Goal: Task Accomplishment & Management: Use online tool/utility

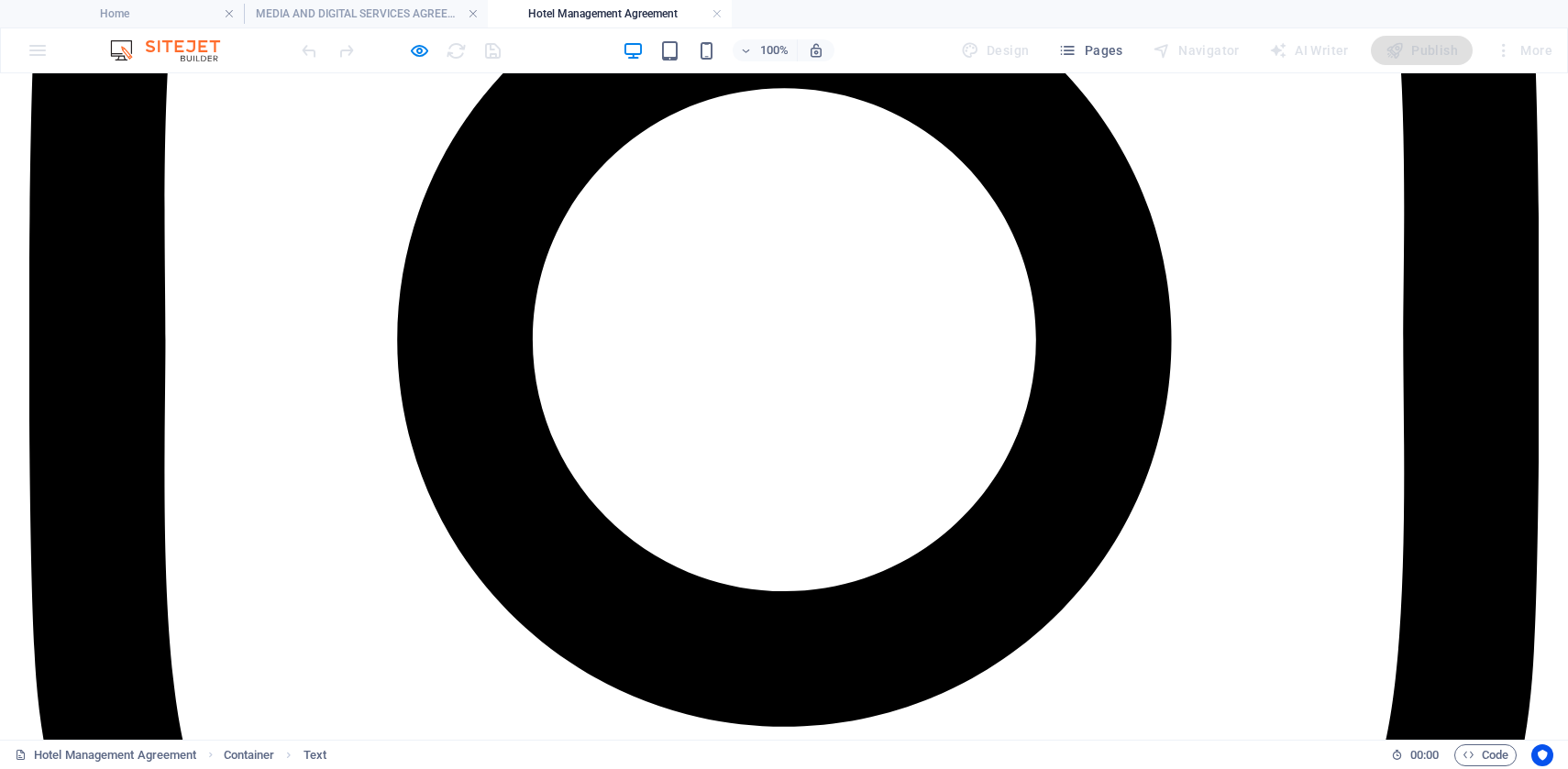
scroll to position [6365, 0]
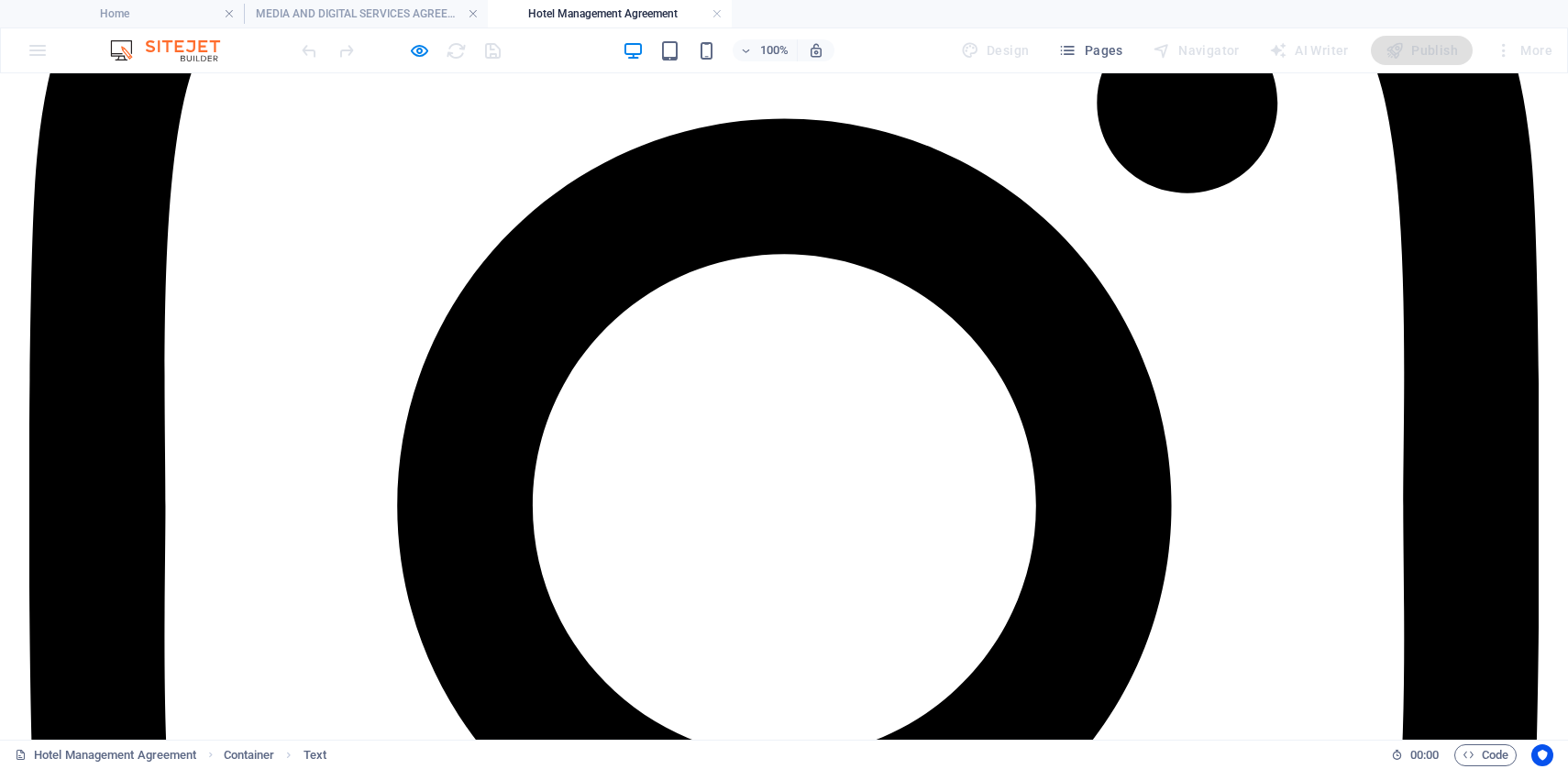
scroll to position [6209, 0]
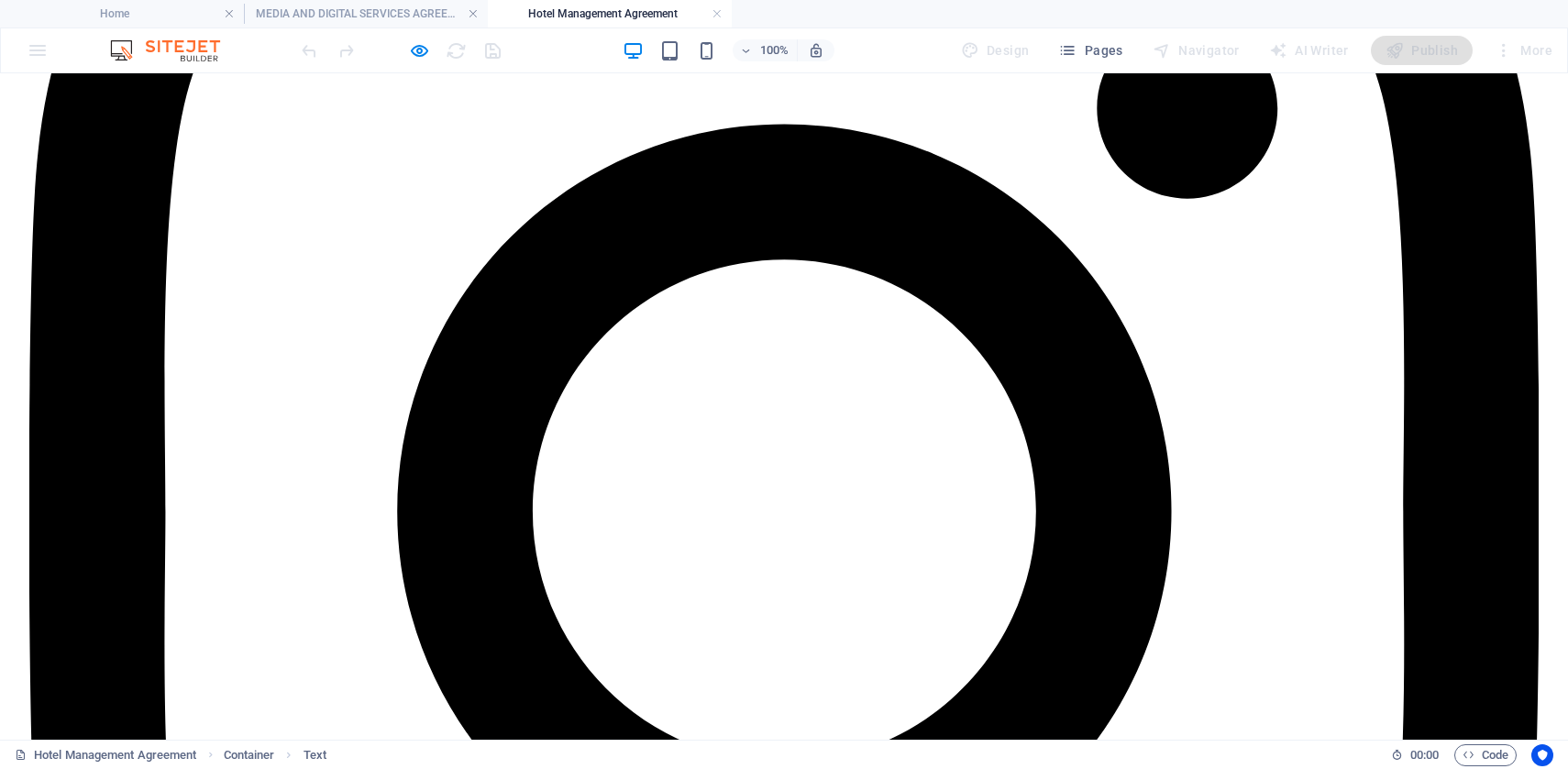
drag, startPoint x: 439, startPoint y: 595, endPoint x: 182, endPoint y: 518, distance: 268.3
copy div "SCHEDULE NO. 2: Remuneration, Fixed Fees, and Charges (USD) 1. (Integral Part o…"
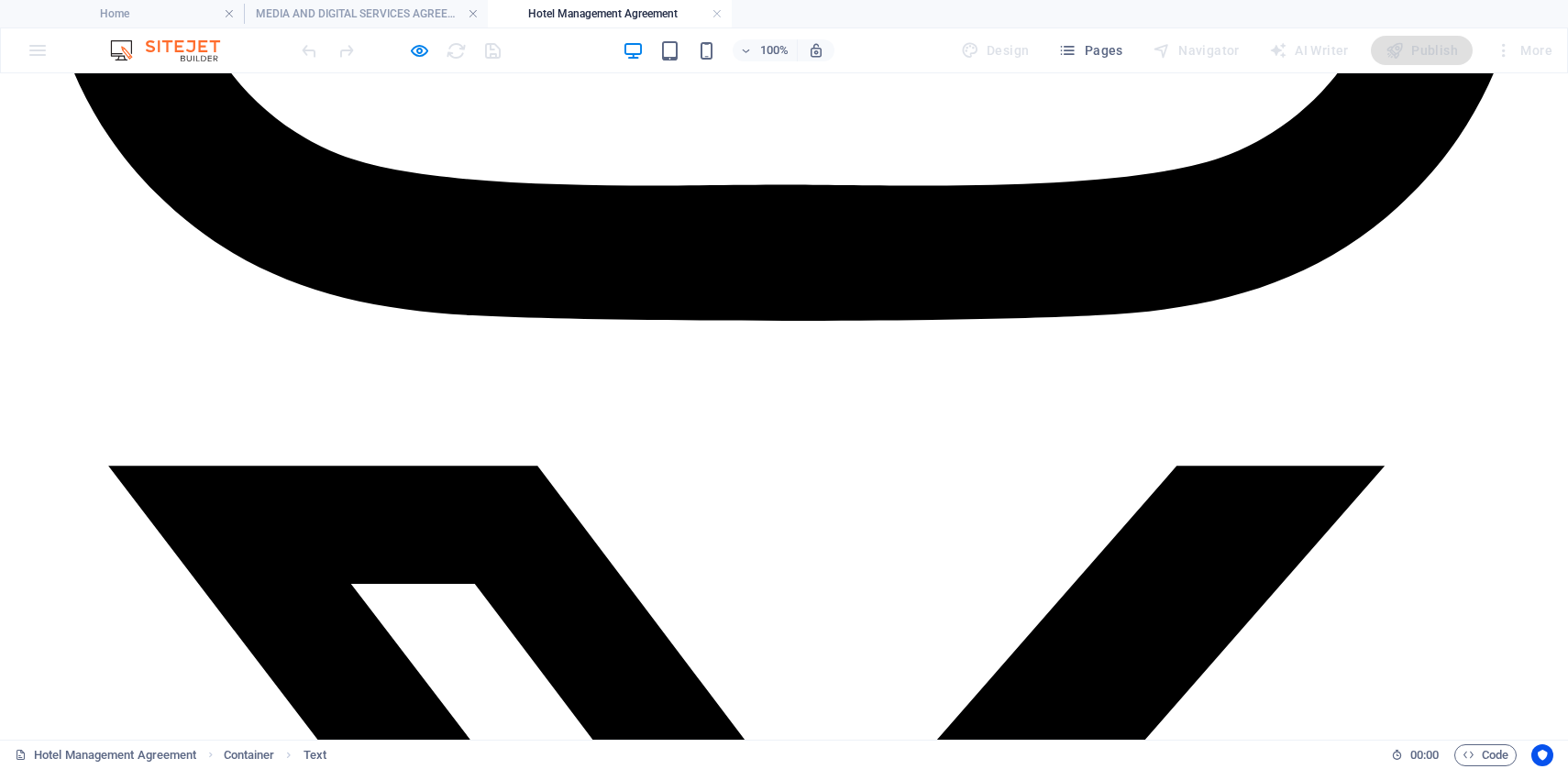
scroll to position [7171, 0]
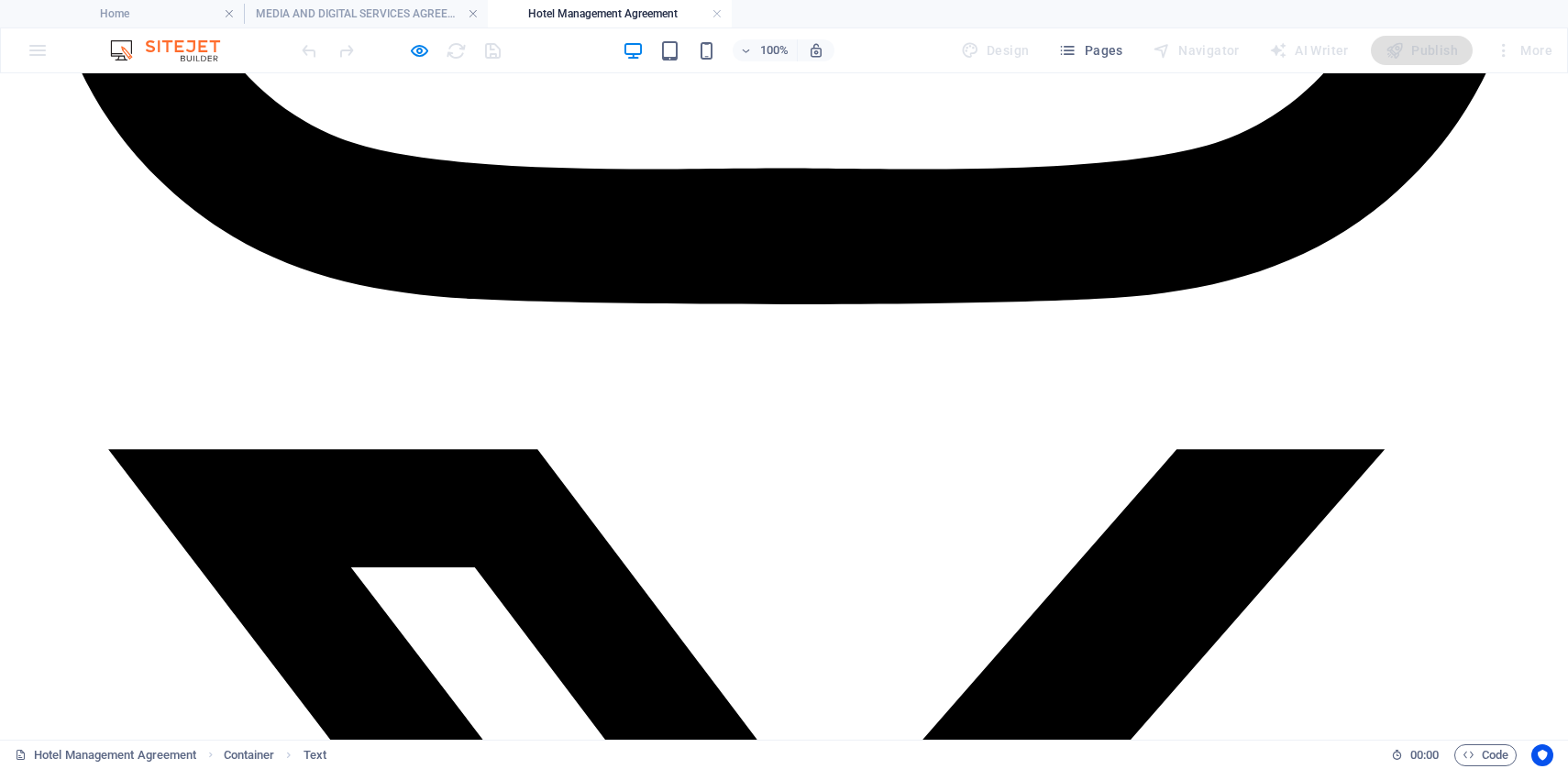
drag, startPoint x: 408, startPoint y: 441, endPoint x: 234, endPoint y: 439, distance: 174.0
copy strong "Administrative Work"
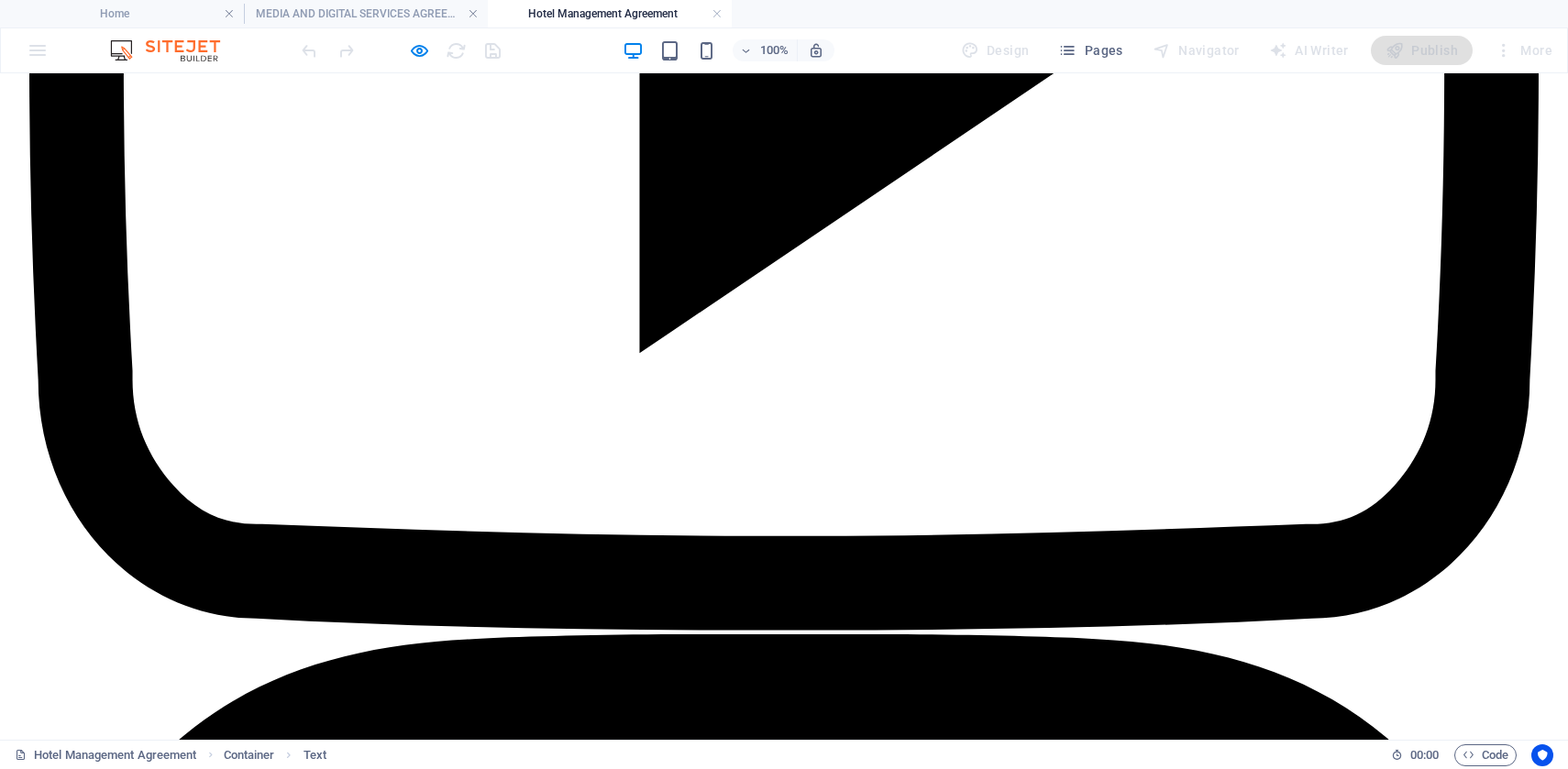
scroll to position [4870, 0]
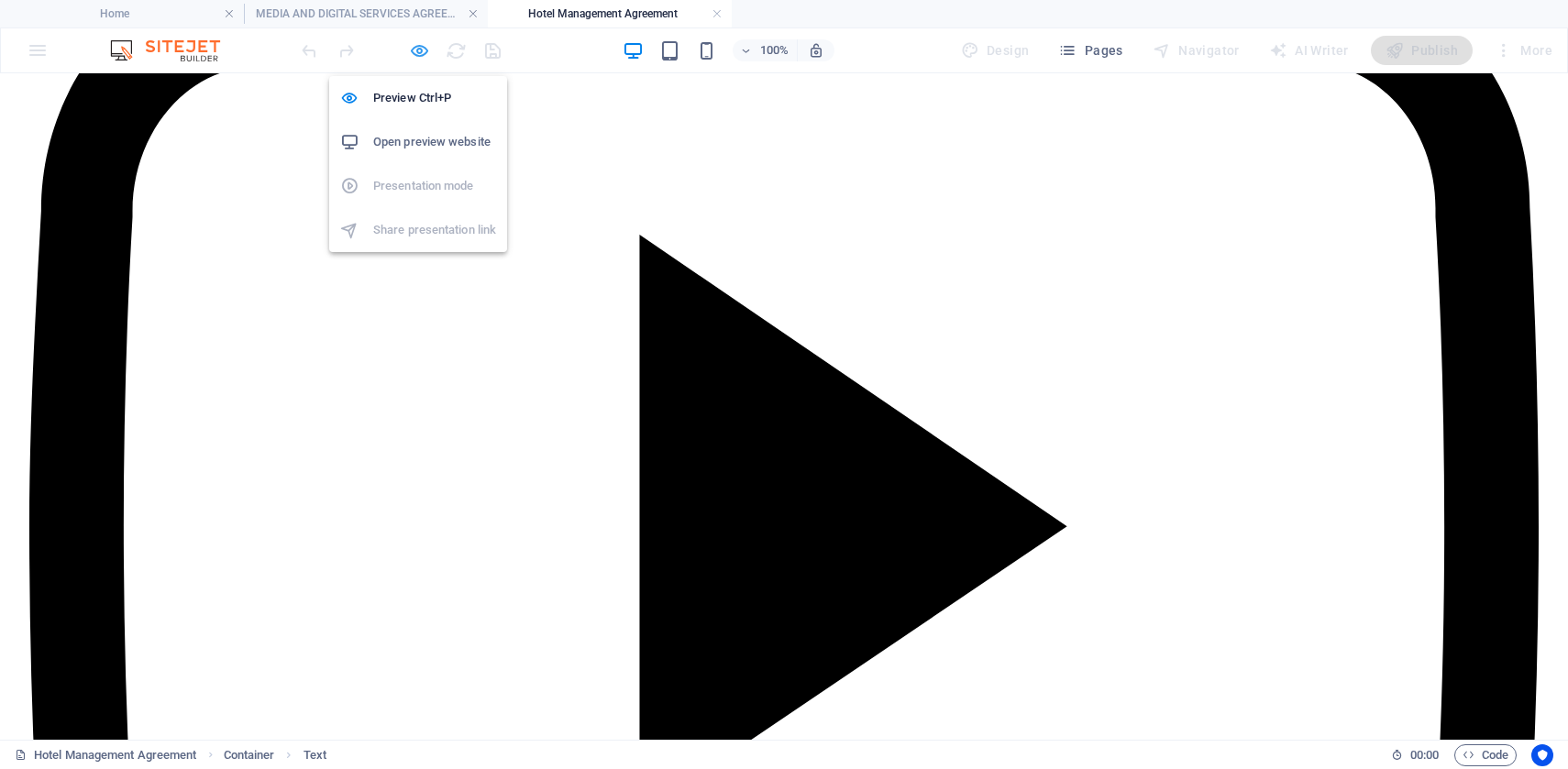
click at [409, 48] on icon "button" at bounding box center [420, 50] width 21 height 21
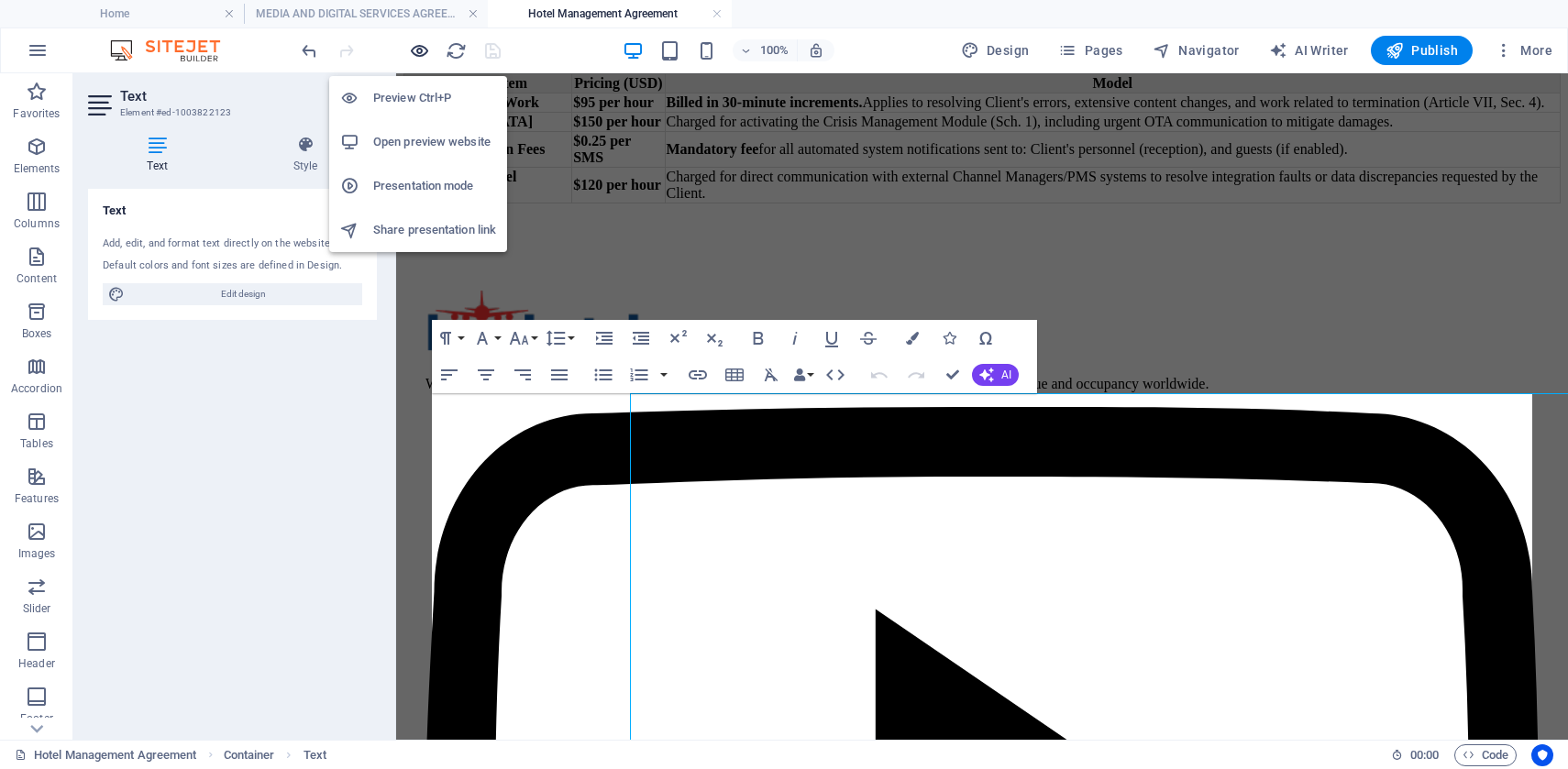
scroll to position [293, 0]
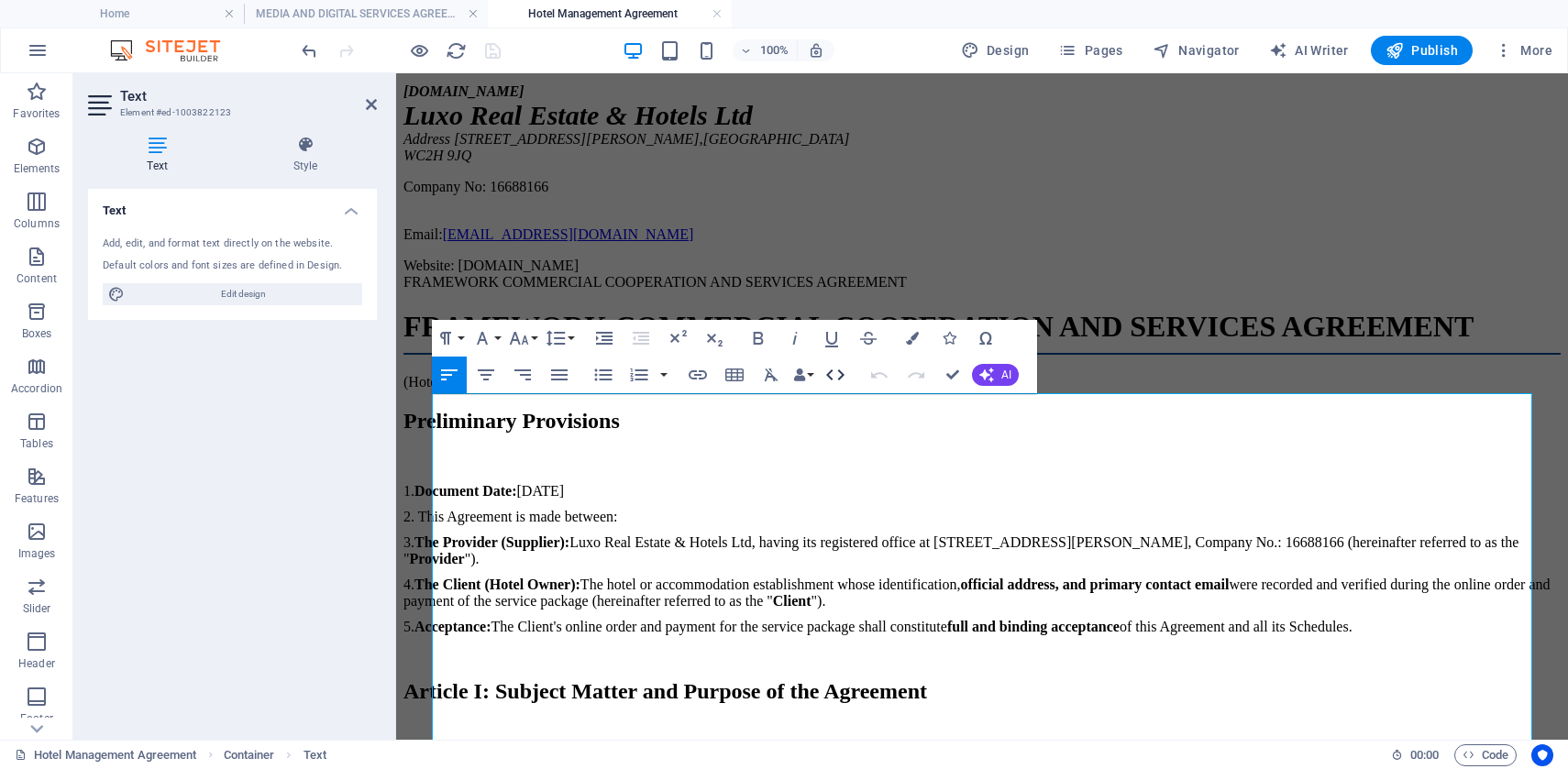
click at [835, 374] on icon "button" at bounding box center [835, 375] width 22 height 22
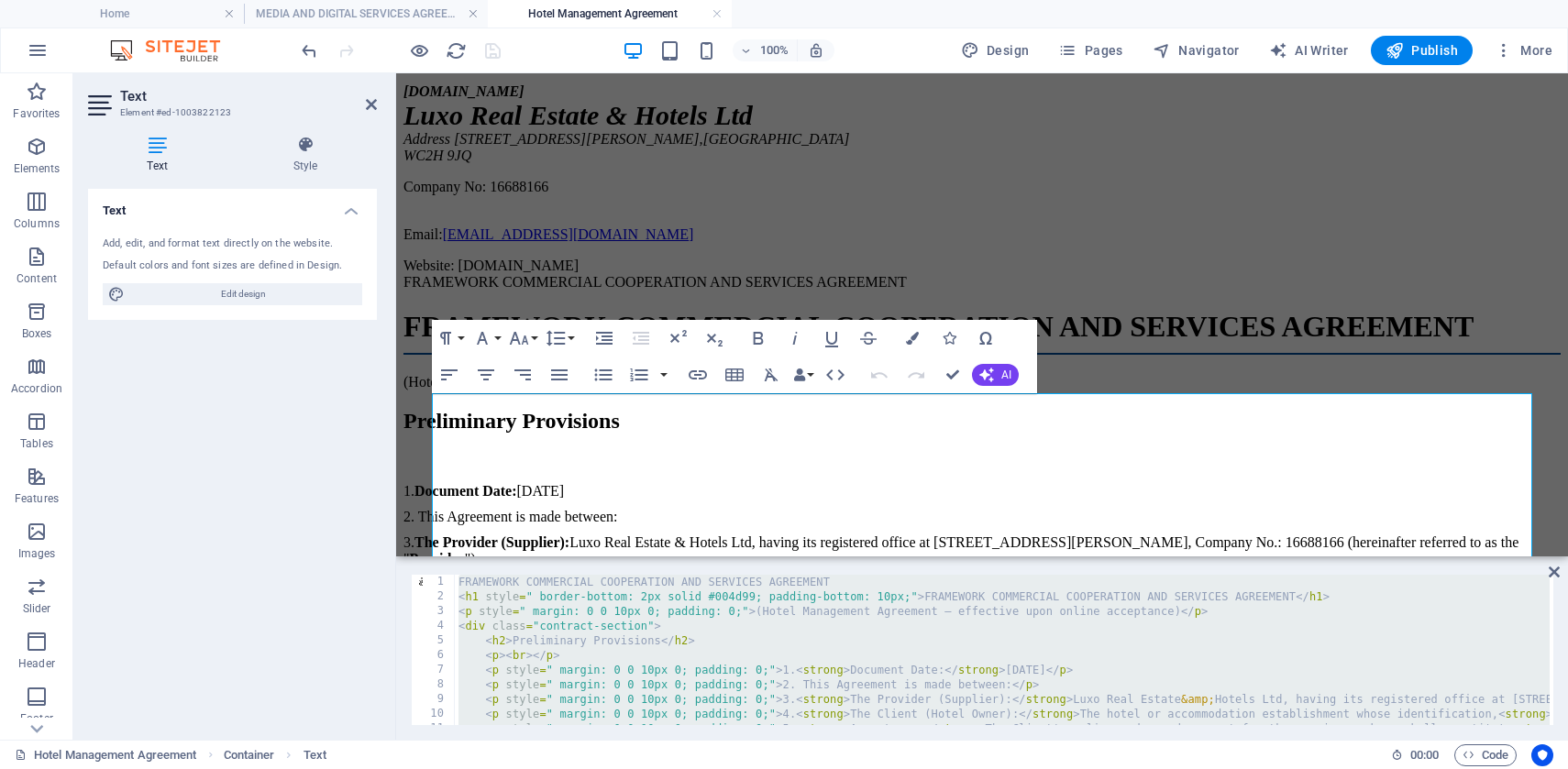
type textarea "</html>"
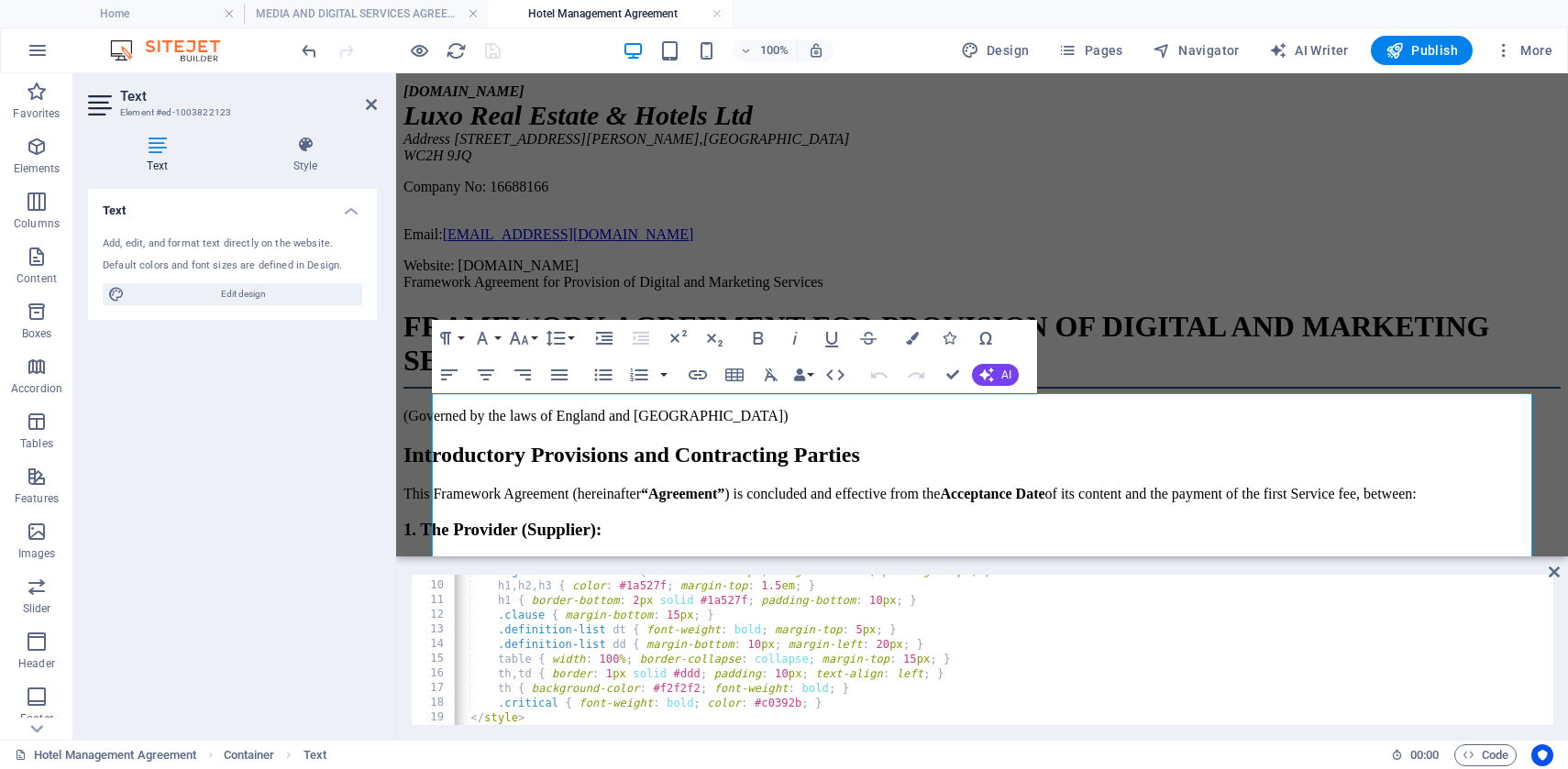
scroll to position [0, 0]
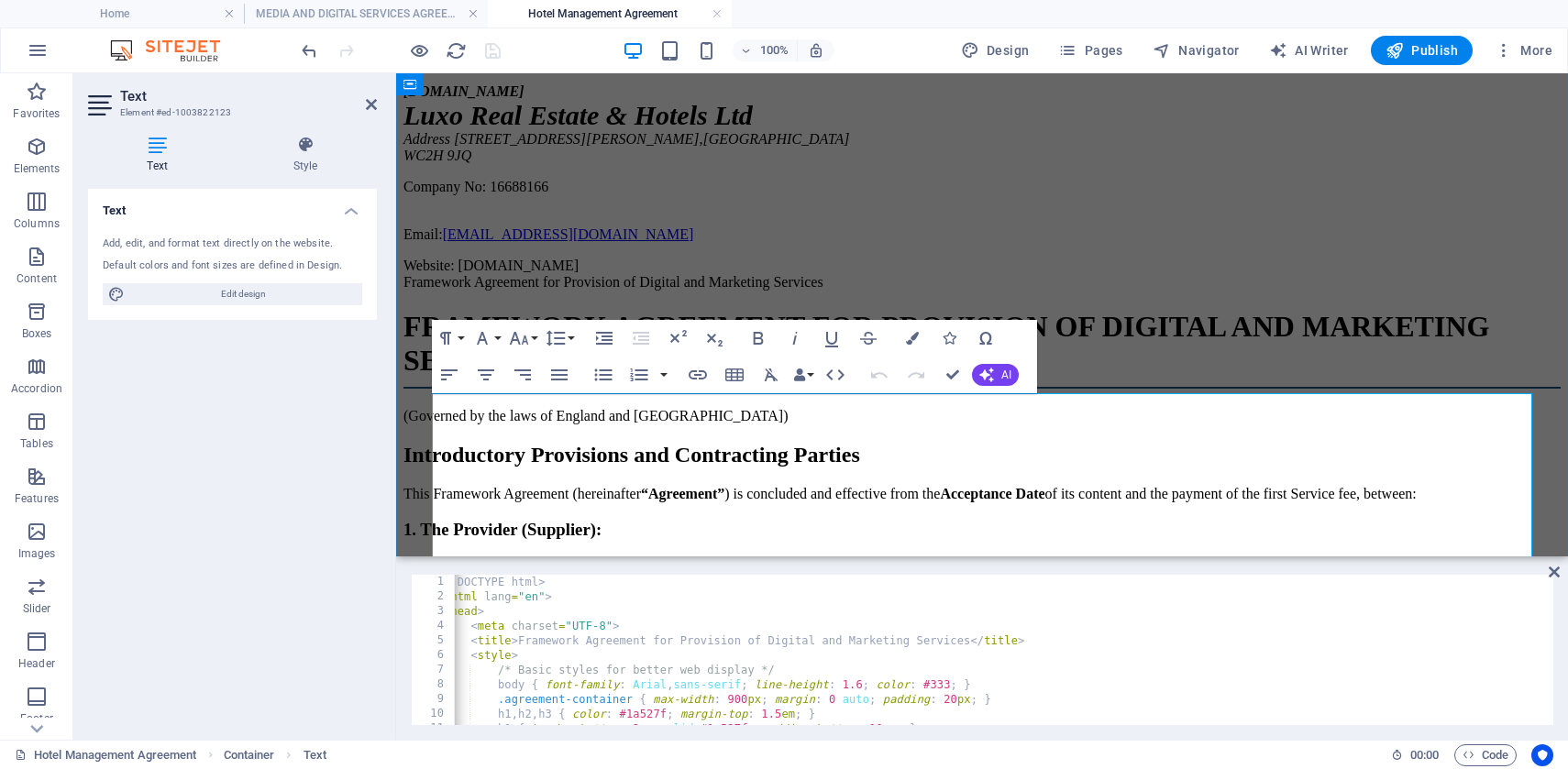
click at [1145, 389] on h1 "FRAMEWORK AGREEMENT FOR PROVISION OF DIGITAL AND MARKETING SERVICES" at bounding box center [982, 349] width 1157 height 79
click at [1209, 274] on div "[DOMAIN_NAME] Luxo Real Estate & Hotels Ltd Address [STREET_ADDRESS][PERSON_NAM…" at bounding box center [982, 178] width 1157 height 191
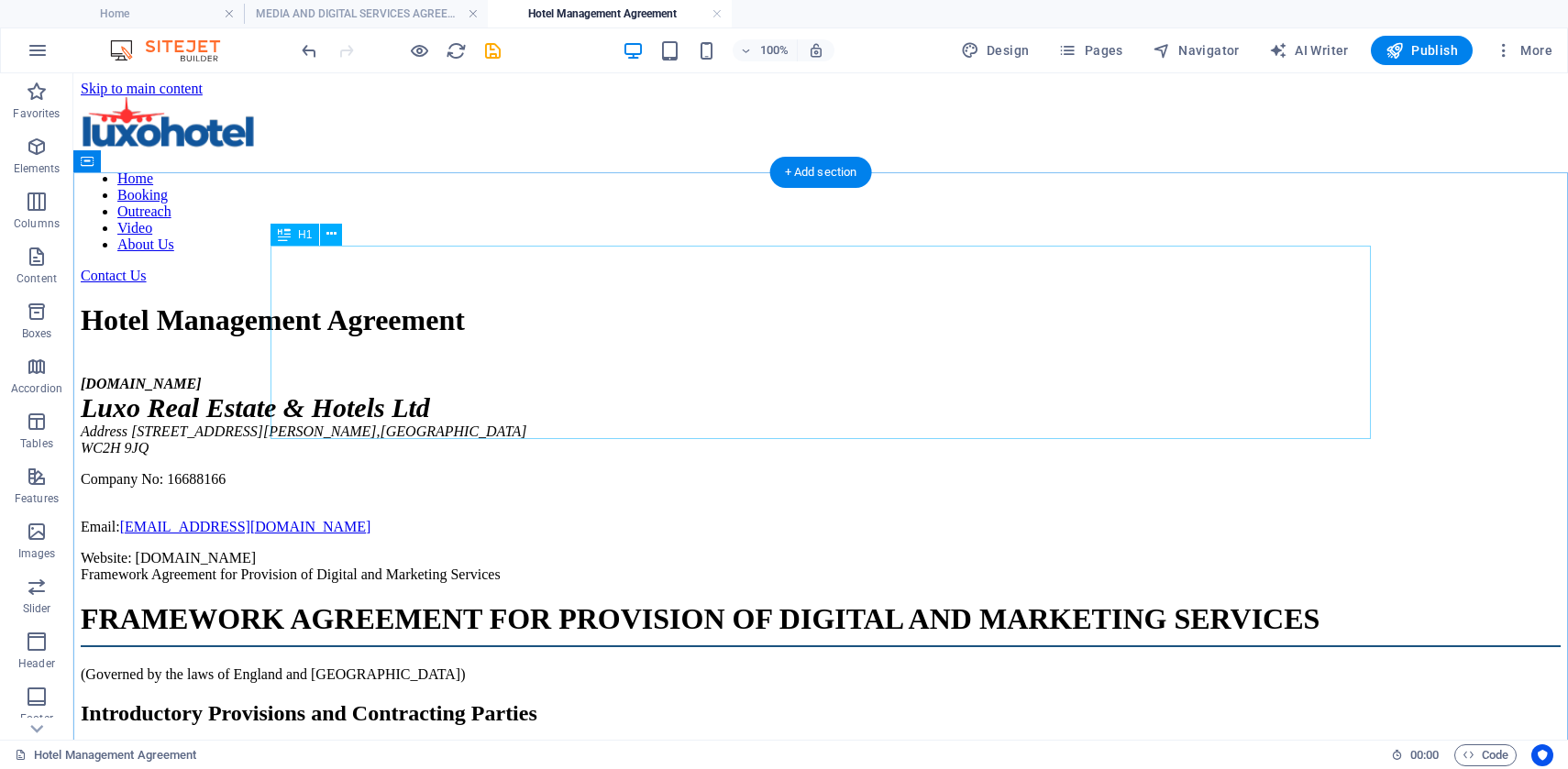
click at [713, 303] on div "Hotel Management Agreement" at bounding box center [820, 320] width 1479 height 34
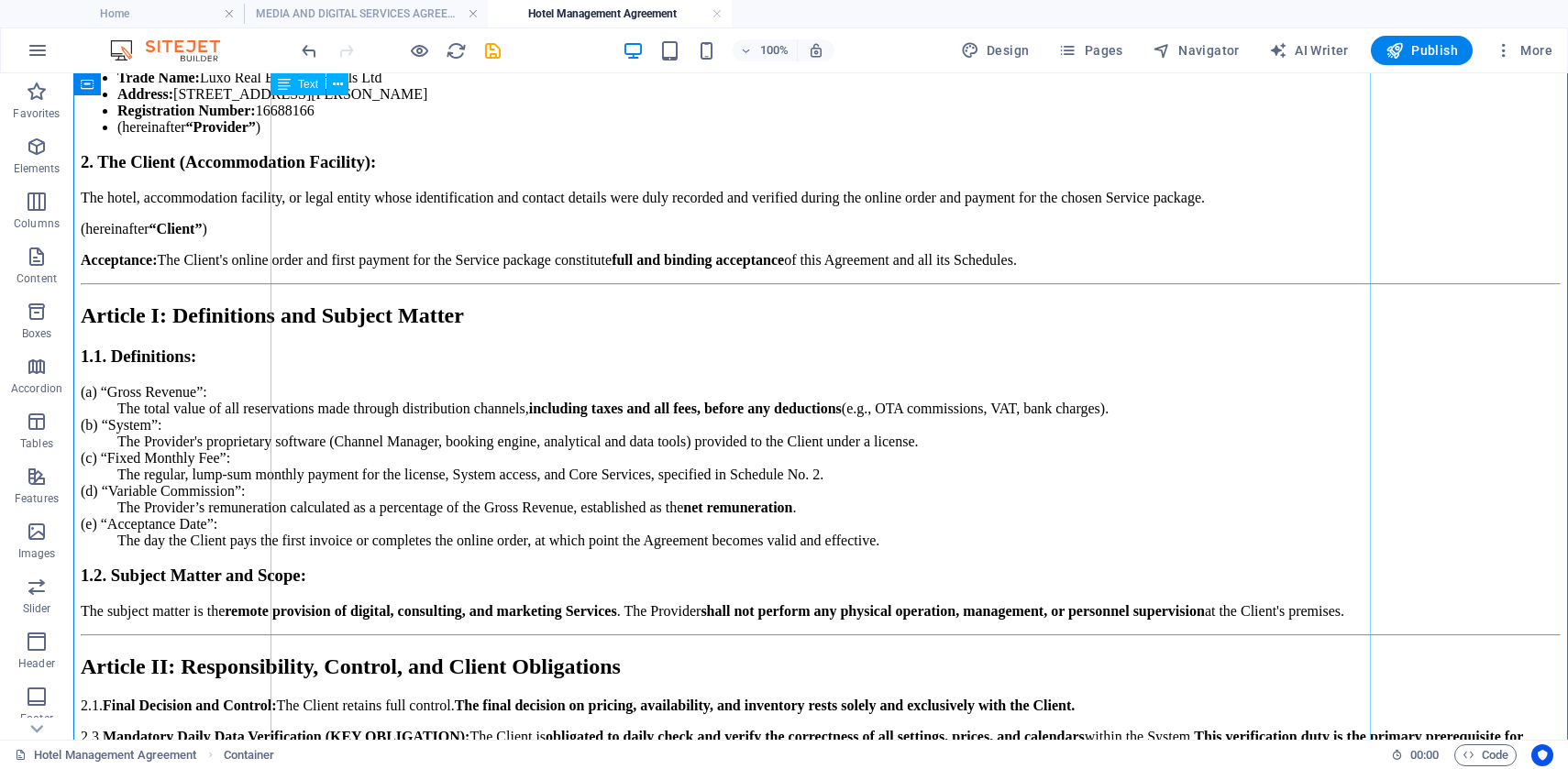
scroll to position [762, 0]
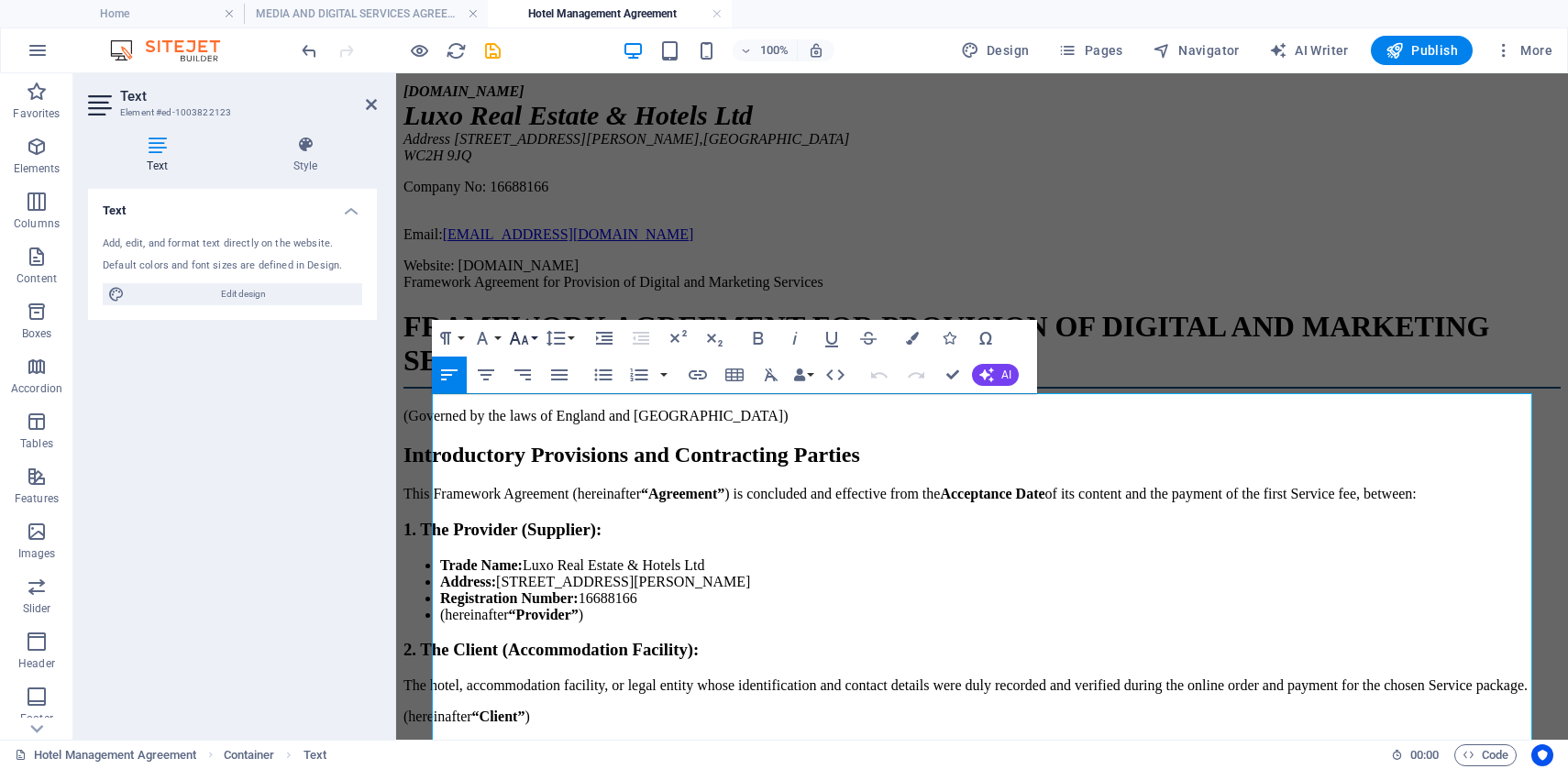
click at [531, 344] on button "Font Size" at bounding box center [522, 337] width 34 height 36
click at [543, 441] on link "30" at bounding box center [538, 446] width 66 height 28
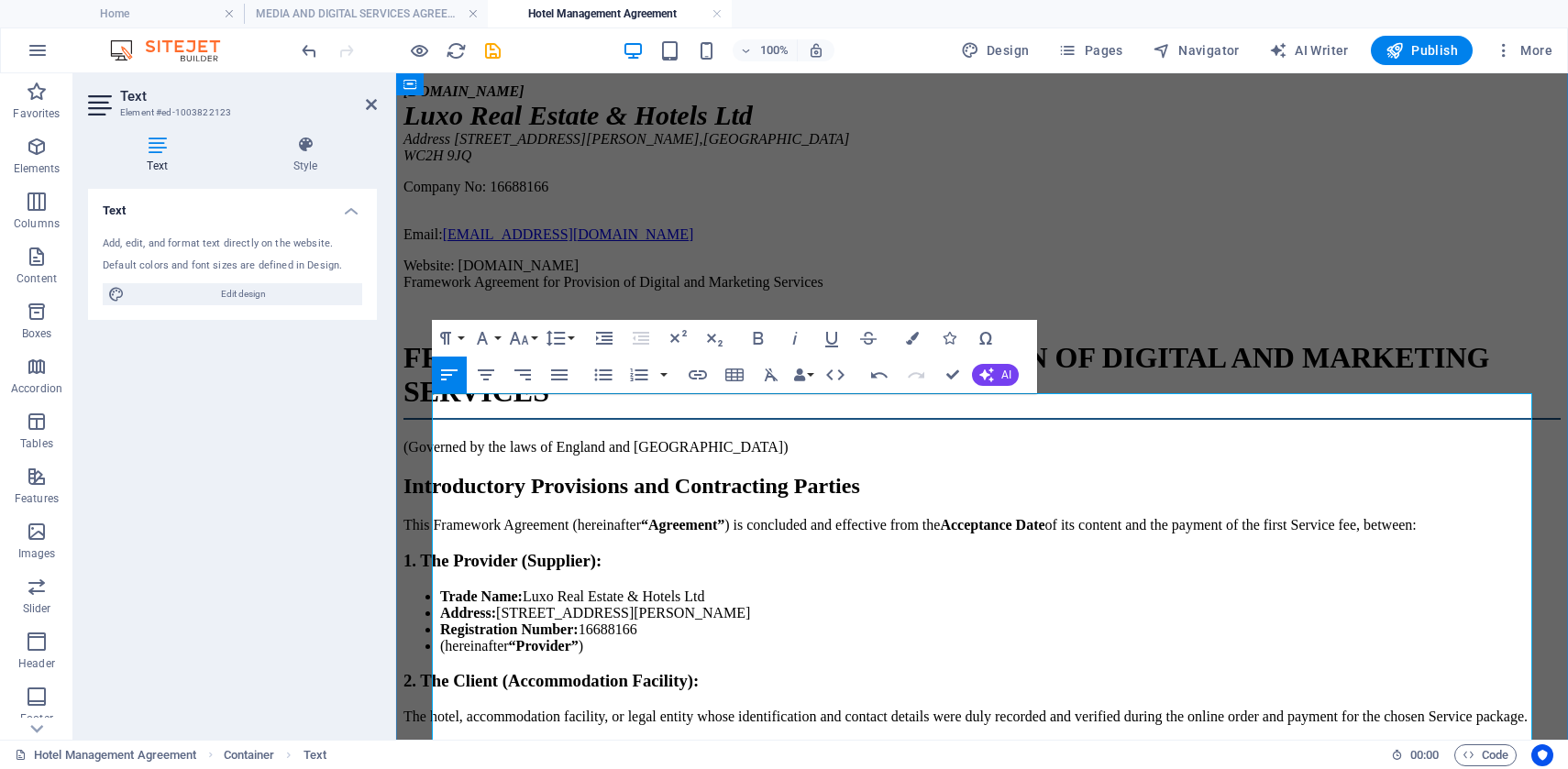
click at [574, 419] on h1 "FRAMEWORK AGREEMENT FOR PROVISION OF DIGITAL AND MARKETING SERVICES" at bounding box center [982, 380] width 1157 height 79
click at [459, 345] on button "Paragraph Format" at bounding box center [448, 337] width 34 height 36
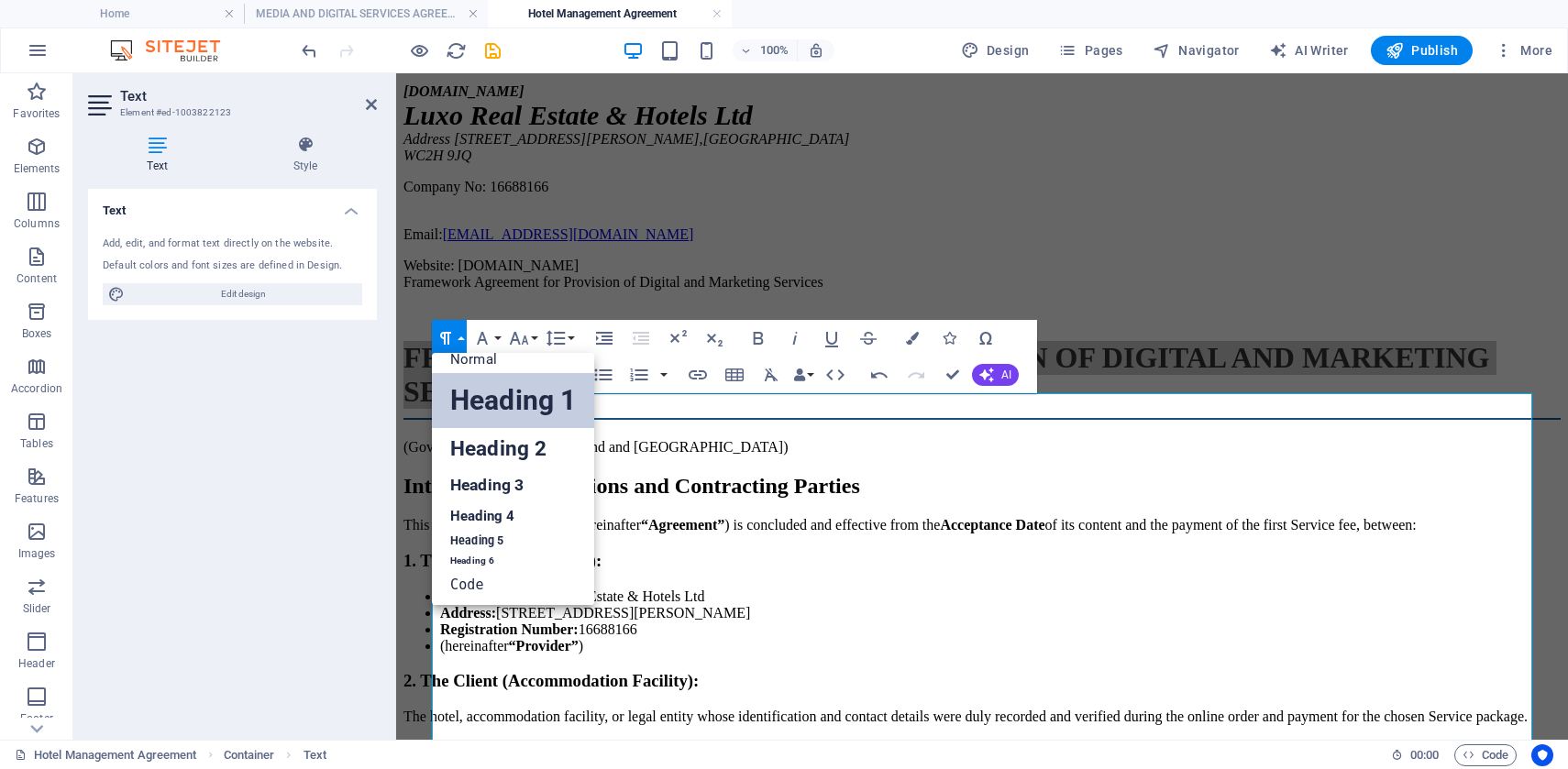
scroll to position [15, 0]
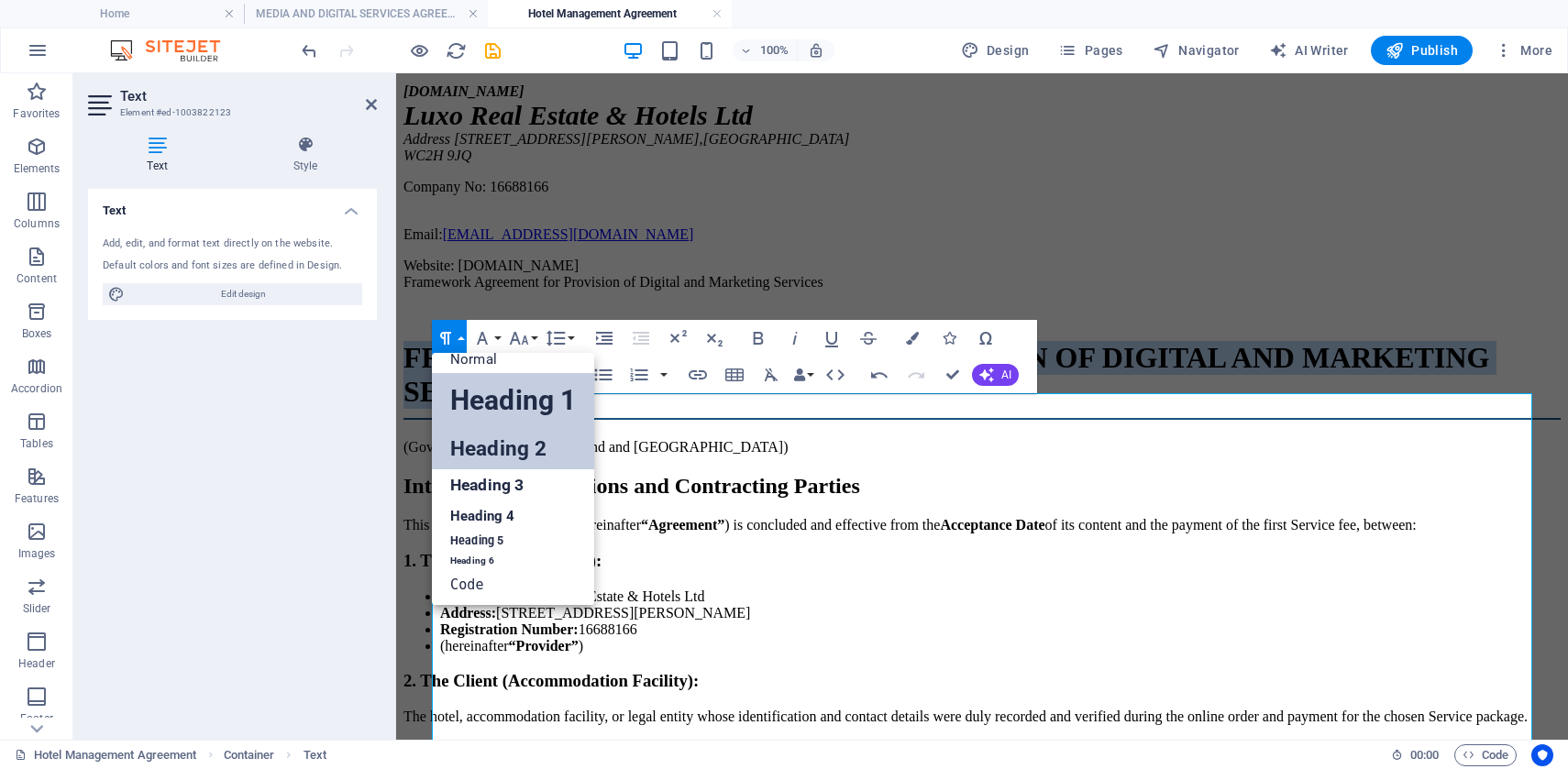
click at [478, 447] on link "Heading 2" at bounding box center [513, 448] width 162 height 41
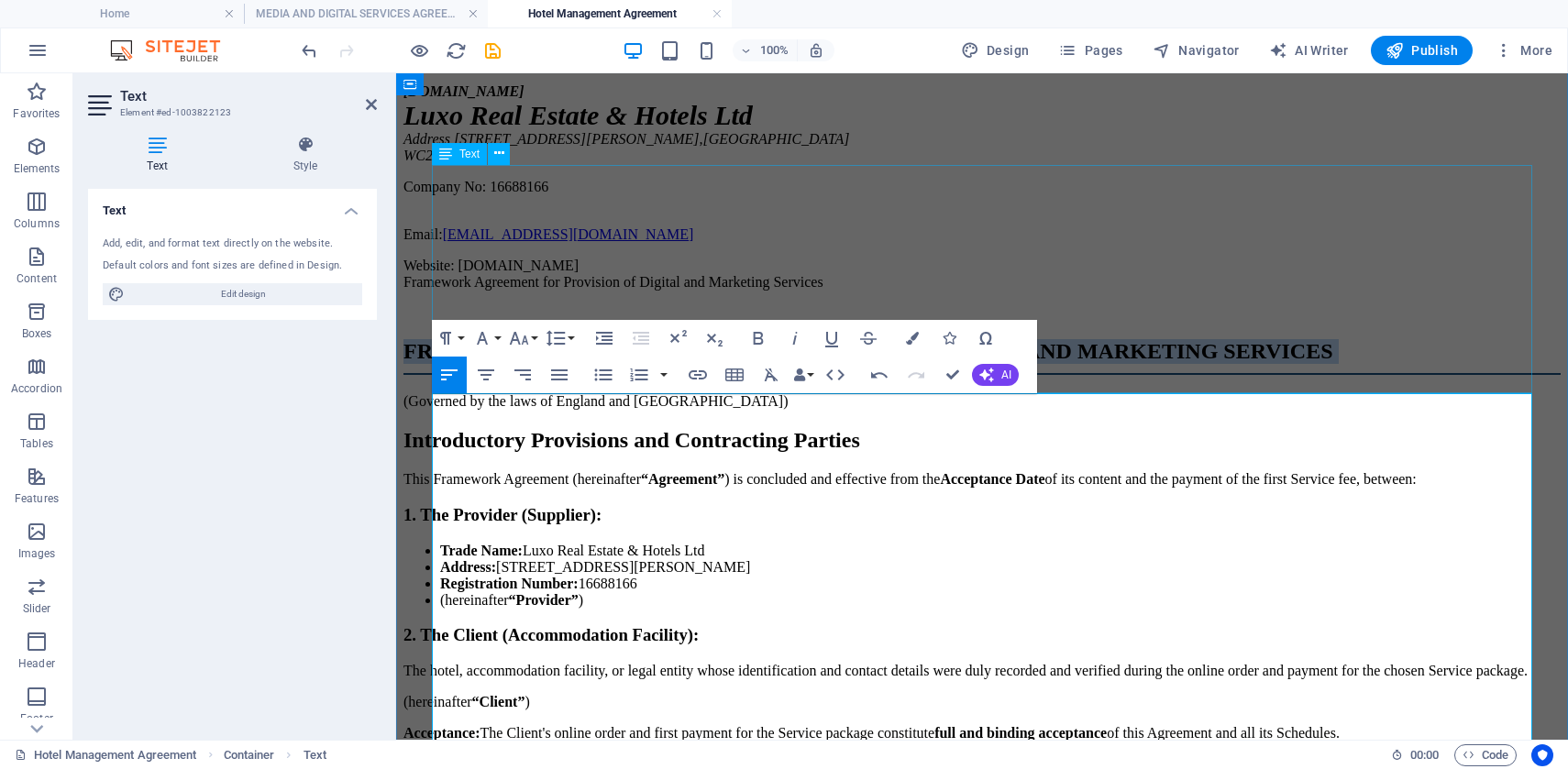
click at [1170, 274] on div "[DOMAIN_NAME] Luxo Real Estate & Hotels Ltd Address [STREET_ADDRESS][PERSON_NAM…" at bounding box center [982, 178] width 1157 height 191
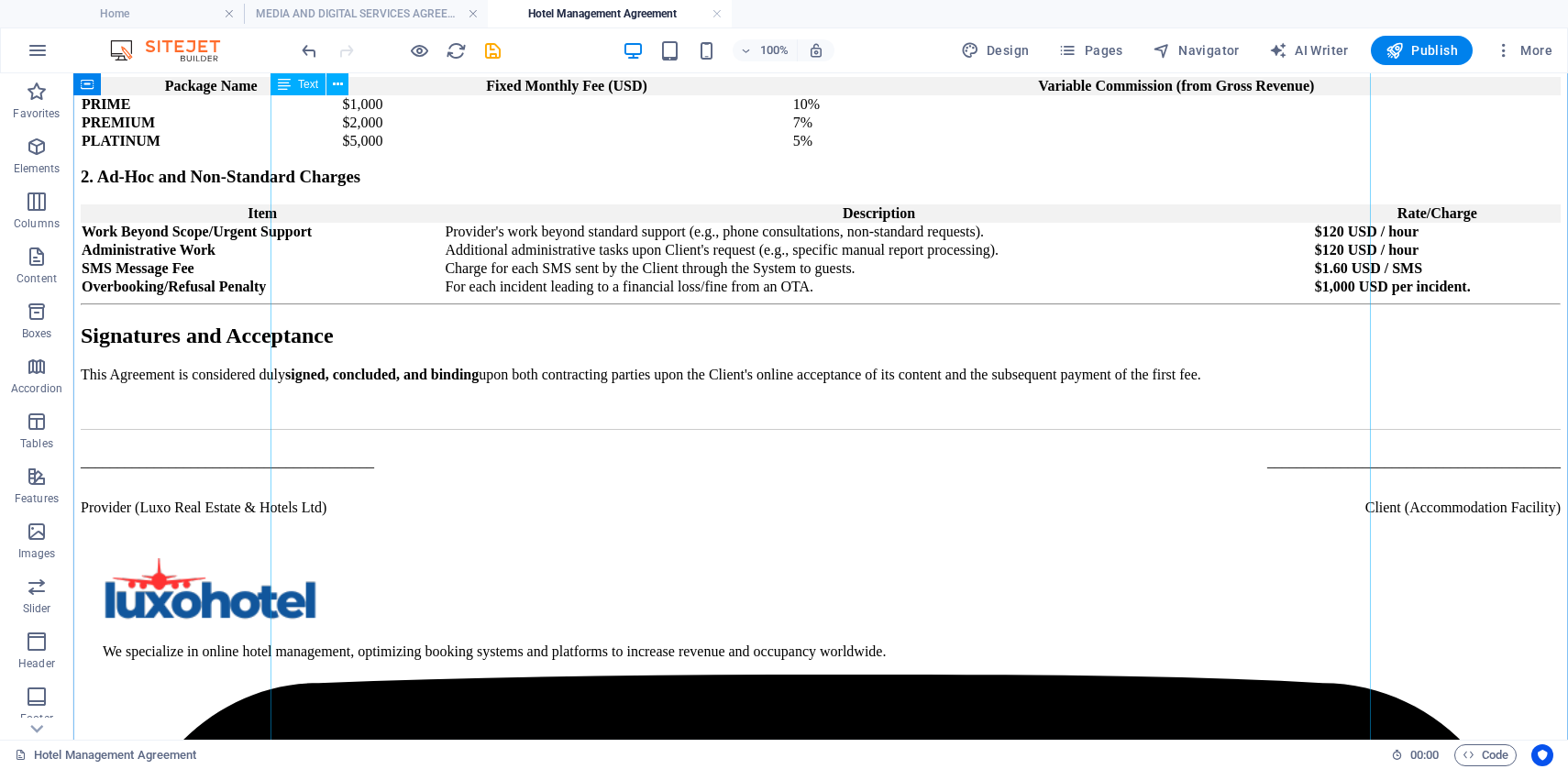
scroll to position [2205, 0]
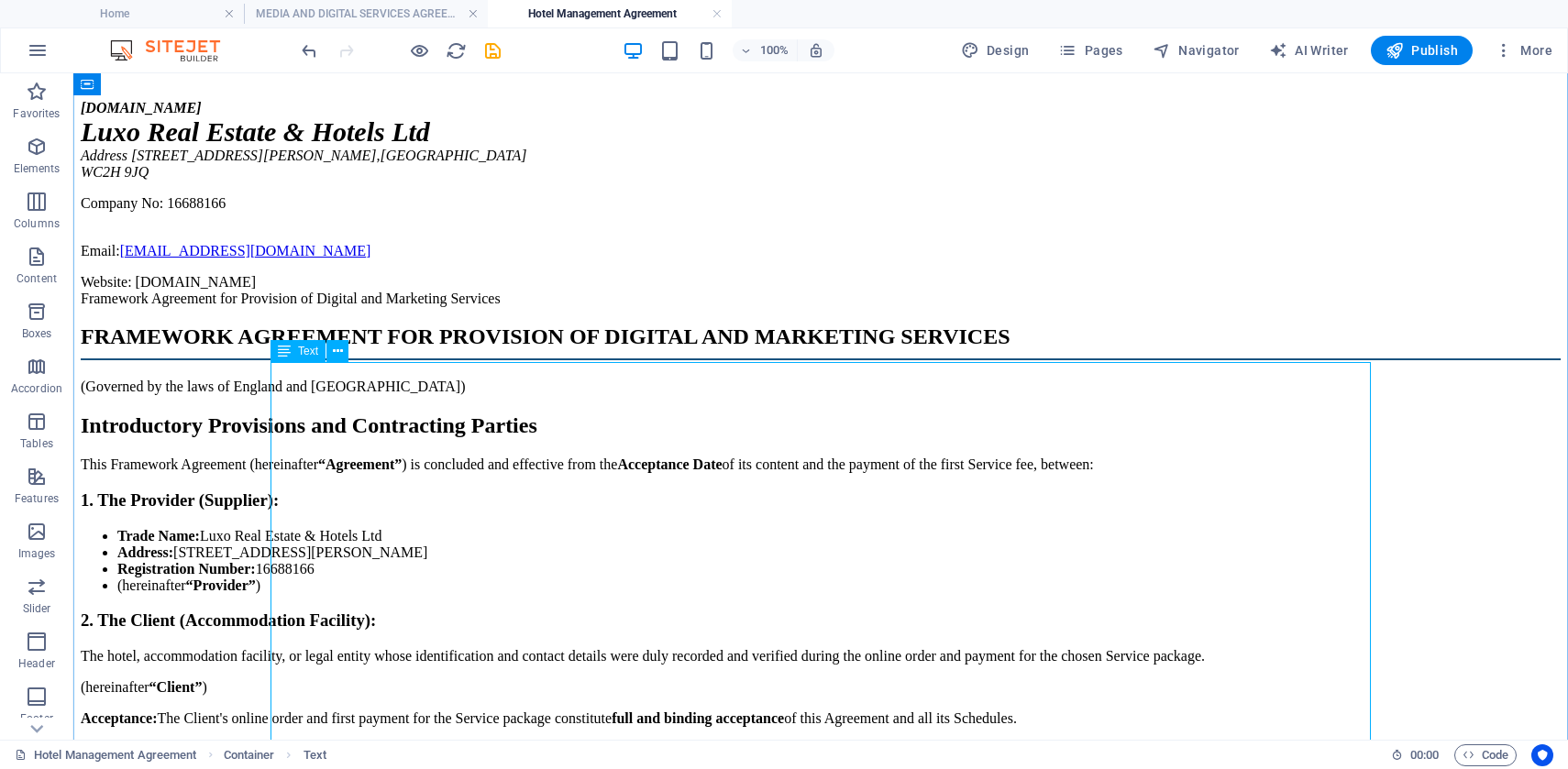
scroll to position [323, 0]
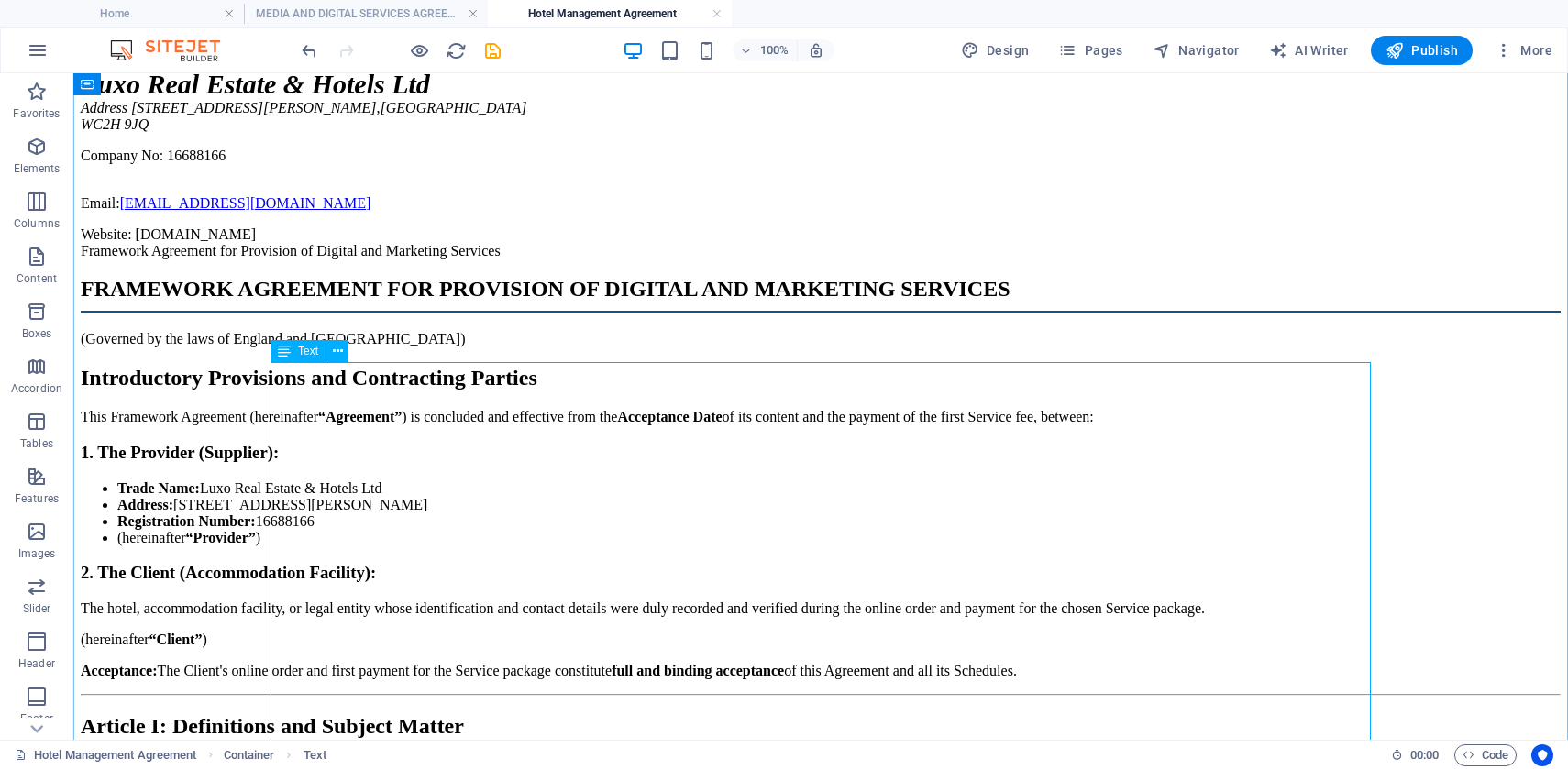
click at [335, 348] on icon at bounding box center [337, 351] width 10 height 20
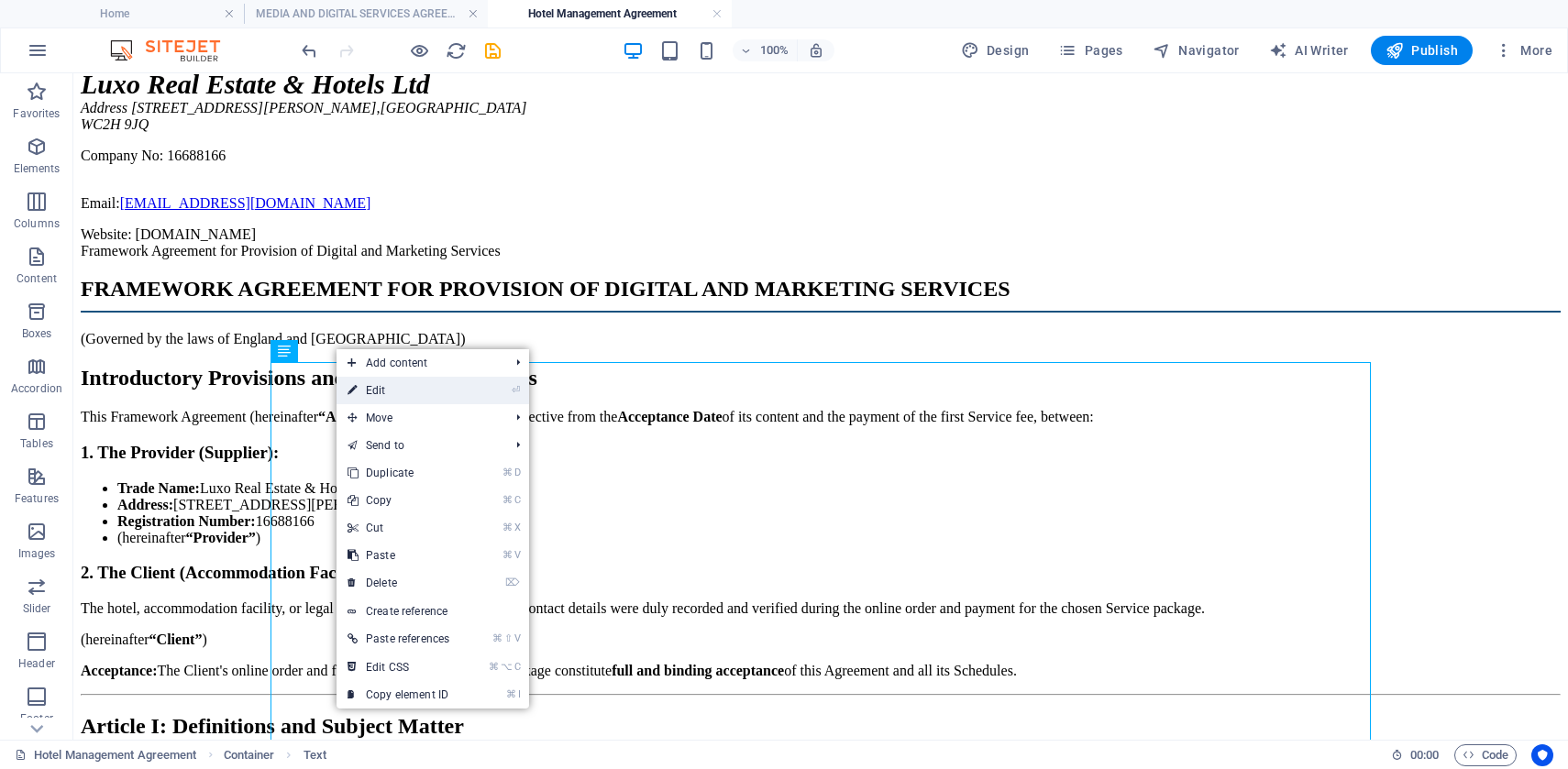
click at [387, 398] on link "⏎ Edit" at bounding box center [398, 391] width 124 height 28
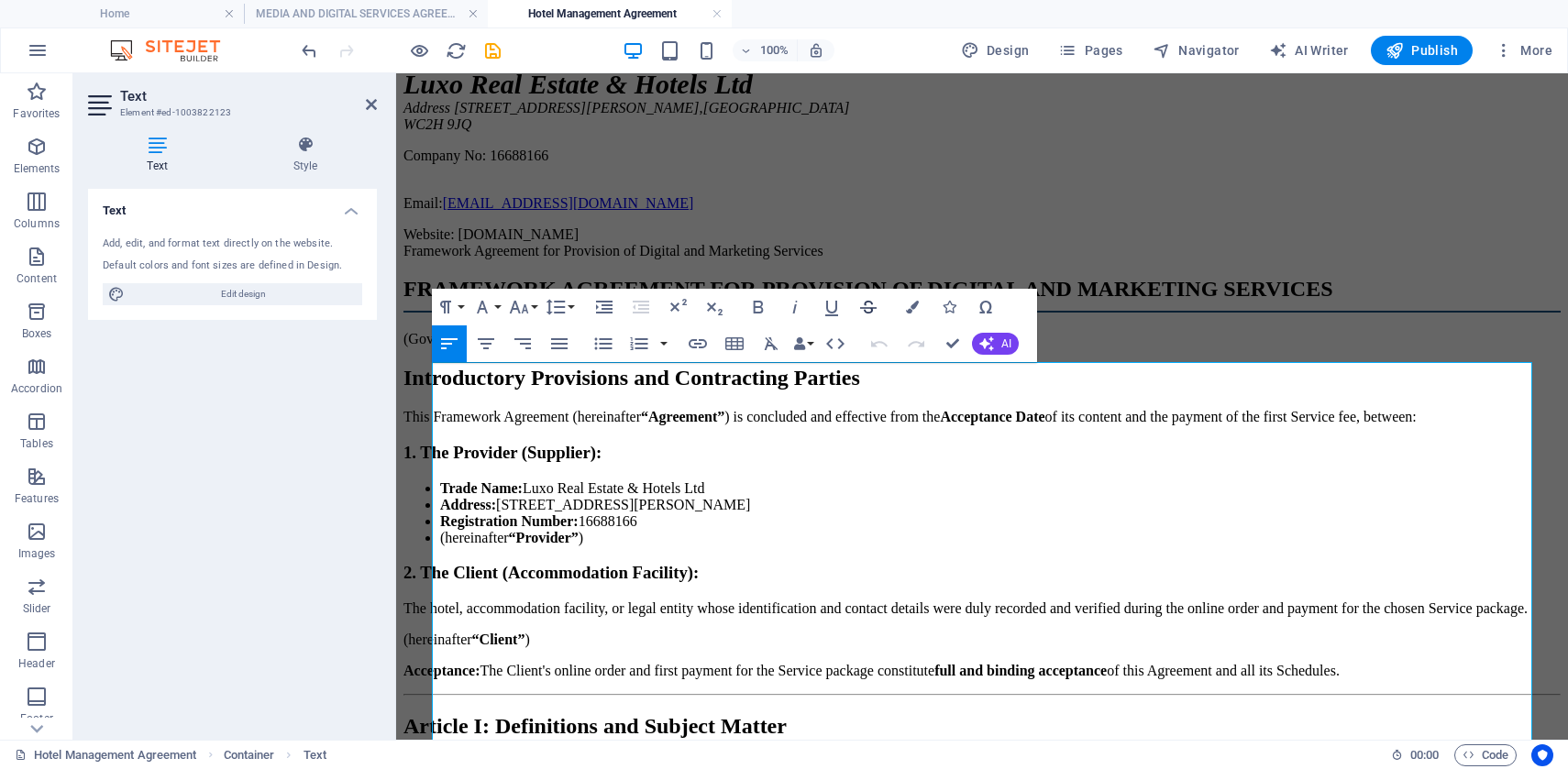
click at [871, 310] on icon "button" at bounding box center [868, 308] width 17 height 13
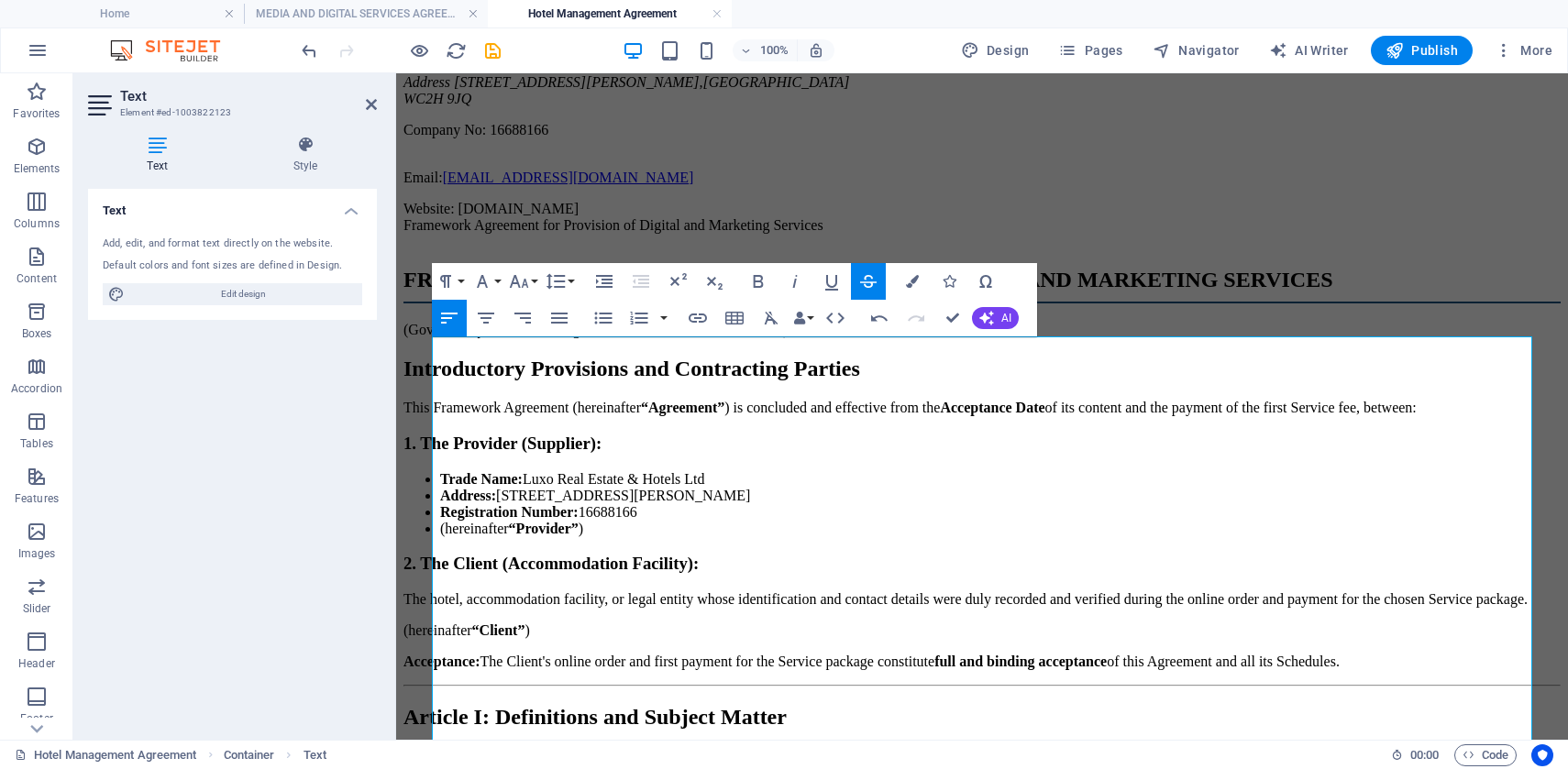
click at [866, 271] on icon "button" at bounding box center [868, 282] width 22 height 22
click at [835, 317] on icon "button" at bounding box center [835, 318] width 22 height 22
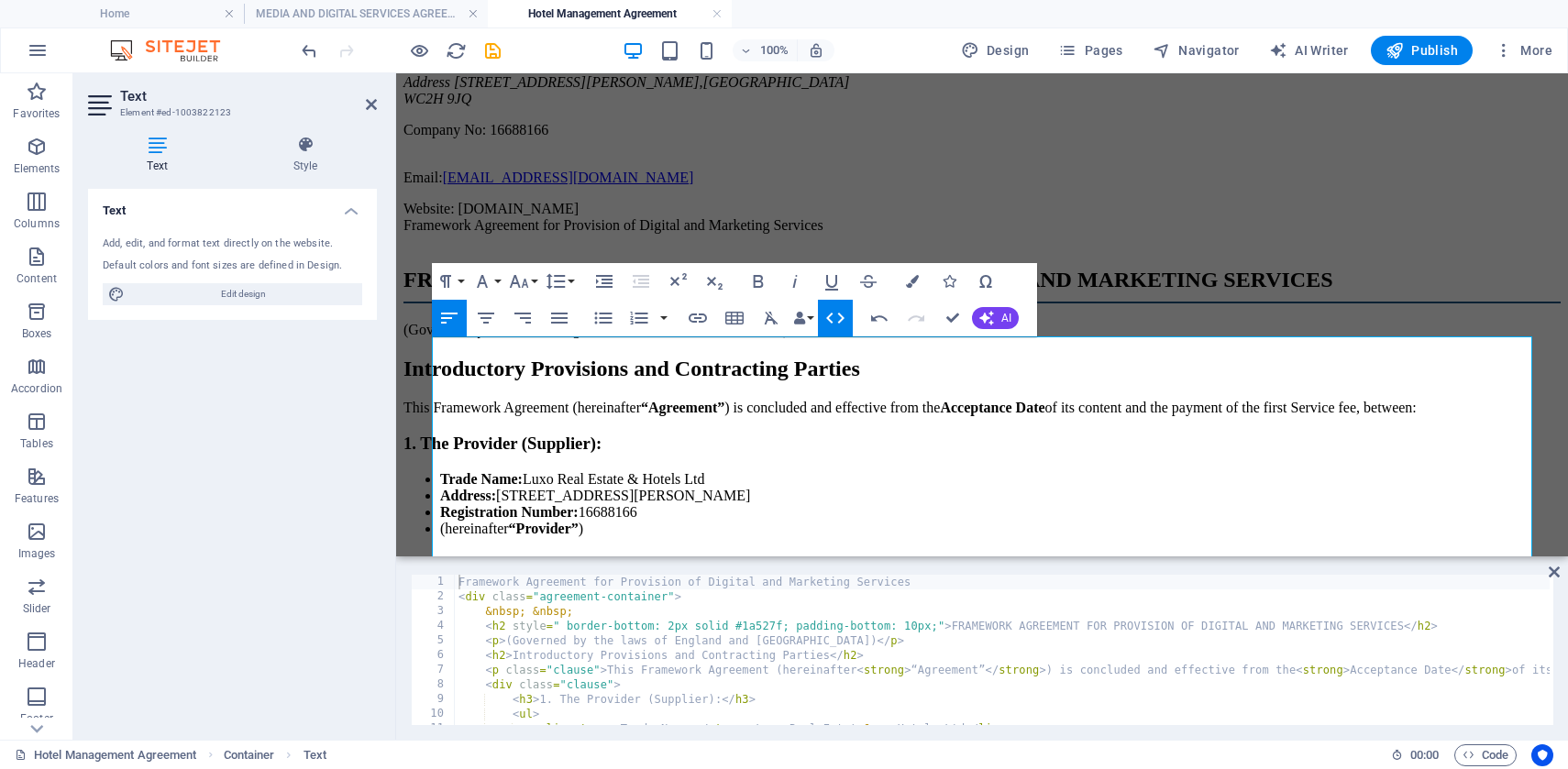
type textarea "</div> </div>"
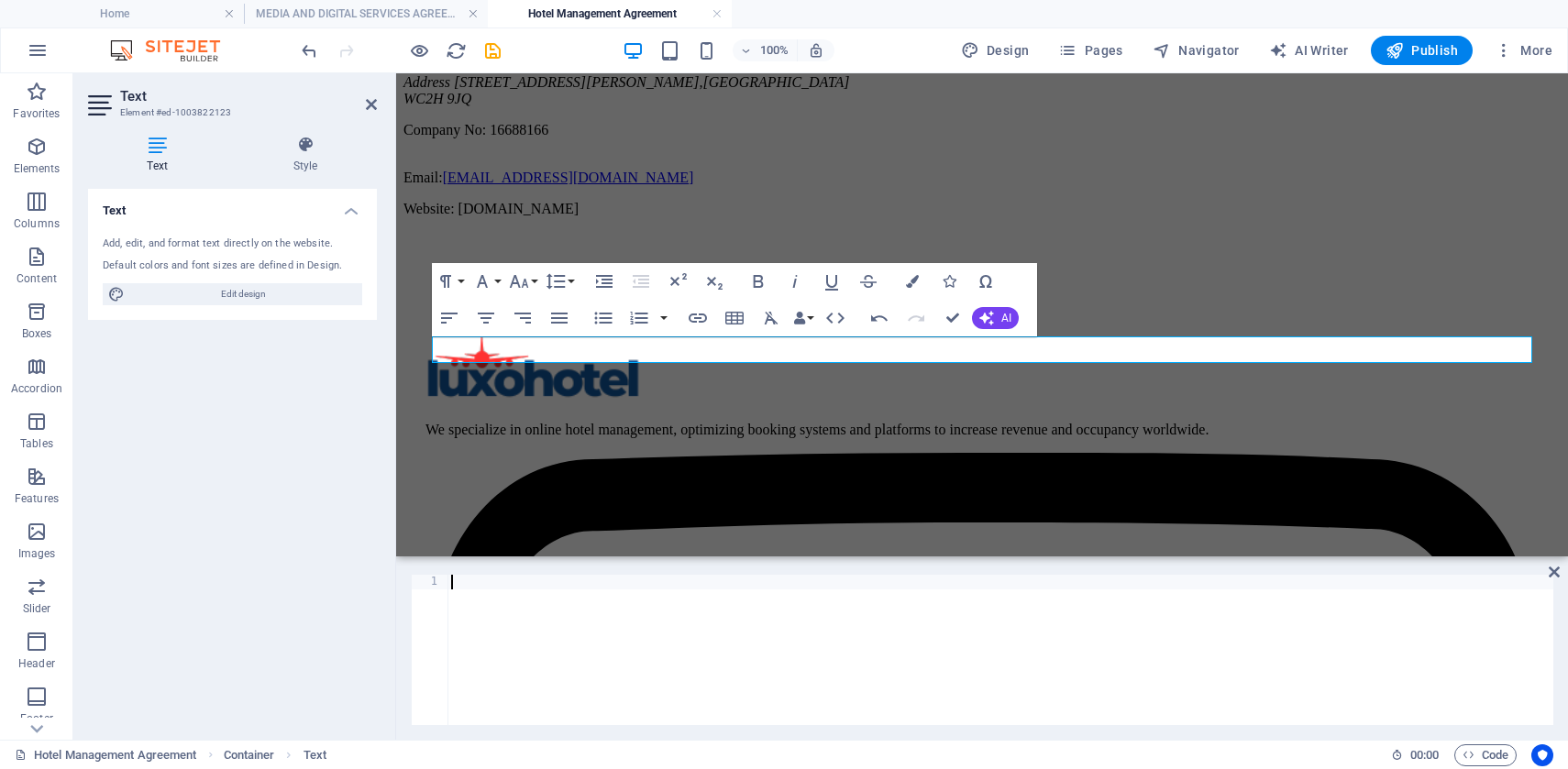
type textarea "</html>"
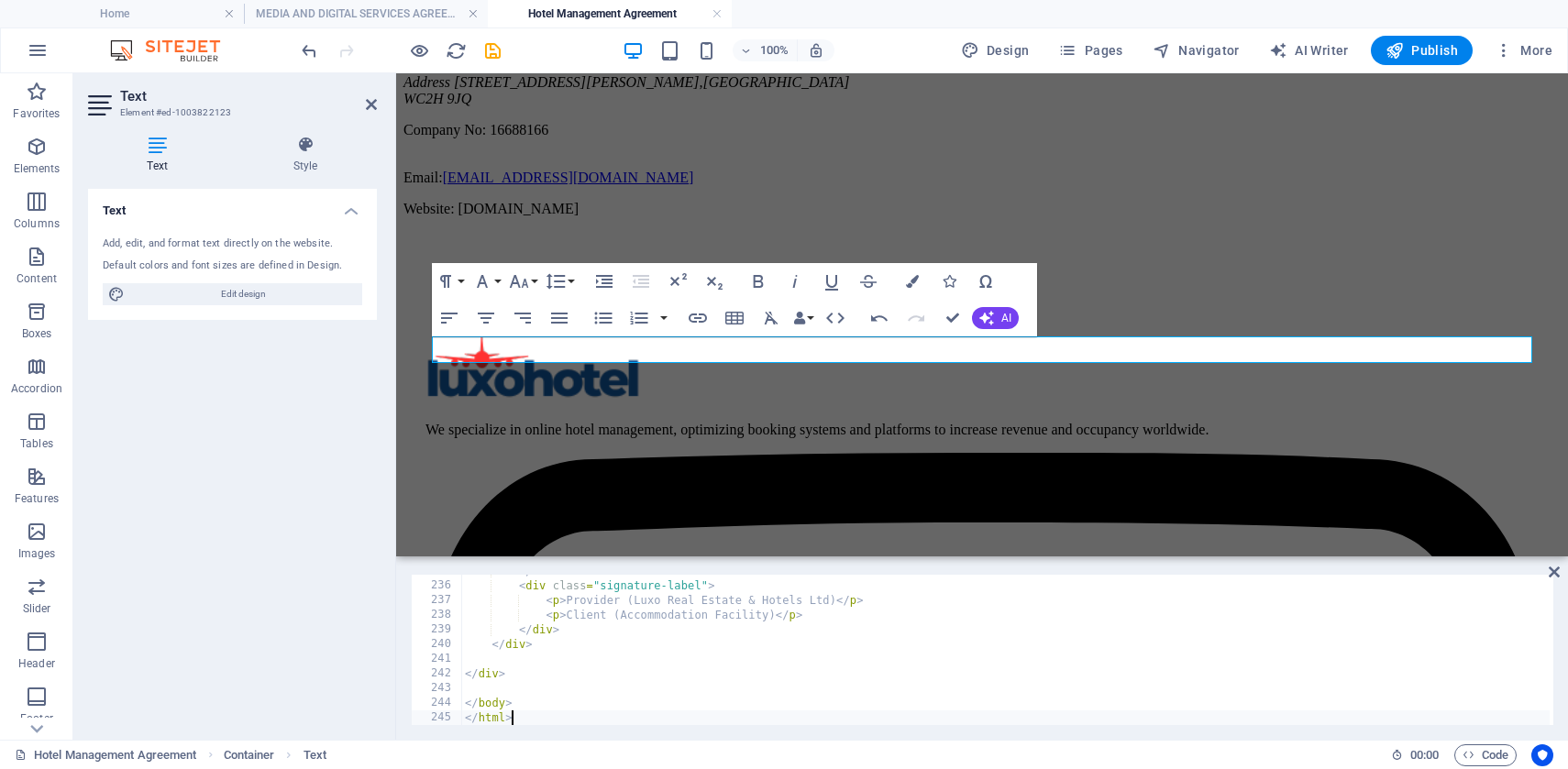
scroll to position [3443, 0]
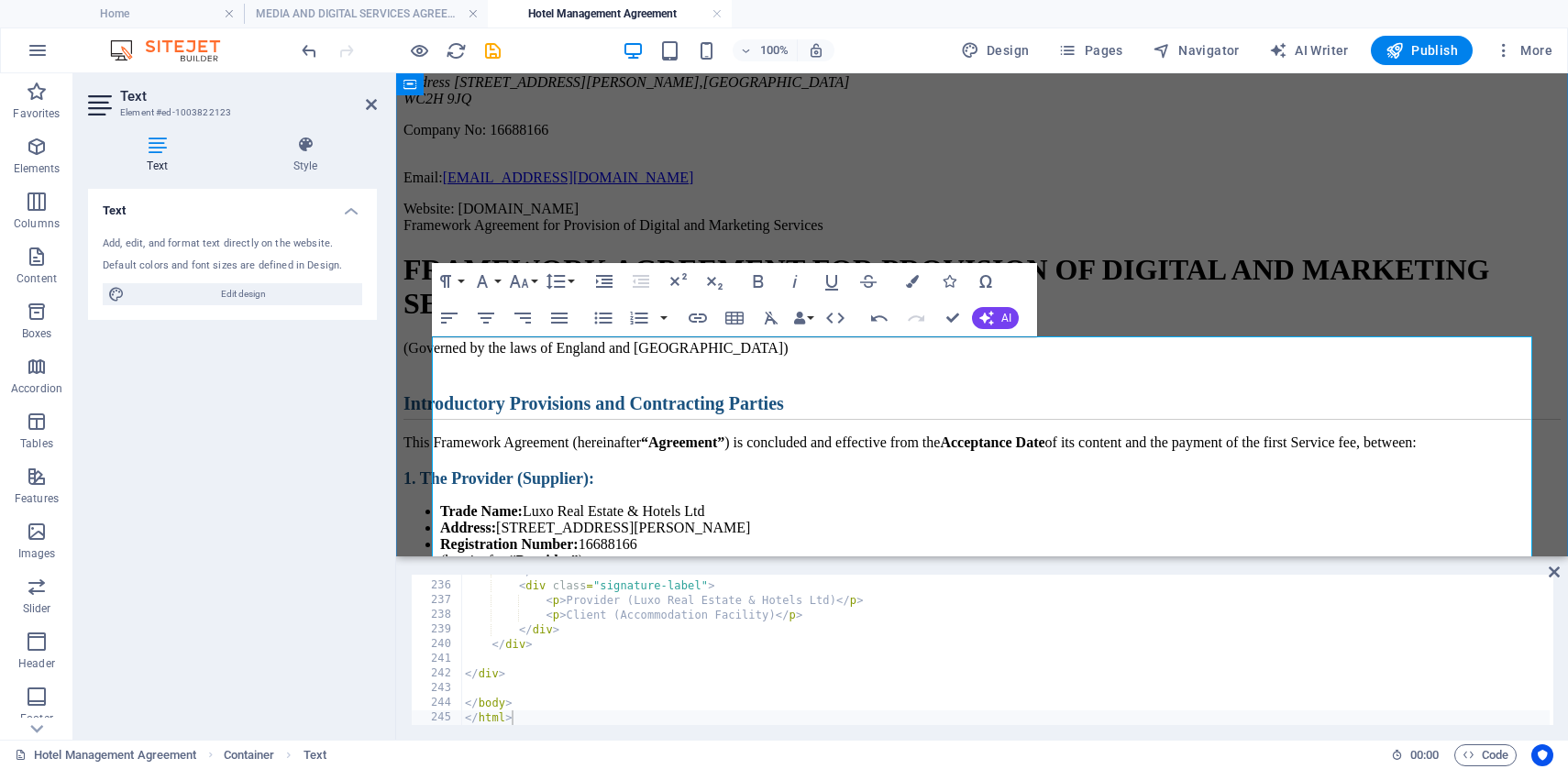
click at [1221, 321] on h1 "FRAMEWORK AGREEMENT FOR PROVISION OF DIGITAL AND MARKETING SERVICES" at bounding box center [982, 286] width 1157 height 68
click at [1257, 217] on div "[DOMAIN_NAME] Luxo Real Estate & Hotels Ltd Address [STREET_ADDRESS][PERSON_NAM…" at bounding box center [982, 122] width 1157 height 191
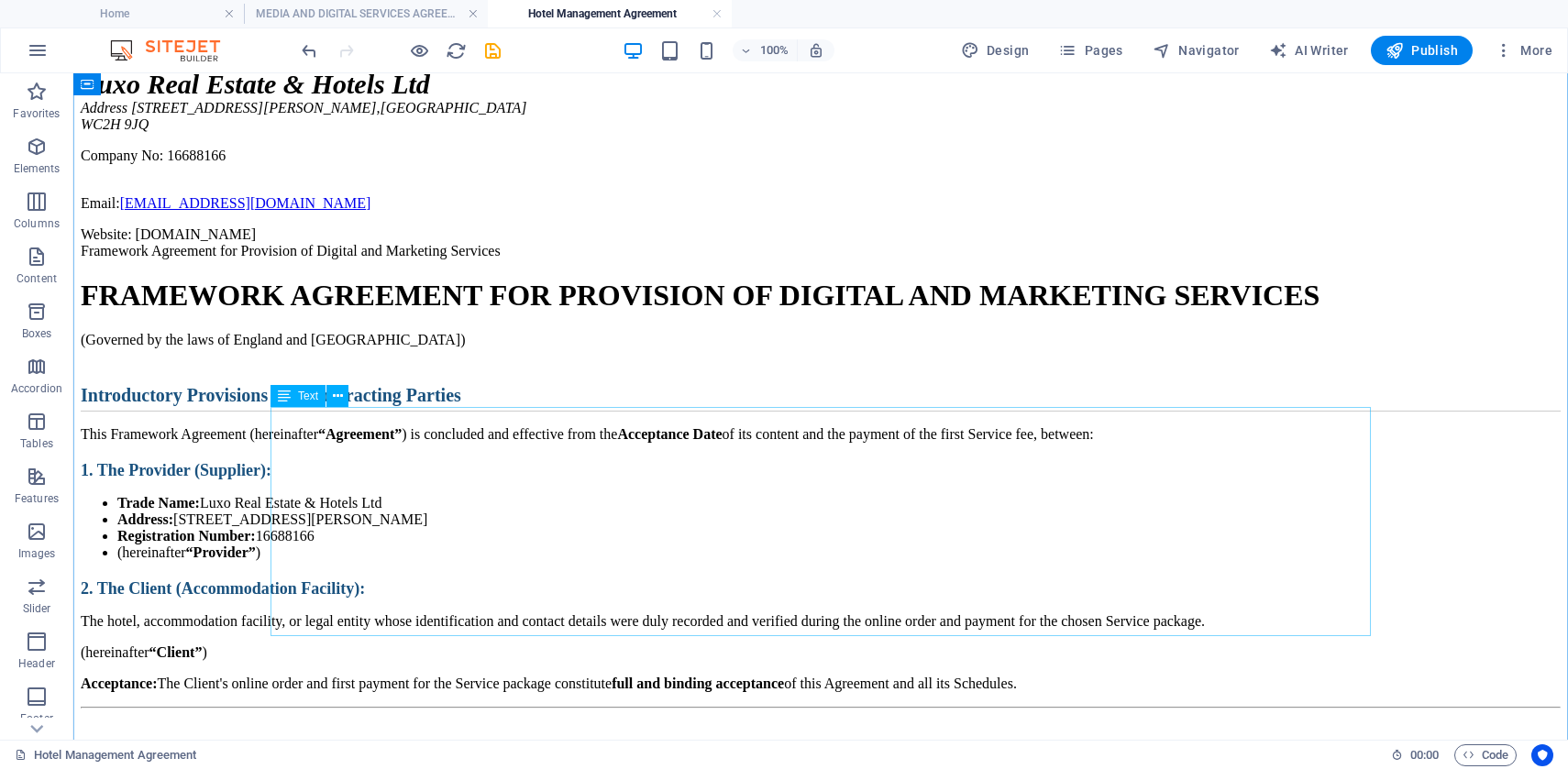
scroll to position [0, 0]
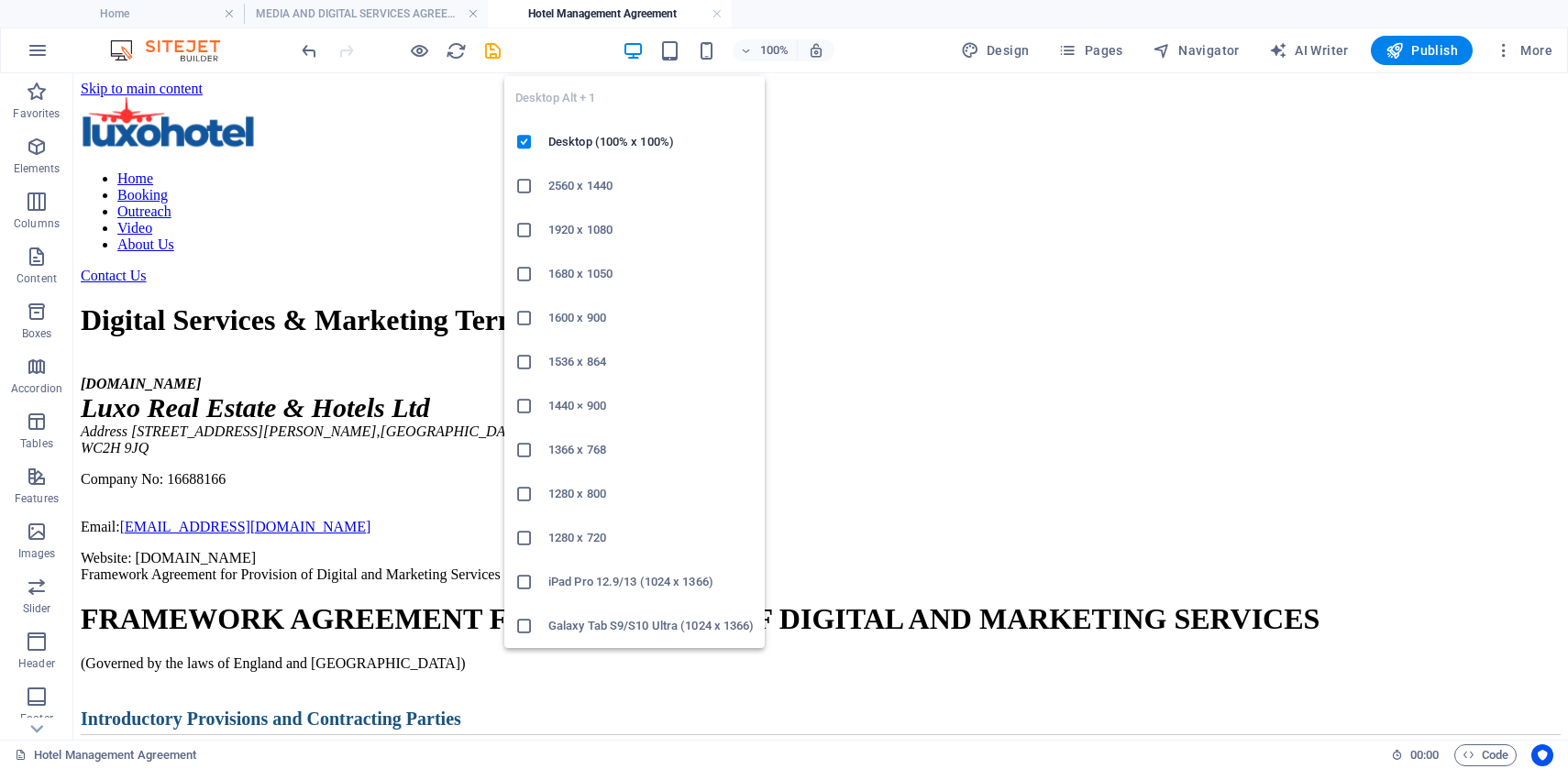
click at [635, 50] on icon "button" at bounding box center [633, 50] width 21 height 21
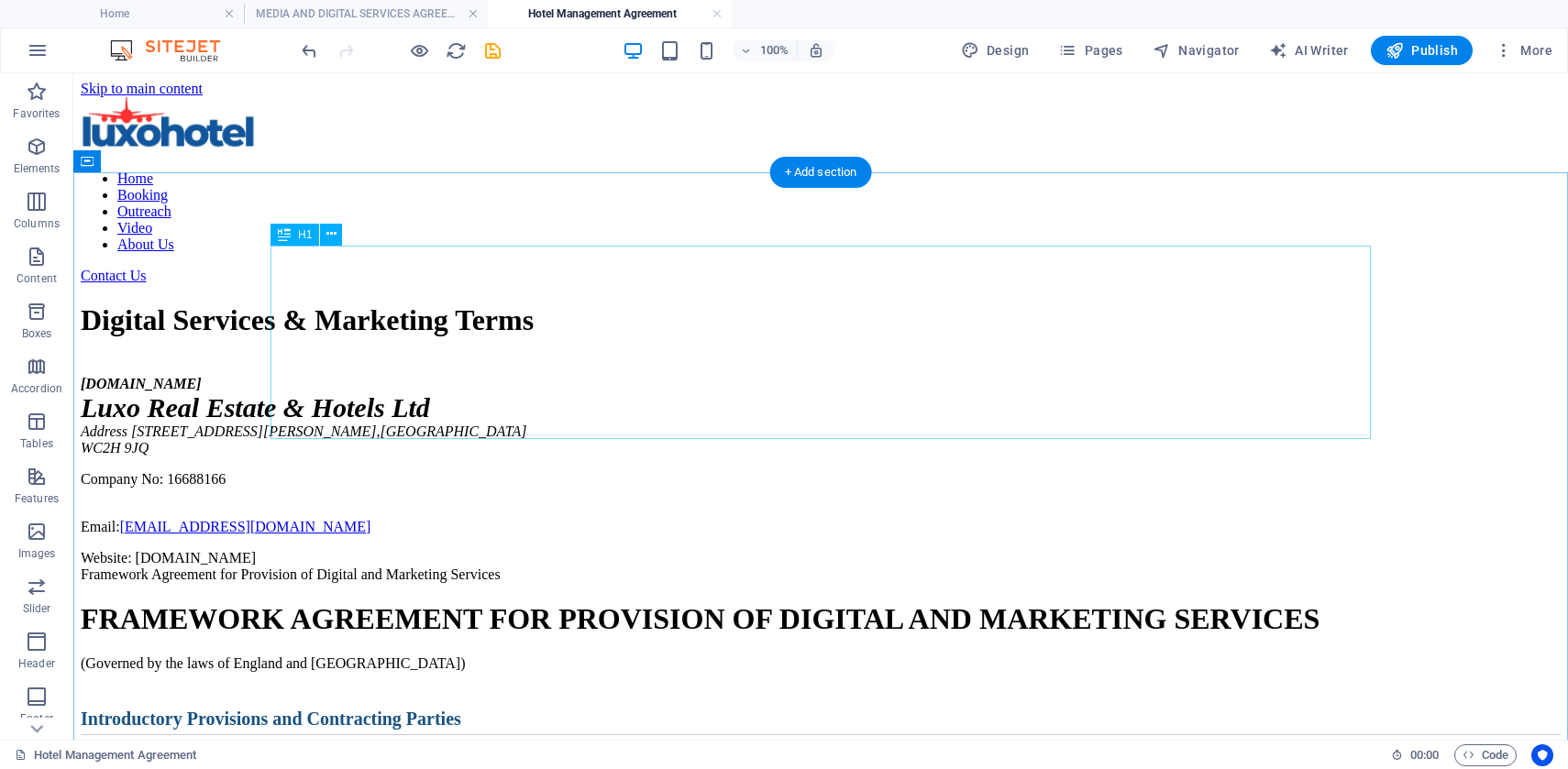
click at [978, 303] on div "Digital Services & Marketing Terms" at bounding box center [820, 320] width 1479 height 34
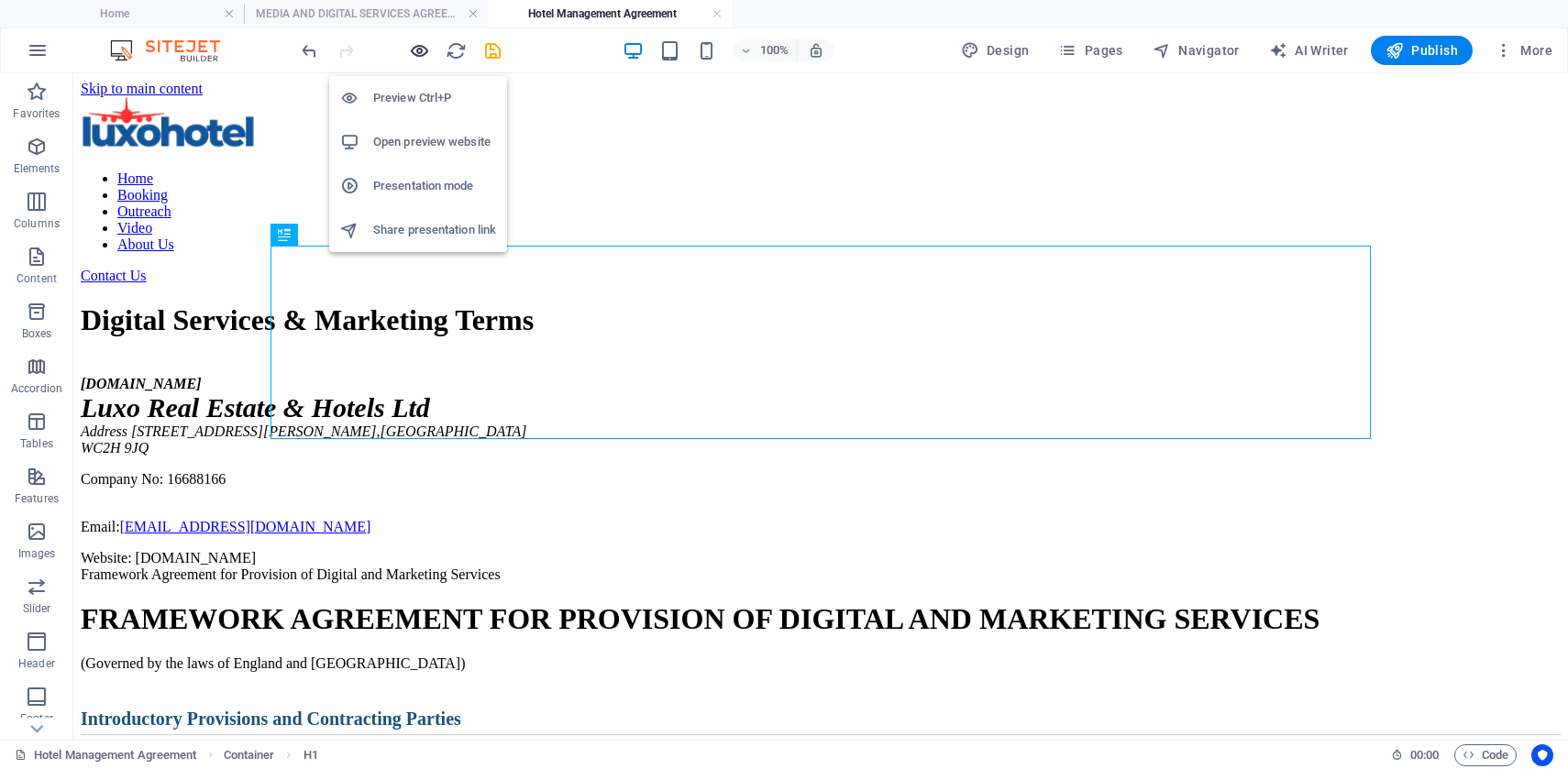
click at [419, 50] on icon "button" at bounding box center [420, 50] width 21 height 21
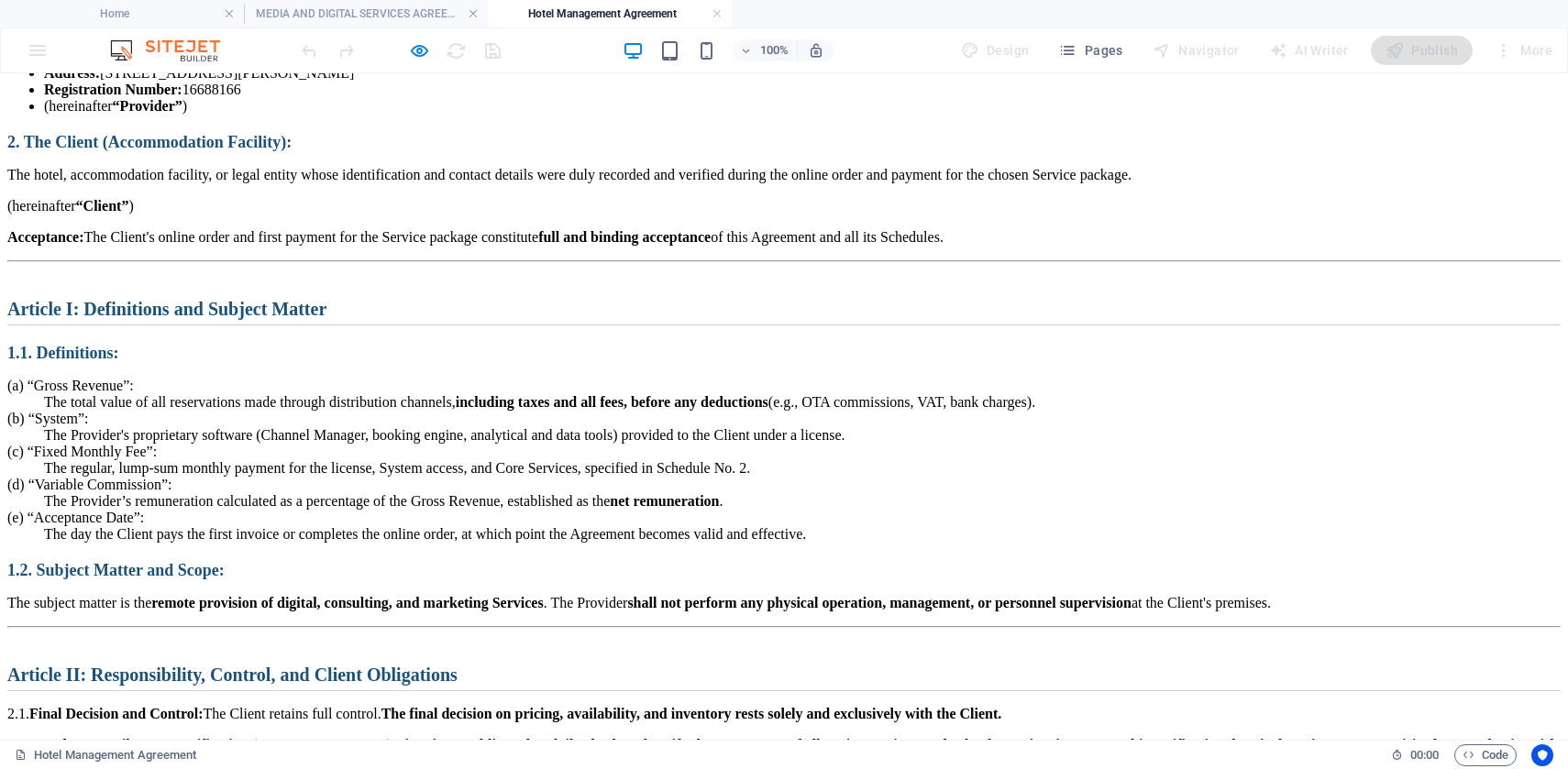
scroll to position [780, 0]
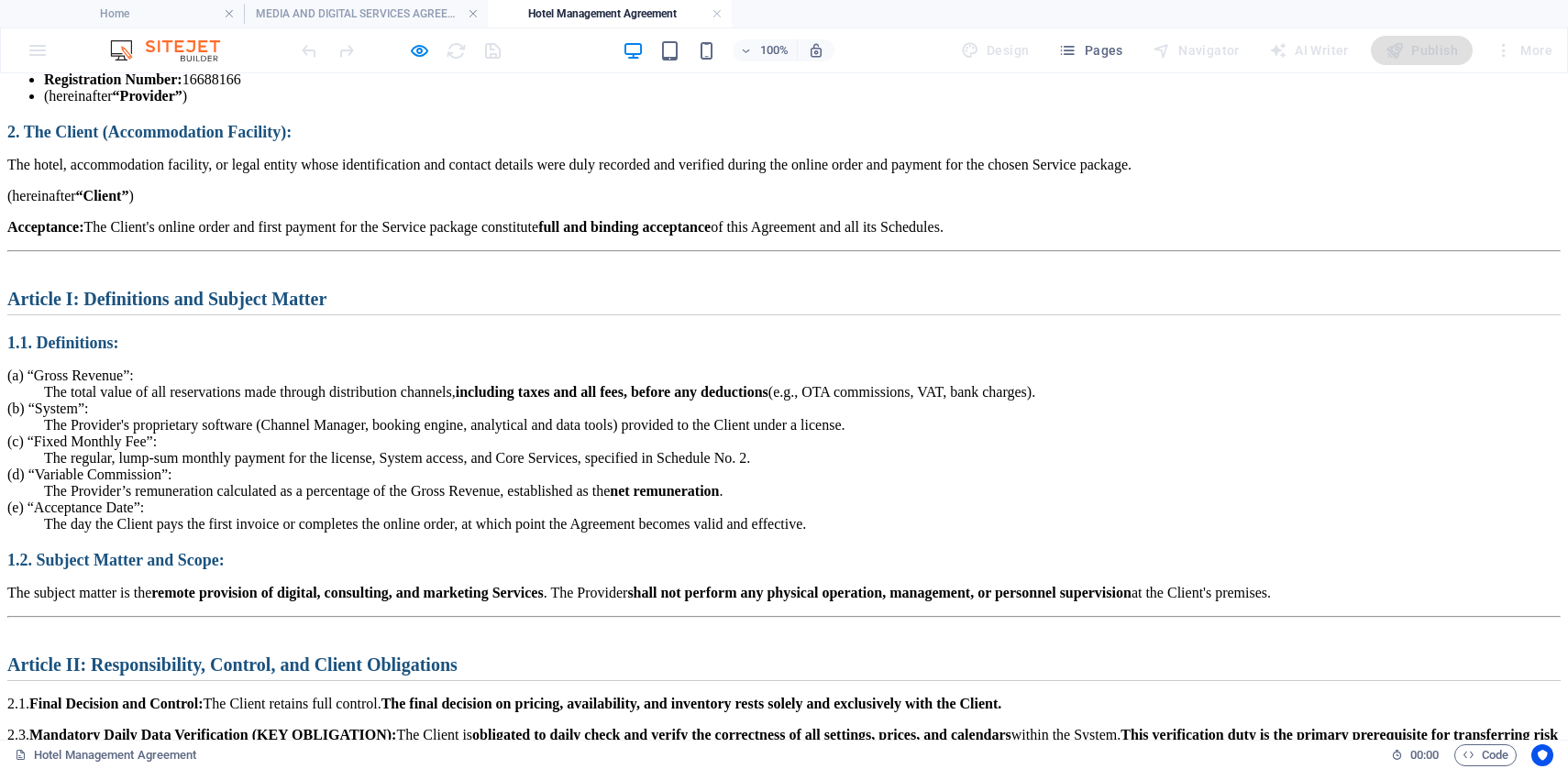
click at [554, 24] on h3 "1. The Provider (Supplier):" at bounding box center [784, 14] width 1553 height 20
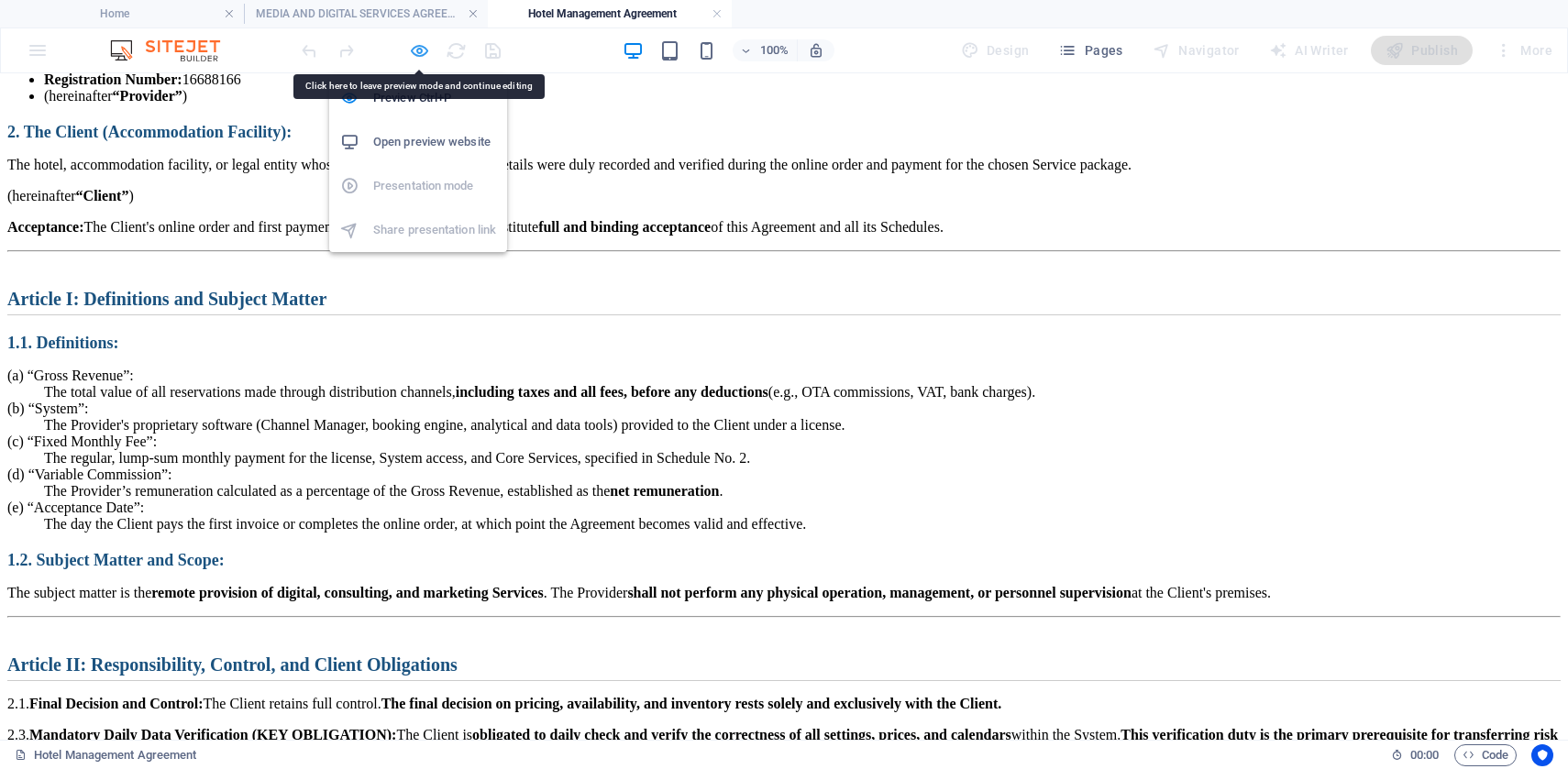
click at [411, 52] on icon "button" at bounding box center [420, 50] width 21 height 21
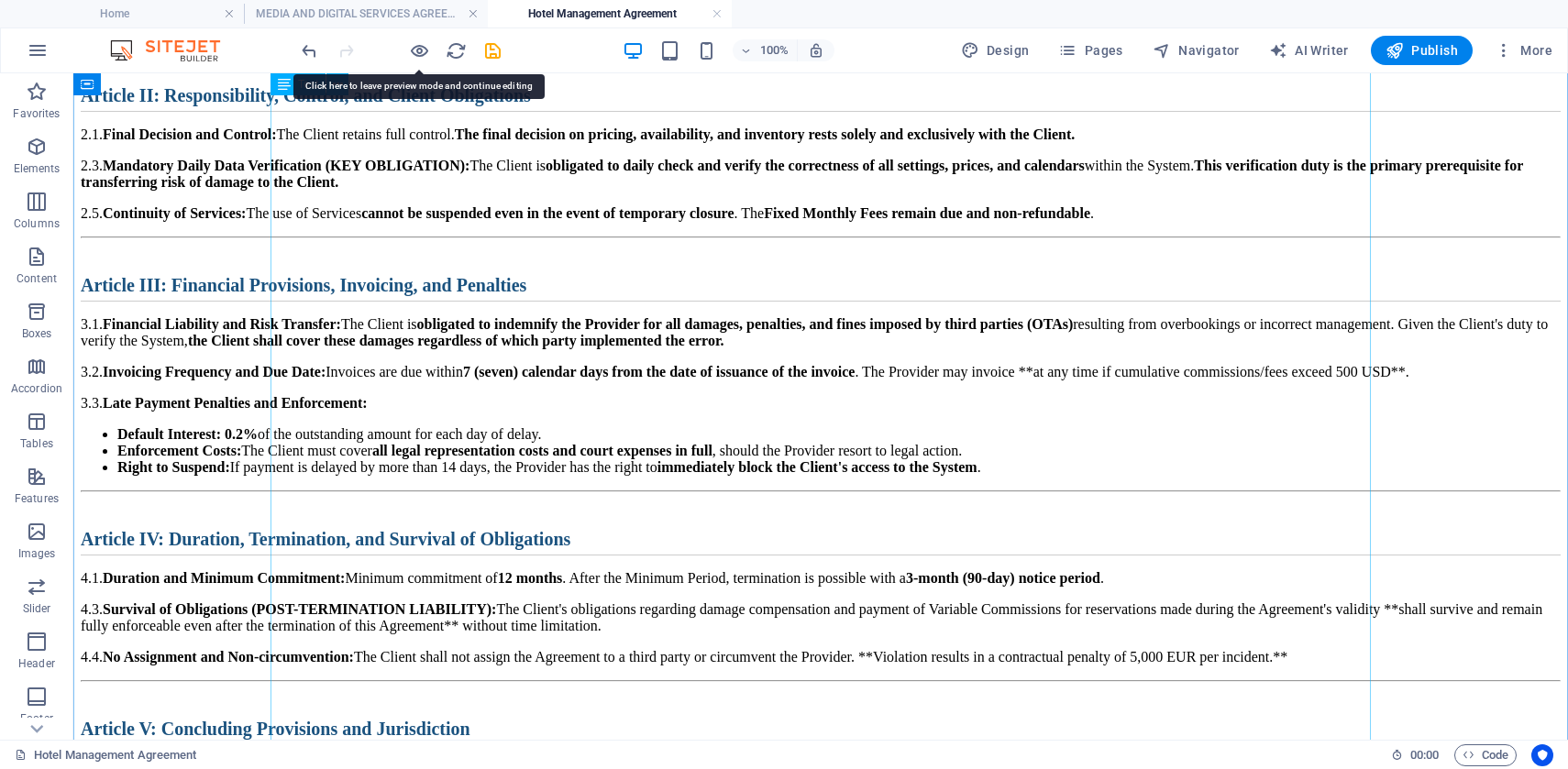
scroll to position [1356, 0]
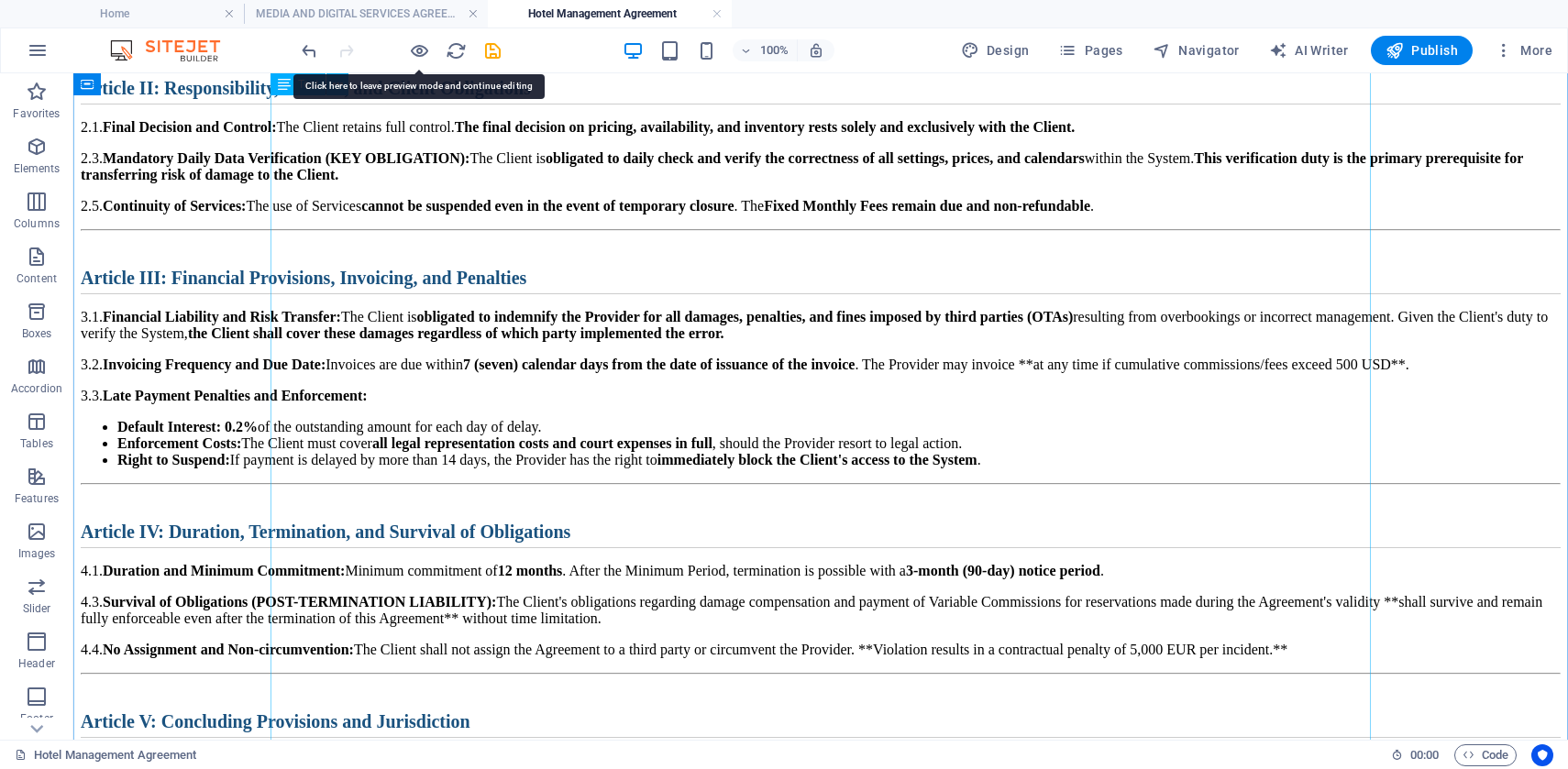
click at [597, 446] on div "Framework Agreement for Provision of Digital and Marketing Services FRAMEWORK A…" at bounding box center [820, 331] width 1479 height 2243
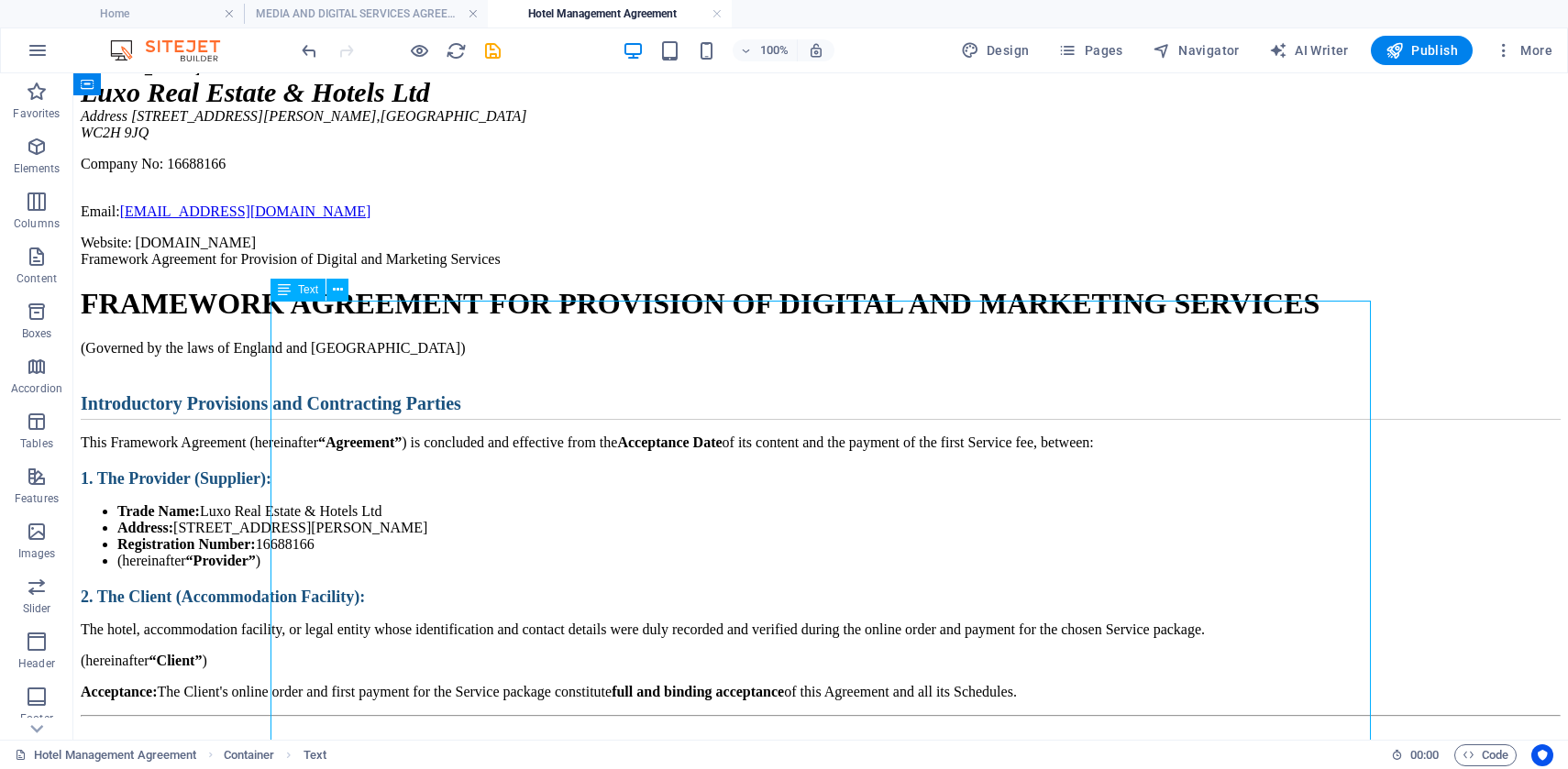
scroll to position [385, 0]
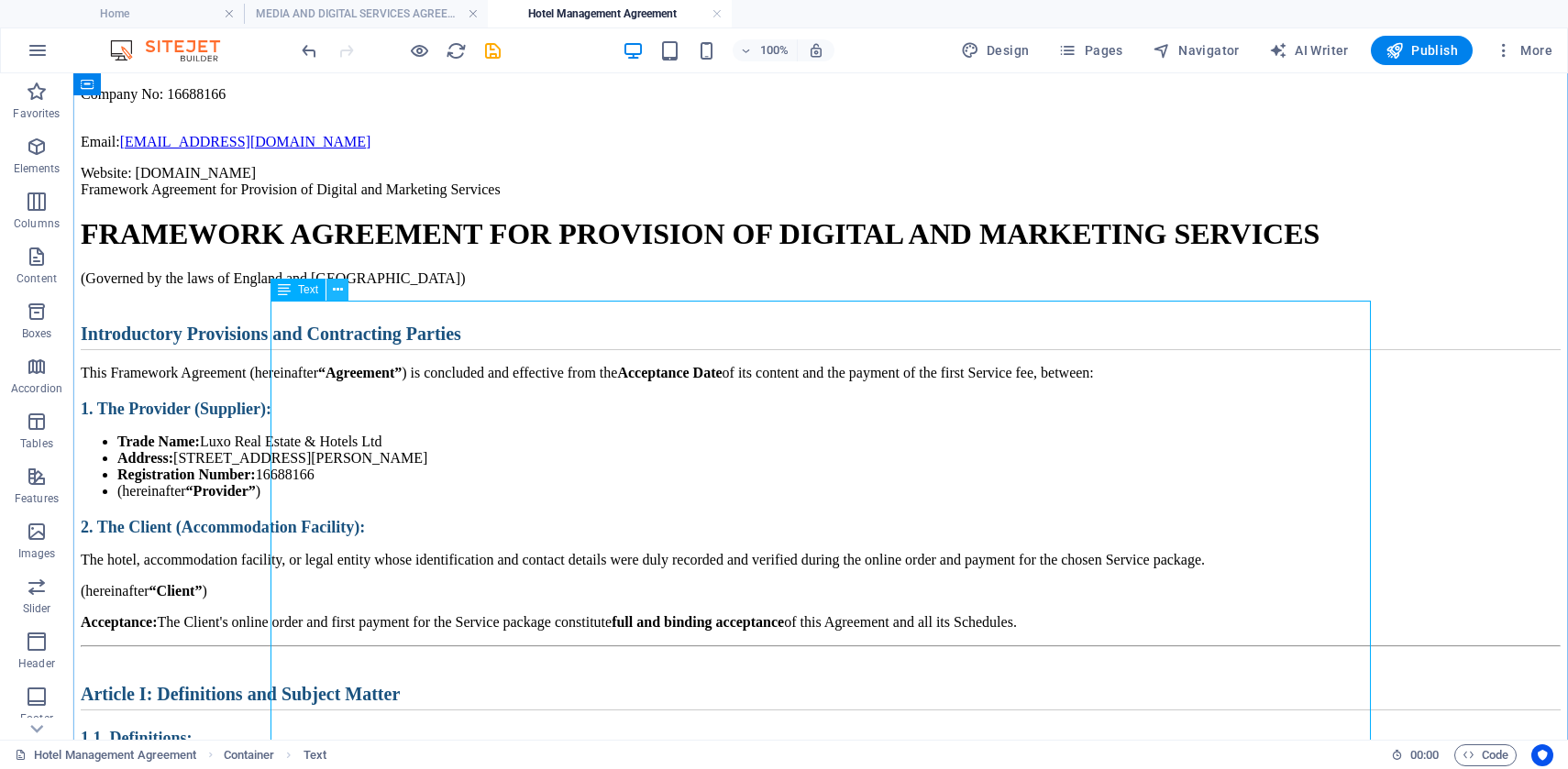
click at [338, 289] on icon at bounding box center [337, 290] width 10 height 20
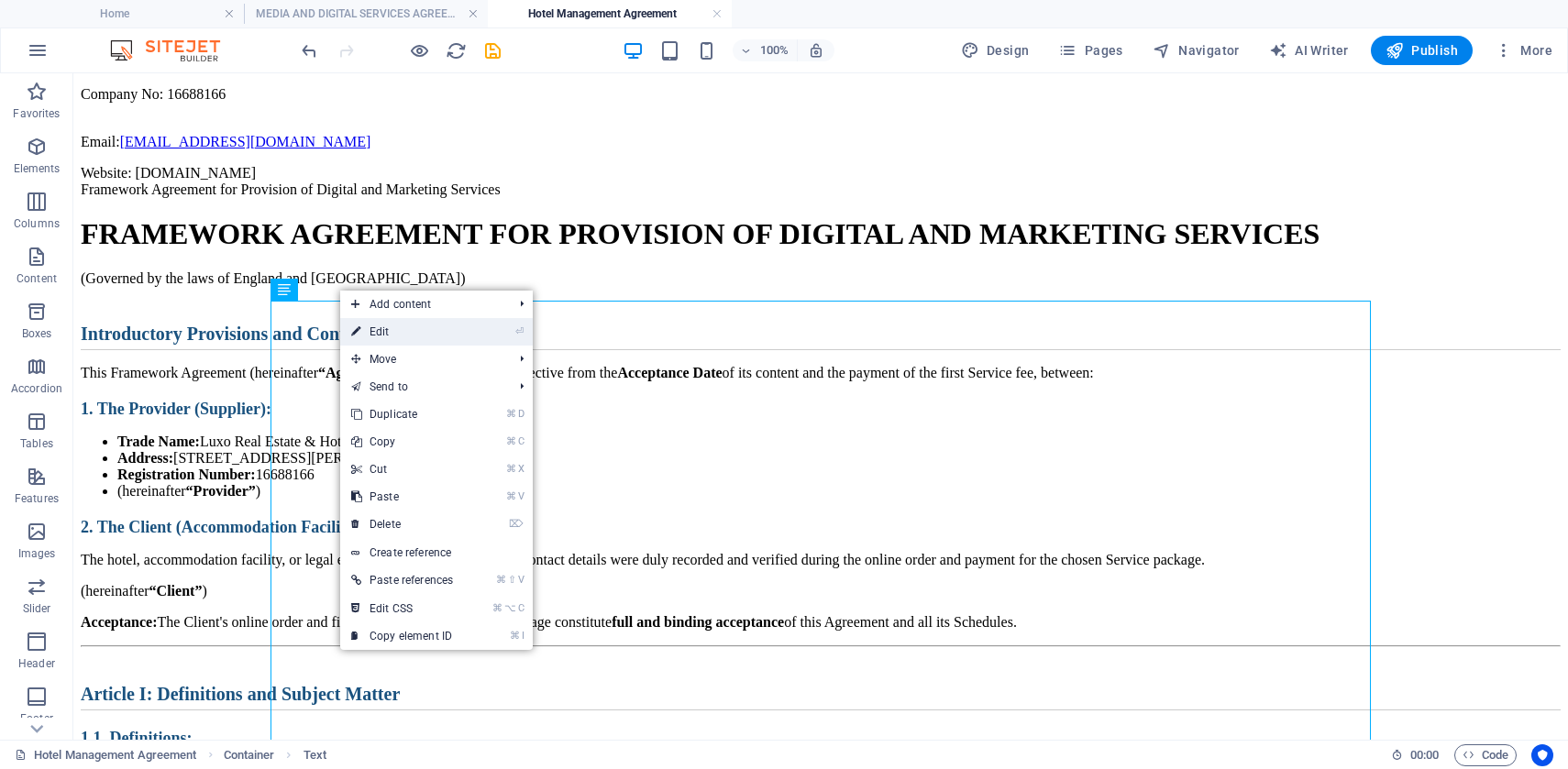
click at [419, 332] on link "⏎ Edit" at bounding box center [402, 332] width 124 height 28
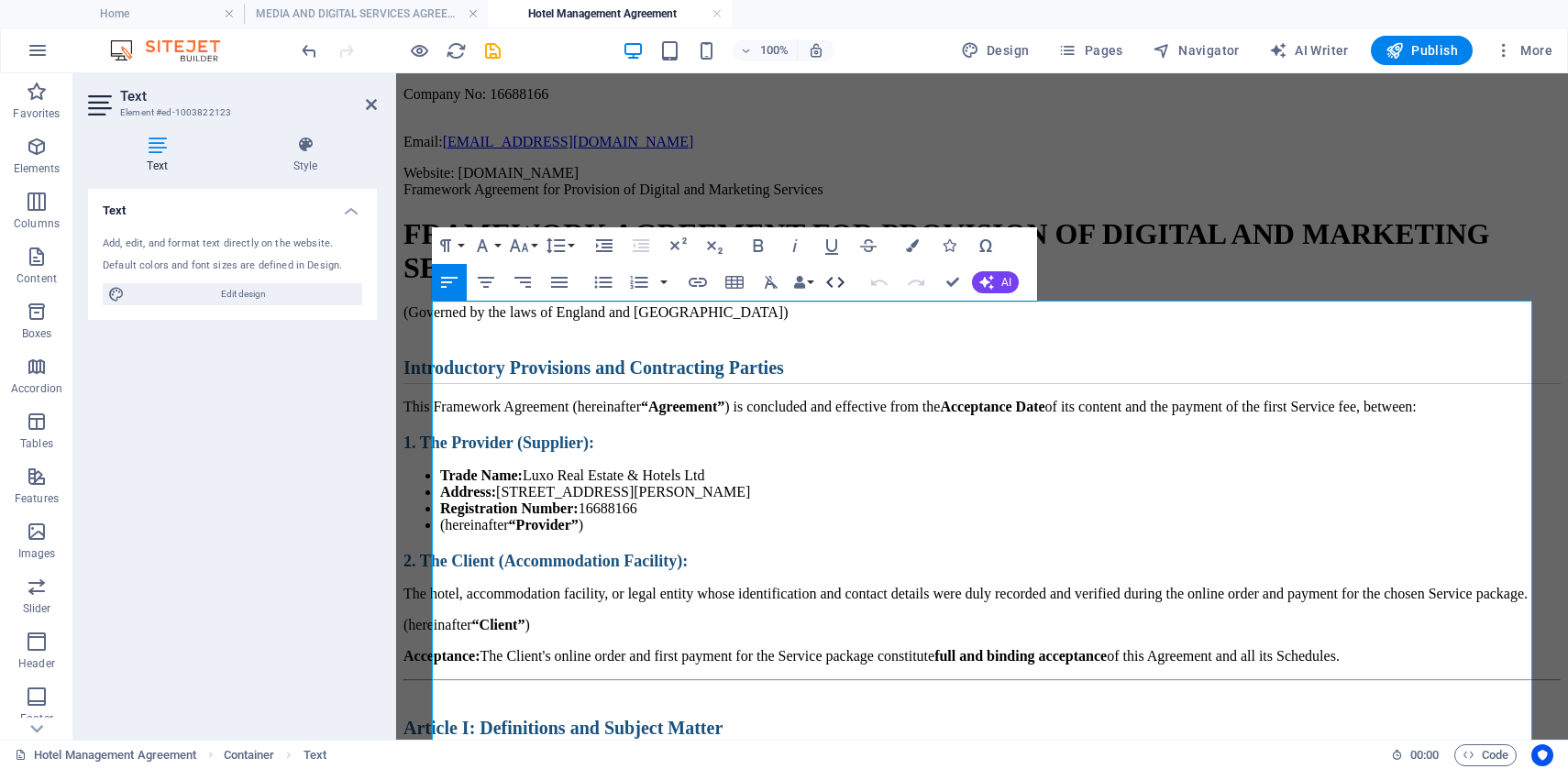
click at [840, 282] on icon "button" at bounding box center [835, 282] width 22 height 22
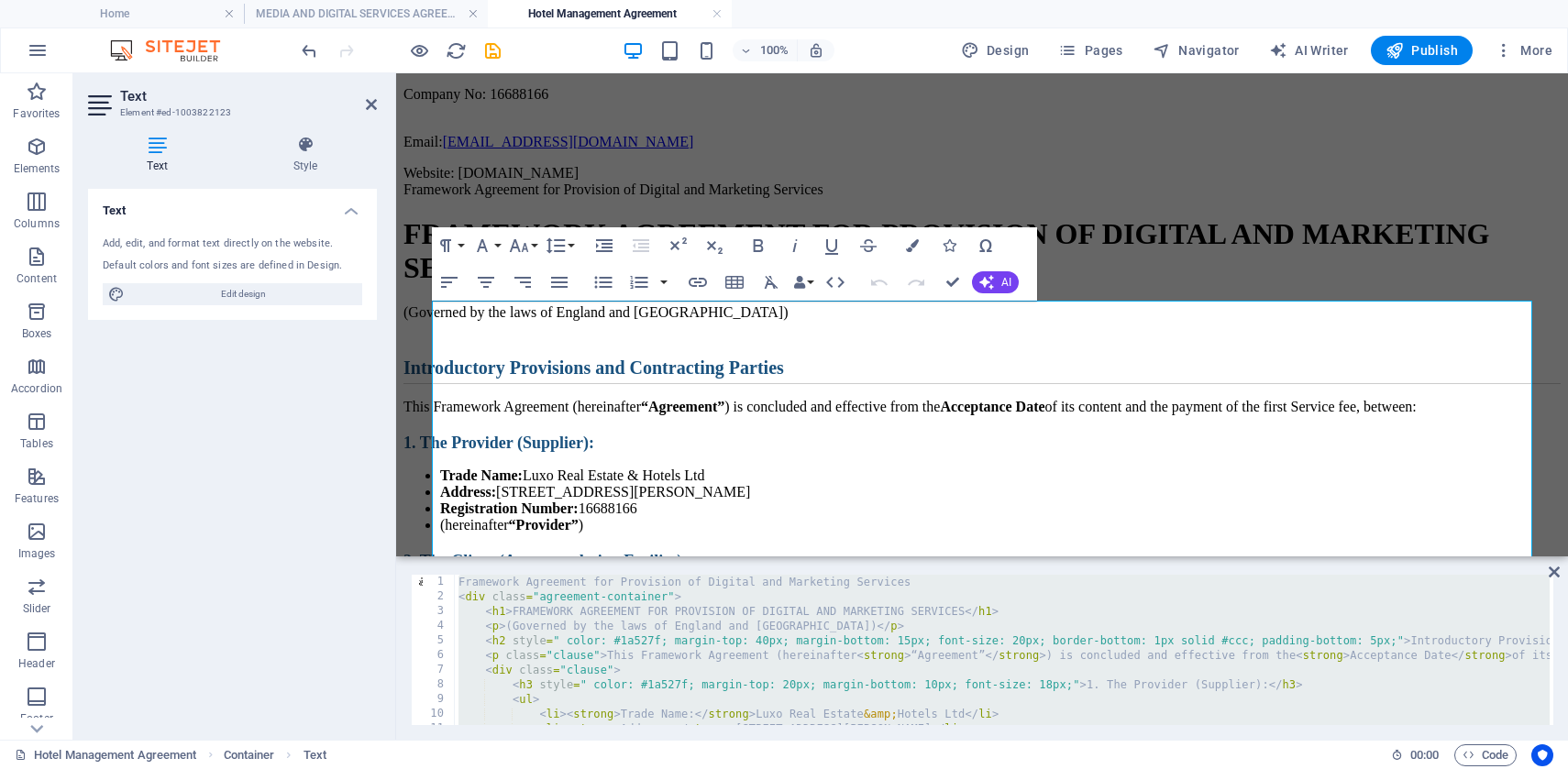
paste textarea "</html"
type textarea "</html>"
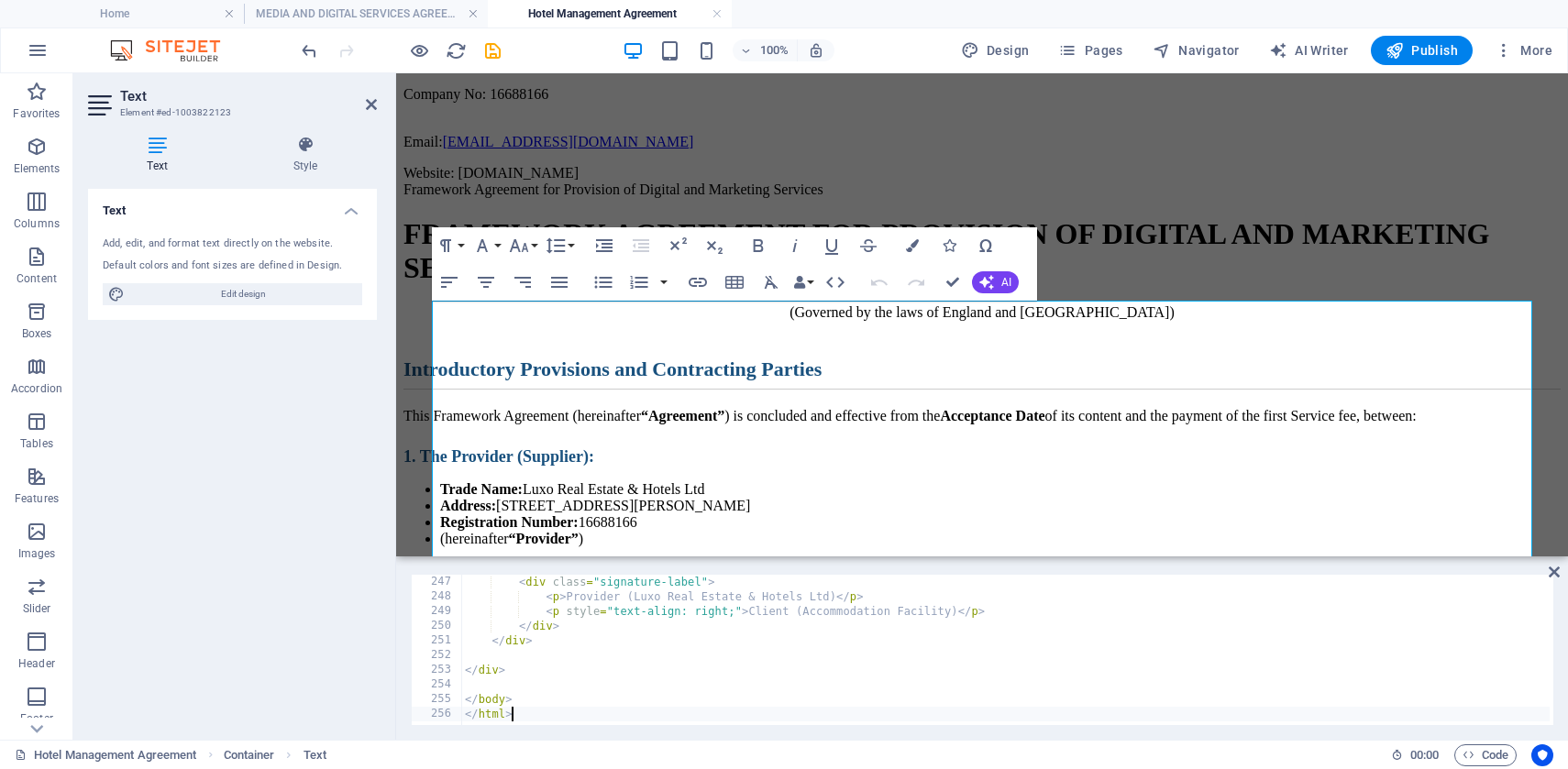
scroll to position [3622, 0]
click at [1000, 285] on h1 "FRAMEWORK AGREEMENT FOR PROVISION OF DIGITAL AND MARKETING SERVICES" at bounding box center [982, 251] width 1157 height 68
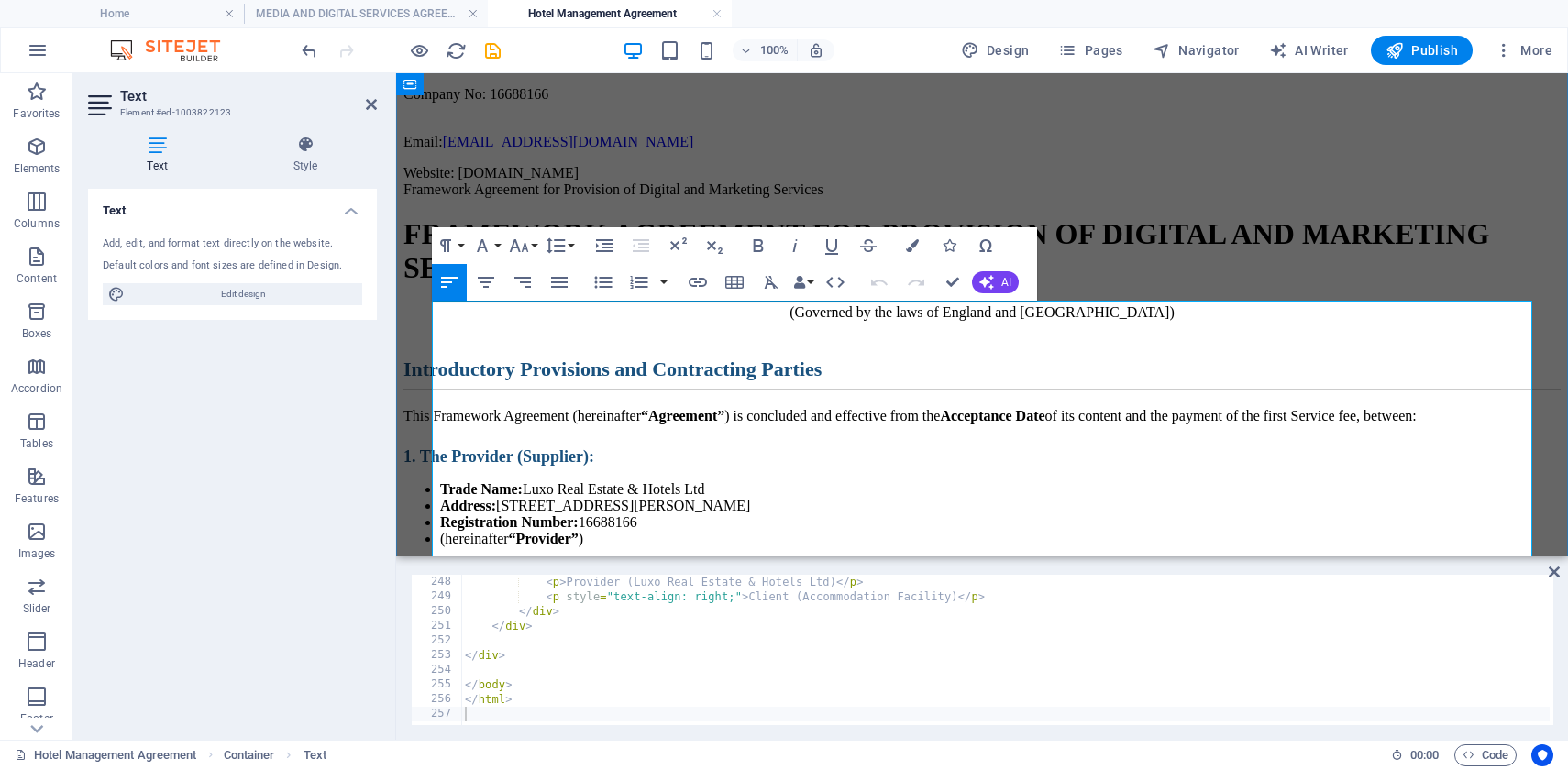
click at [1118, 285] on h1 "FRAMEWORK AGREEMENT FOR PROVISION OF DIGITAL AND MARKETING SERVICES" at bounding box center [982, 251] width 1157 height 68
click at [1139, 182] on div "[DOMAIN_NAME] Luxo Real Estate & Hotels Ltd Address [STREET_ADDRESS][PERSON_NAM…" at bounding box center [982, 86] width 1157 height 191
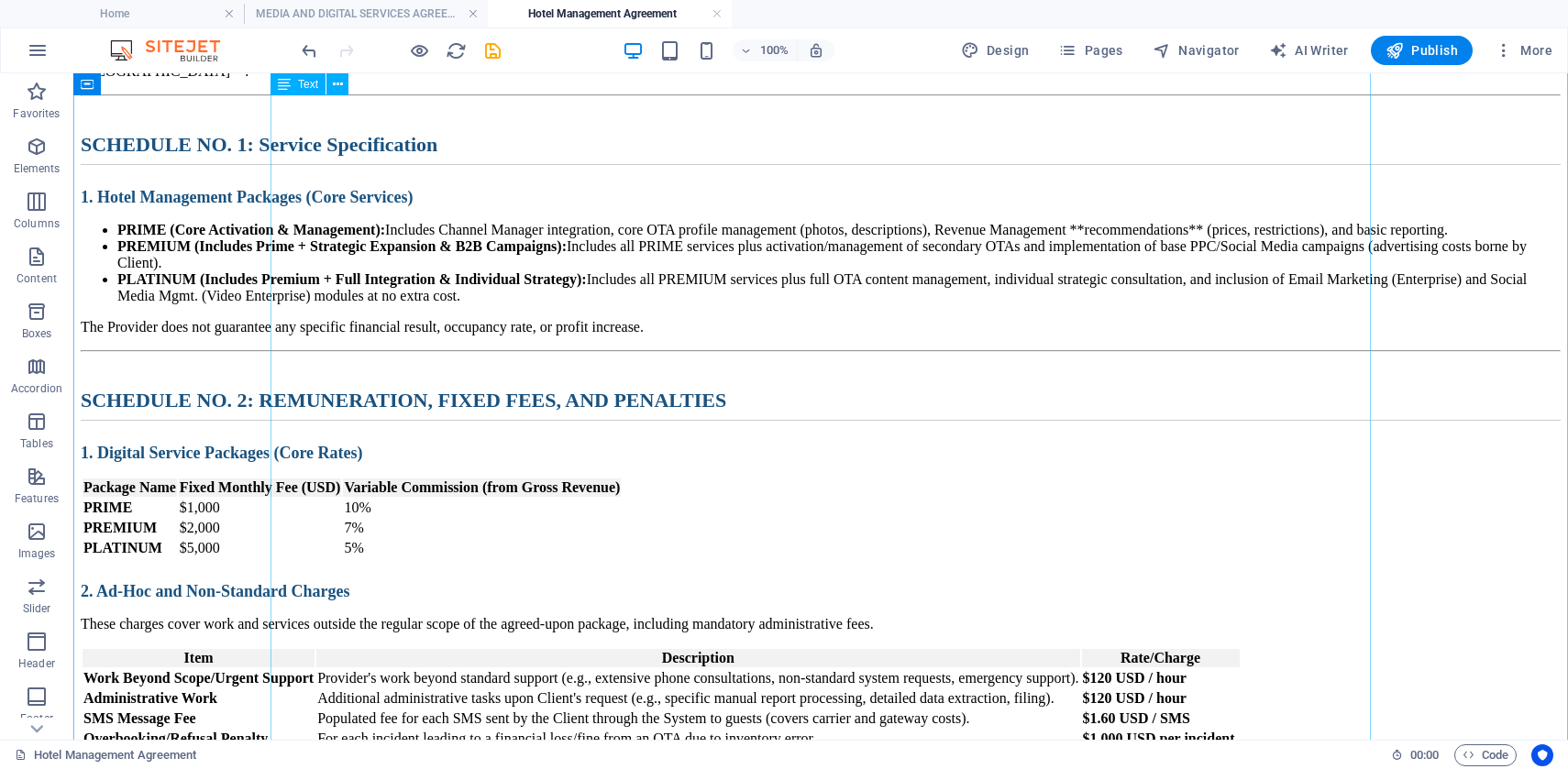
scroll to position [2132, 0]
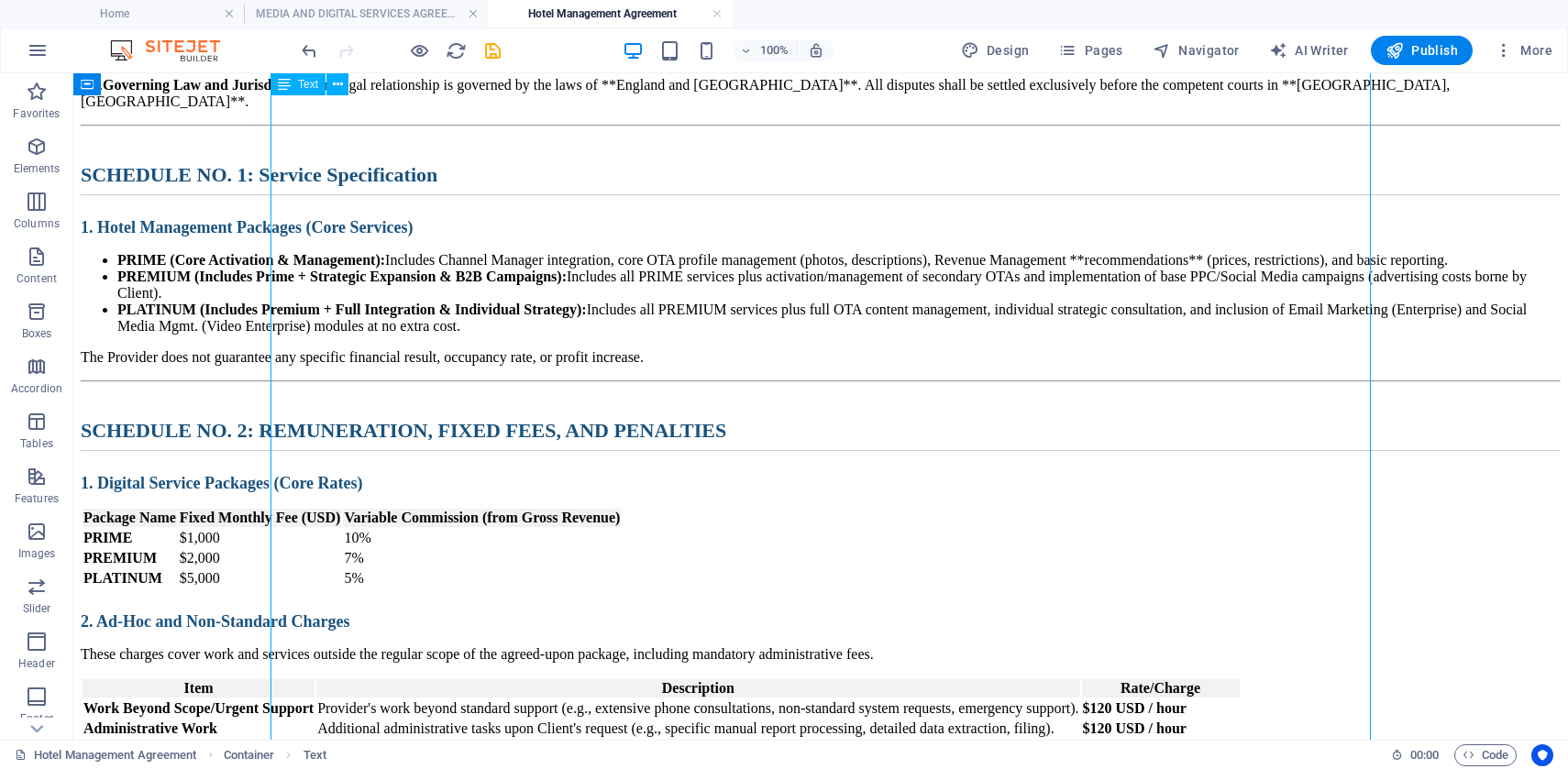
scroll to position [2084, 0]
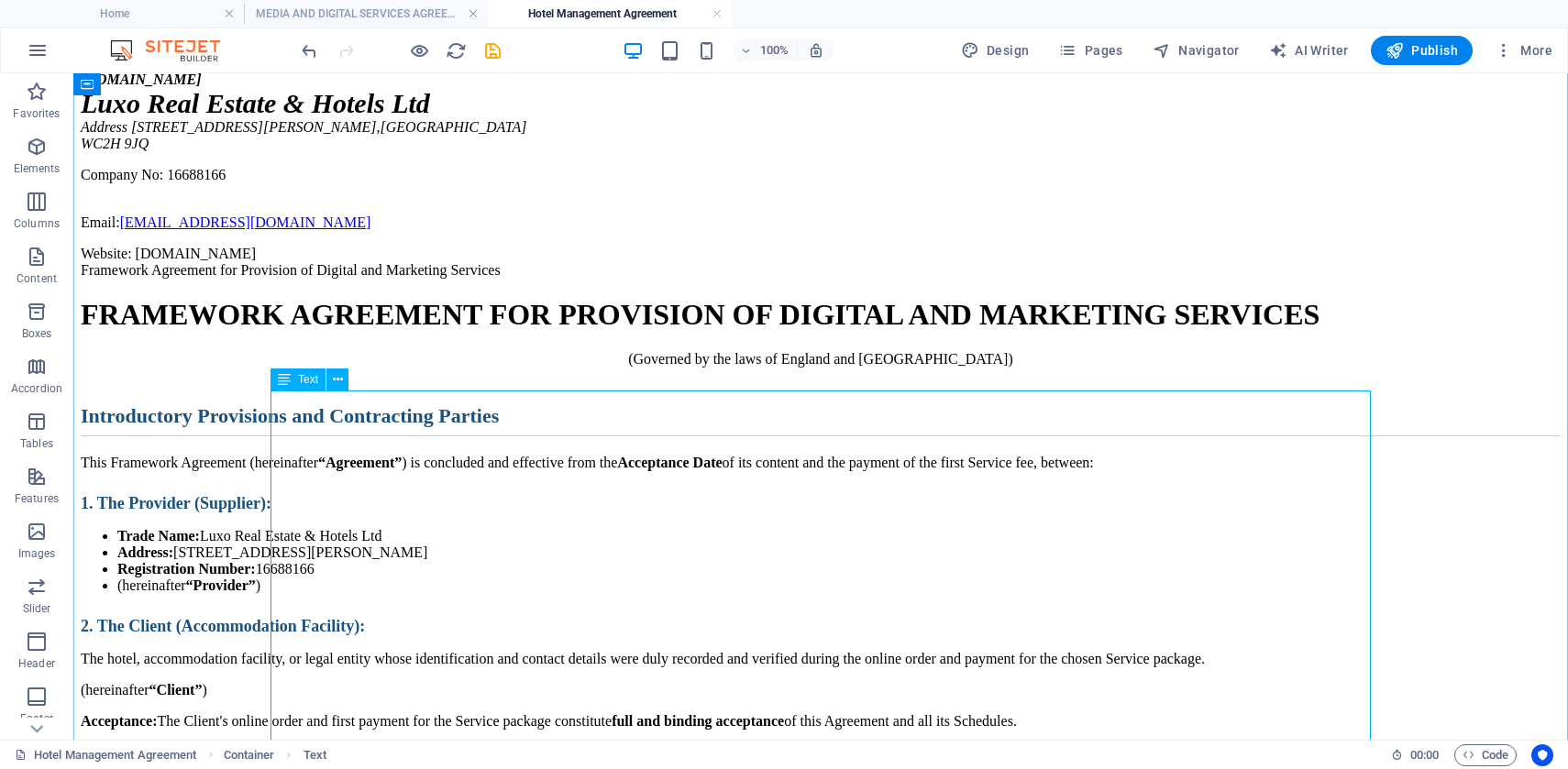
scroll to position [330, 0]
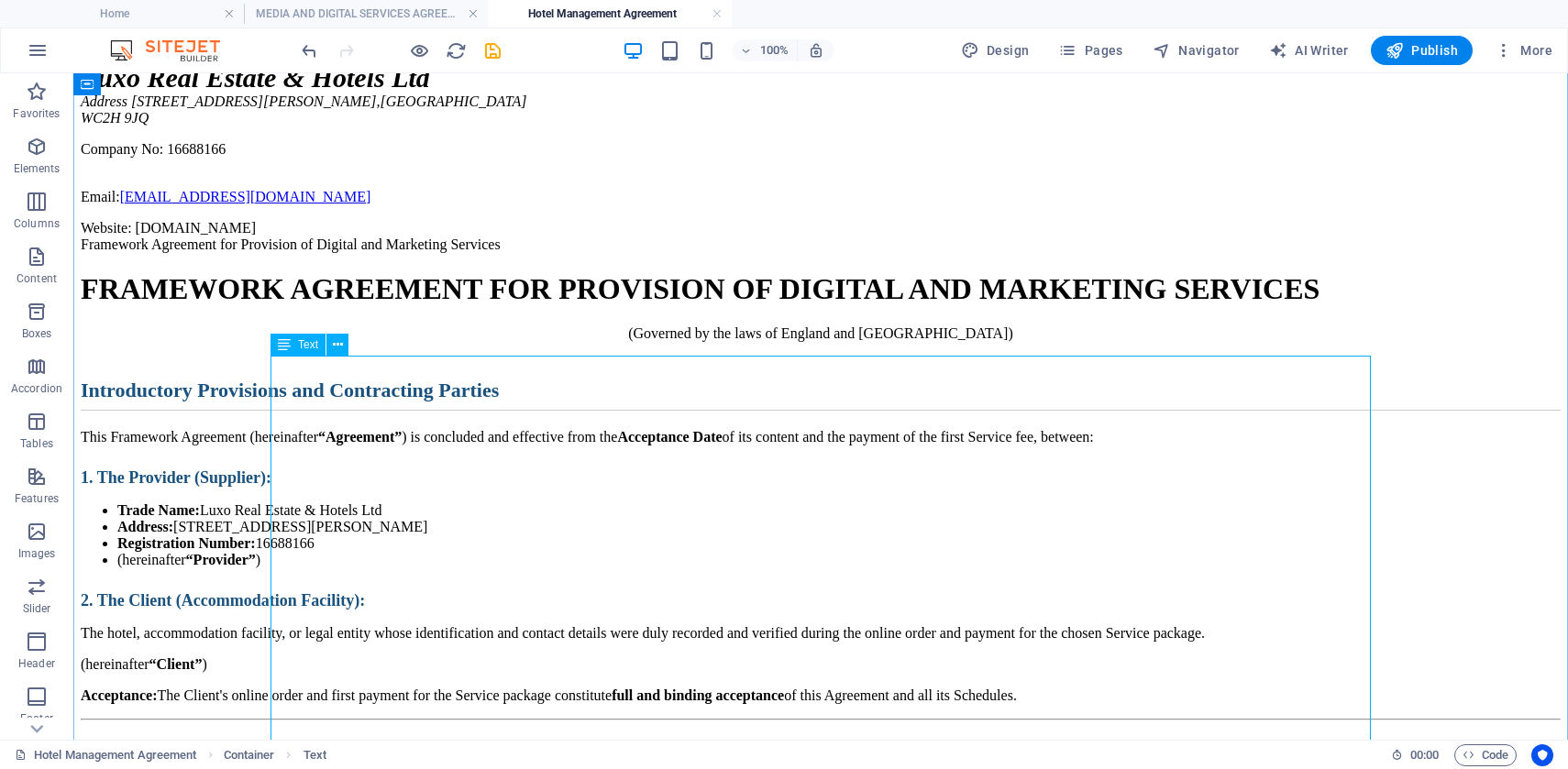
click at [337, 348] on icon at bounding box center [337, 345] width 10 height 20
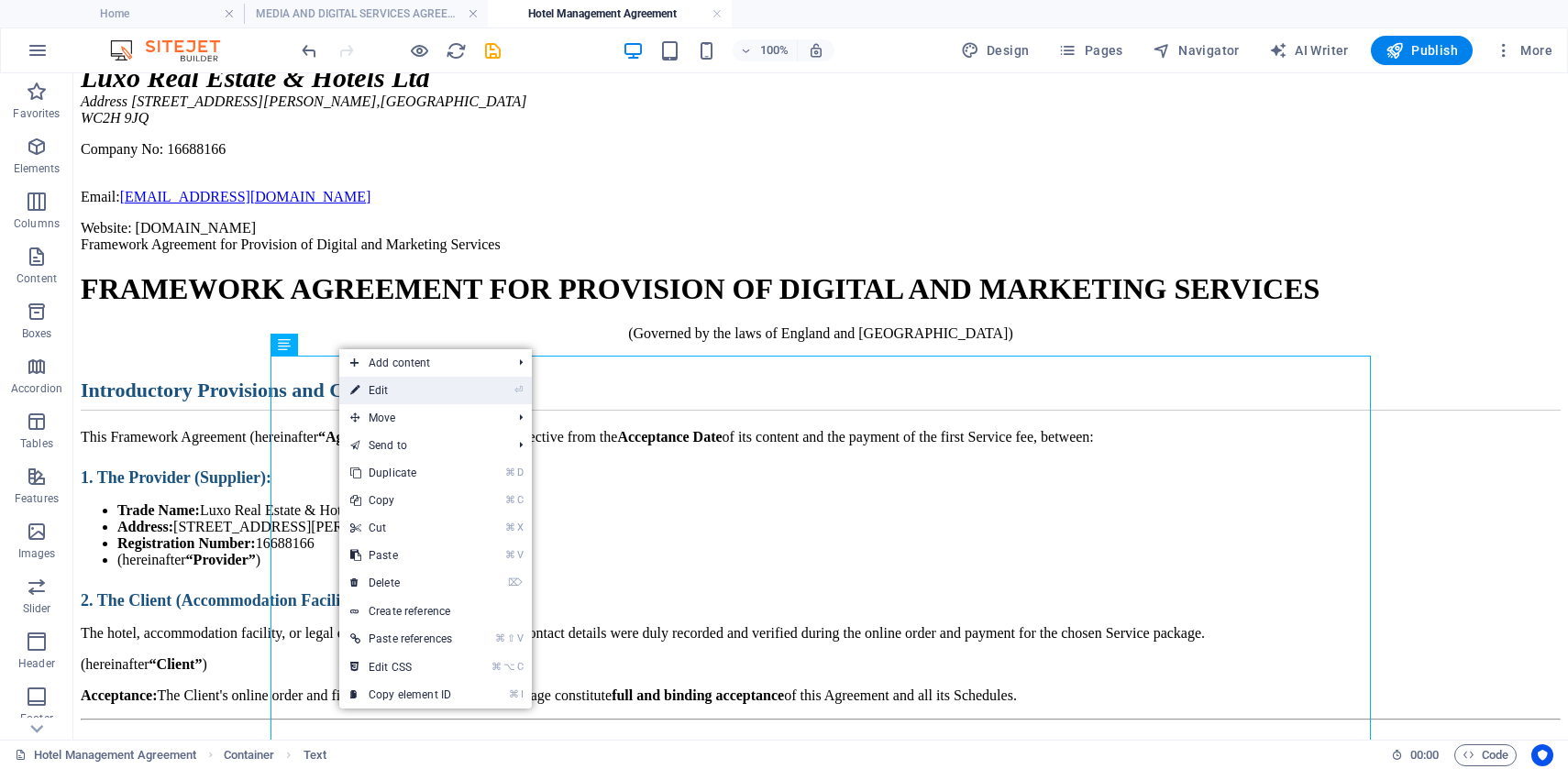
click at [418, 396] on link "⏎ Edit" at bounding box center [401, 391] width 124 height 28
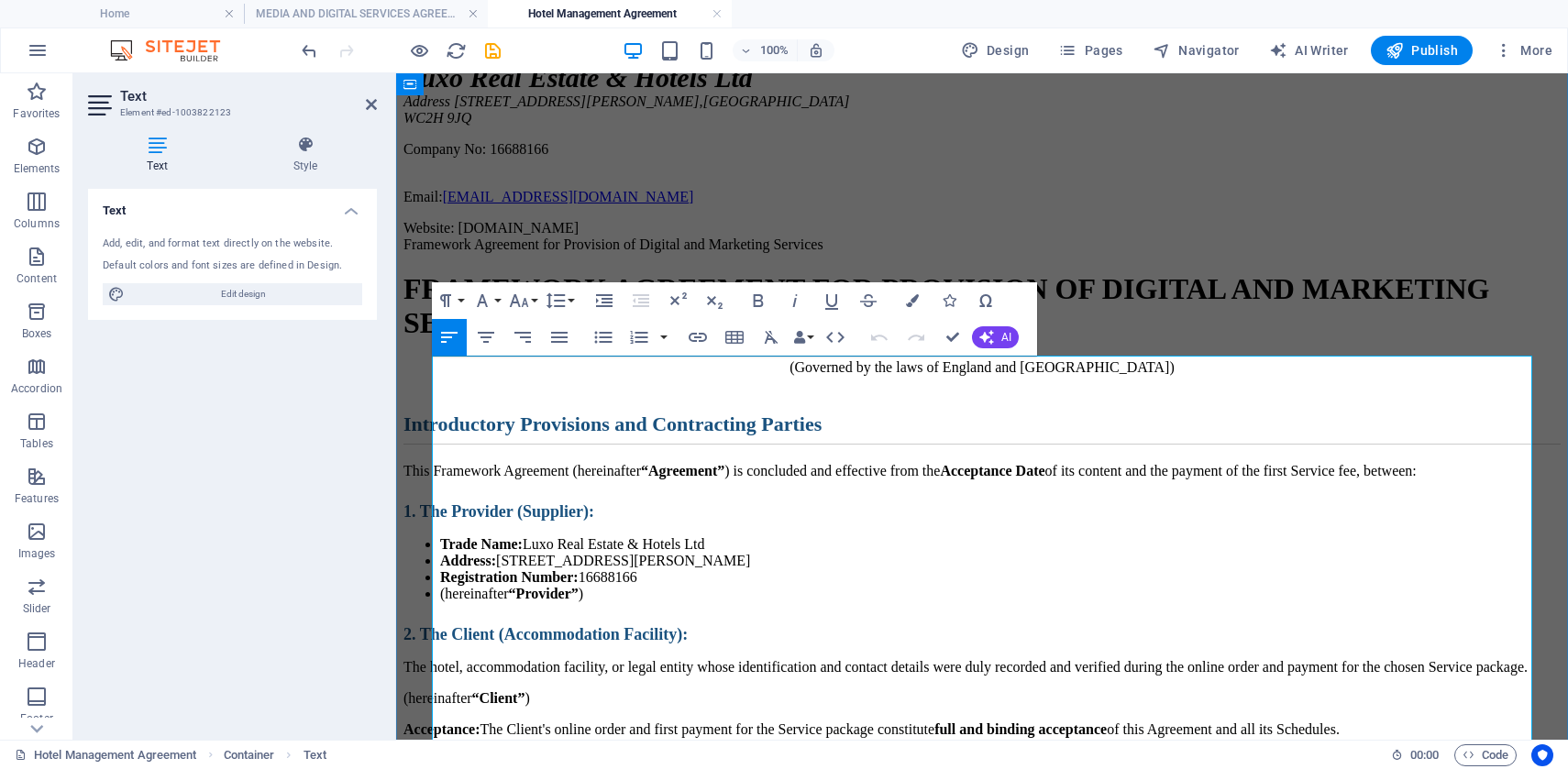
click at [684, 340] on h1 "FRAMEWORK AGREEMENT FOR PROVISION OF DIGITAL AND MARKETING SERVICES" at bounding box center [982, 306] width 1157 height 68
click at [837, 336] on icon "button" at bounding box center [835, 337] width 22 height 22
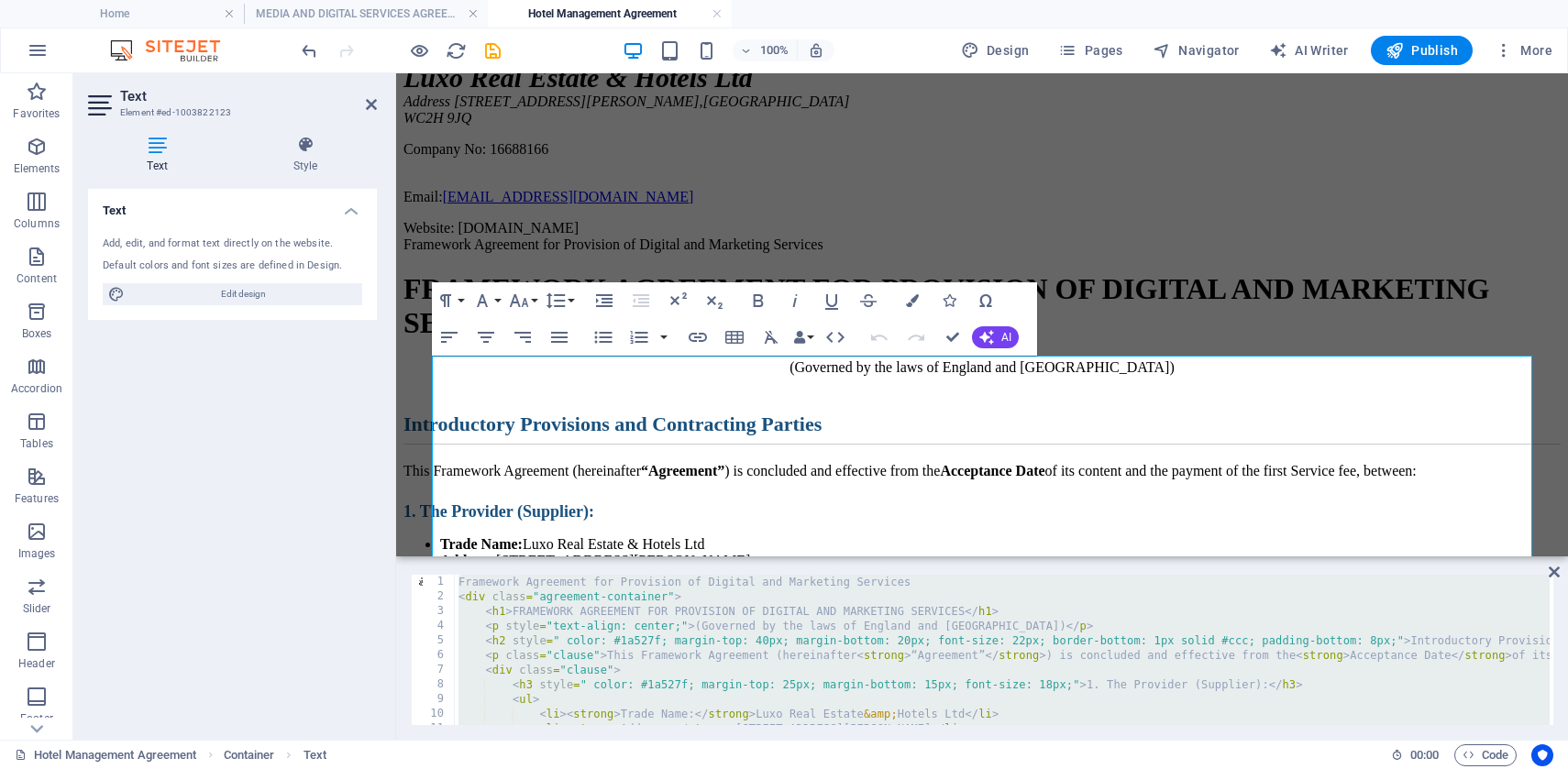
type textarea "</html>"
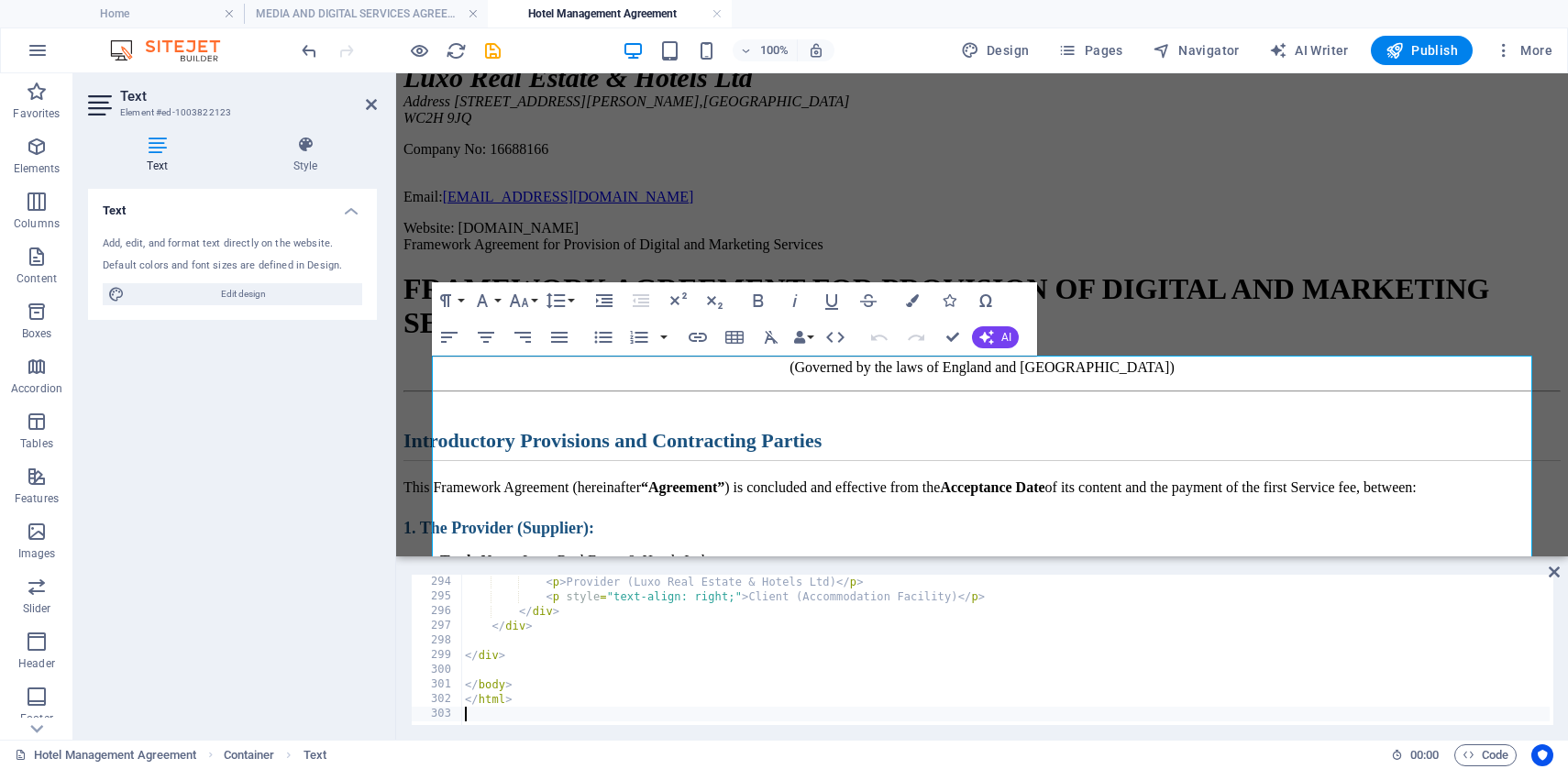
scroll to position [4297, 0]
click at [1173, 340] on h1 "FRAMEWORK AGREEMENT FOR PROVISION OF DIGITAL AND MARKETING SERVICES" at bounding box center [982, 306] width 1157 height 68
click at [1223, 237] on div "[DOMAIN_NAME] Luxo Real Estate & Hotels Ltd Address [STREET_ADDRESS][PERSON_NAM…" at bounding box center [982, 141] width 1157 height 191
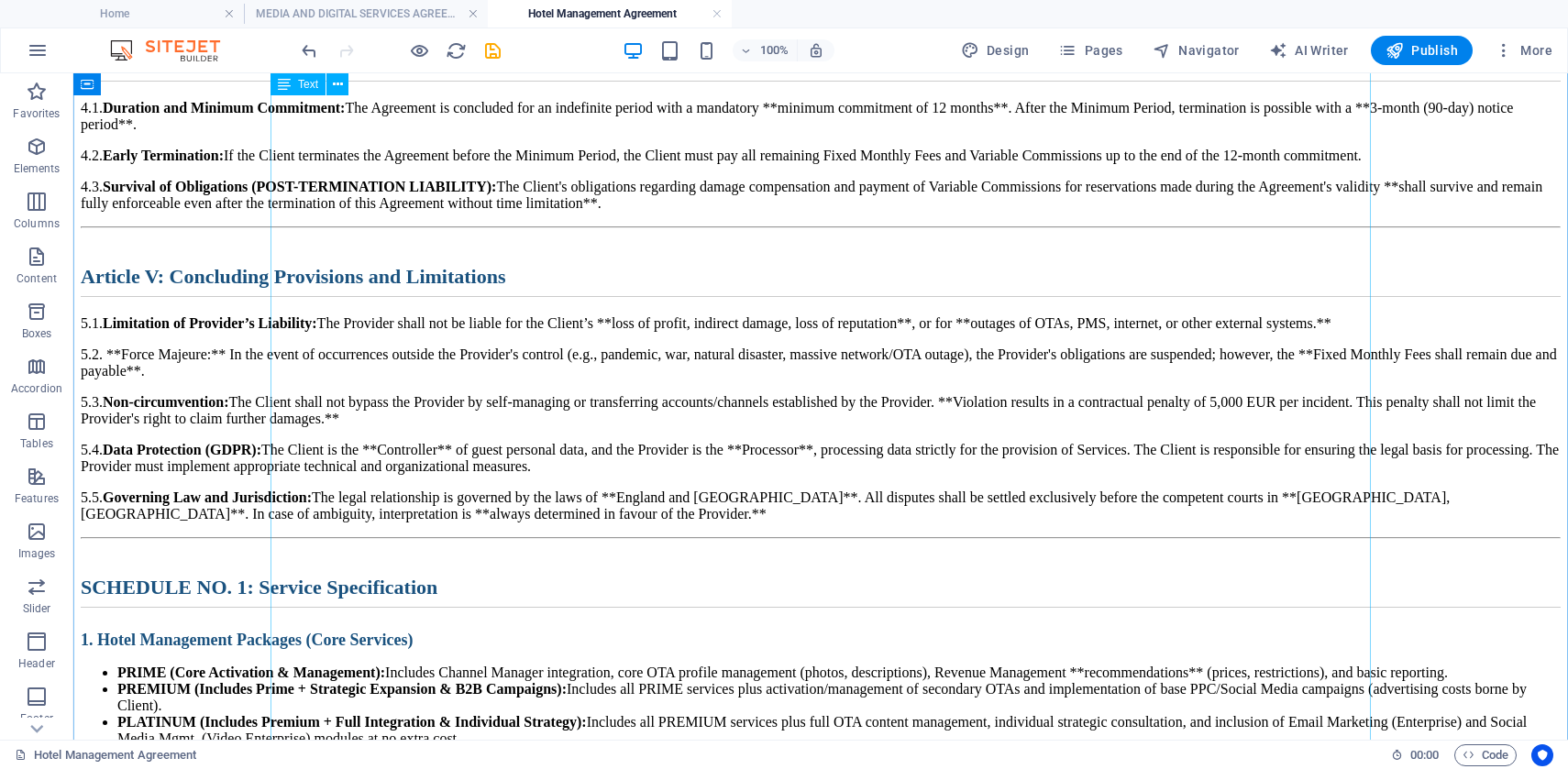
scroll to position [2147, 0]
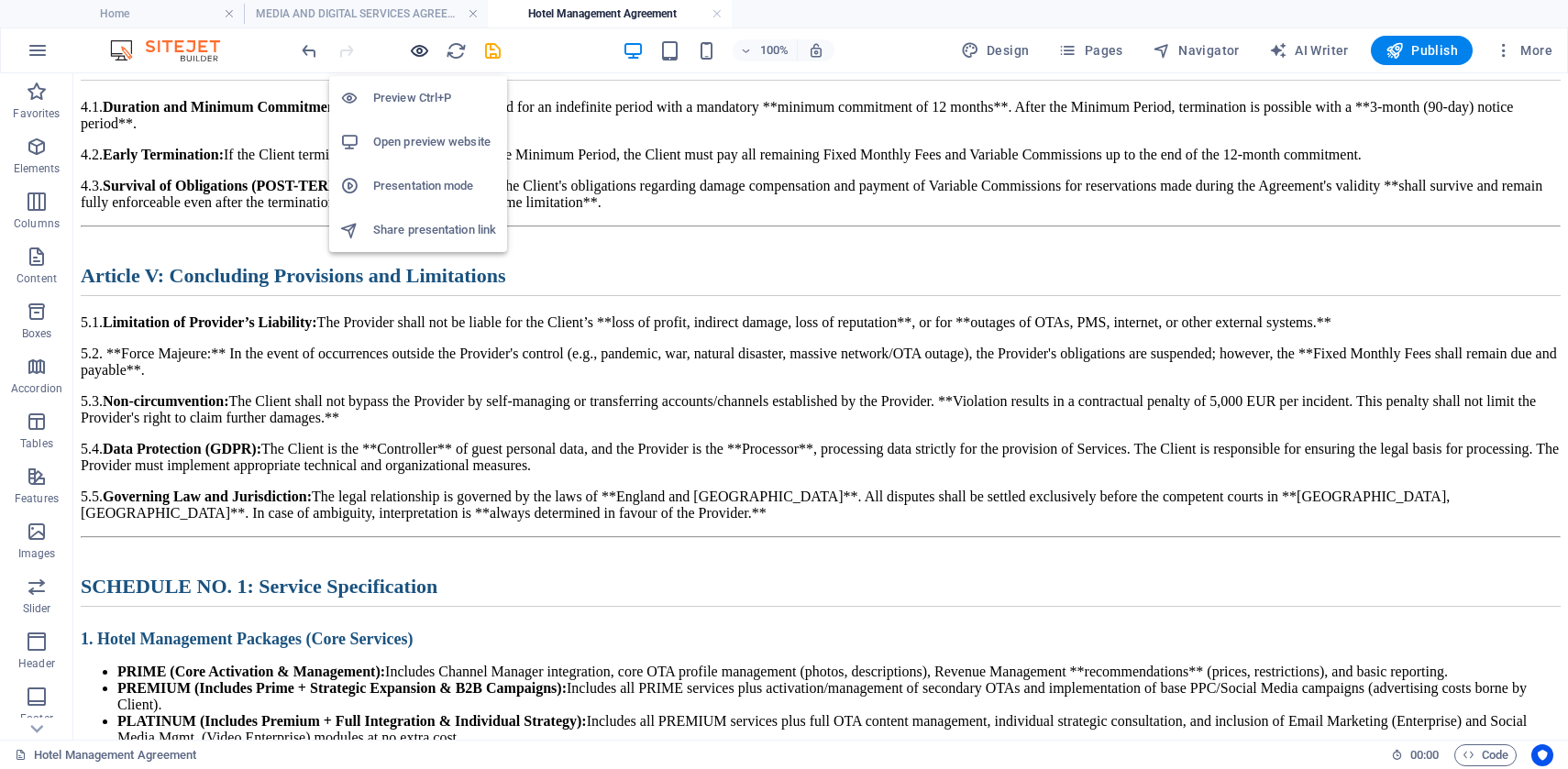
click at [417, 57] on icon "button" at bounding box center [420, 50] width 21 height 21
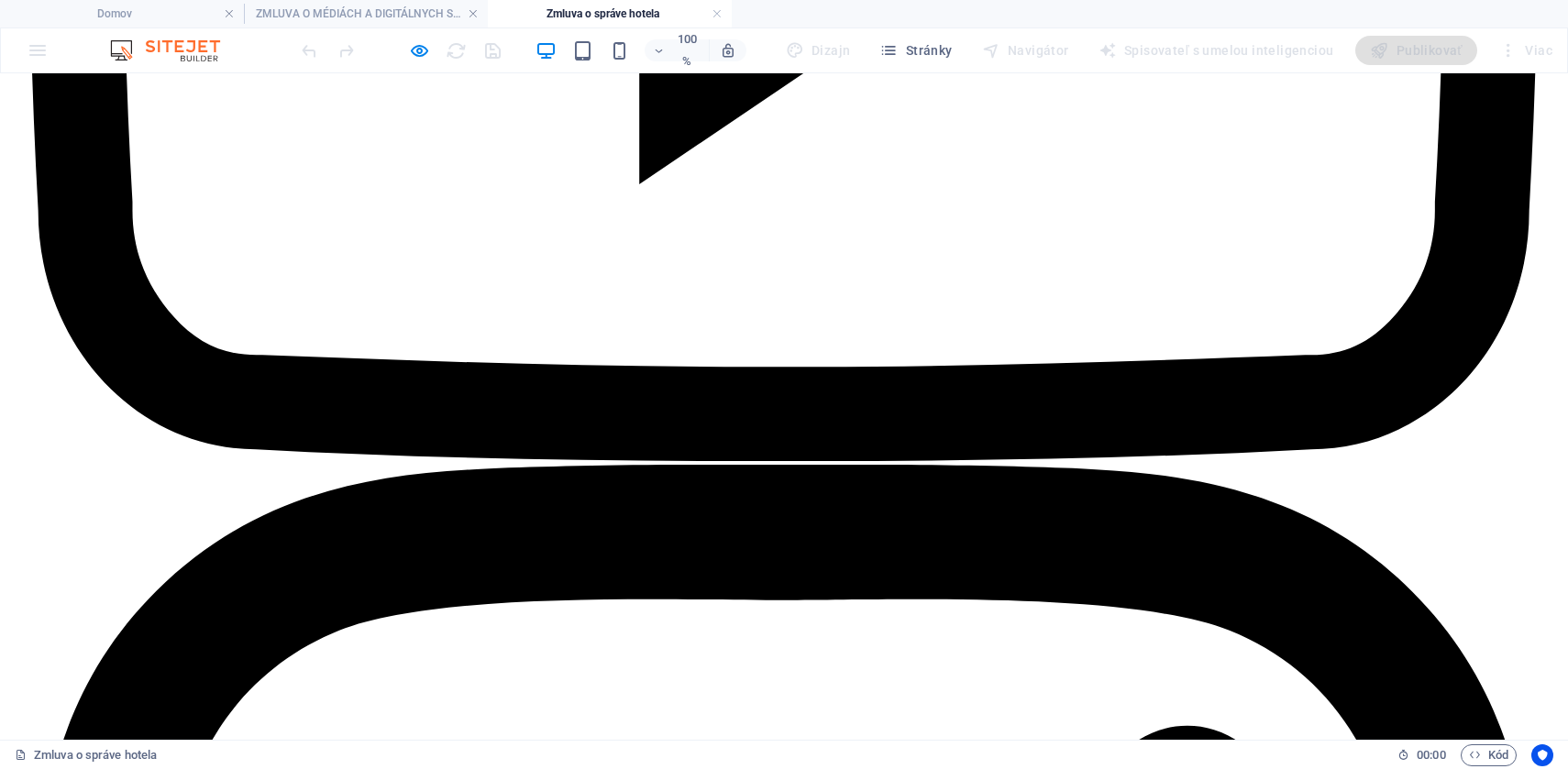
scroll to position [4470, 0]
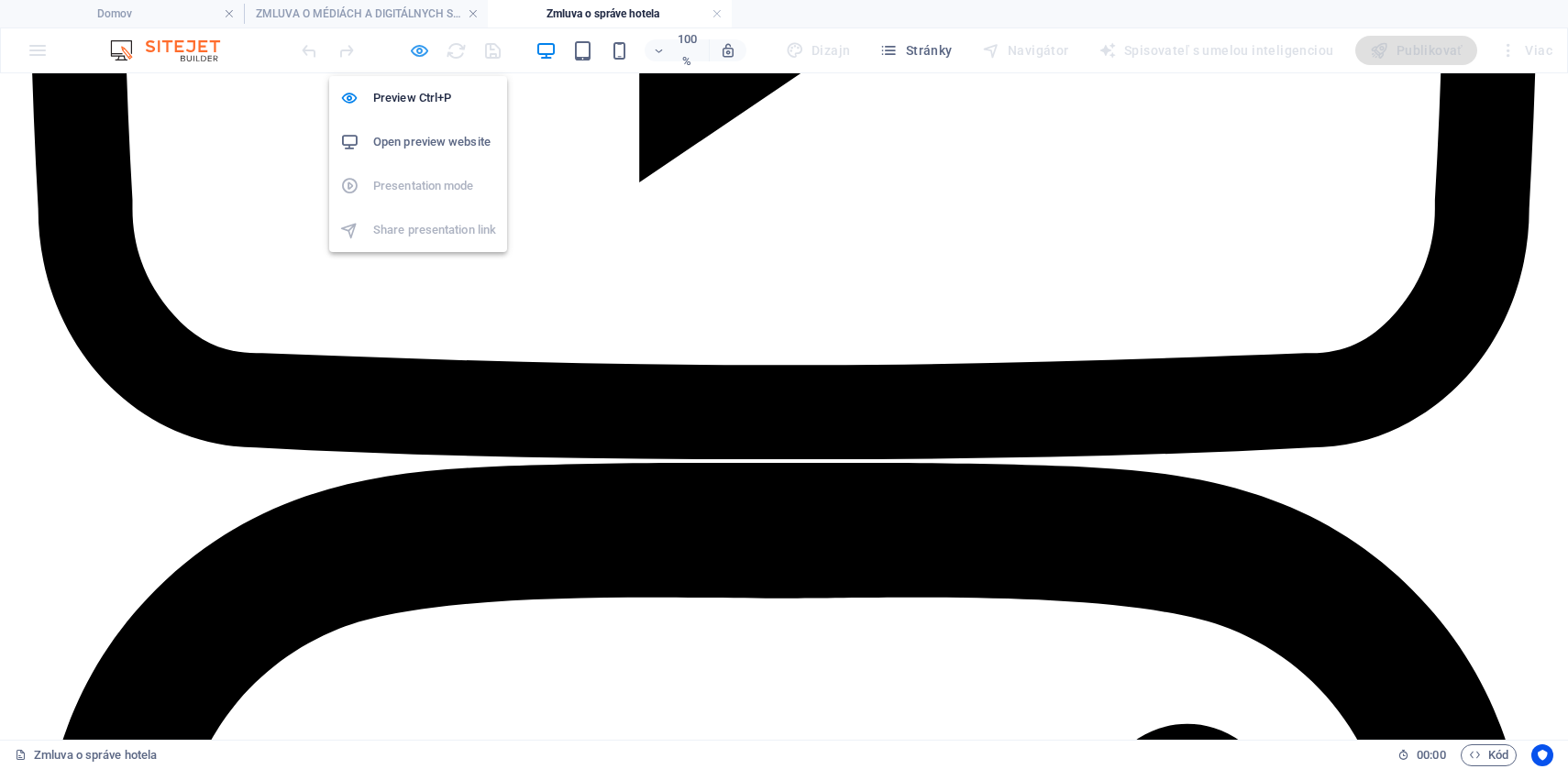
click at [419, 45] on icon "button" at bounding box center [420, 50] width 21 height 21
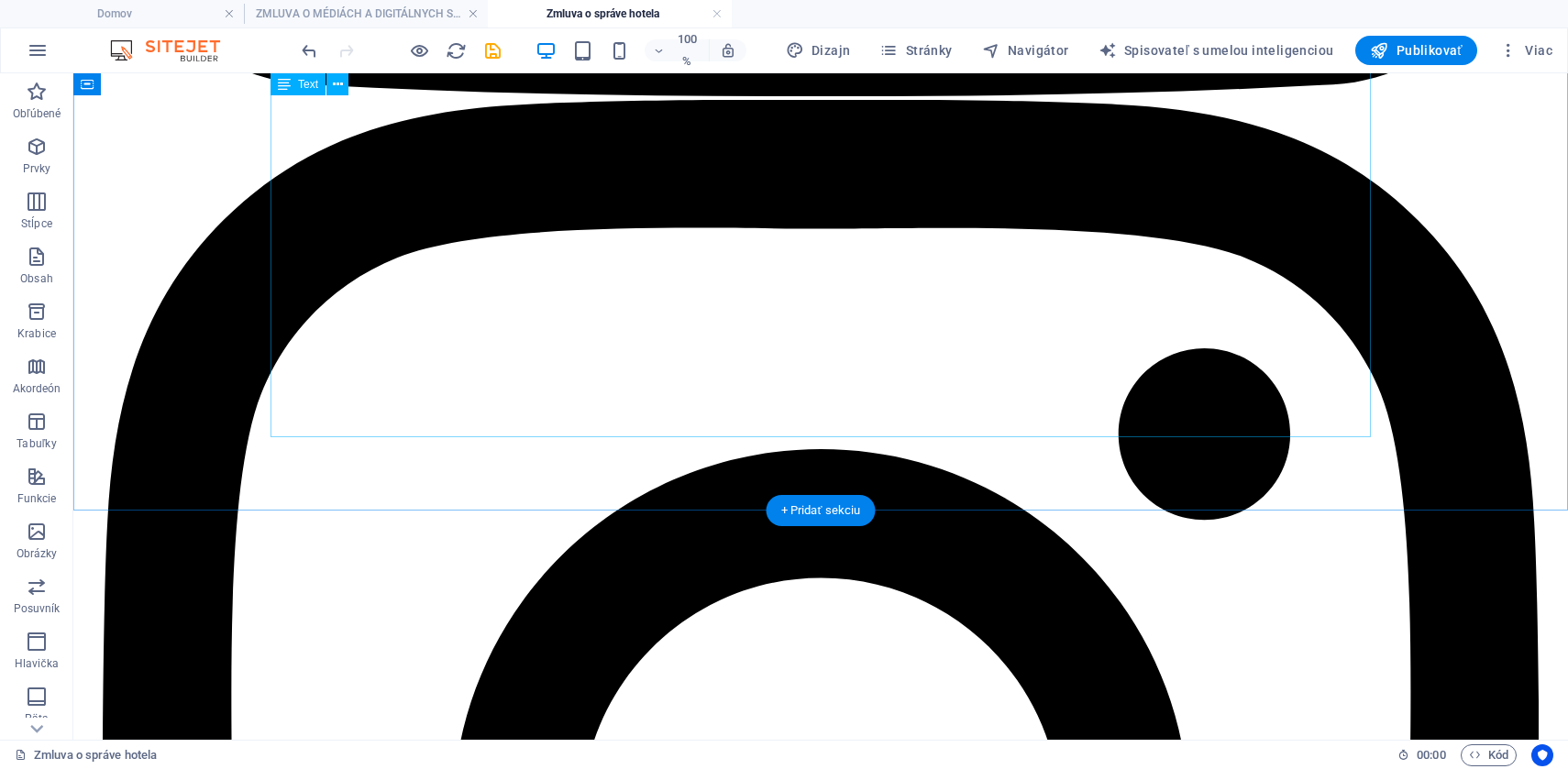
scroll to position [4815, 0]
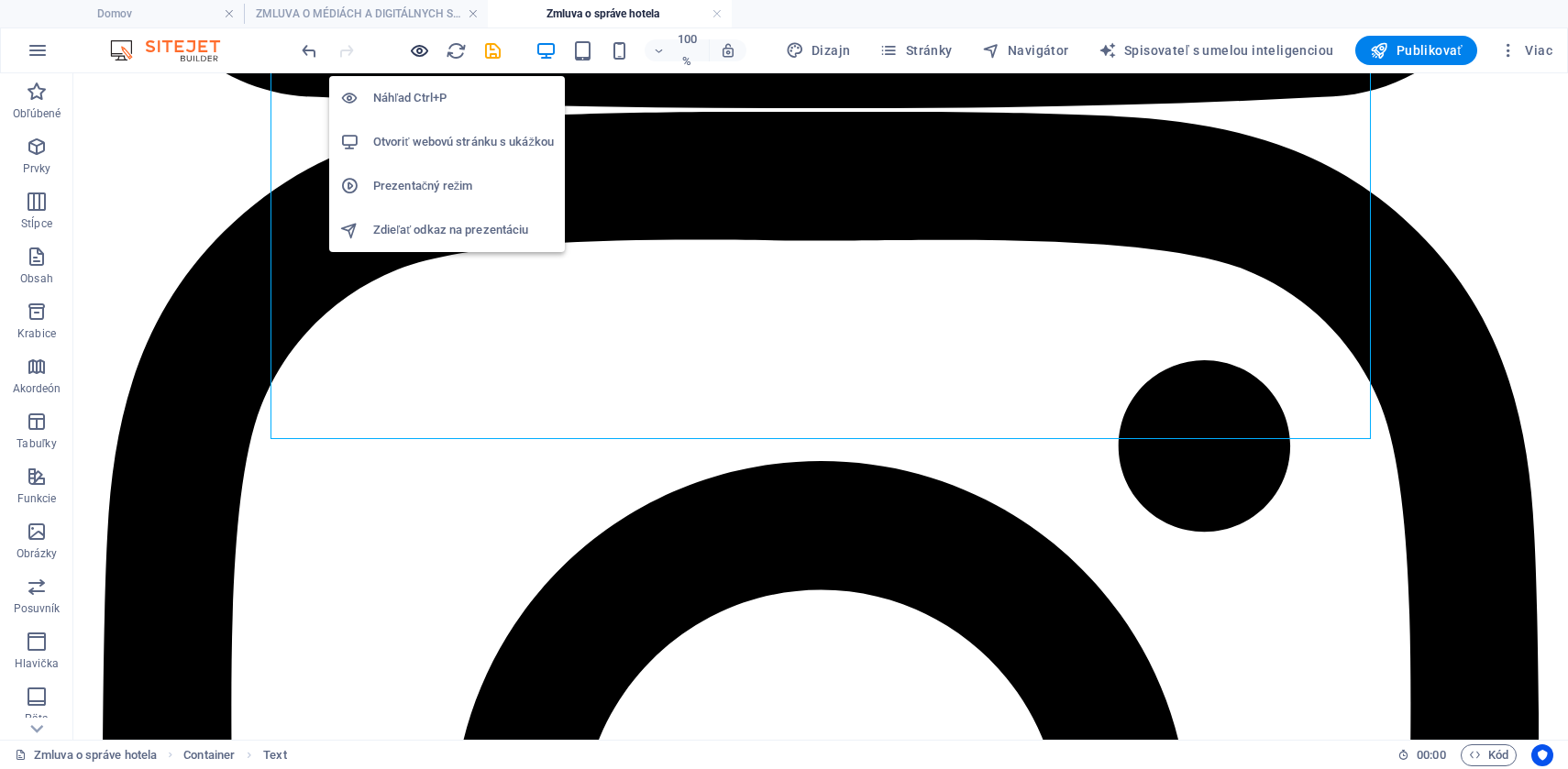
click at [419, 50] on icon "button" at bounding box center [420, 50] width 21 height 21
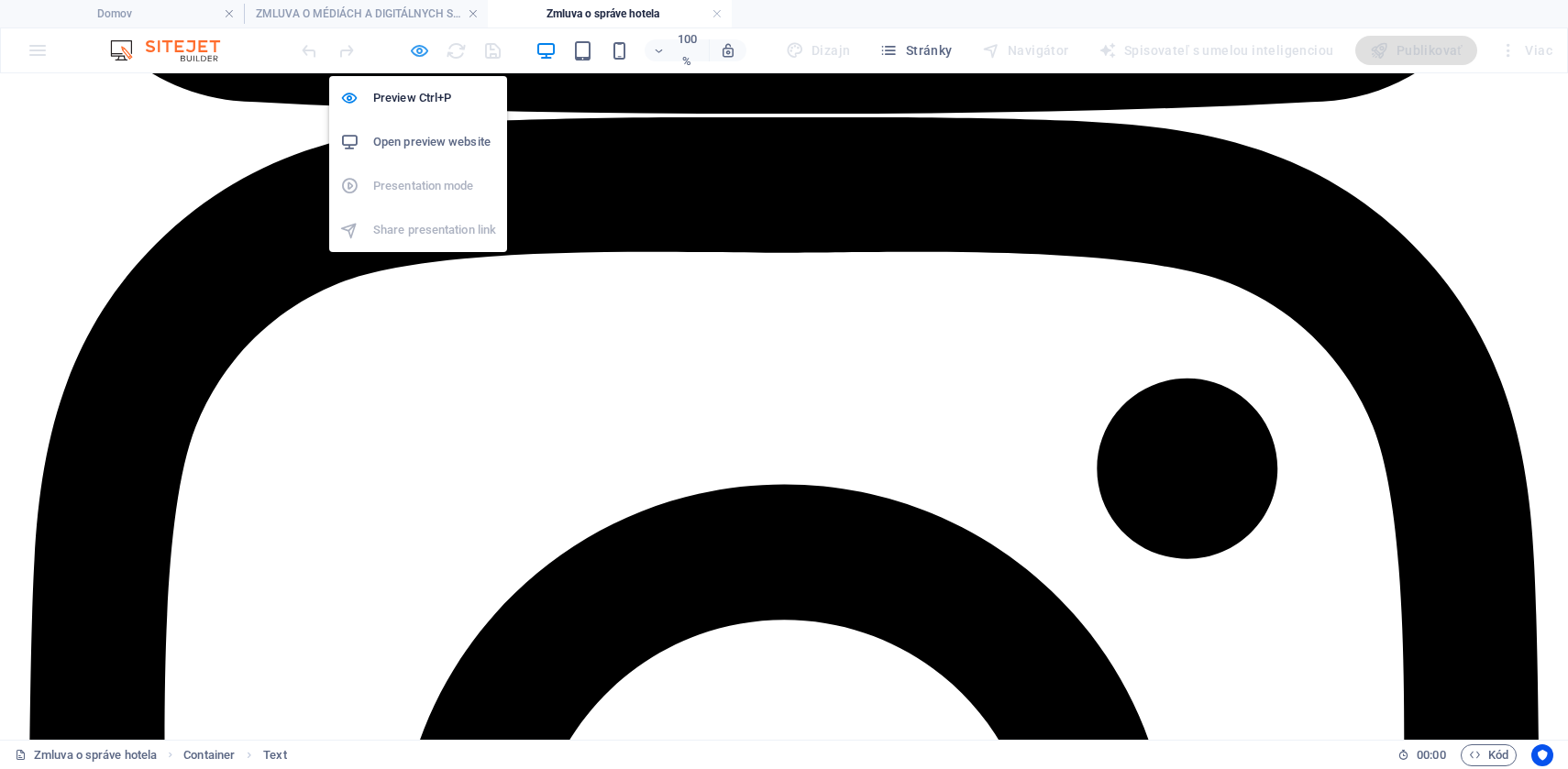
click at [420, 51] on icon "button" at bounding box center [420, 50] width 21 height 21
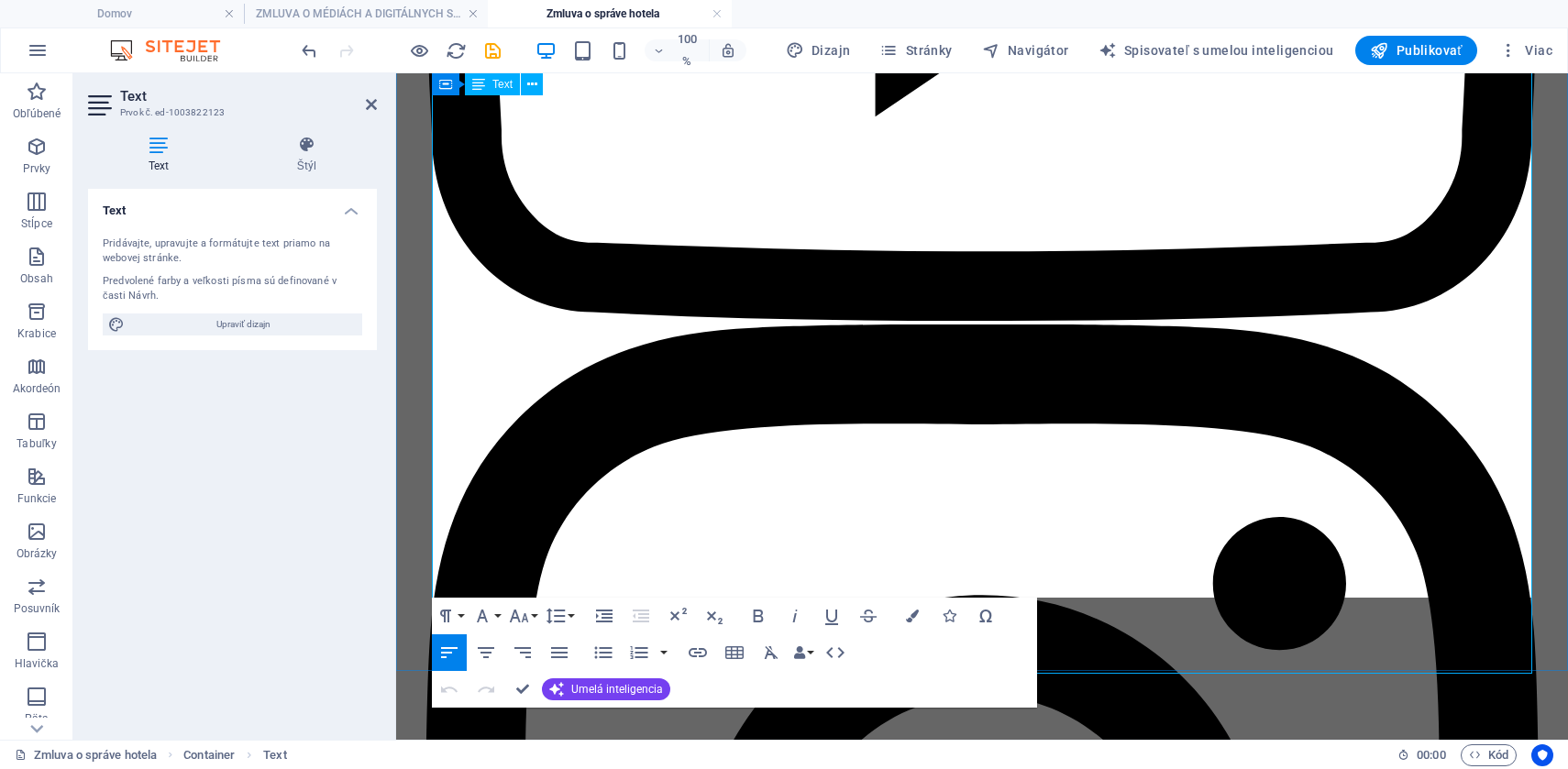
scroll to position [4564, 0]
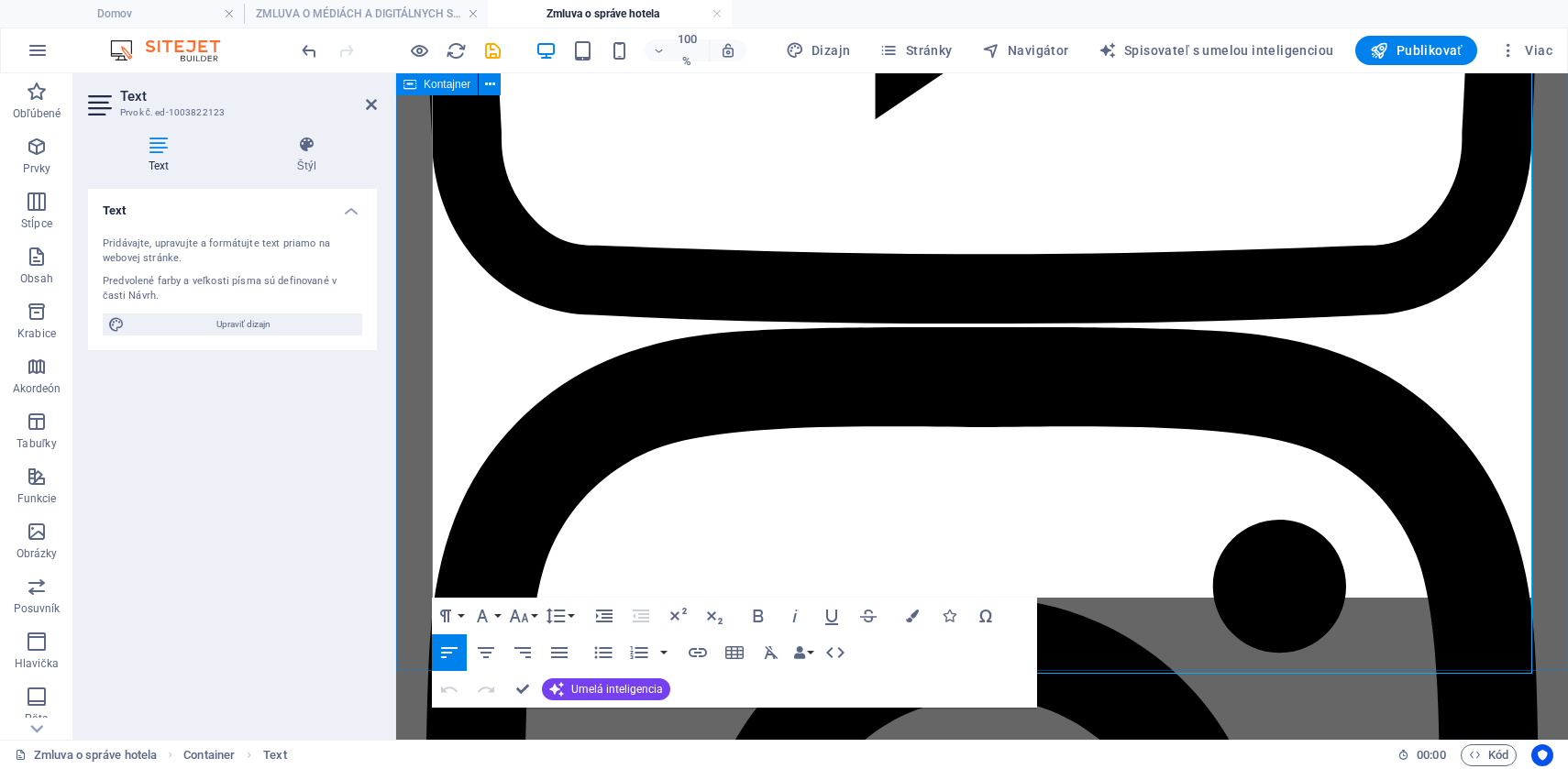
drag, startPoint x: 433, startPoint y: 446, endPoint x: 1560, endPoint y: 593, distance: 1136.5
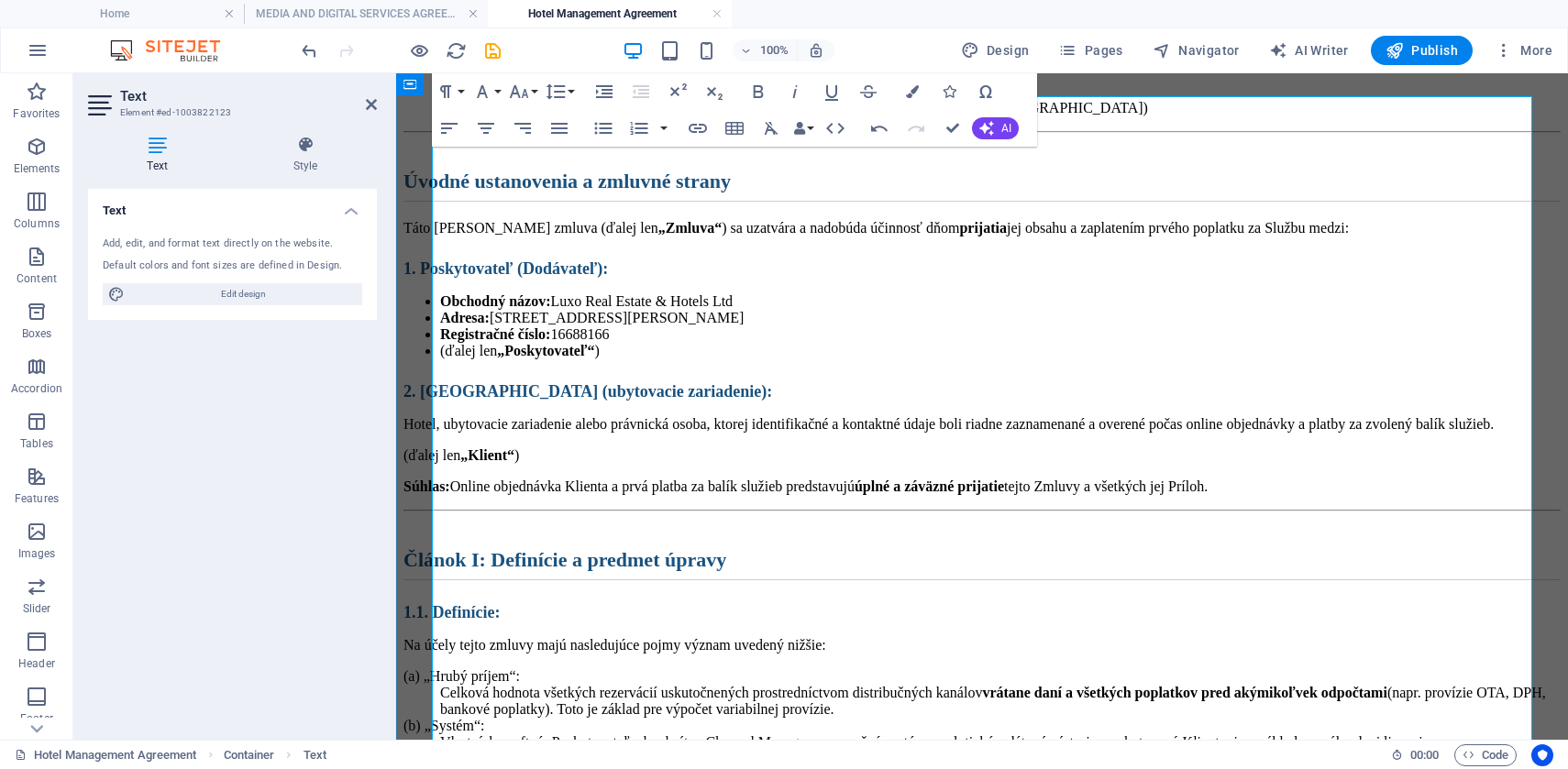
scroll to position [587, 0]
click at [366, 103] on icon at bounding box center [371, 104] width 11 height 15
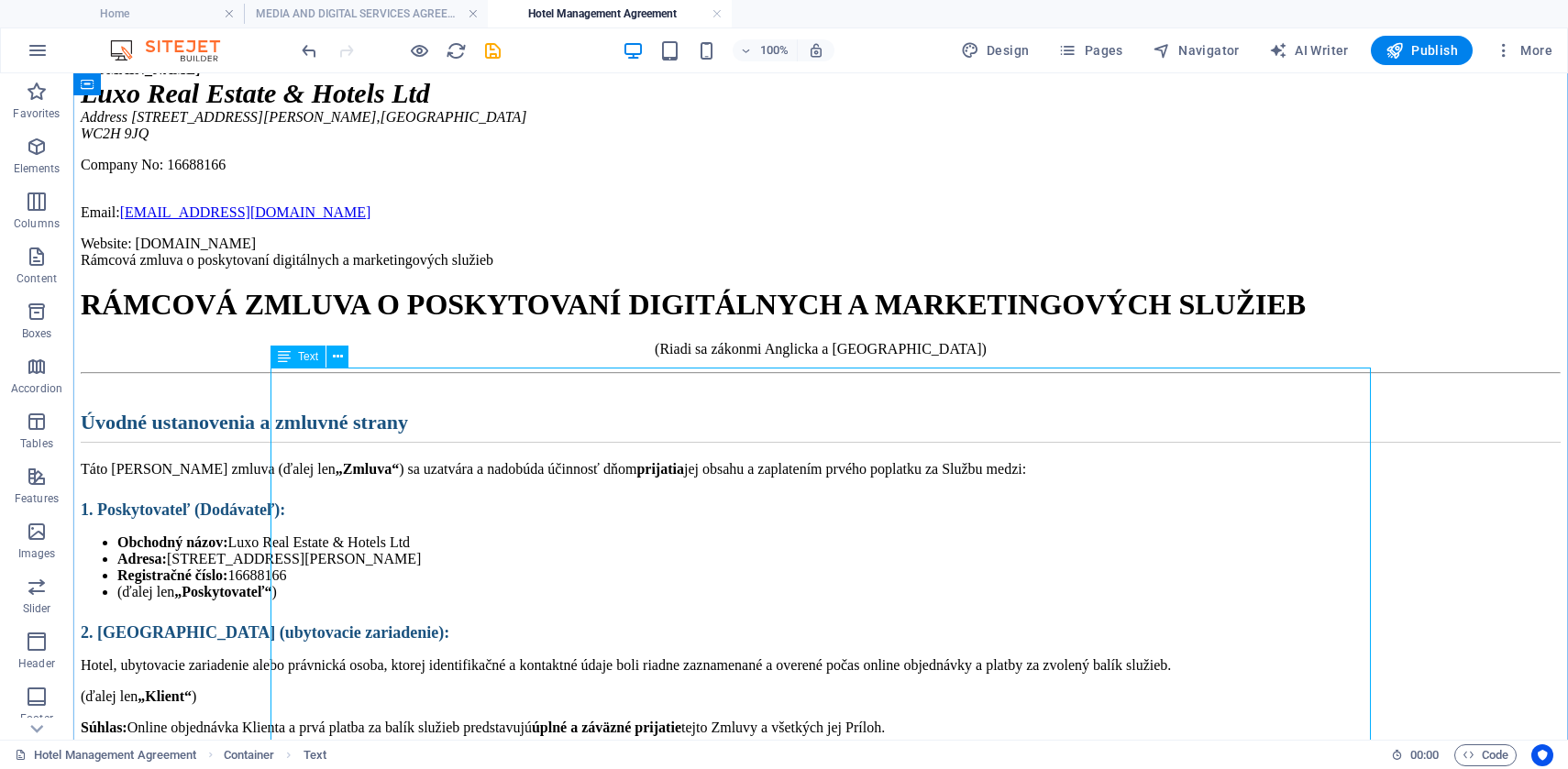
scroll to position [316, 0]
click at [336, 360] on icon at bounding box center [337, 359] width 10 height 20
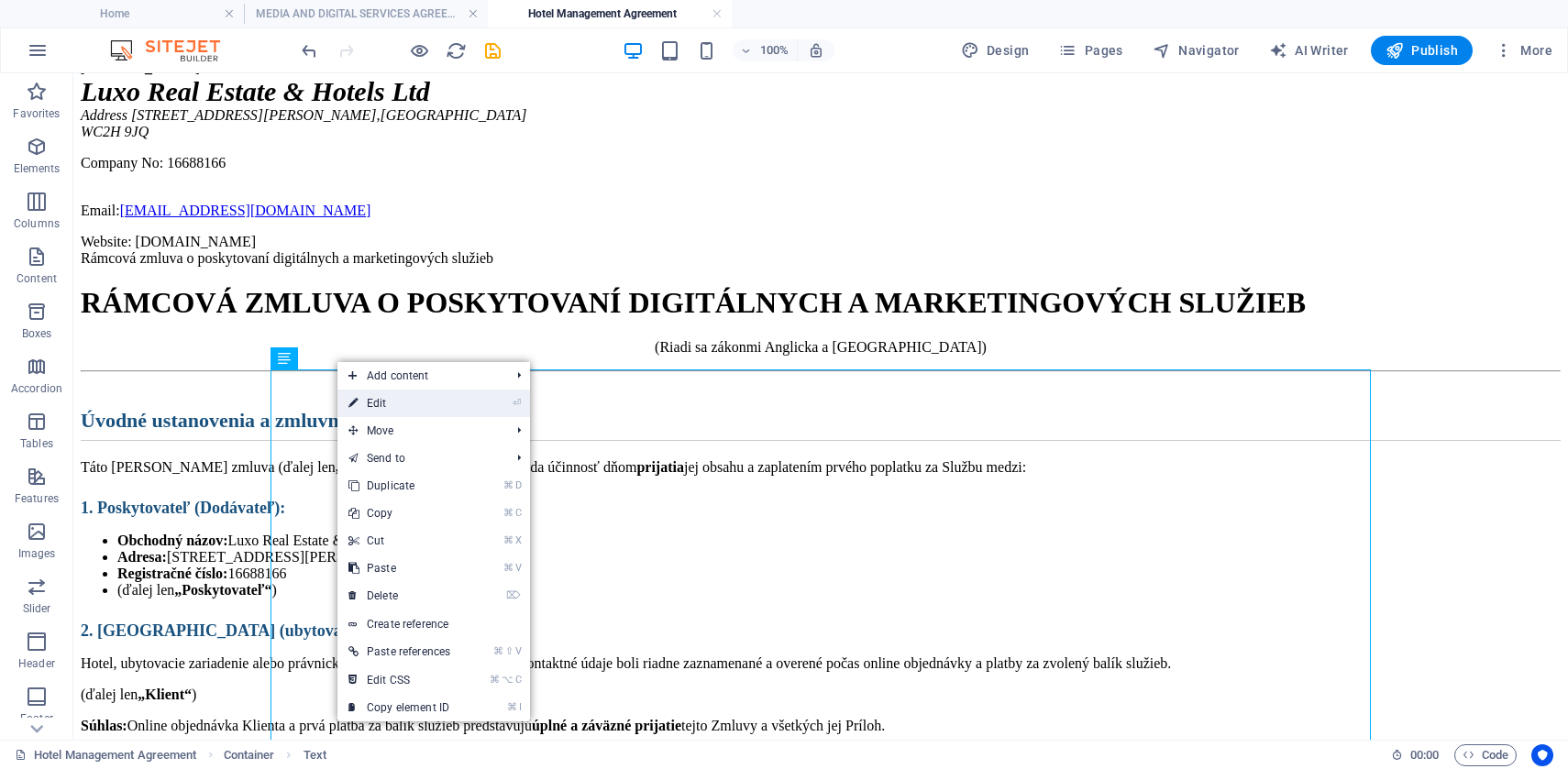
click at [401, 405] on link "⏎ Edit" at bounding box center [399, 404] width 124 height 28
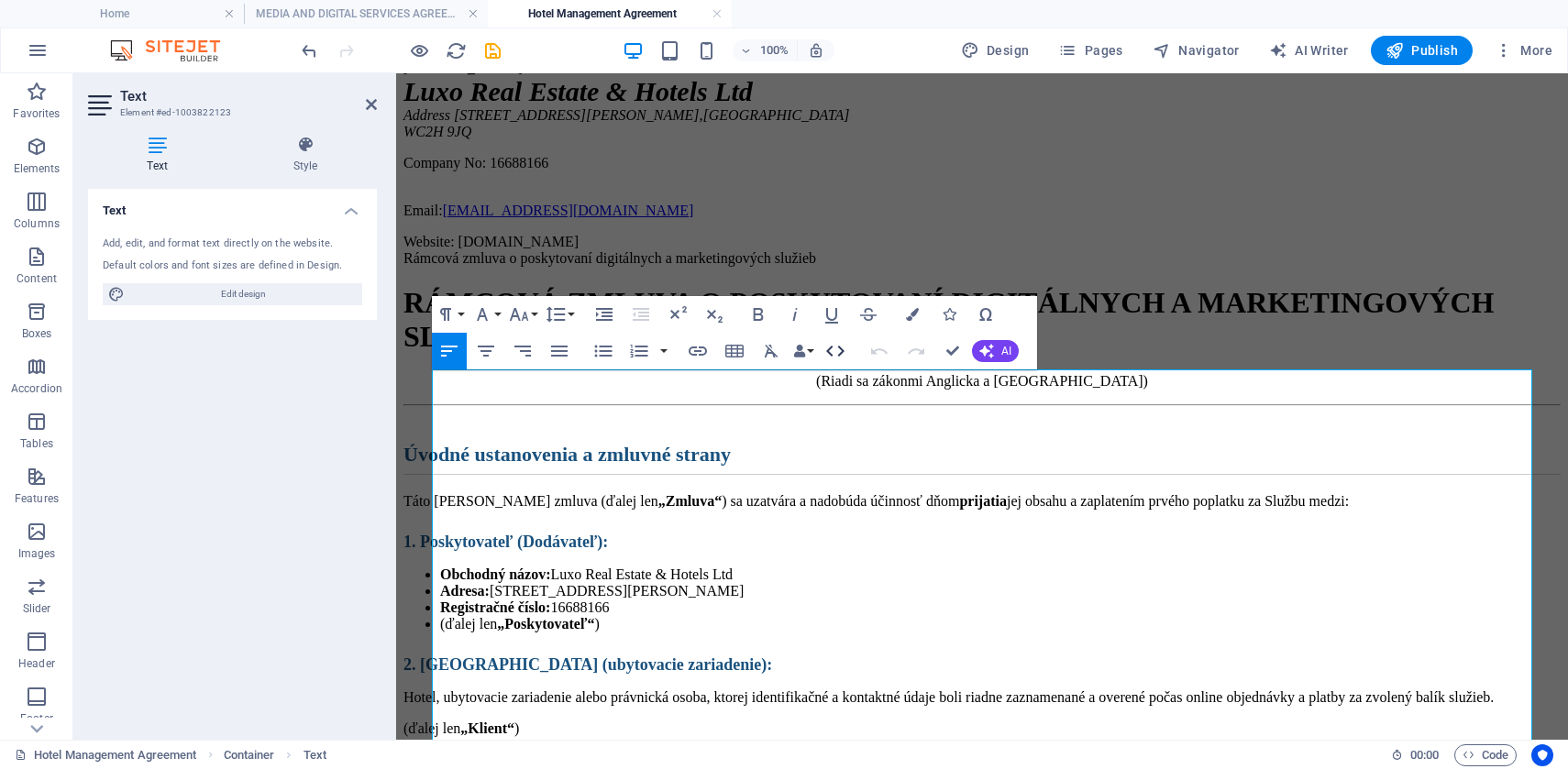
click at [830, 355] on icon "button" at bounding box center [835, 351] width 19 height 11
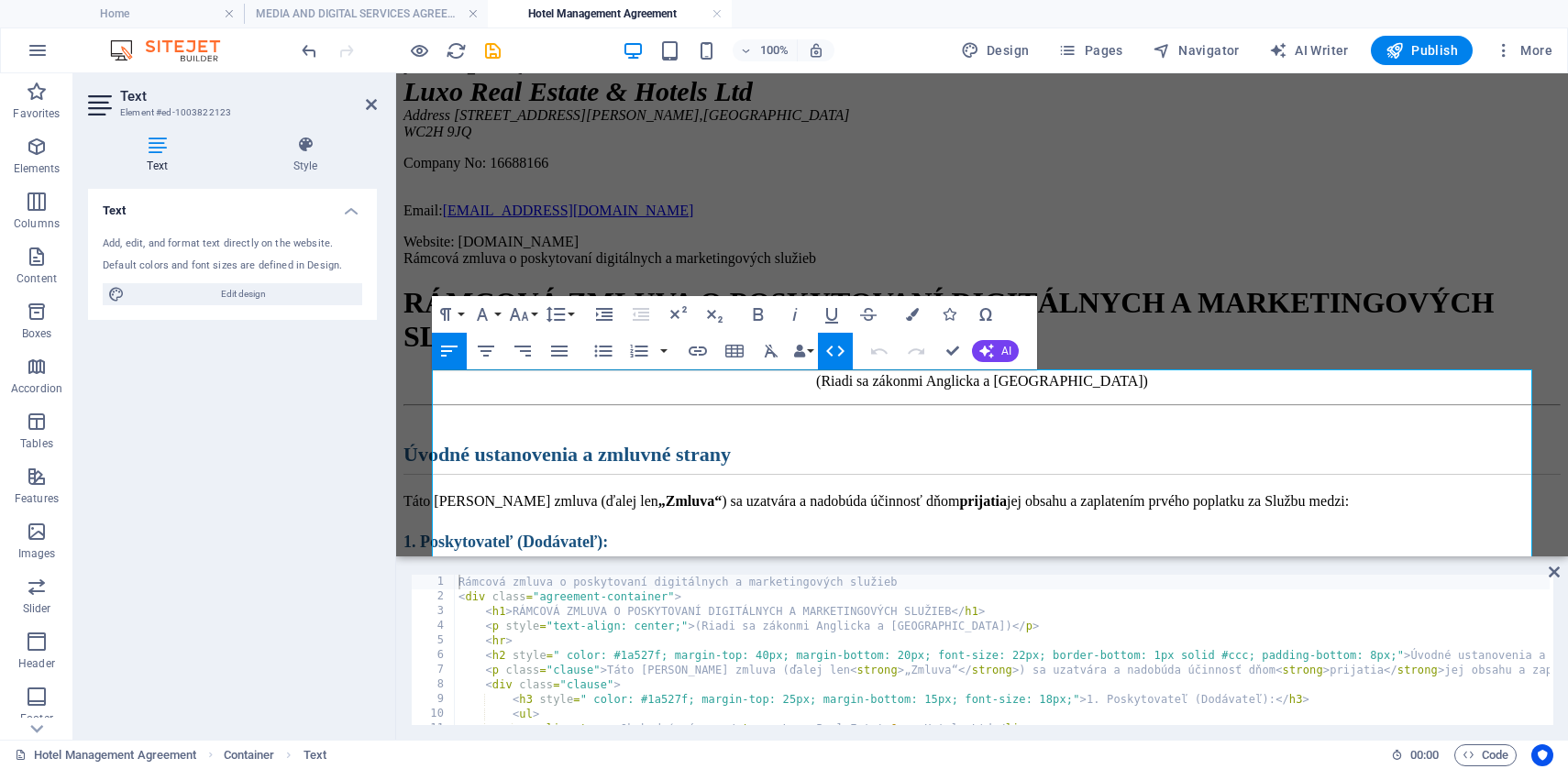
type textarea "</div> </div>"
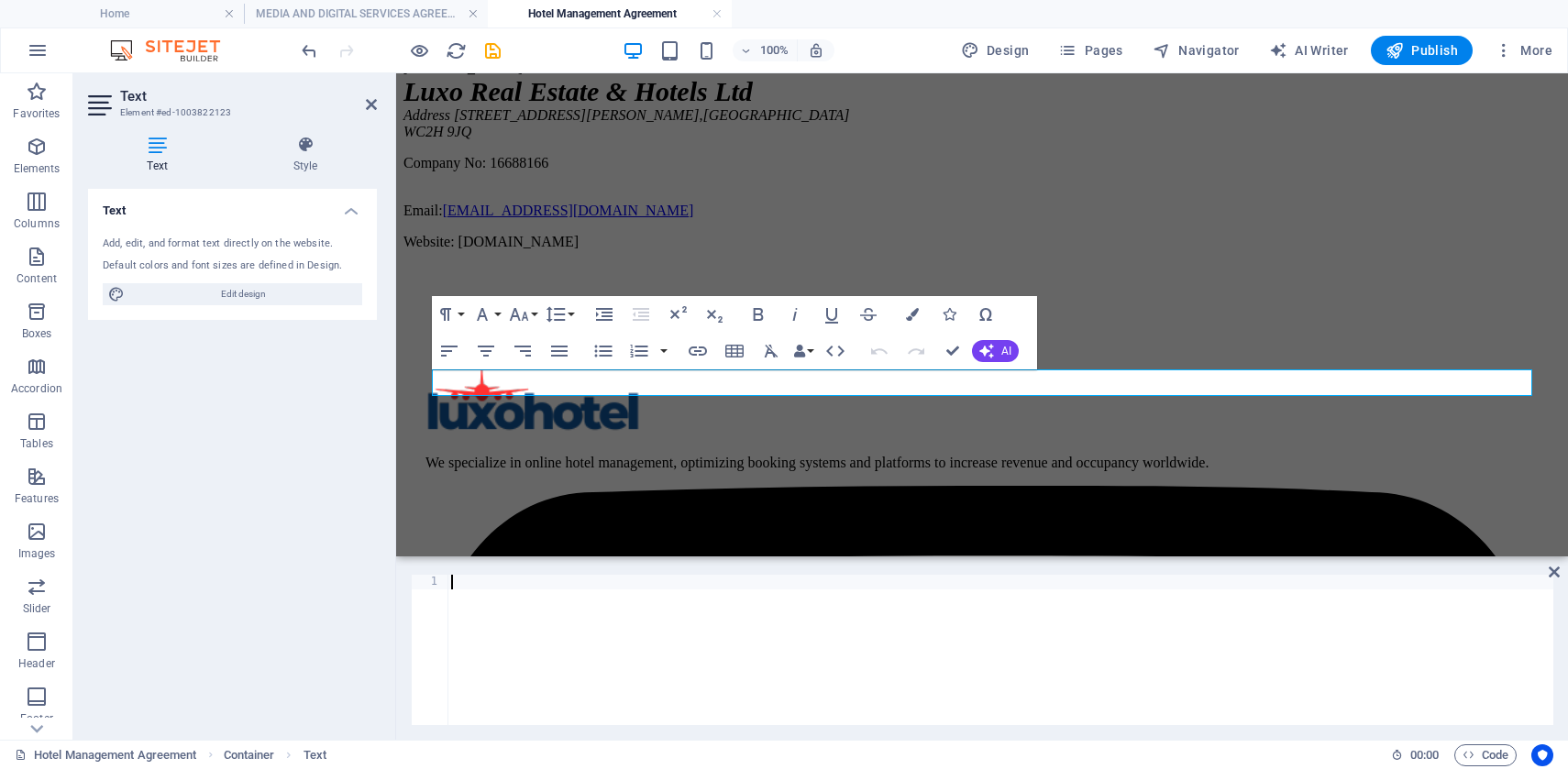
type textarea "</html>"
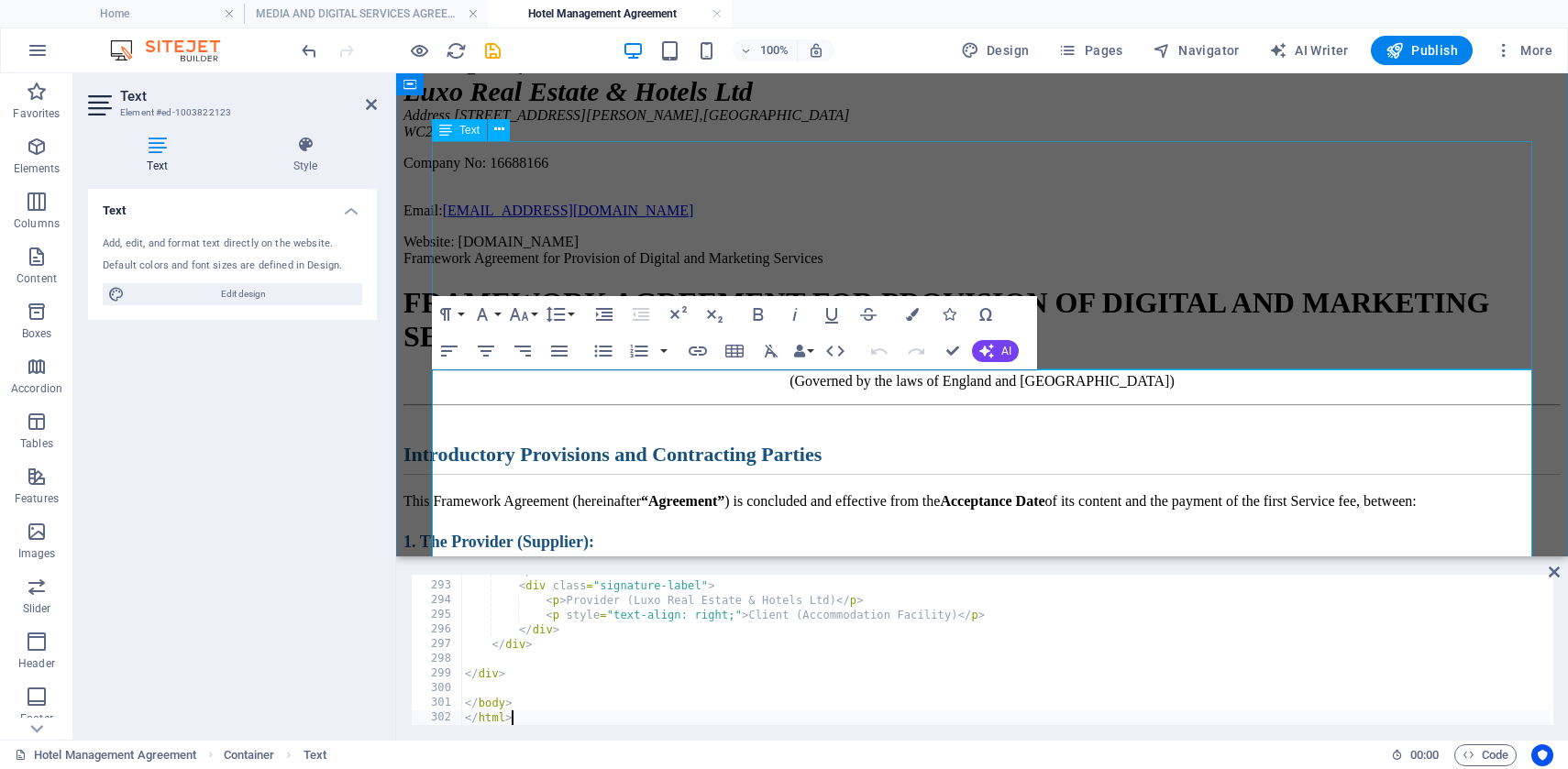
click at [1183, 250] on div "[DOMAIN_NAME] Luxo Real Estate & Hotels Ltd Address [STREET_ADDRESS][PERSON_NAM…" at bounding box center [982, 155] width 1157 height 191
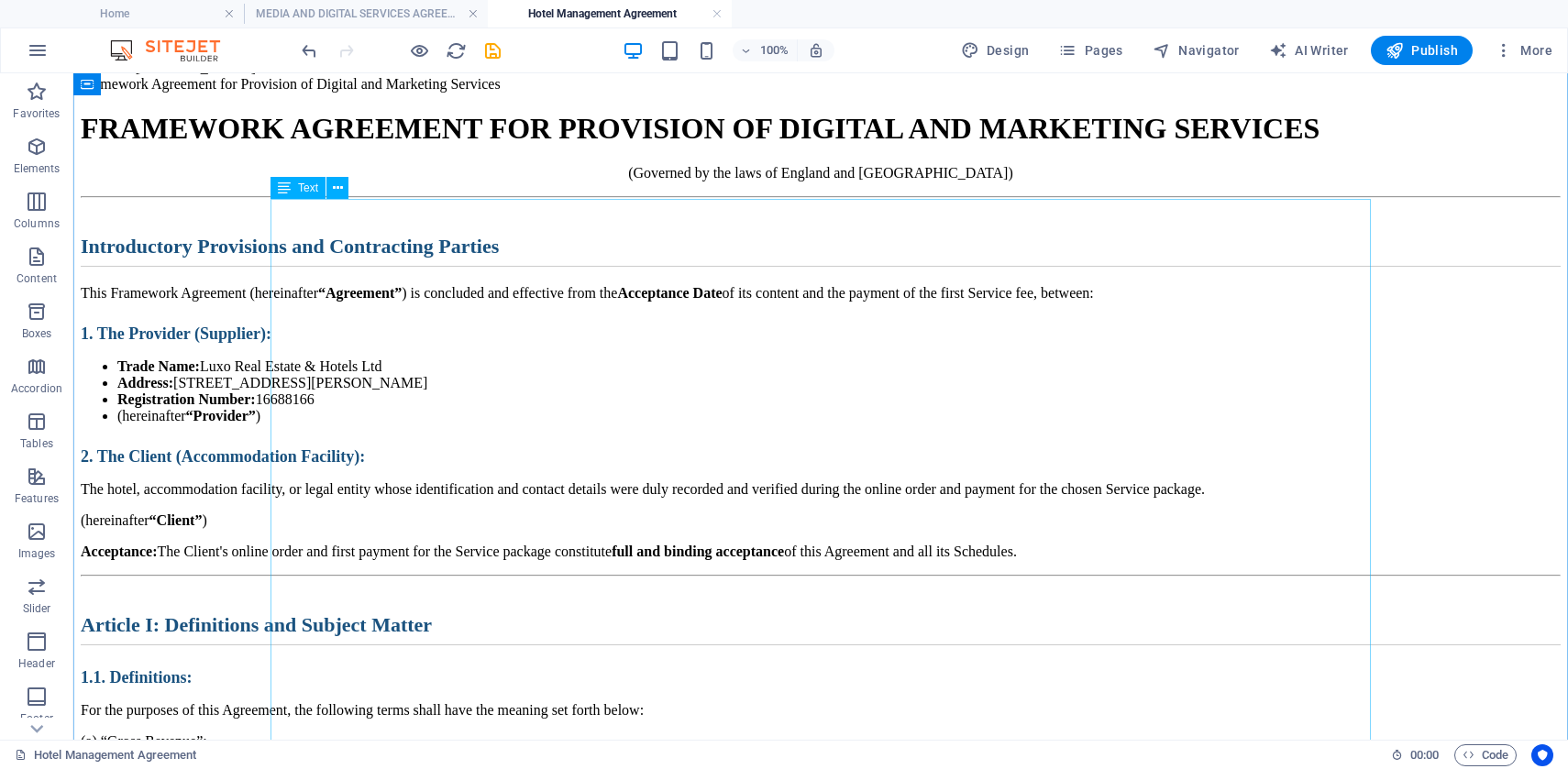
scroll to position [515, 0]
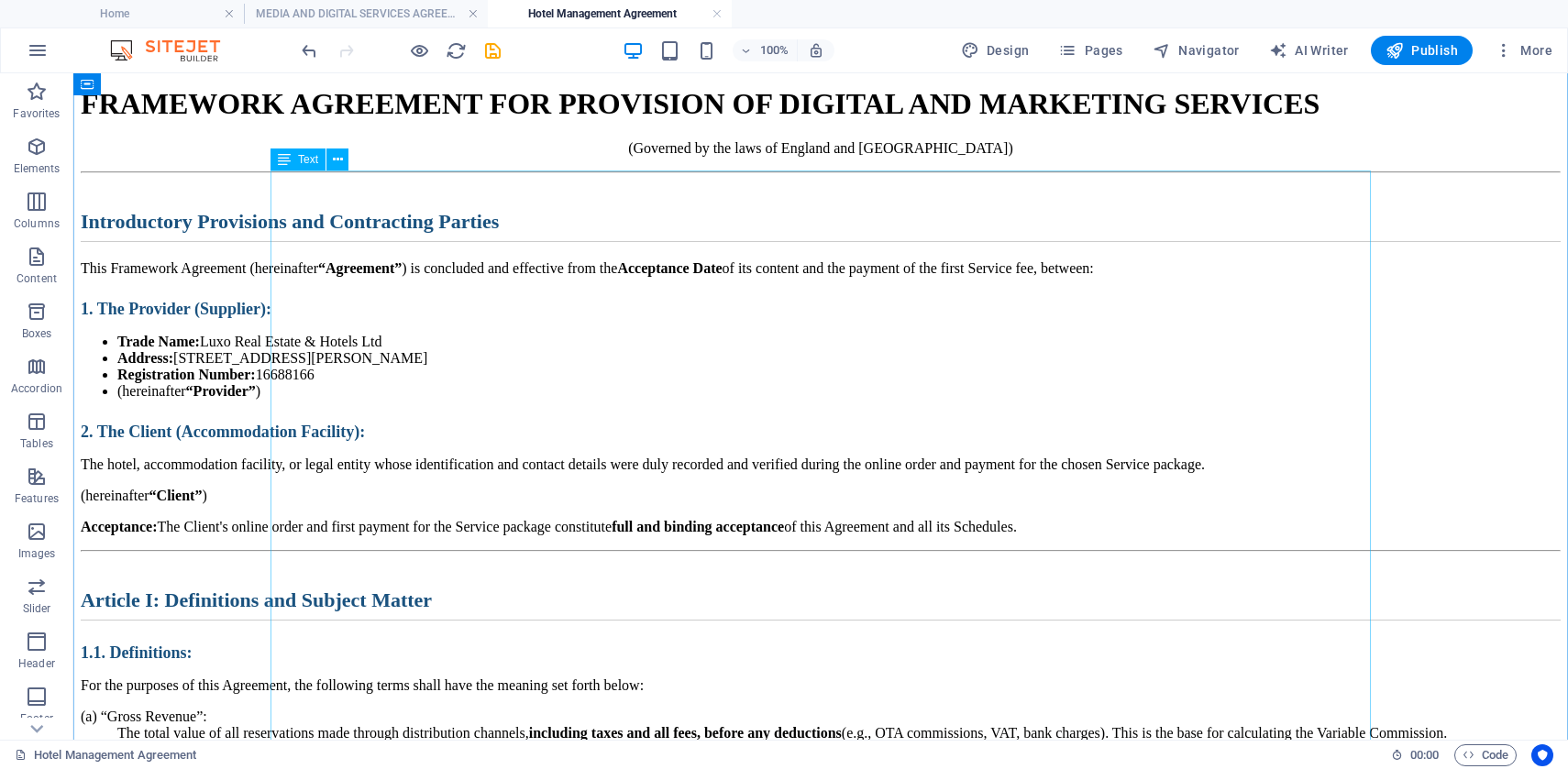
click at [197, 121] on h1 "FRAMEWORK AGREEMENT FOR PROVISION OF DIGITAL AND MARKETING SERVICES" at bounding box center [820, 103] width 1479 height 34
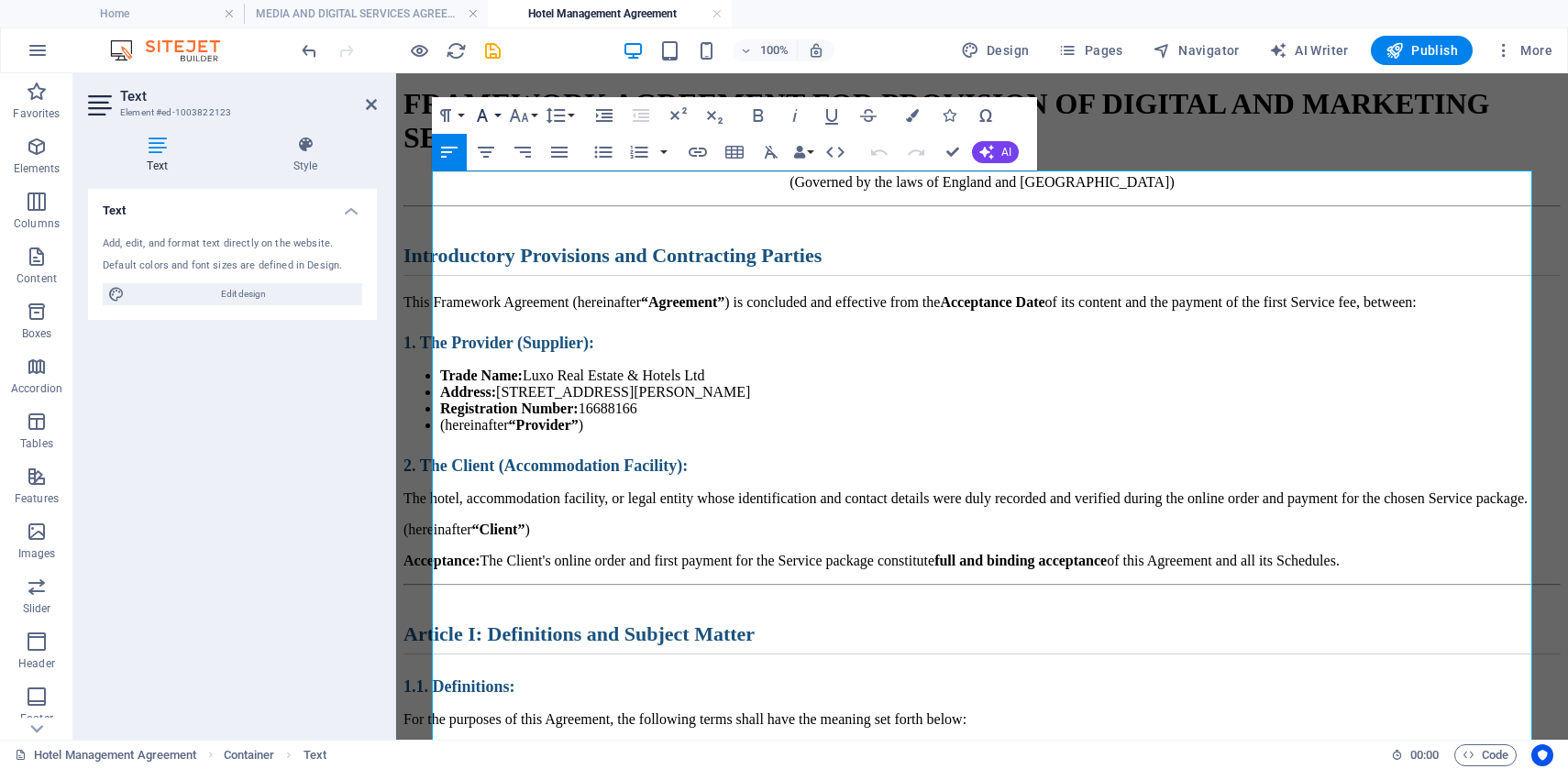
click at [493, 124] on button "Font Family" at bounding box center [485, 115] width 34 height 36
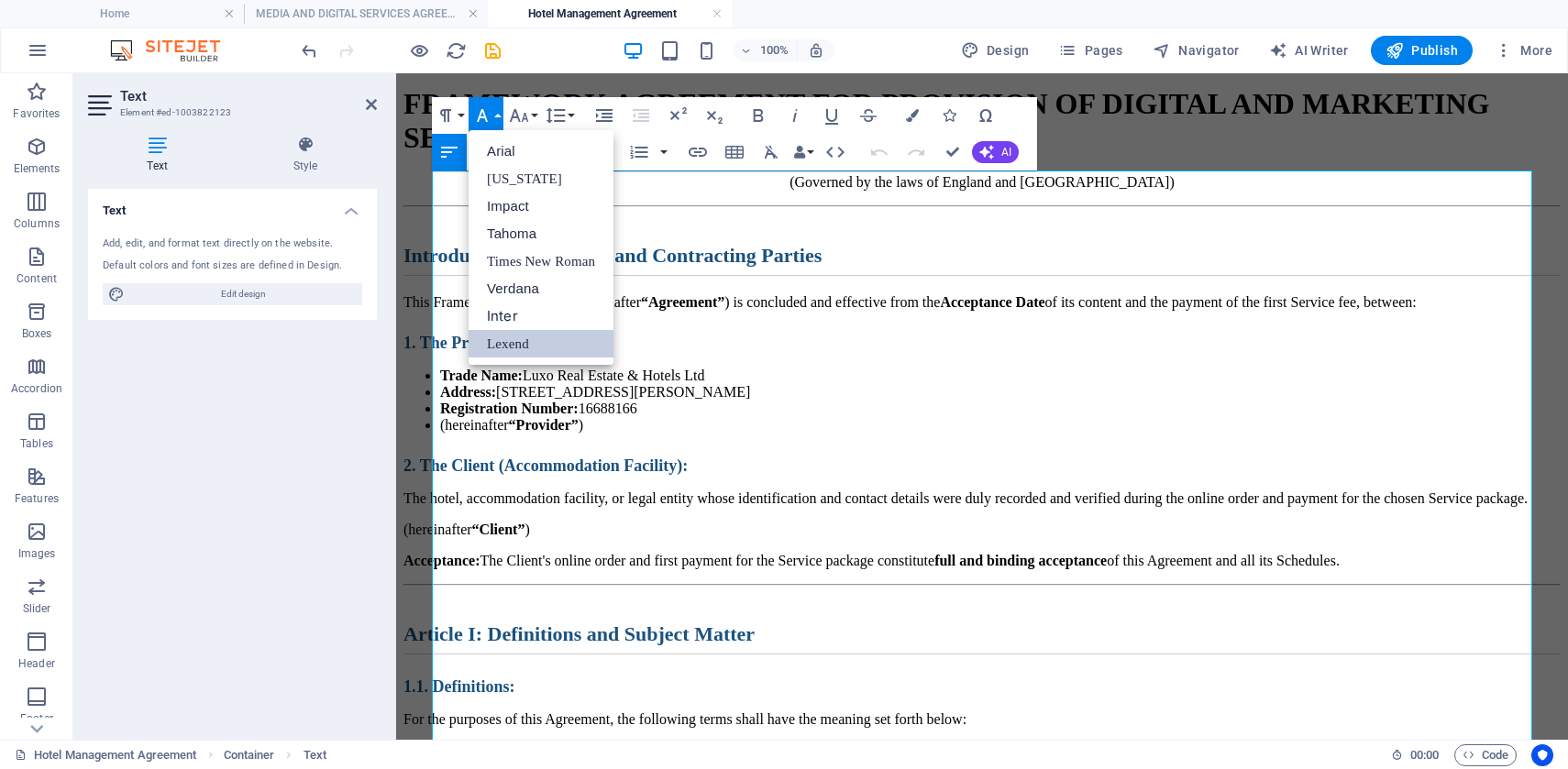
scroll to position [0, 0]
click at [524, 104] on icon "button" at bounding box center [519, 116] width 22 height 22
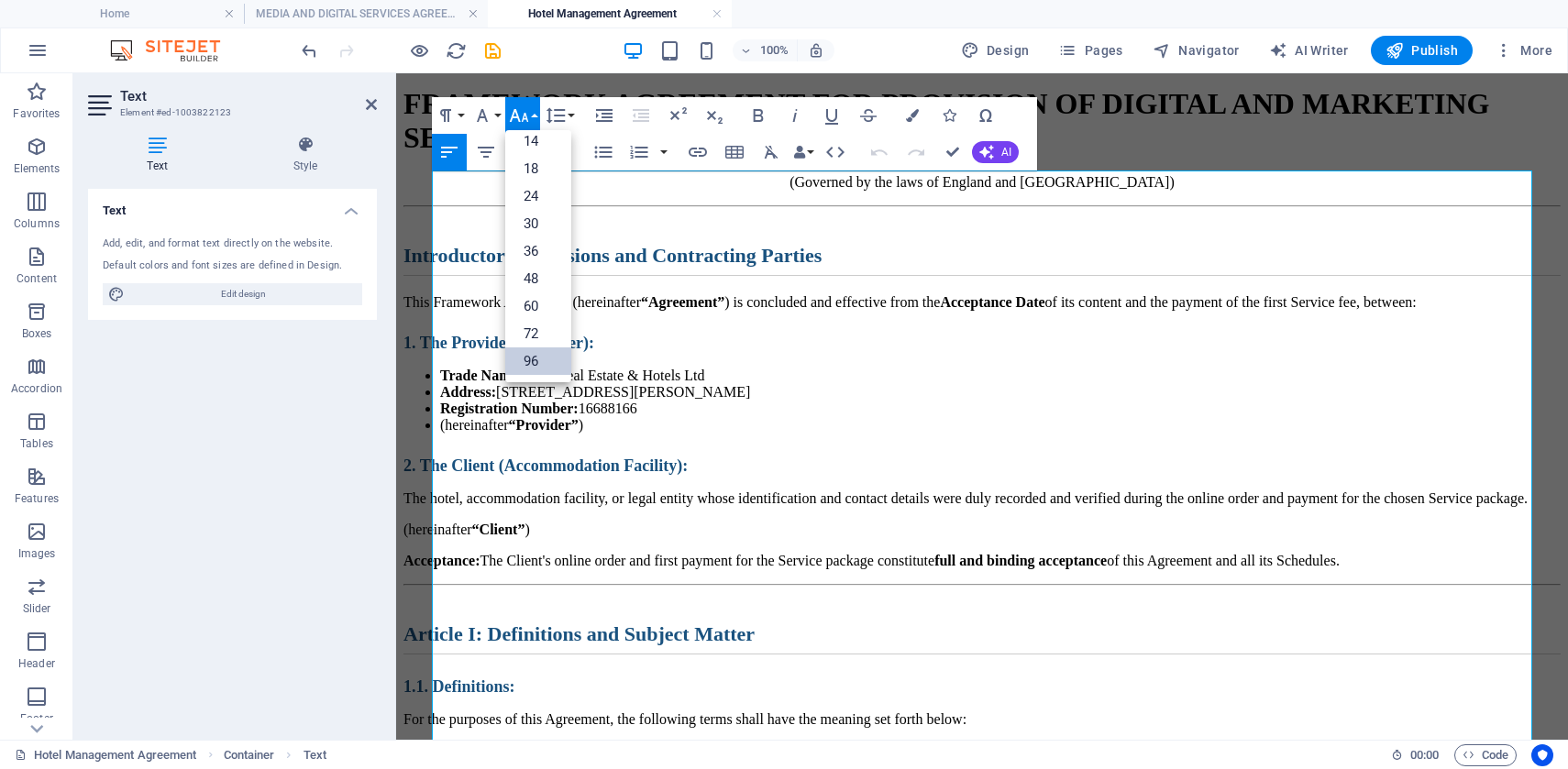
scroll to position [147, 0]
click at [537, 250] on link "36" at bounding box center [538, 252] width 66 height 28
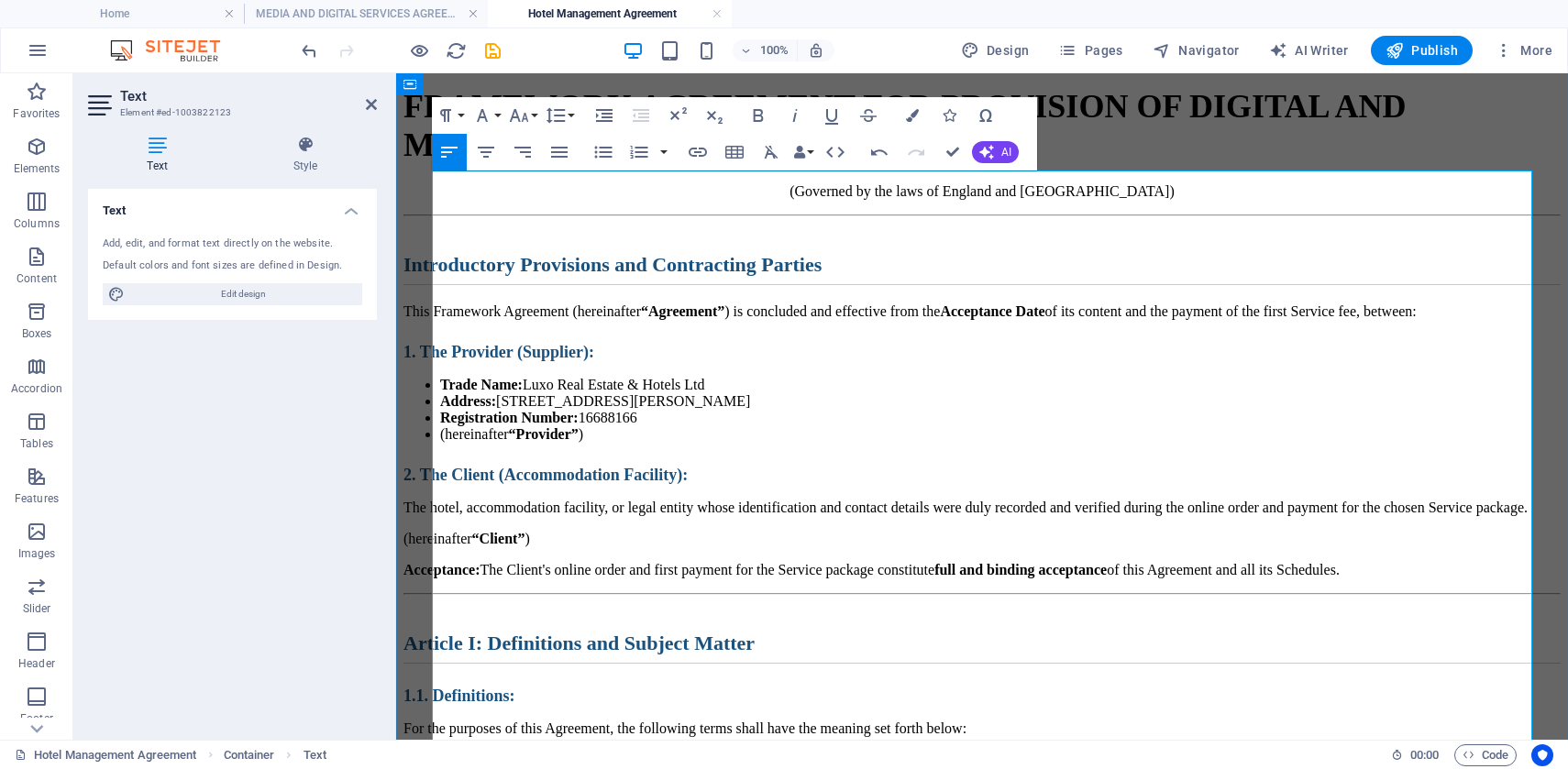
click at [929, 164] on h1 "FRAMEWORK AGREEMENT FOR PROVISION OF DIGITAL AND MARKETING SERVICES" at bounding box center [982, 125] width 1157 height 77
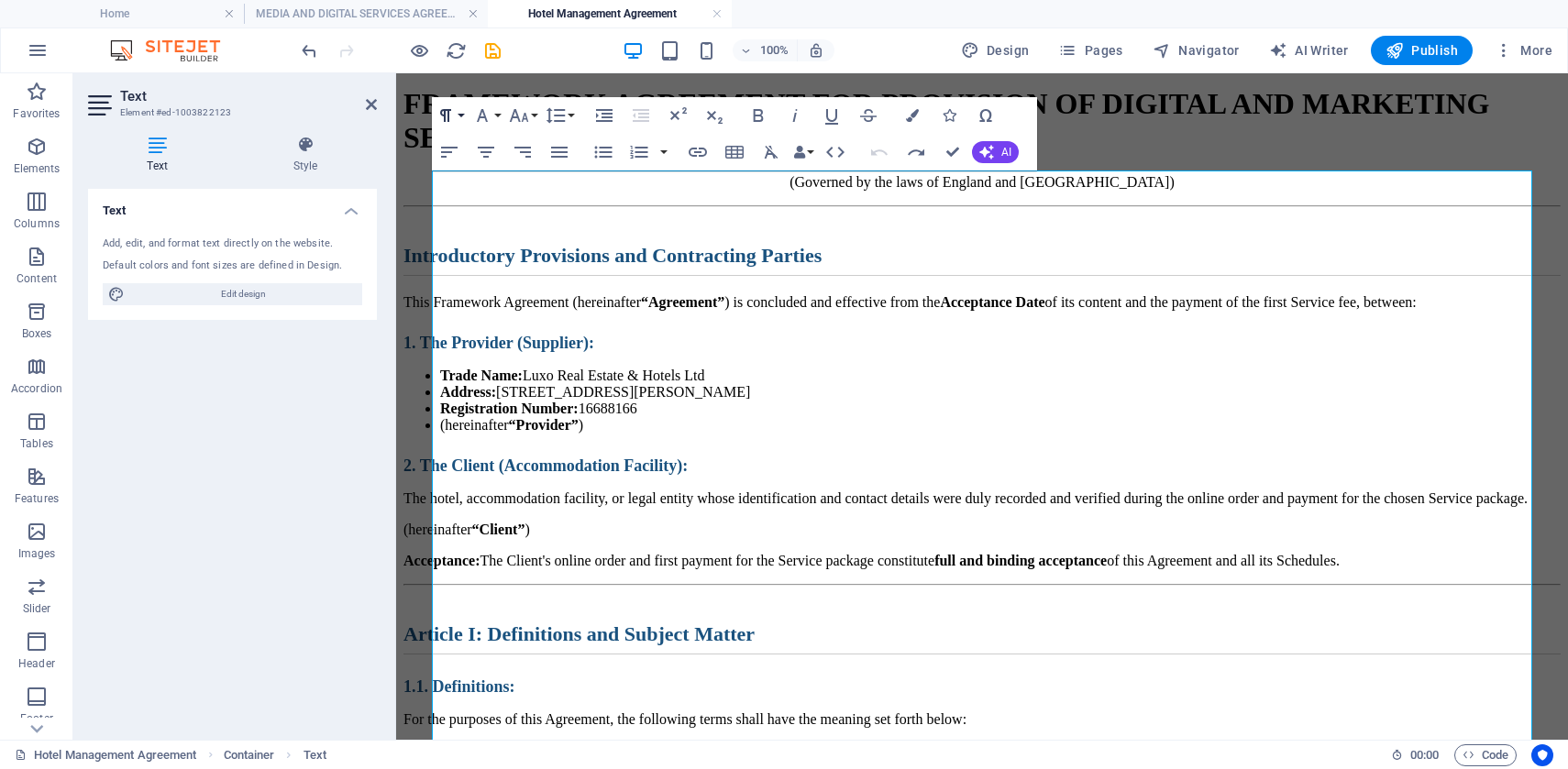
click at [458, 115] on button "Paragraph Format" at bounding box center [448, 115] width 34 height 36
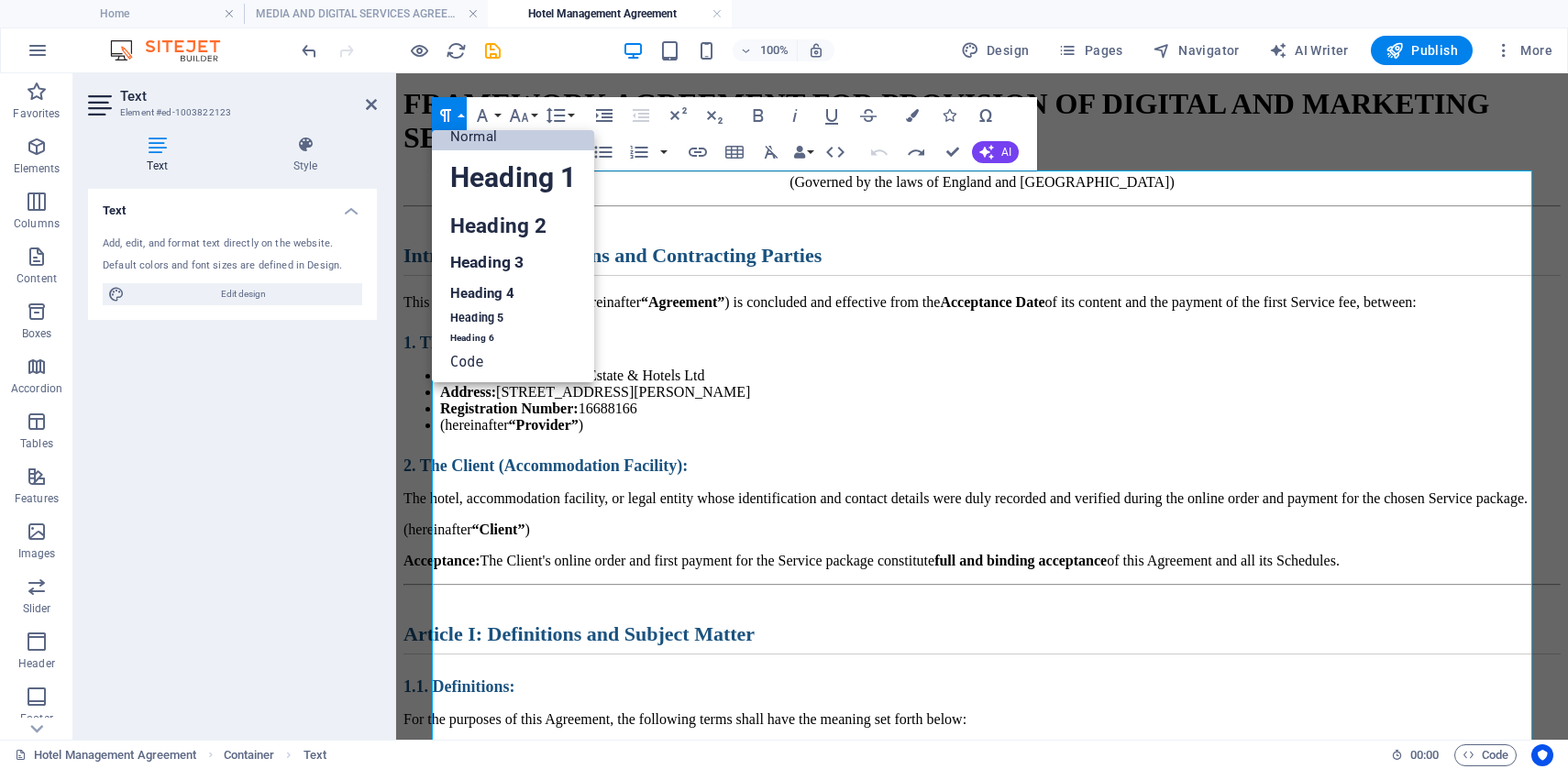
scroll to position [15, 0]
click at [474, 220] on link "Heading 2" at bounding box center [513, 226] width 162 height 41
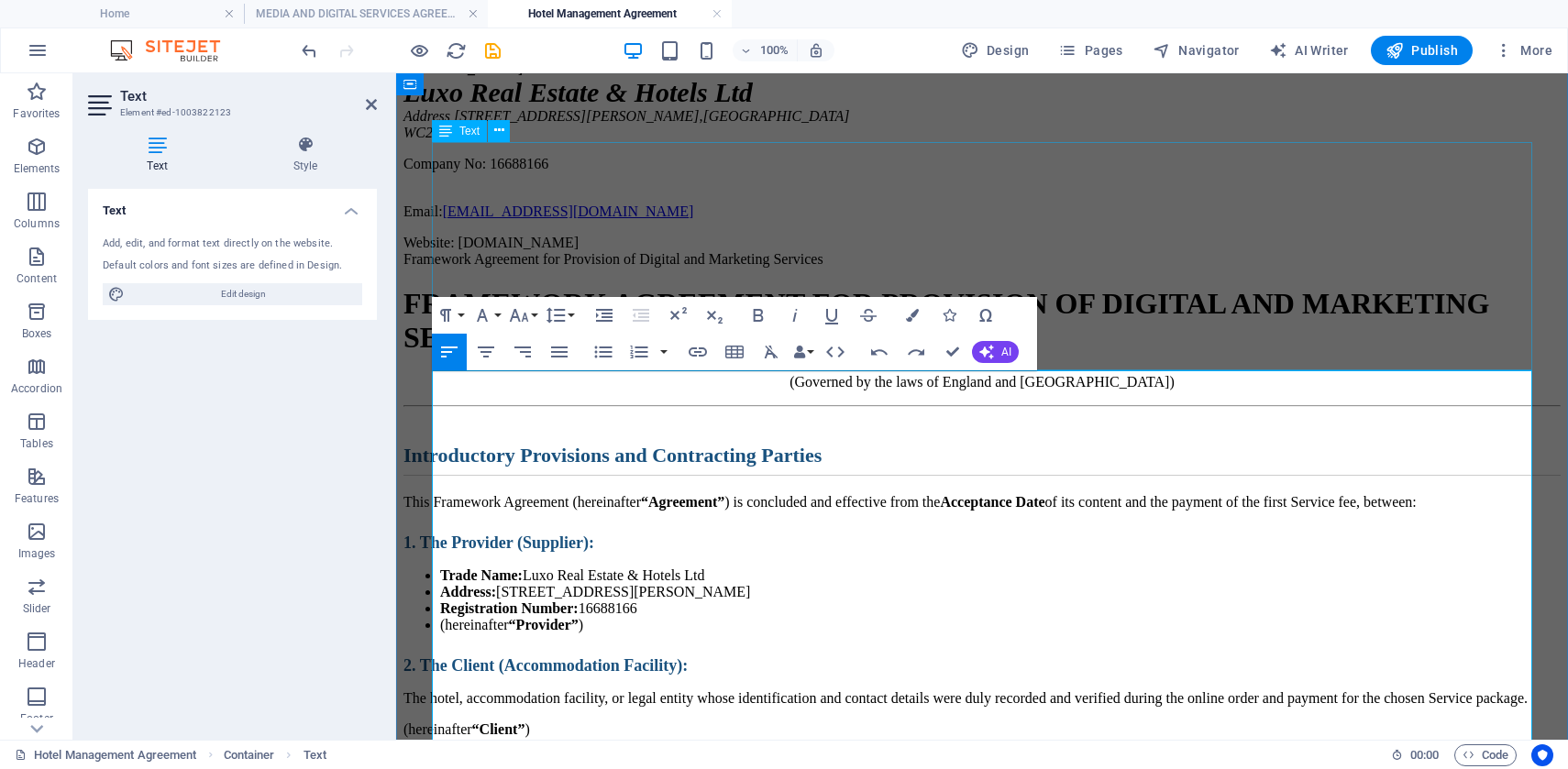
scroll to position [305, 0]
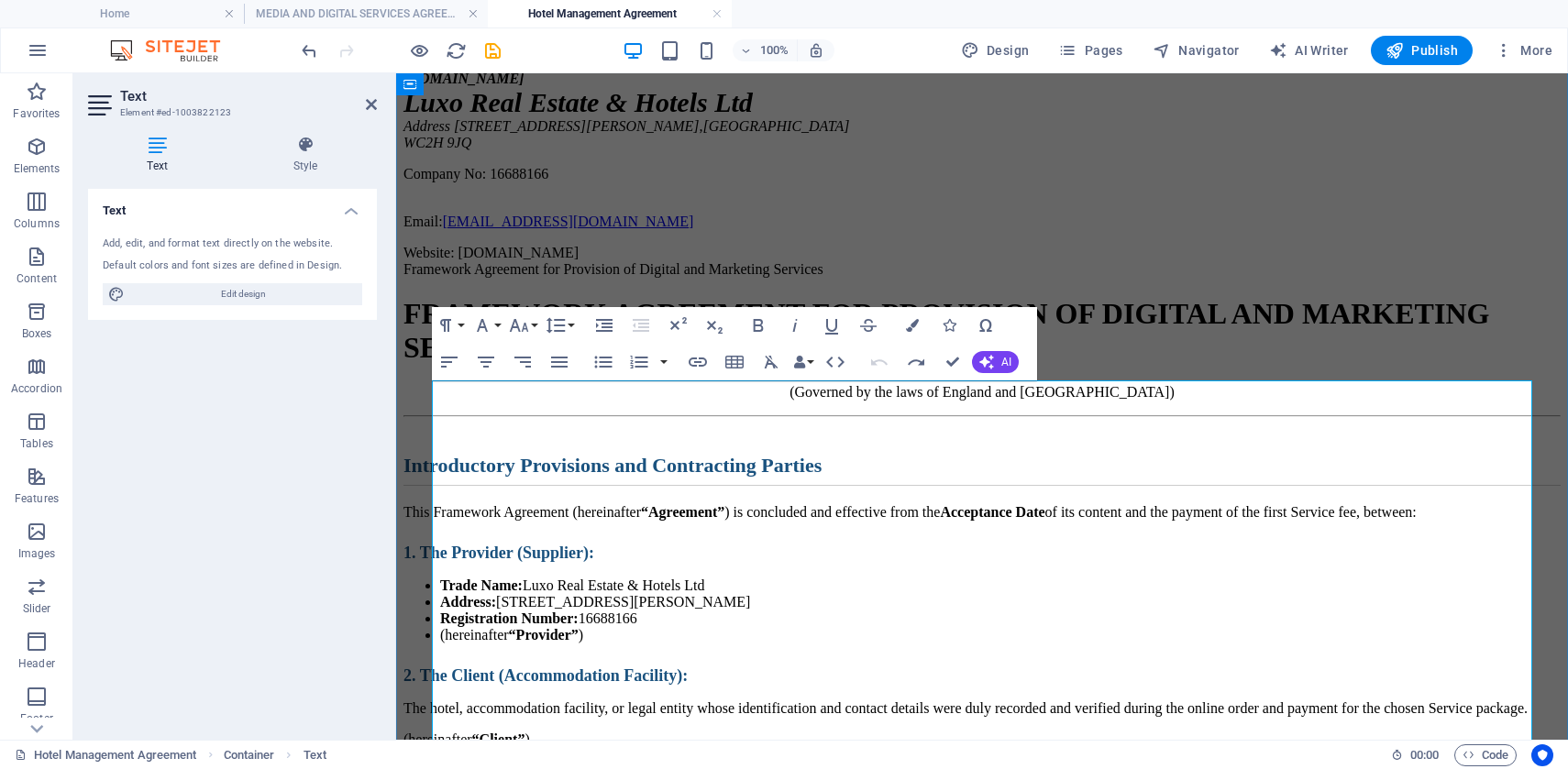
click at [747, 364] on h1 "FRAMEWORK AGREEMENT FOR PROVISION OF DIGITAL AND MARKETING SERVICES" at bounding box center [982, 331] width 1157 height 68
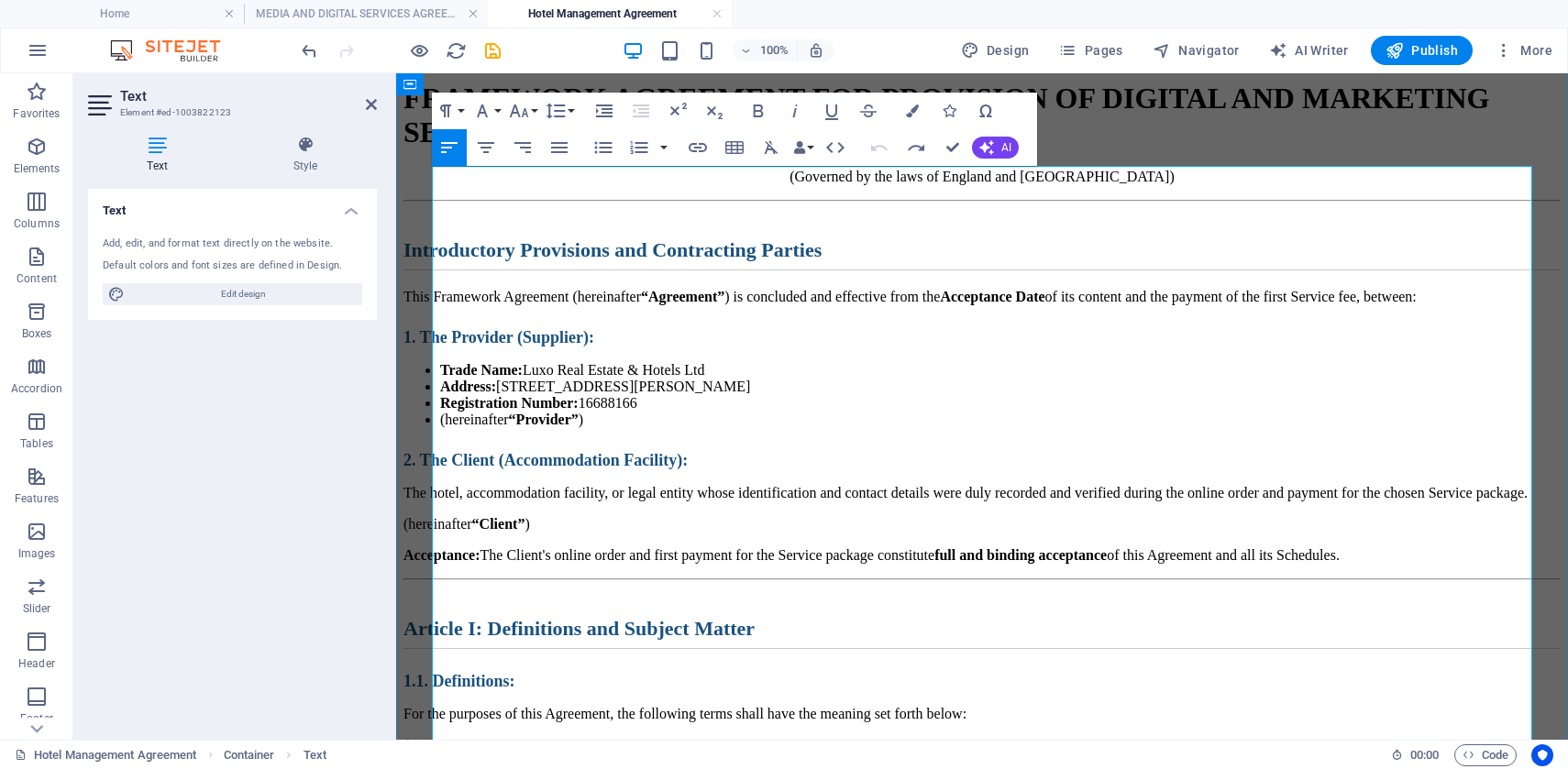
scroll to position [523, 0]
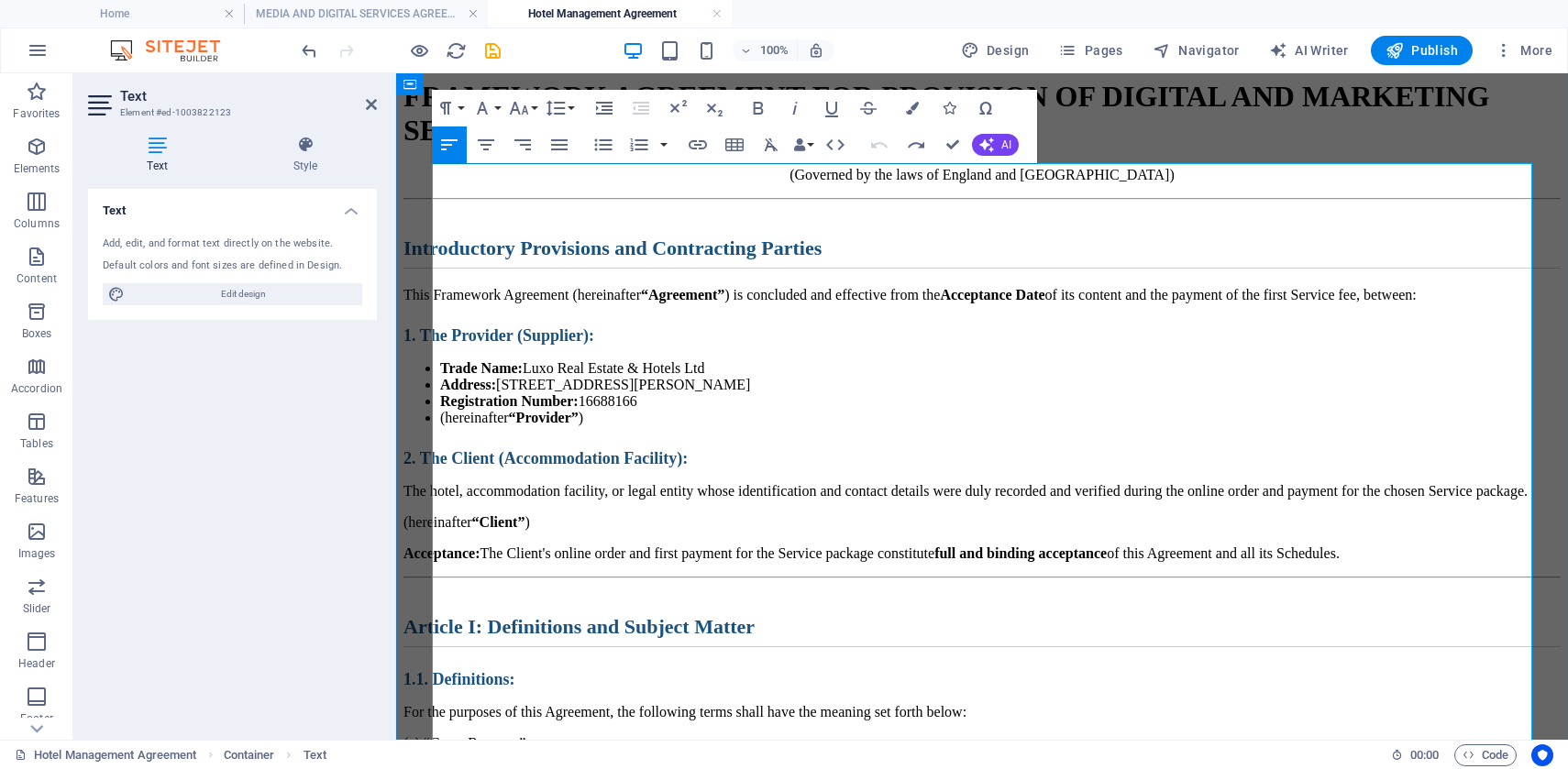
click at [703, 147] on h1 "FRAMEWORK AGREEMENT FOR PROVISION OF DIGITAL AND MARKETING SERVICES" at bounding box center [982, 114] width 1157 height 68
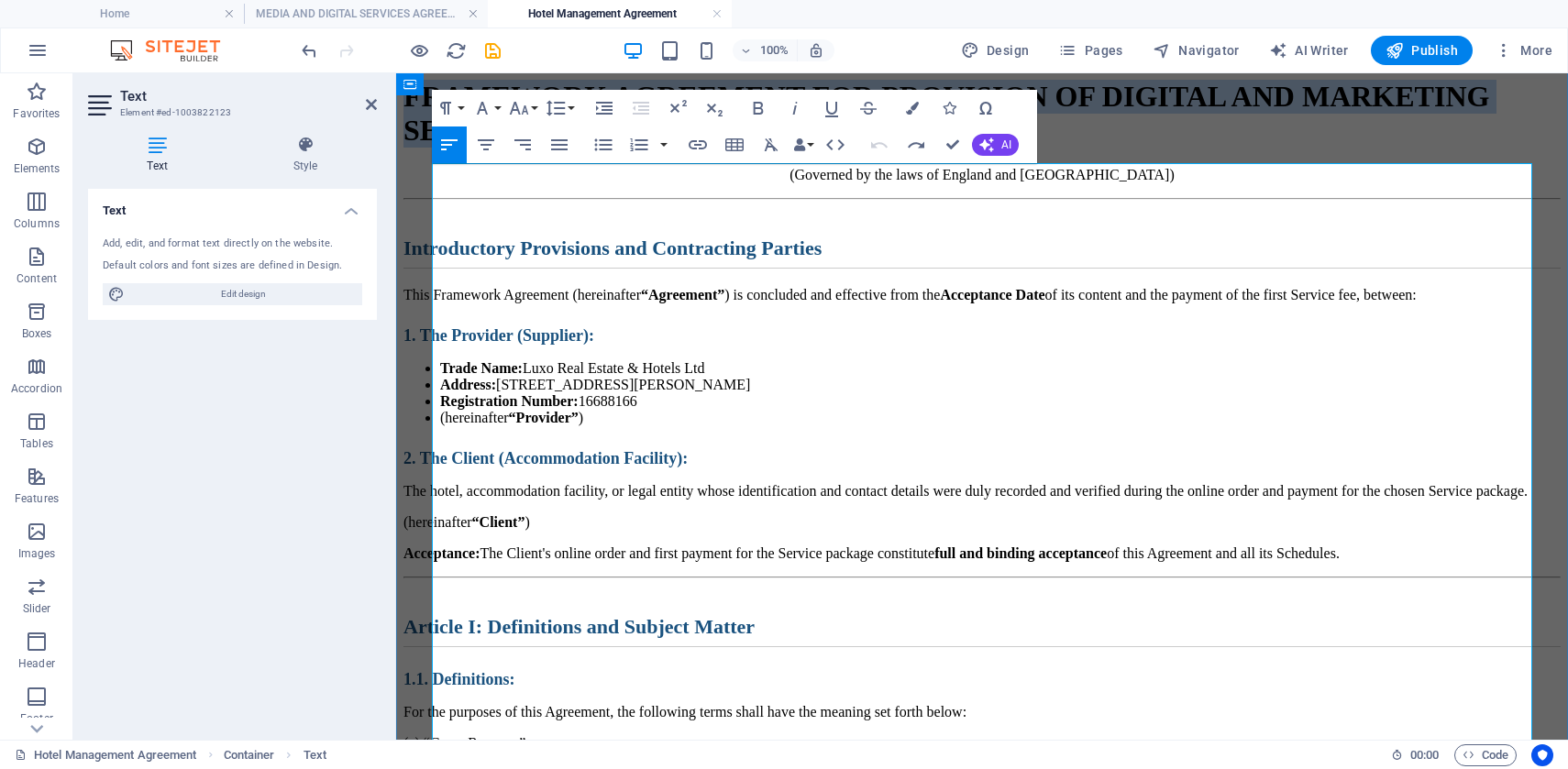
click at [703, 147] on h1 "FRAMEWORK AGREEMENT FOR PROVISION OF DIGITAL AND MARKETING SERVICES" at bounding box center [982, 114] width 1157 height 68
click at [451, 117] on icon "button" at bounding box center [446, 108] width 22 height 22
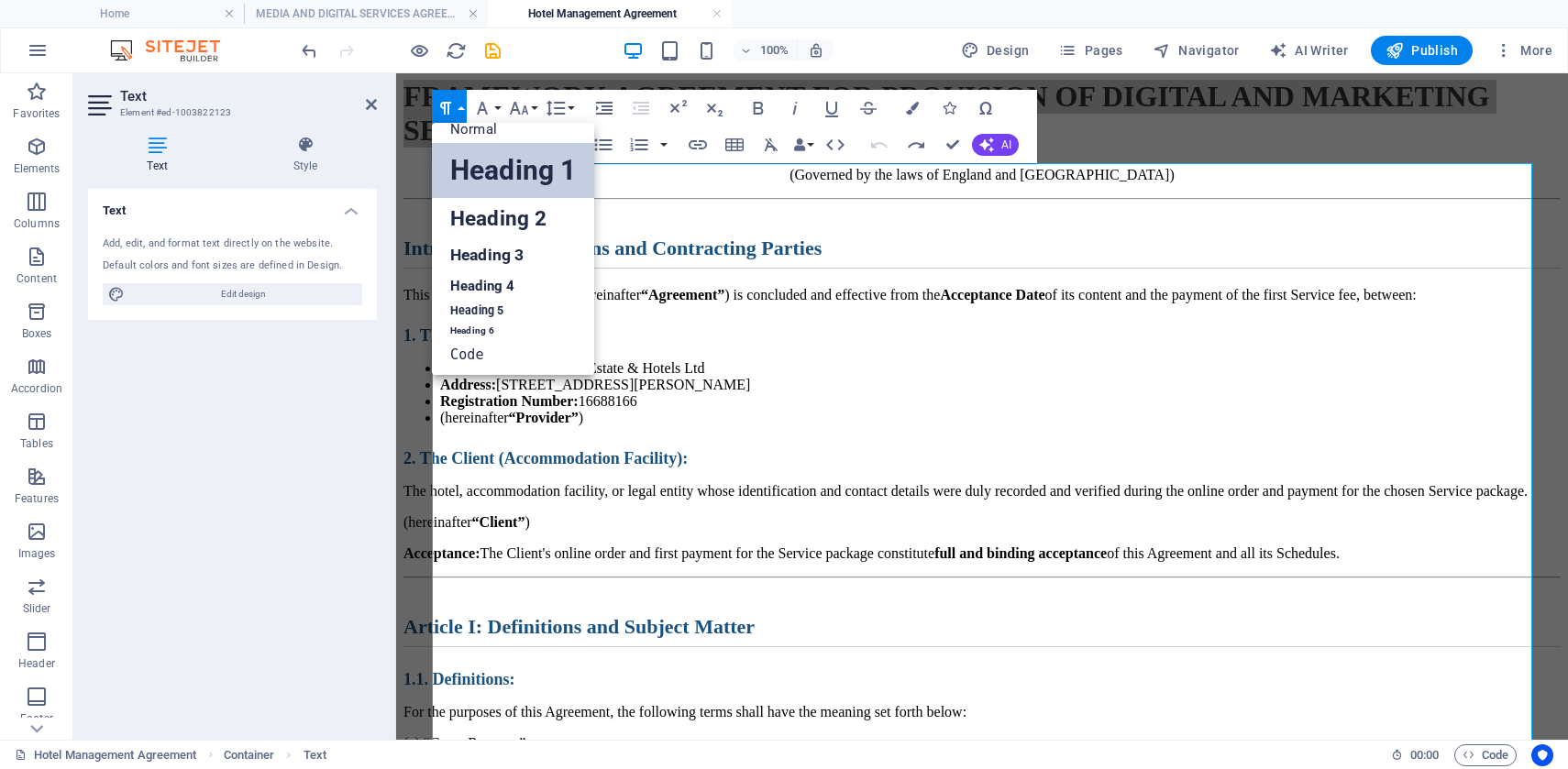
scroll to position [15, 0]
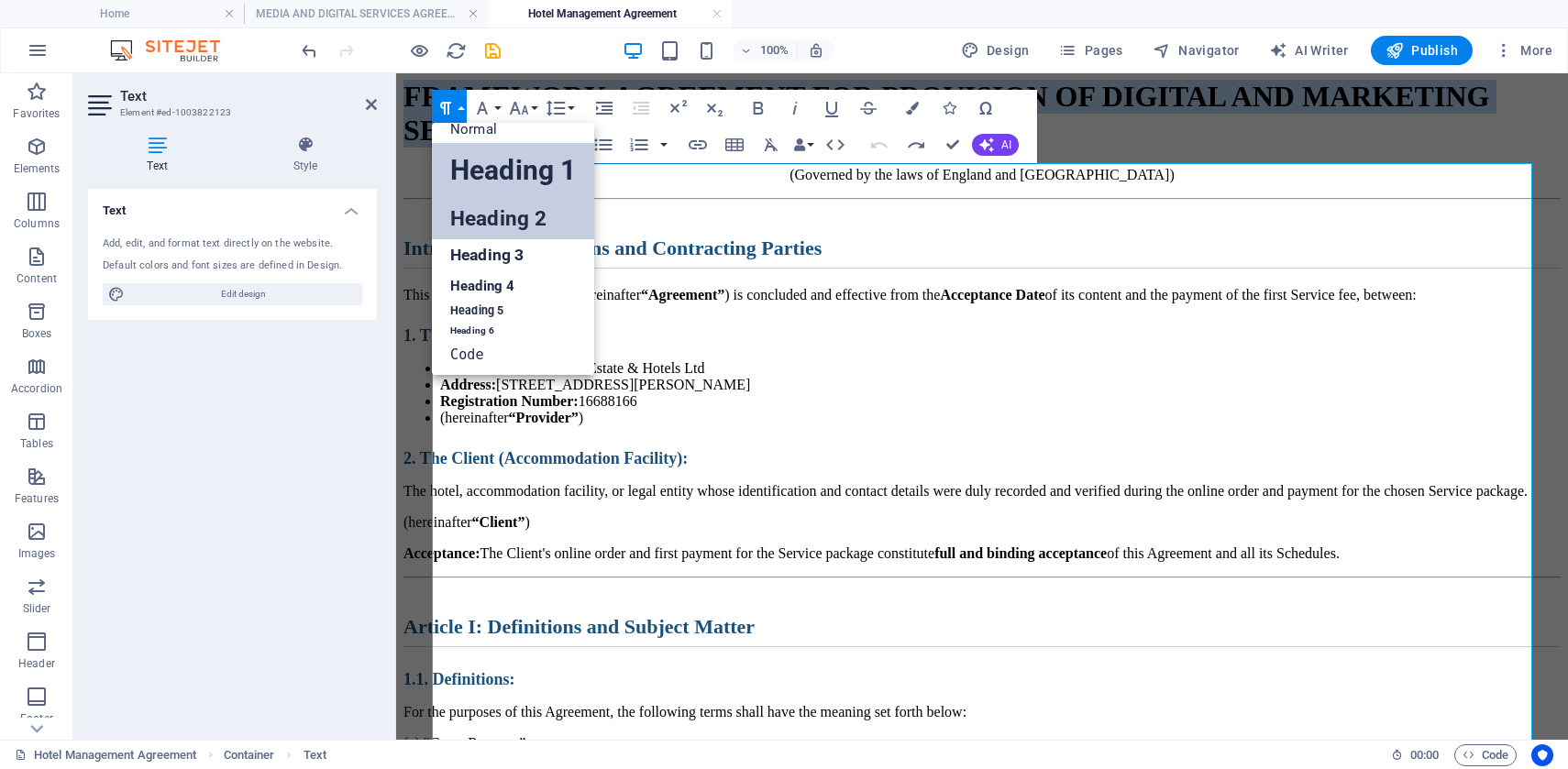
click at [482, 223] on link "Heading 2" at bounding box center [513, 218] width 162 height 41
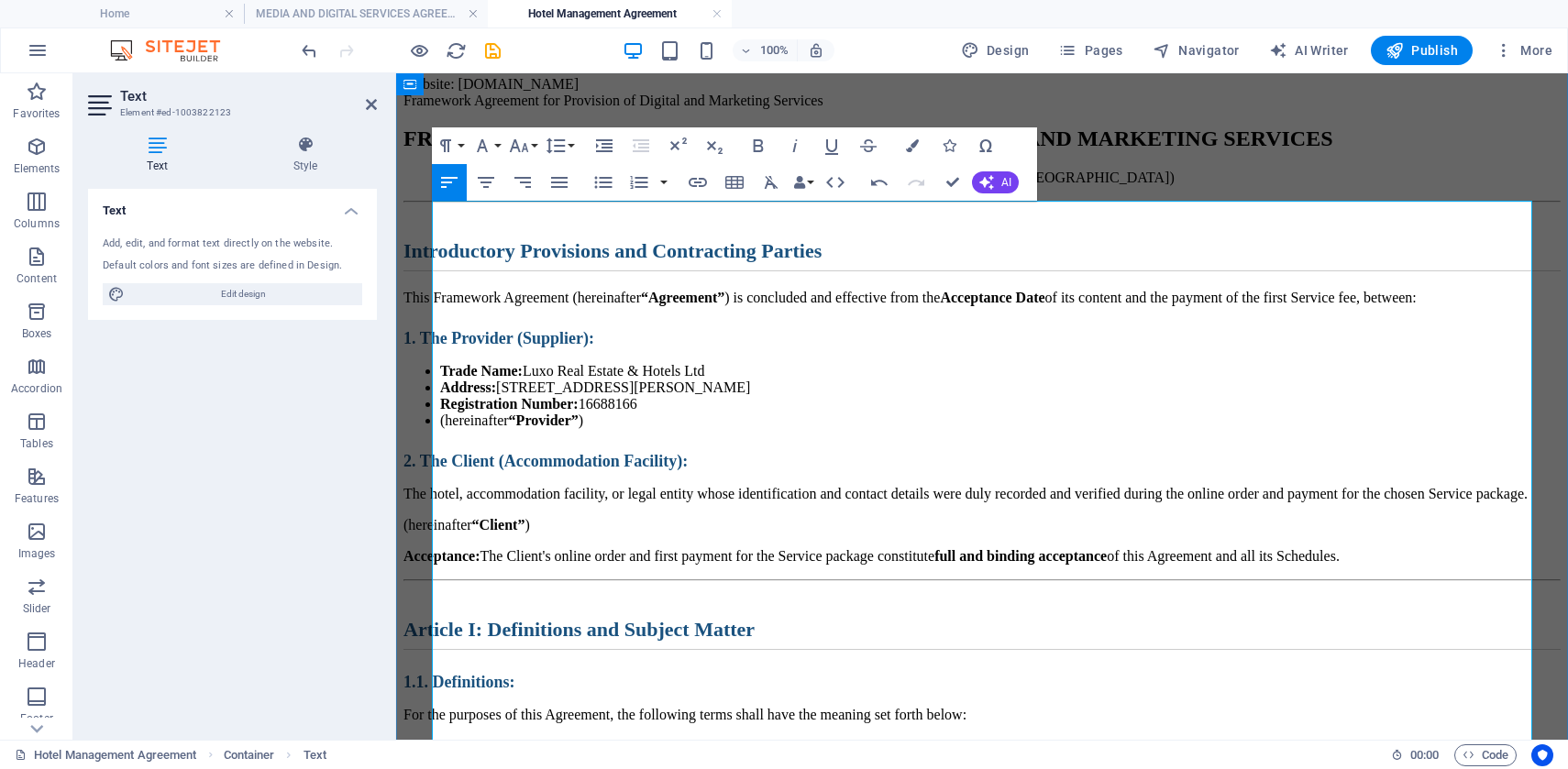
scroll to position [465, 0]
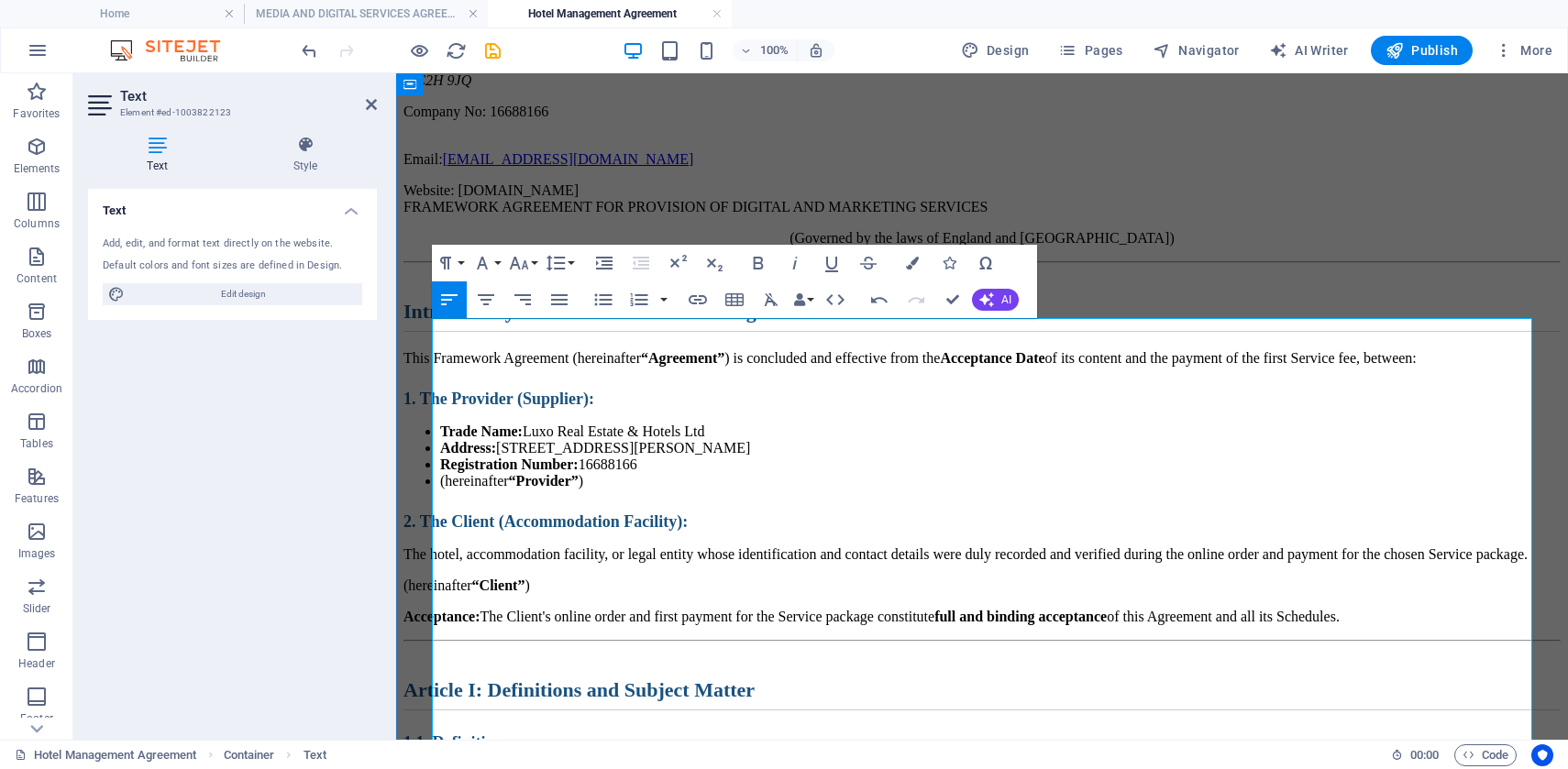
click at [461, 262] on button "Paragraph Format" at bounding box center [448, 263] width 34 height 36
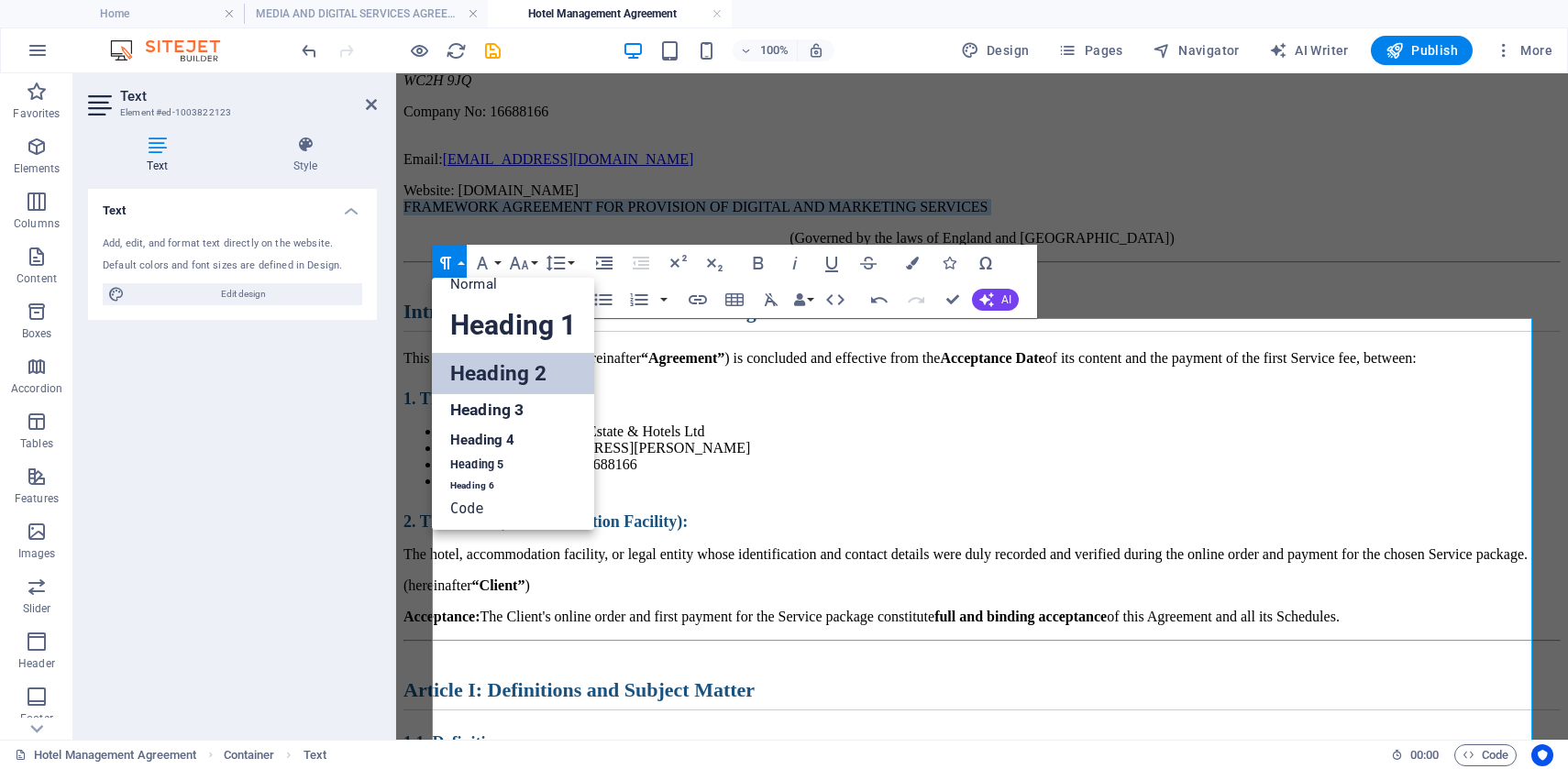
click at [475, 371] on link "Heading 2" at bounding box center [513, 374] width 162 height 41
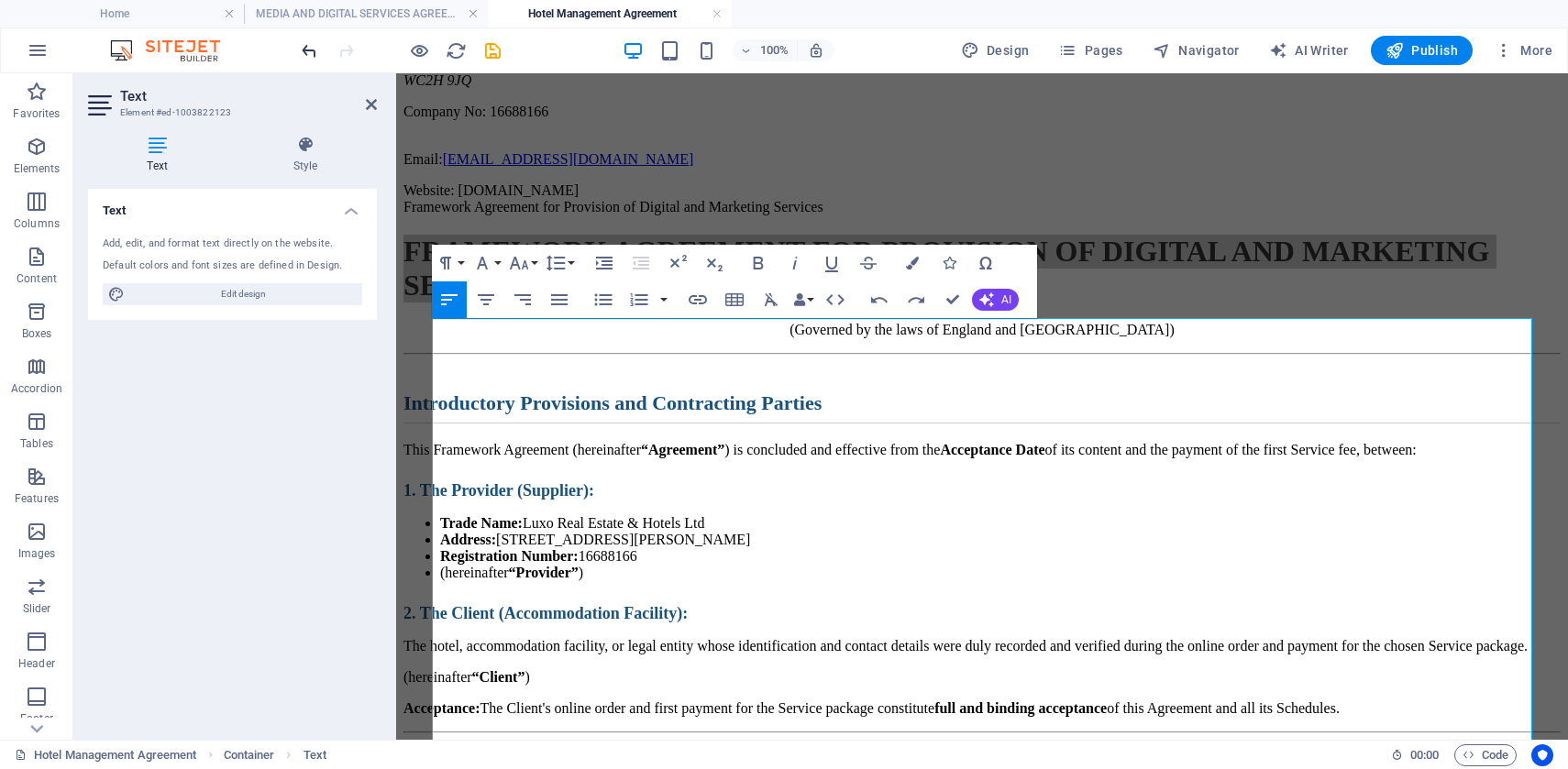
click at [308, 45] on icon "undo" at bounding box center [309, 50] width 21 height 21
click at [308, 52] on icon "undo" at bounding box center [309, 50] width 21 height 21
click at [530, 266] on button "Font Size" at bounding box center [522, 263] width 34 height 36
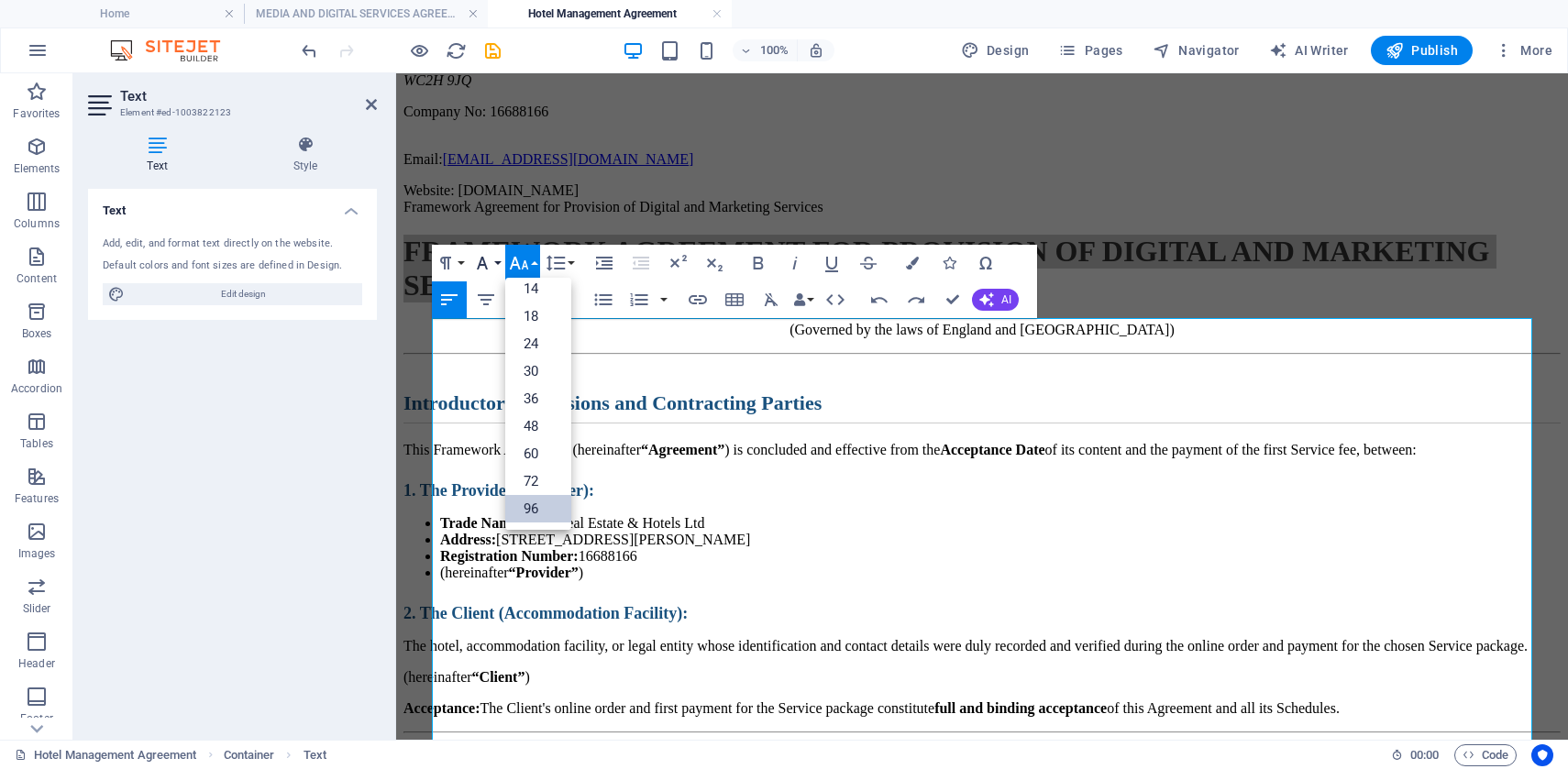
click at [497, 257] on button "Font Family" at bounding box center [485, 263] width 34 height 36
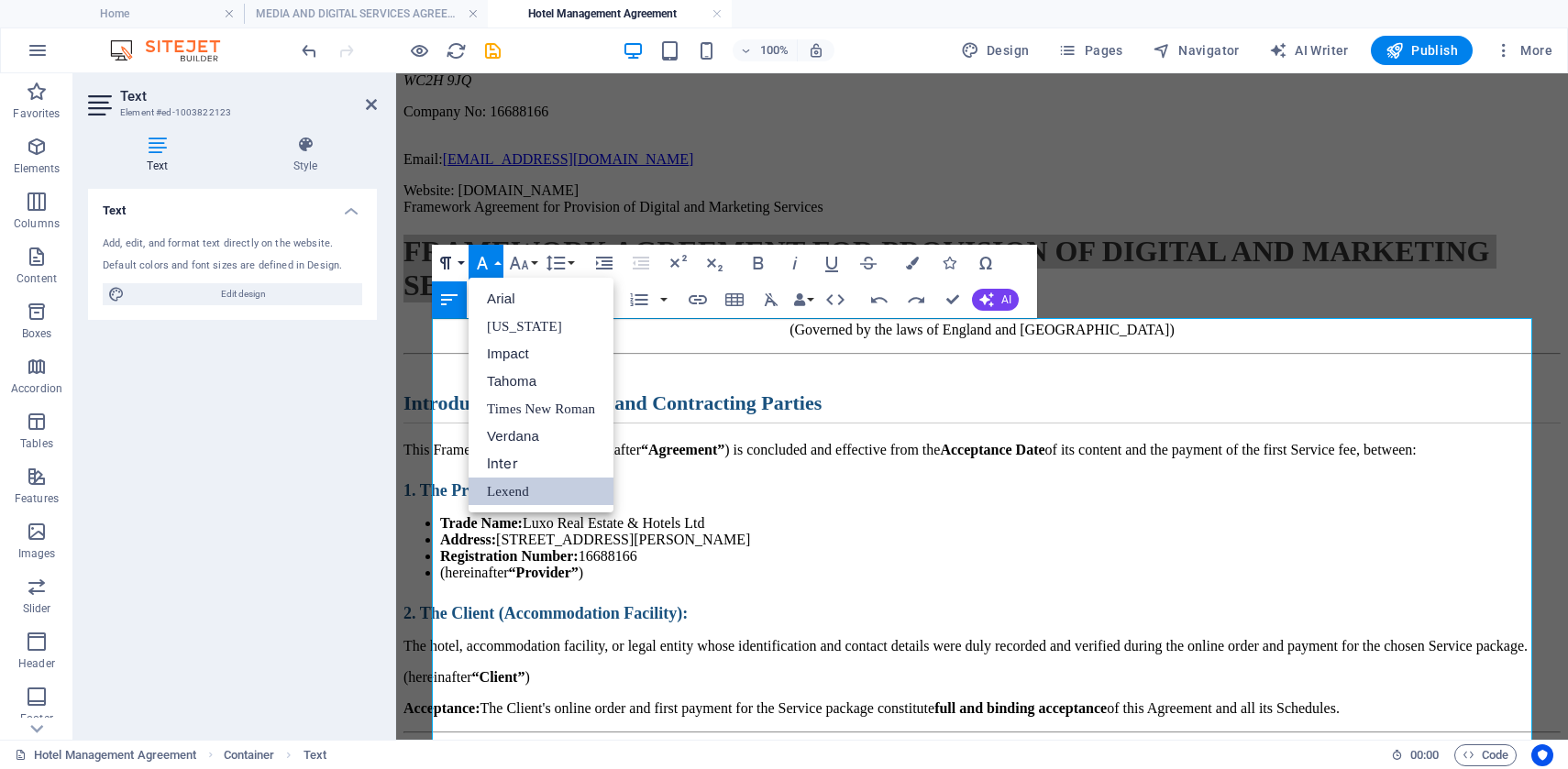
scroll to position [0, 0]
click at [457, 259] on button "Paragraph Format" at bounding box center [448, 263] width 34 height 36
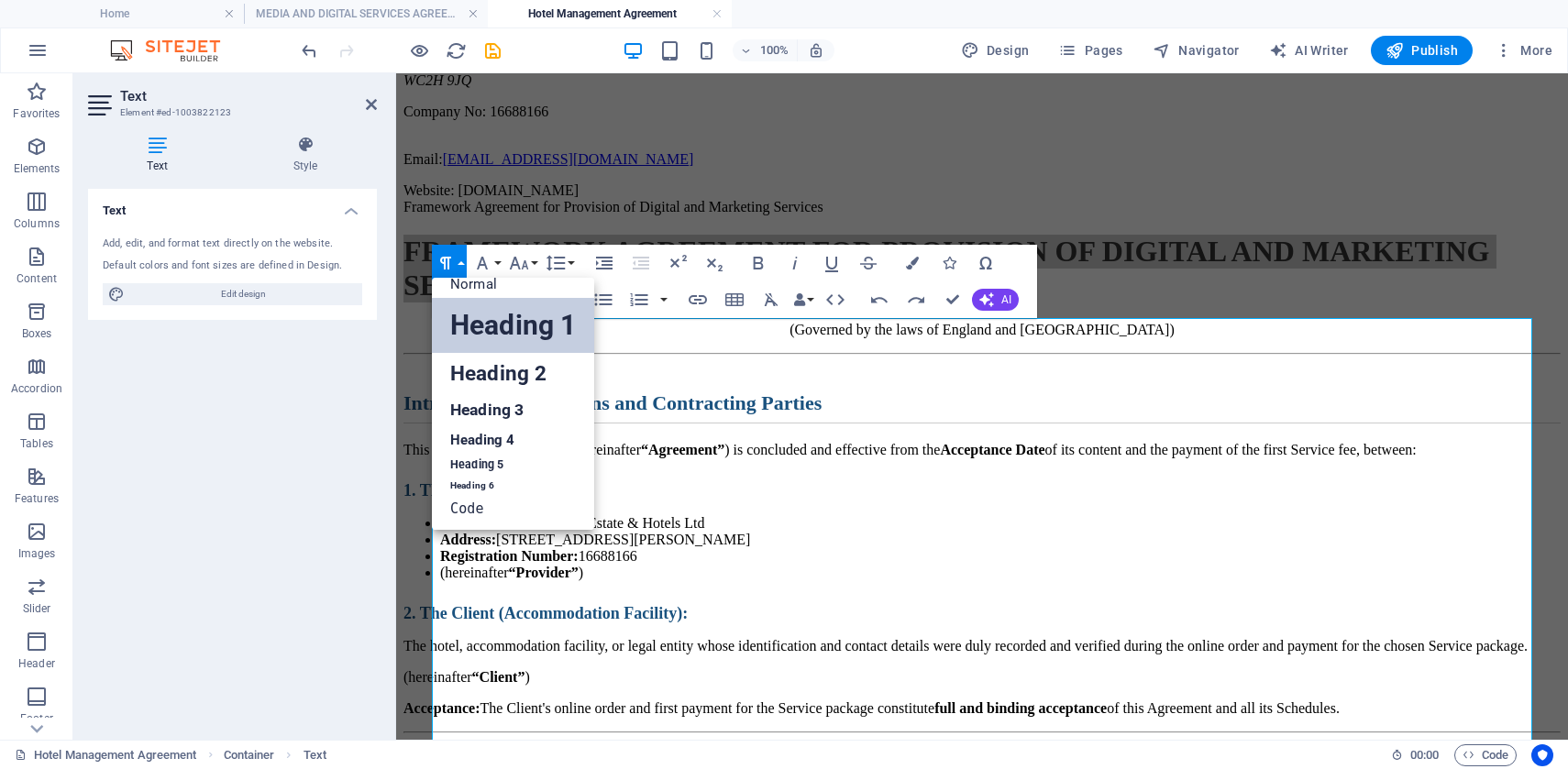
scroll to position [15, 0]
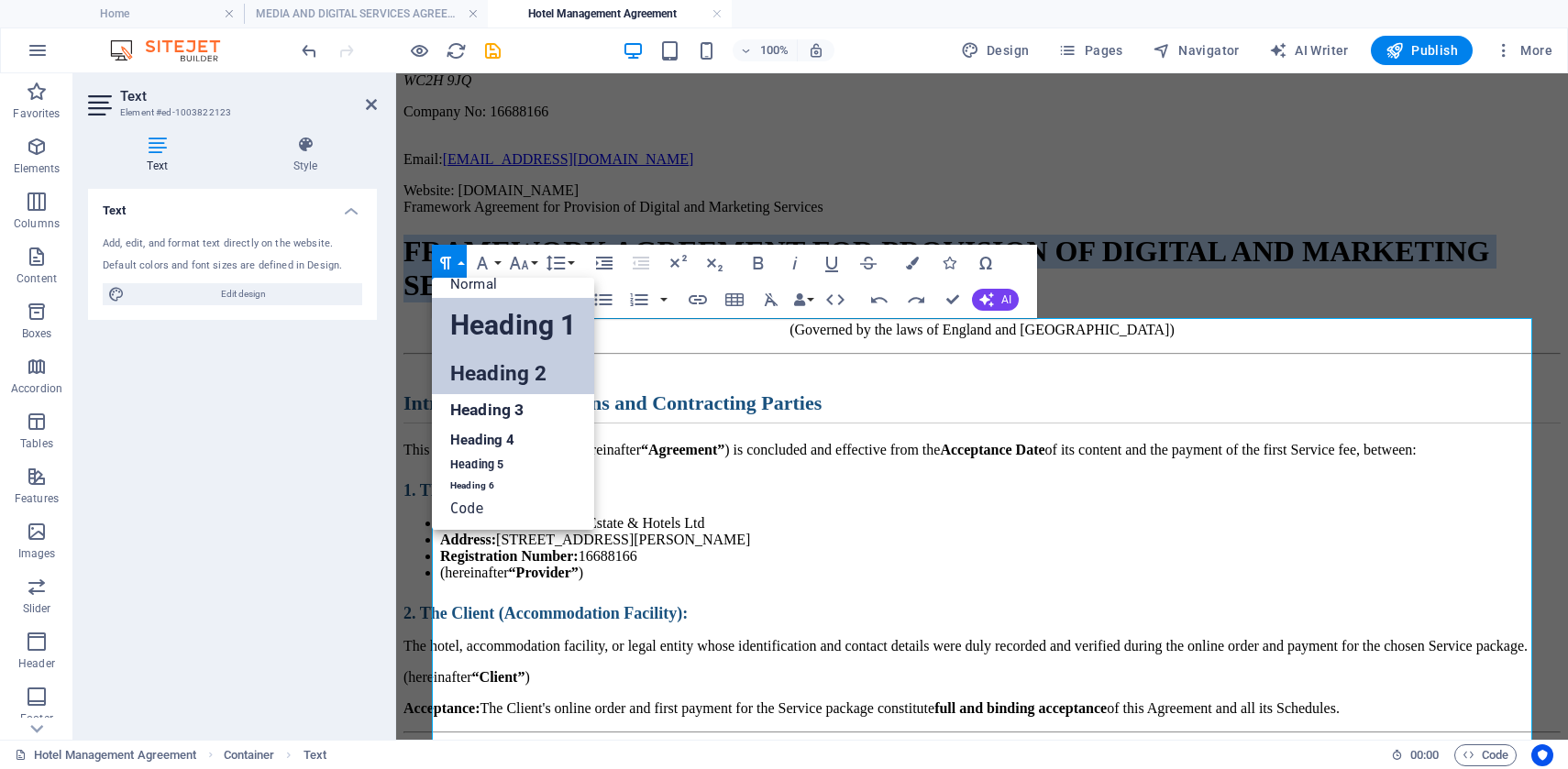
click at [468, 368] on link "Heading 2" at bounding box center [513, 374] width 162 height 41
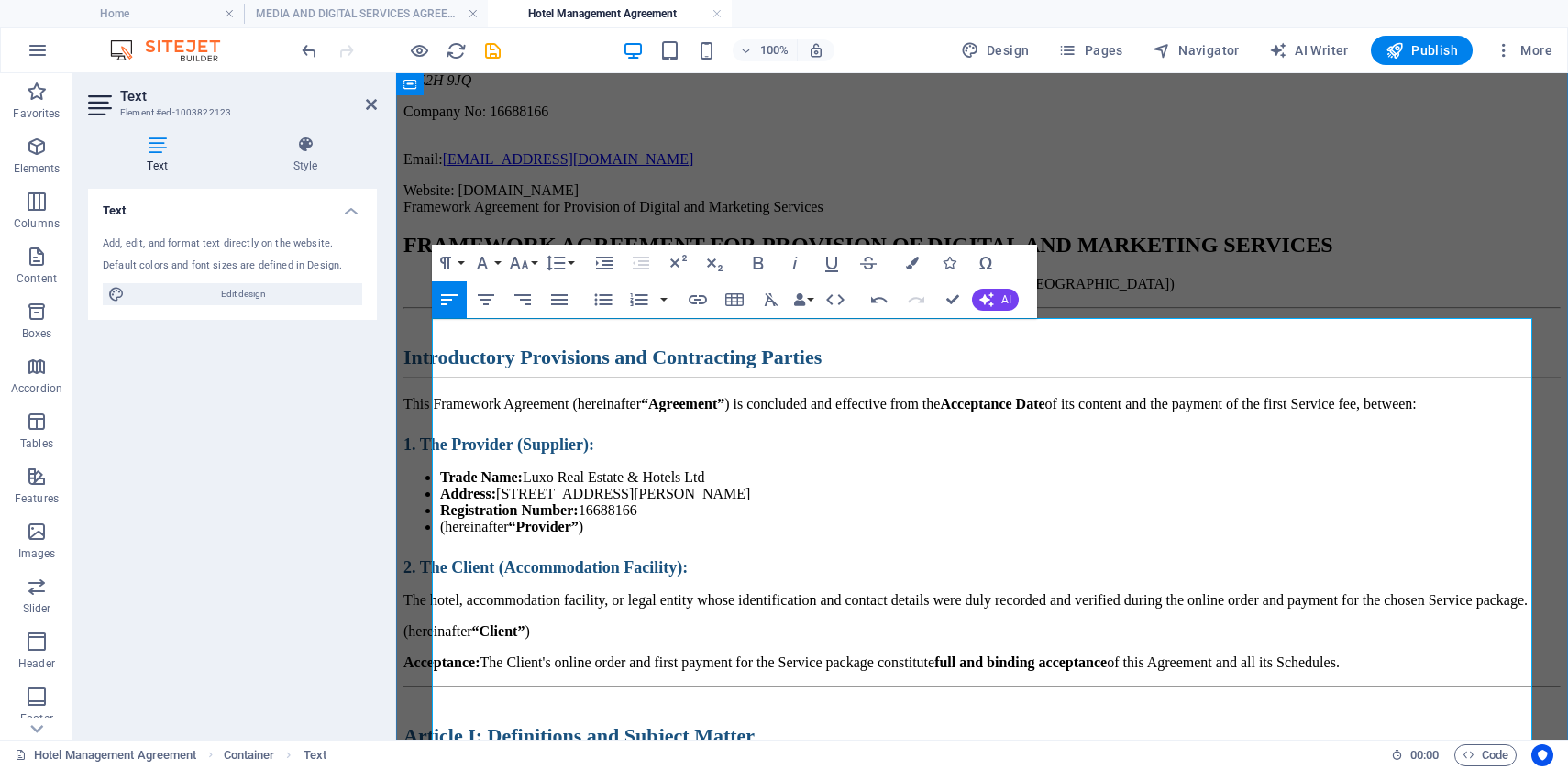
click at [576, 378] on h2 "Introductory Provisions and Contracting Parties" at bounding box center [982, 362] width 1157 height 32
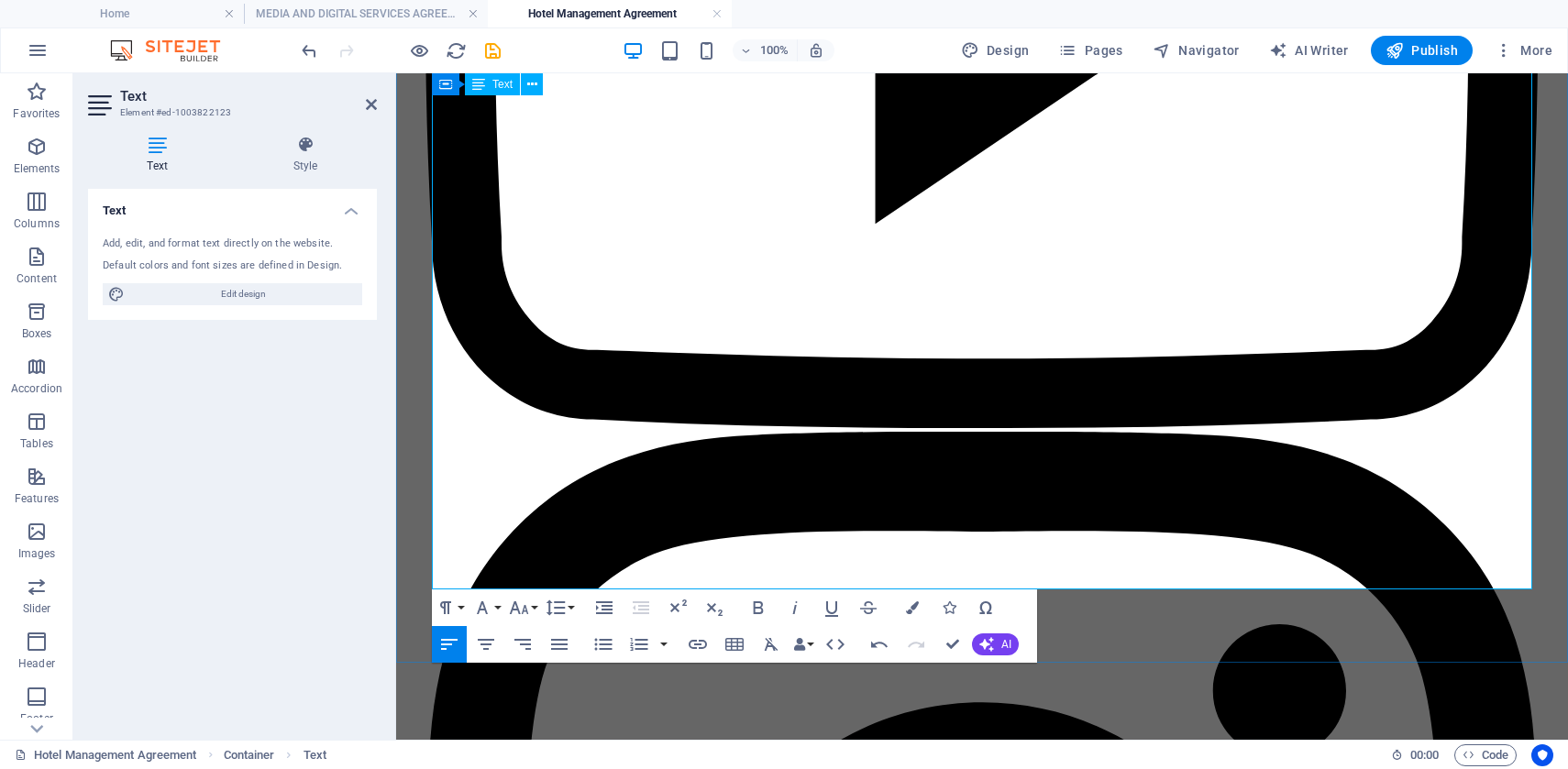
scroll to position [4287, 0]
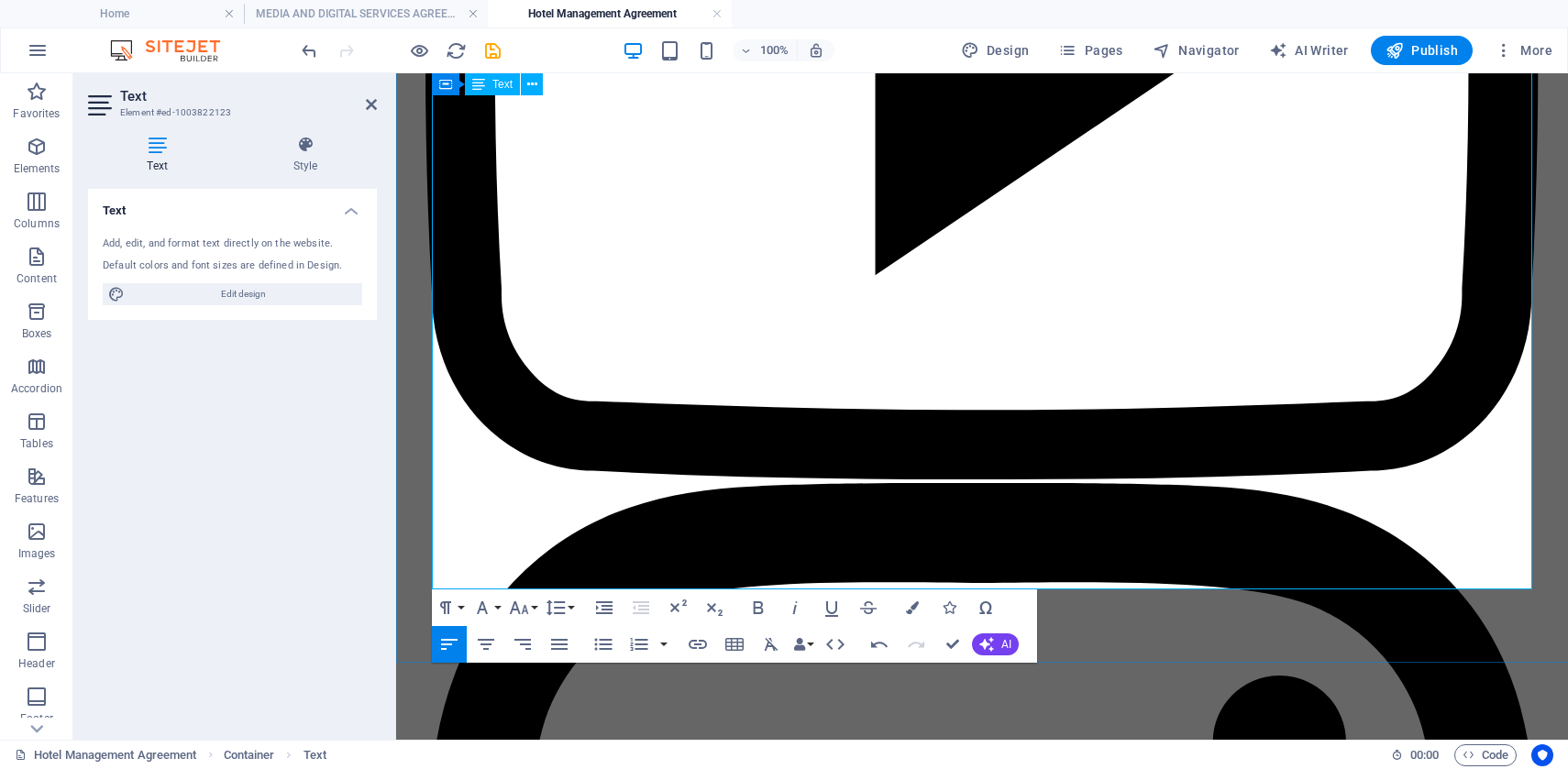
drag, startPoint x: 745, startPoint y: 555, endPoint x: 732, endPoint y: 549, distance: 14.3
drag, startPoint x: 1529, startPoint y: 576, endPoint x: 391, endPoint y: 438, distance: 1146.3
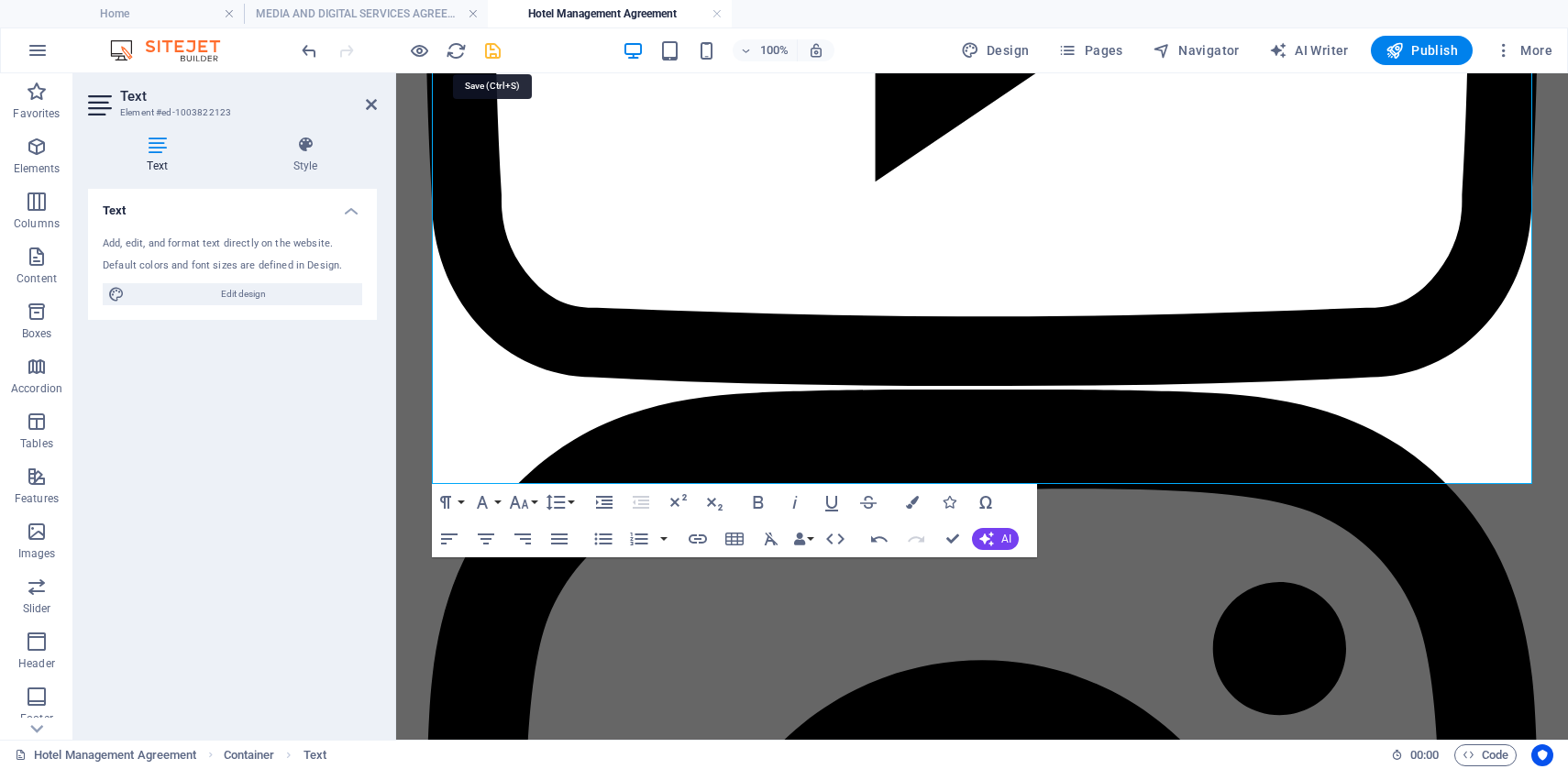
click at [488, 42] on icon "save" at bounding box center [492, 50] width 21 height 21
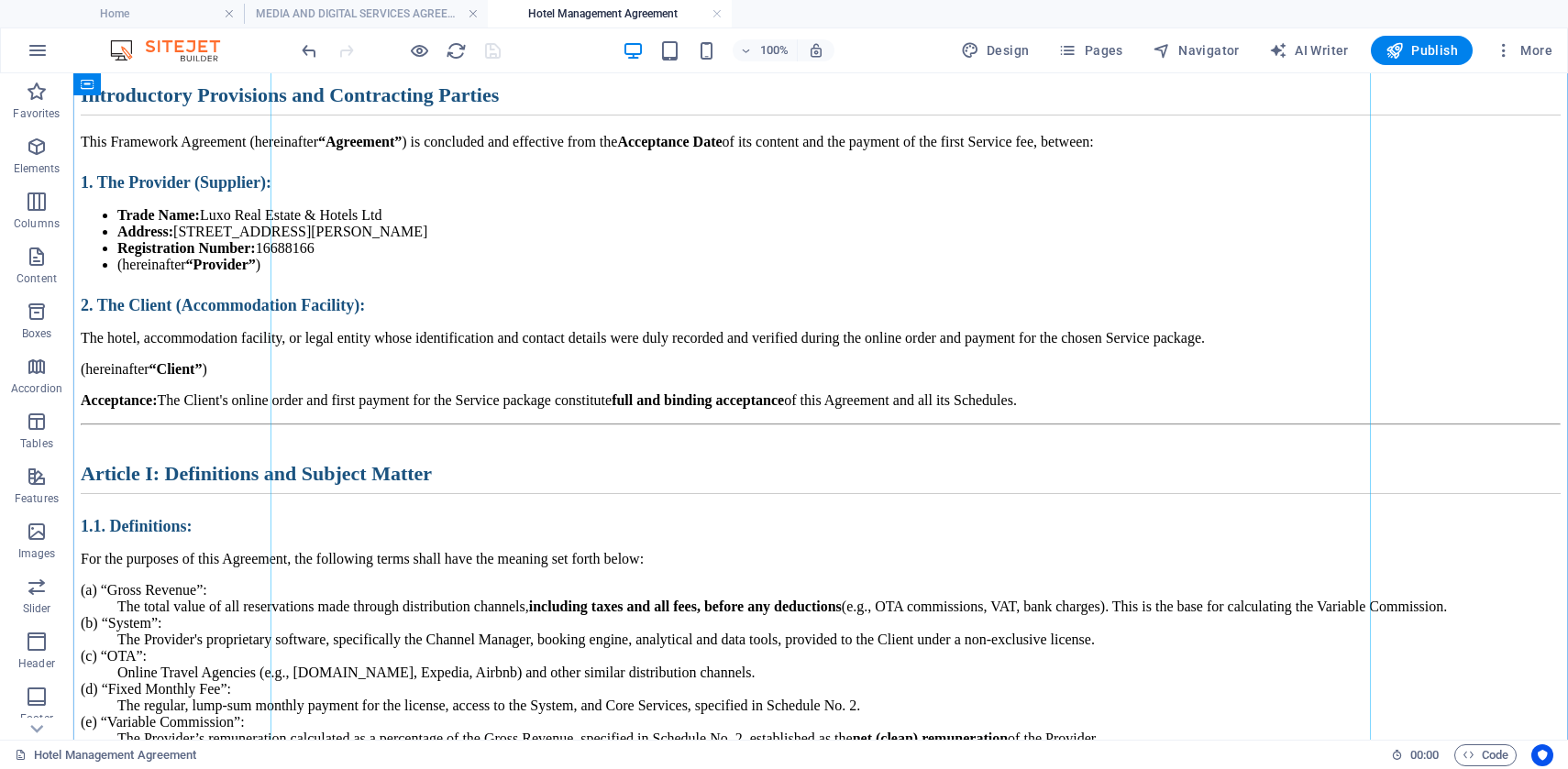
scroll to position [637, 0]
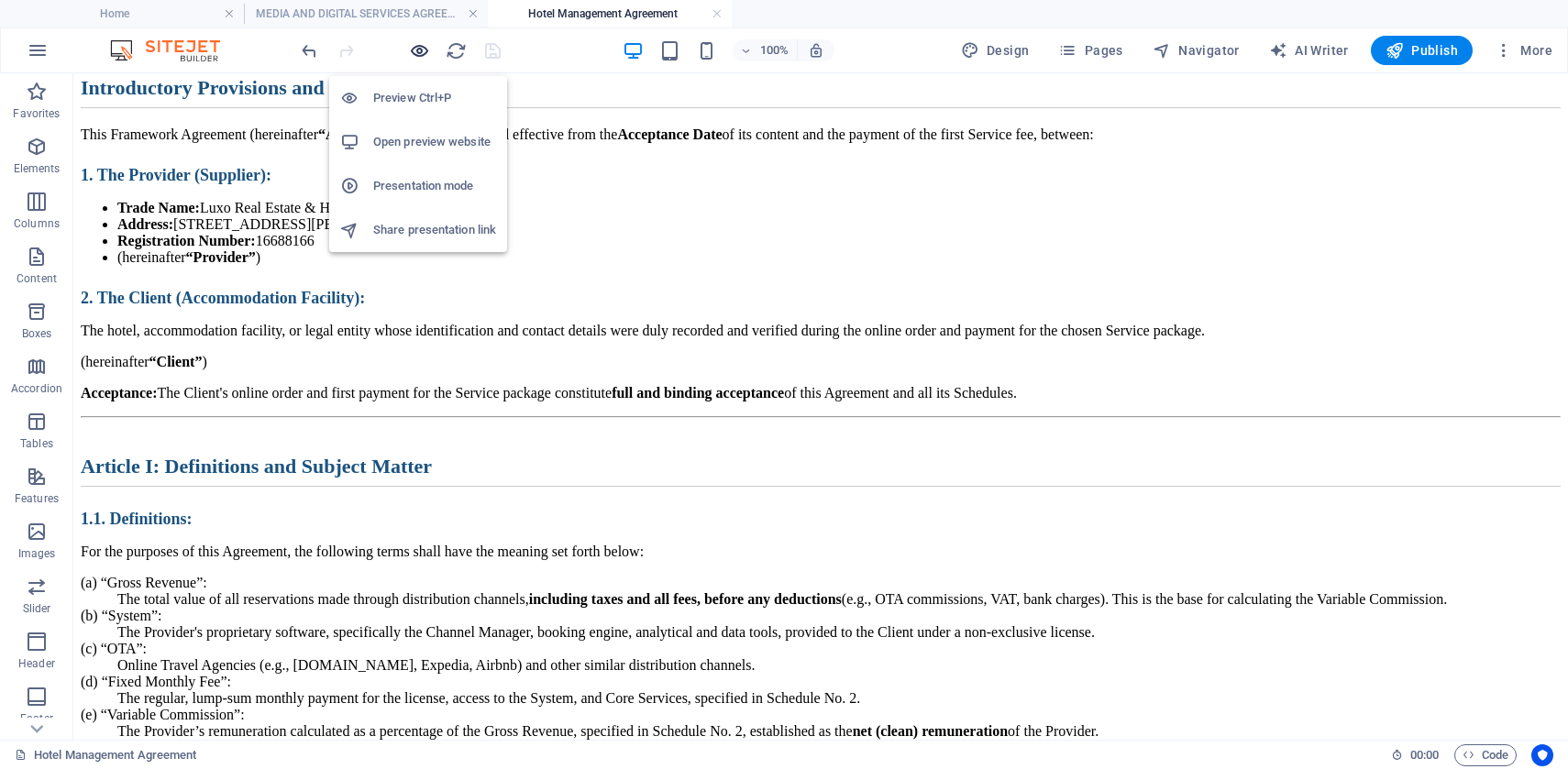
click at [419, 56] on icon "button" at bounding box center [420, 50] width 21 height 21
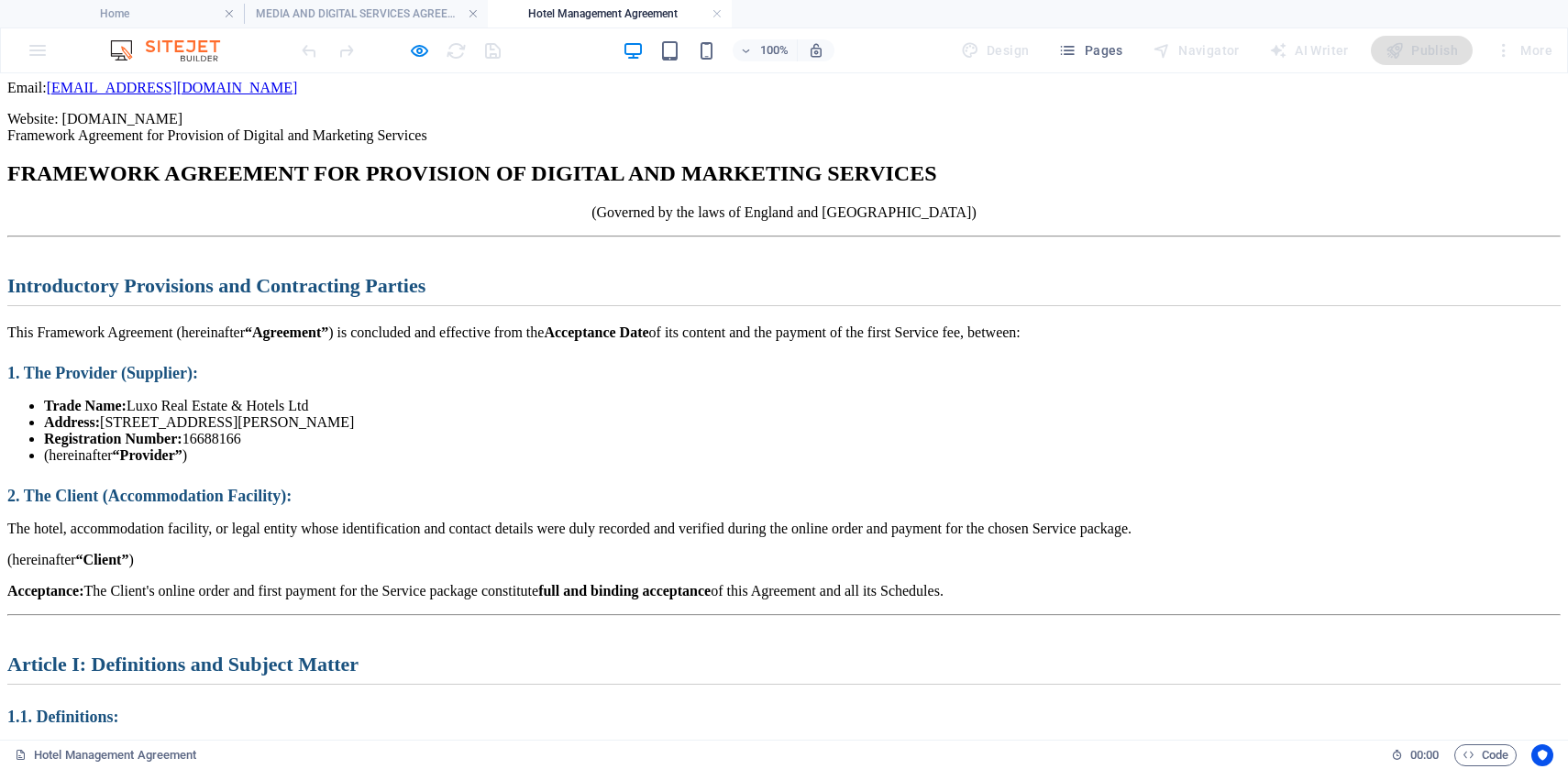
scroll to position [536, 0]
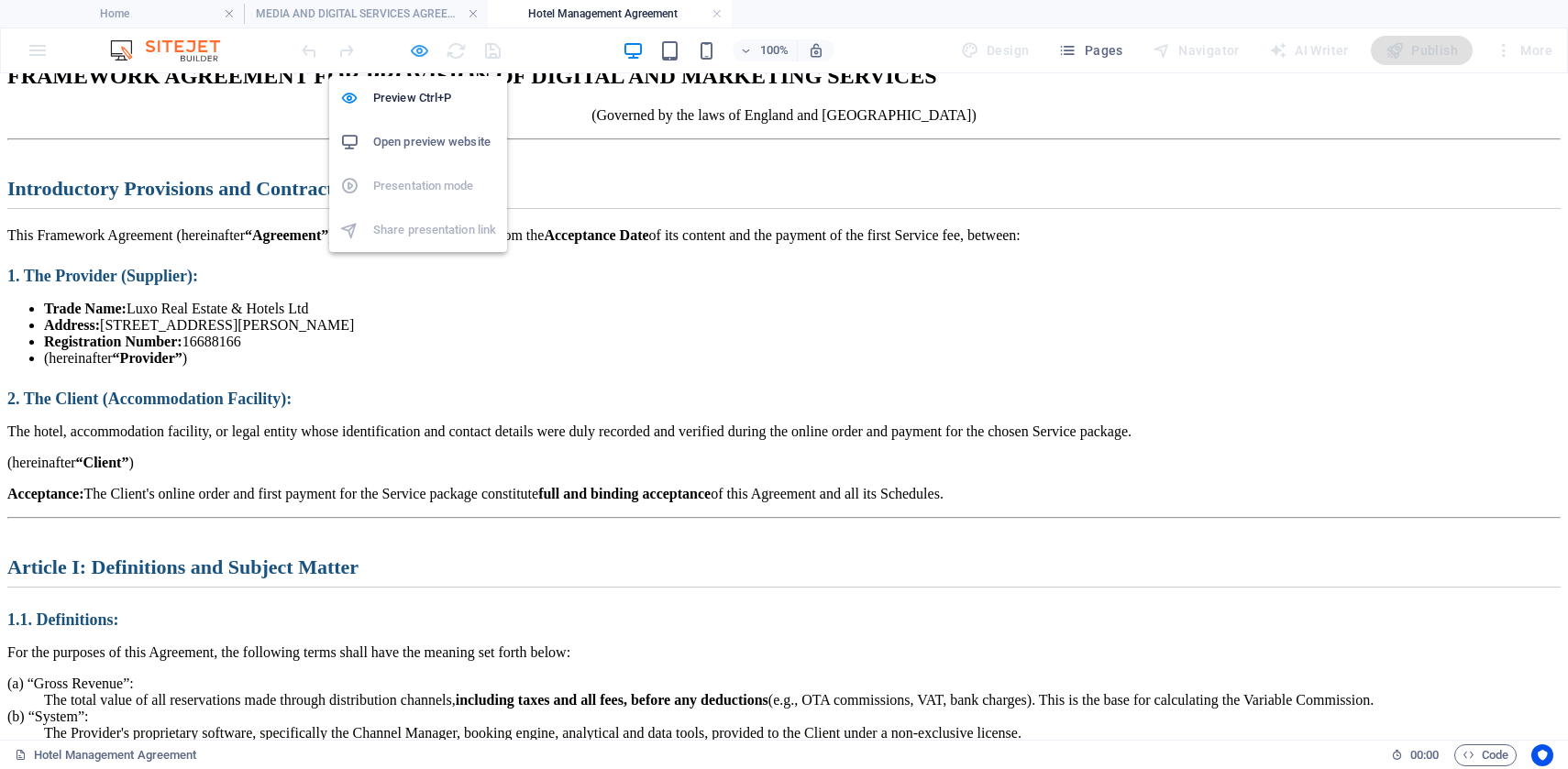
click at [413, 46] on icon "button" at bounding box center [420, 50] width 21 height 21
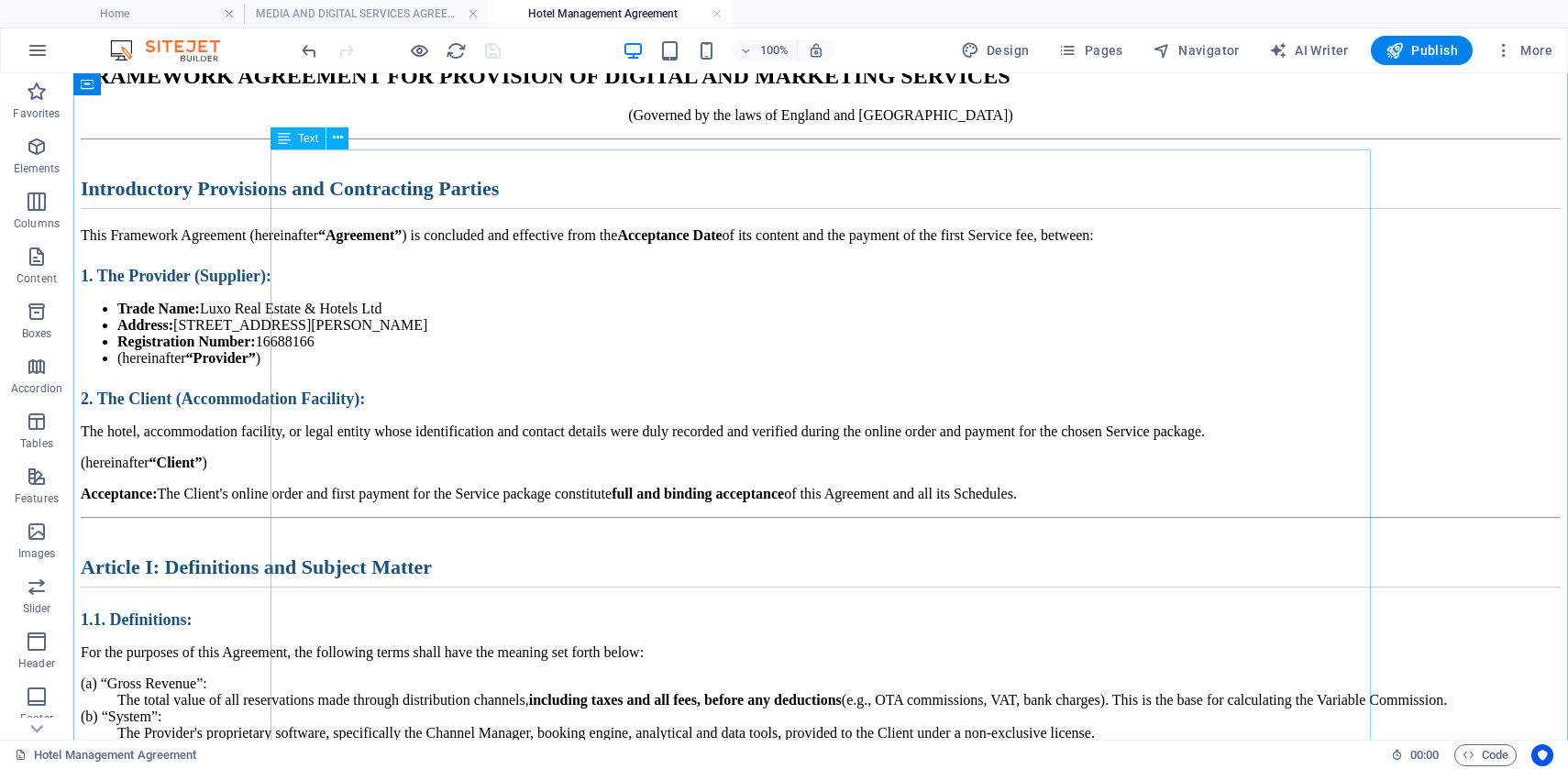
click at [333, 140] on icon at bounding box center [337, 138] width 10 height 20
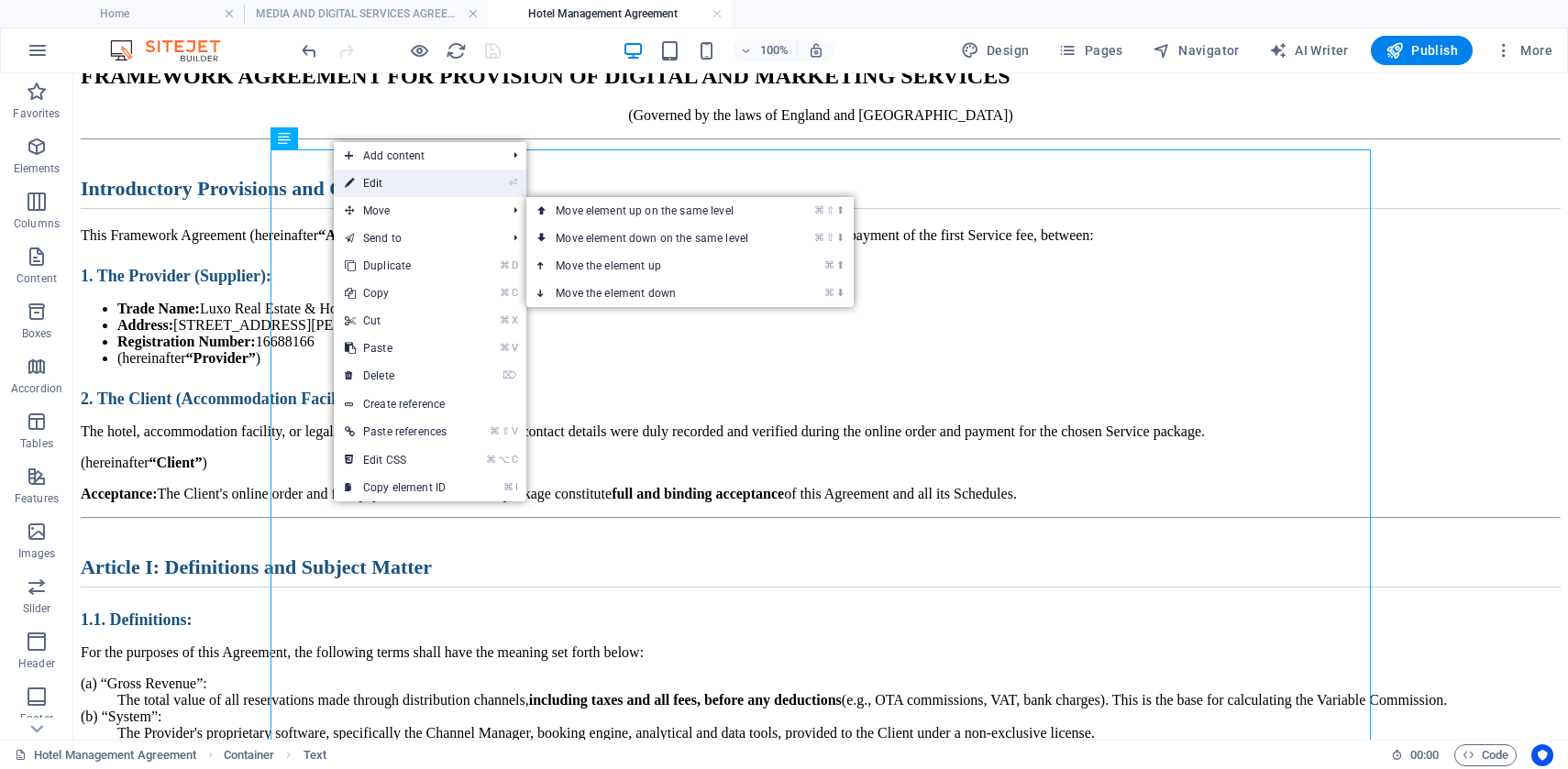
click at [382, 180] on link "⏎ Edit" at bounding box center [395, 184] width 124 height 28
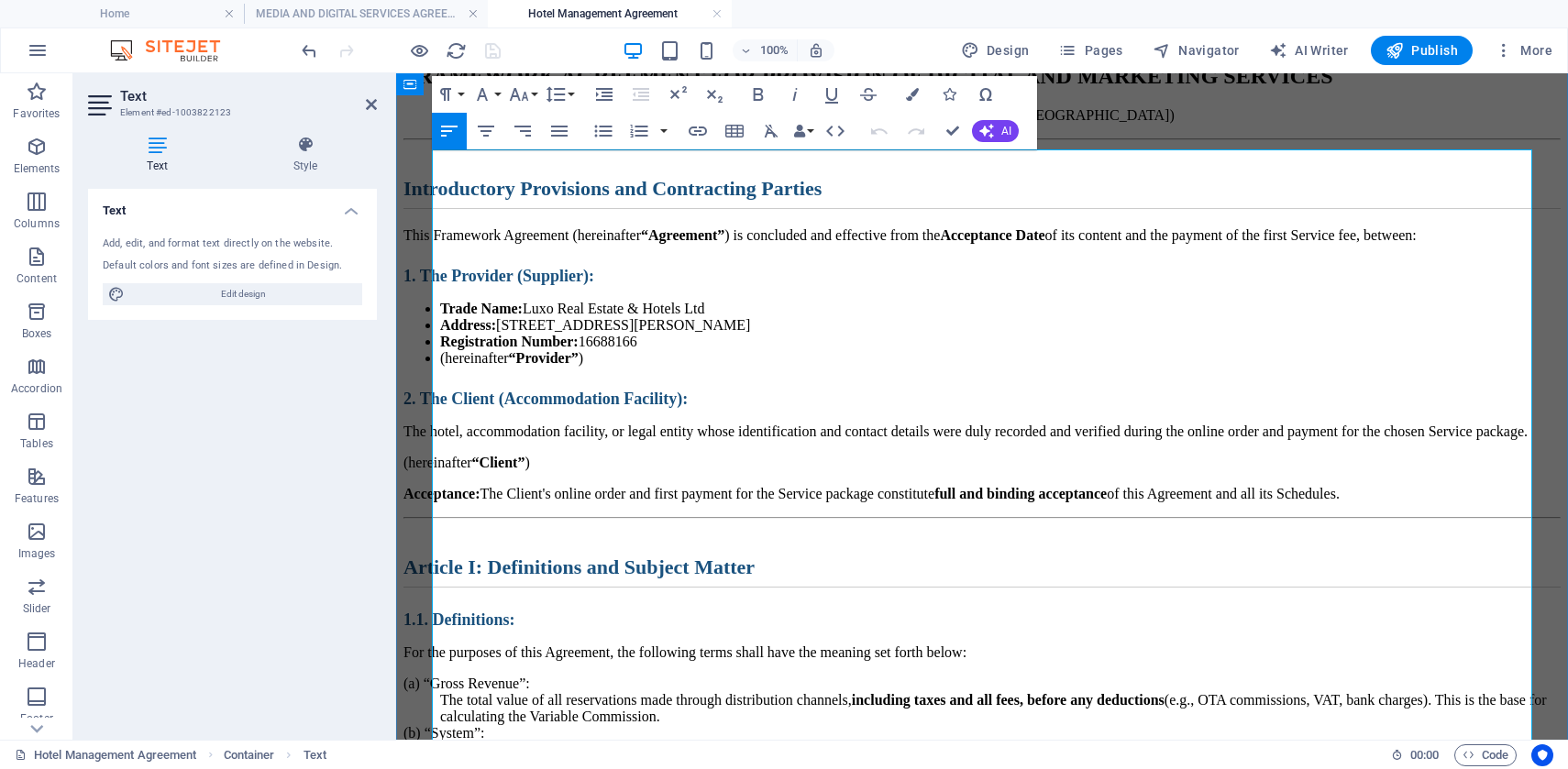
click at [704, 286] on h3 "1. The Provider (Supplier):" at bounding box center [982, 276] width 1157 height 20
click at [843, 130] on icon "button" at bounding box center [835, 131] width 22 height 22
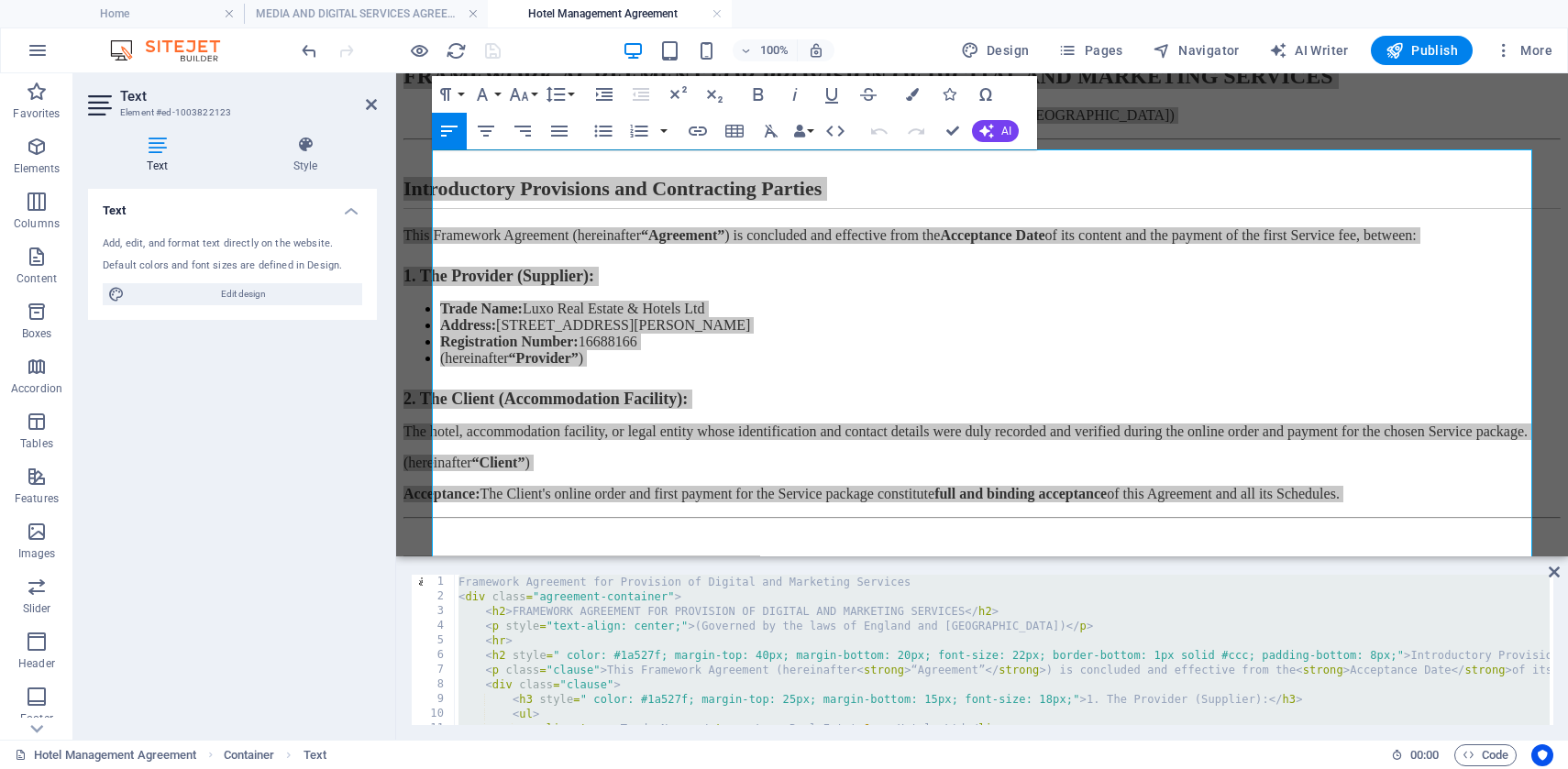
type textarea "</html>"
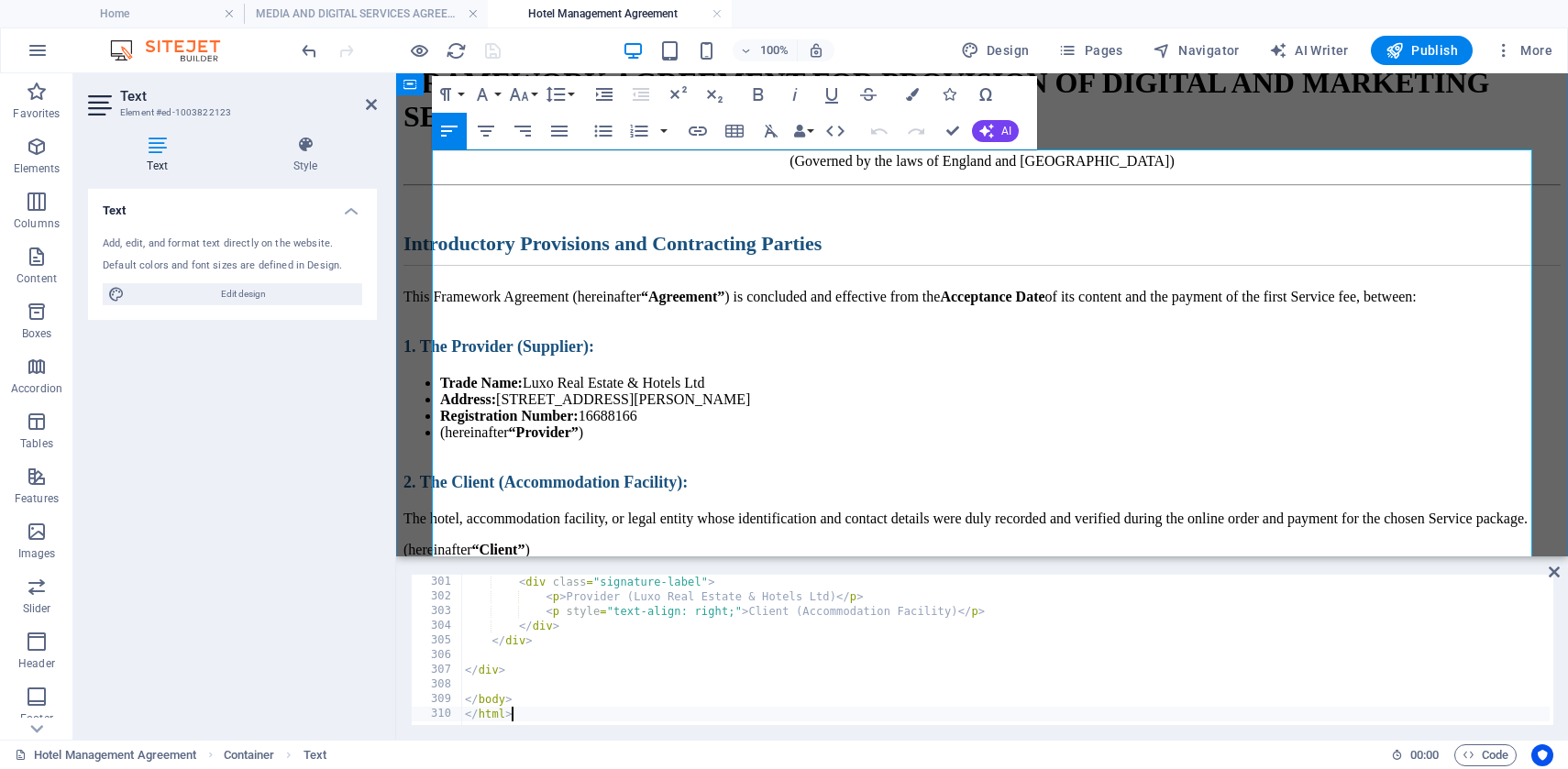
click at [1181, 134] on h1 "FRAMEWORK AGREEMENT FOR PROVISION OF DIGITAL AND MARKETING SERVICES" at bounding box center [982, 100] width 1157 height 68
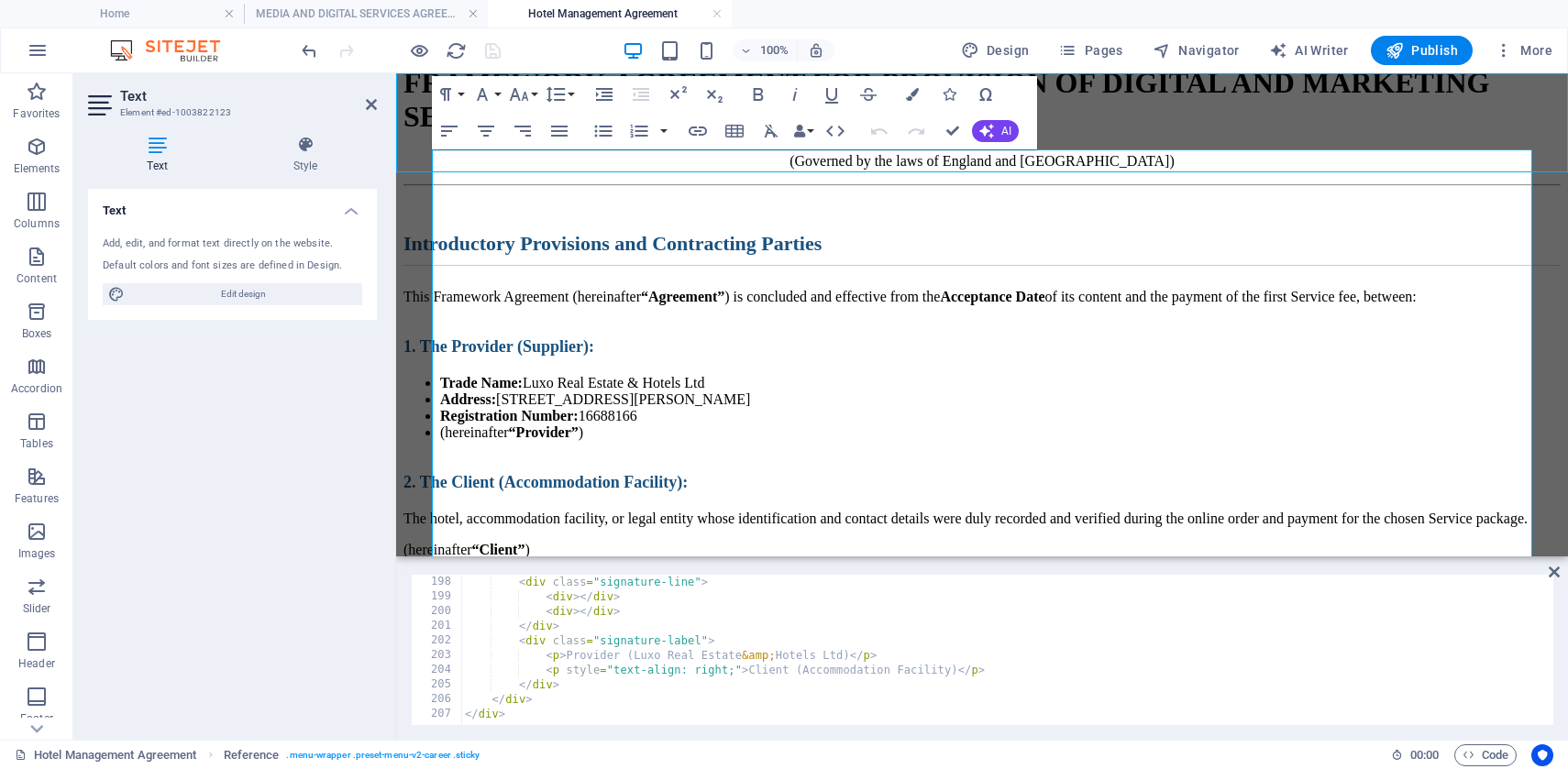
scroll to position [2890, 0]
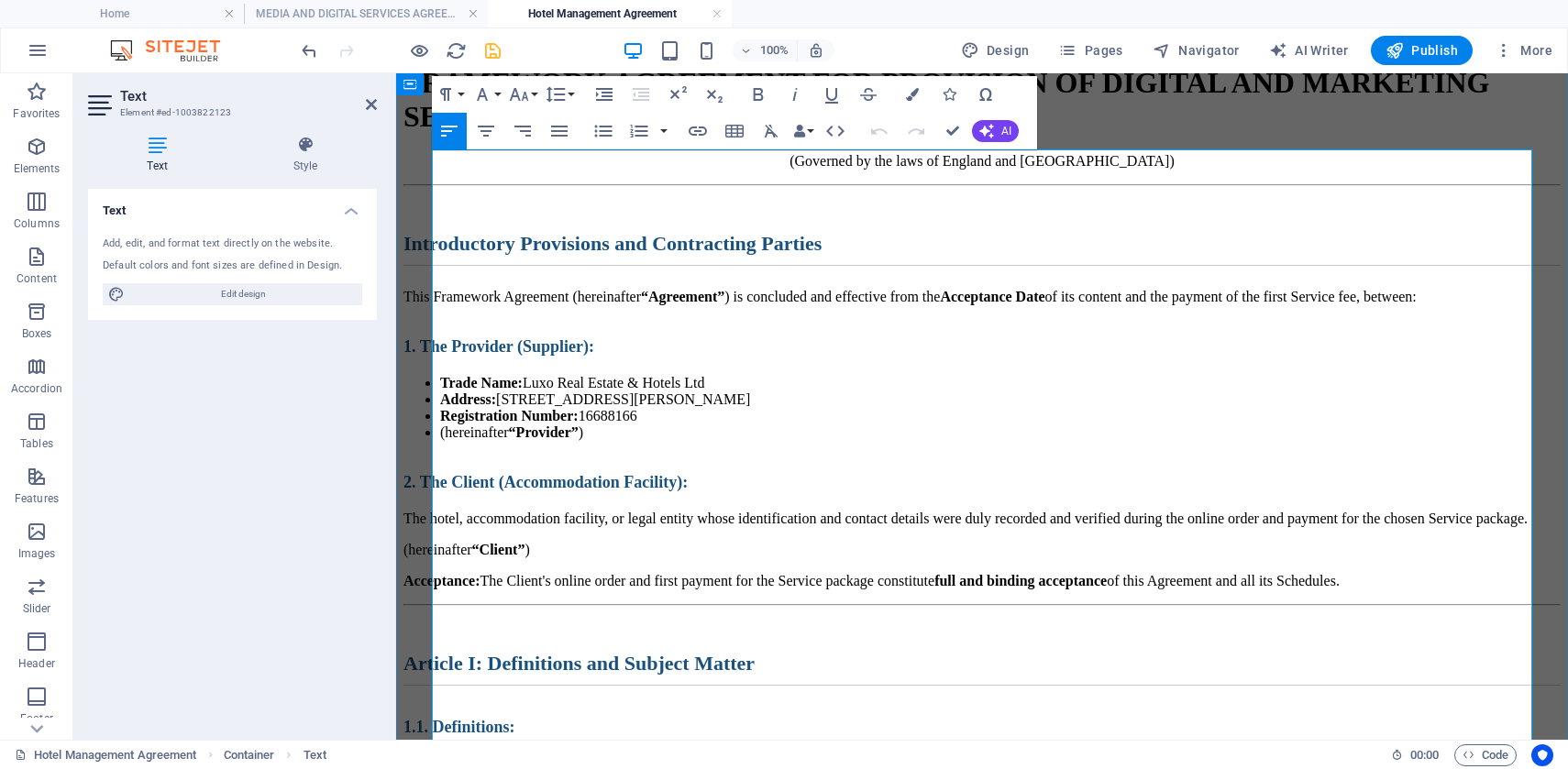
click at [669, 134] on h1 "FRAMEWORK AGREEMENT FOR PROVISION OF DIGITAL AND MARKETING SERVICES" at bounding box center [982, 100] width 1157 height 68
click at [460, 95] on button "Paragraph Format" at bounding box center [448, 94] width 34 height 36
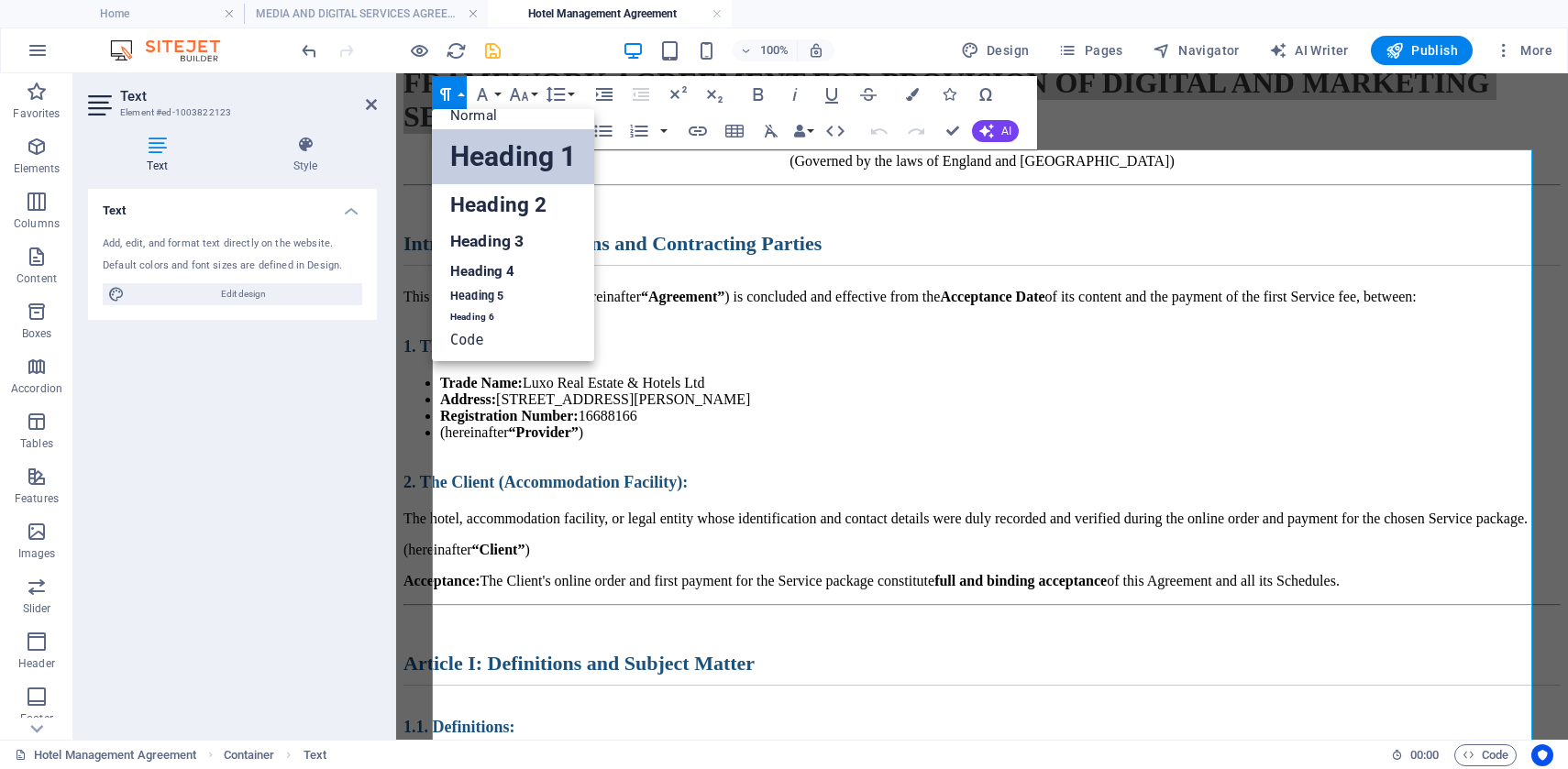
scroll to position [15, 0]
click at [494, 199] on link "Heading 2" at bounding box center [513, 205] width 162 height 41
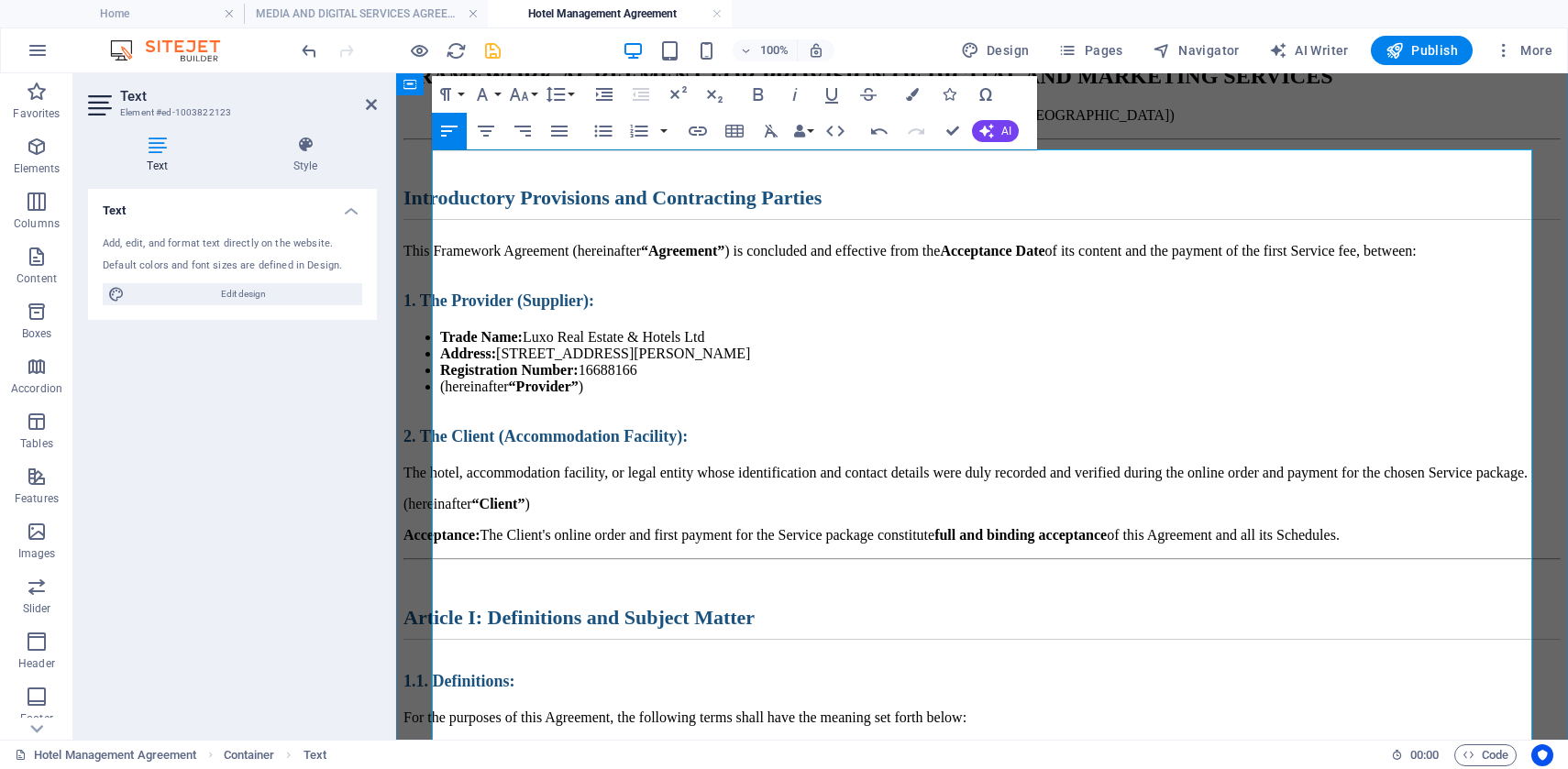
click at [1044, 220] on h2 "Introductory Provisions and Contracting Parties" at bounding box center [982, 203] width 1157 height 34
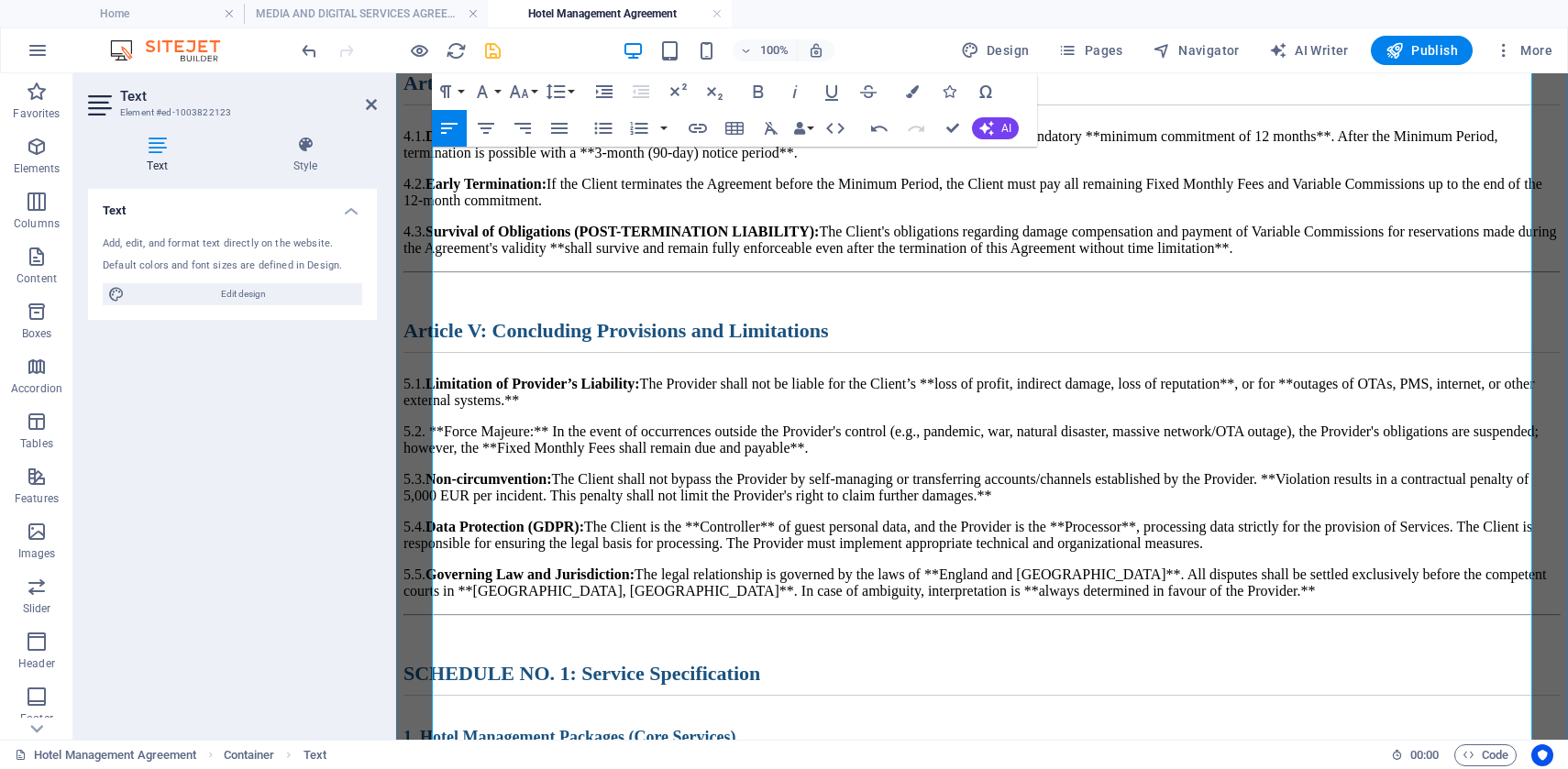
scroll to position [2375, 0]
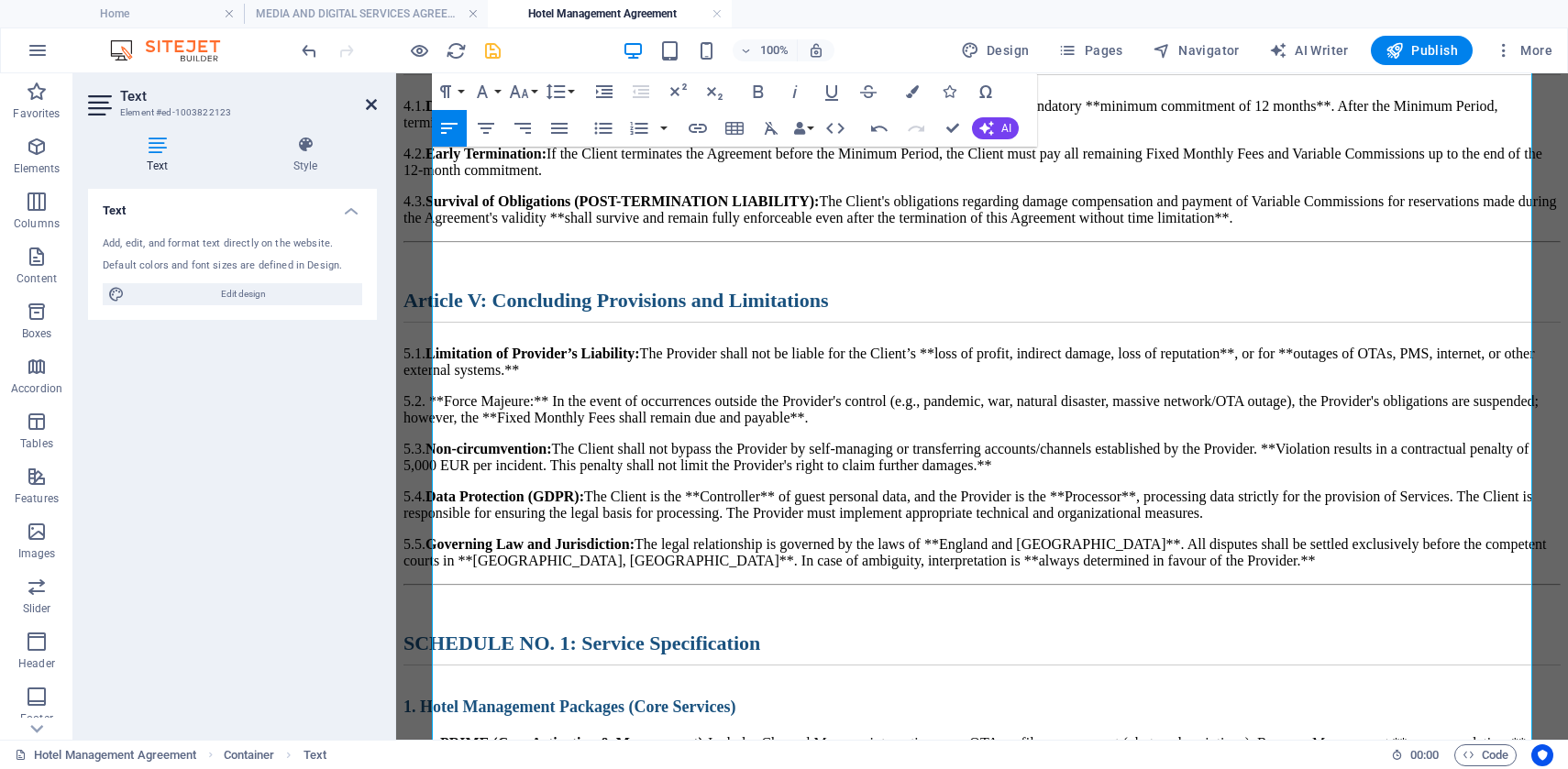
click at [367, 100] on icon at bounding box center [371, 104] width 11 height 15
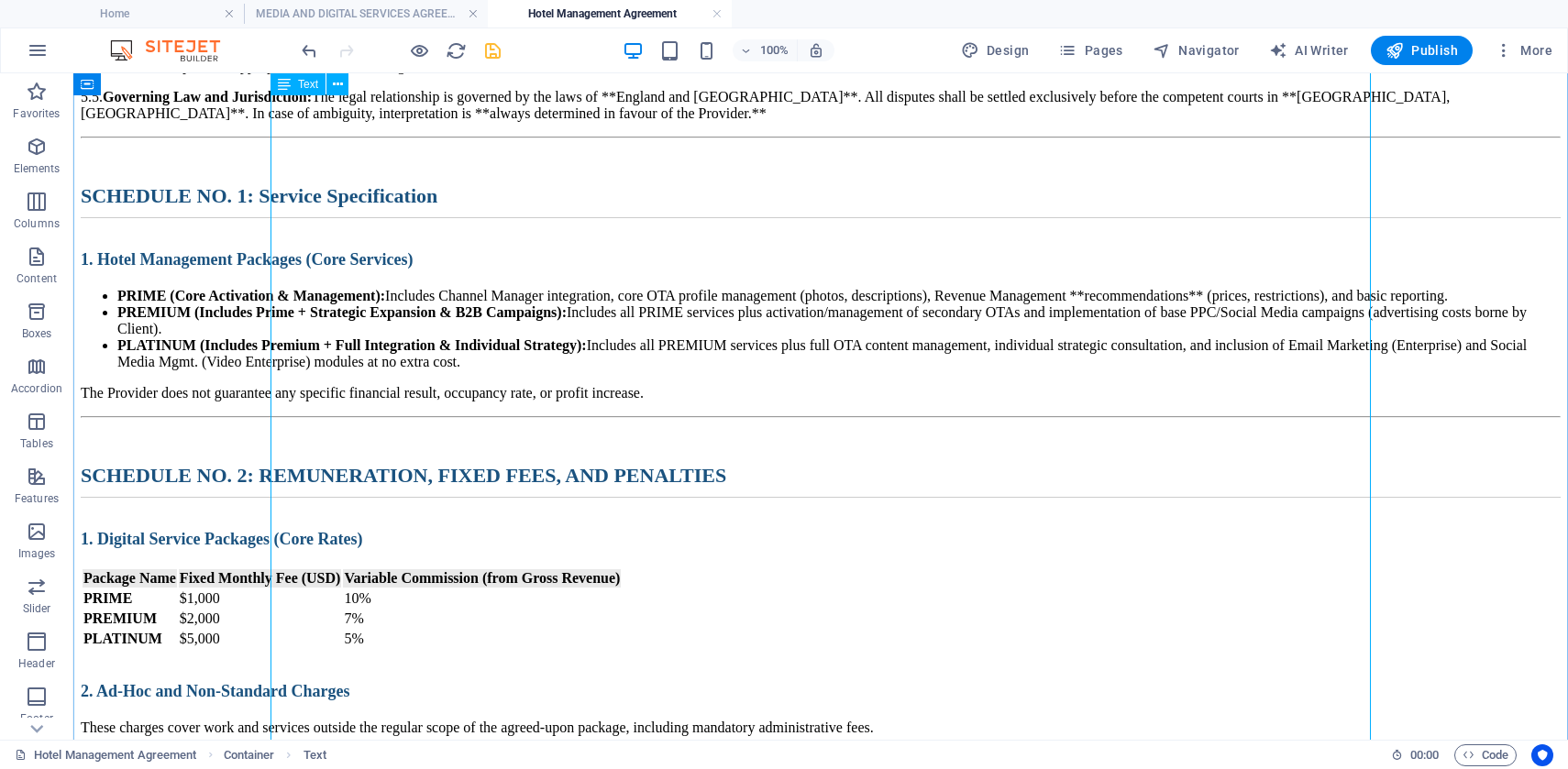
scroll to position [2726, 0]
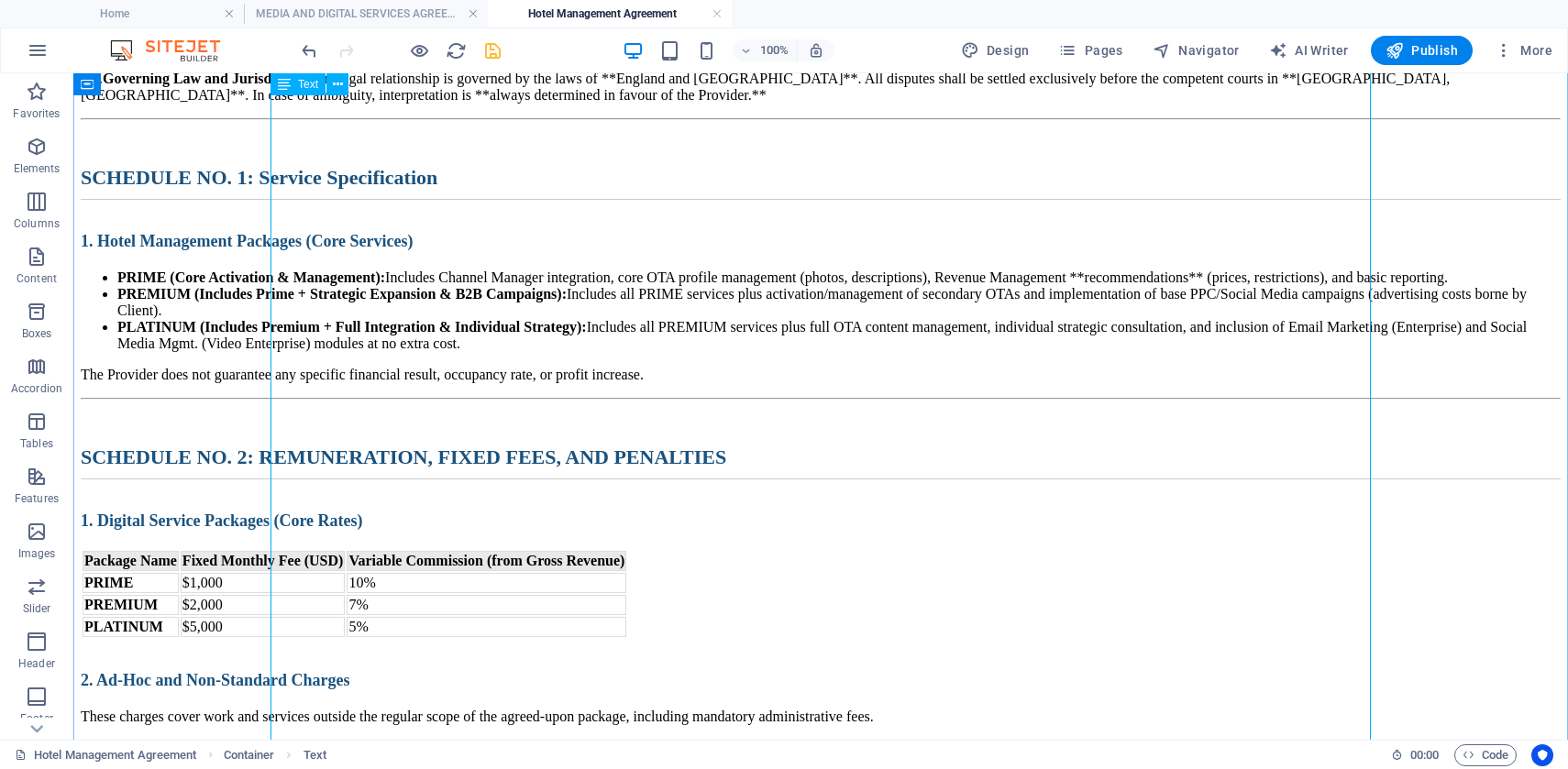
scroll to position [293, 0]
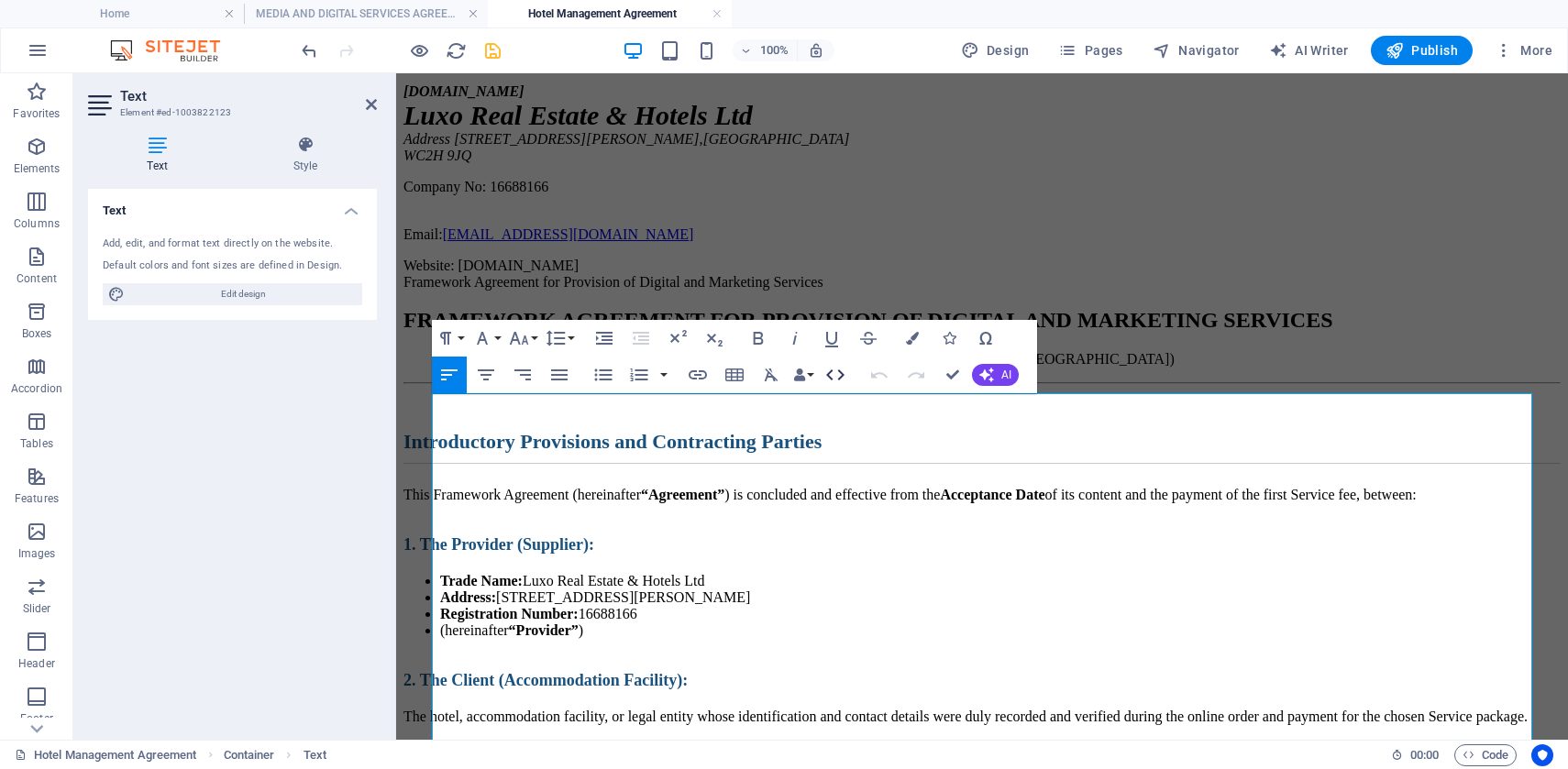
click at [826, 371] on icon "button" at bounding box center [835, 375] width 22 height 22
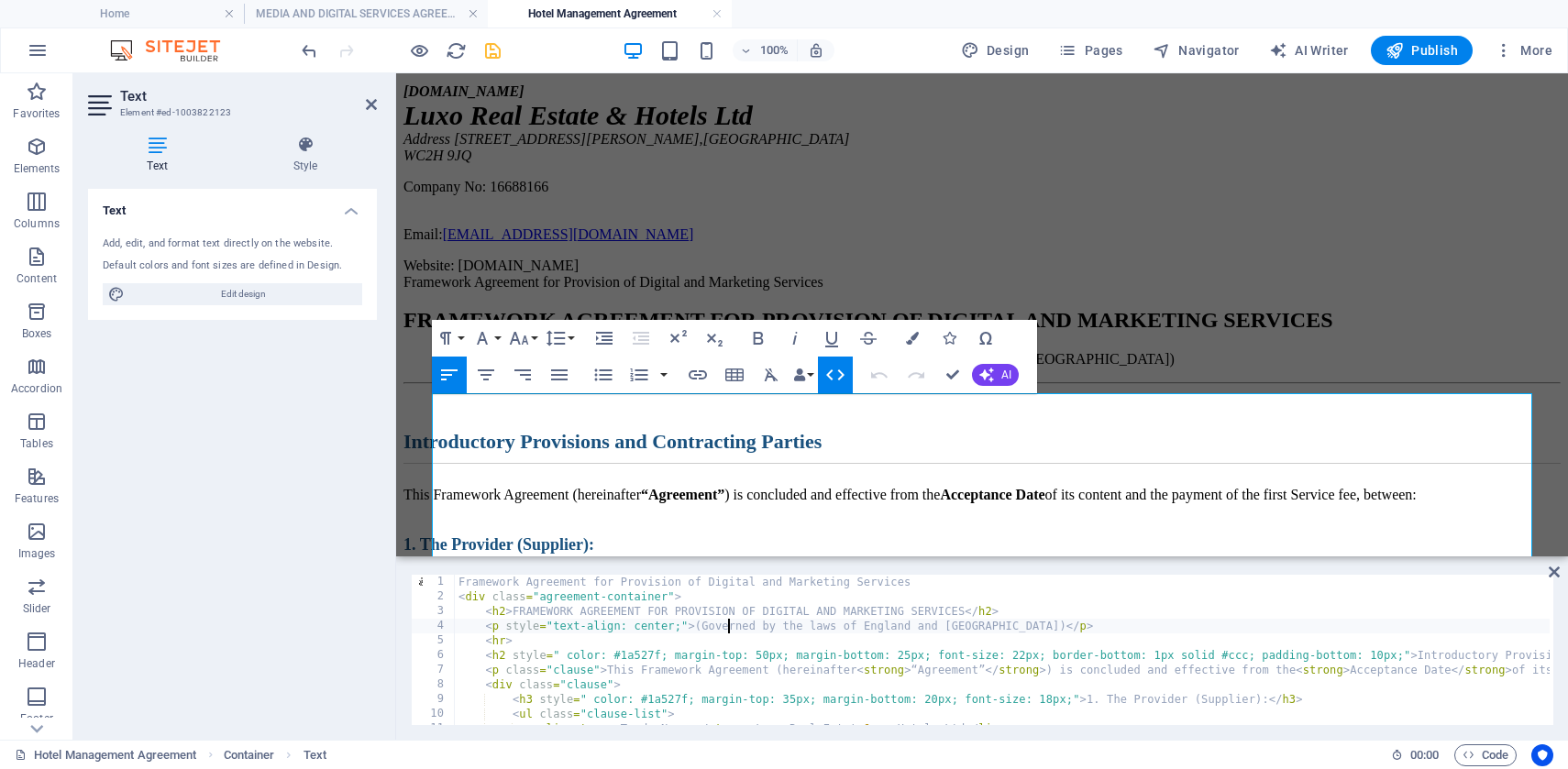
type textarea "</div> </div>"
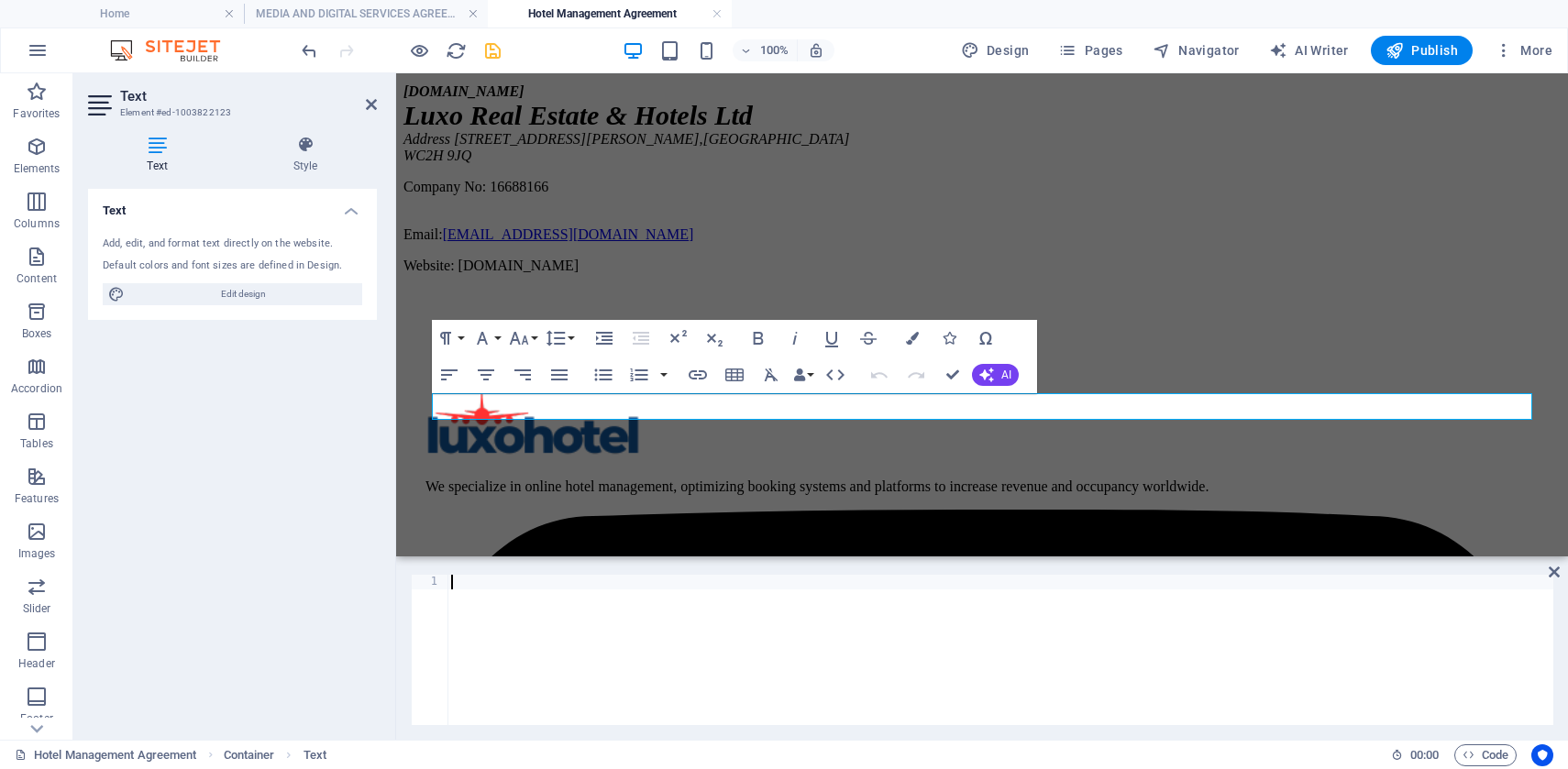
type textarea "</html>"
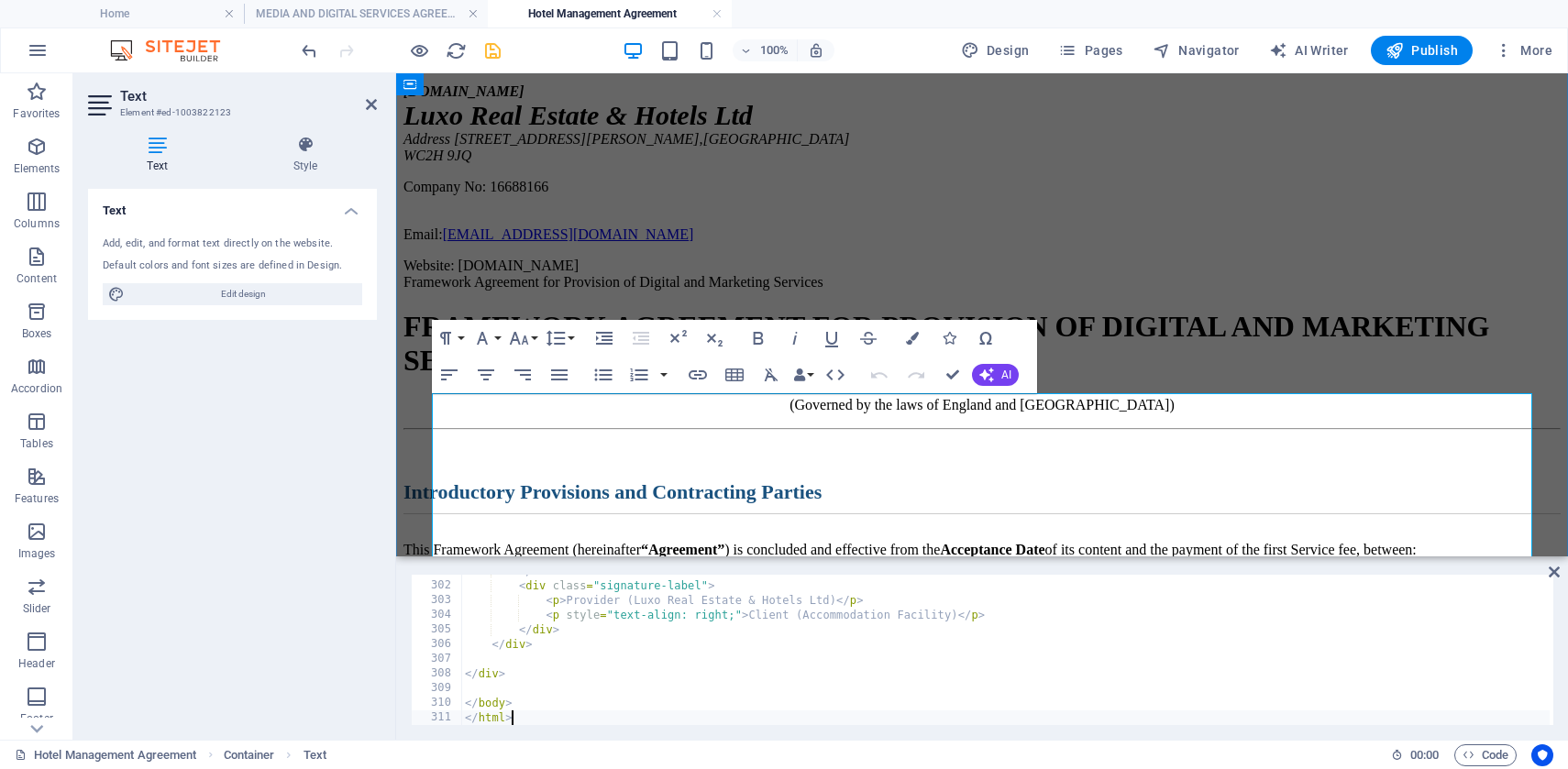
click at [1206, 378] on h1 "FRAMEWORK AGREEMENT FOR PROVISION OF DIGITAL AND MARKETING SERVICES" at bounding box center [982, 343] width 1157 height 68
click at [1240, 274] on div "[DOMAIN_NAME] Luxo Real Estate & Hotels Ltd Address [STREET_ADDRESS][PERSON_NAM…" at bounding box center [982, 178] width 1157 height 191
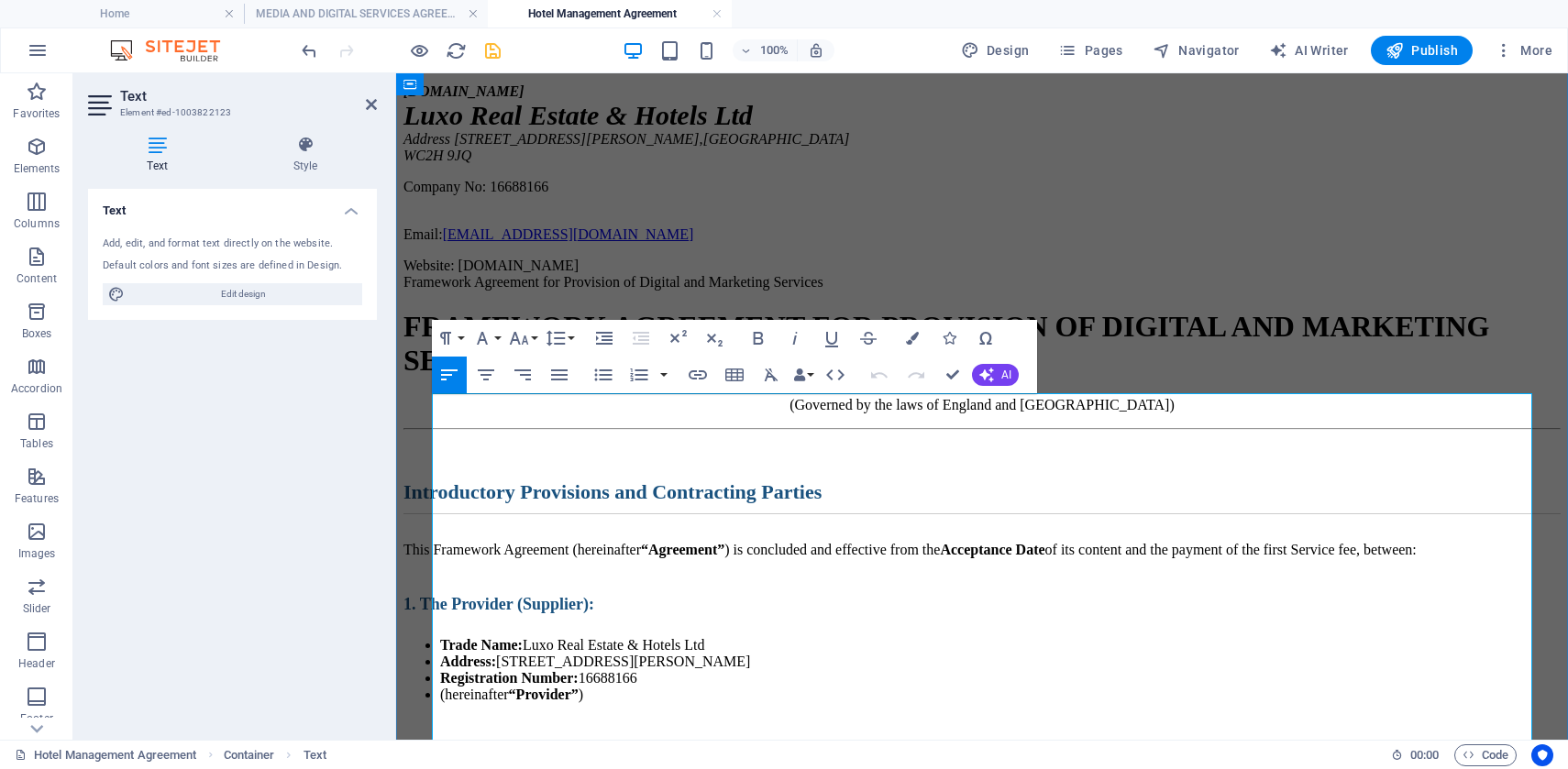
click at [801, 378] on h1 "FRAMEWORK AGREEMENT FOR PROVISION OF DIGITAL AND MARKETING SERVICES" at bounding box center [982, 343] width 1157 height 68
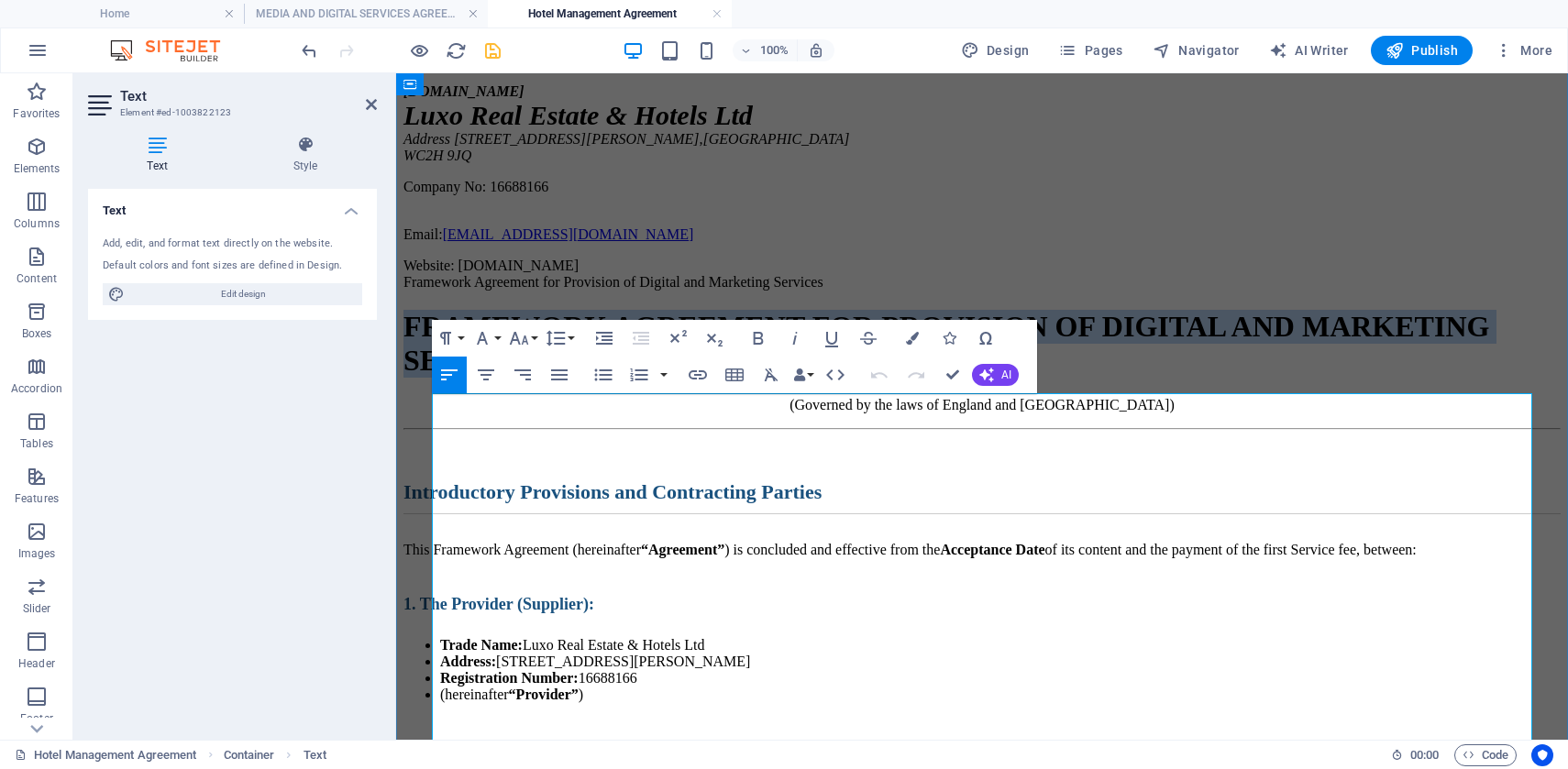
click at [801, 378] on h1 "FRAMEWORK AGREEMENT FOR PROVISION OF DIGITAL AND MARKETING SERVICES" at bounding box center [982, 343] width 1157 height 68
click at [461, 336] on button "Paragraph Format" at bounding box center [448, 337] width 34 height 36
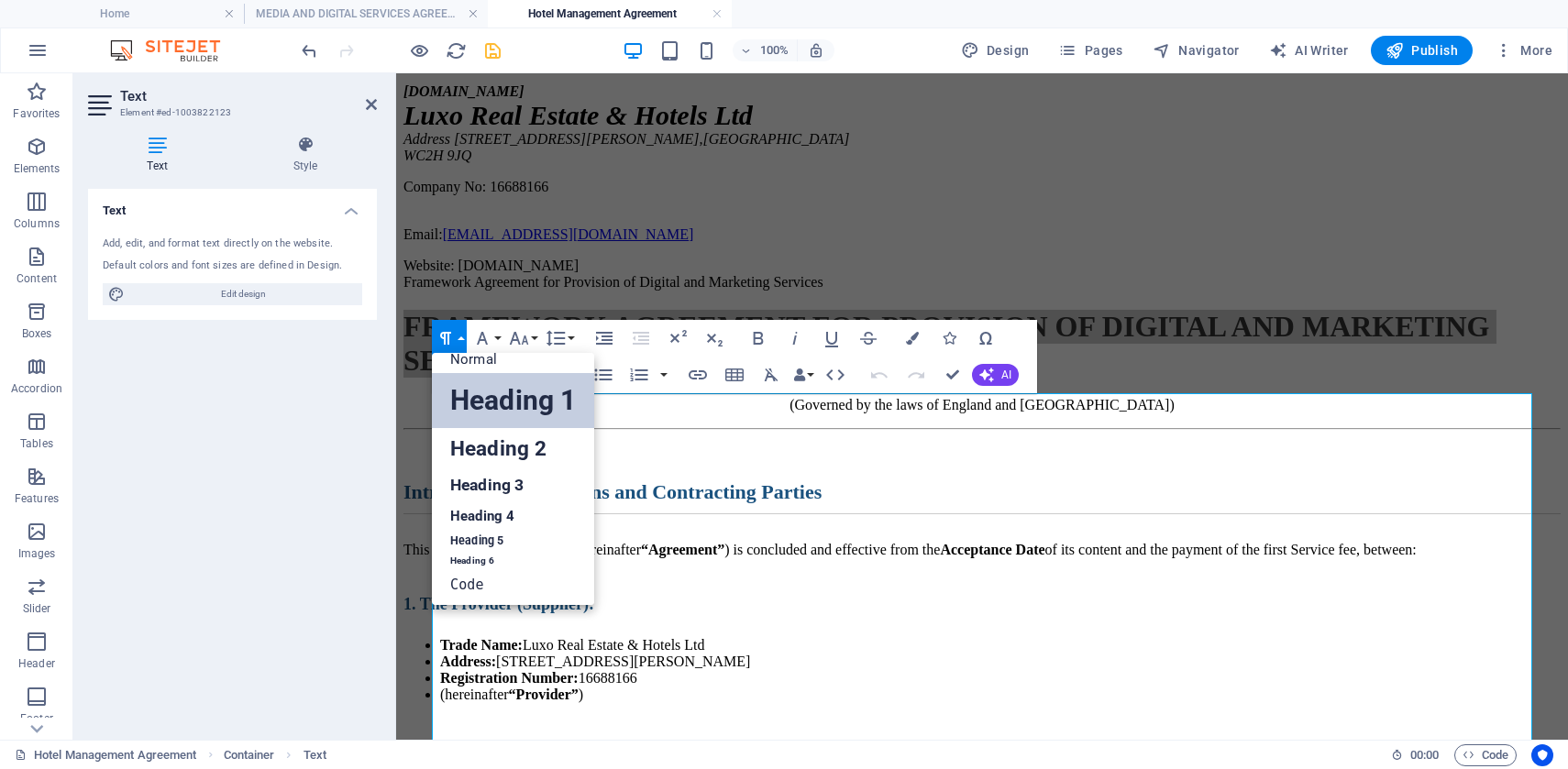
scroll to position [15, 0]
click at [482, 446] on link "Heading 2" at bounding box center [513, 448] width 162 height 41
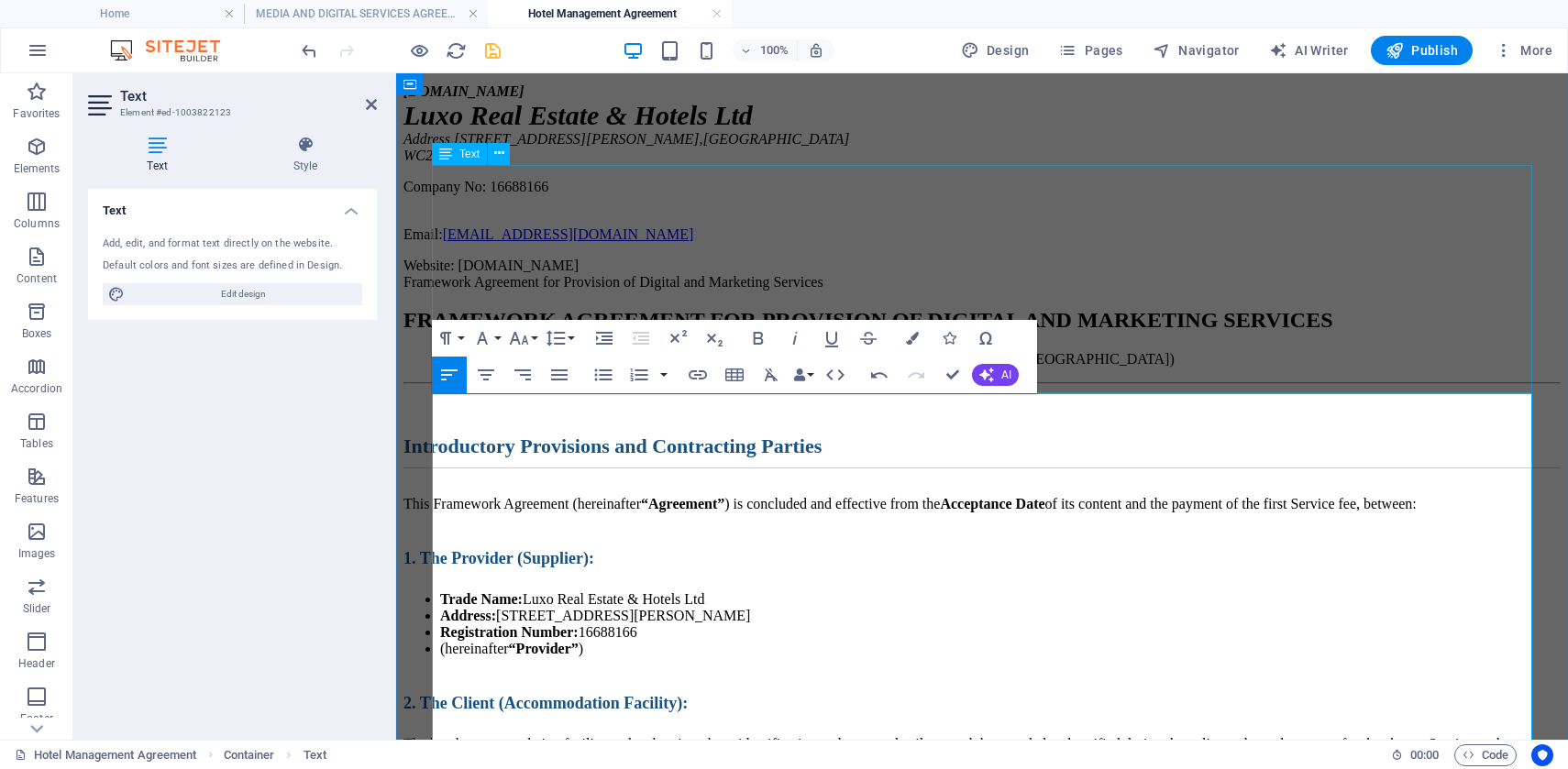
click at [1156, 274] on div "[DOMAIN_NAME] Luxo Real Estate & Hotels Ltd Address [STREET_ADDRESS][PERSON_NAM…" at bounding box center [982, 178] width 1157 height 191
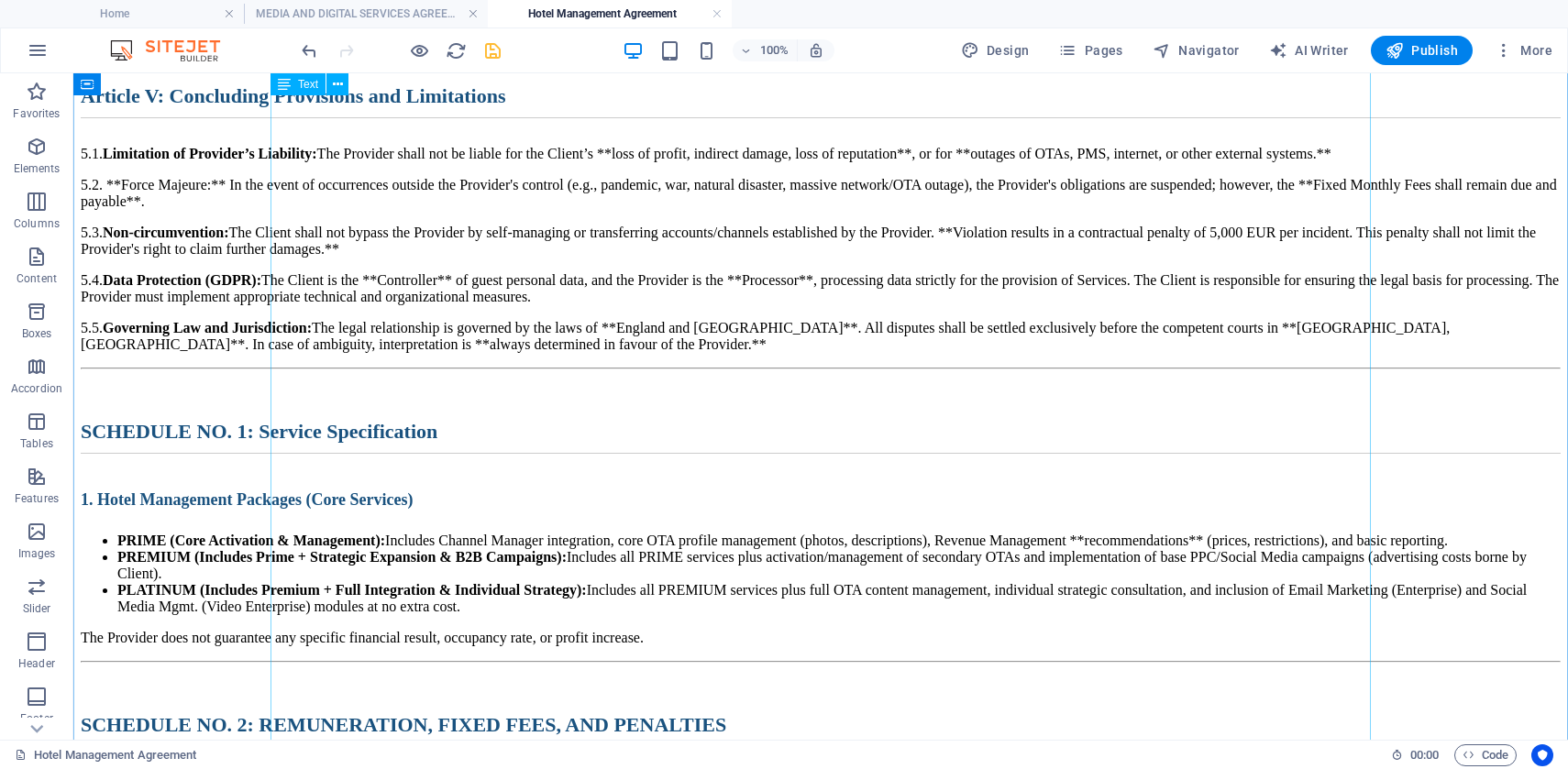
scroll to position [2561, 0]
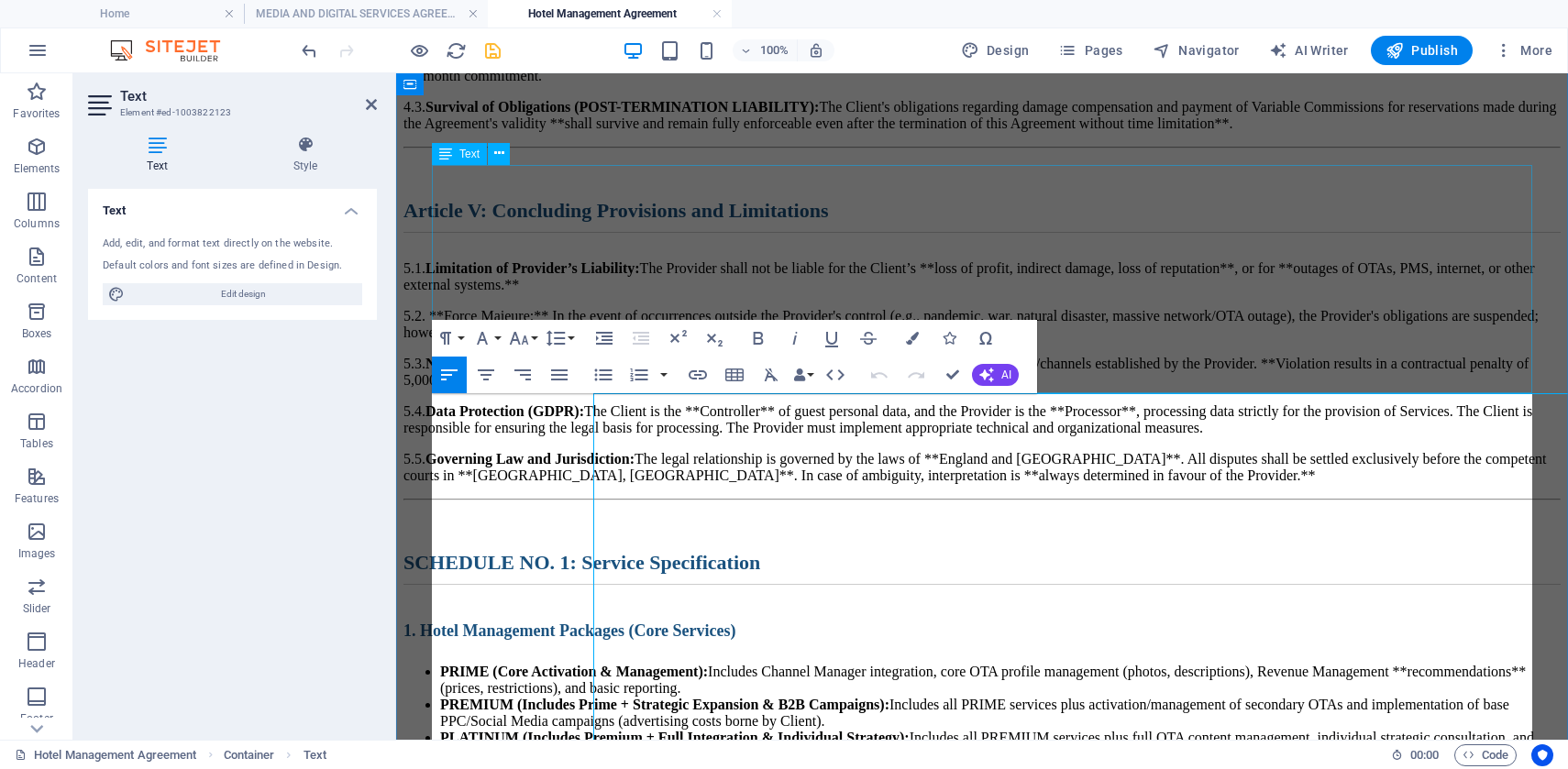
scroll to position [293, 0]
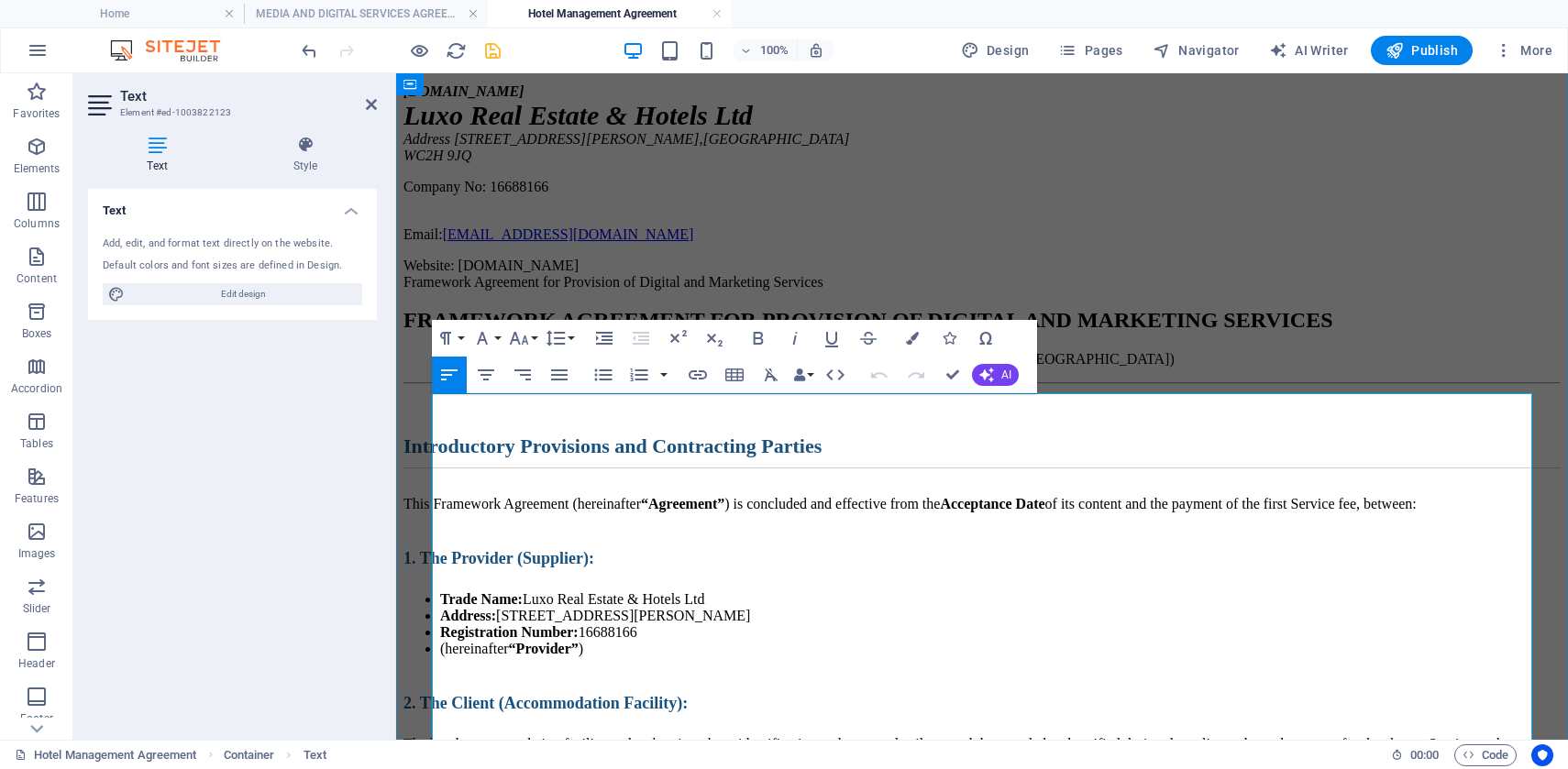
click at [449, 333] on h2 "FRAMEWORK AGREEMENT FOR PROVISION OF DIGITAL AND MARKETING SERVICES" at bounding box center [982, 320] width 1157 height 25
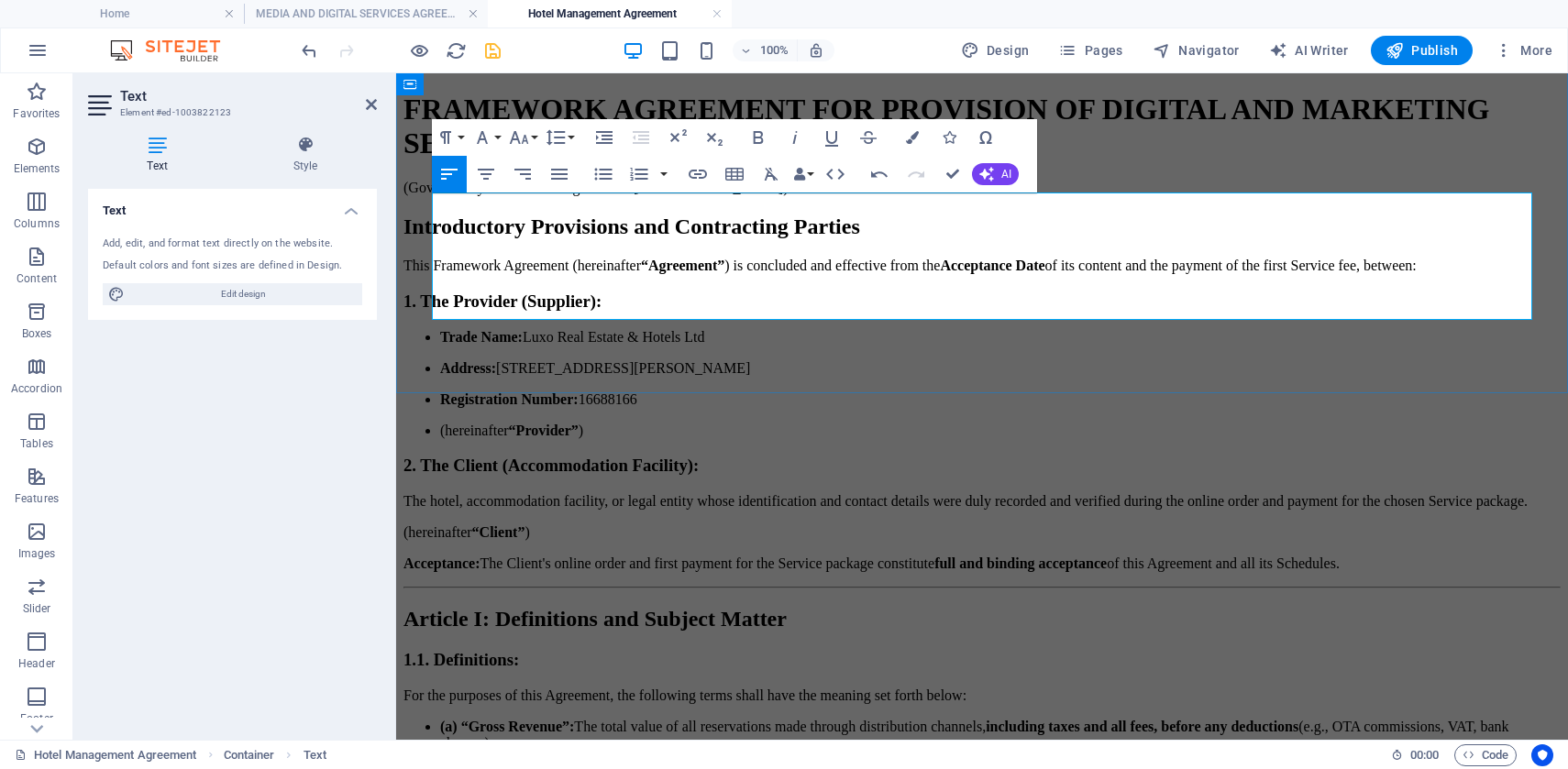
scroll to position [5476, 0]
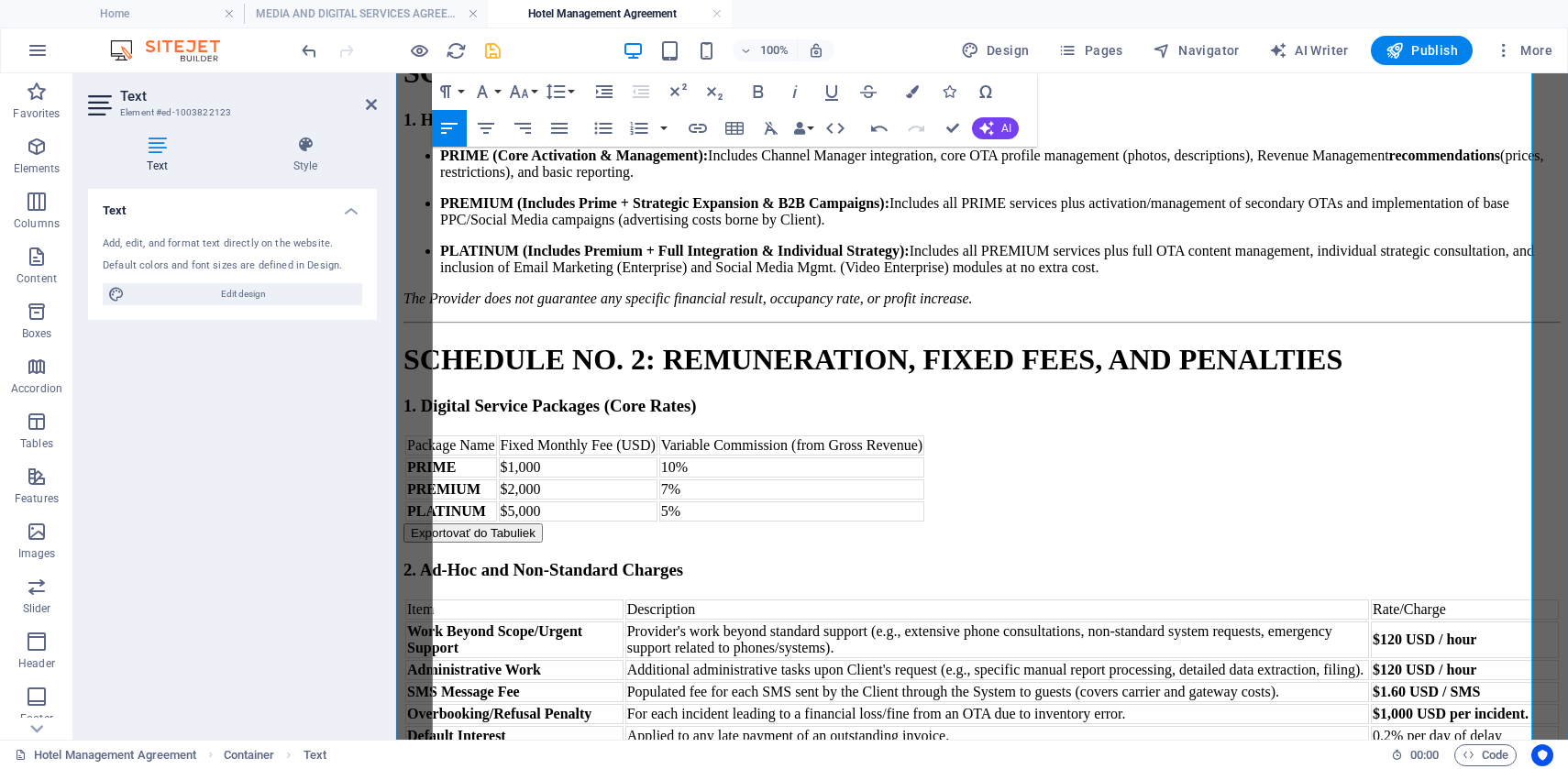
scroll to position [2719, 0]
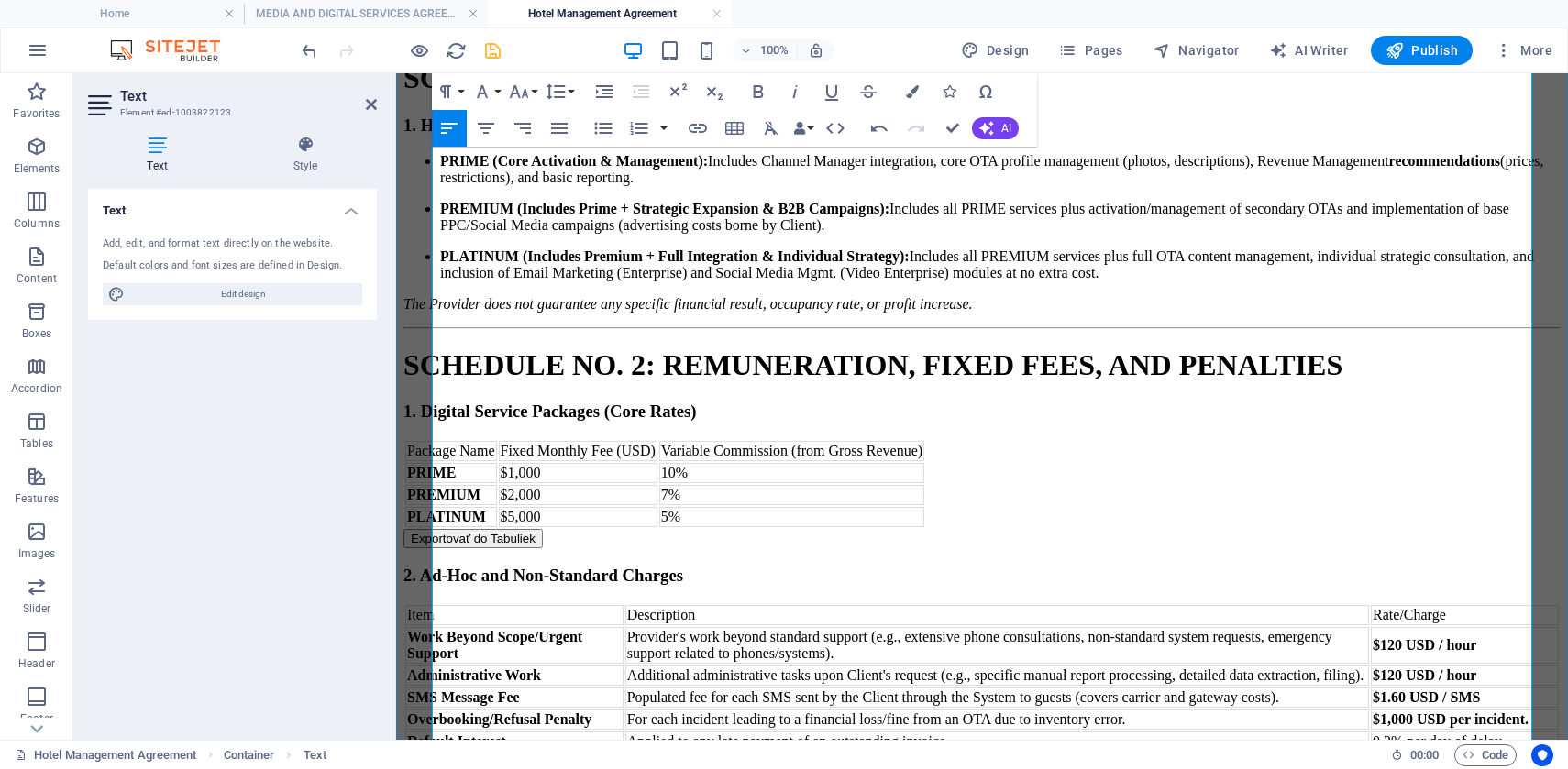
click at [836, 130] on icon "button" at bounding box center [835, 129] width 22 height 22
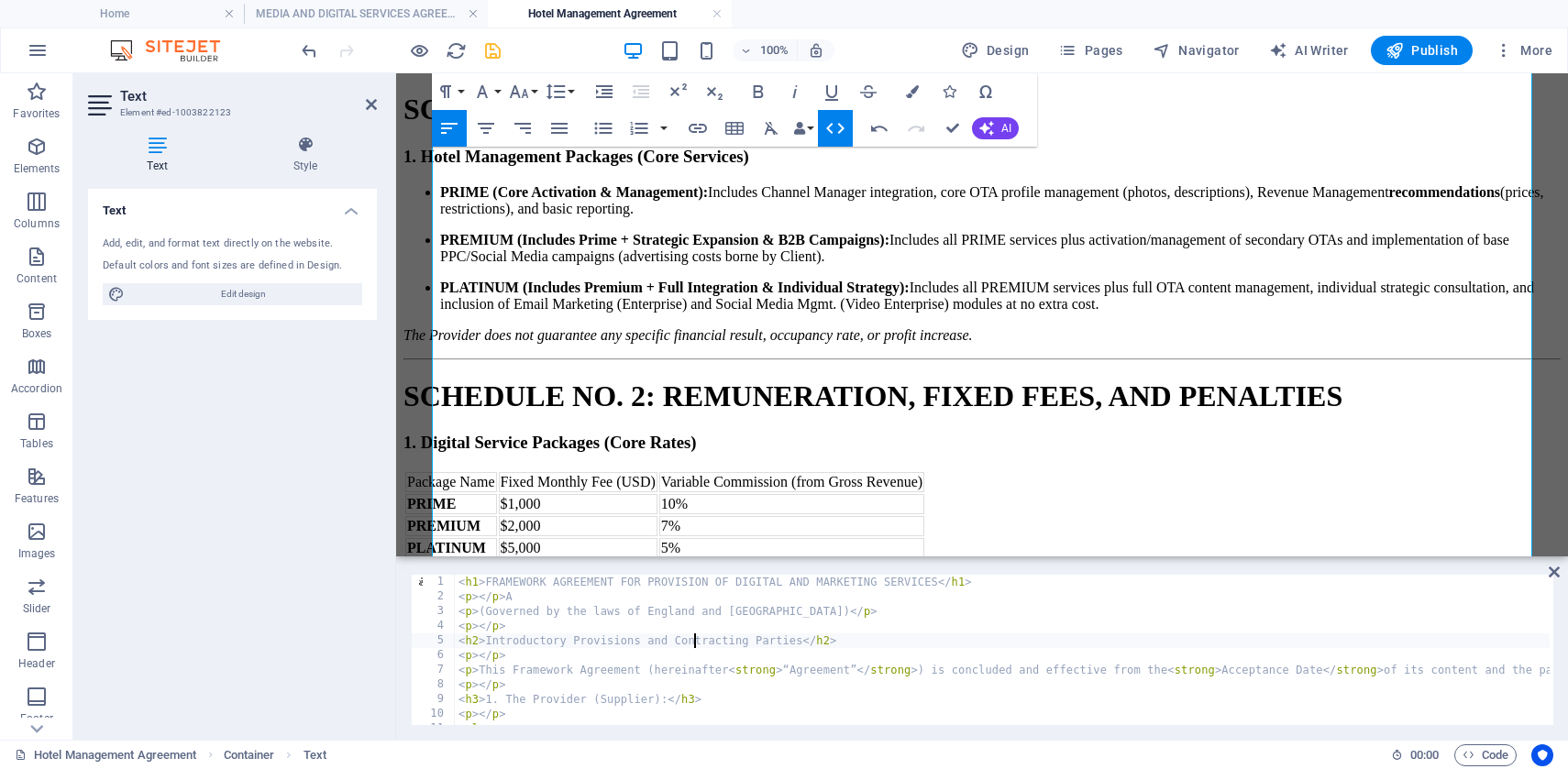
type textarea "</div> </div>"
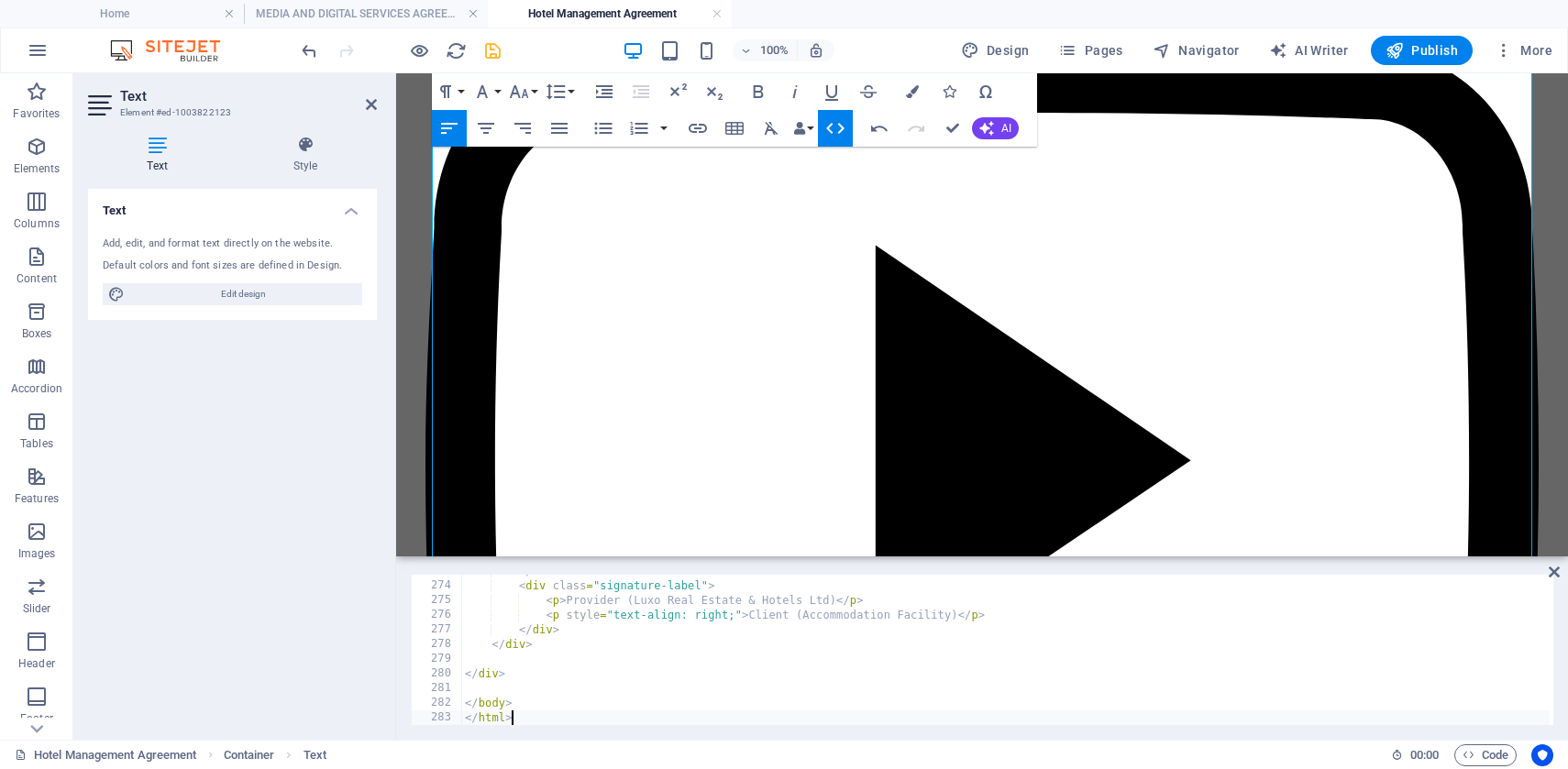
scroll to position [2719, 0]
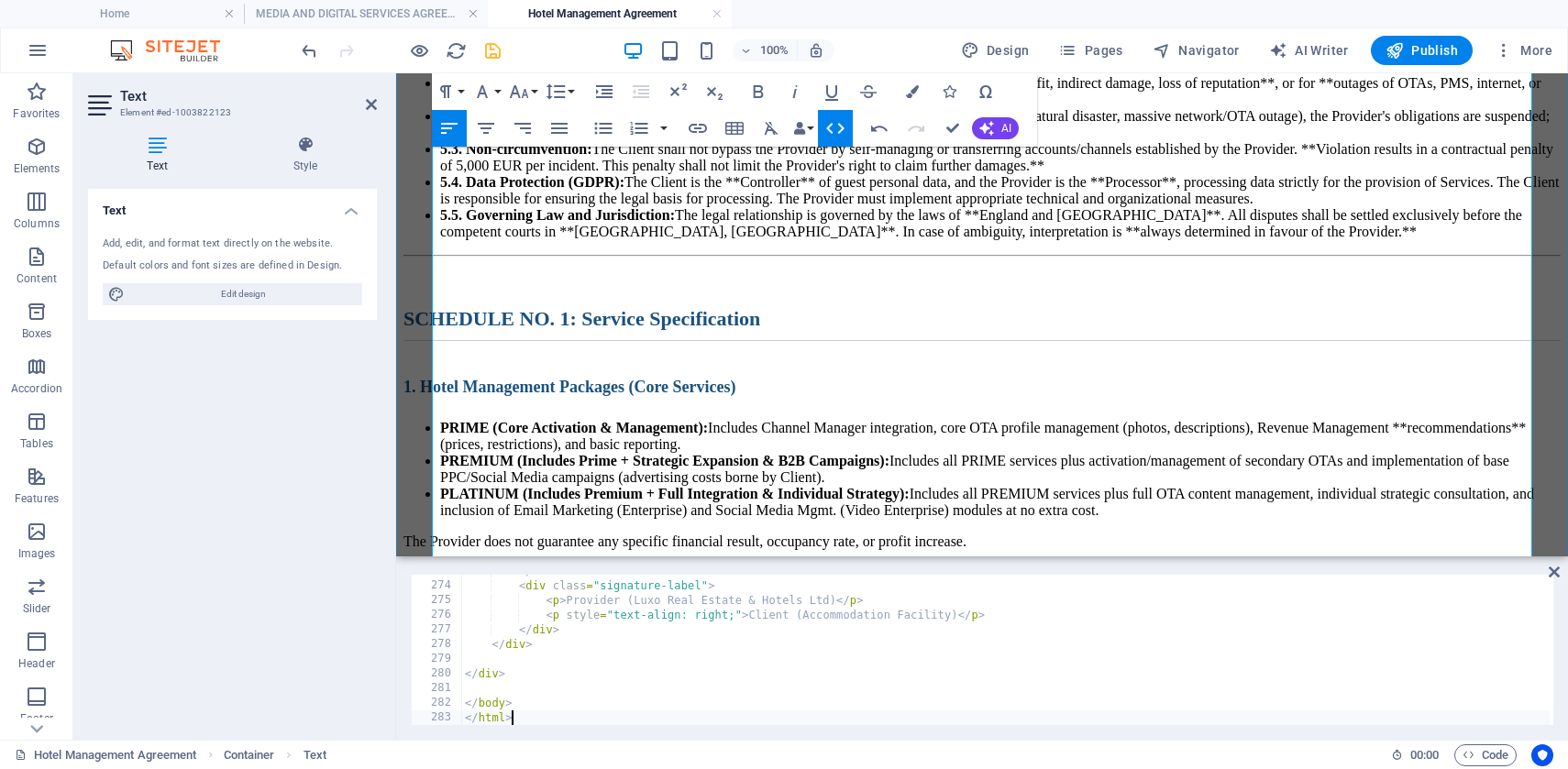
type textarea "</html>"
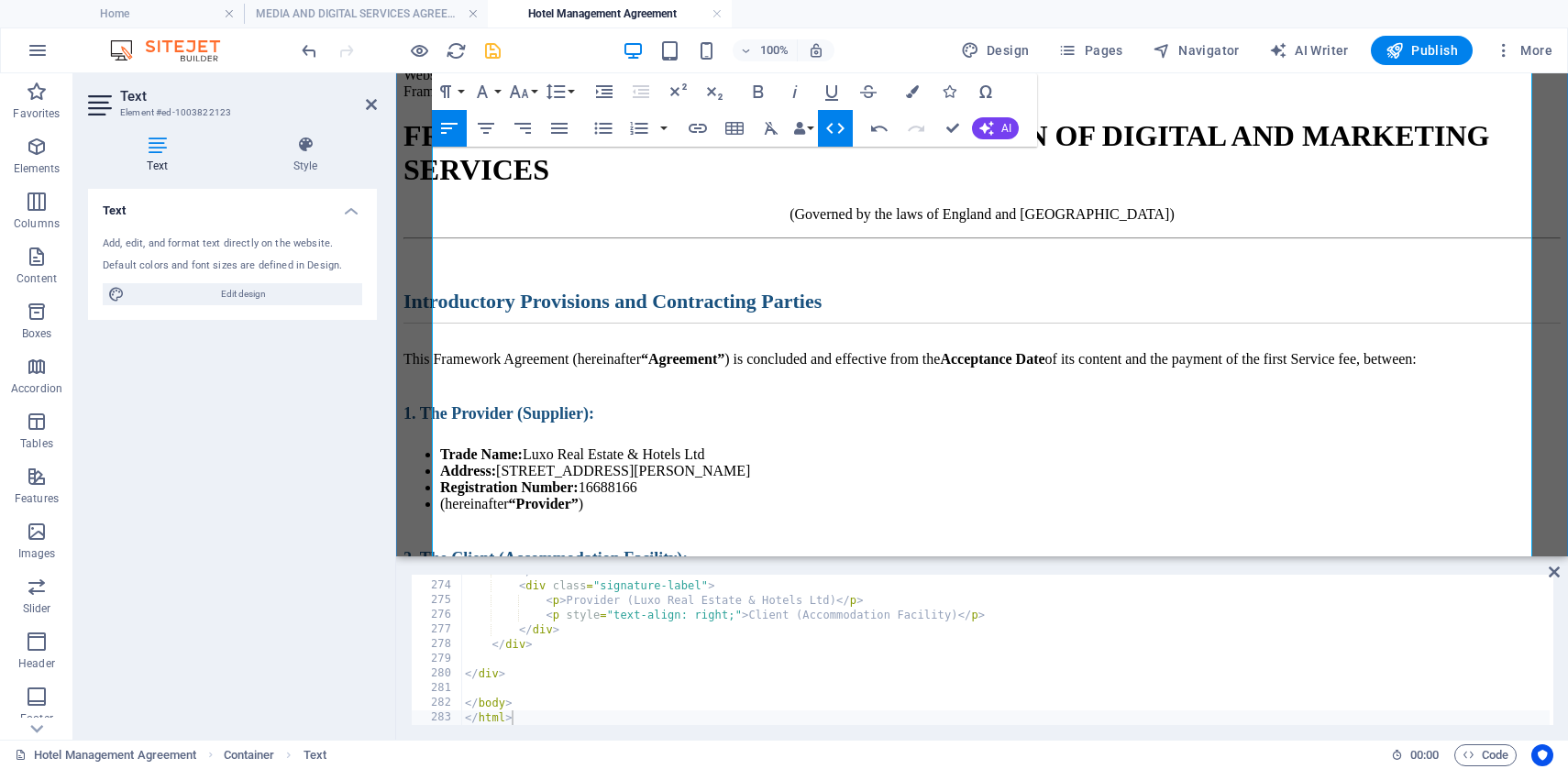
scroll to position [0, 0]
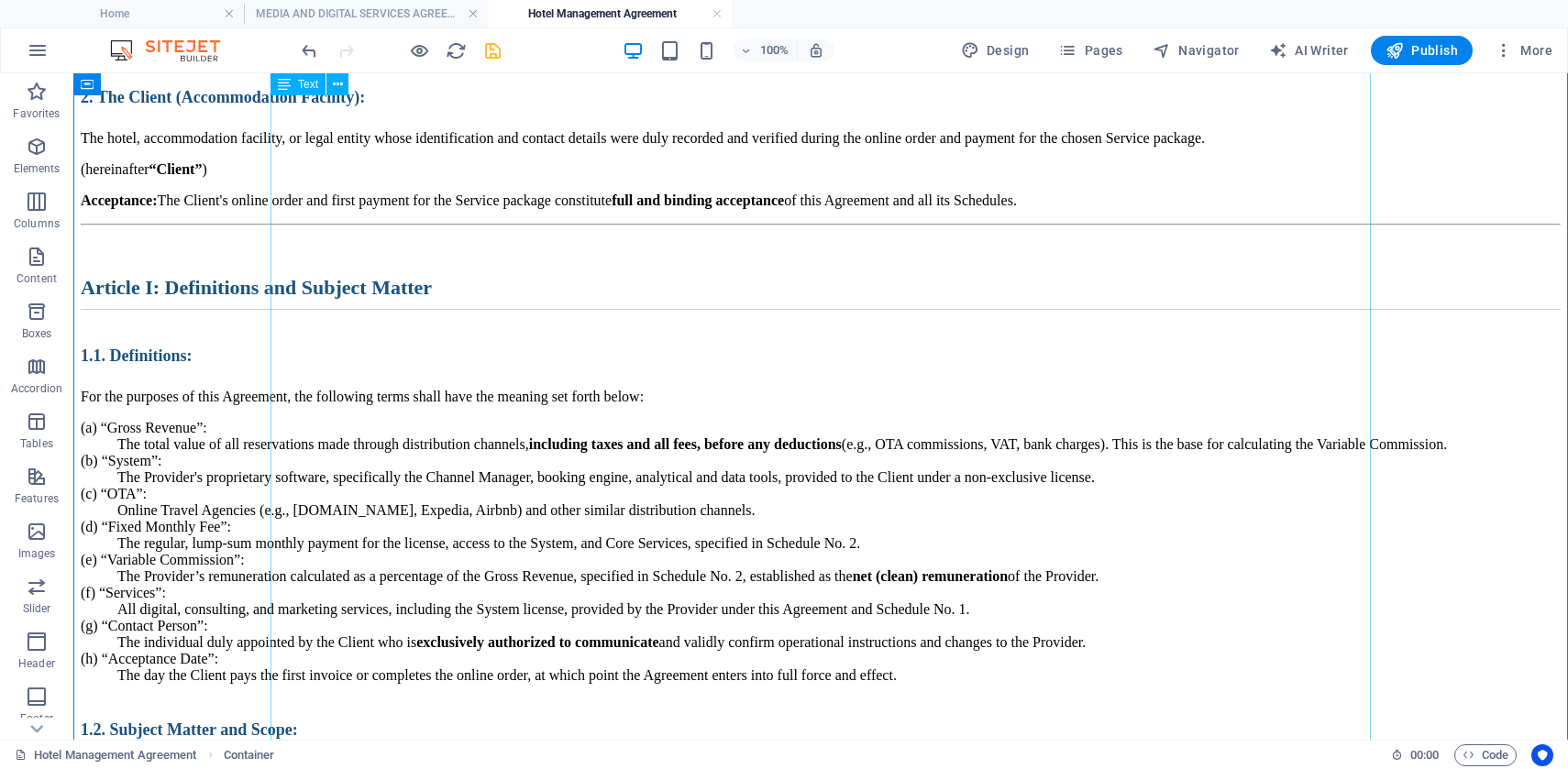
scroll to position [886, 0]
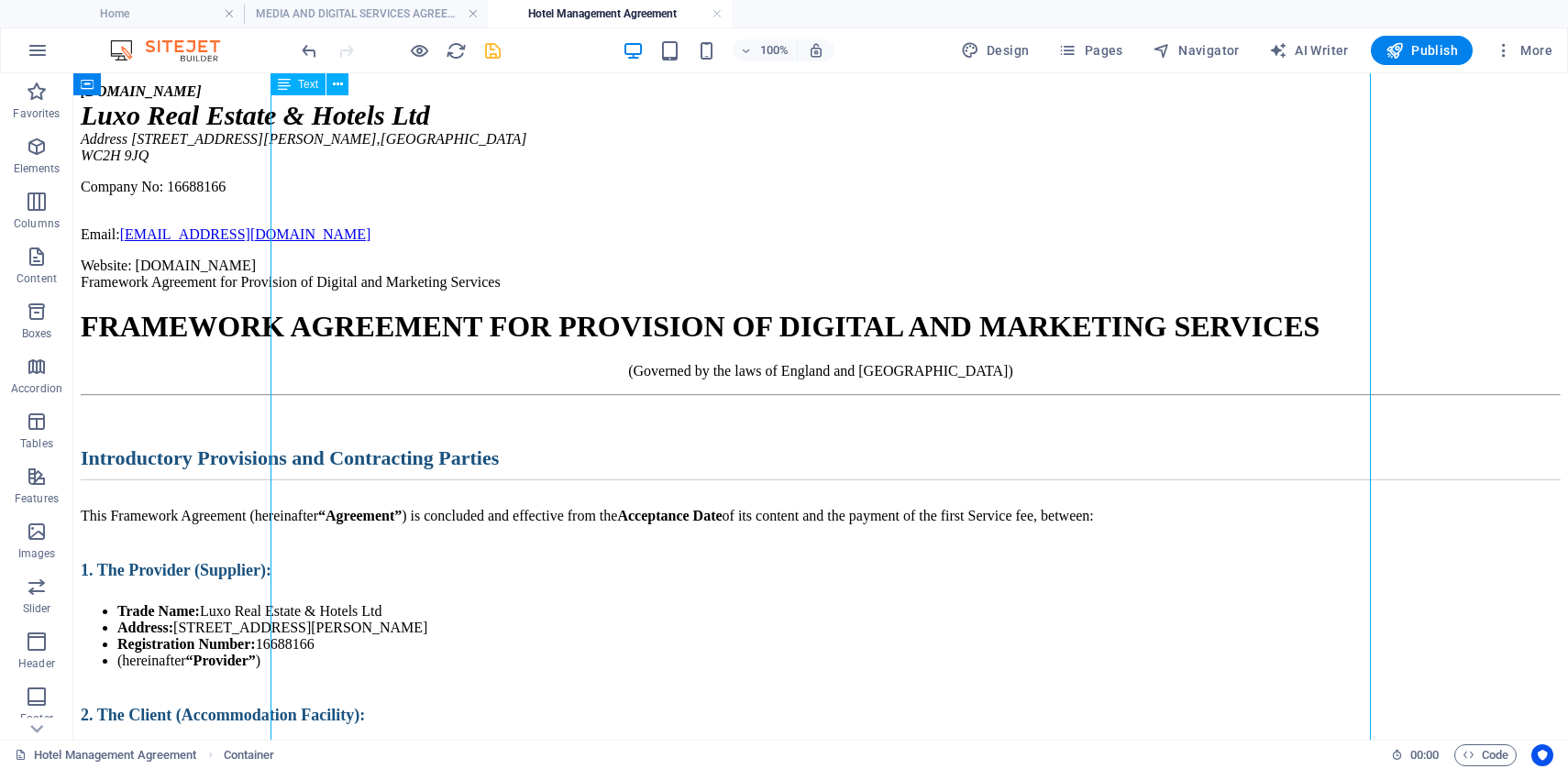
click at [403, 274] on div "[DOMAIN_NAME] Luxo Real Estate & Hotels Ltd Address [STREET_ADDRESS][PERSON_NAM…" at bounding box center [820, 178] width 1479 height 191
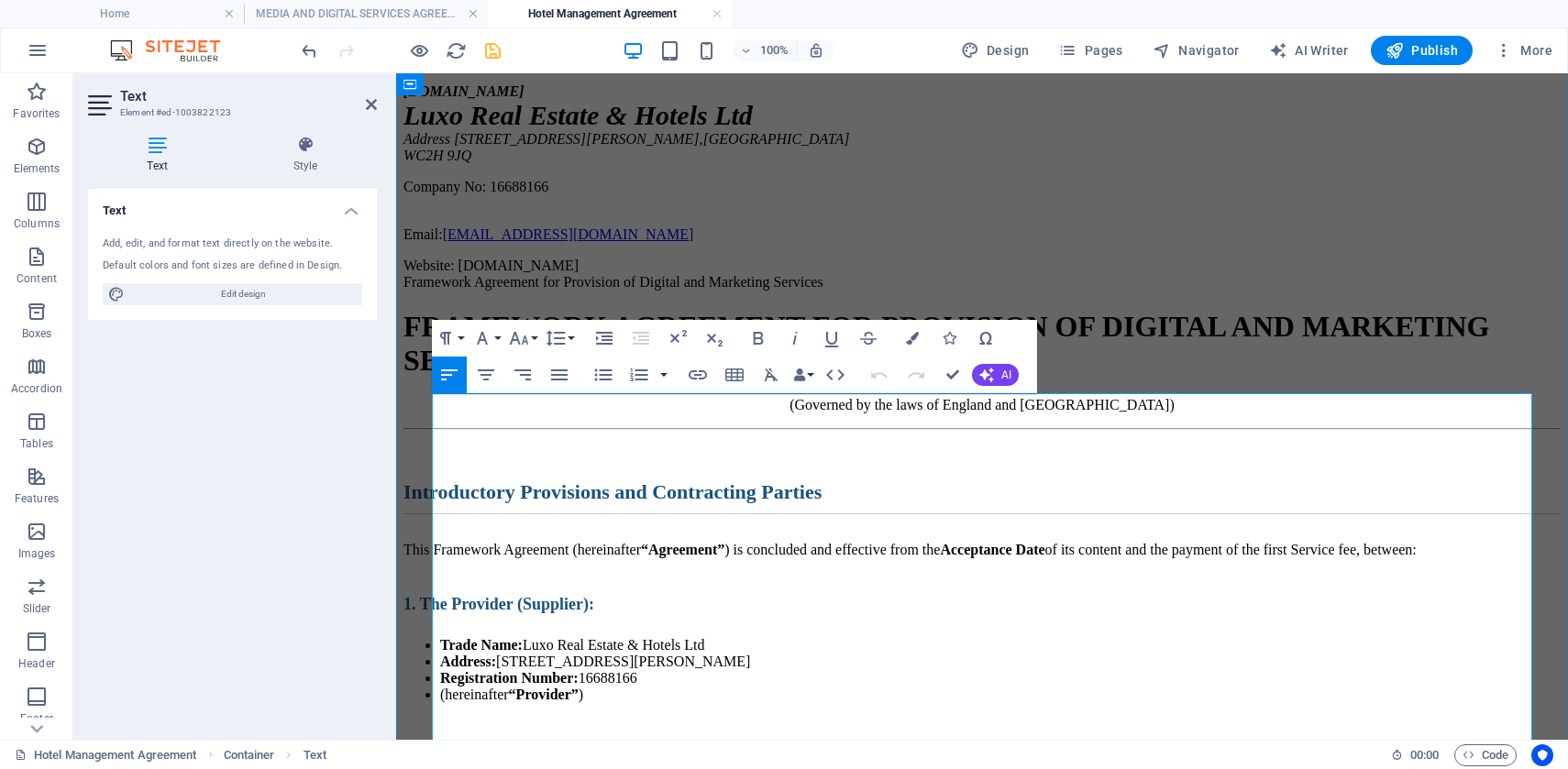
click at [671, 378] on h1 "FRAMEWORK AGREEMENT FOR PROVISION OF DIGITAL AND MARKETING SERVICES" at bounding box center [982, 343] width 1157 height 68
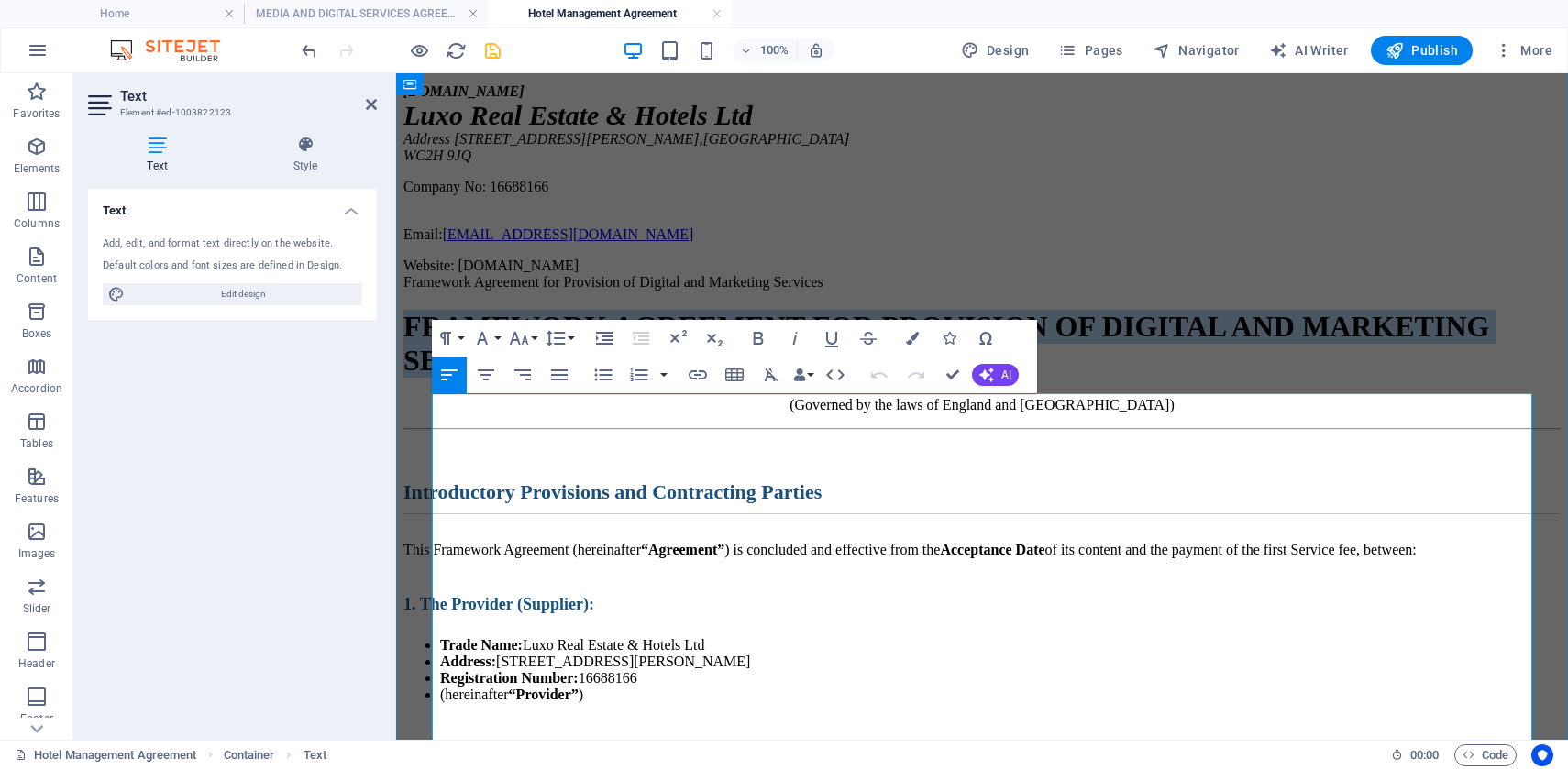
click at [671, 378] on h1 "FRAMEWORK AGREEMENT FOR PROVISION OF DIGITAL AND MARKETING SERVICES" at bounding box center [982, 343] width 1157 height 68
click at [532, 343] on button "Font Size" at bounding box center [522, 337] width 34 height 36
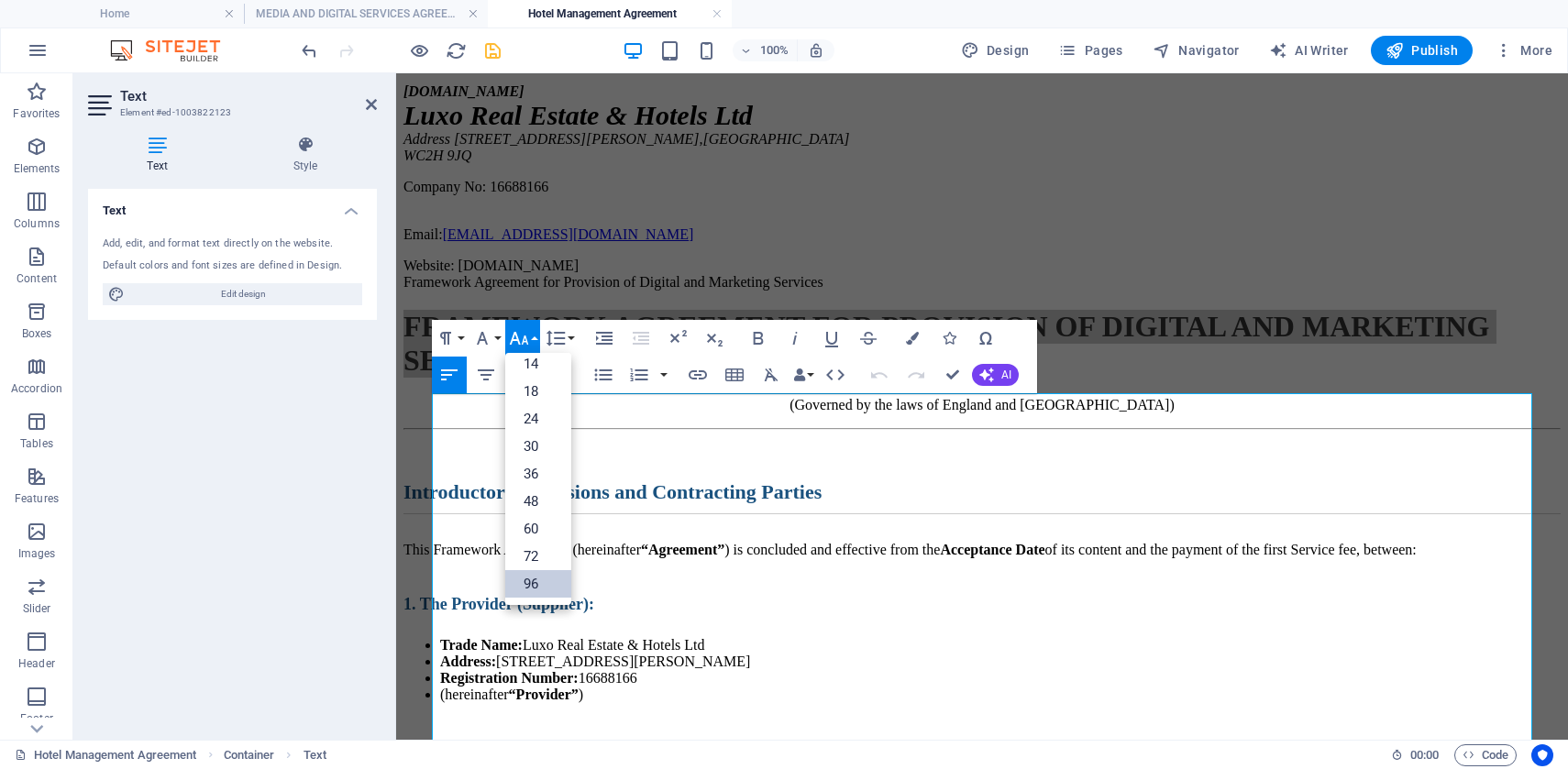
scroll to position [147, 0]
click at [491, 341] on icon "button" at bounding box center [482, 338] width 22 height 22
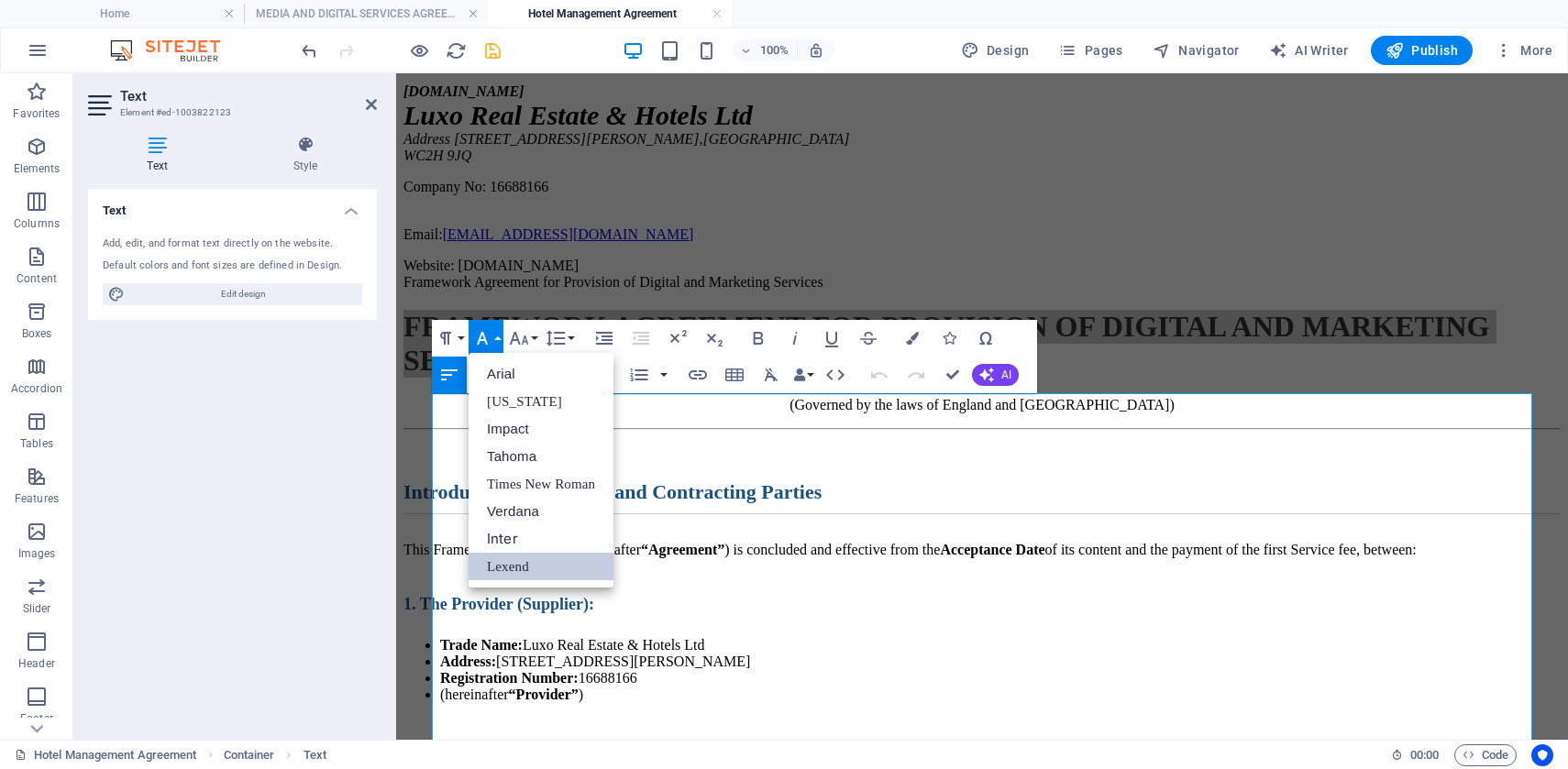
scroll to position [0, 0]
click at [447, 331] on icon "button" at bounding box center [446, 338] width 22 height 22
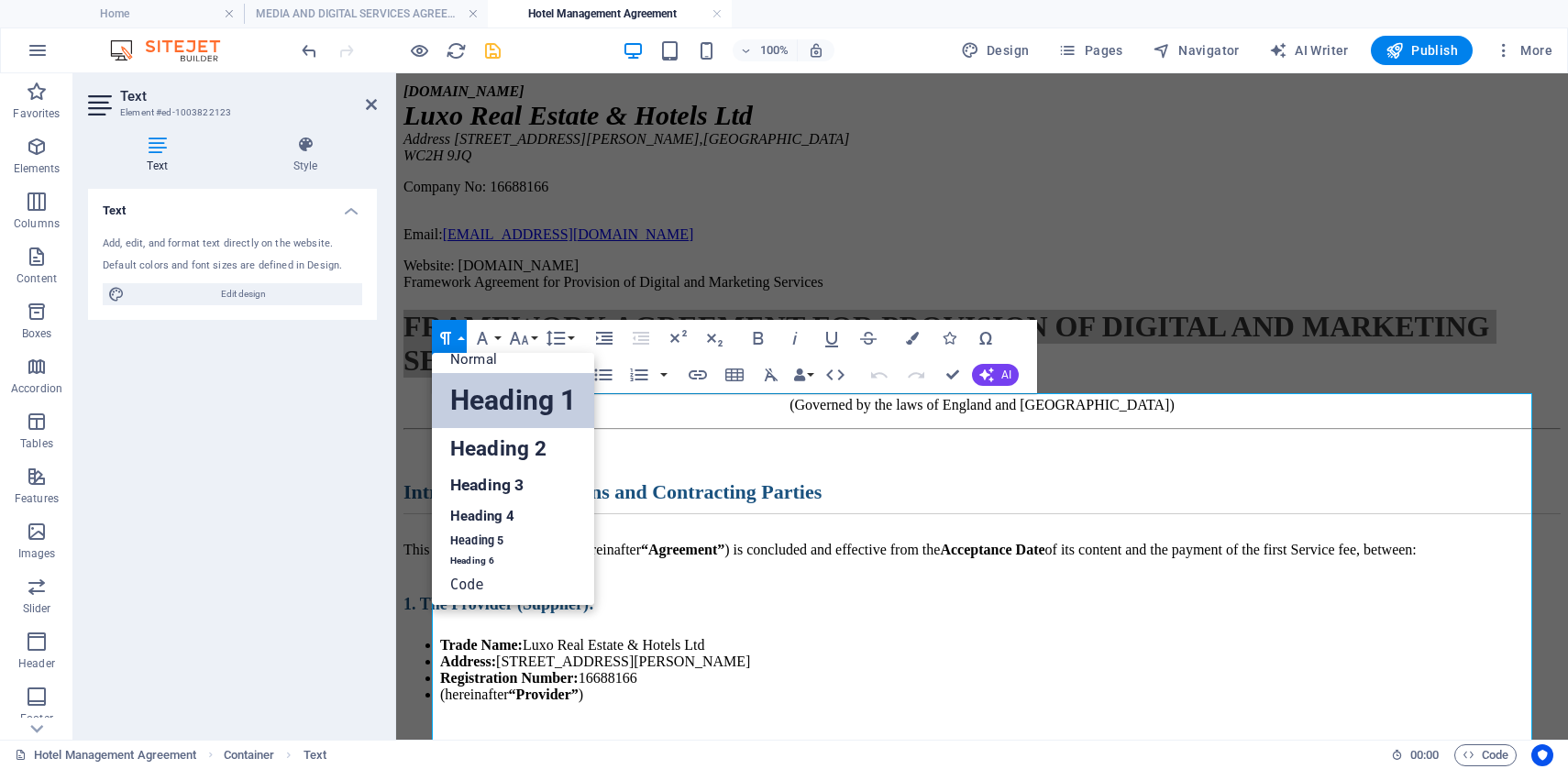
scroll to position [15, 0]
click at [472, 438] on link "Heading 2" at bounding box center [513, 448] width 162 height 41
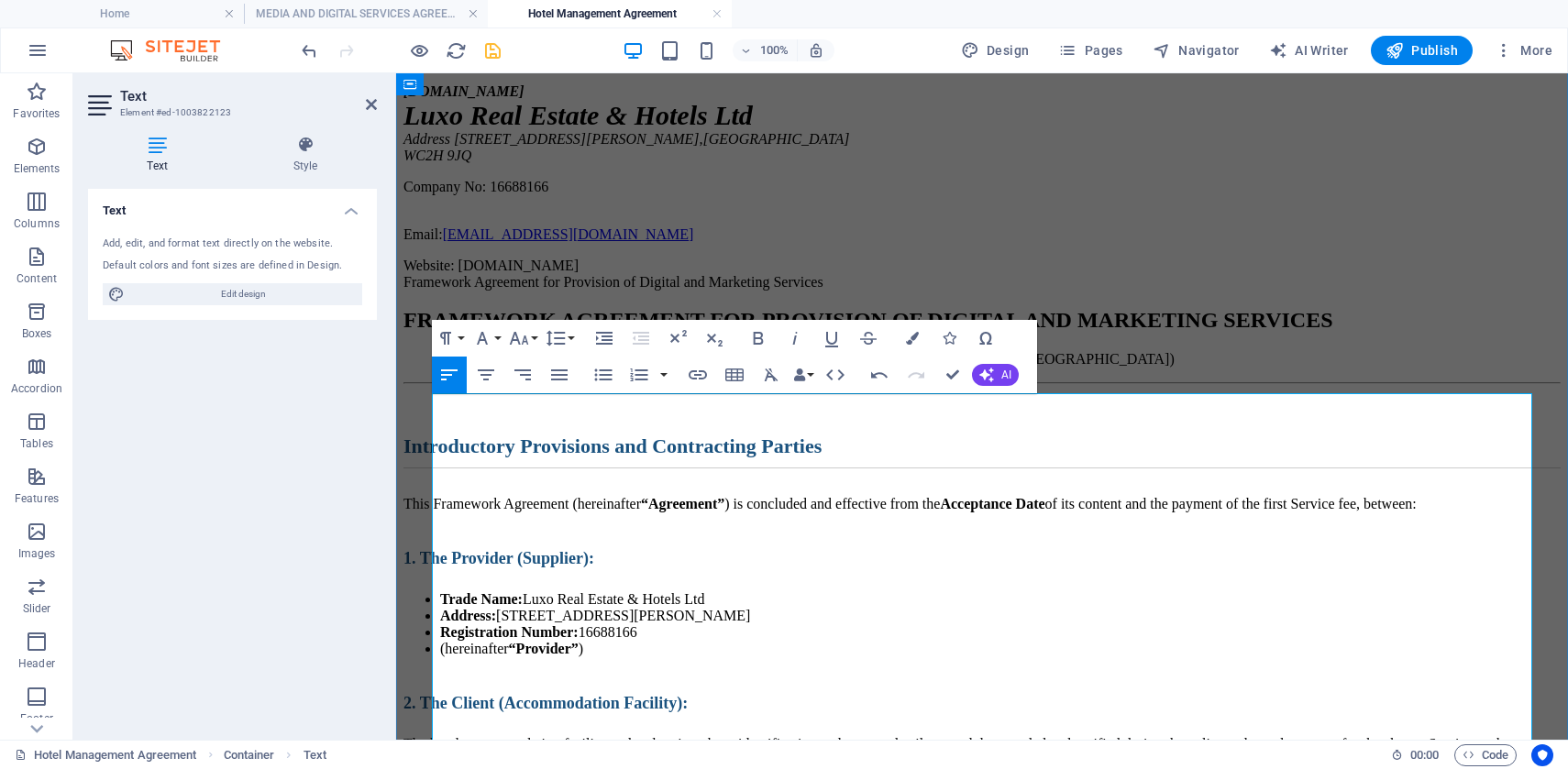
click at [1038, 468] on h2 "Introductory Provisions and Contracting Parties" at bounding box center [982, 451] width 1157 height 34
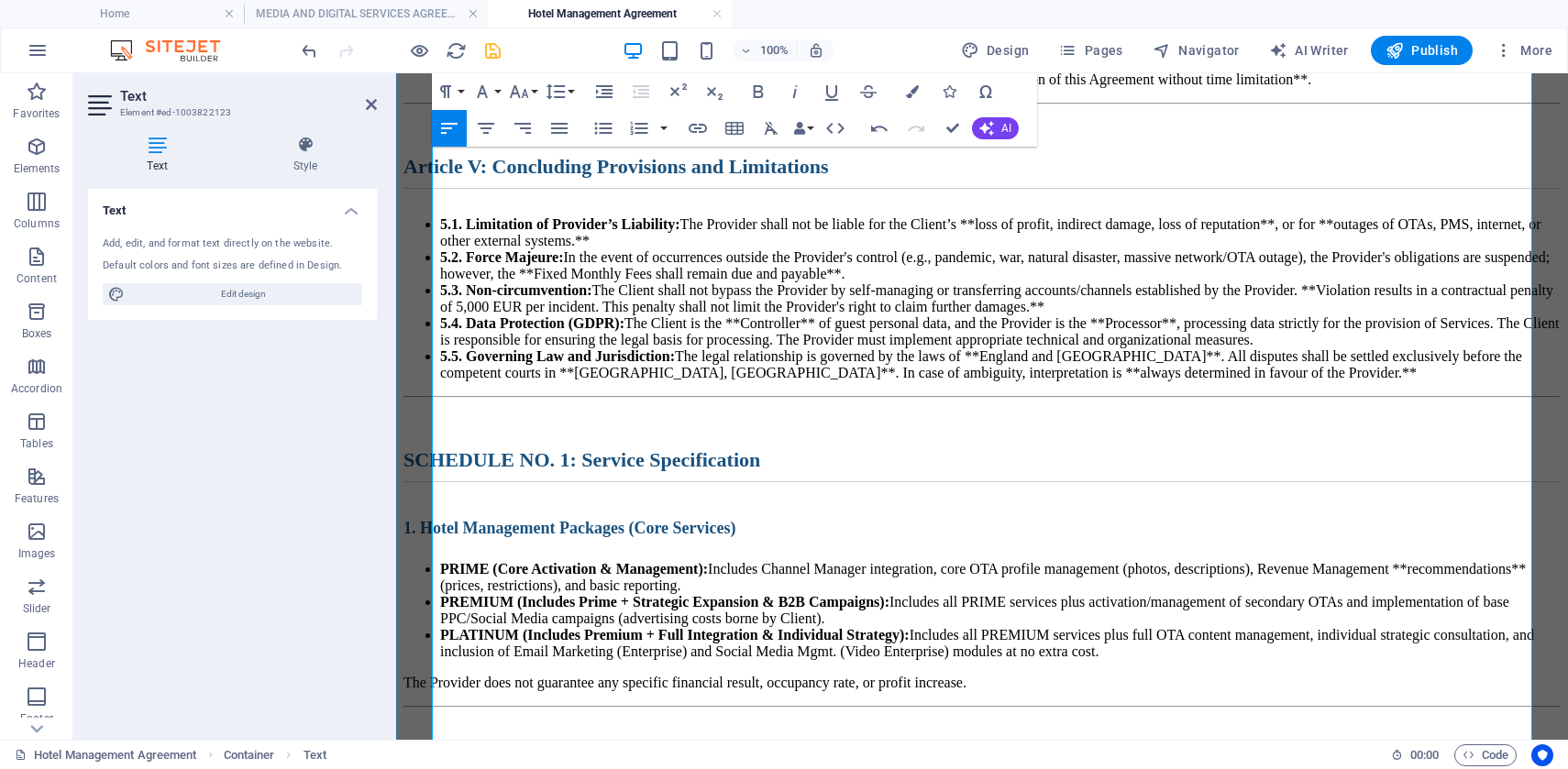
scroll to position [2538, 0]
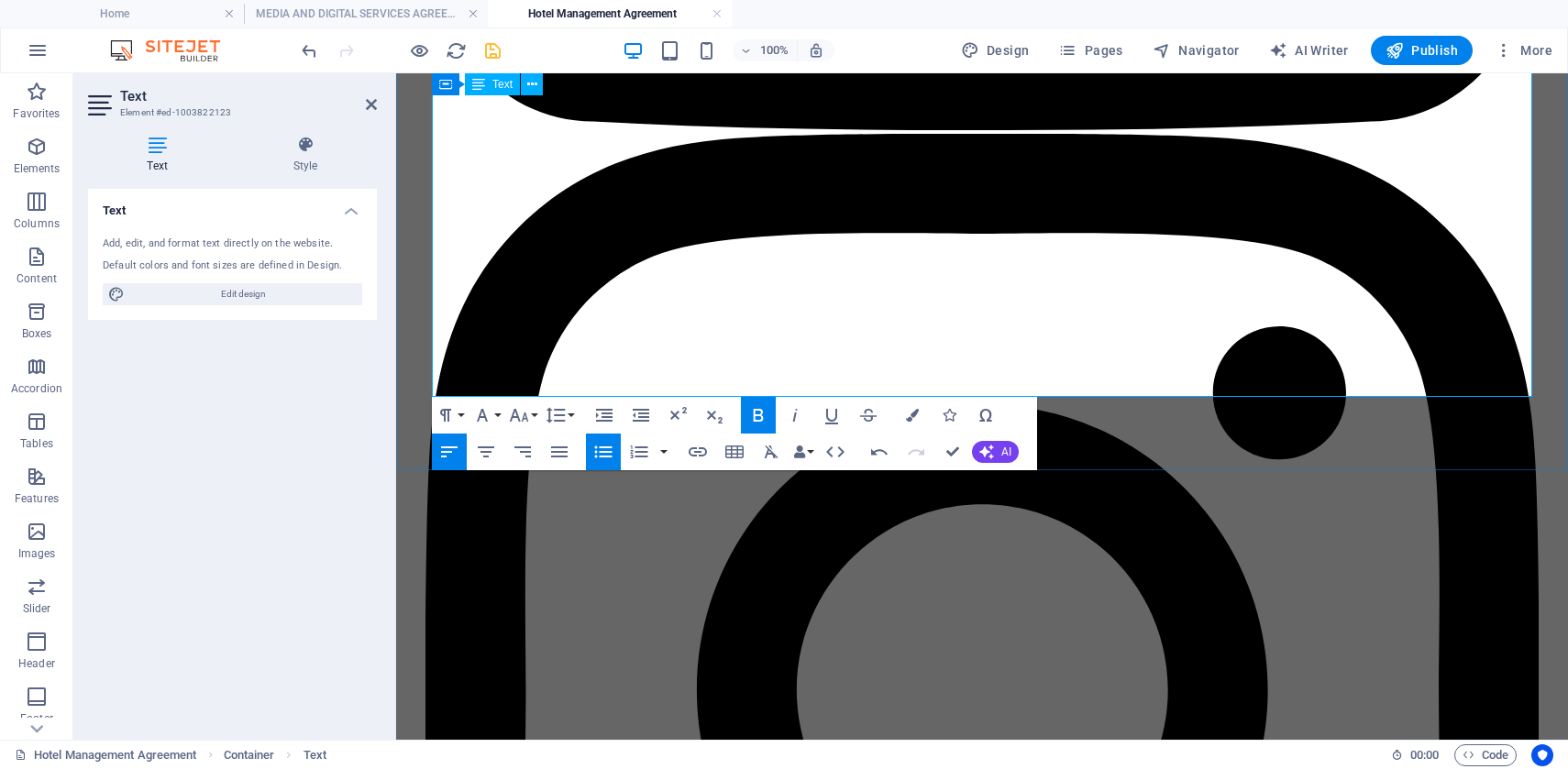
scroll to position [4898, 0]
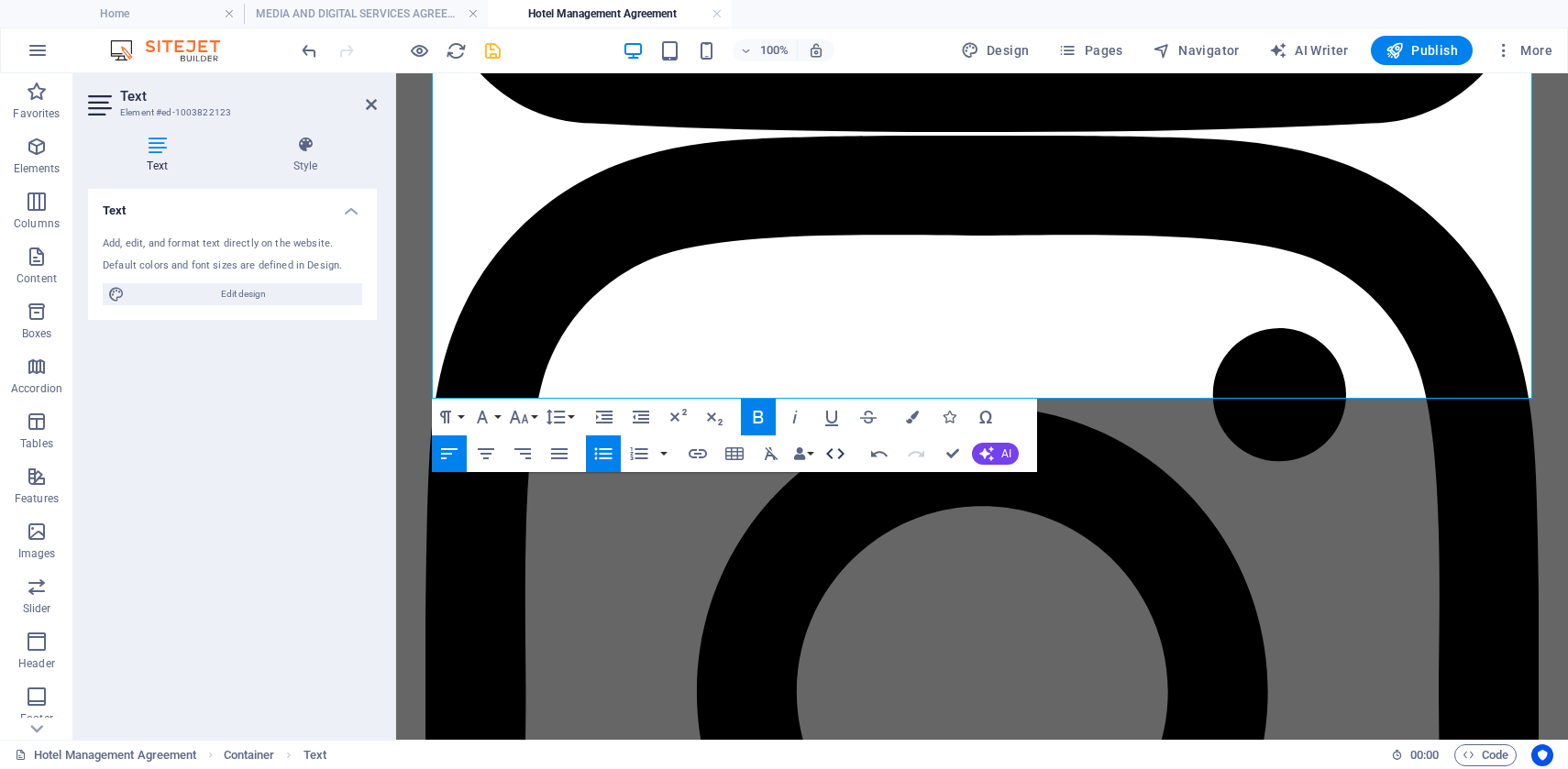
click at [835, 457] on icon "button" at bounding box center [835, 454] width 22 height 22
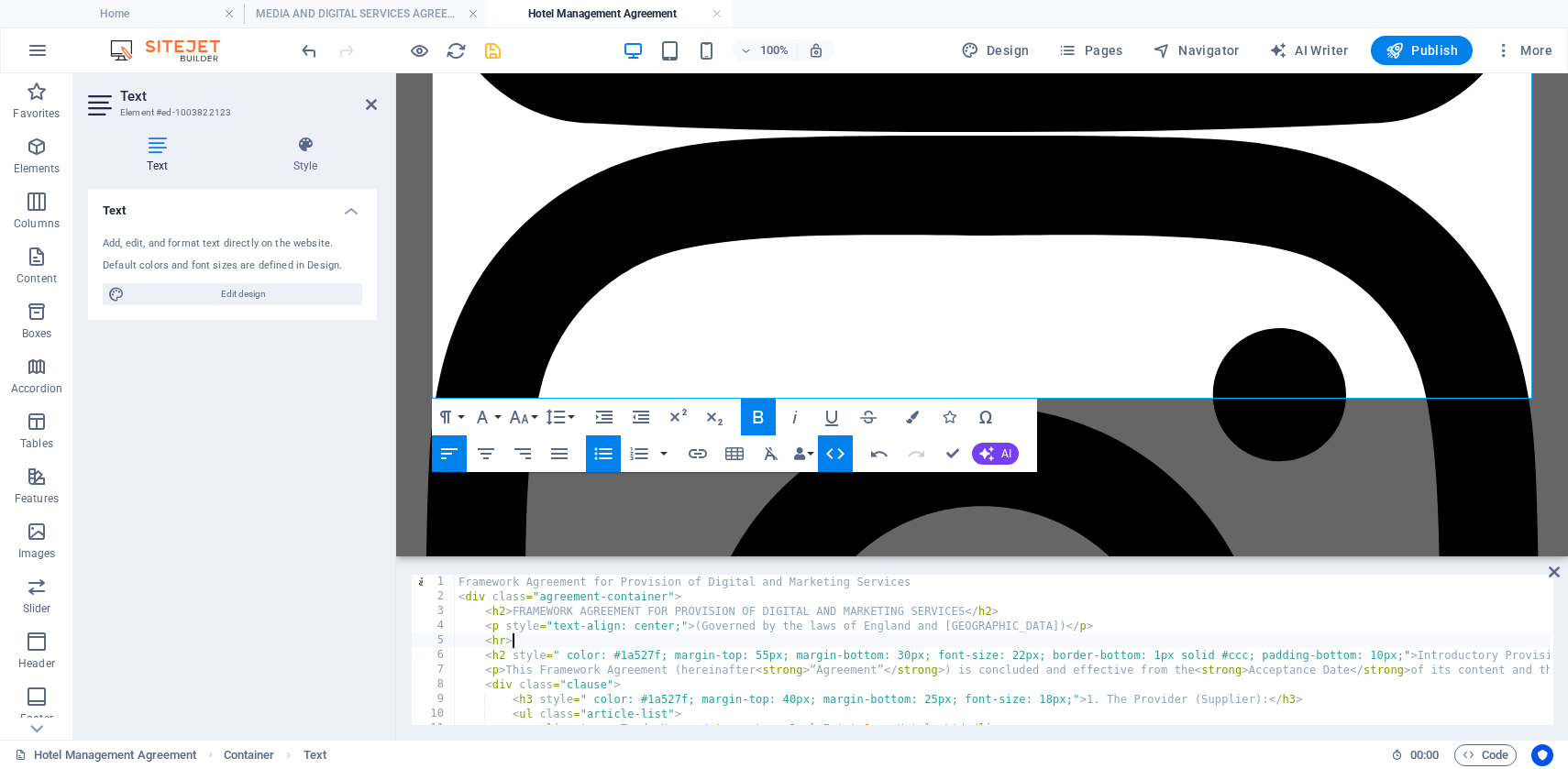
type textarea "</div> </div>"
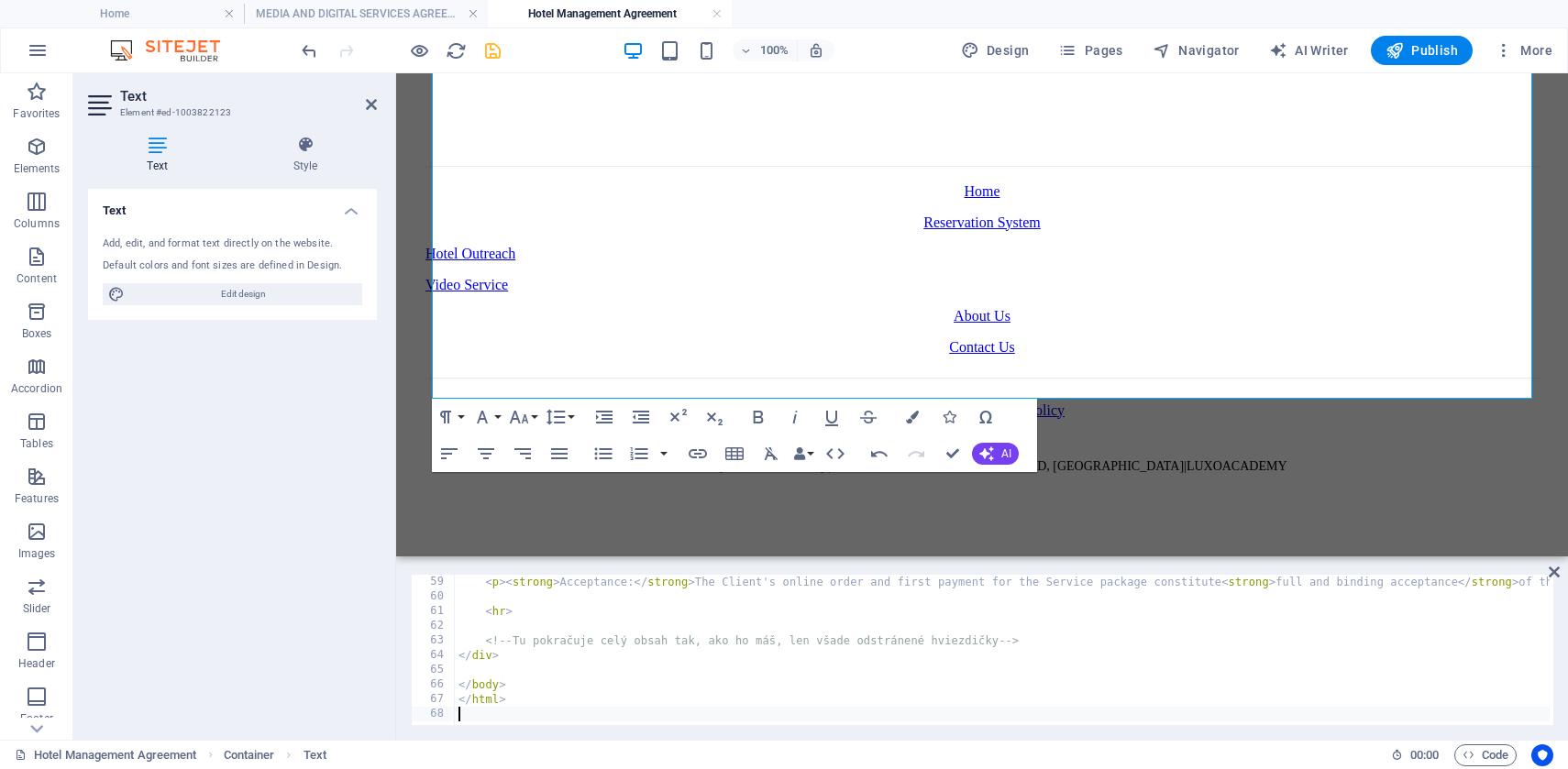
scroll to position [1673, 0]
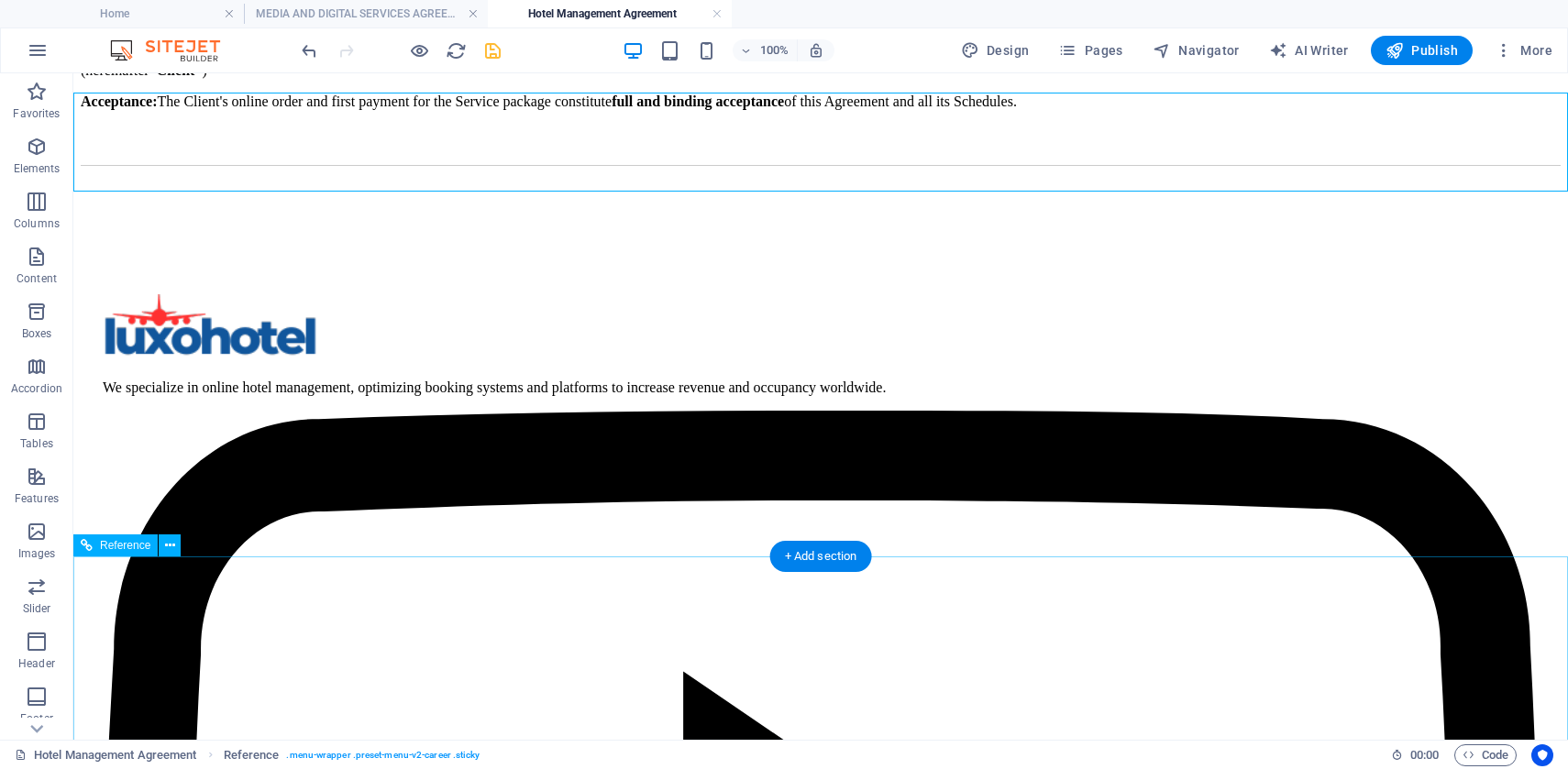
scroll to position [1143, 0]
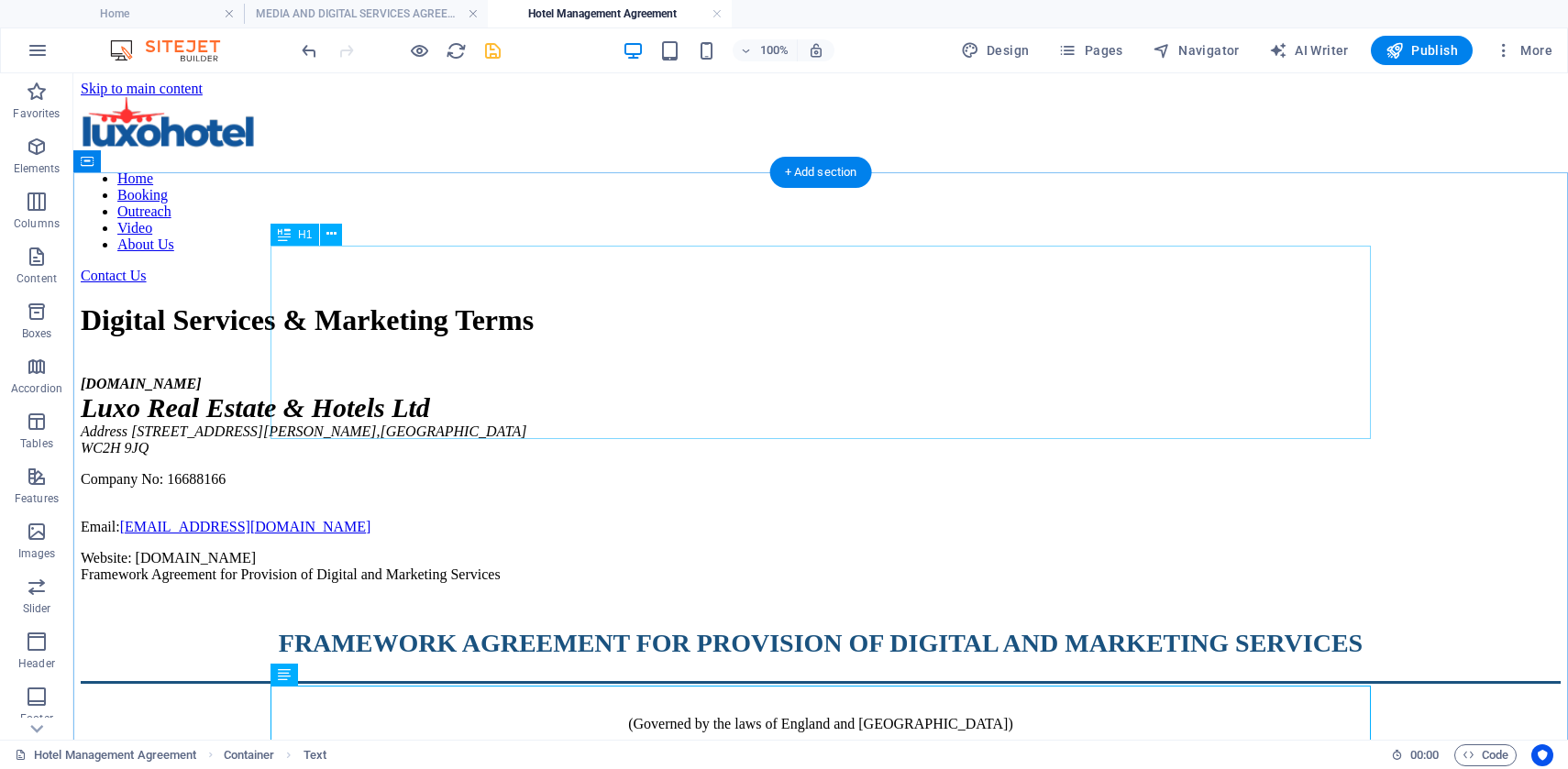
scroll to position [336, 0]
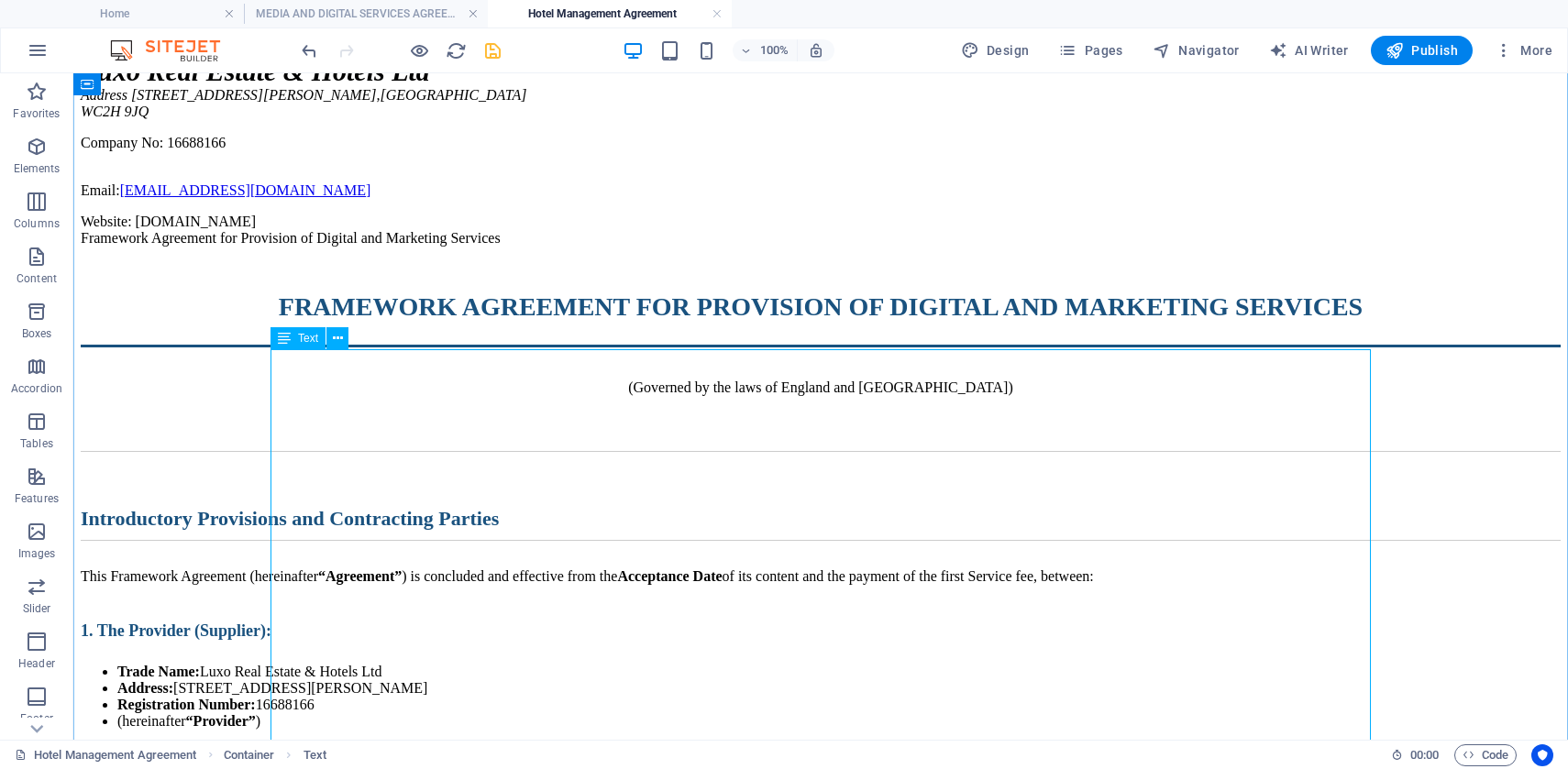
click at [579, 514] on div "Framework Agreement for Provision of Digital and Marketing Services FRAMEWORK A…" at bounding box center [820, 586] width 1479 height 713
click at [334, 337] on icon at bounding box center [337, 338] width 10 height 20
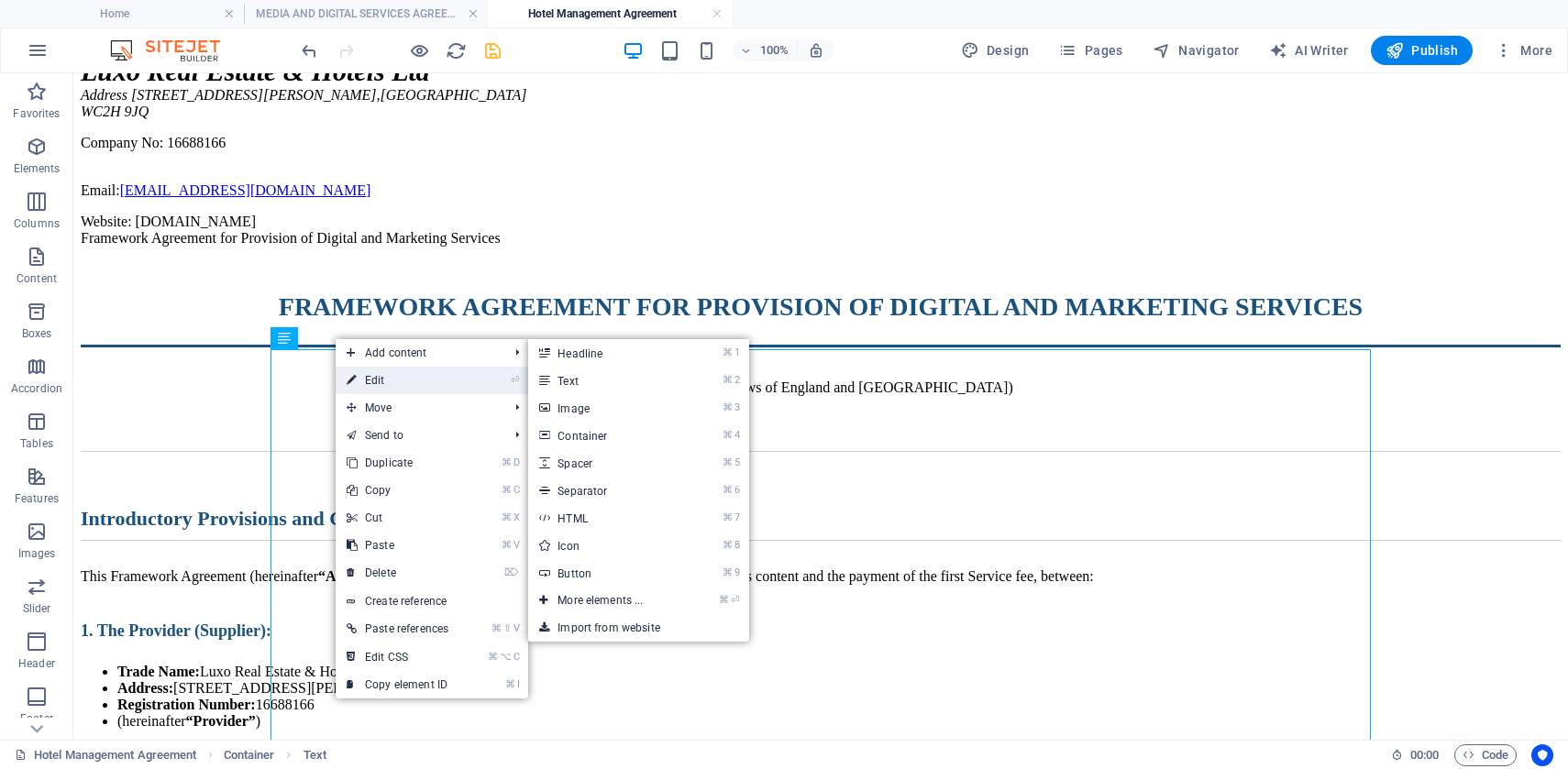
click at [401, 382] on link "⏎ Edit" at bounding box center [397, 380] width 124 height 28
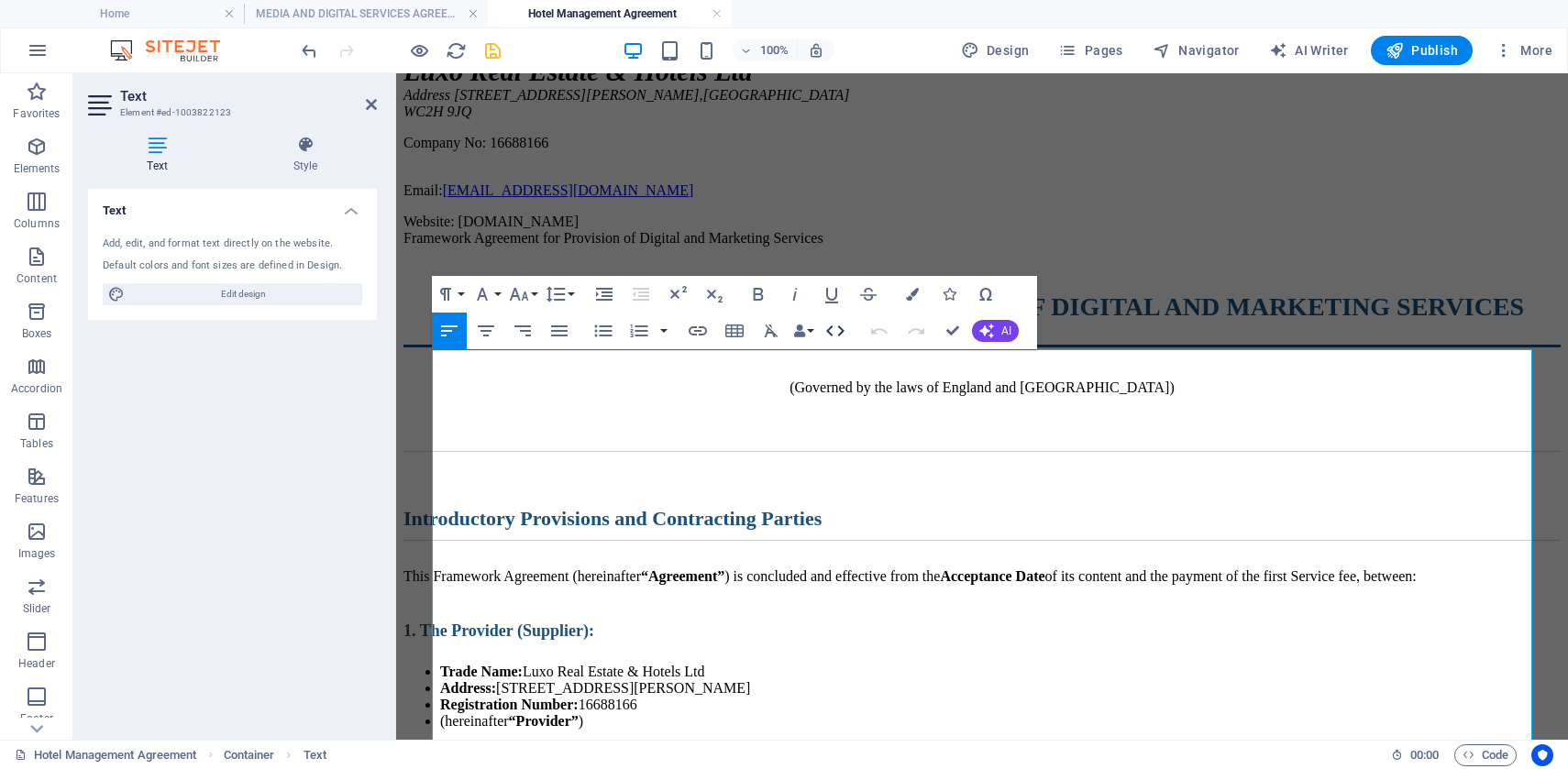
click at [842, 330] on icon "button" at bounding box center [835, 331] width 19 height 11
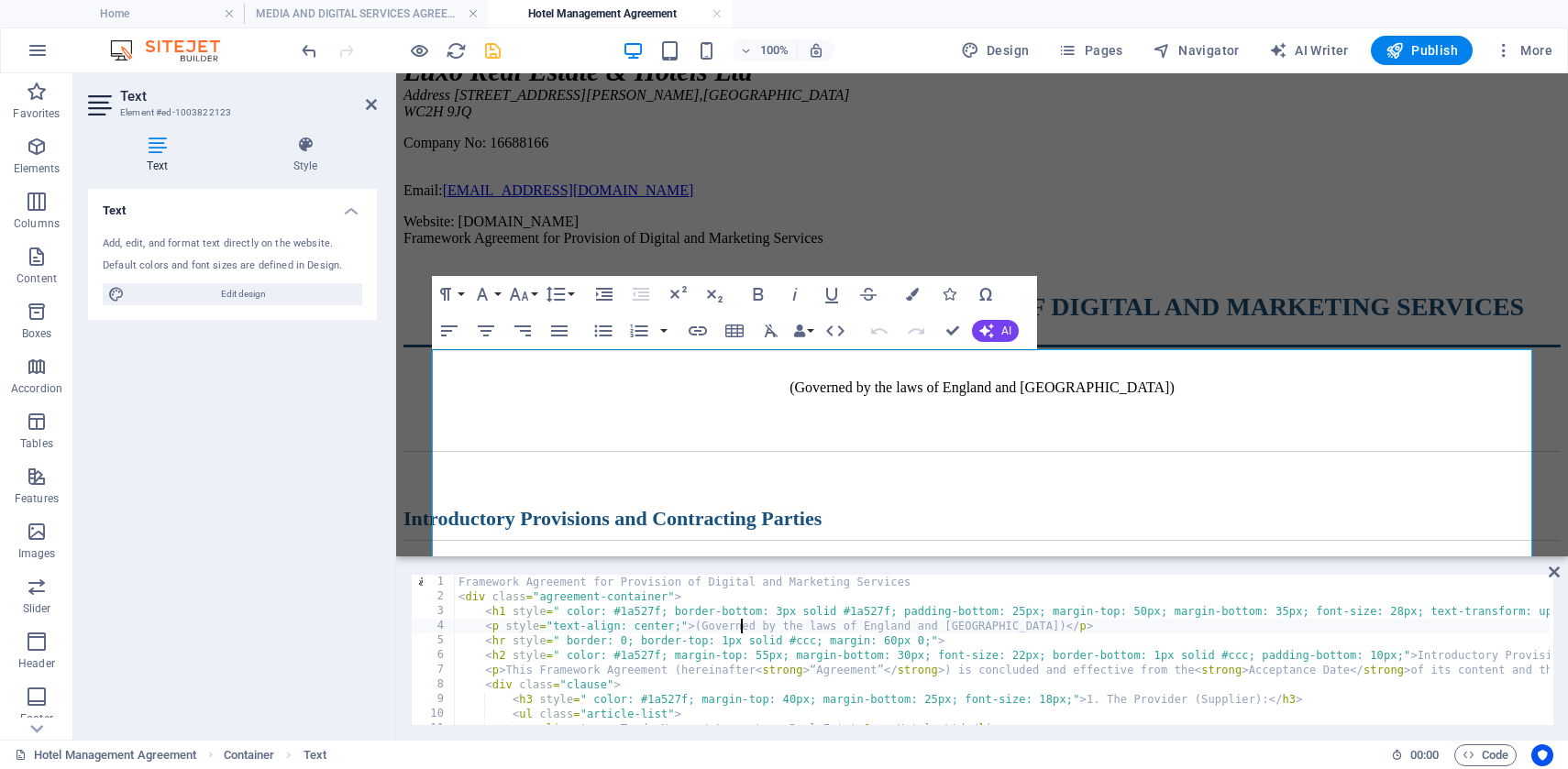
click at [738, 625] on div "Framework Agreement for Provision of Digital and Marketing Services < div class…" at bounding box center [1347, 663] width 1784 height 176
type textarea "<!-- Tu pokračuje celý obsah tak, ako ho máš, len všade odstránené hviezdičky -…"
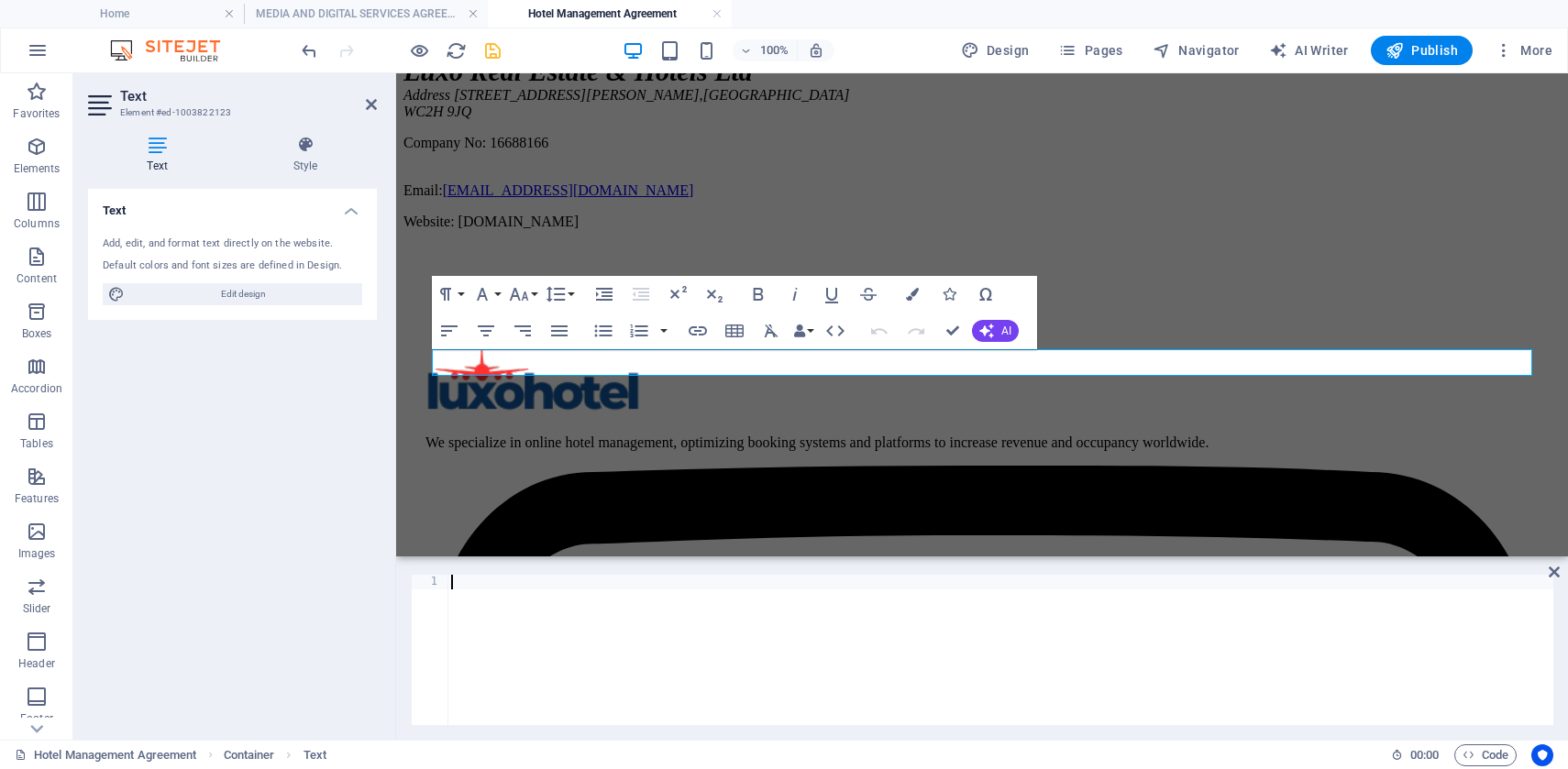
scroll to position [1961, 0]
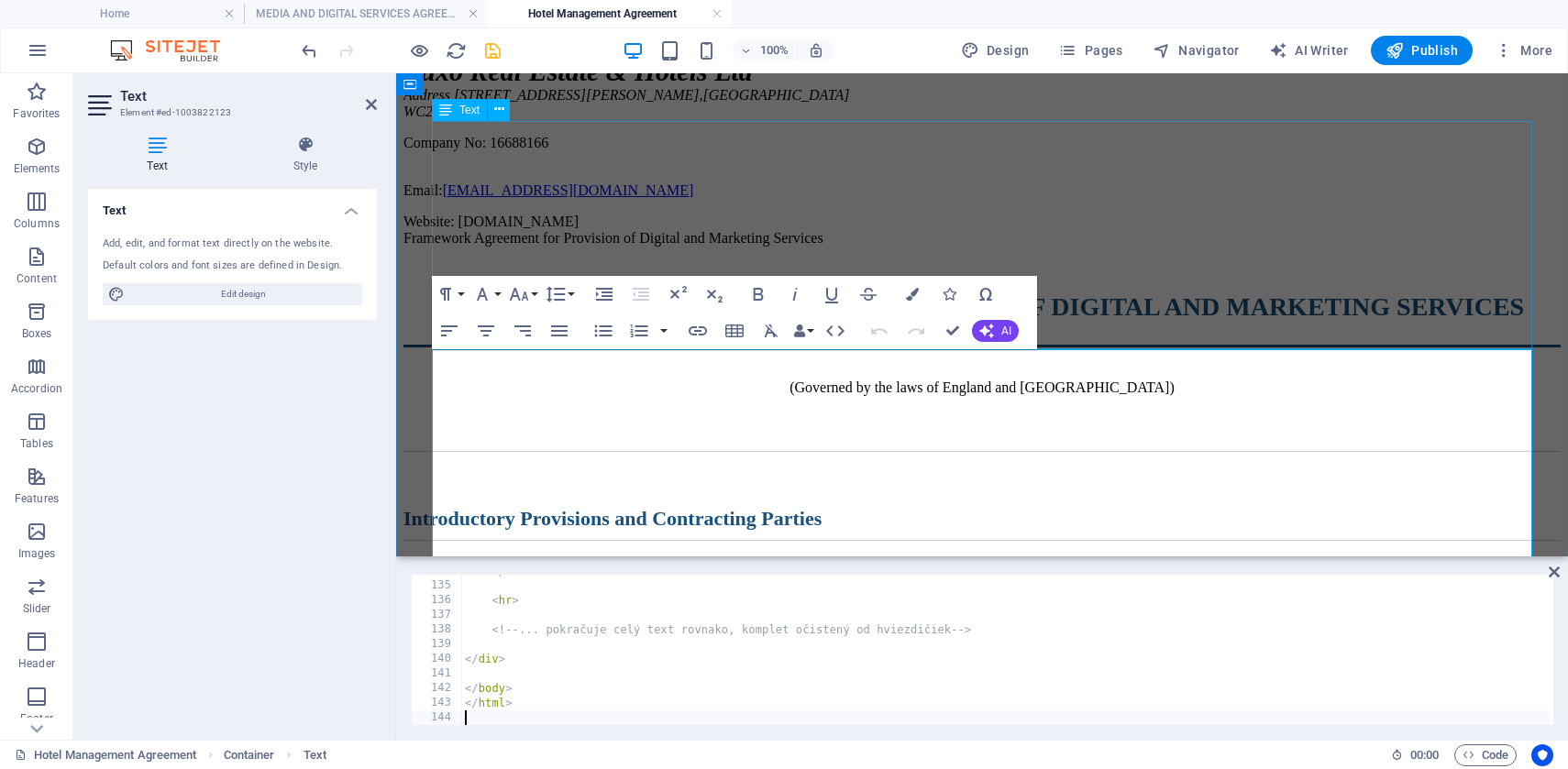
click at [1203, 230] on div "[DOMAIN_NAME] Luxo Real Estate & Hotels Ltd Address [STREET_ADDRESS][PERSON_NAM…" at bounding box center [982, 134] width 1157 height 191
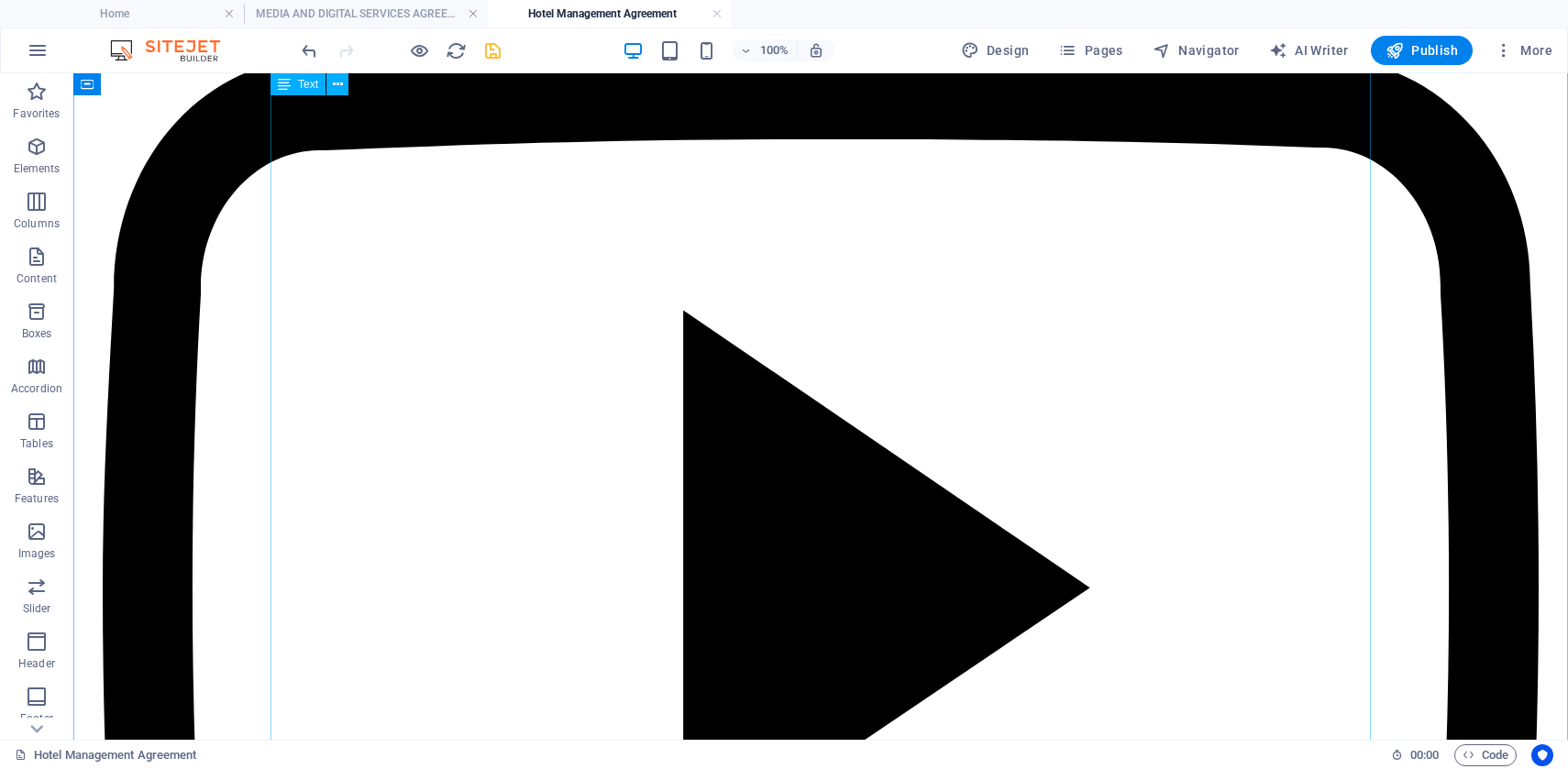
scroll to position [2799, 0]
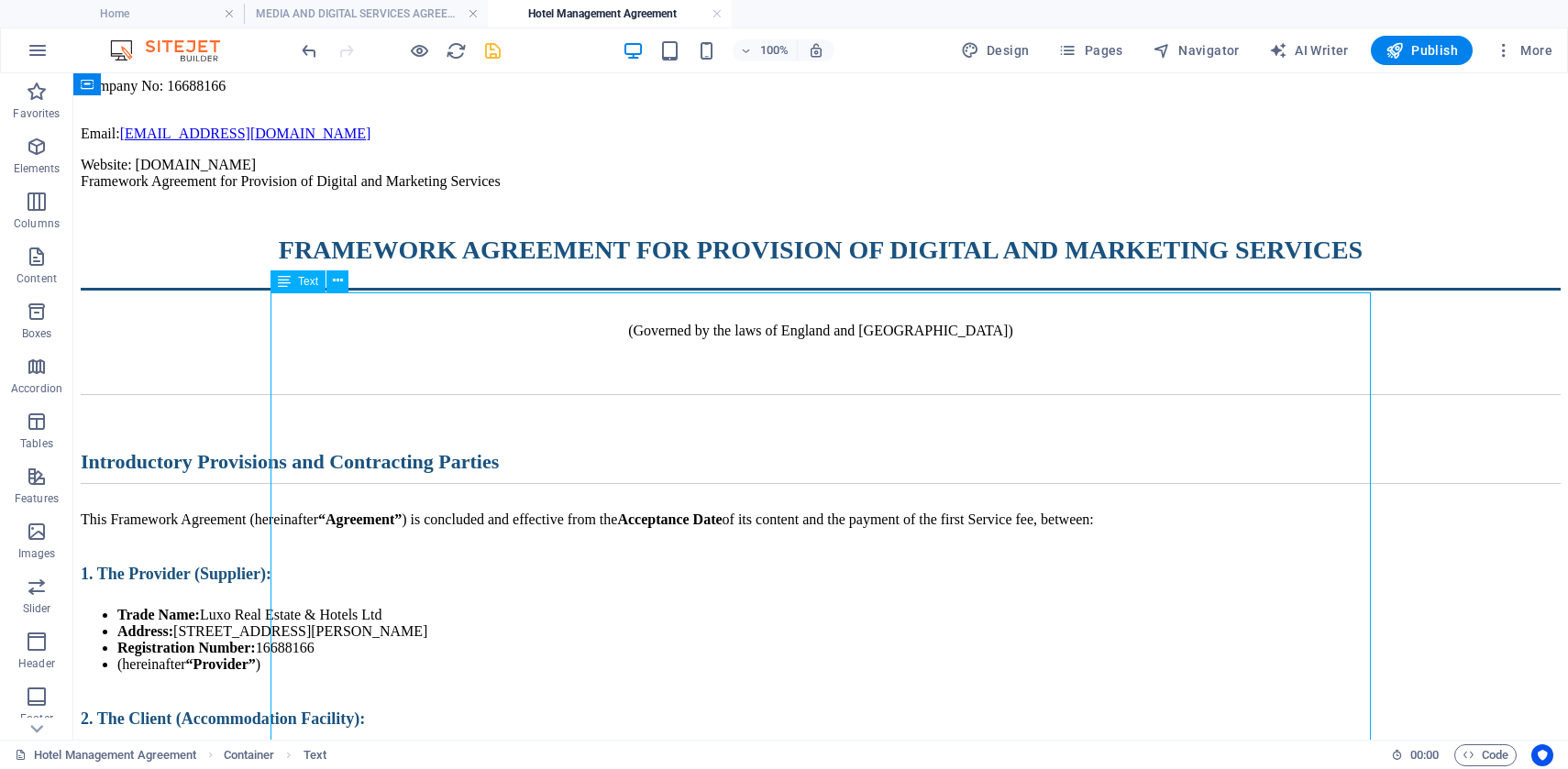
scroll to position [309, 0]
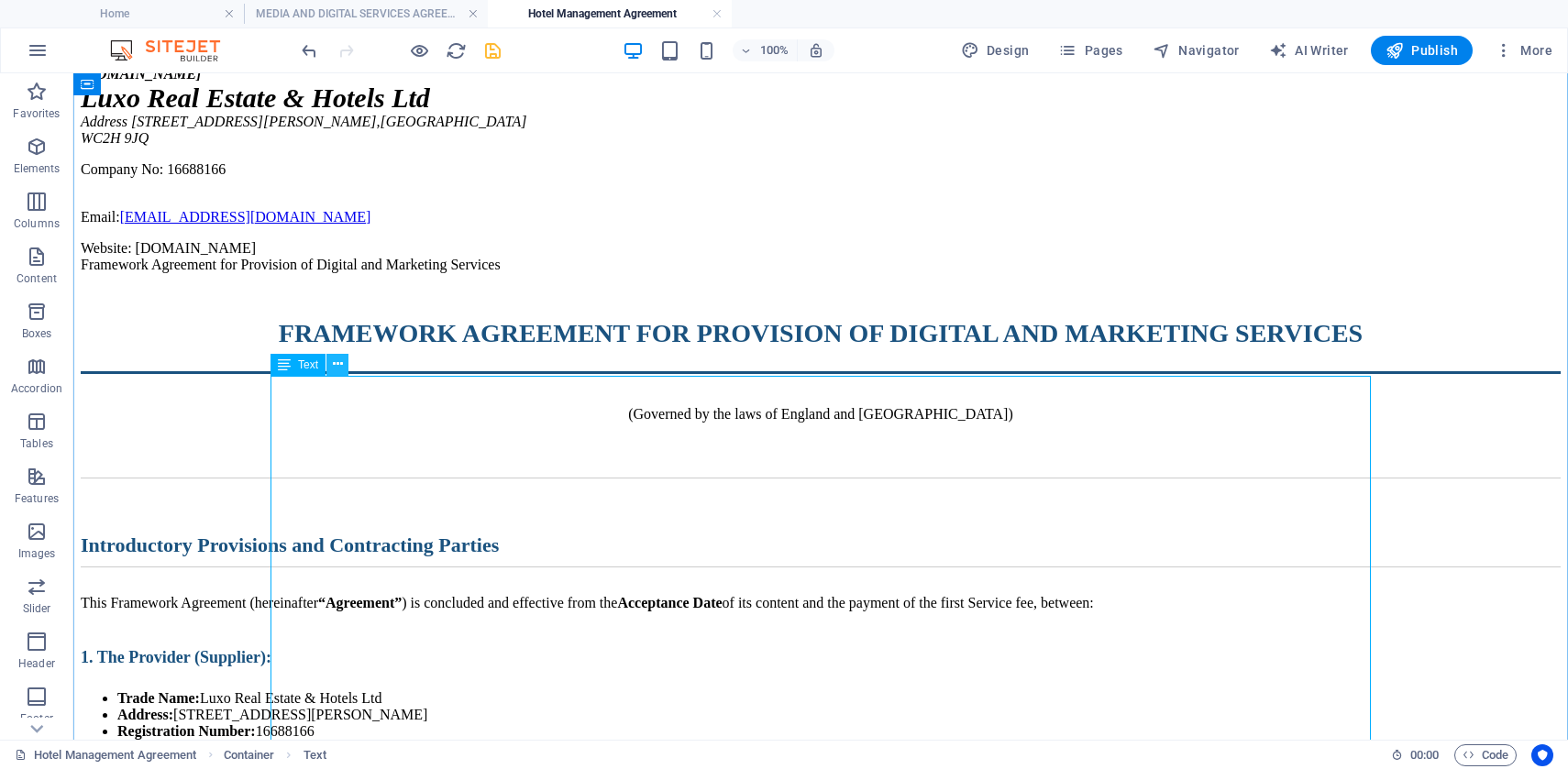
click at [336, 365] on icon at bounding box center [337, 364] width 10 height 20
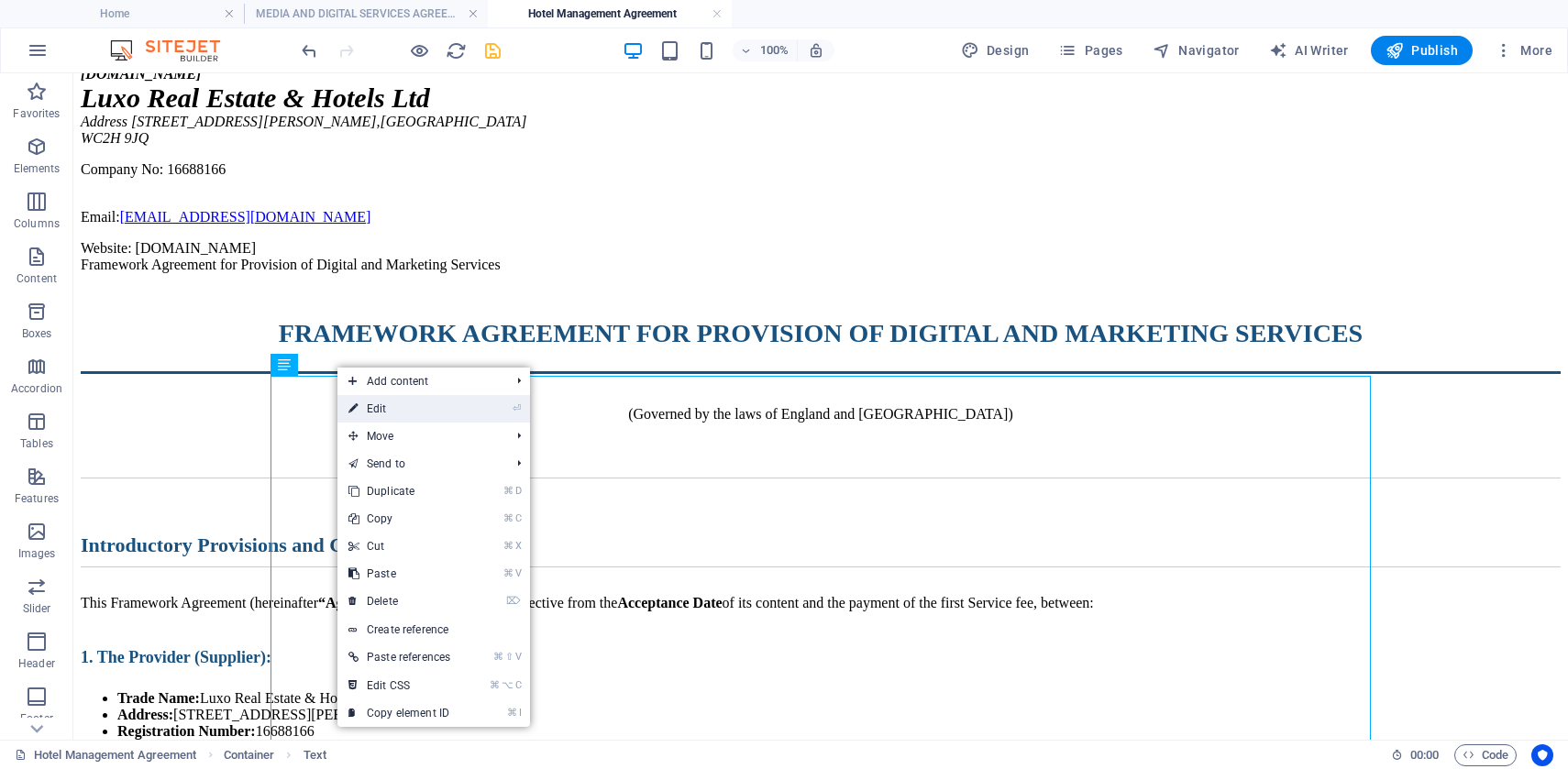
click at [368, 413] on link "⏎ Edit" at bounding box center [399, 409] width 124 height 28
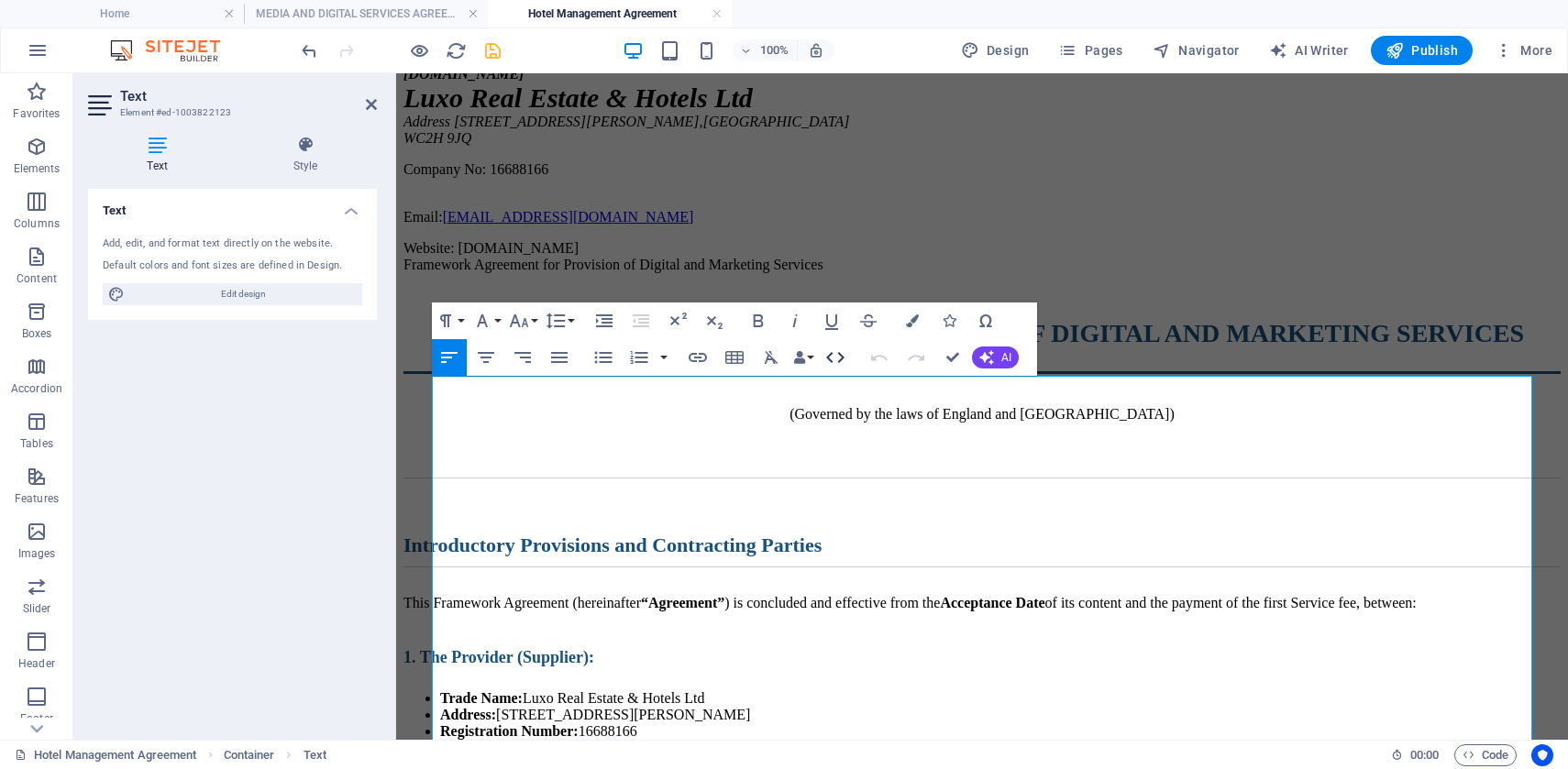
click at [830, 362] on icon "button" at bounding box center [835, 358] width 22 height 22
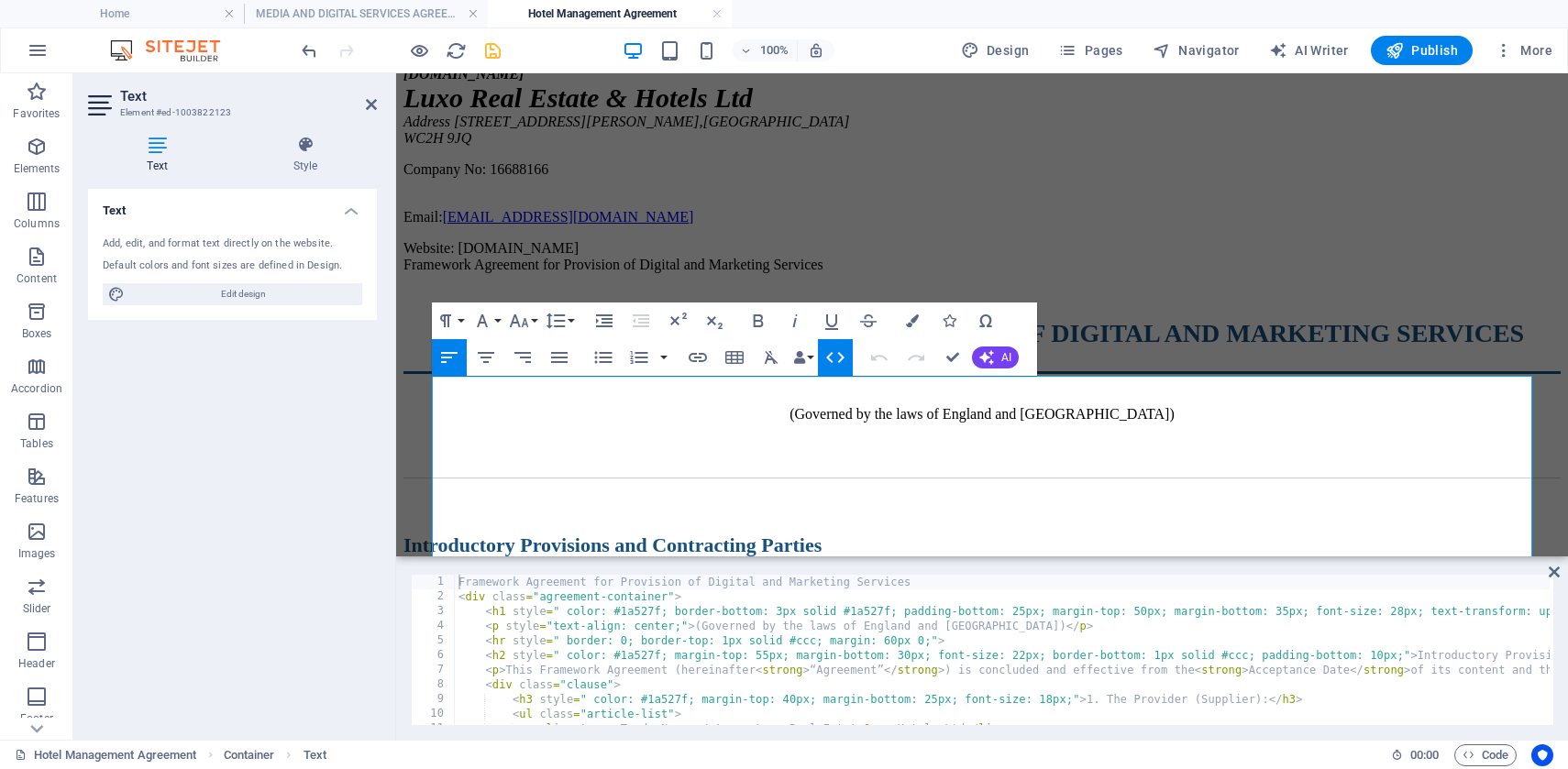
click at [827, 361] on icon "button" at bounding box center [835, 358] width 22 height 22
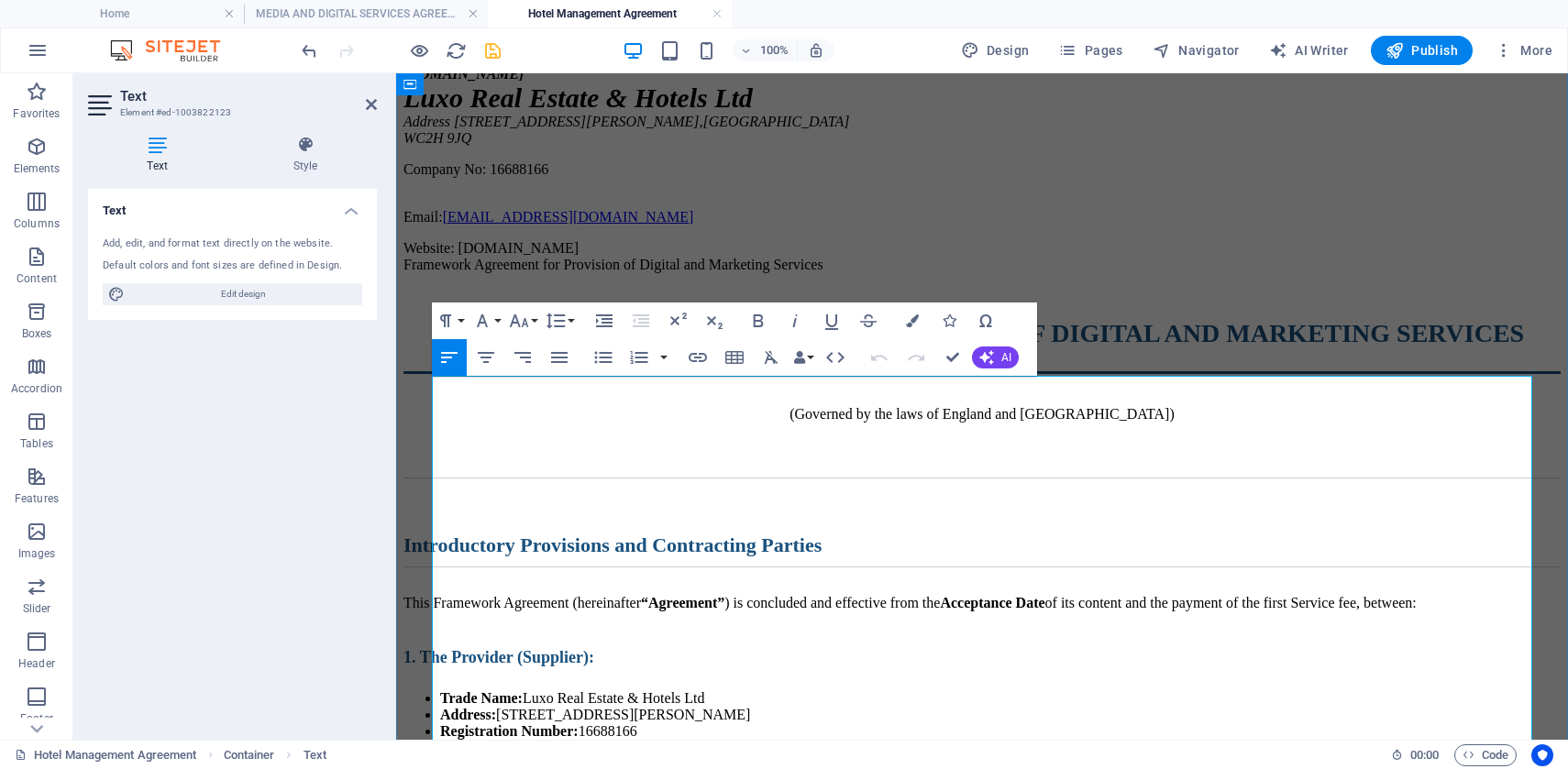
click at [736, 374] on h1 "FRAMEWORK AGREEMENT FOR PROVISION OF DIGITAL AND MARKETING SERVICES" at bounding box center [982, 346] width 1157 height 55
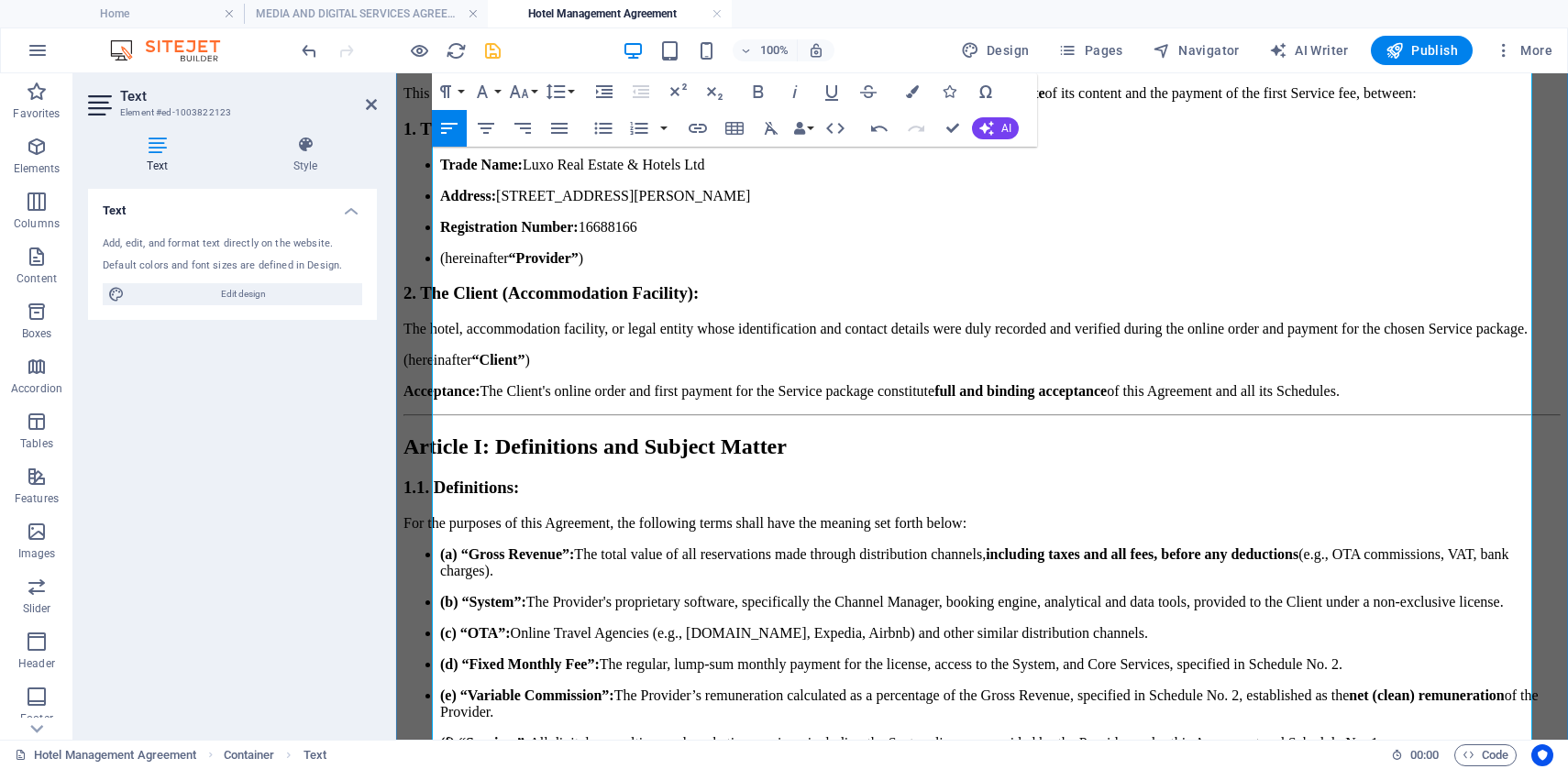
scroll to position [512, 0]
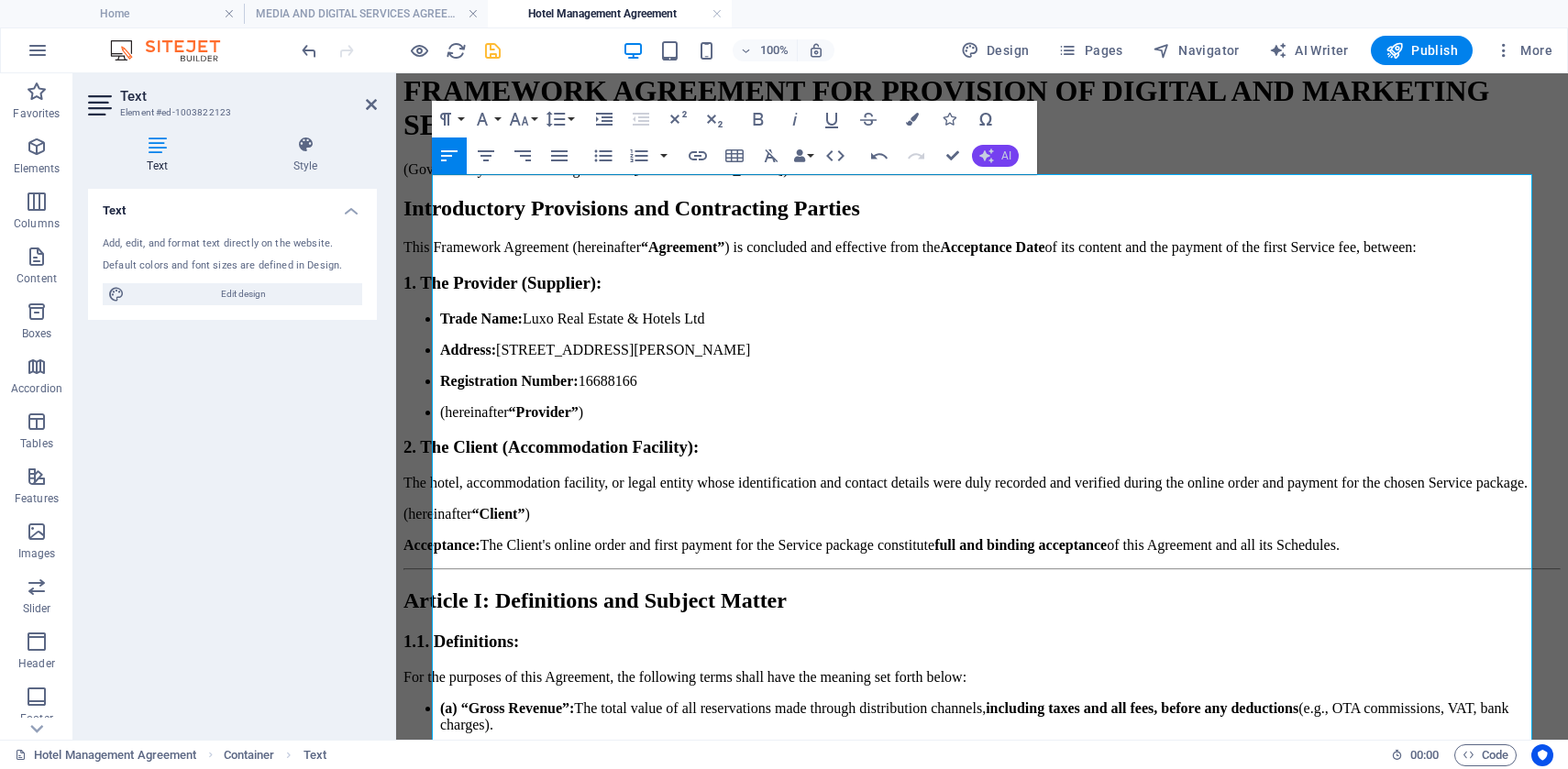
click at [991, 154] on icon "button" at bounding box center [986, 156] width 15 height 15
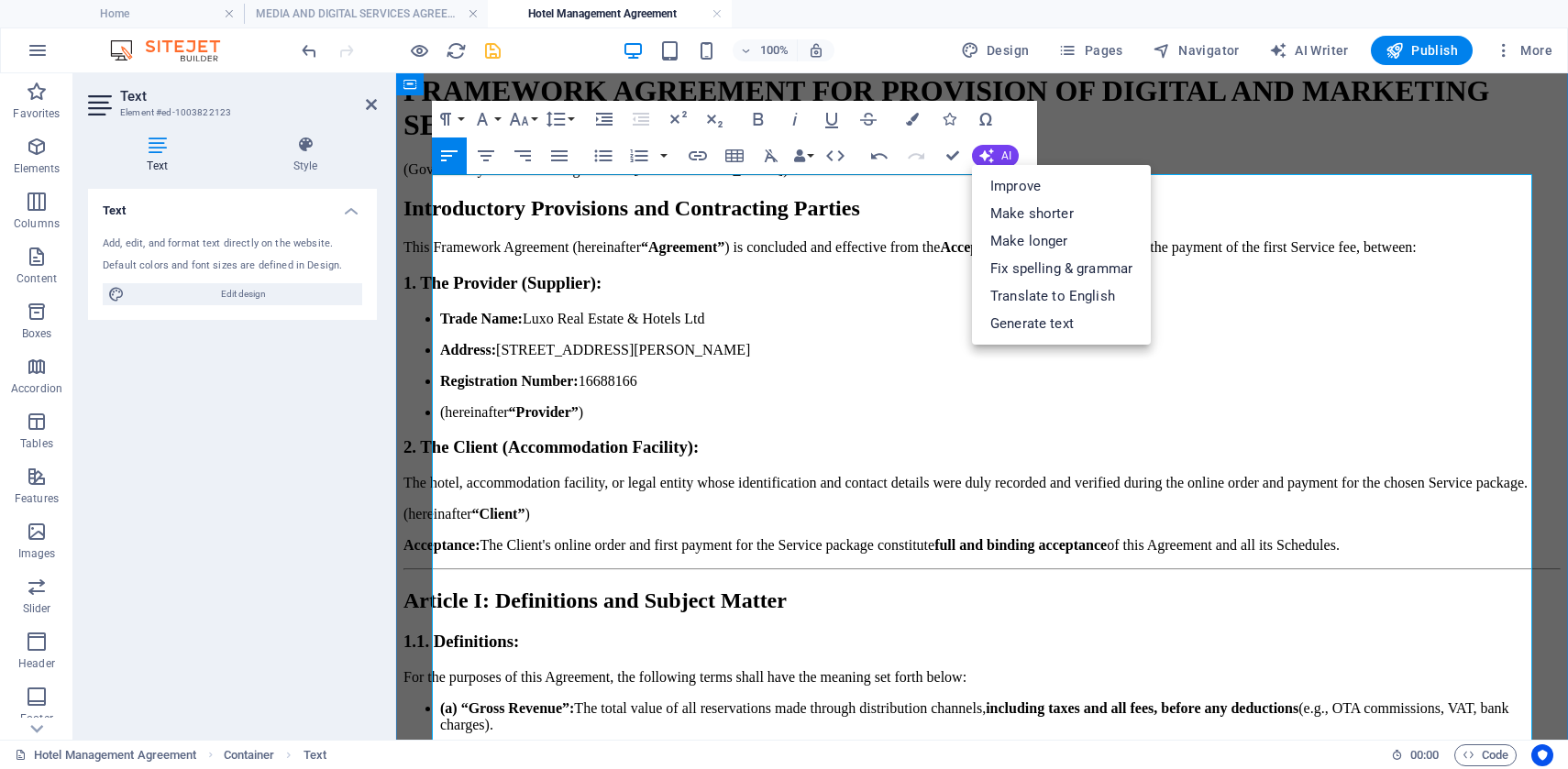
click at [1312, 142] on h1 "FRAMEWORK AGREEMENT FOR PROVISION OF DIGITAL AND MARKETING SERVICES" at bounding box center [982, 108] width 1157 height 68
click at [631, 142] on h1 "FRAMEWORK AGREEMENT FOR PROVISION OF DIGITAL AND MARKETING SERVICES" at bounding box center [982, 108] width 1157 height 68
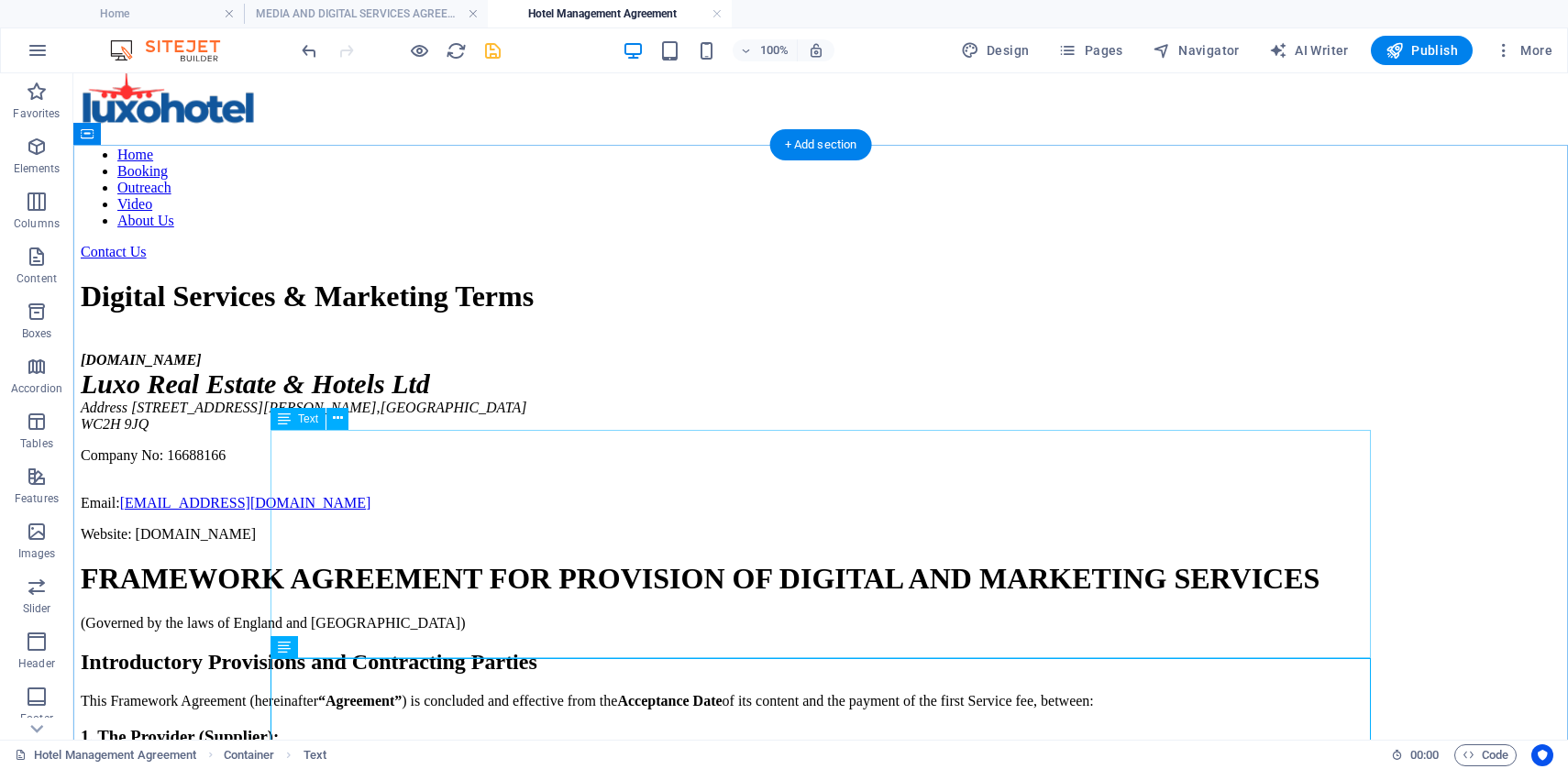
scroll to position [48, 0]
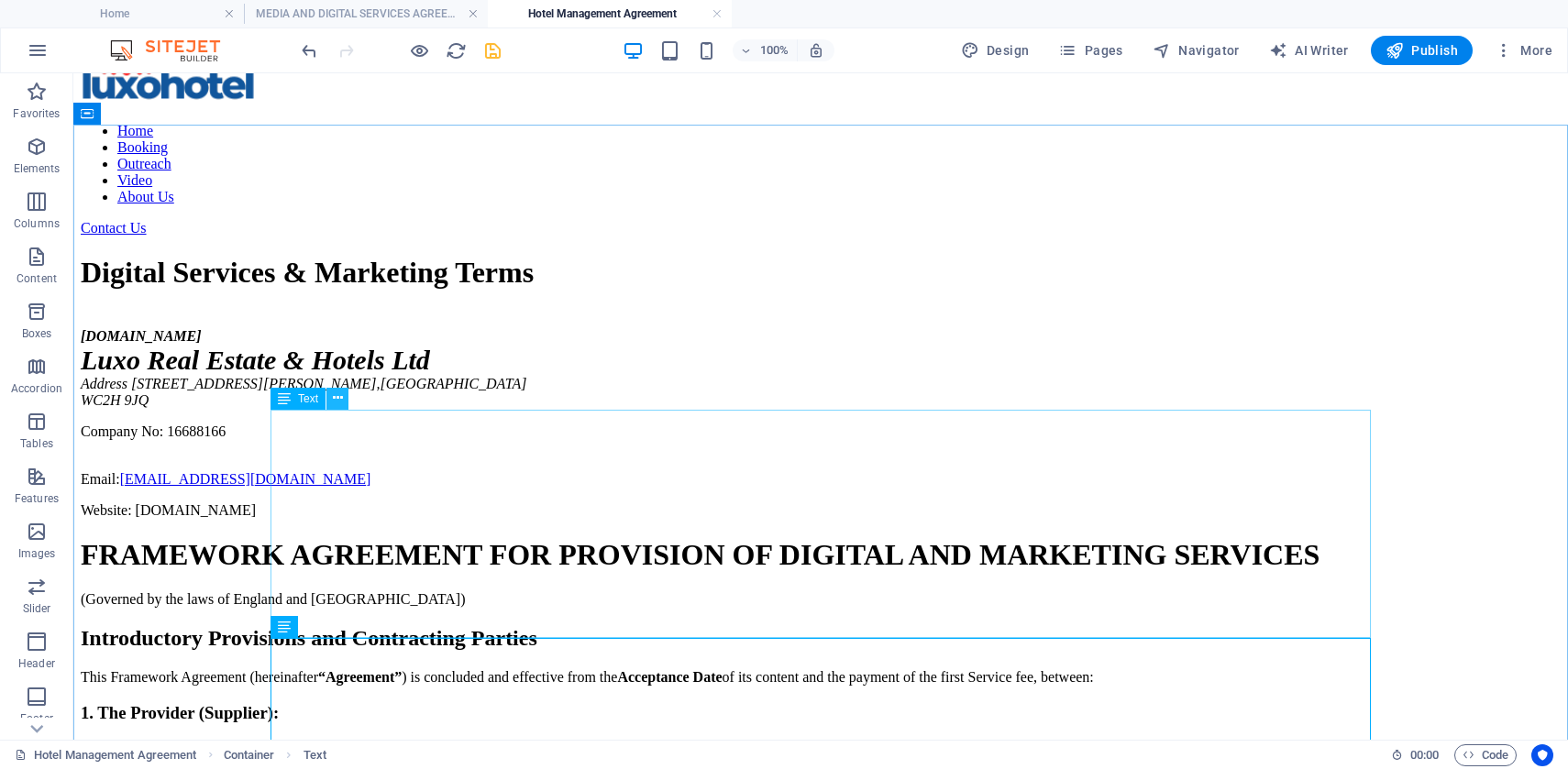
click at [339, 398] on icon at bounding box center [337, 398] width 10 height 20
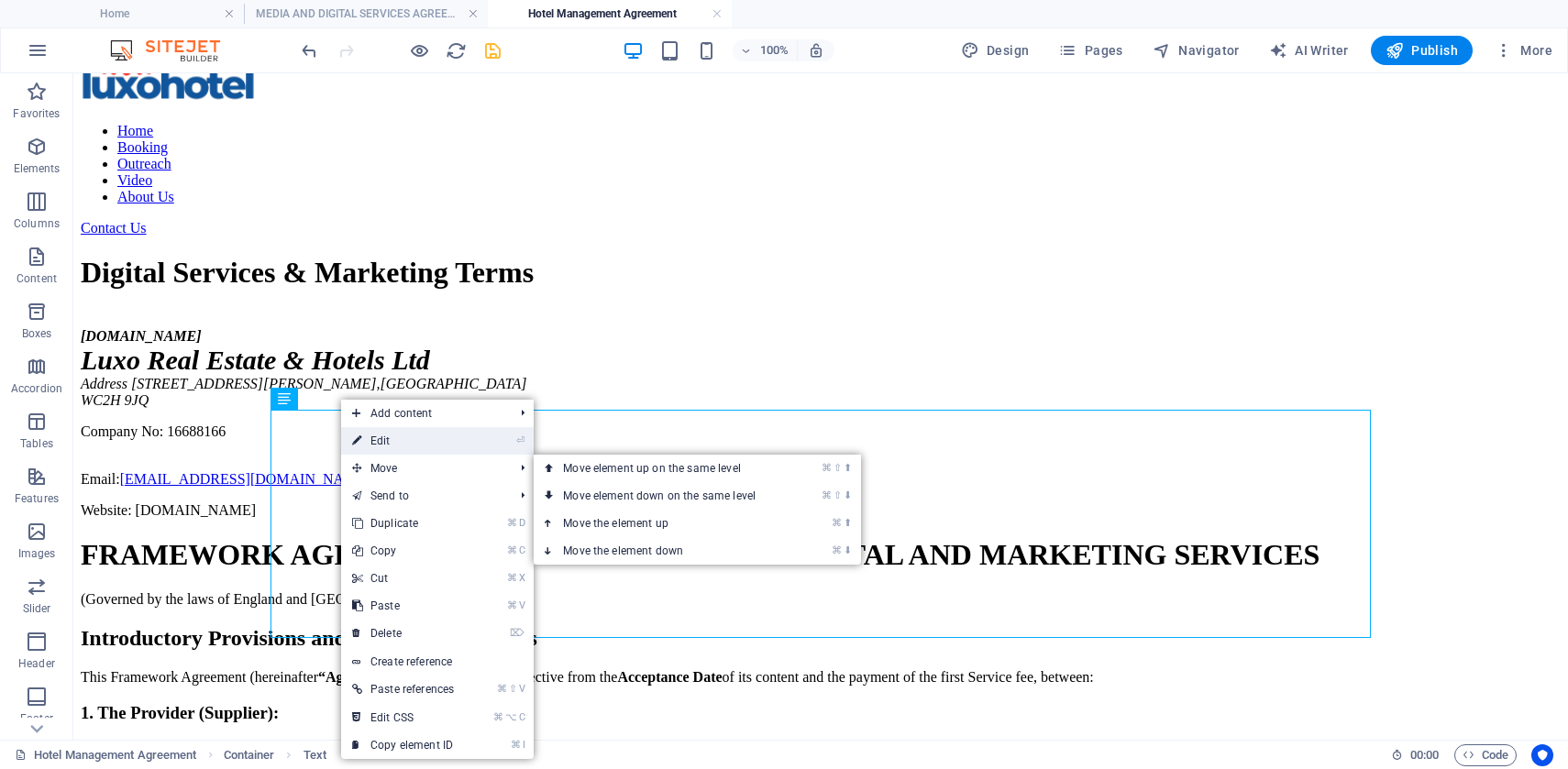
click at [413, 442] on link "⏎ Edit" at bounding box center [403, 441] width 124 height 28
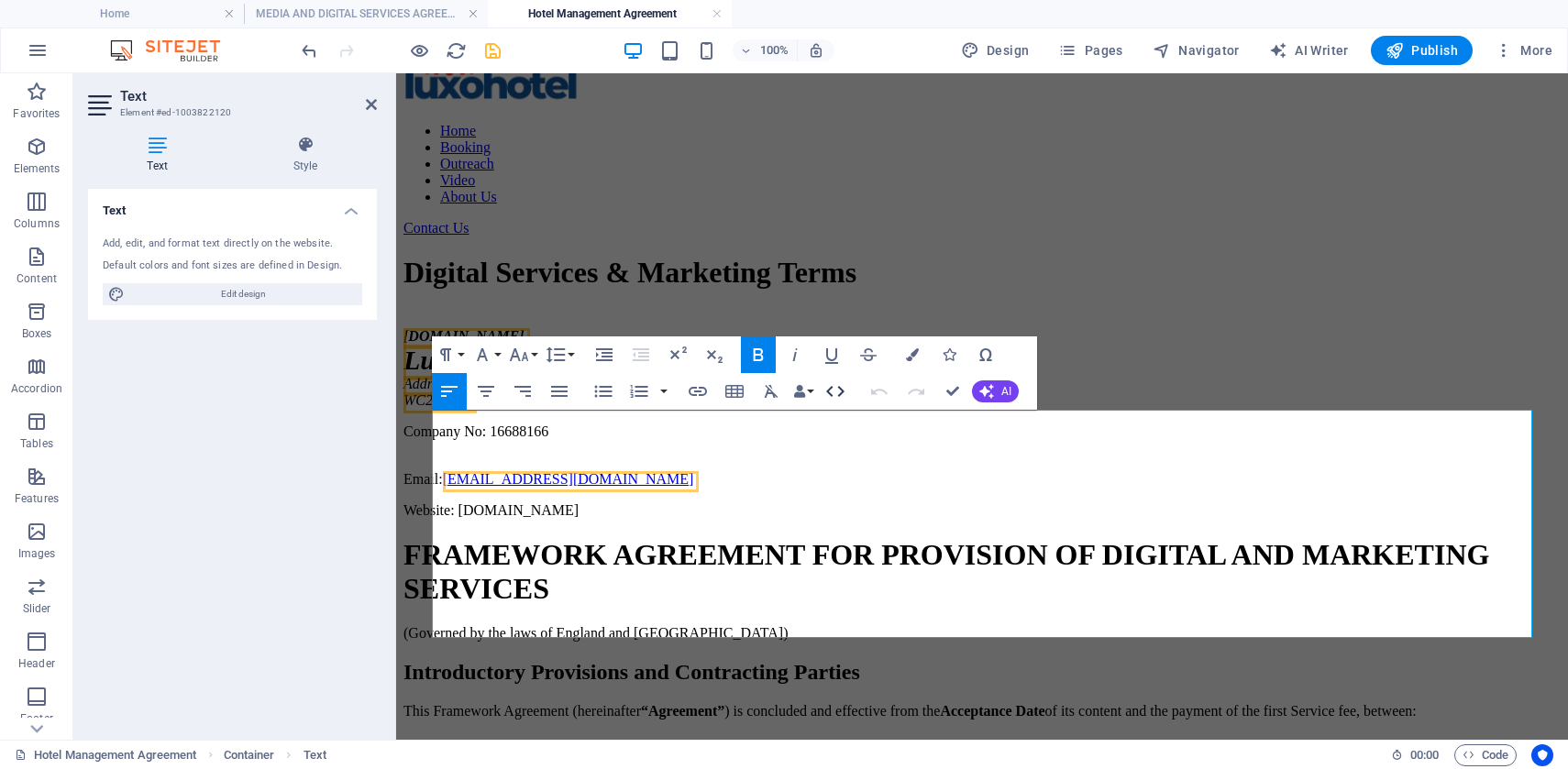
click at [836, 397] on icon "button" at bounding box center [835, 391] width 22 height 22
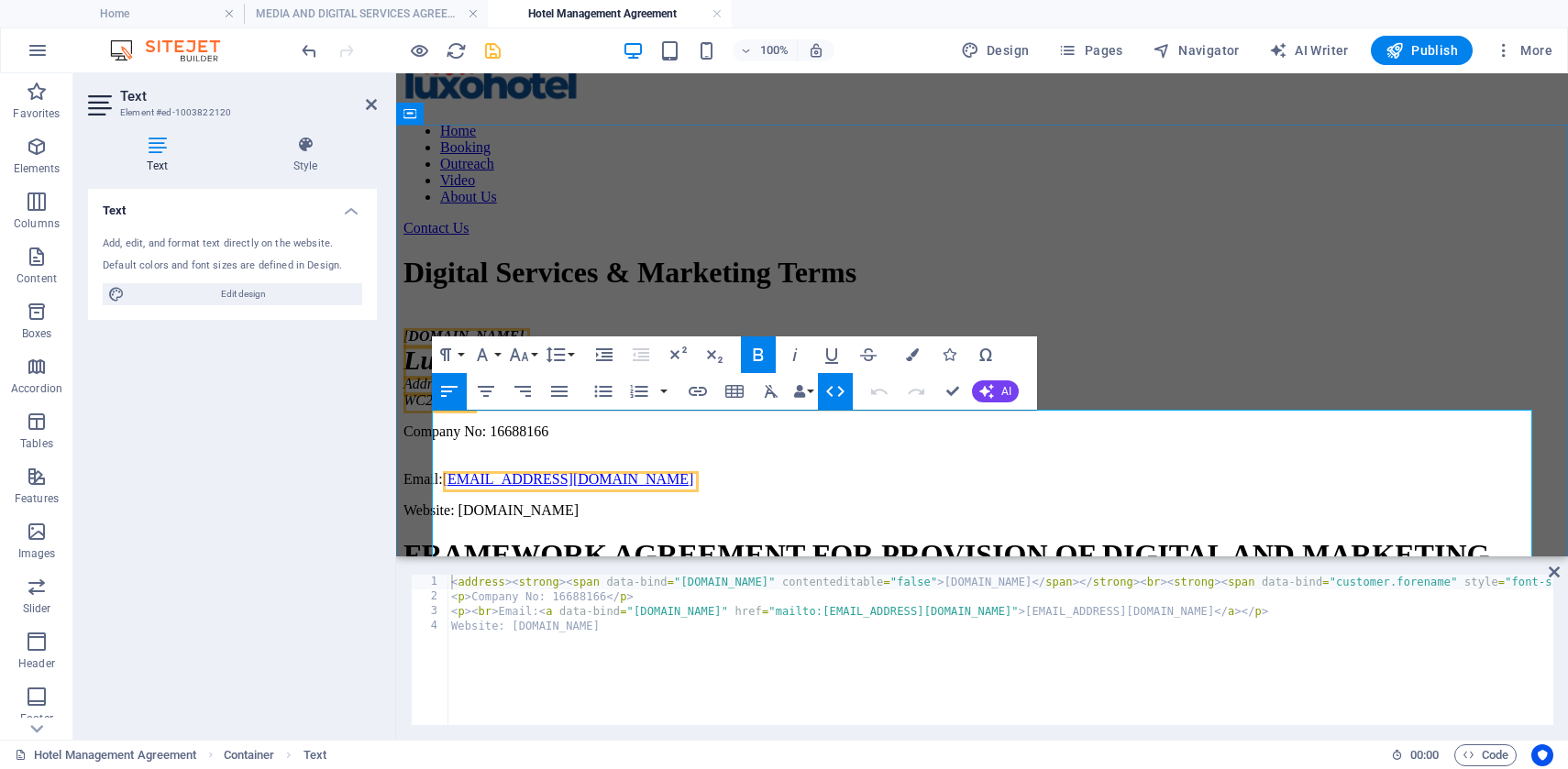
click at [892, 409] on address "[DOMAIN_NAME] Luxo Real Estate & Hotels Ltd Address [STREET_ADDRESS][PERSON_NAM…" at bounding box center [982, 368] width 1157 height 81
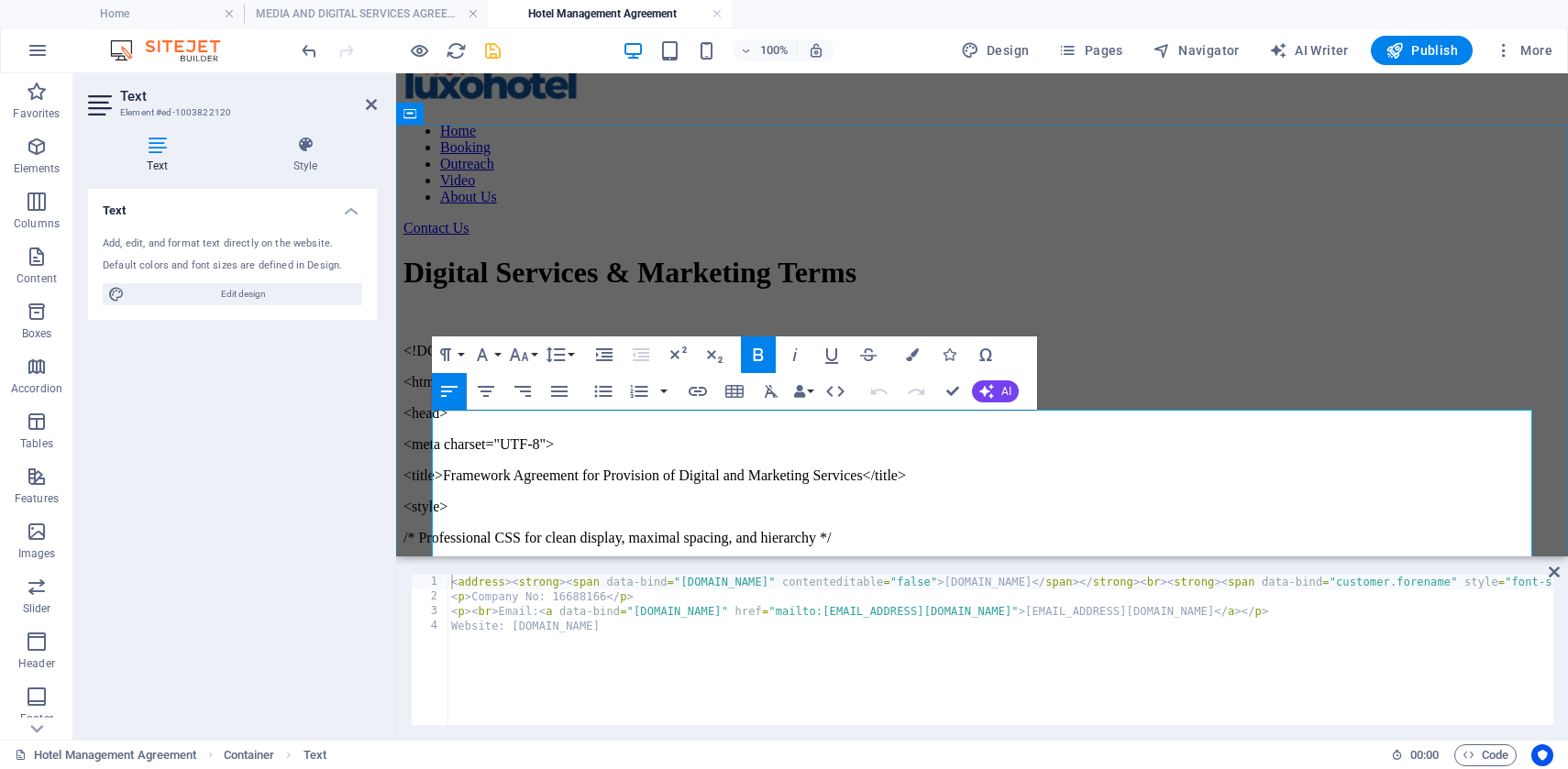
scroll to position [330169, 9]
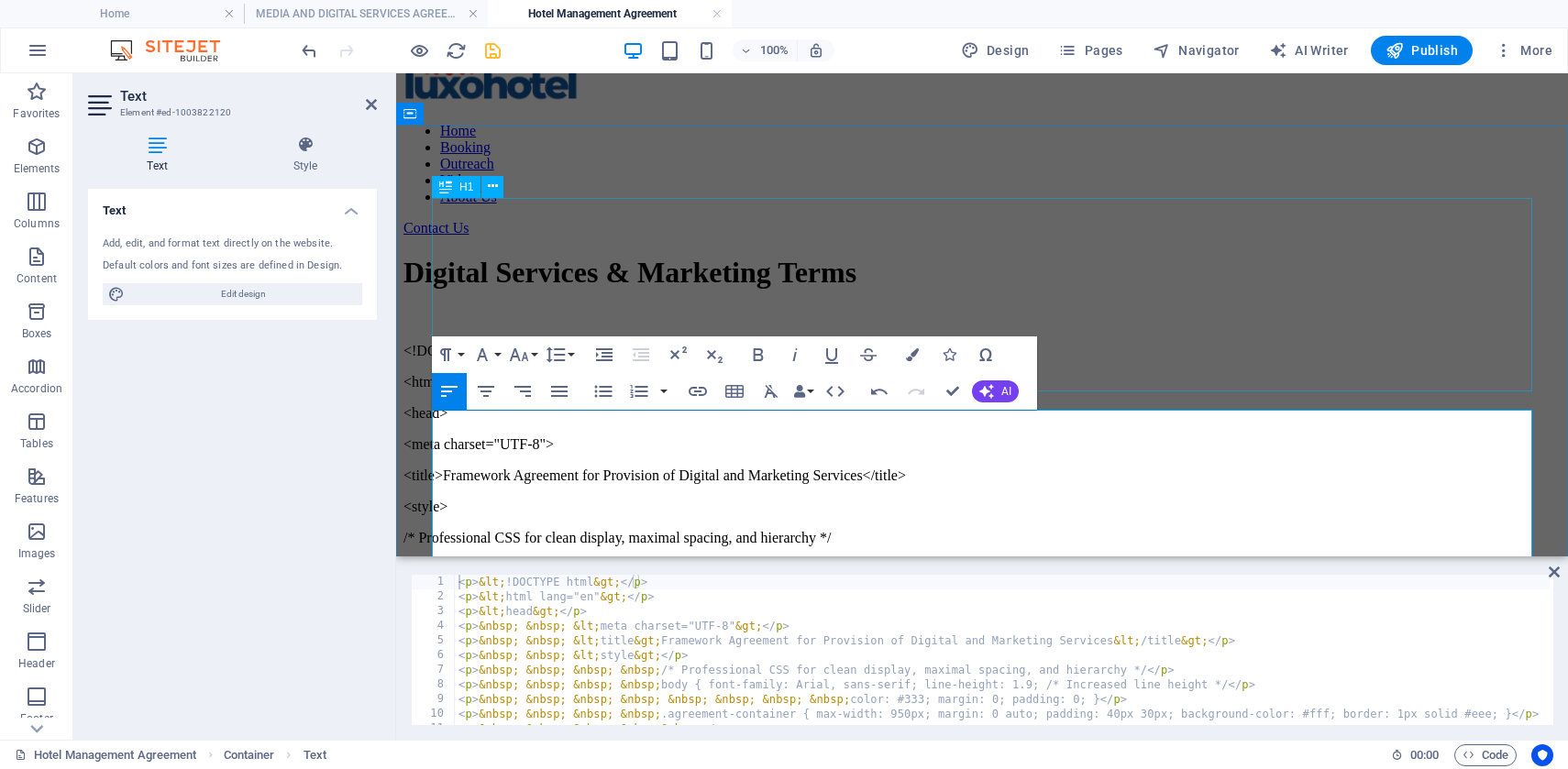
click at [1286, 290] on div "Digital Services & Marketing Terms" at bounding box center [982, 272] width 1157 height 34
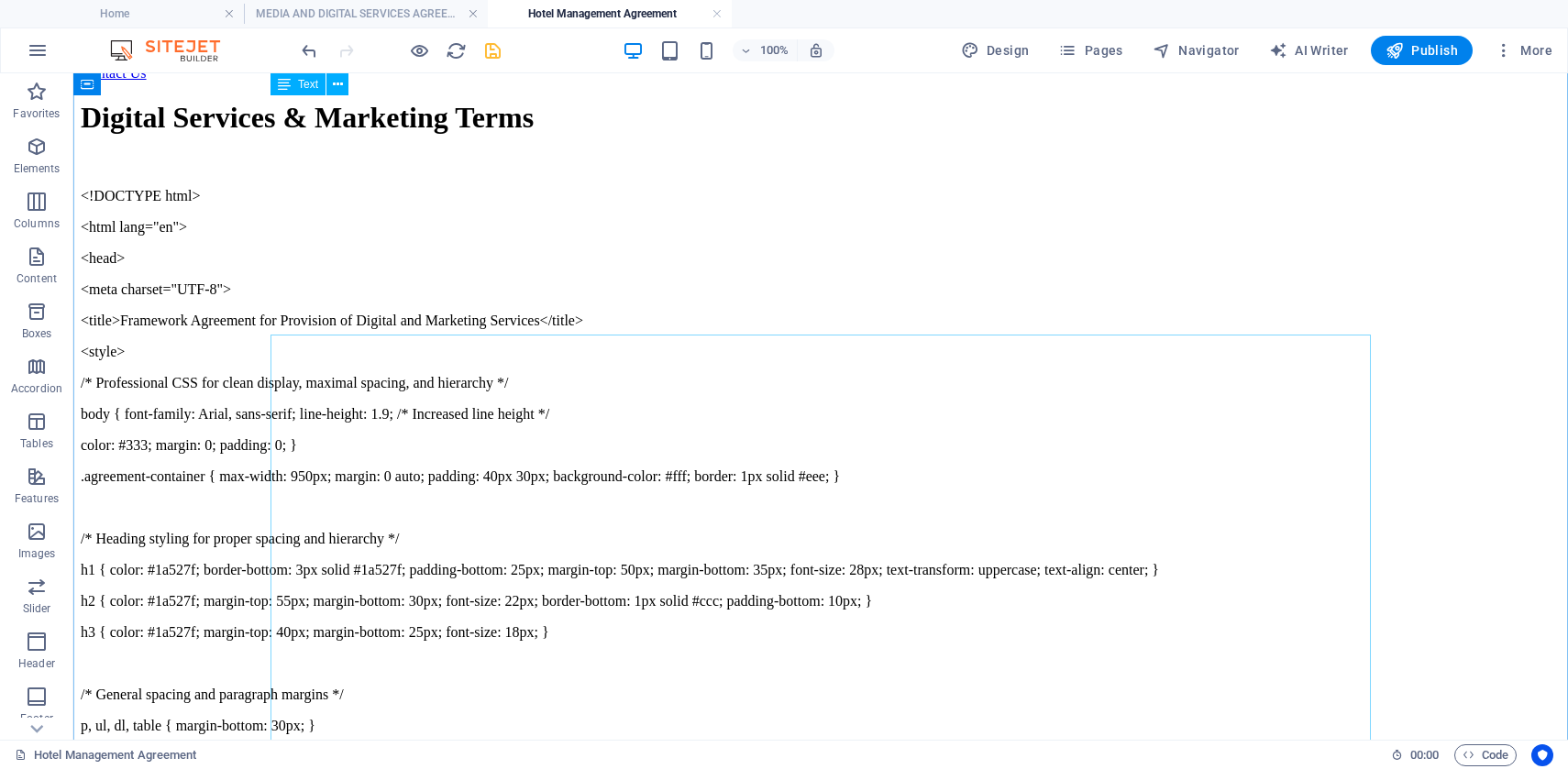
scroll to position [81, 0]
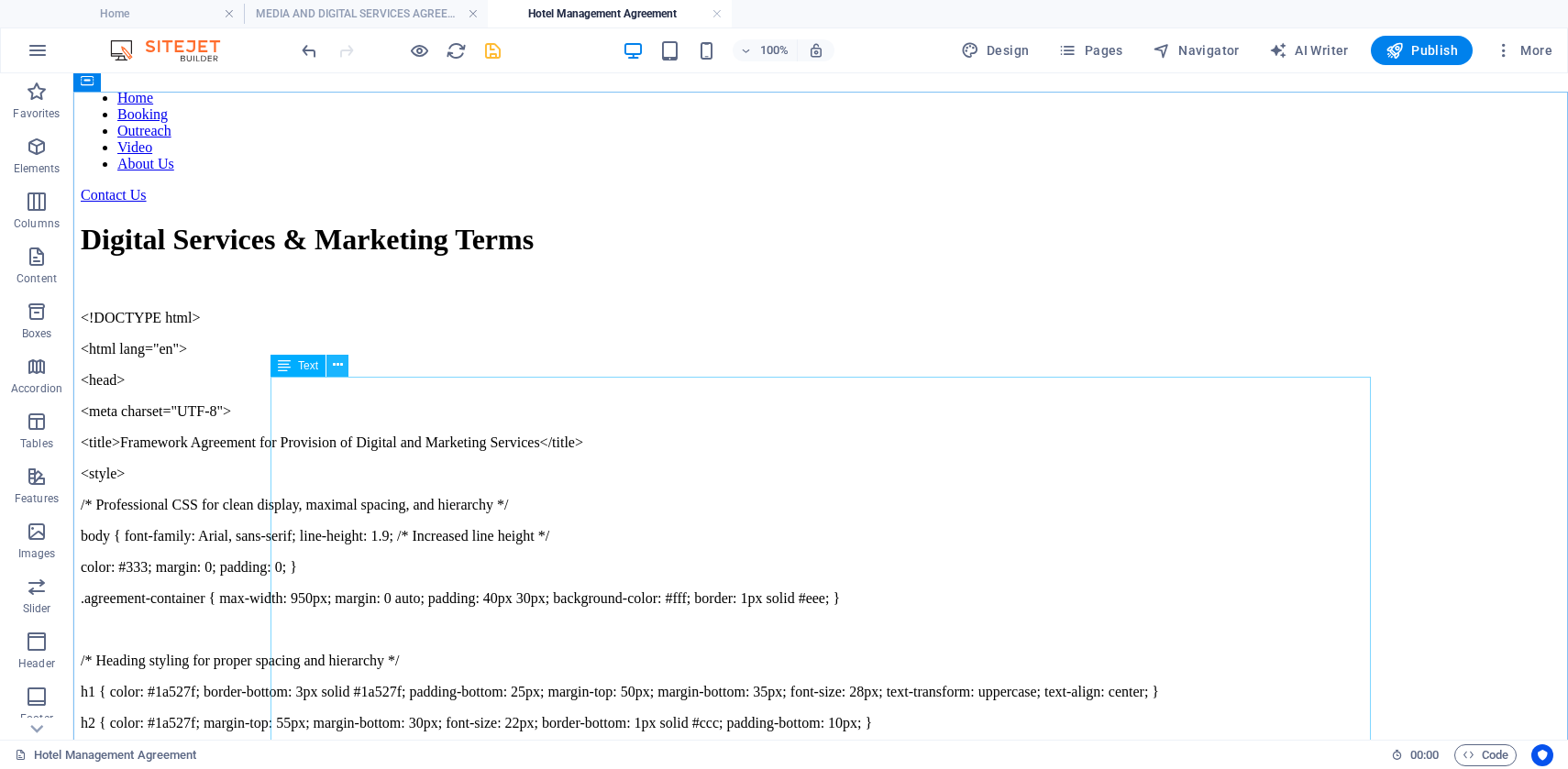
click at [336, 364] on icon at bounding box center [337, 365] width 10 height 20
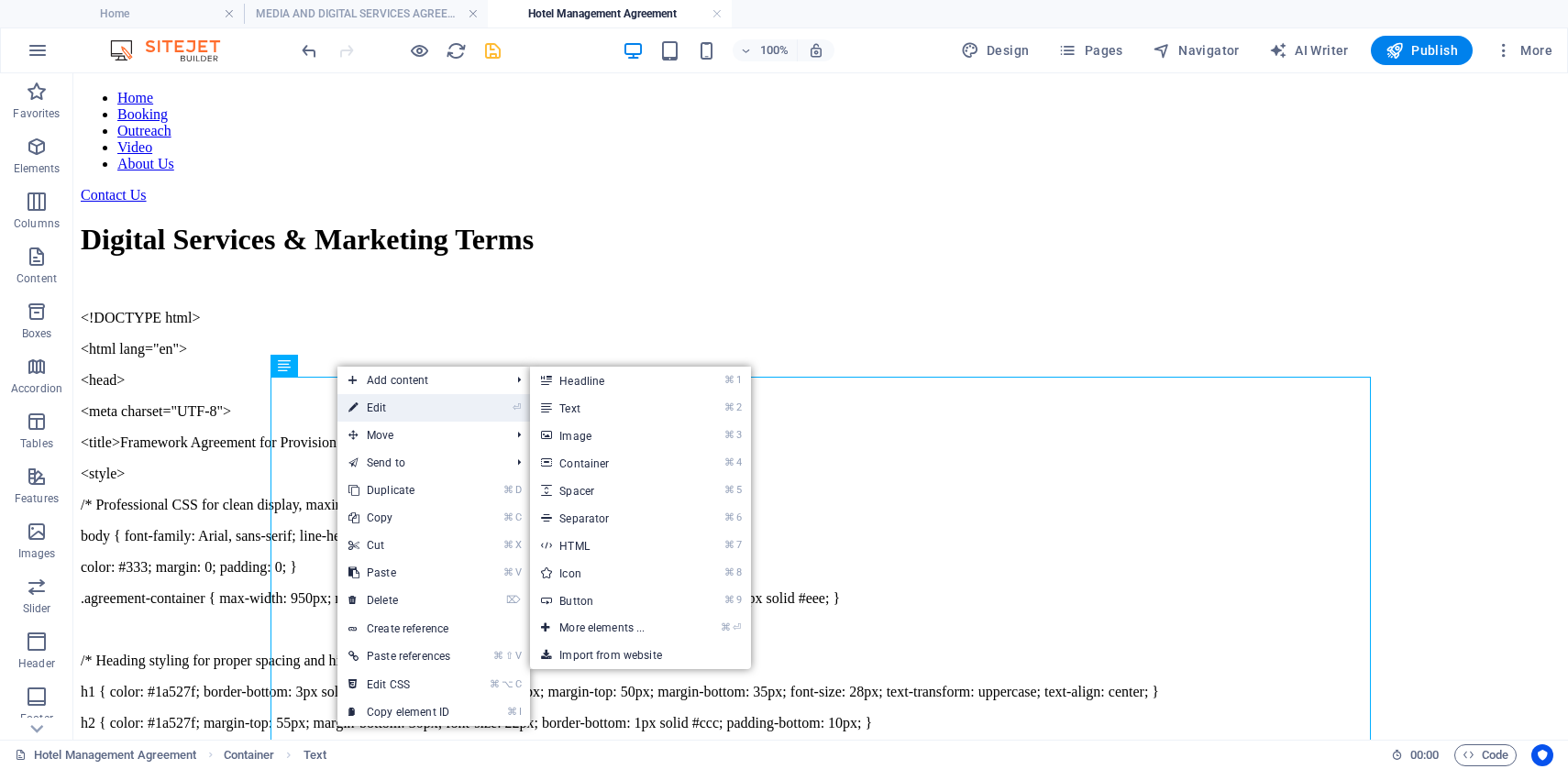
click at [368, 418] on link "⏎ Edit" at bounding box center [399, 408] width 124 height 28
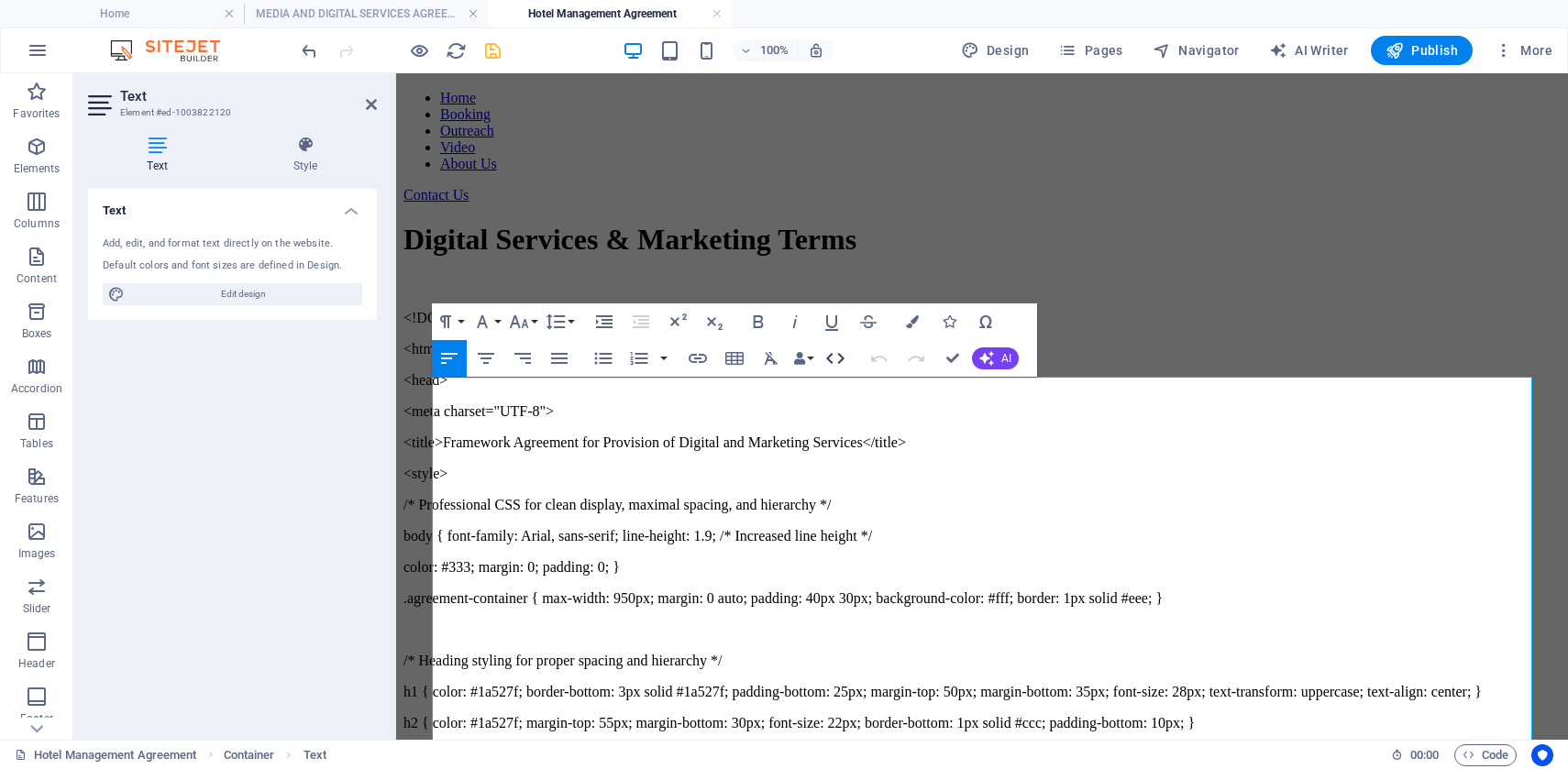
click at [836, 353] on icon "button" at bounding box center [835, 359] width 22 height 22
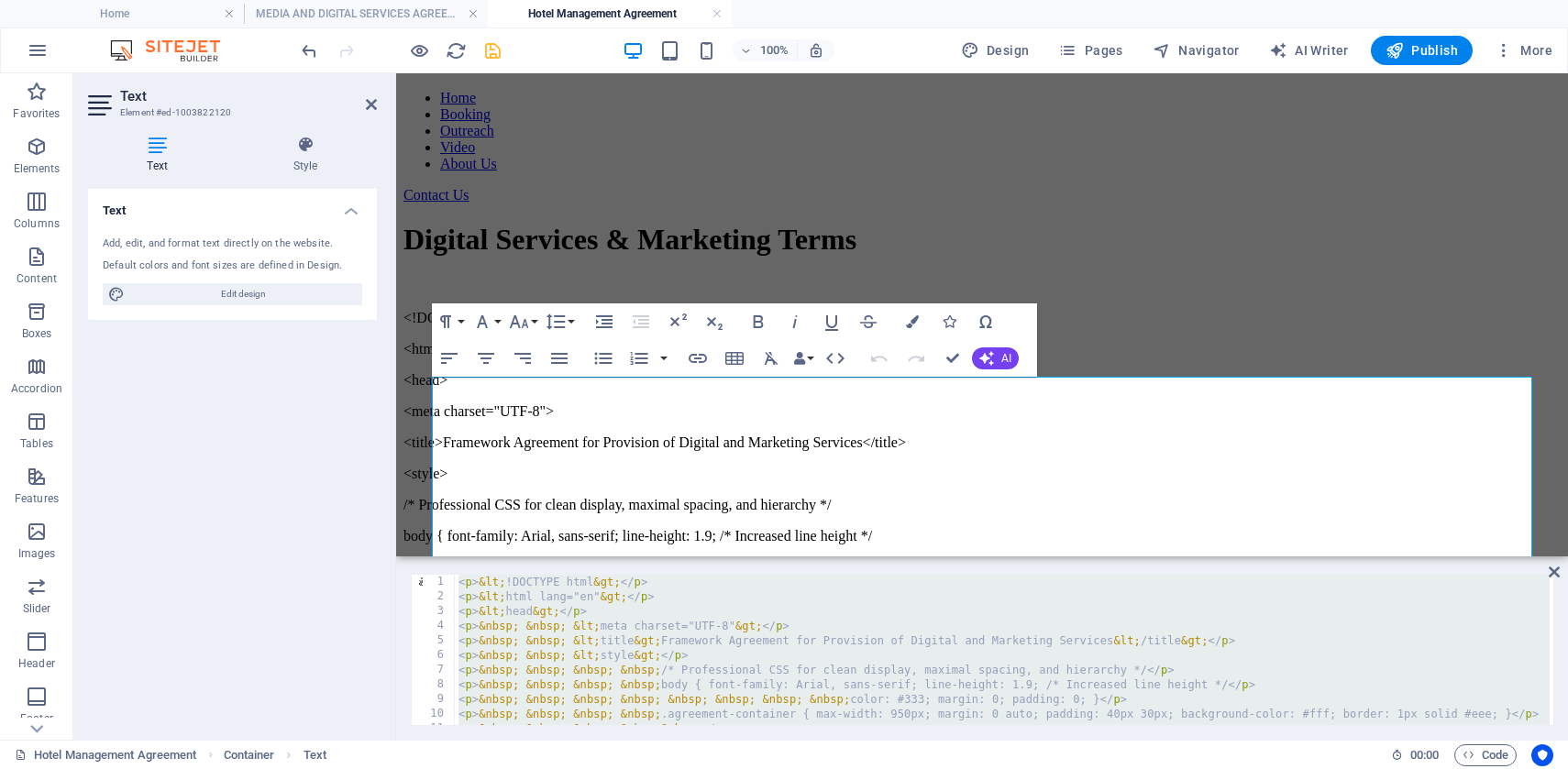
paste textarea "/html"
type textarea "</html>"
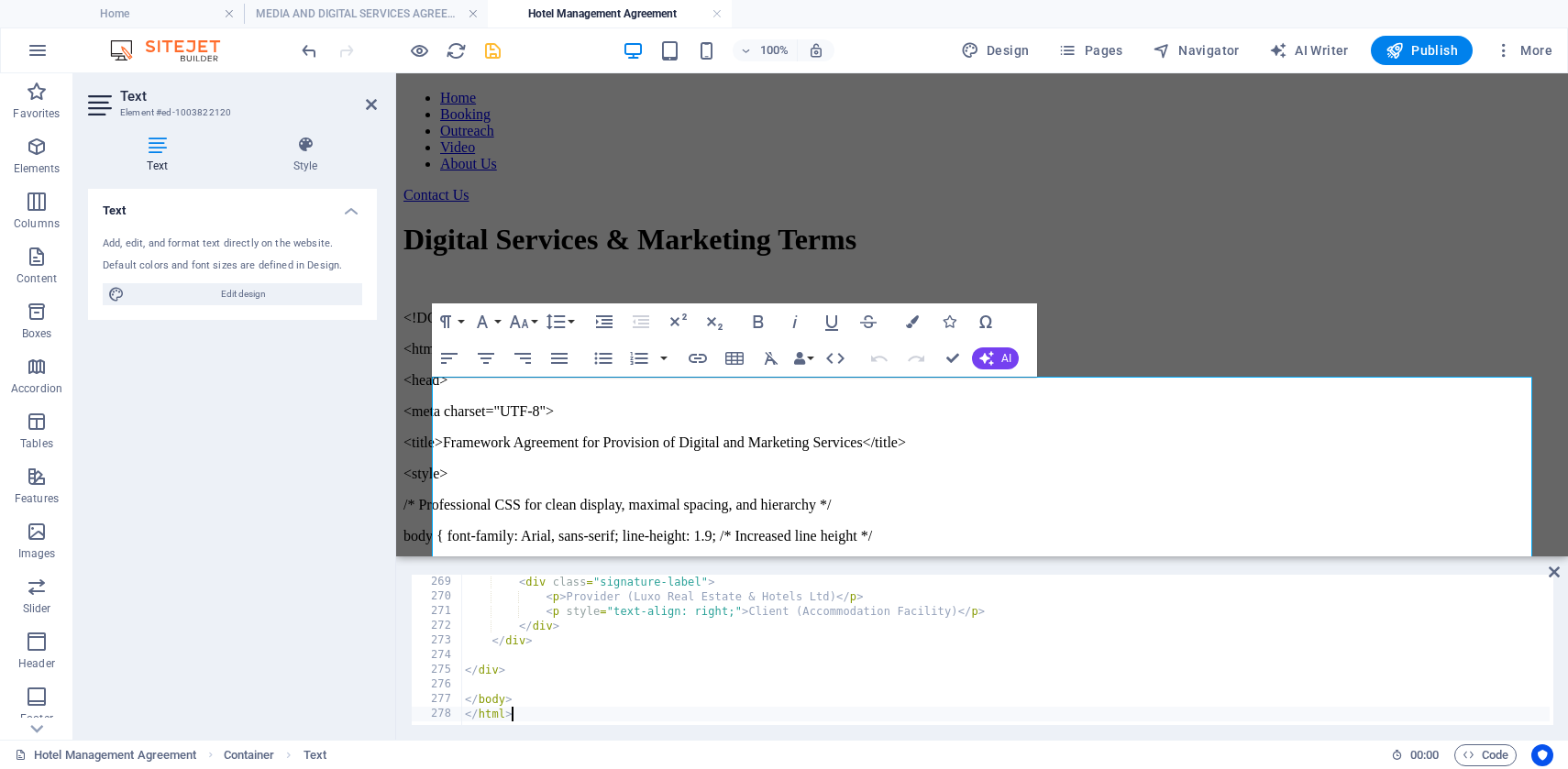
scroll to position [3931, 0]
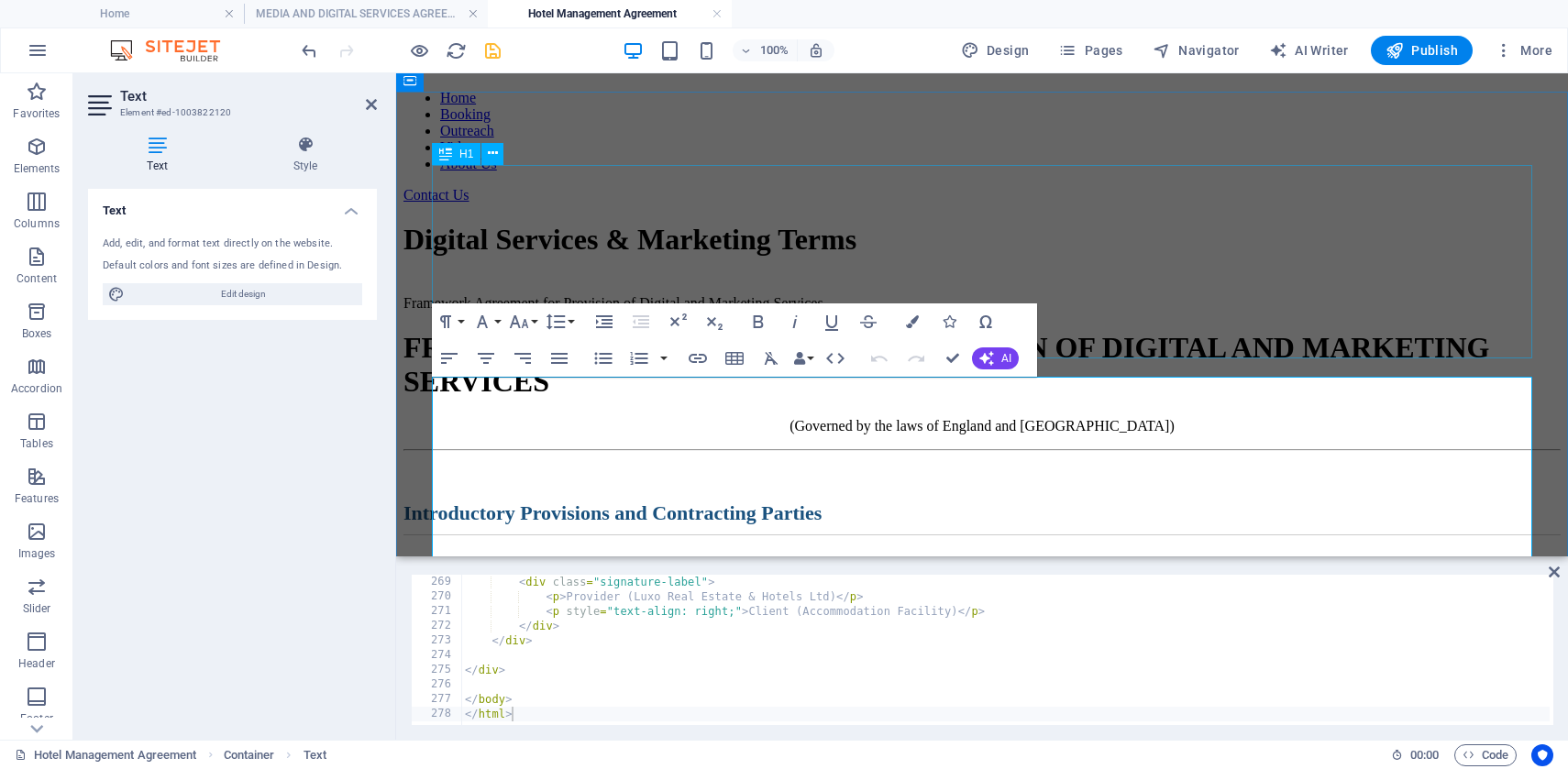
click at [1271, 256] on div "Digital Services & Marketing Terms" at bounding box center [982, 240] width 1157 height 34
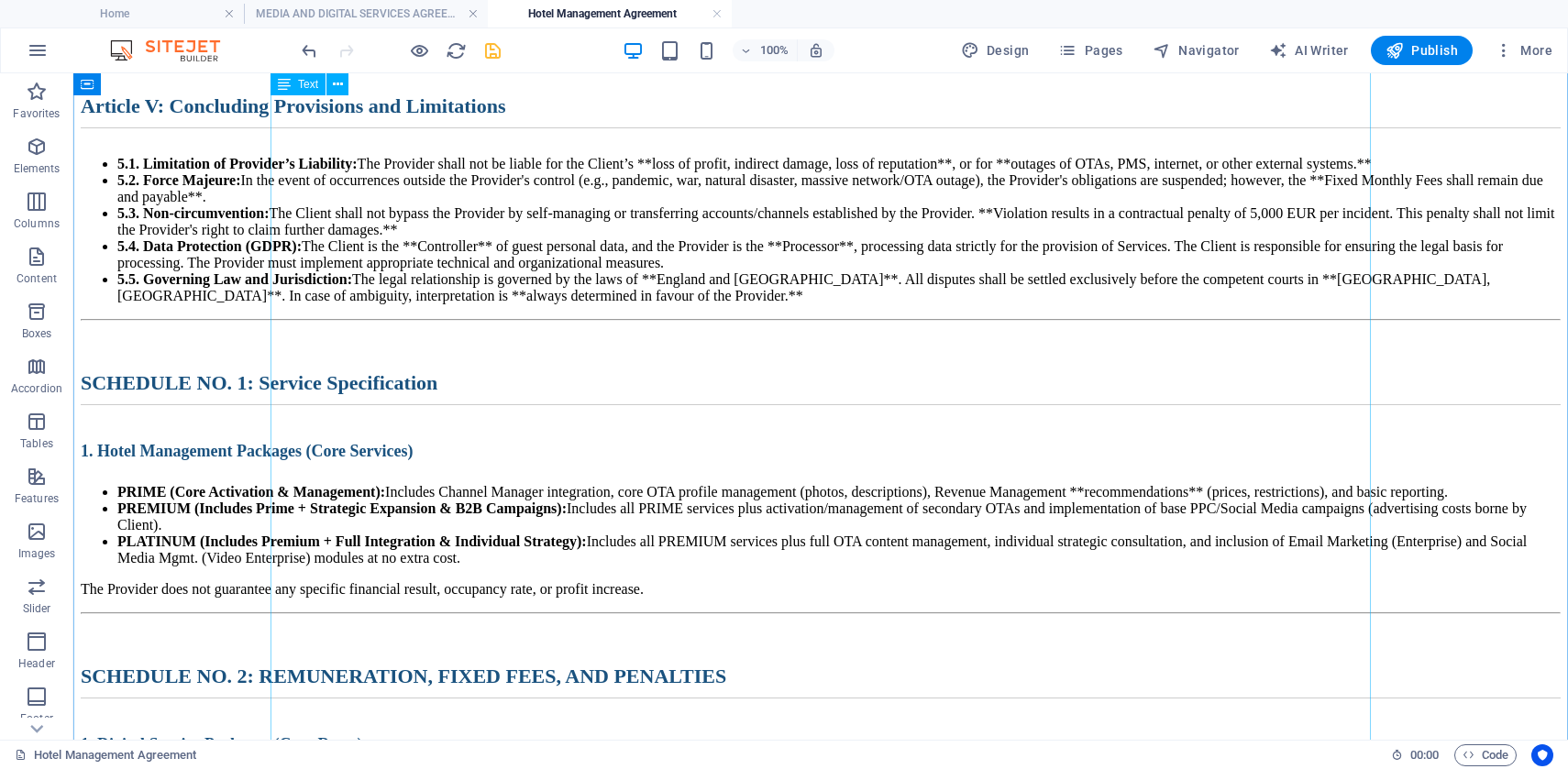
scroll to position [2318, 0]
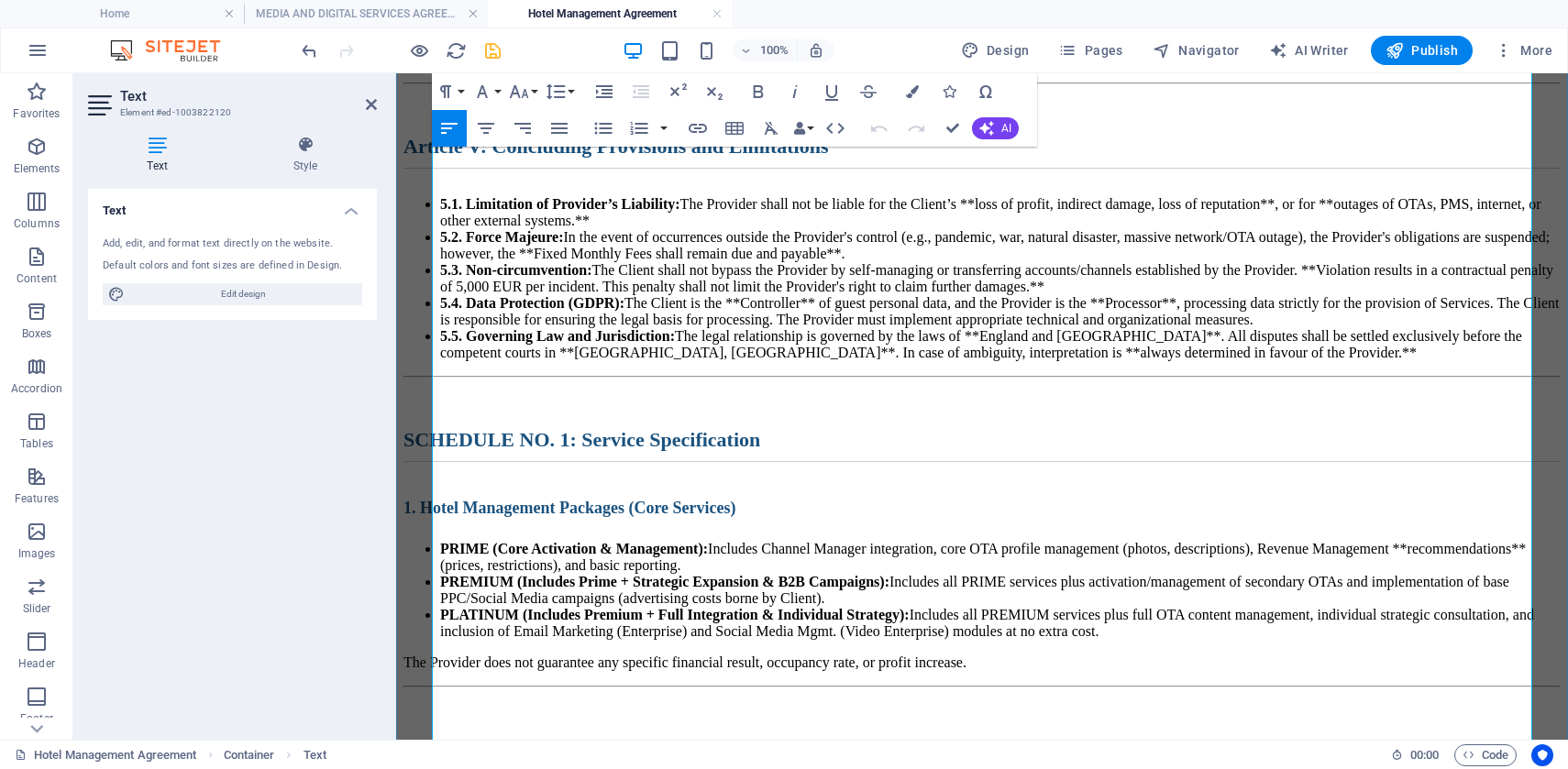
scroll to position [2383, 0]
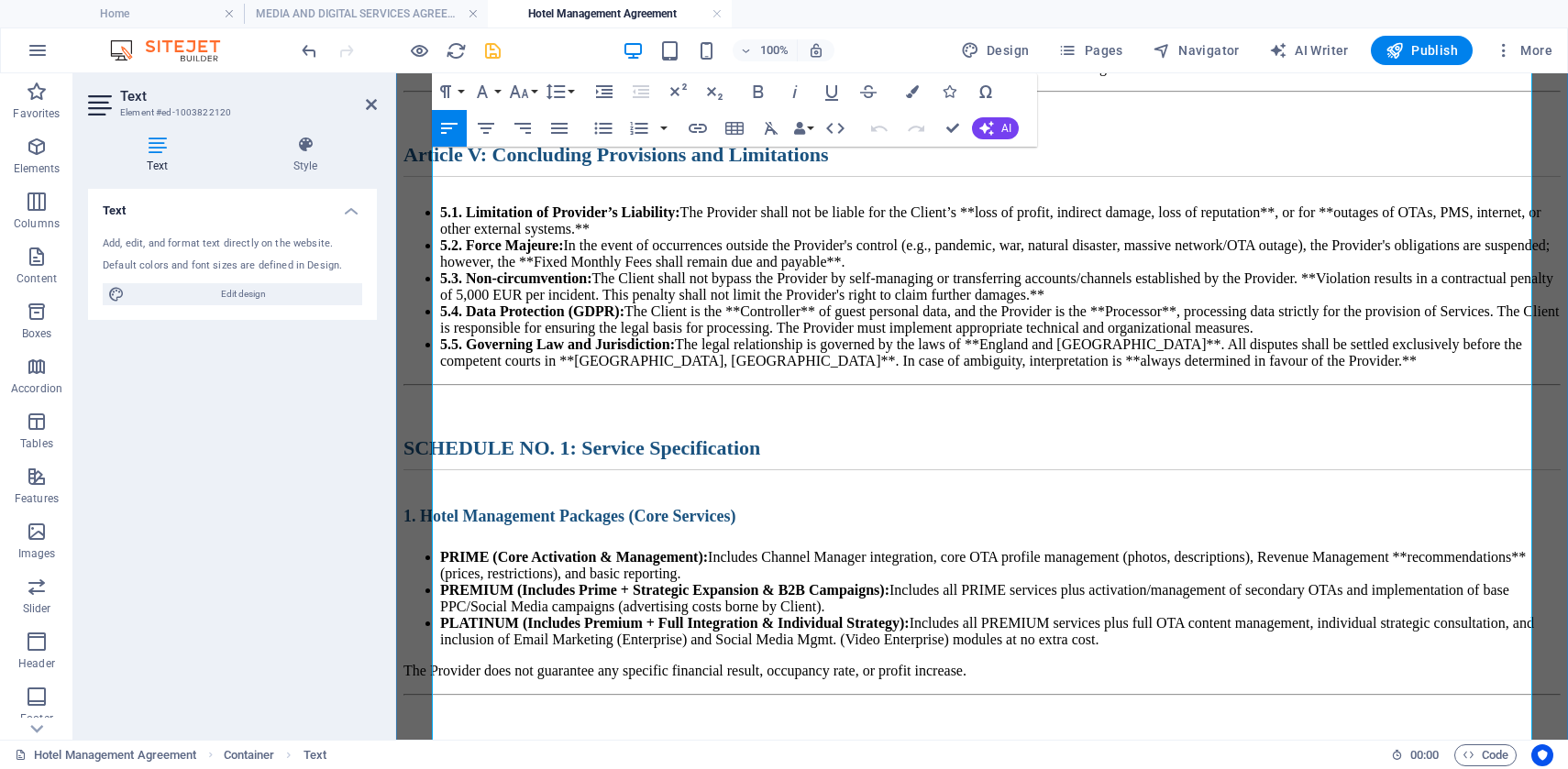
drag, startPoint x: 1233, startPoint y: 265, endPoint x: 1217, endPoint y: 264, distance: 16.0
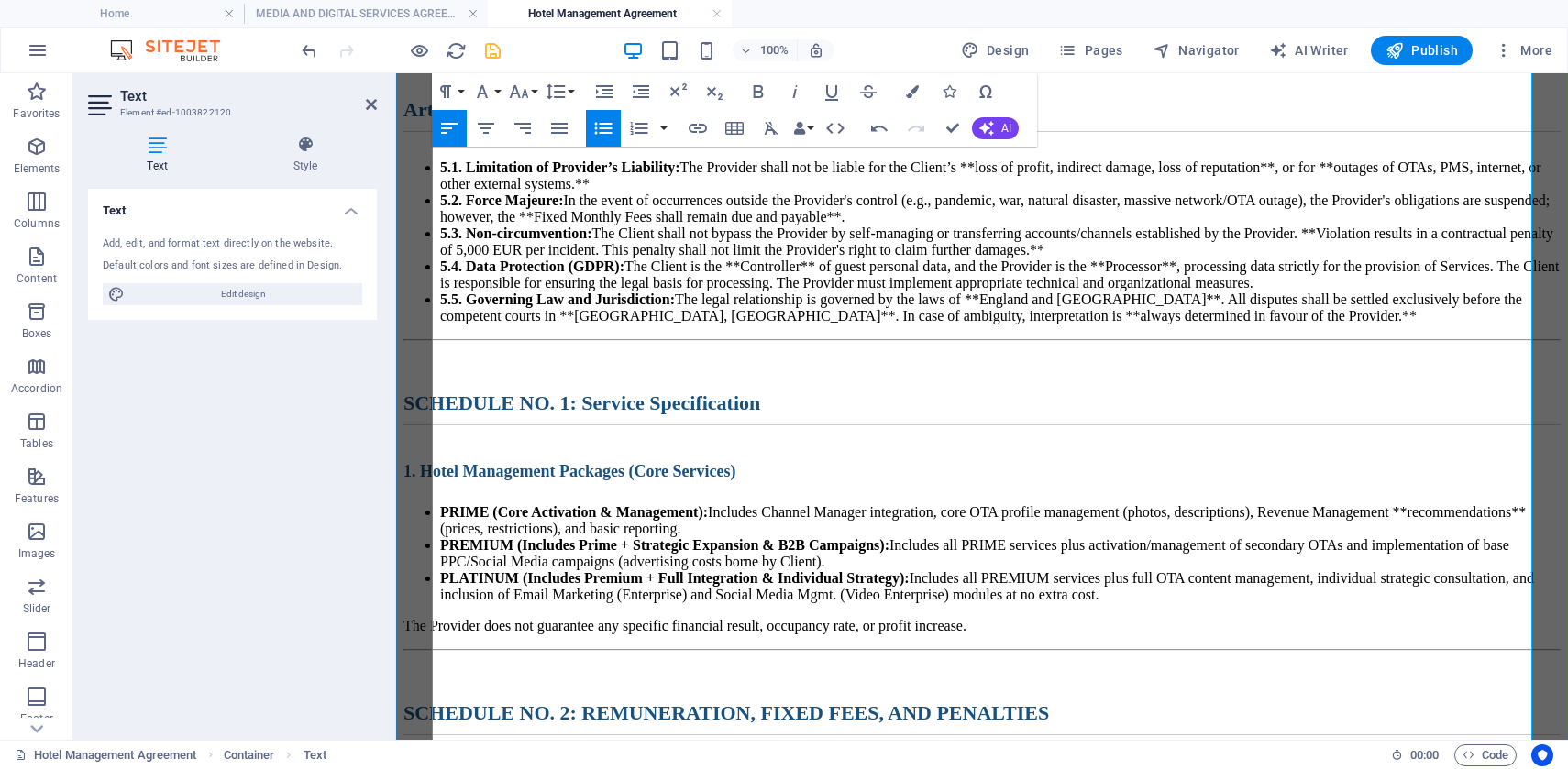
scroll to position [2436, 0]
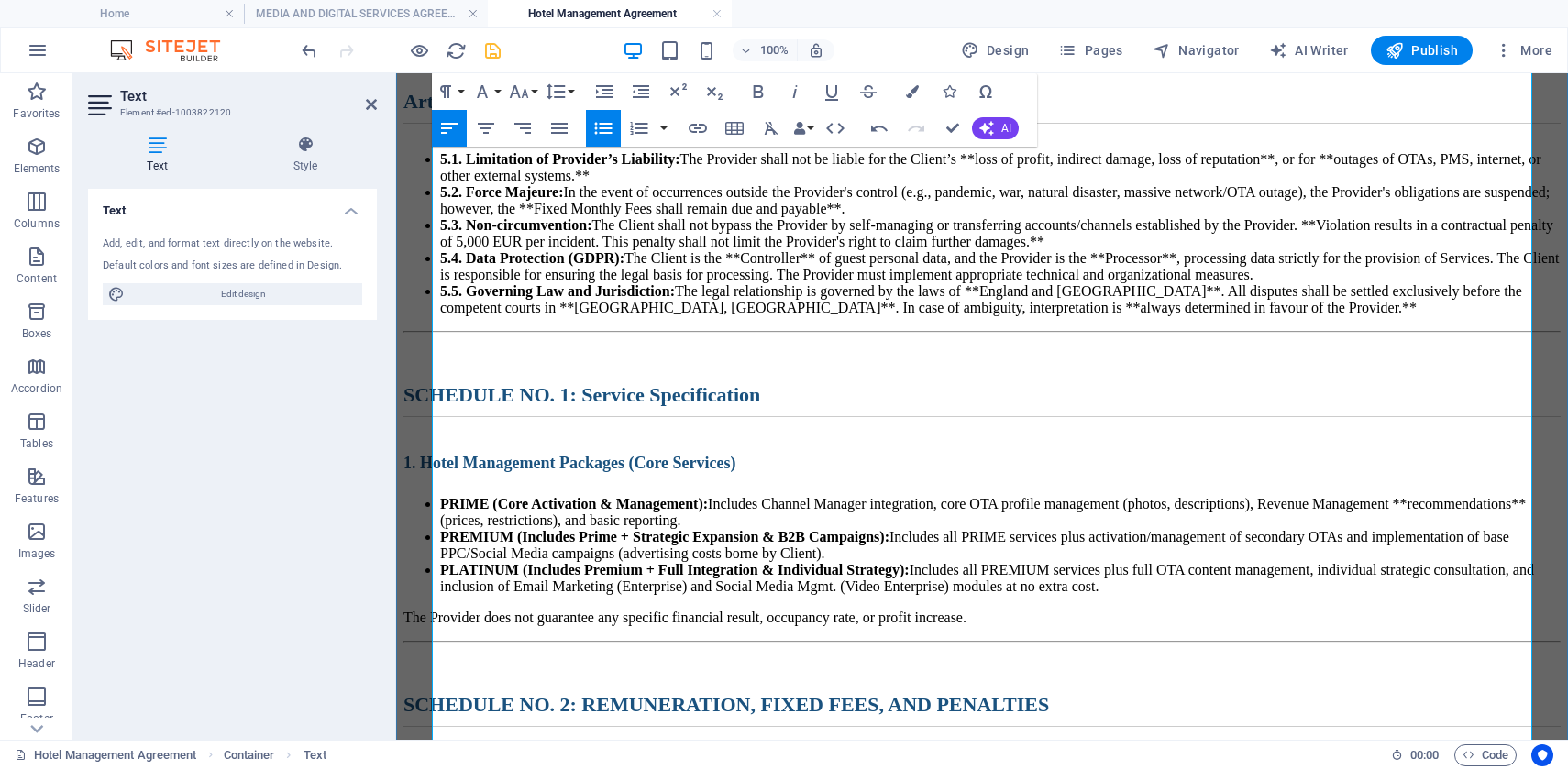
drag, startPoint x: 1491, startPoint y: 317, endPoint x: 1470, endPoint y: 317, distance: 21.0
drag, startPoint x: 1043, startPoint y: 291, endPoint x: 1025, endPoint y: 289, distance: 18.1
drag, startPoint x: 710, startPoint y: 319, endPoint x: 693, endPoint y: 315, distance: 17.5
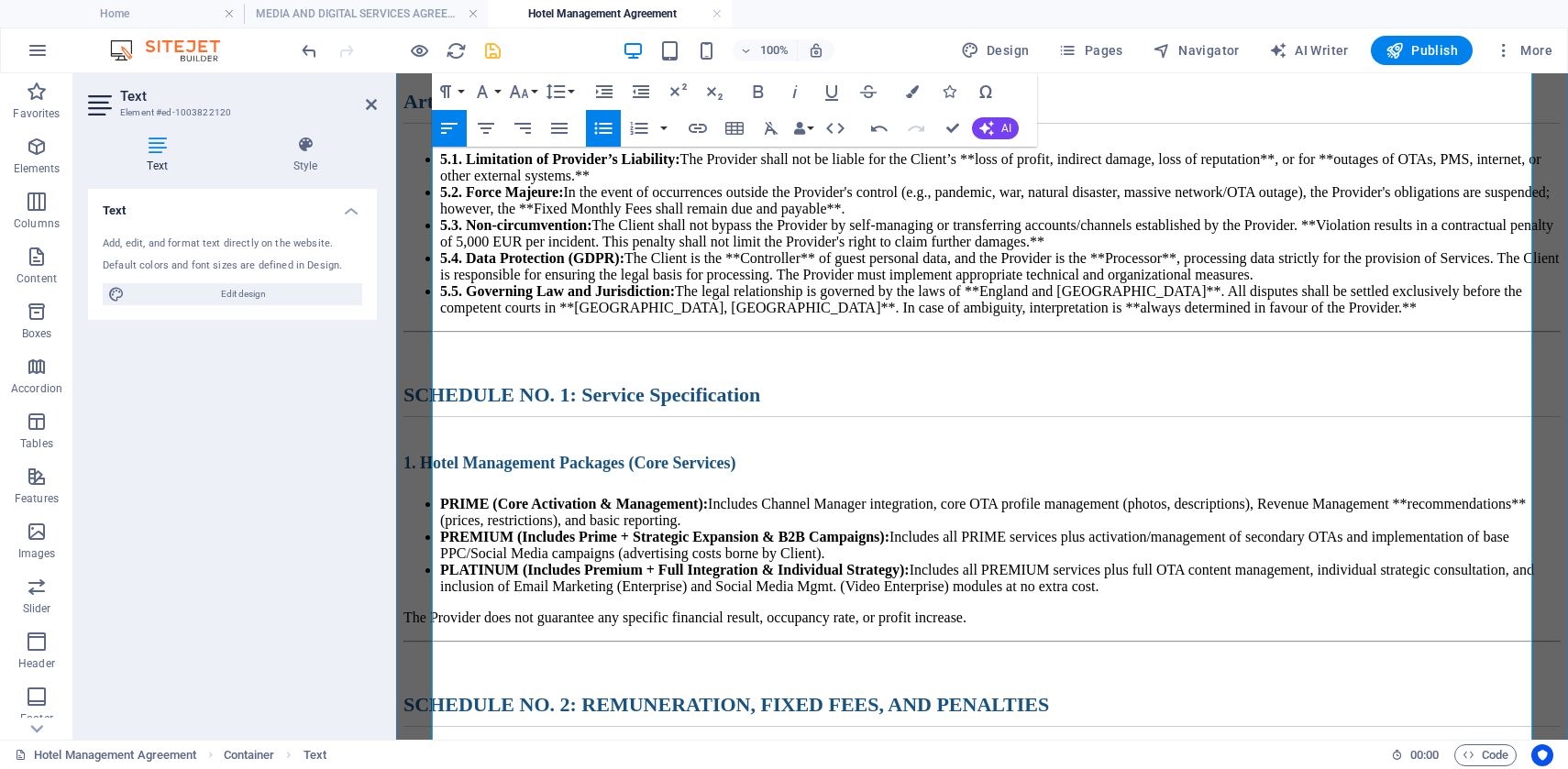
drag, startPoint x: 1161, startPoint y: 343, endPoint x: 1139, endPoint y: 342, distance: 22.0
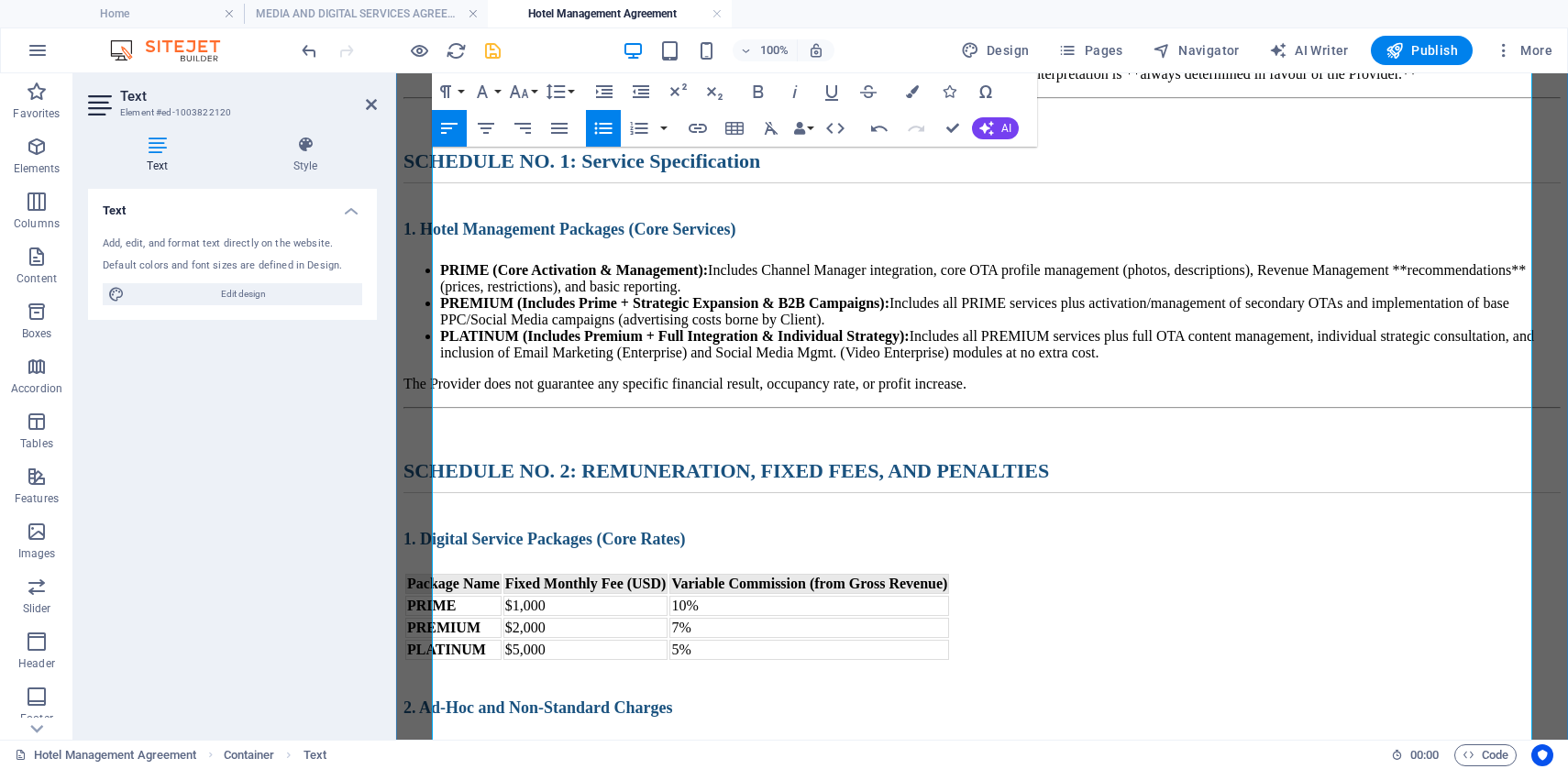
scroll to position [2690, 0]
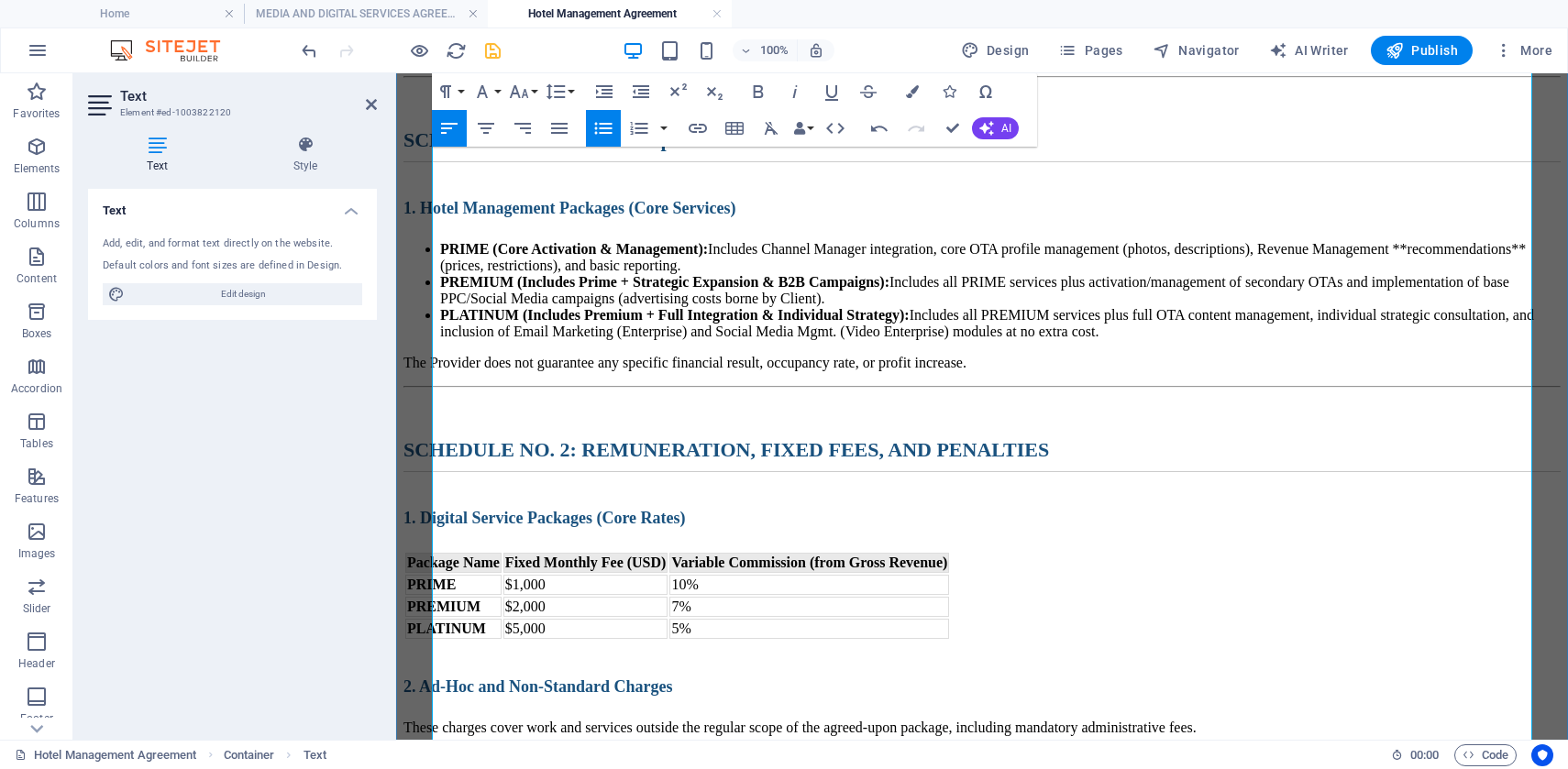
drag, startPoint x: 1038, startPoint y: 324, endPoint x: 1025, endPoint y: 325, distance: 13.0
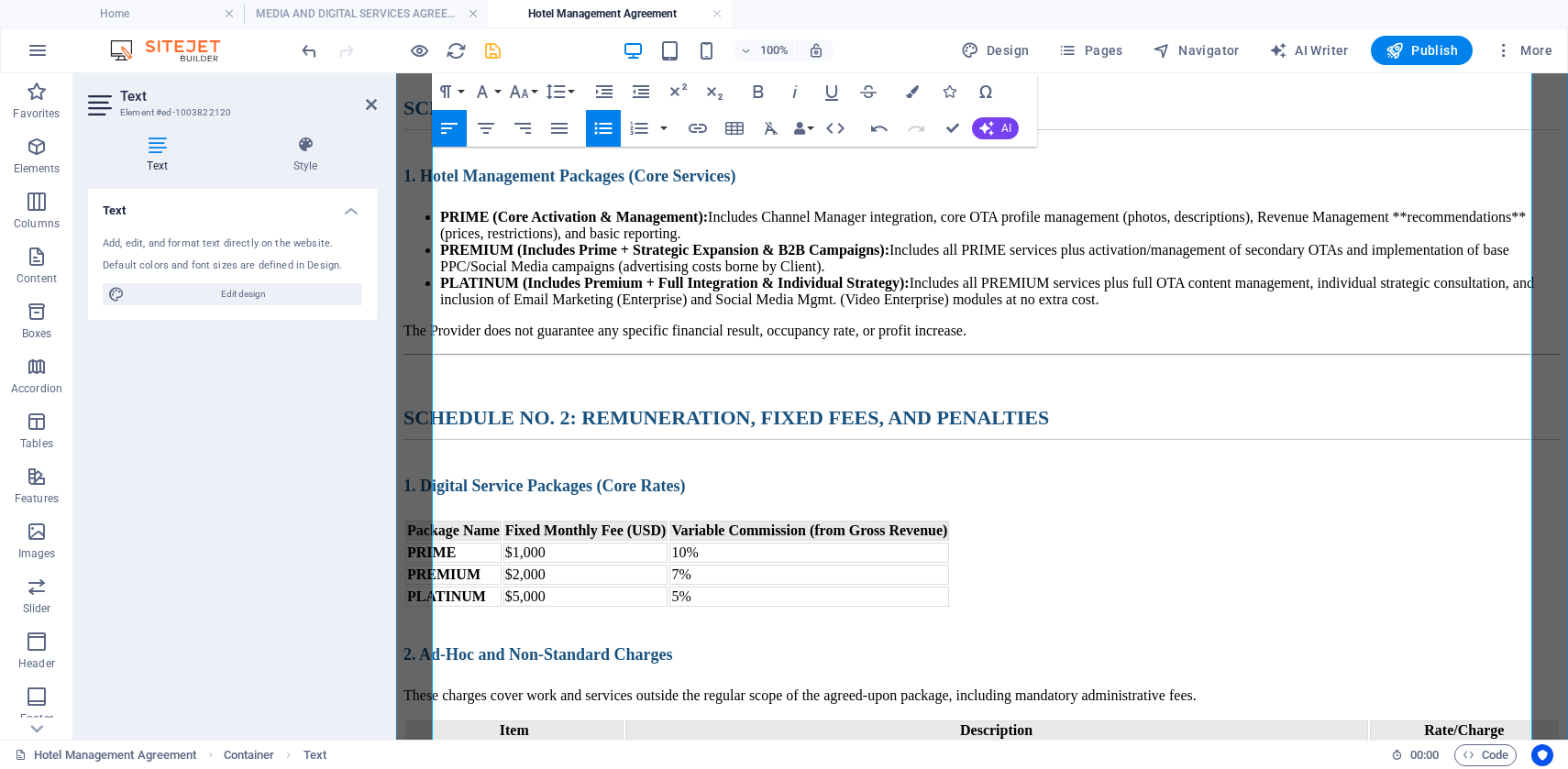
scroll to position [2739, 0]
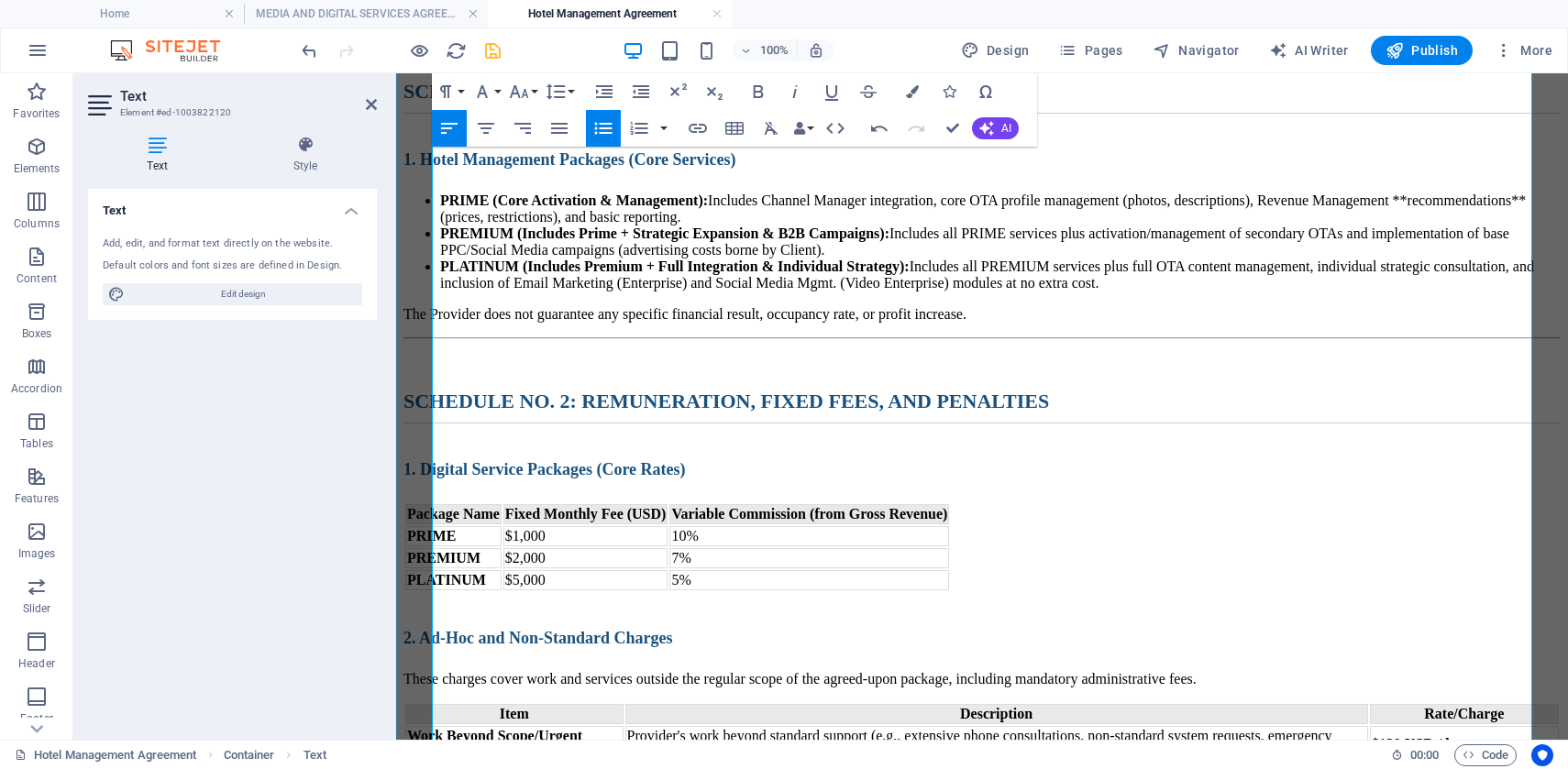
drag, startPoint x: 1485, startPoint y: 385, endPoint x: 1458, endPoint y: 385, distance: 27.0
drag, startPoint x: 1472, startPoint y: 409, endPoint x: 1457, endPoint y: 408, distance: 15.0
drag, startPoint x: 1373, startPoint y: 438, endPoint x: 1352, endPoint y: 437, distance: 21.0
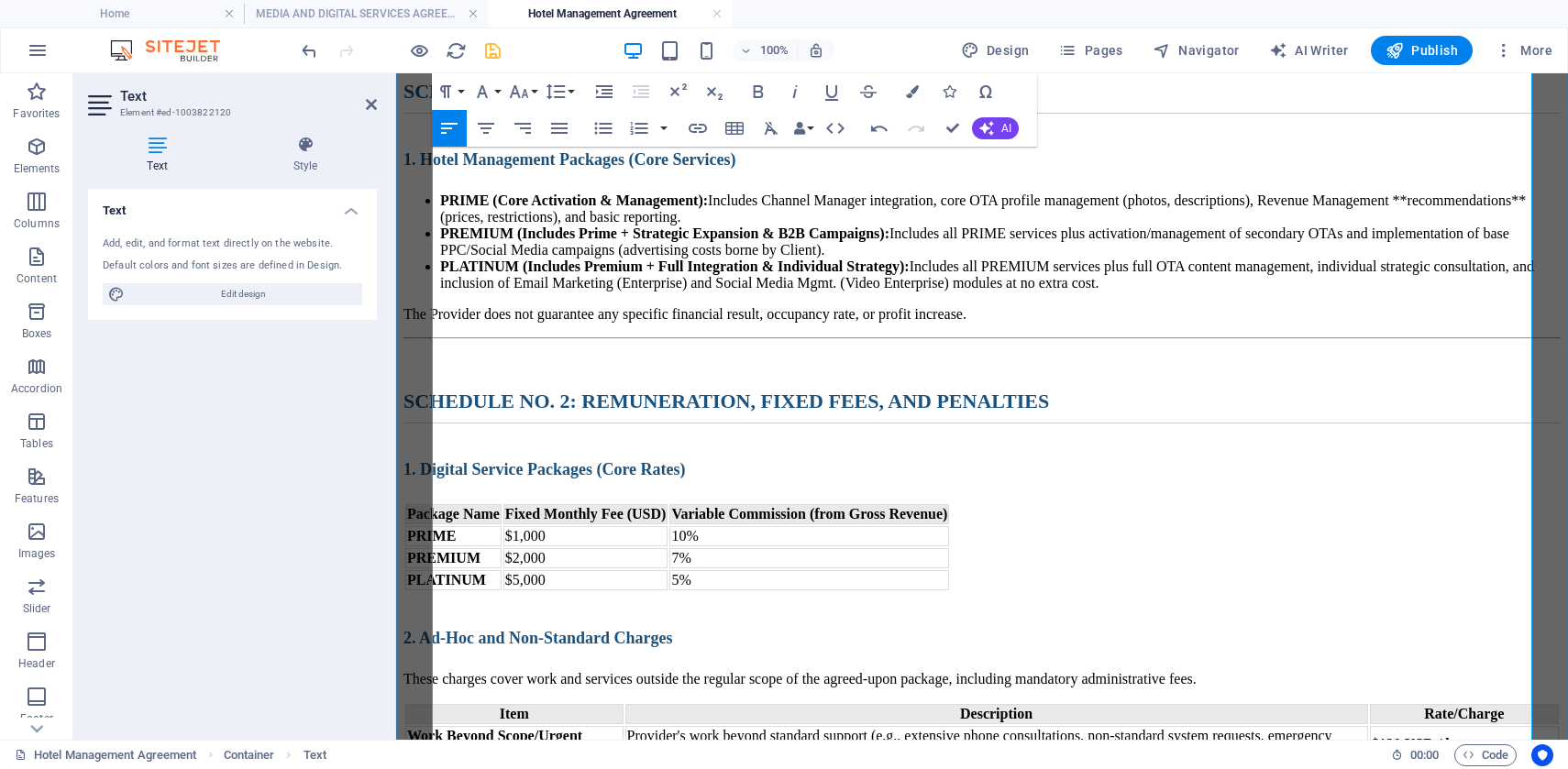
drag, startPoint x: 785, startPoint y: 385, endPoint x: 769, endPoint y: 384, distance: 16.0
drag, startPoint x: 650, startPoint y: 356, endPoint x: 629, endPoint y: 360, distance: 21.4
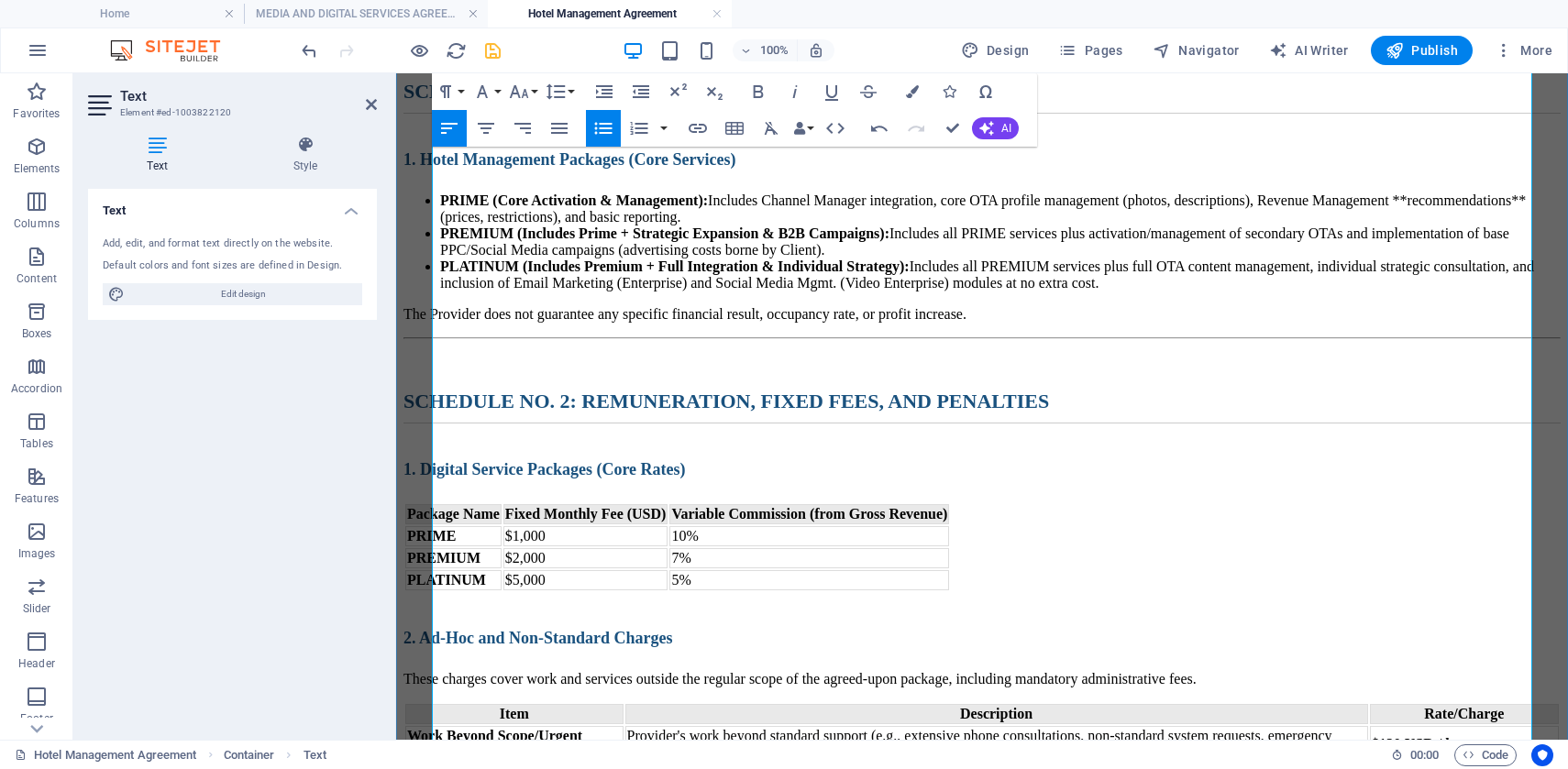
drag, startPoint x: 955, startPoint y: 412, endPoint x: 939, endPoint y: 411, distance: 16.0
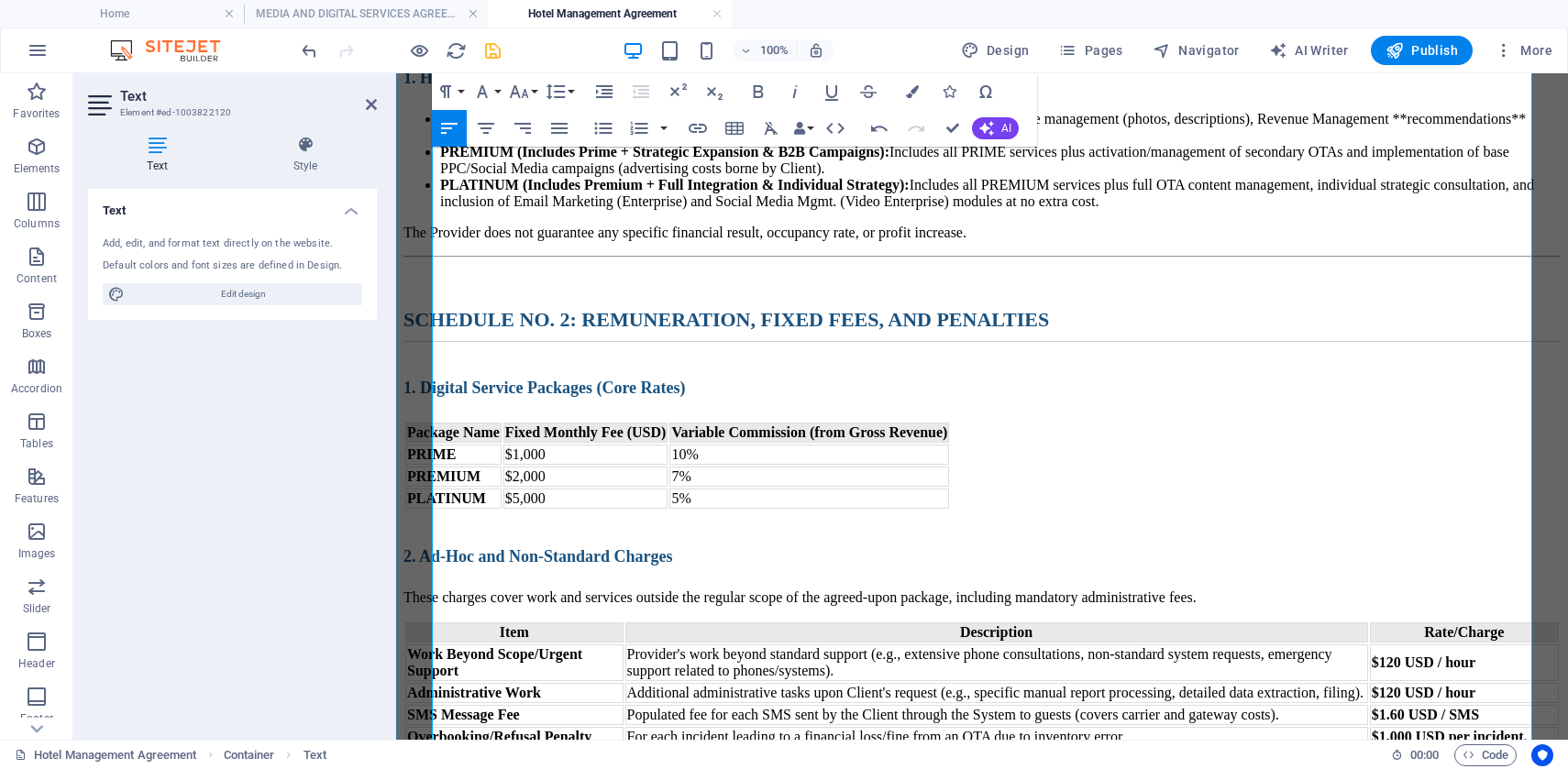
scroll to position [2843, 0]
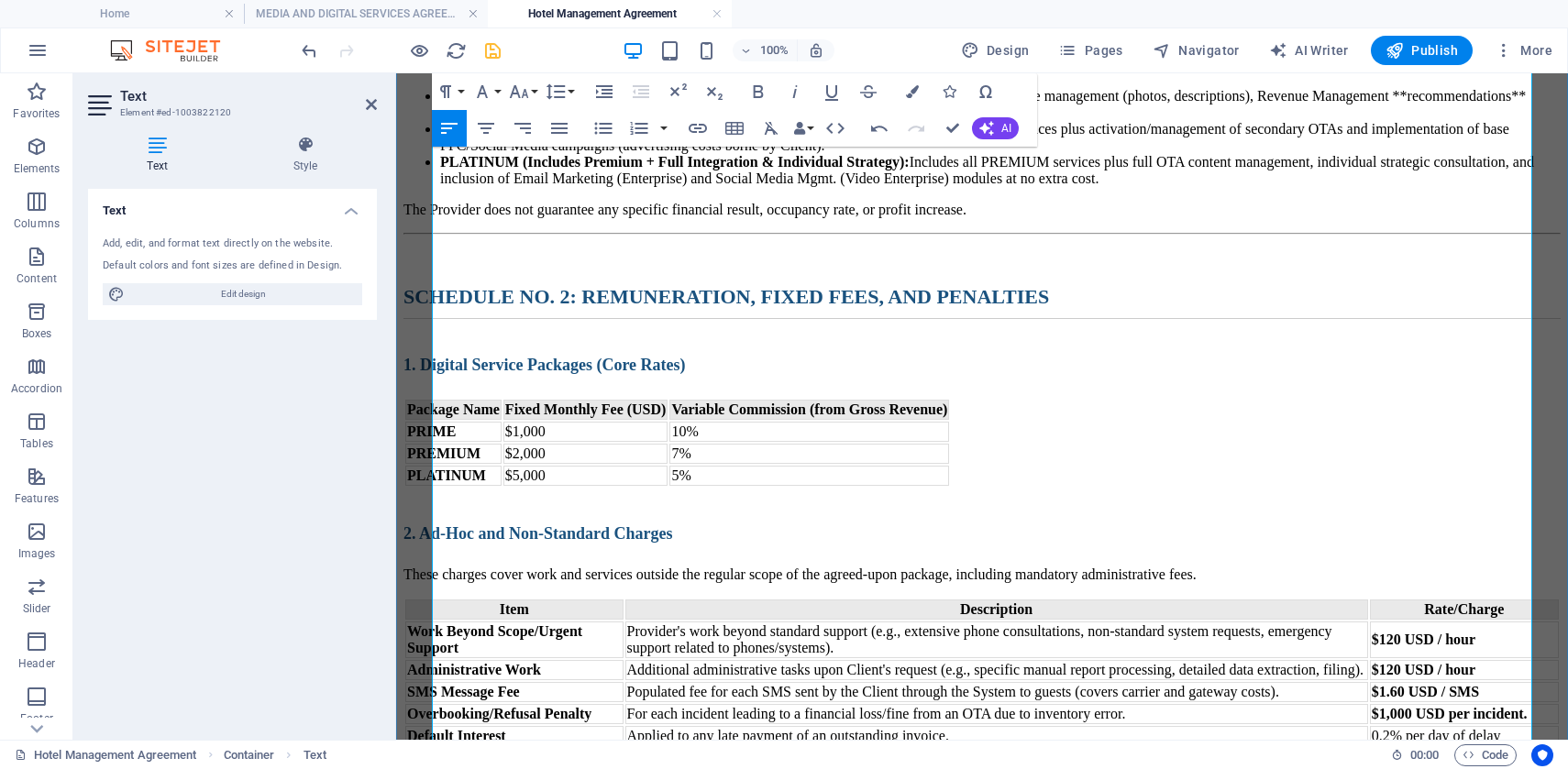
drag, startPoint x: 762, startPoint y: 330, endPoint x: 746, endPoint y: 330, distance: 16.0
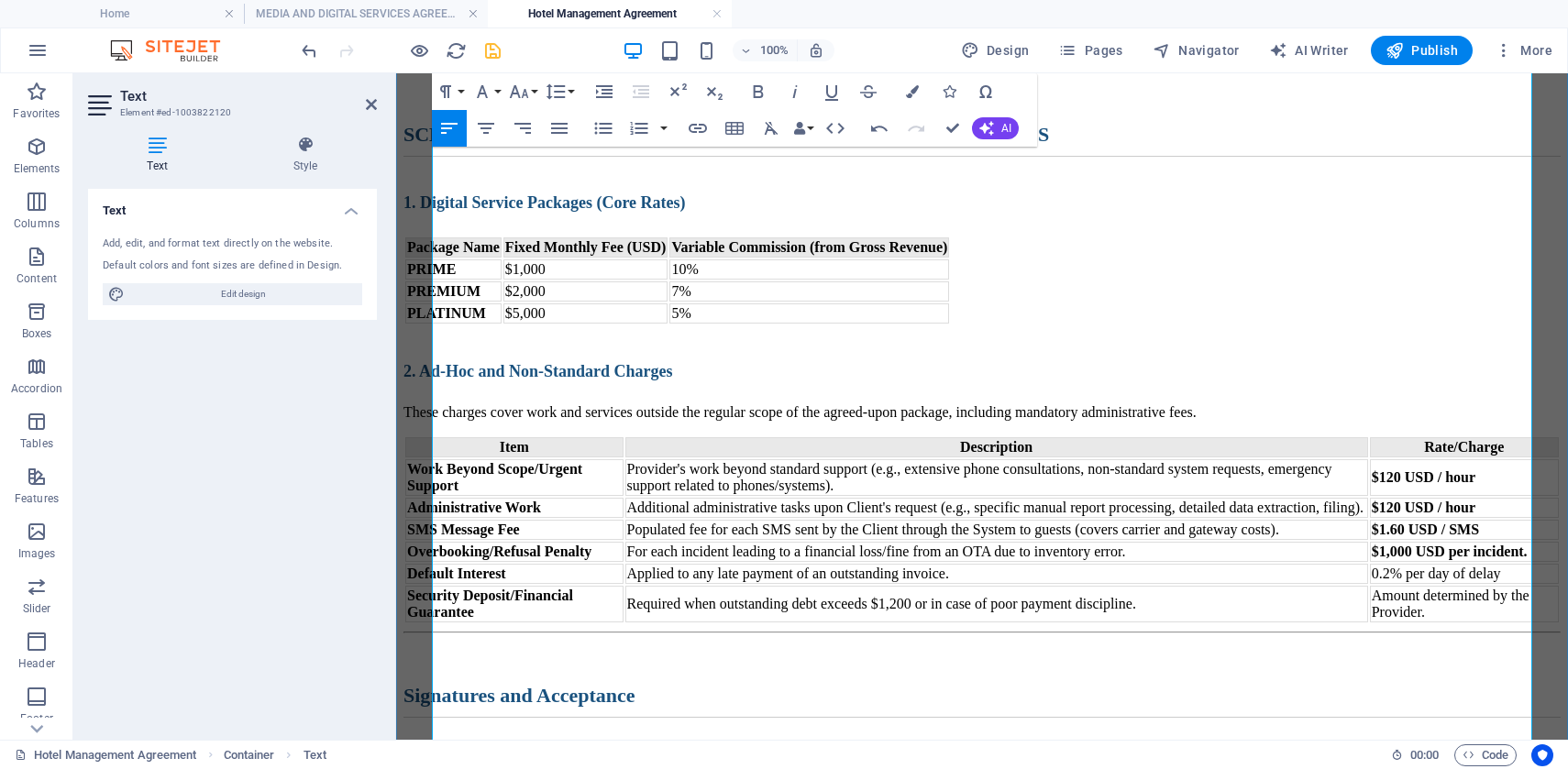
scroll to position [3020, 0]
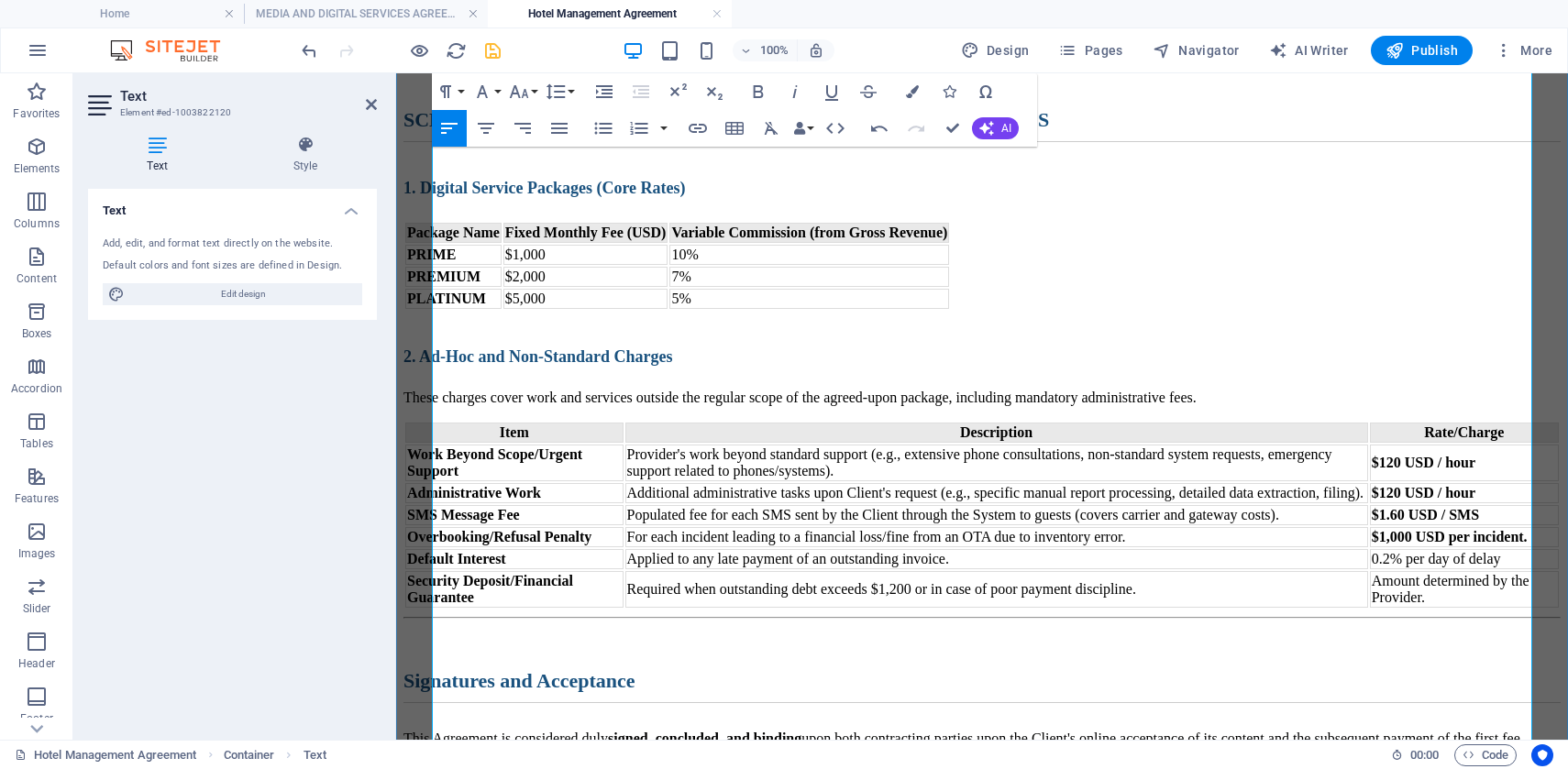
drag, startPoint x: 957, startPoint y: 260, endPoint x: 942, endPoint y: 260, distance: 15.0
drag, startPoint x: 998, startPoint y: 265, endPoint x: 983, endPoint y: 265, distance: 15.0
drag, startPoint x: 883, startPoint y: 287, endPoint x: 866, endPoint y: 286, distance: 17.0
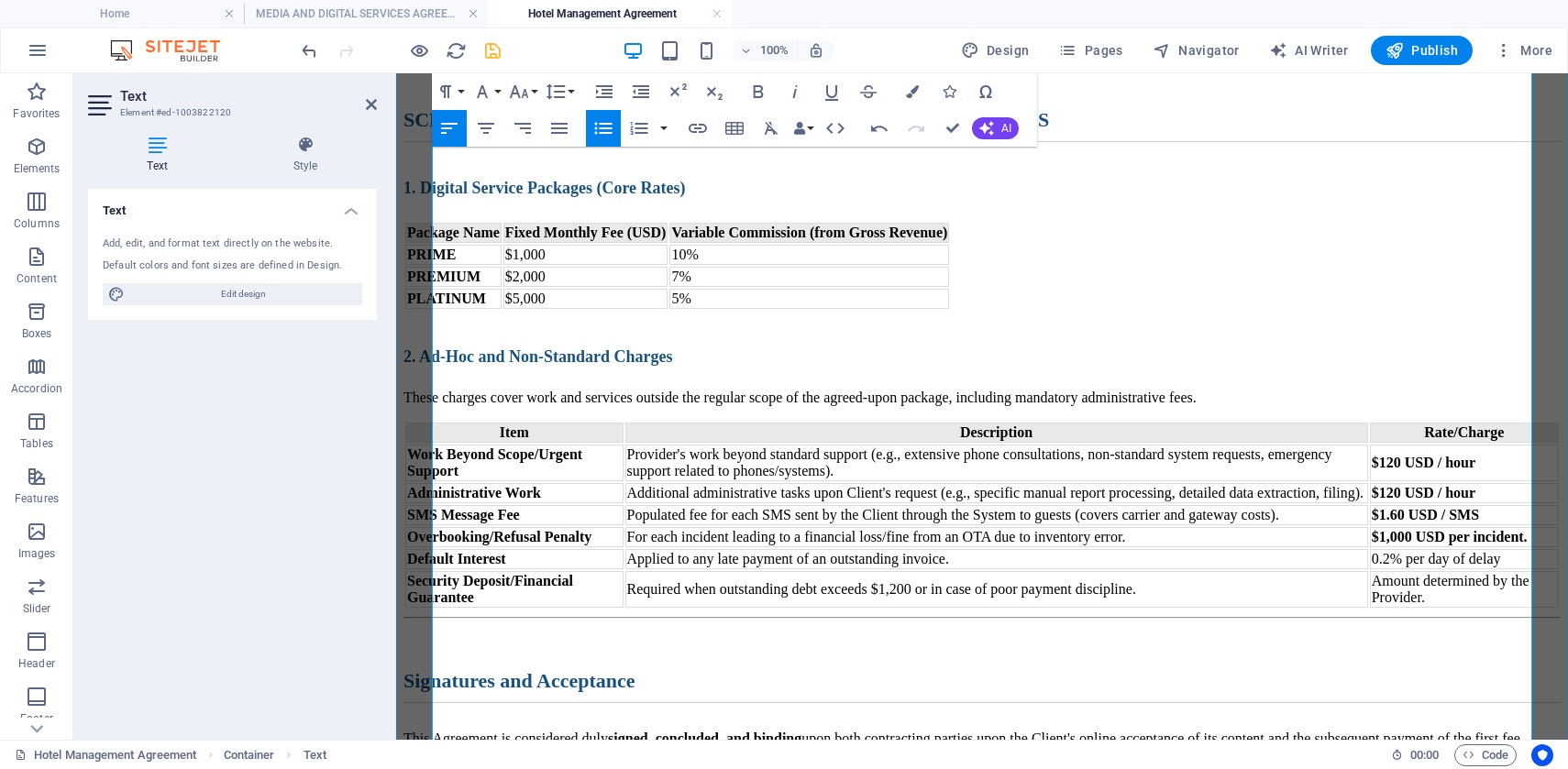
drag, startPoint x: 1309, startPoint y: 283, endPoint x: 1295, endPoint y: 283, distance: 14.0
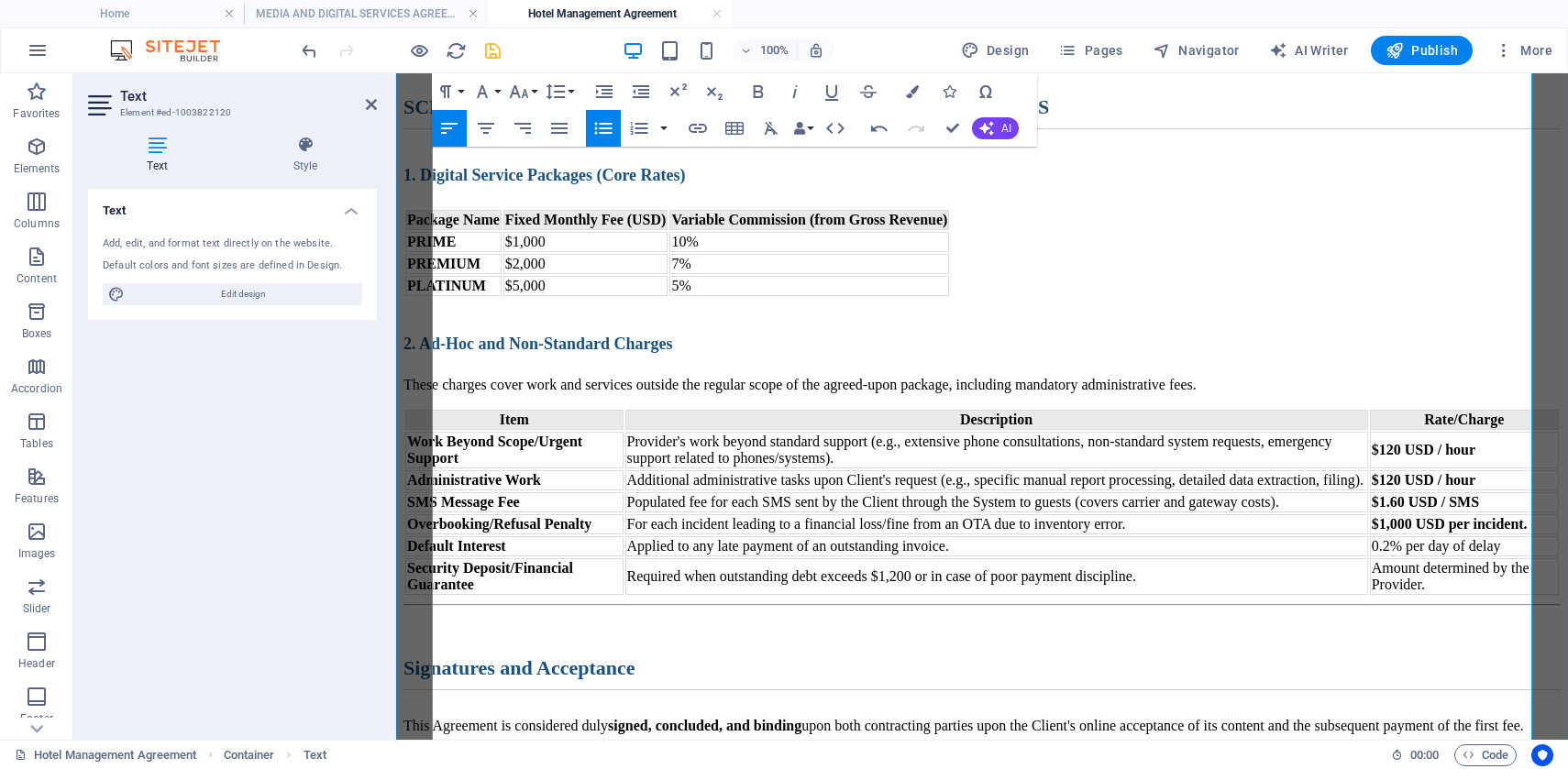
scroll to position [3042, 0]
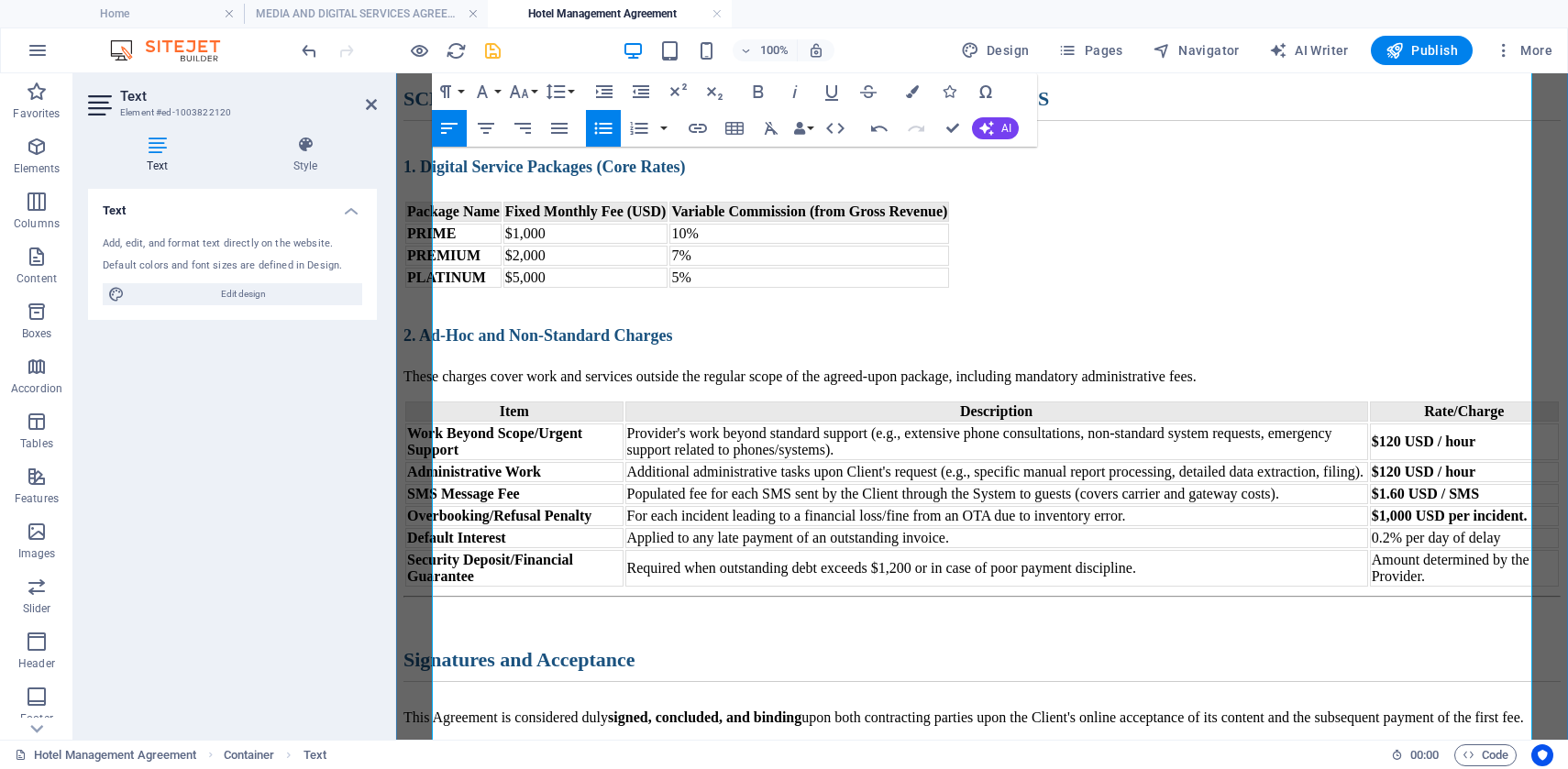
drag, startPoint x: 1184, startPoint y: 323, endPoint x: 1172, endPoint y: 323, distance: 12.0
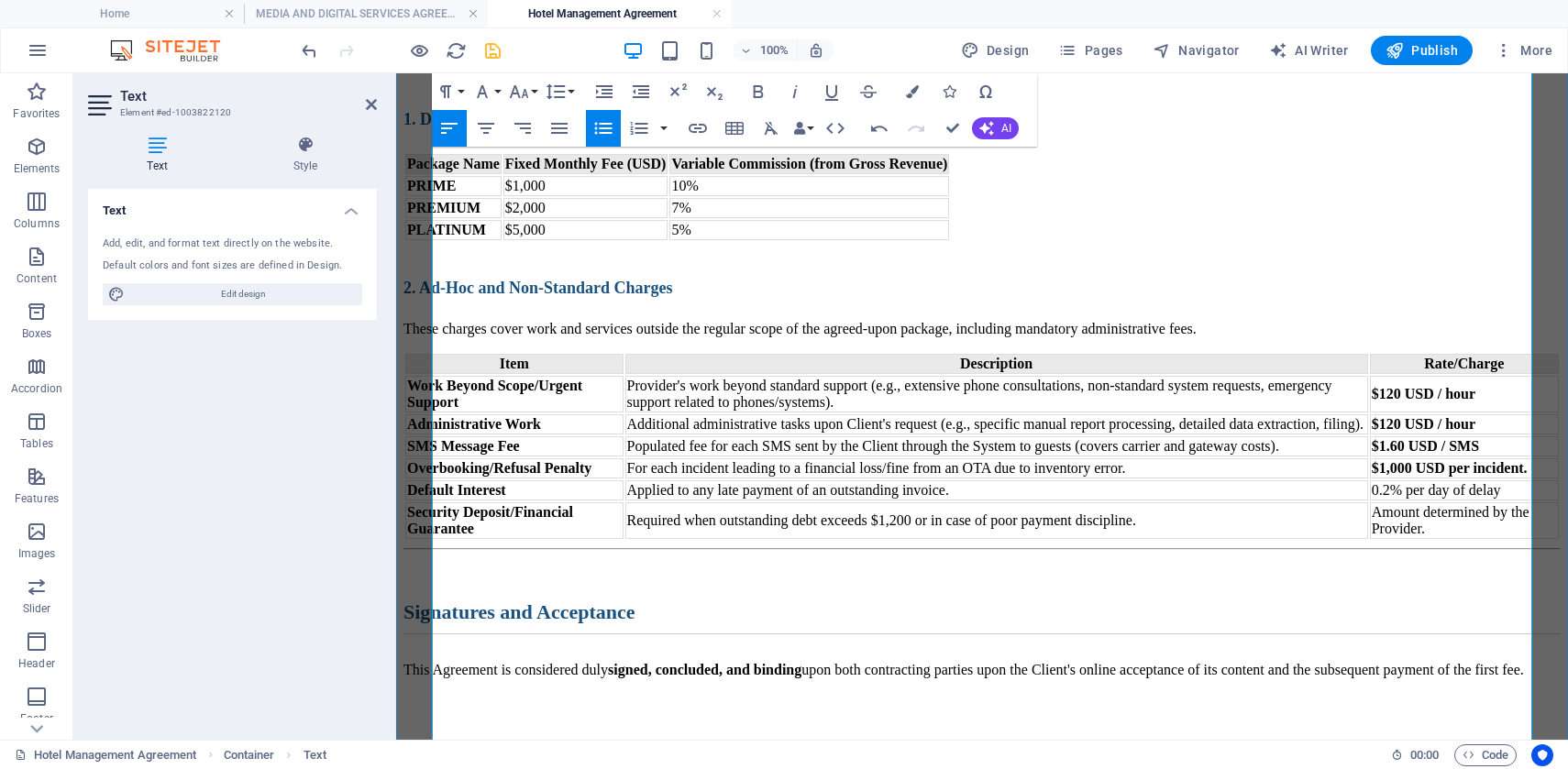
scroll to position [3091, 0]
drag, startPoint x: 528, startPoint y: 296, endPoint x: 516, endPoint y: 295, distance: 12.0
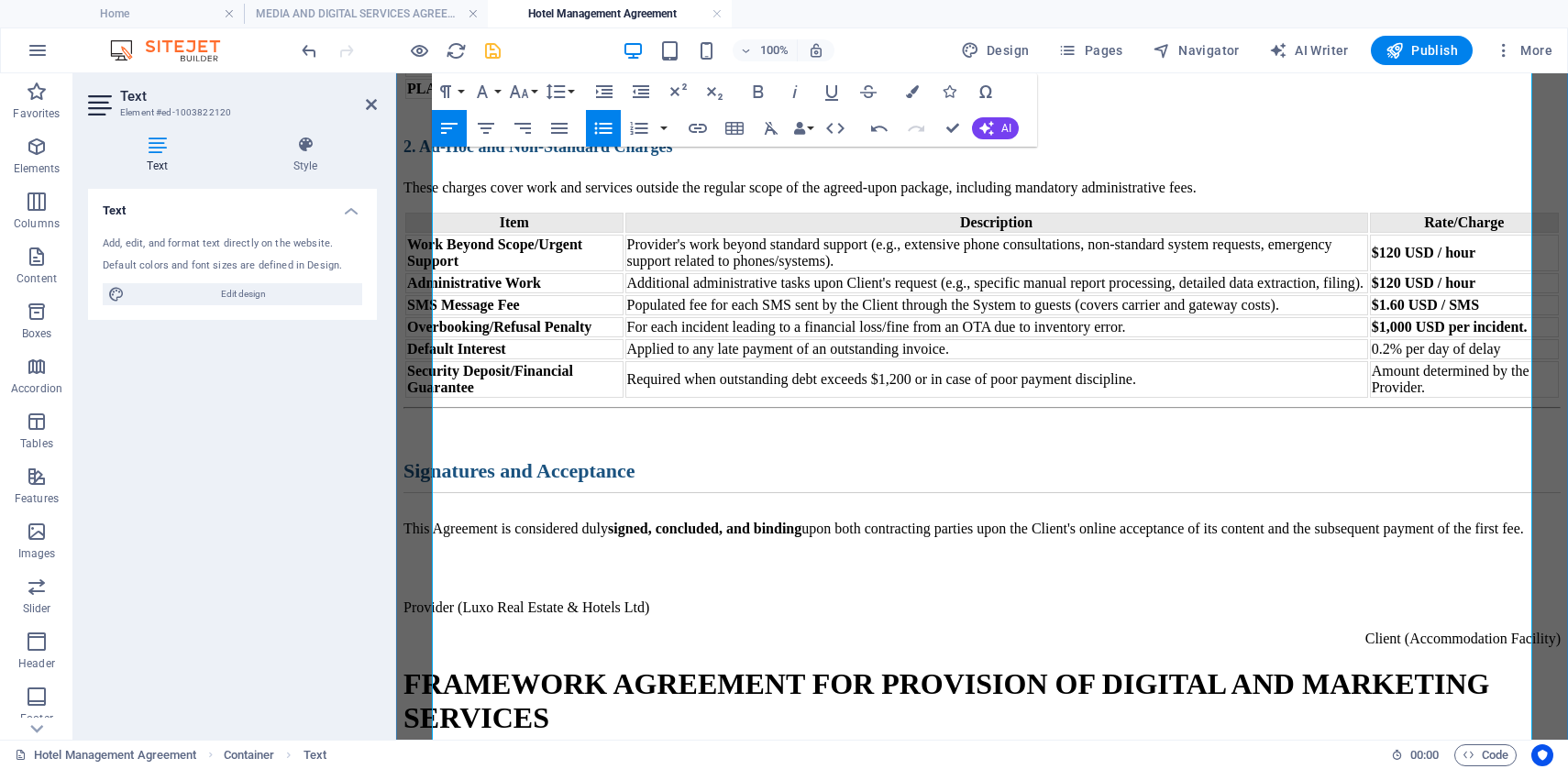
scroll to position [3248, 0]
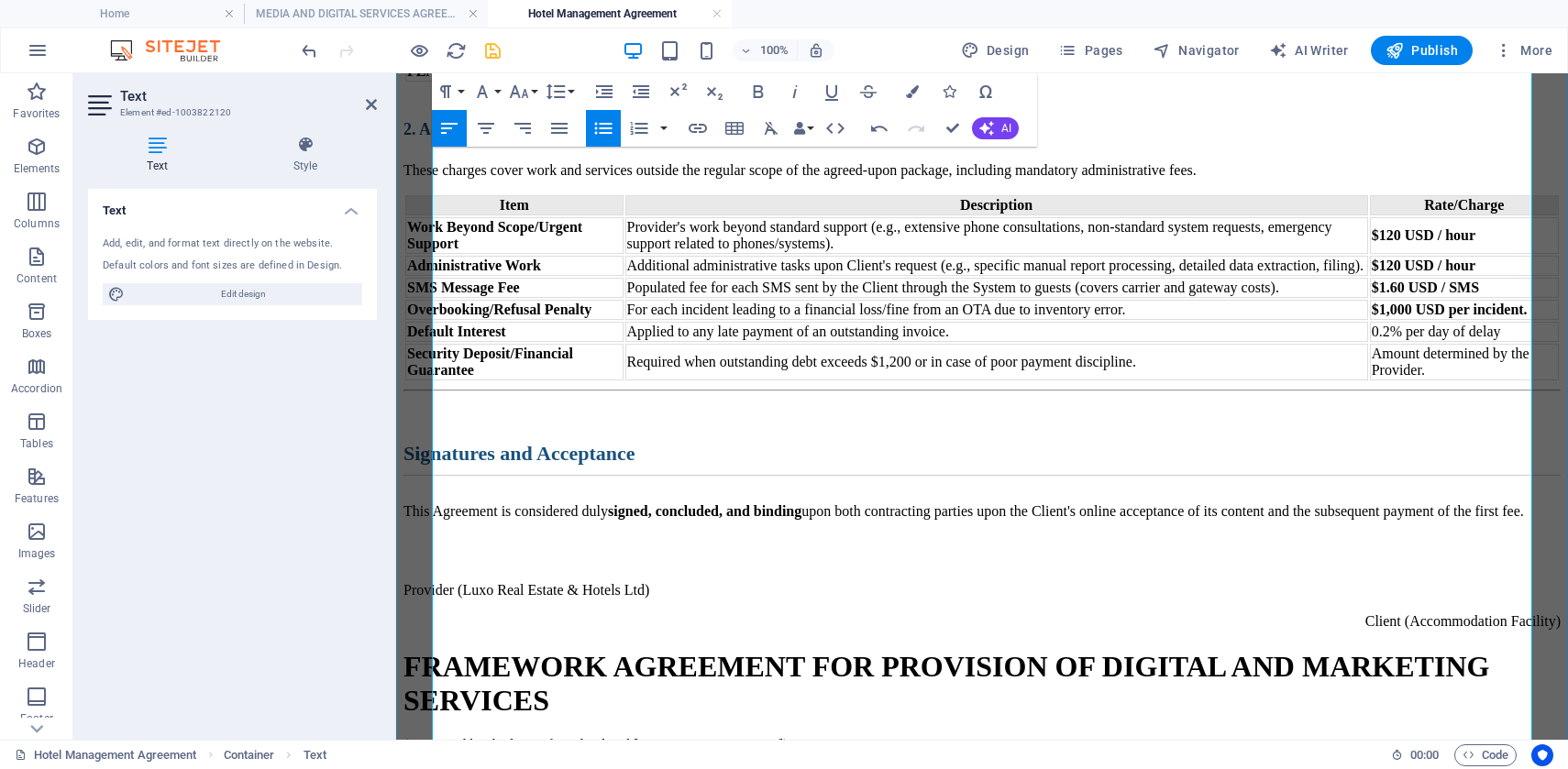
drag, startPoint x: 1037, startPoint y: 299, endPoint x: 1019, endPoint y: 300, distance: 18.0
drag, startPoint x: 1280, startPoint y: 298, endPoint x: 1267, endPoint y: 298, distance: 13.0
drag, startPoint x: 569, startPoint y: 302, endPoint x: 556, endPoint y: 302, distance: 13.0
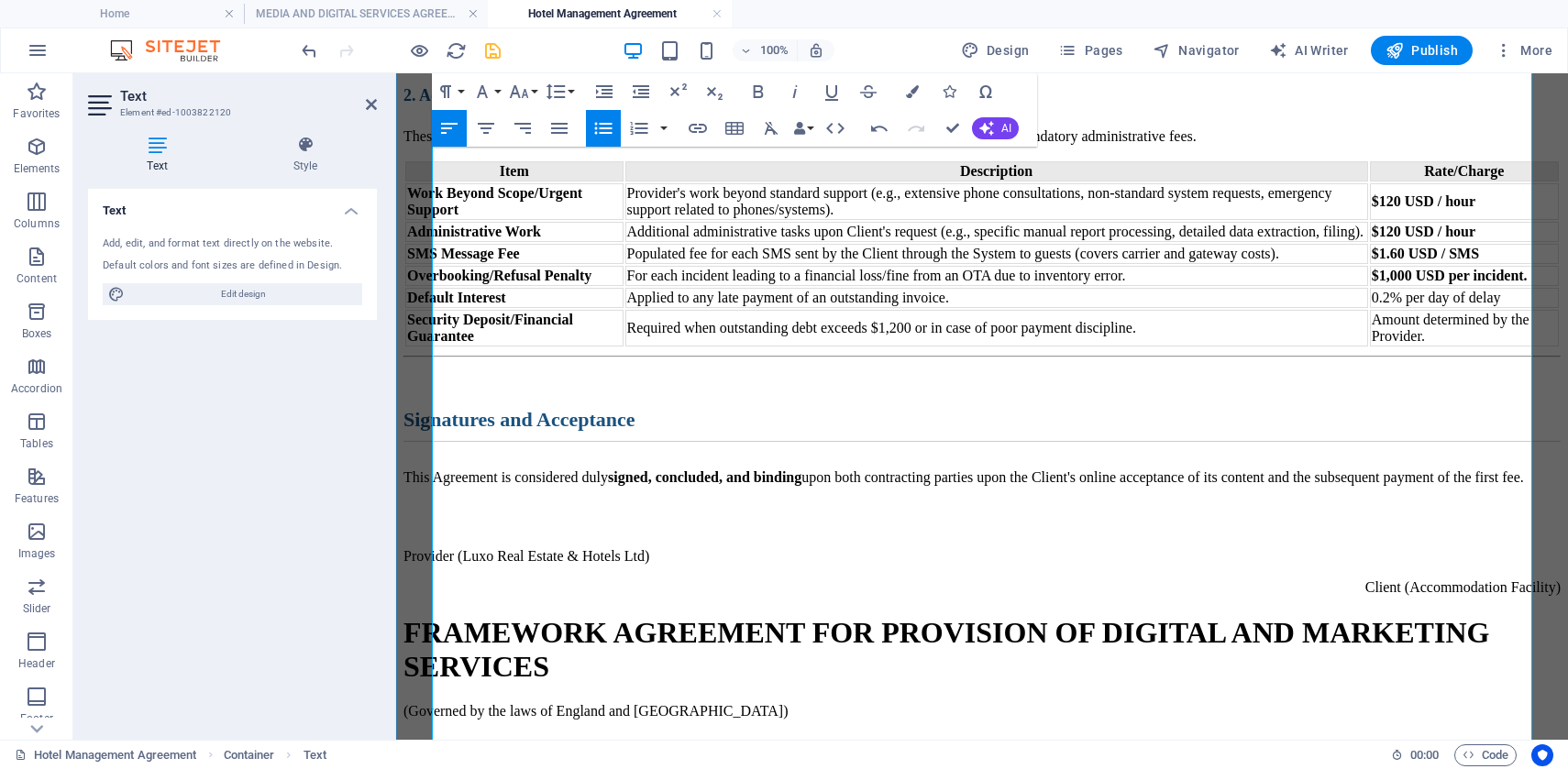
scroll to position [3287, 0]
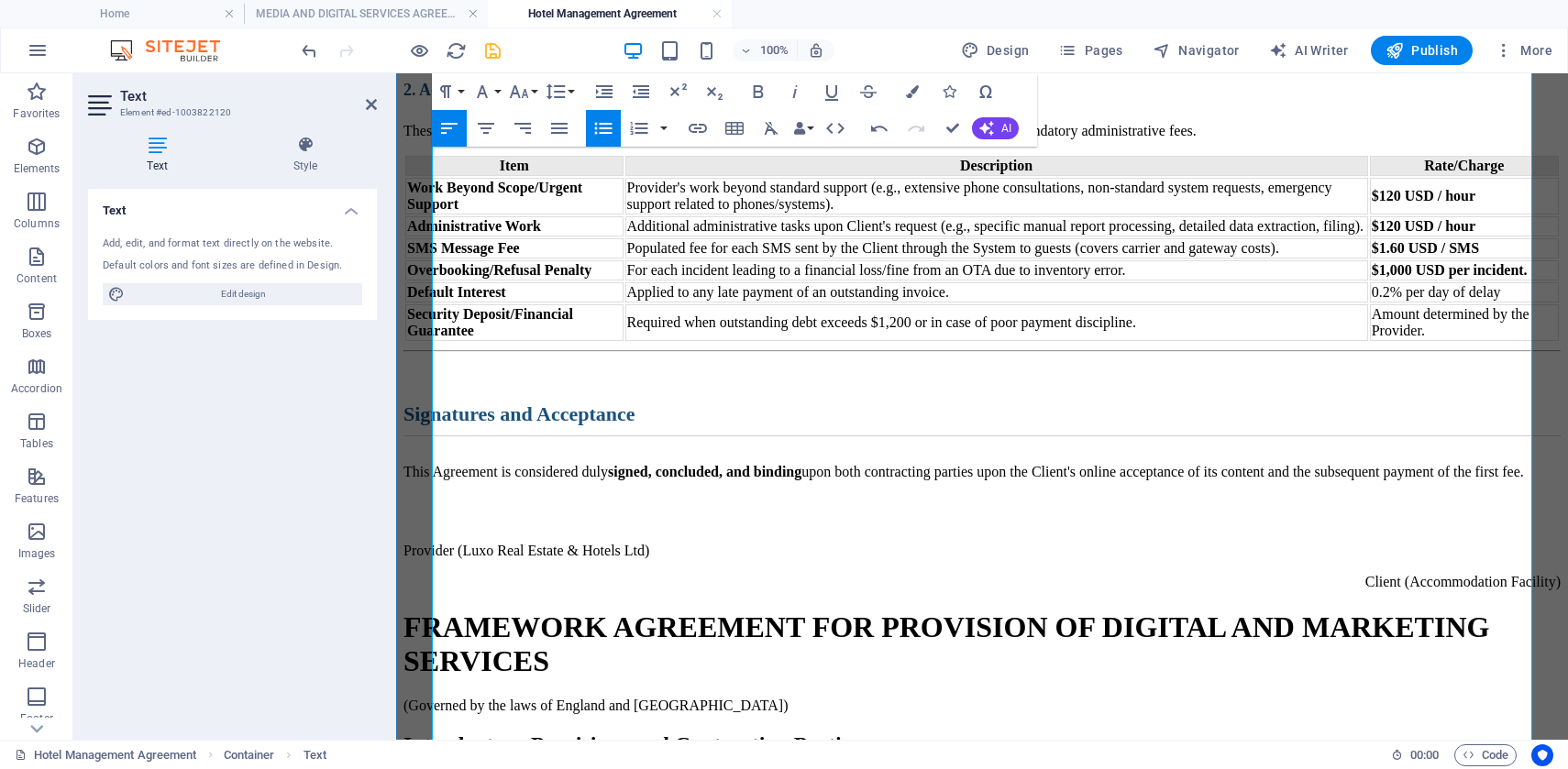
drag, startPoint x: 873, startPoint y: 393, endPoint x: 862, endPoint y: 391, distance: 11.2
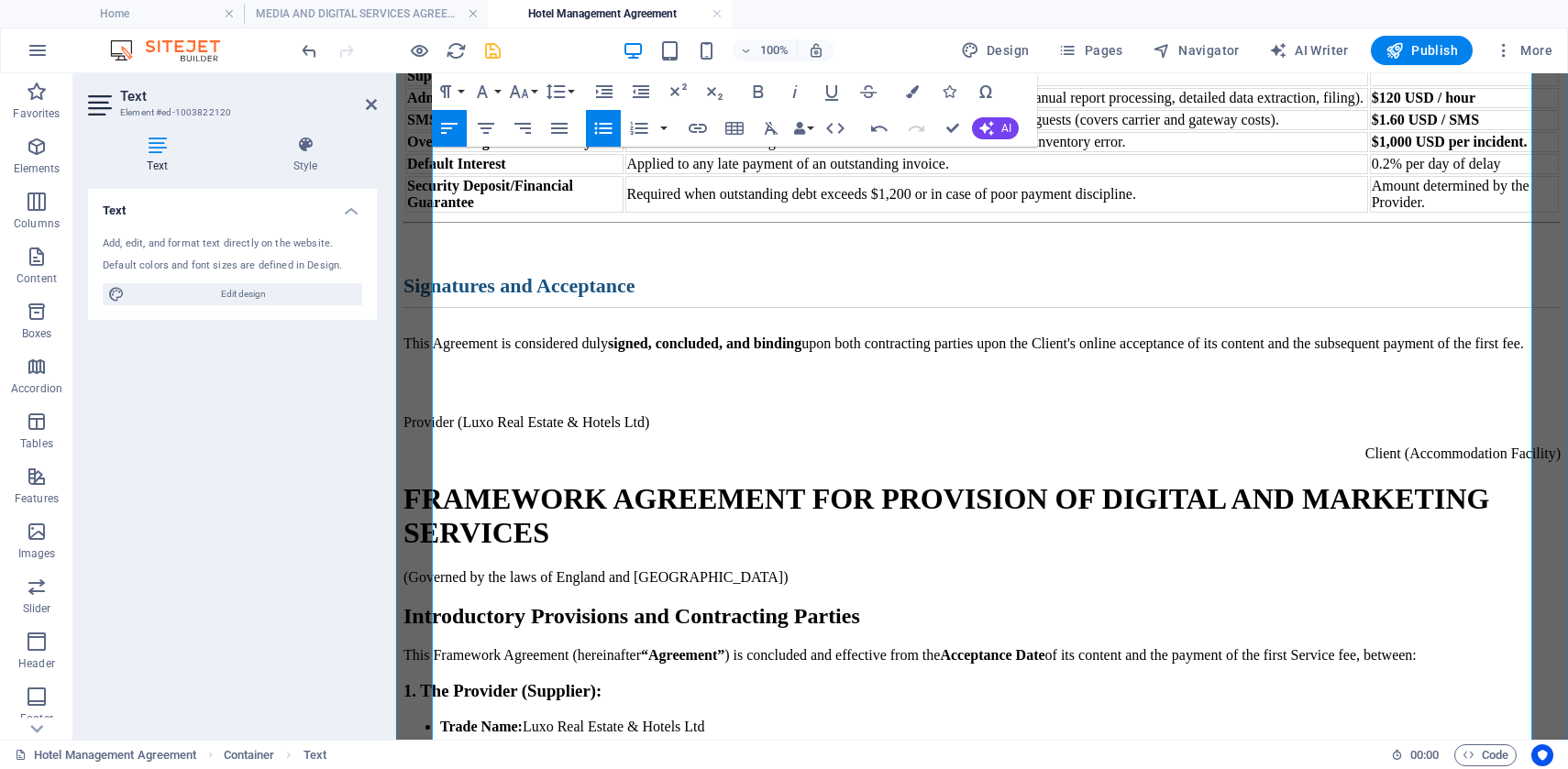
scroll to position [3428, 0]
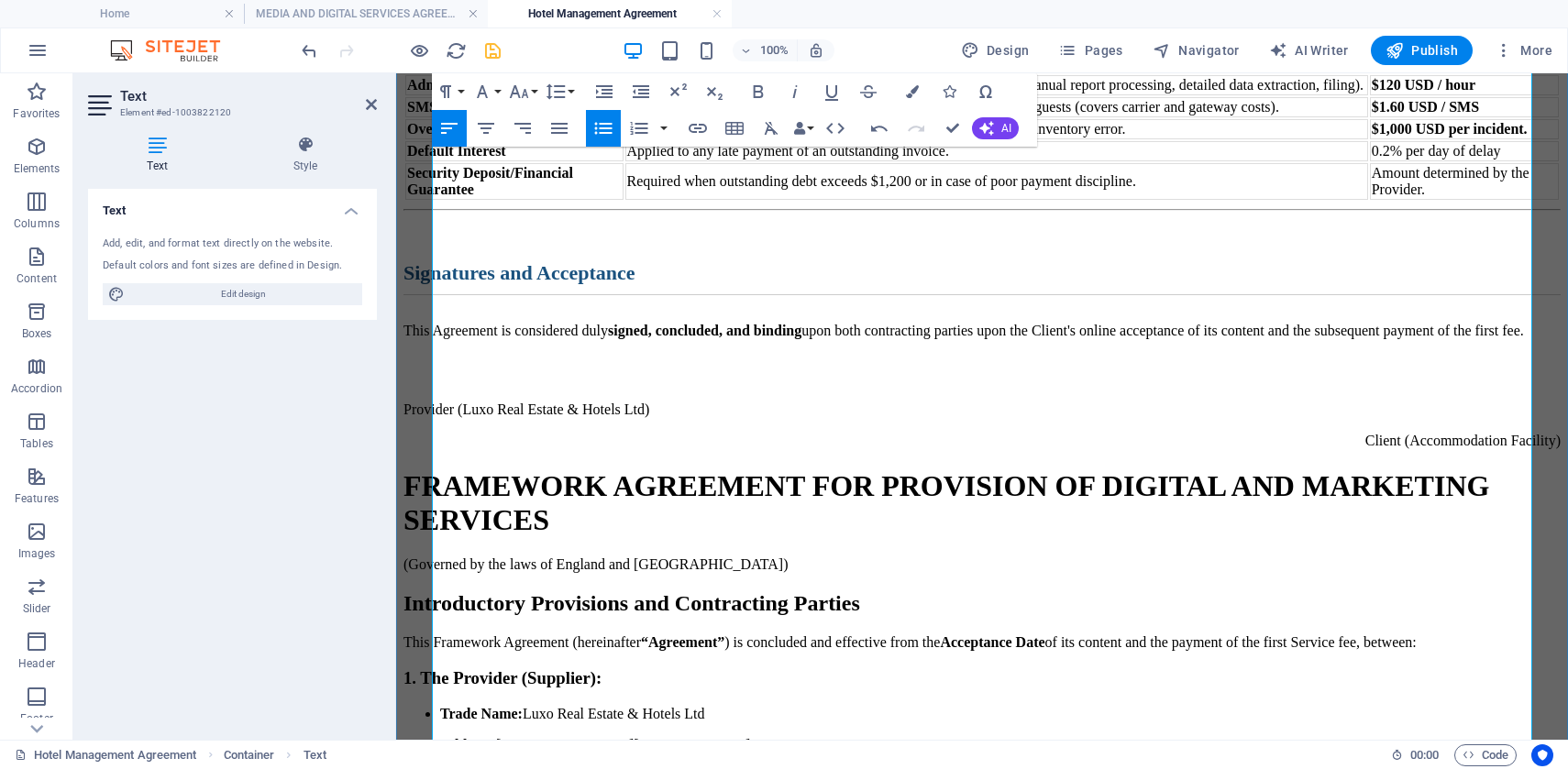
drag, startPoint x: 992, startPoint y: 413, endPoint x: 974, endPoint y: 413, distance: 18.0
drag, startPoint x: 1517, startPoint y: 392, endPoint x: 1506, endPoint y: 392, distance: 11.0
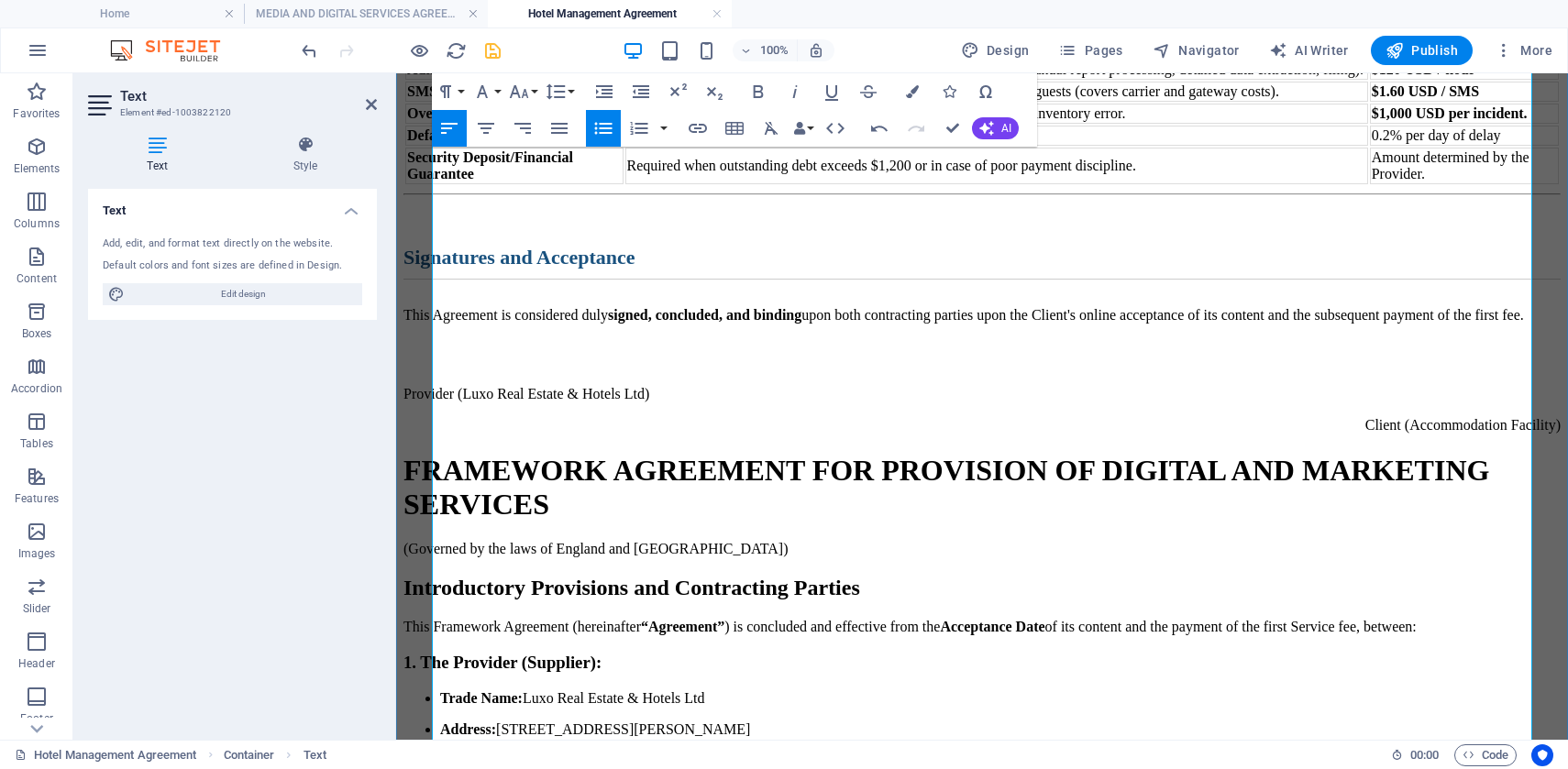
drag, startPoint x: 496, startPoint y: 401, endPoint x: 478, endPoint y: 397, distance: 18.4
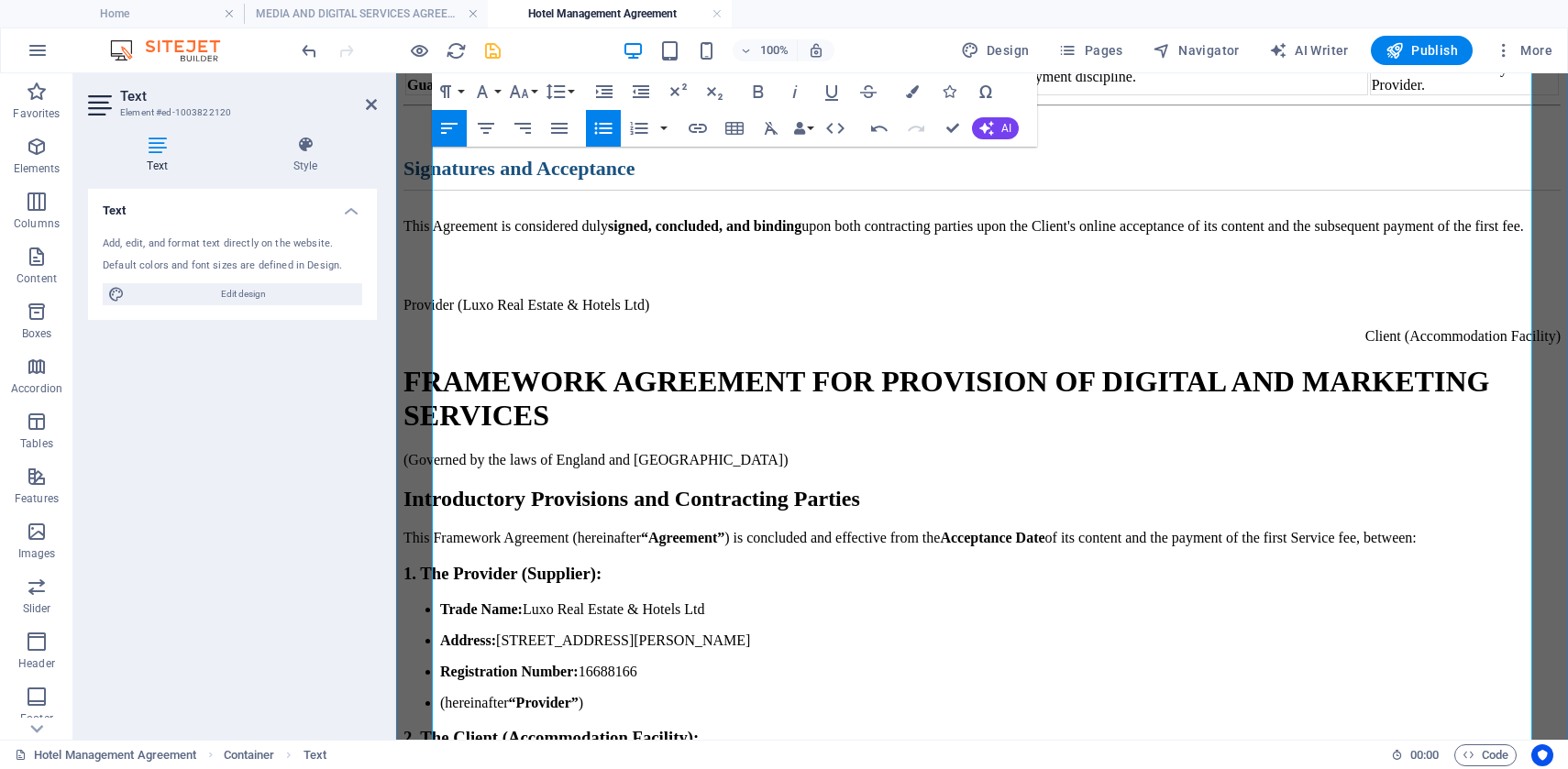
scroll to position [3535, 0]
drag, startPoint x: 547, startPoint y: 416, endPoint x: 530, endPoint y: 411, distance: 17.7
drag, startPoint x: 1081, startPoint y: 363, endPoint x: 1064, endPoint y: 361, distance: 17.1
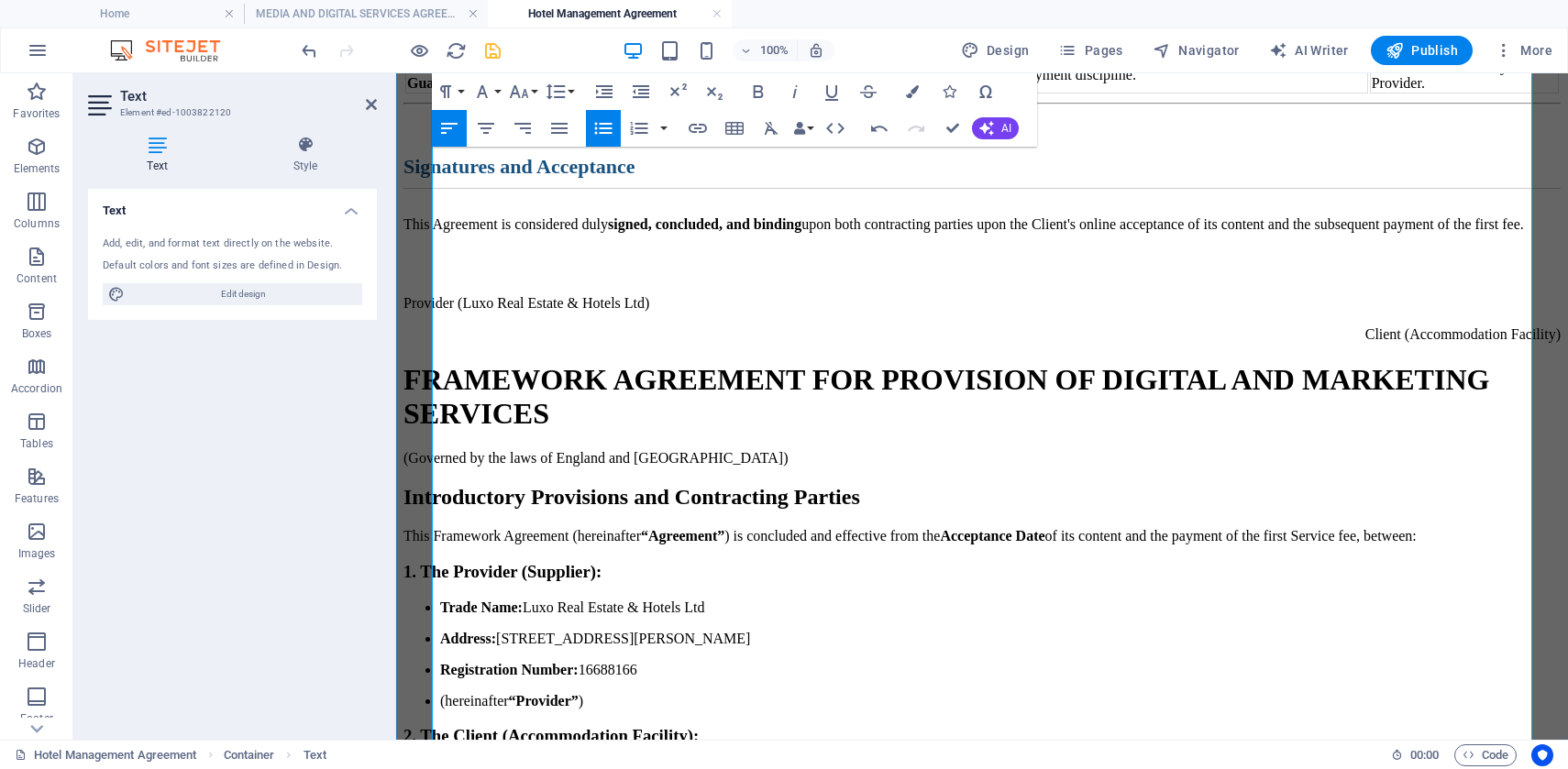
drag, startPoint x: 1459, startPoint y: 361, endPoint x: 1446, endPoint y: 361, distance: 13.0
drag, startPoint x: 602, startPoint y: 440, endPoint x: 590, endPoint y: 439, distance: 12.0
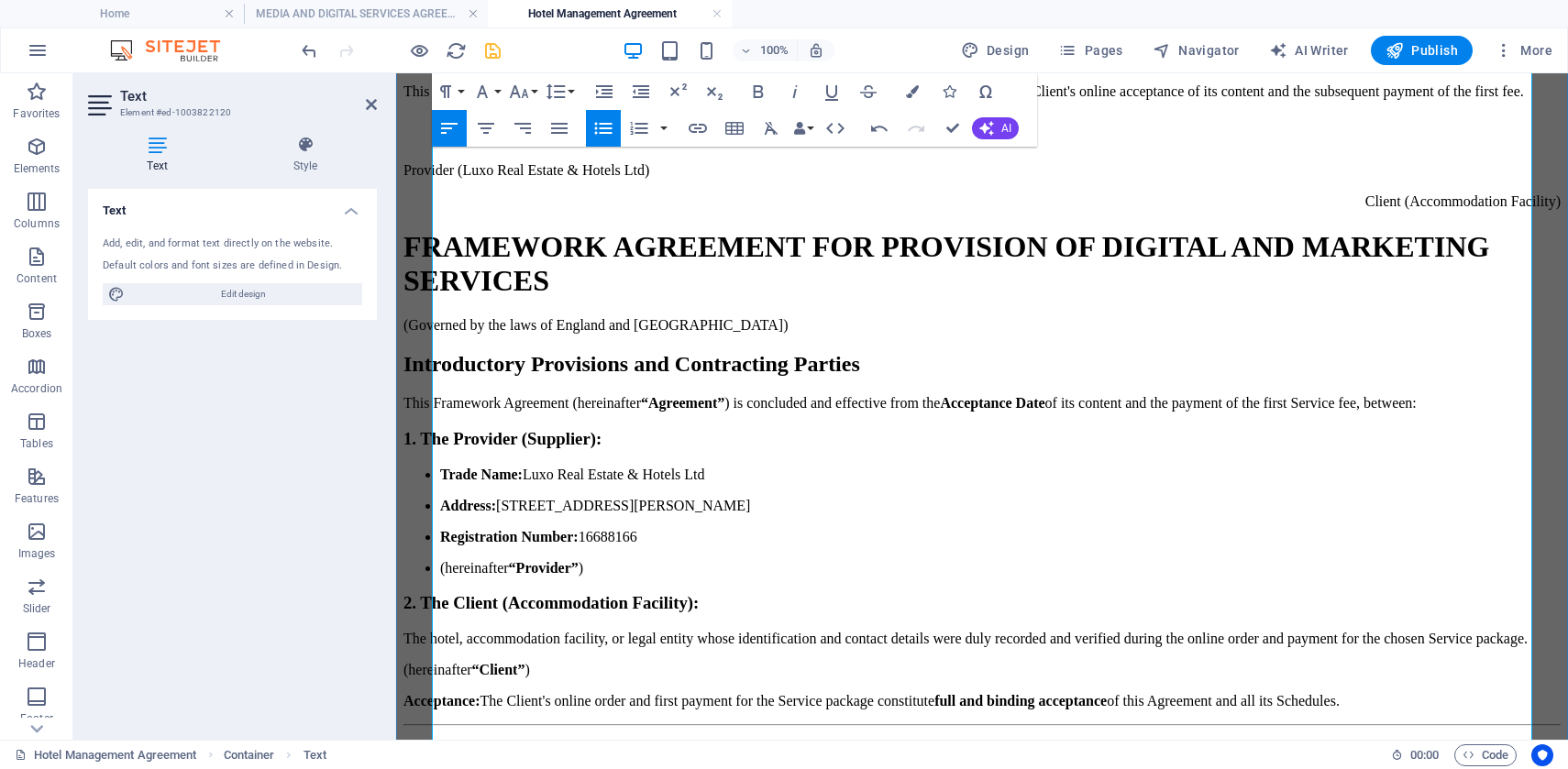
scroll to position [3680, 0]
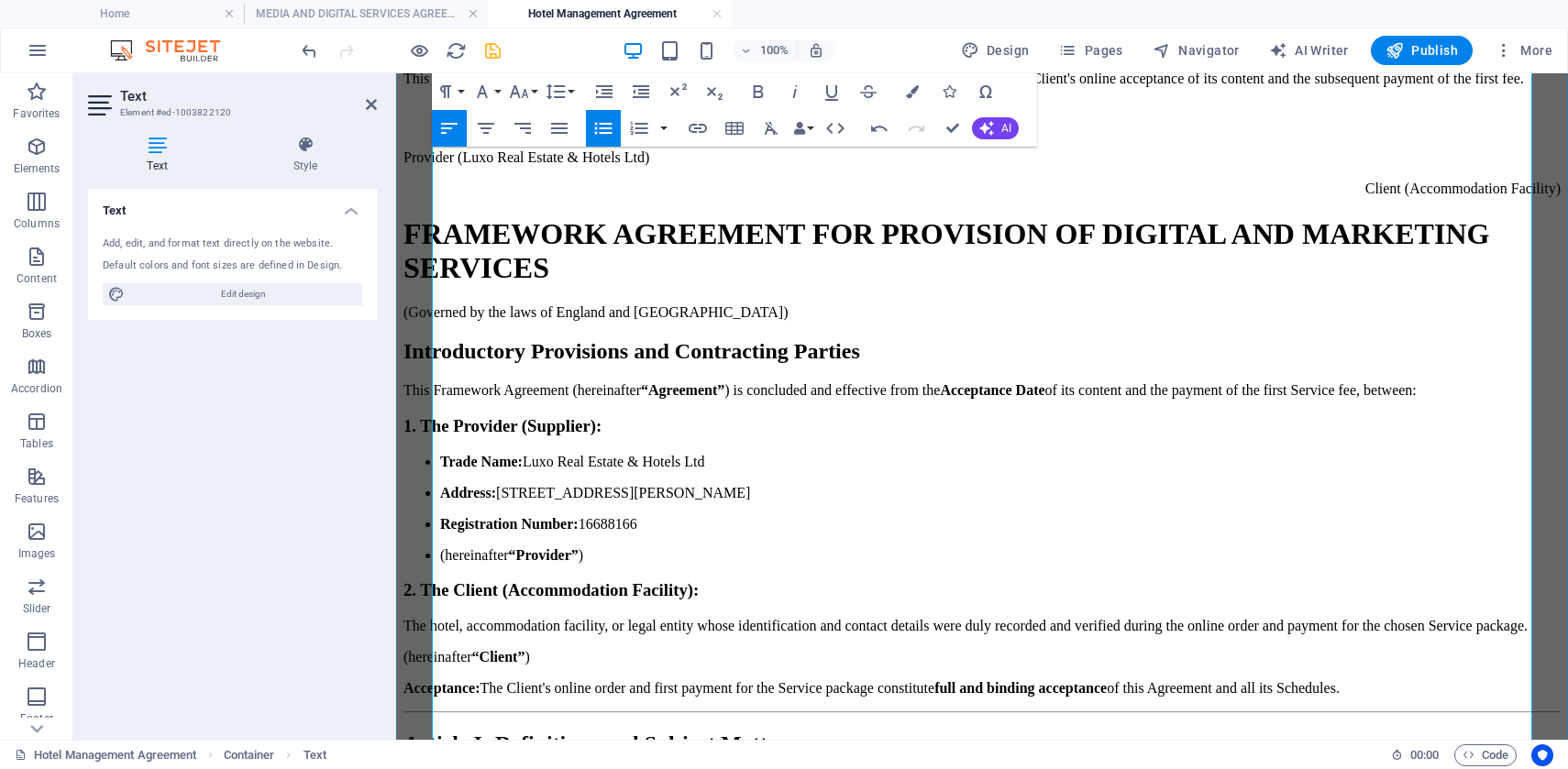
drag, startPoint x: 835, startPoint y: 324, endPoint x: 815, endPoint y: 324, distance: 20.0
drag, startPoint x: 909, startPoint y: 322, endPoint x: 896, endPoint y: 321, distance: 13.0
drag, startPoint x: 1284, startPoint y: 321, endPoint x: 1264, endPoint y: 319, distance: 20.1
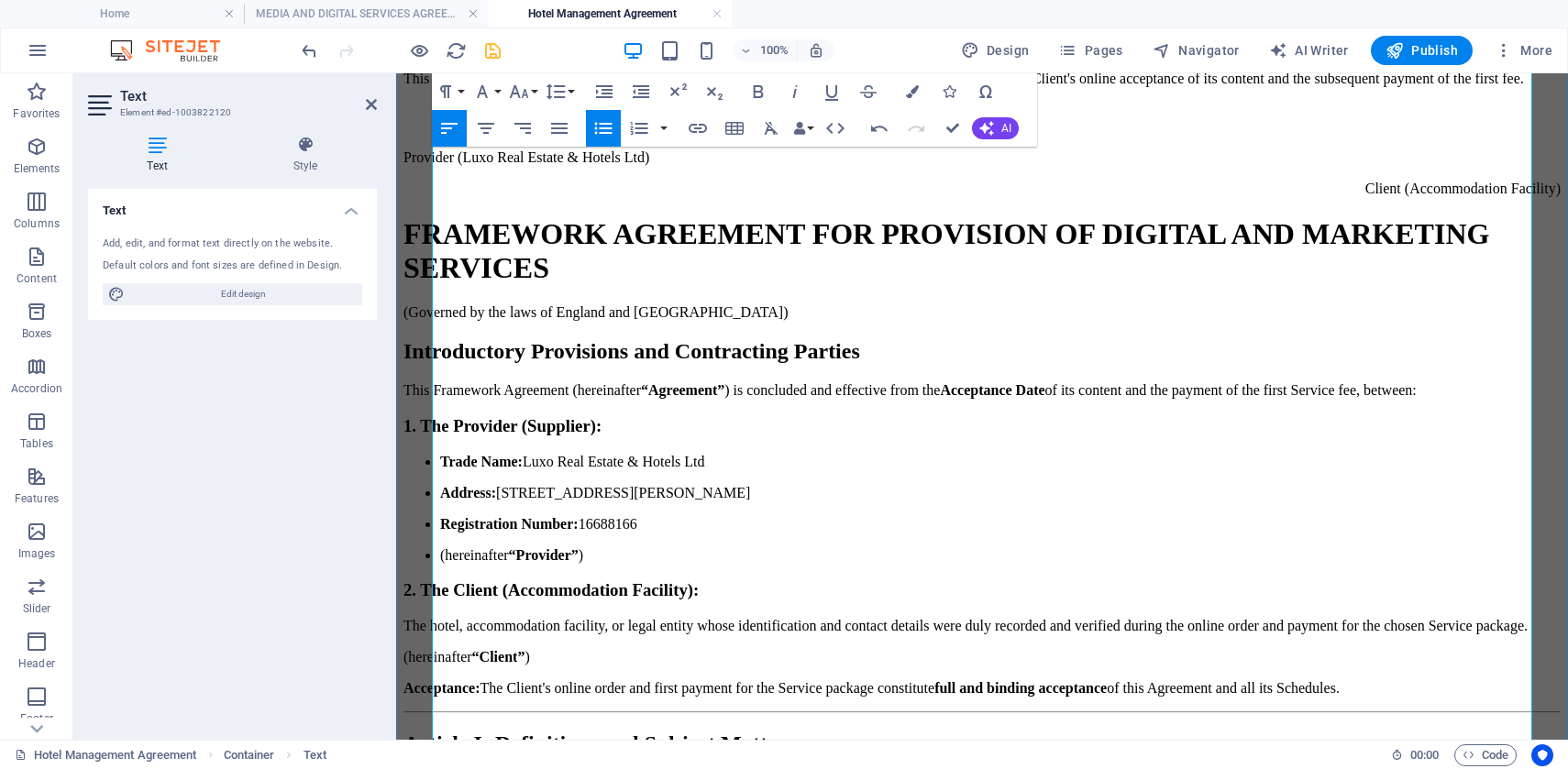
drag, startPoint x: 1355, startPoint y: 323, endPoint x: 1342, endPoint y: 323, distance: 13.0
drag, startPoint x: 867, startPoint y: 429, endPoint x: 849, endPoint y: 429, distance: 18.0
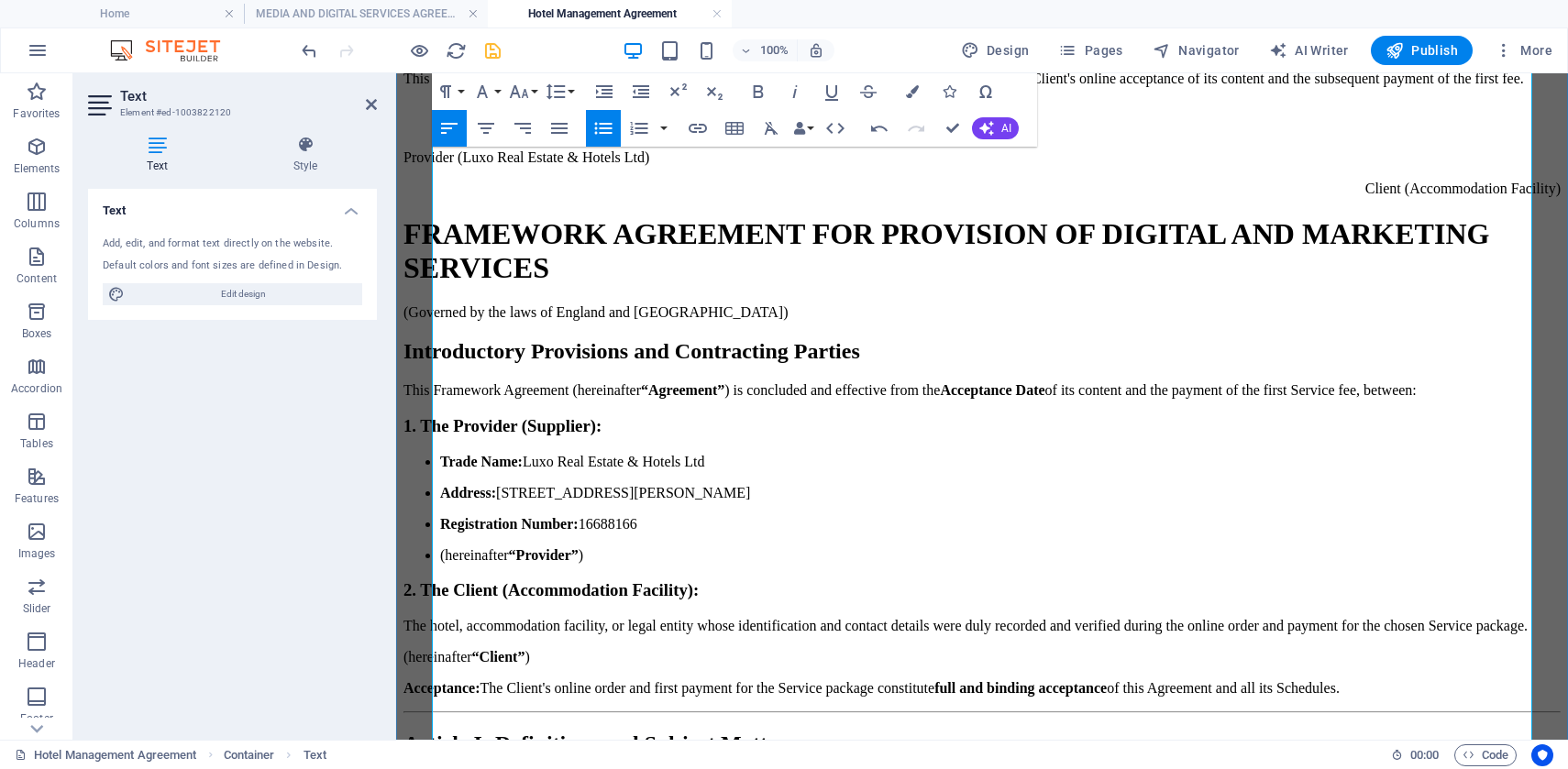
drag, startPoint x: 1155, startPoint y: 400, endPoint x: 1135, endPoint y: 399, distance: 20.0
drag, startPoint x: 1298, startPoint y: 401, endPoint x: 1286, endPoint y: 401, distance: 12.0
drag, startPoint x: 1315, startPoint y: 432, endPoint x: 1300, endPoint y: 429, distance: 15.3
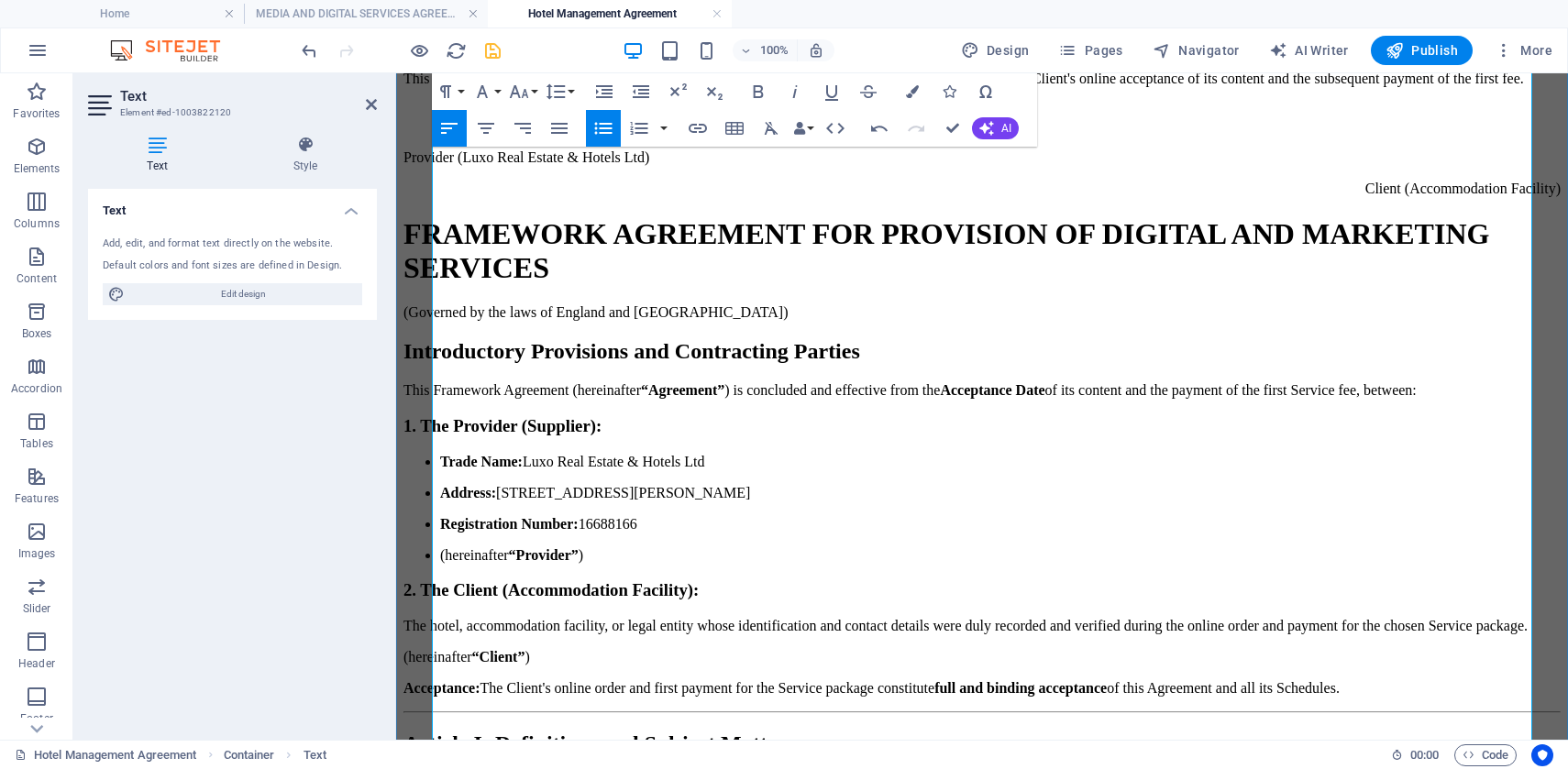
drag, startPoint x: 589, startPoint y: 455, endPoint x: 576, endPoint y: 450, distance: 13.9
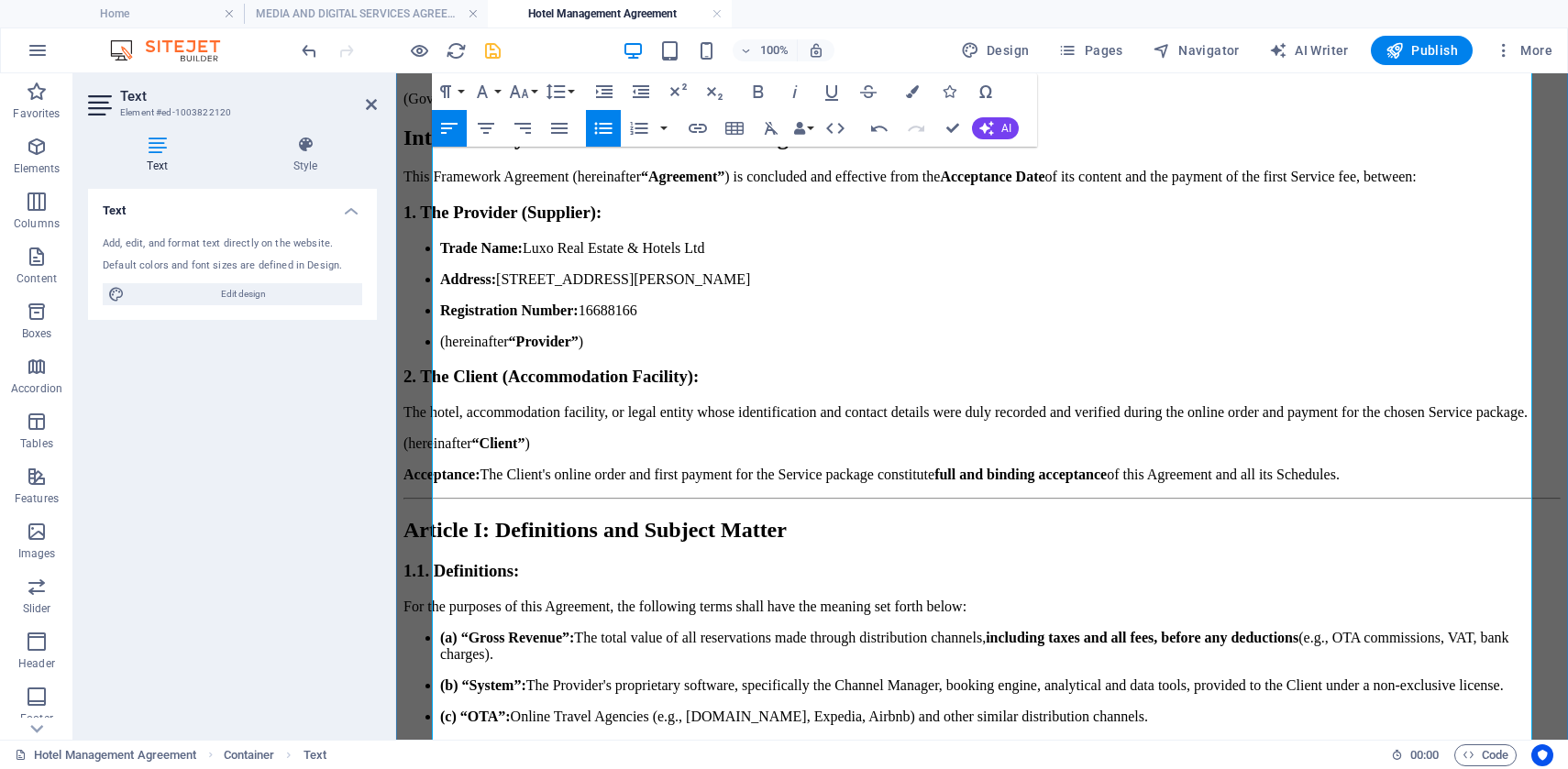
scroll to position [3898, 0]
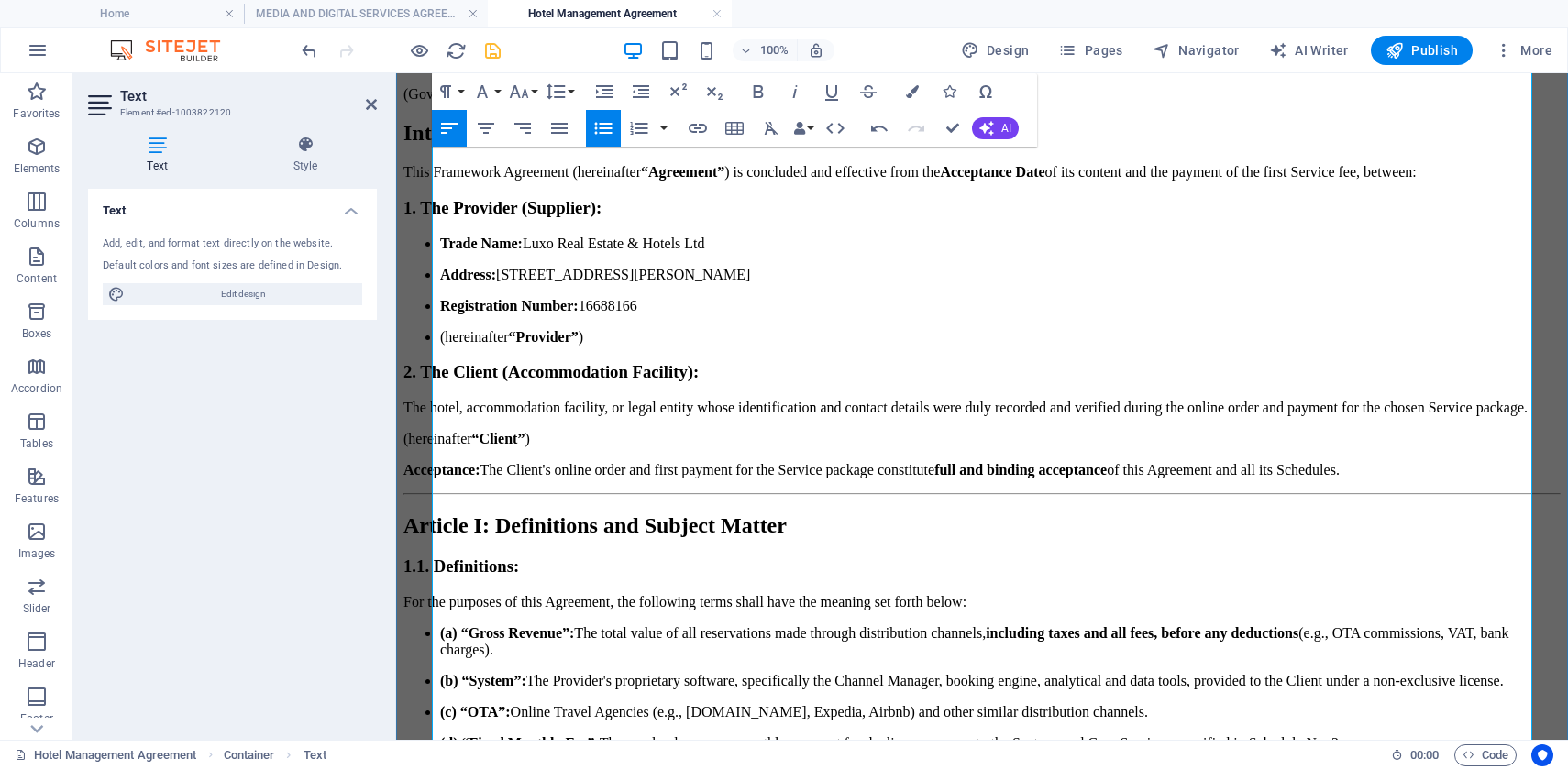
drag, startPoint x: 810, startPoint y: 446, endPoint x: 793, endPoint y: 445, distance: 17.0
drag, startPoint x: 647, startPoint y: 449, endPoint x: 633, endPoint y: 449, distance: 14.0
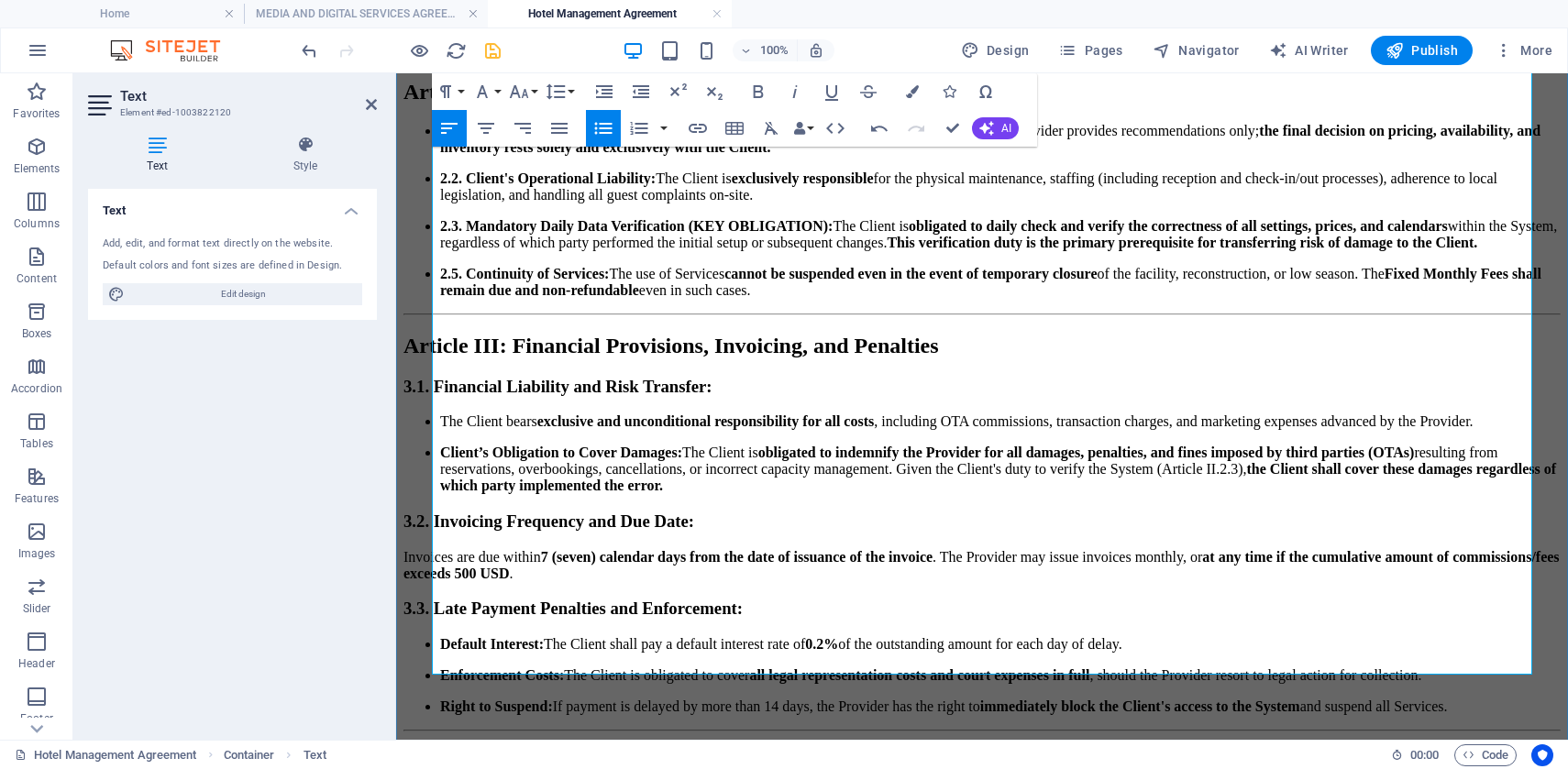
scroll to position [4862, 0]
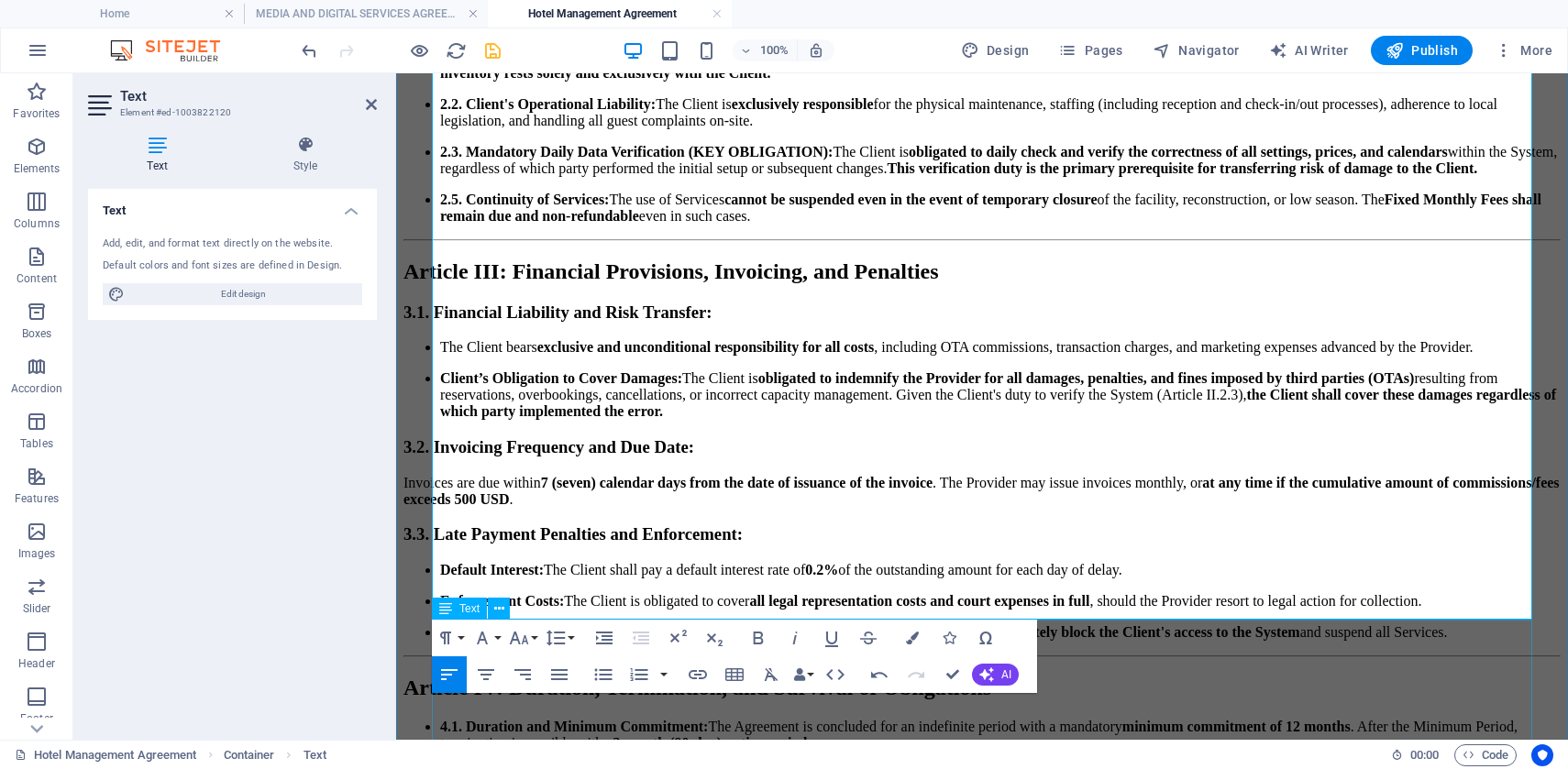
drag, startPoint x: 876, startPoint y: 527, endPoint x: 963, endPoint y: 647, distance: 148.2
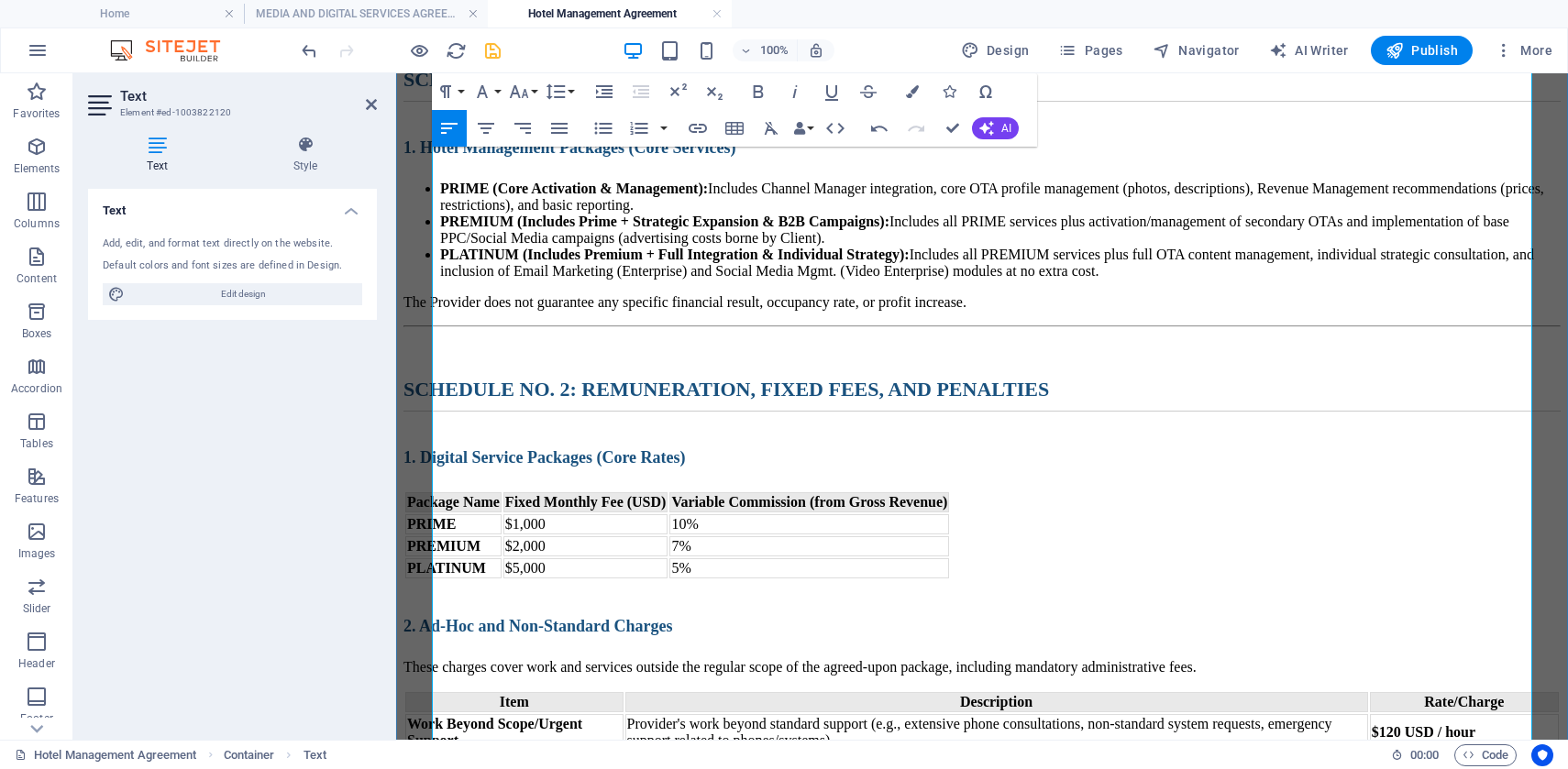
scroll to position [2745, 0]
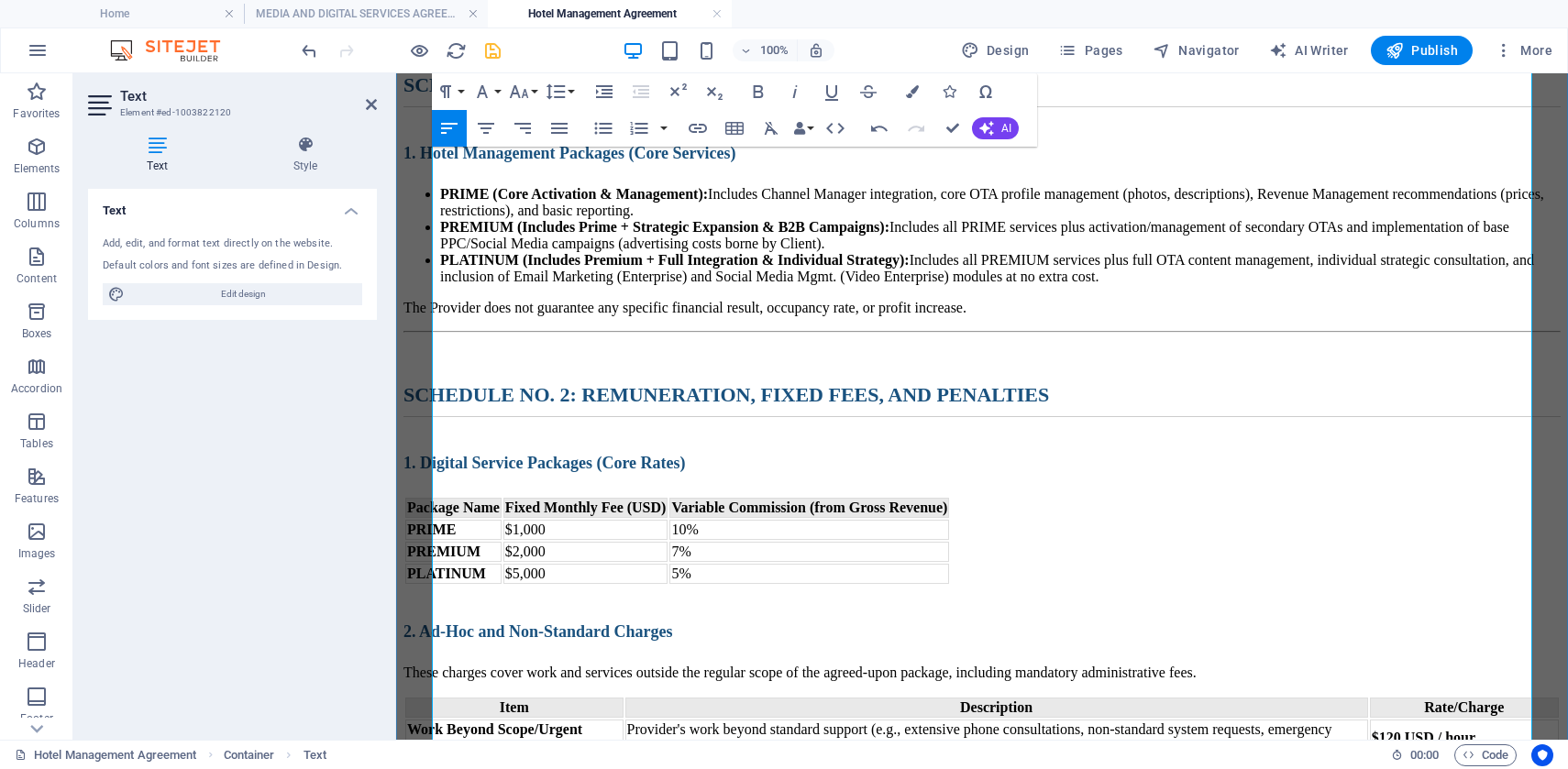
drag, startPoint x: 880, startPoint y: 321, endPoint x: 867, endPoint y: 320, distance: 13.0
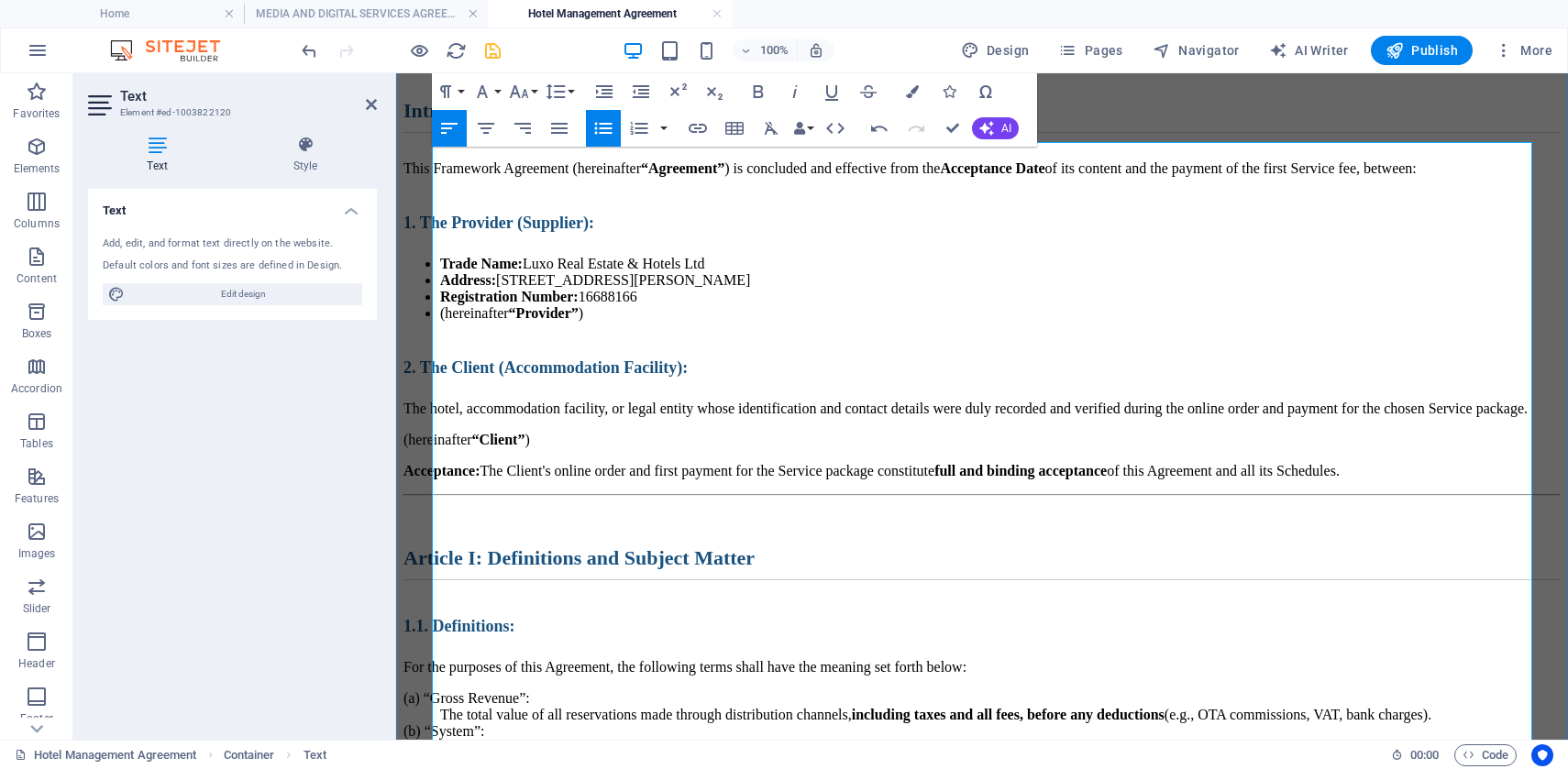
scroll to position [236, 0]
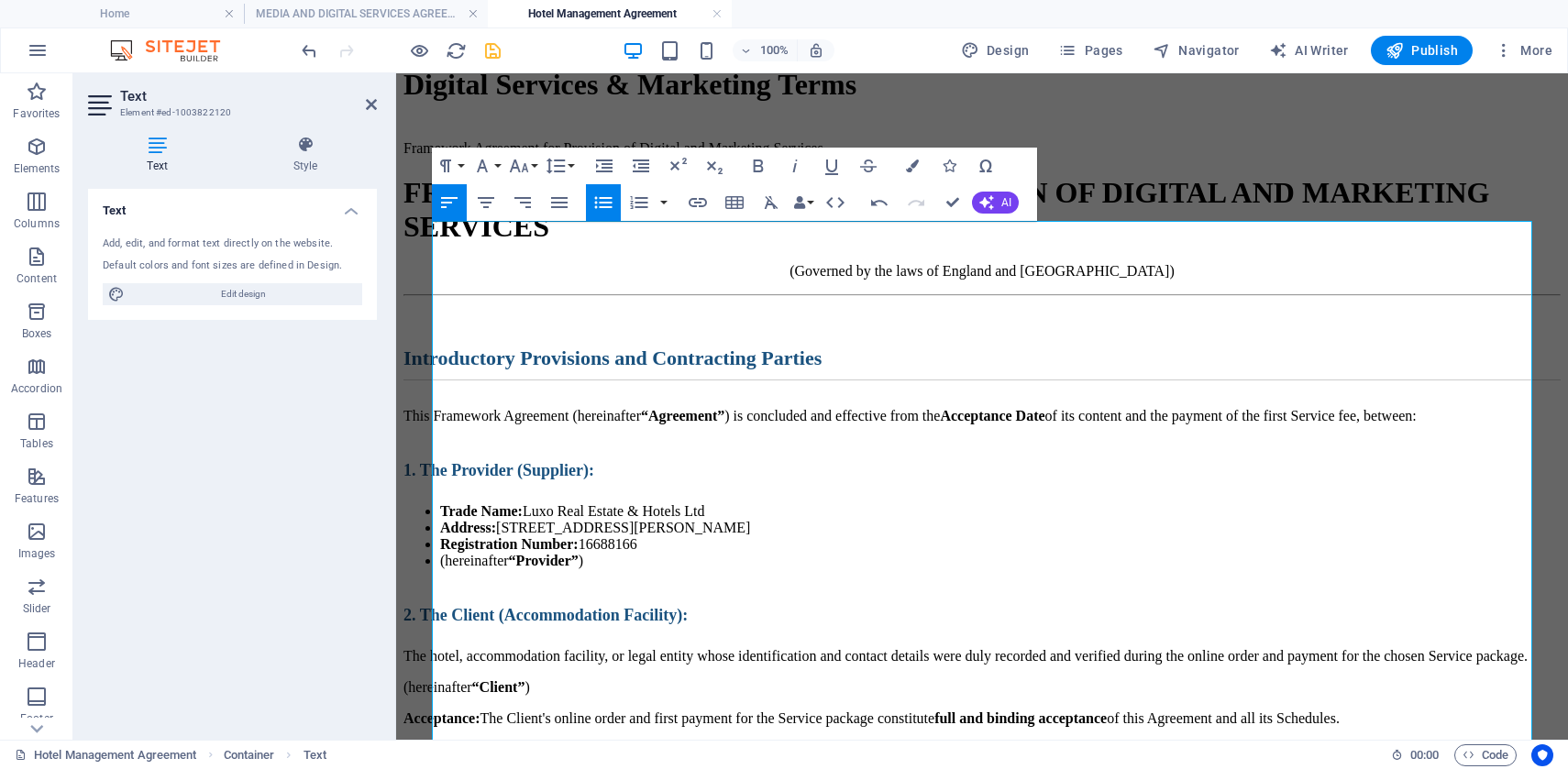
click at [489, 48] on icon "save" at bounding box center [492, 50] width 21 height 21
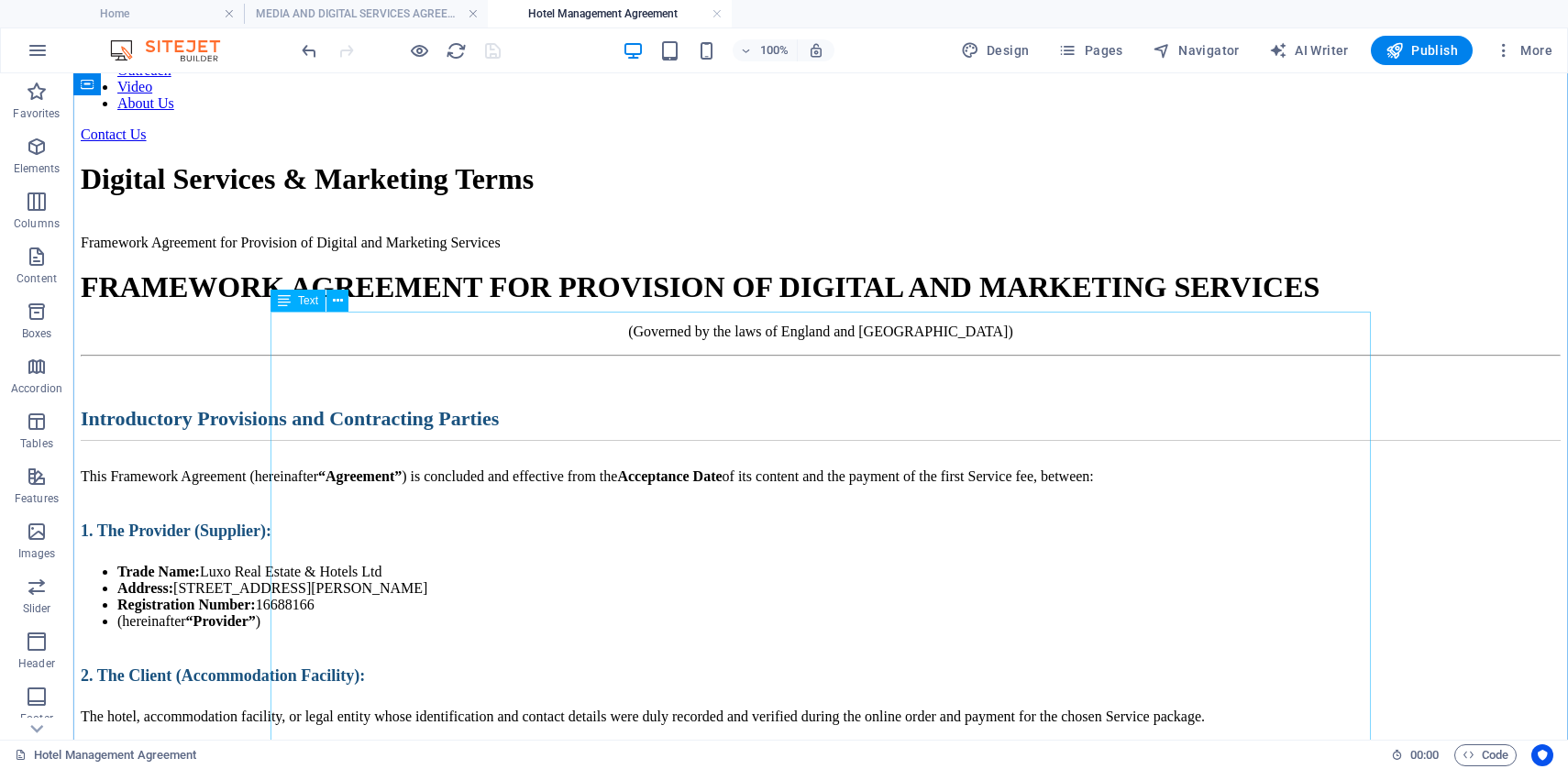
scroll to position [140, 0]
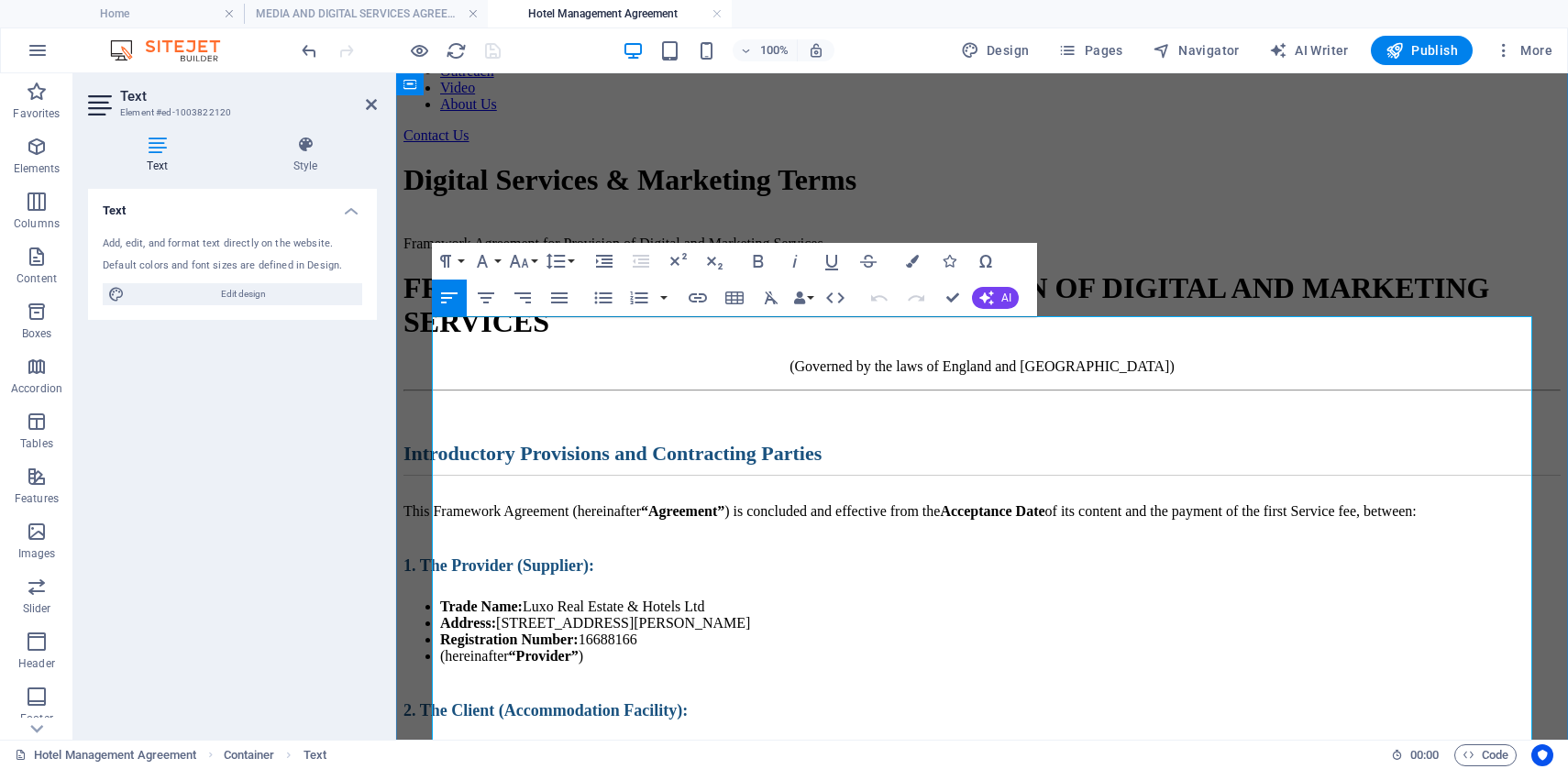
click at [618, 339] on h1 "FRAMEWORK AGREEMENT FOR PROVISION OF DIGITAL AND MARKETING SERVICES" at bounding box center [982, 305] width 1157 height 68
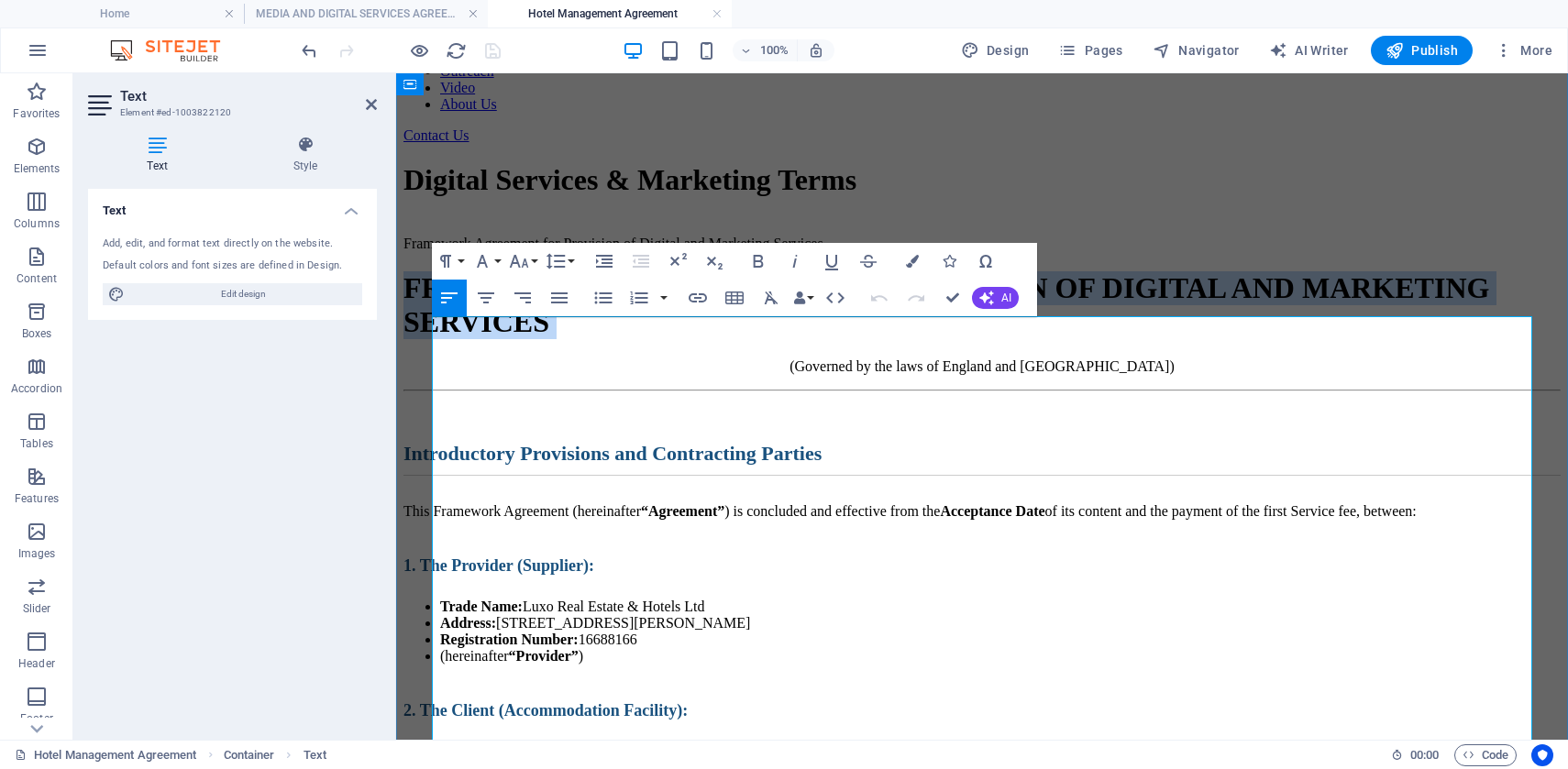
click at [618, 339] on h1 "FRAMEWORK AGREEMENT FOR PROVISION OF DIGITAL AND MARKETING SERVICES" at bounding box center [982, 305] width 1157 height 68
click at [450, 261] on icon "button" at bounding box center [446, 261] width 22 height 22
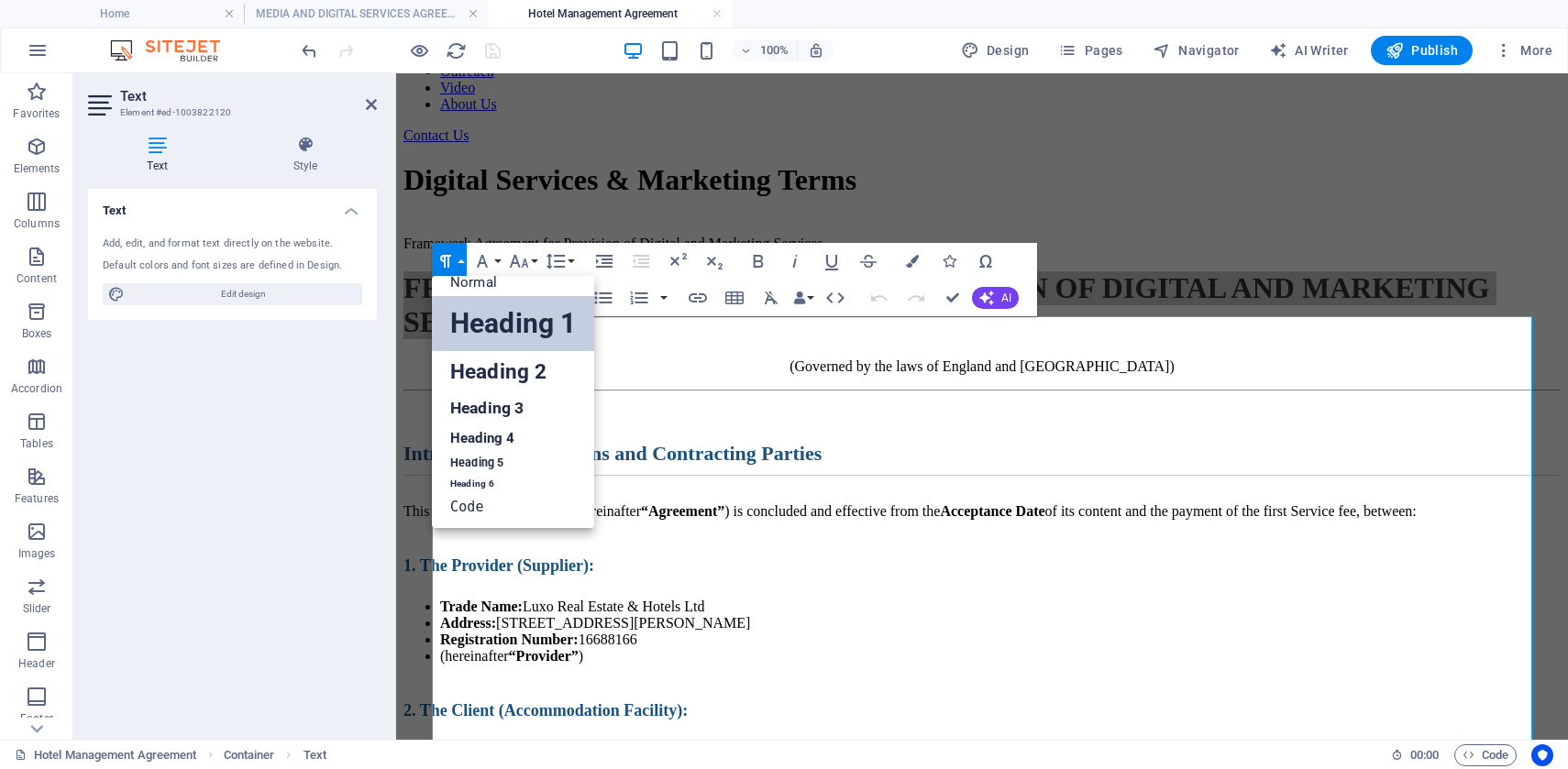
scroll to position [15, 0]
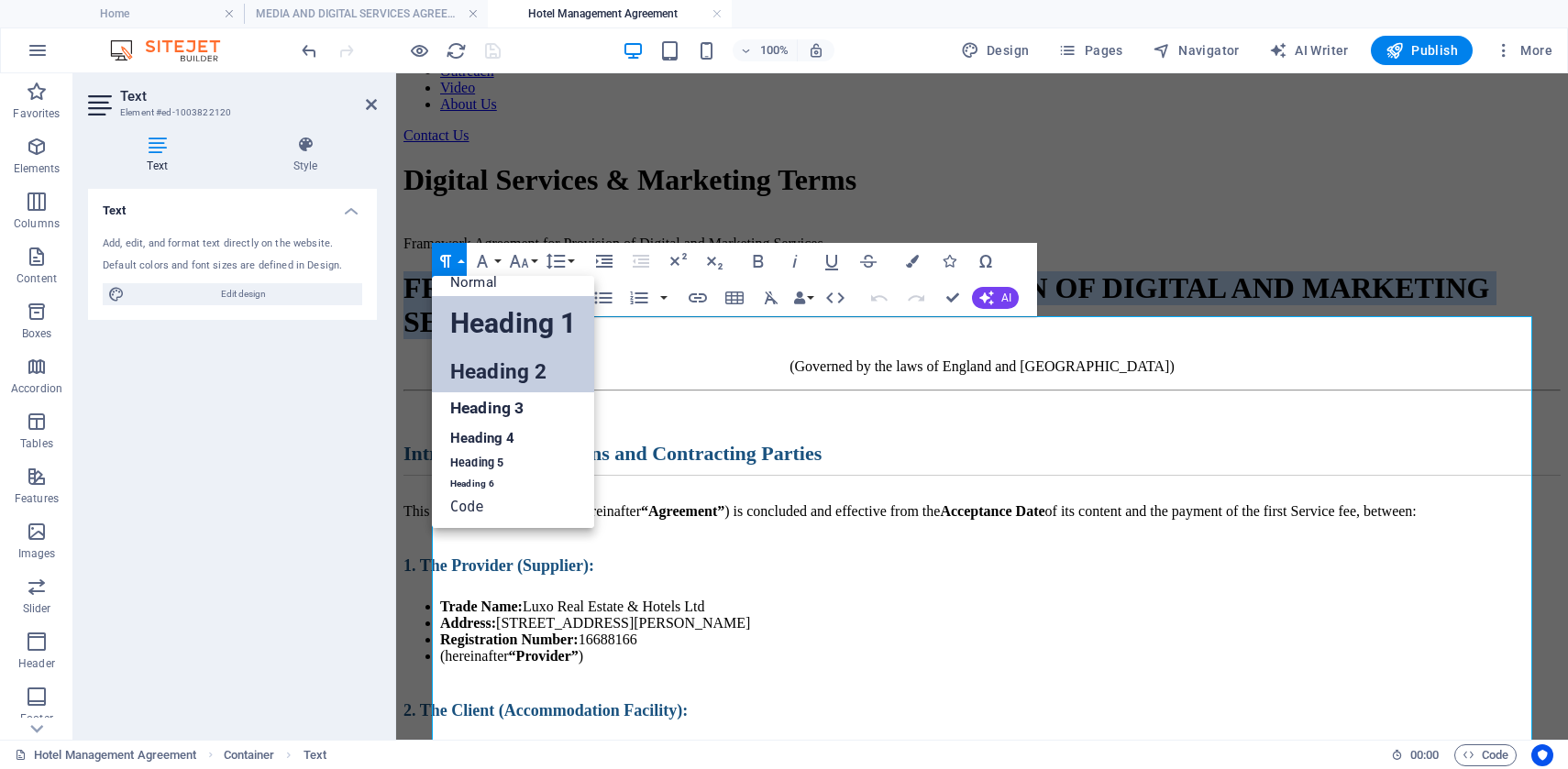
click at [475, 381] on link "Heading 2" at bounding box center [513, 372] width 162 height 41
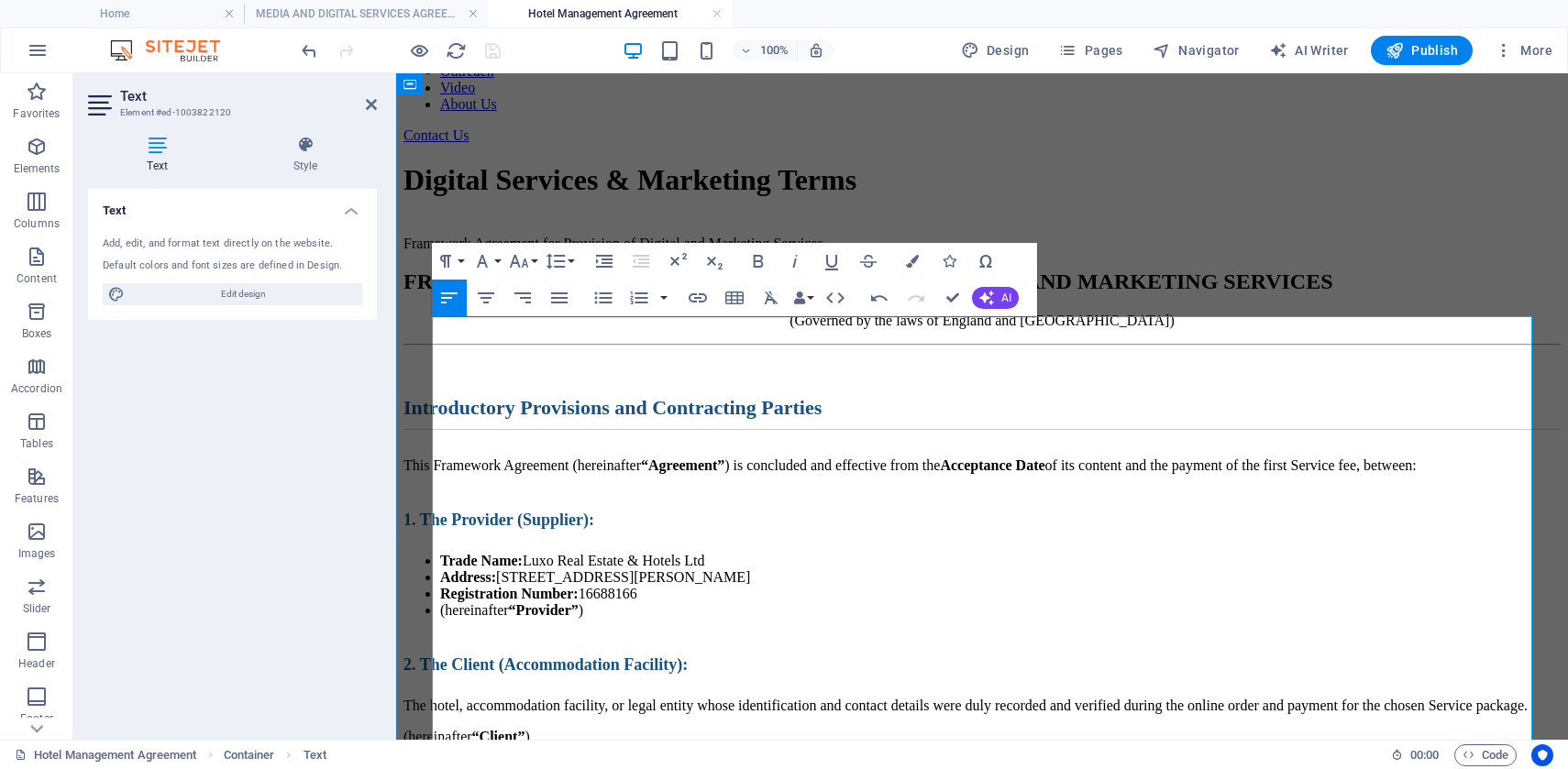
click at [1133, 430] on h2 "Introductory Provisions and Contracting Parties" at bounding box center [982, 413] width 1157 height 34
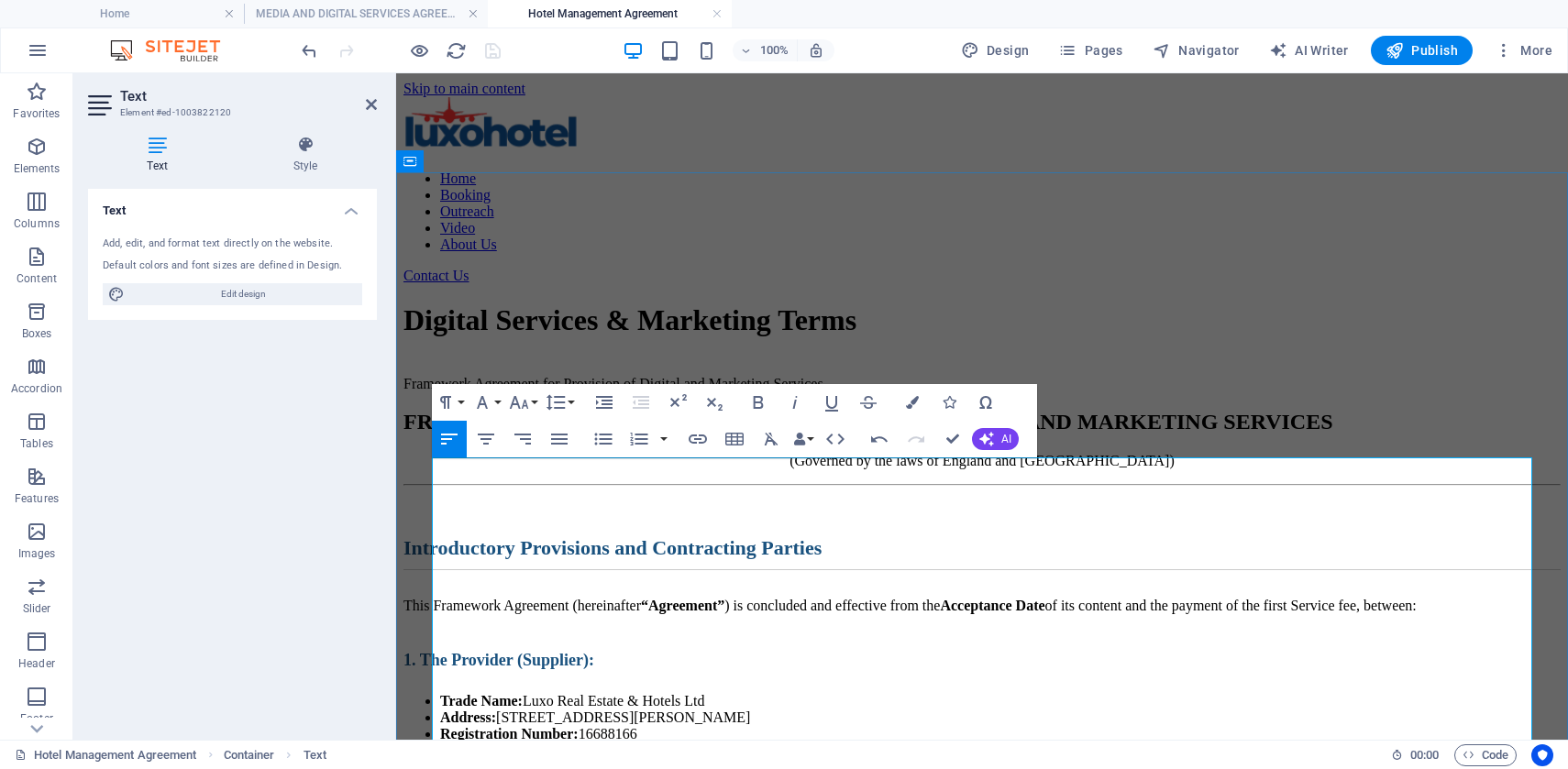
scroll to position [40, 0]
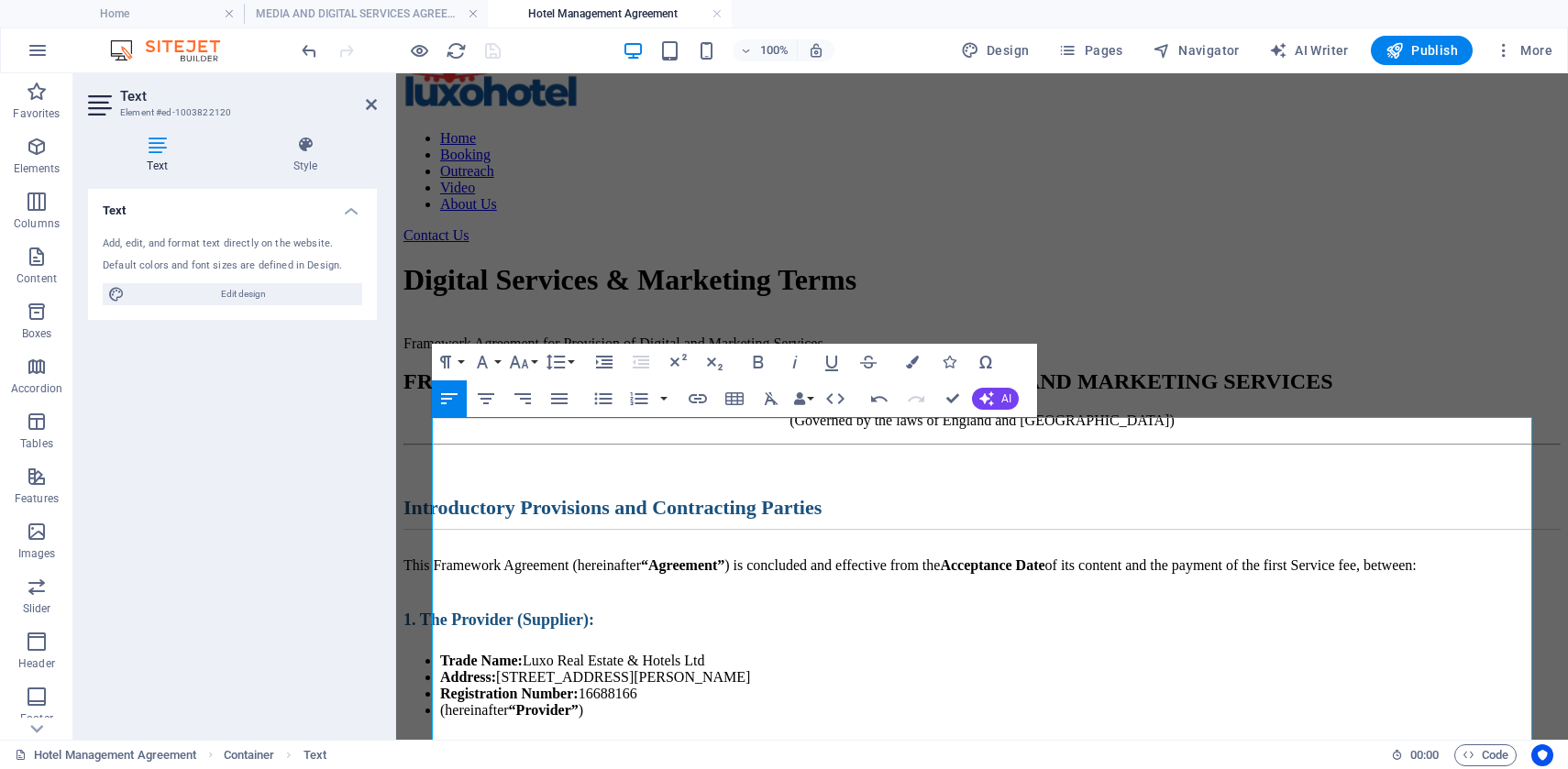
click at [490, 52] on div at bounding box center [401, 49] width 205 height 29
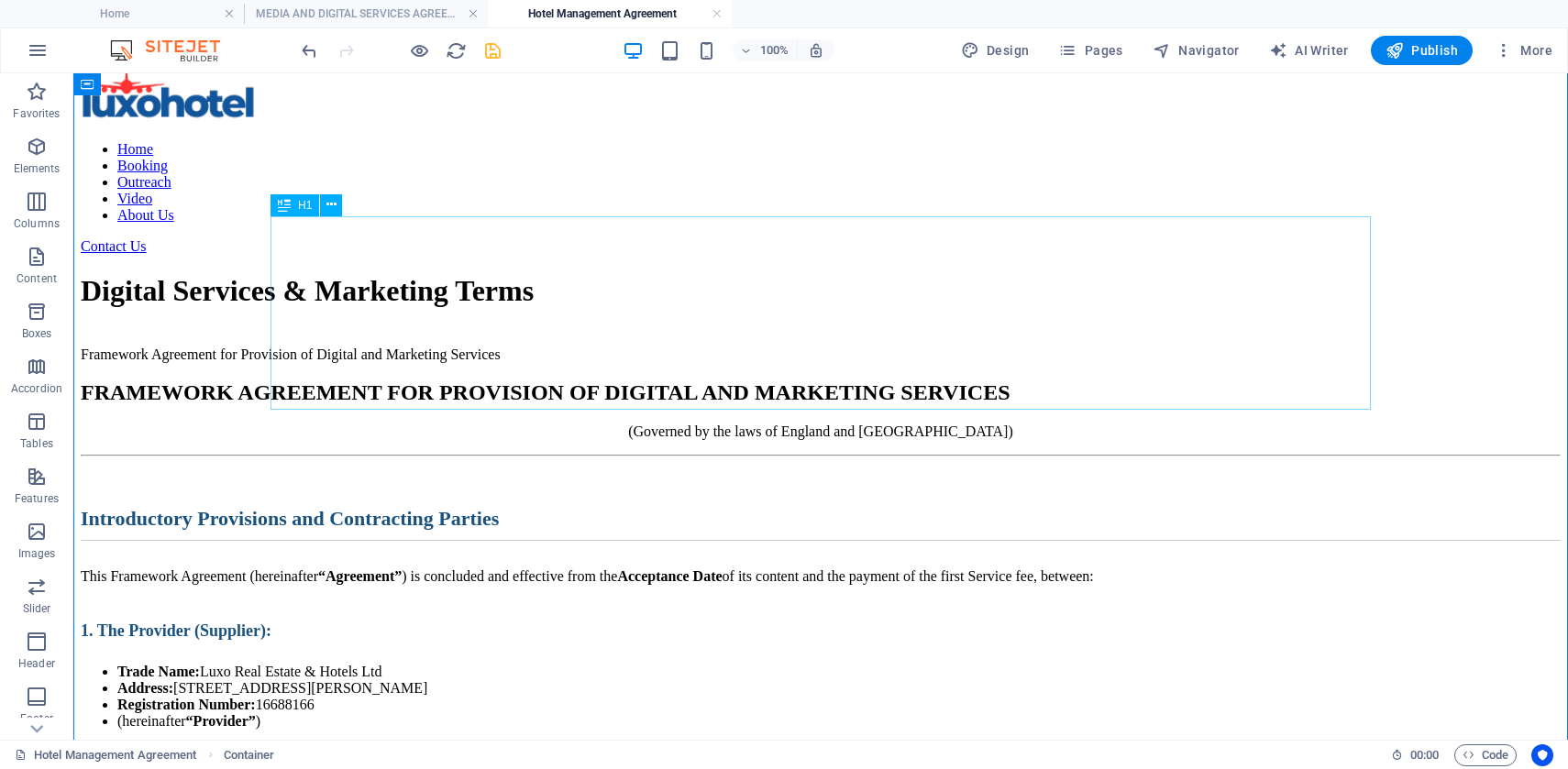
scroll to position [13, 0]
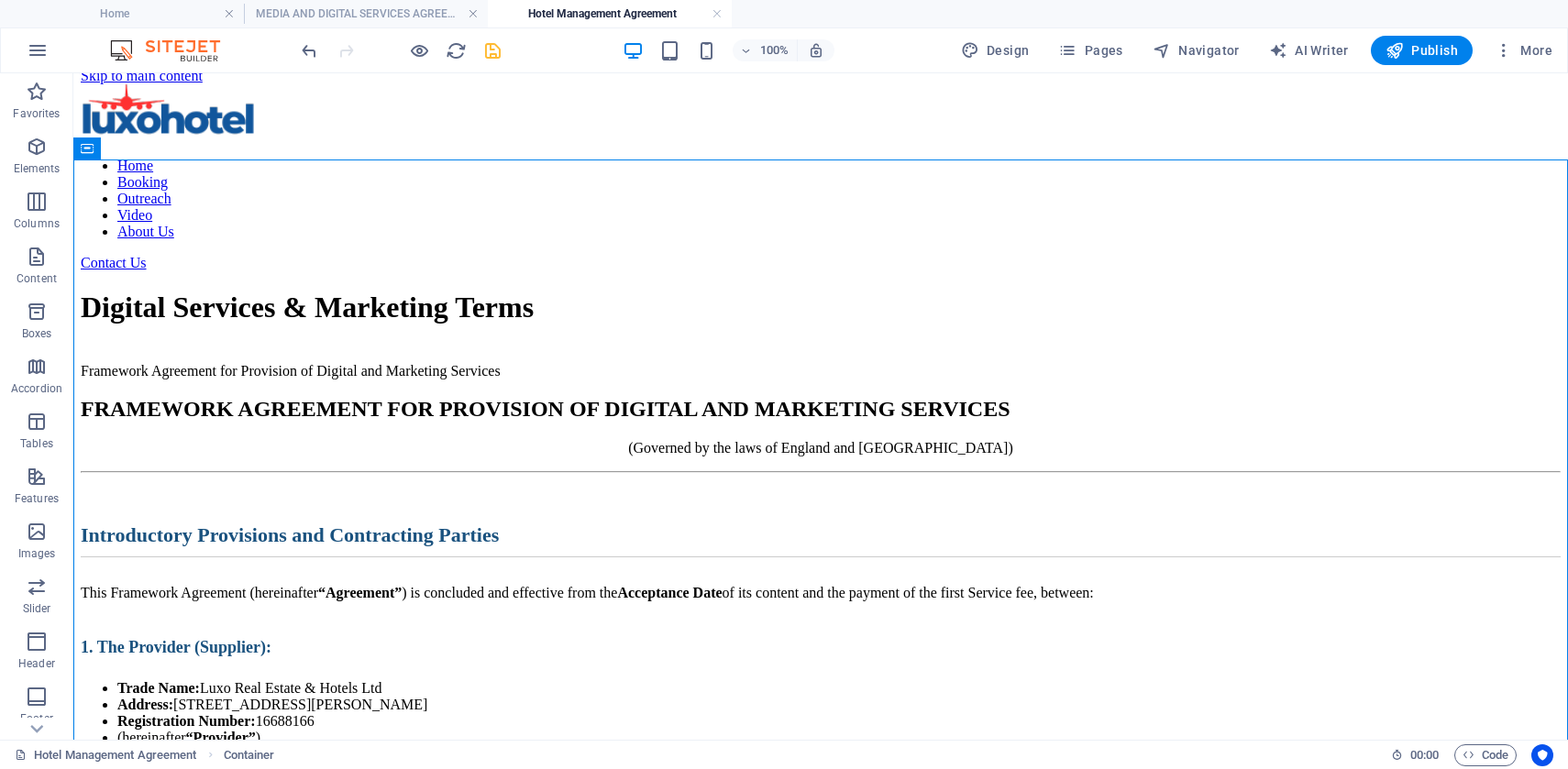
click at [488, 50] on icon "save" at bounding box center [492, 50] width 21 height 21
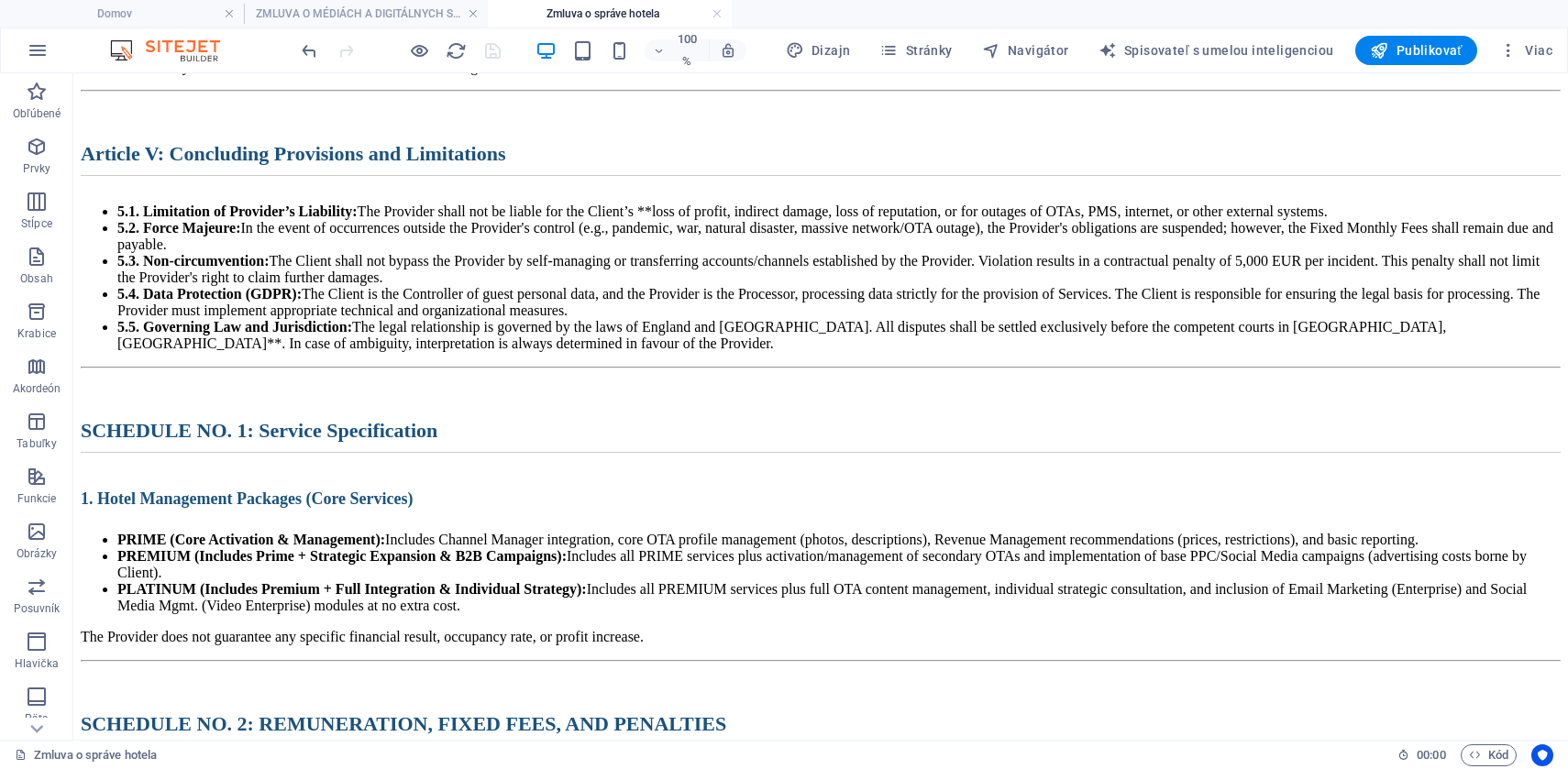
scroll to position [2282, 0]
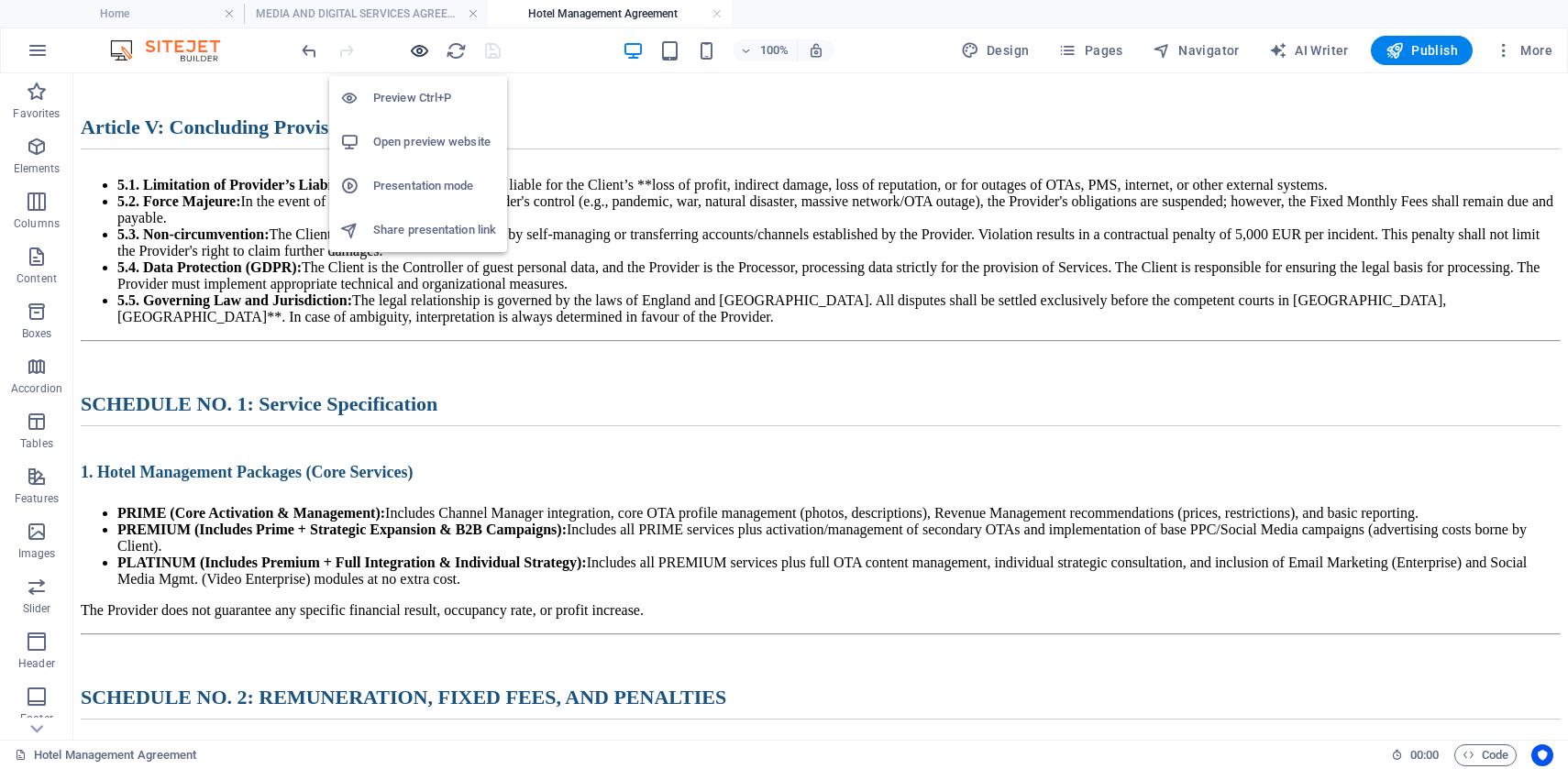
click at [413, 51] on icon "button" at bounding box center [420, 50] width 21 height 21
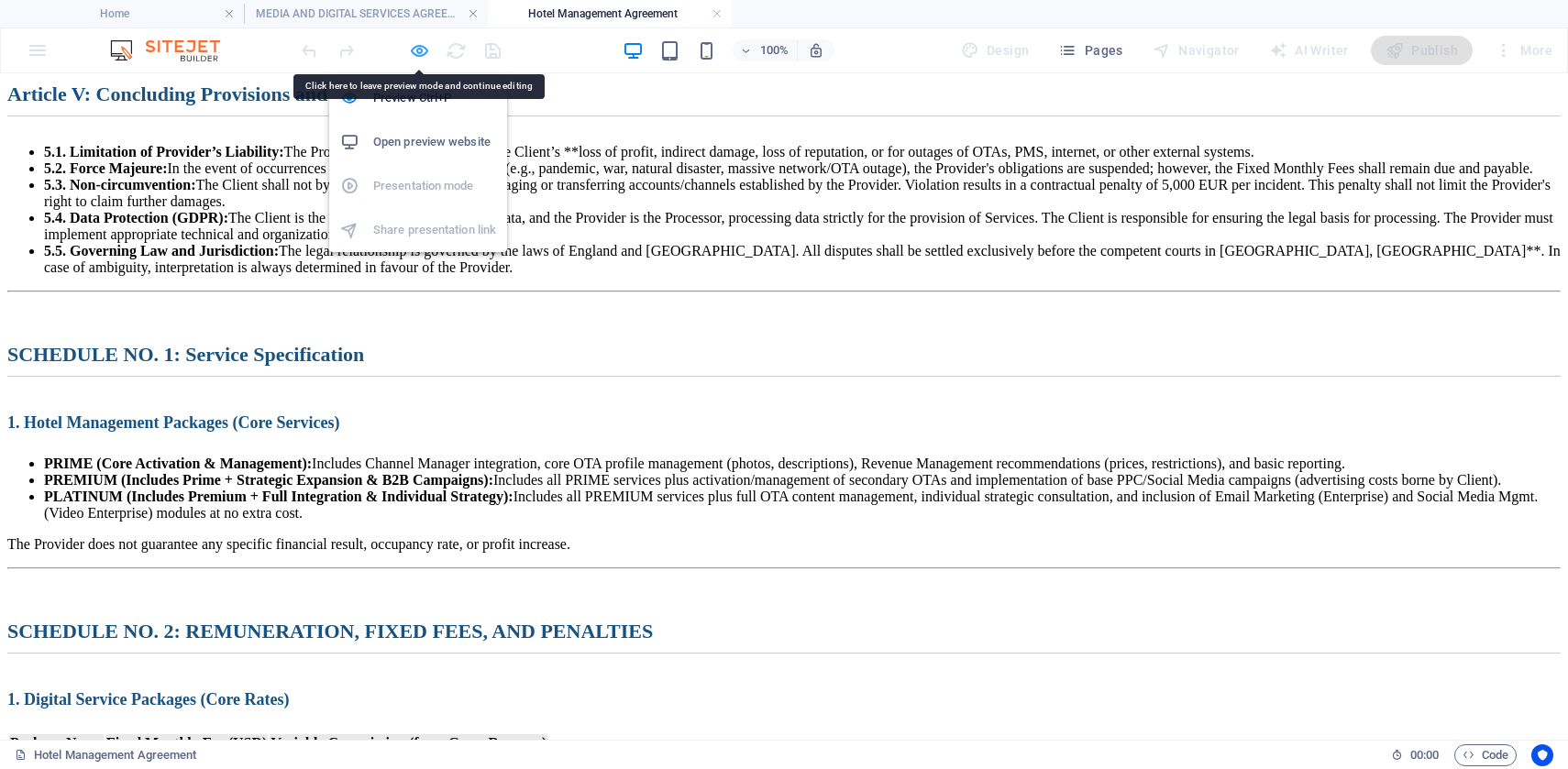
click at [413, 48] on icon "button" at bounding box center [420, 50] width 21 height 21
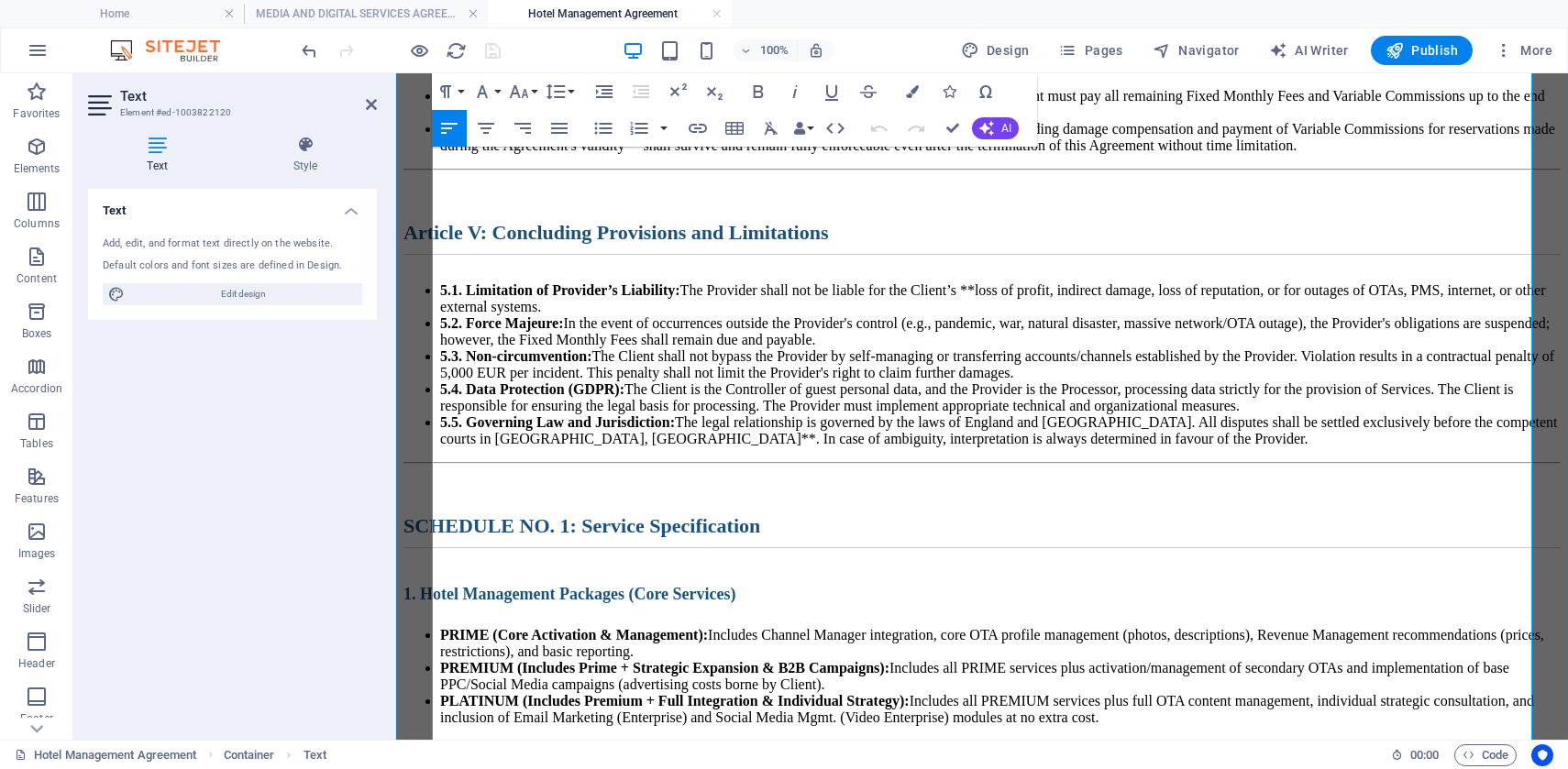
scroll to position [2266, 0]
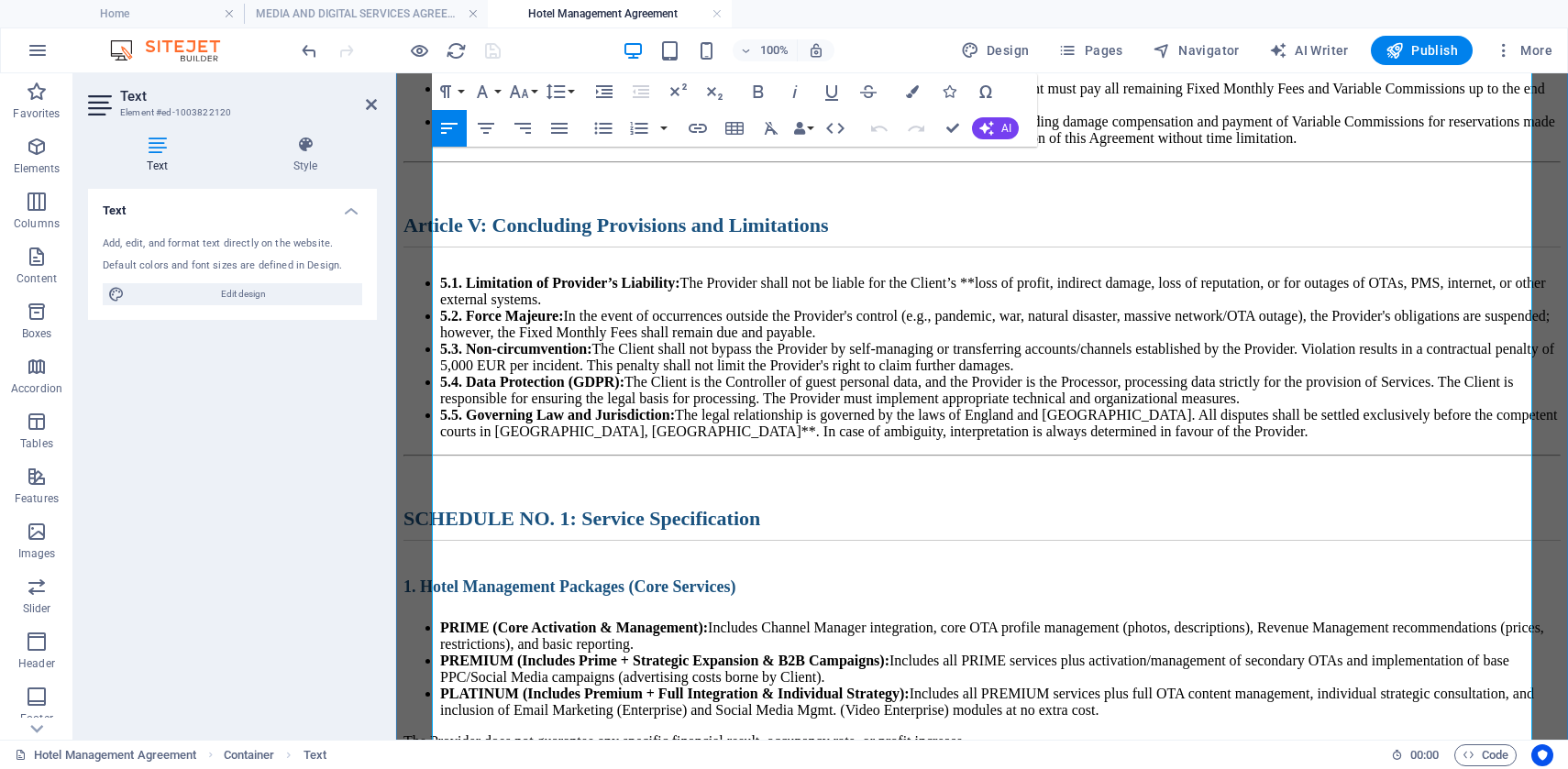
click at [365, 104] on icon at bounding box center [371, 104] width 11 height 15
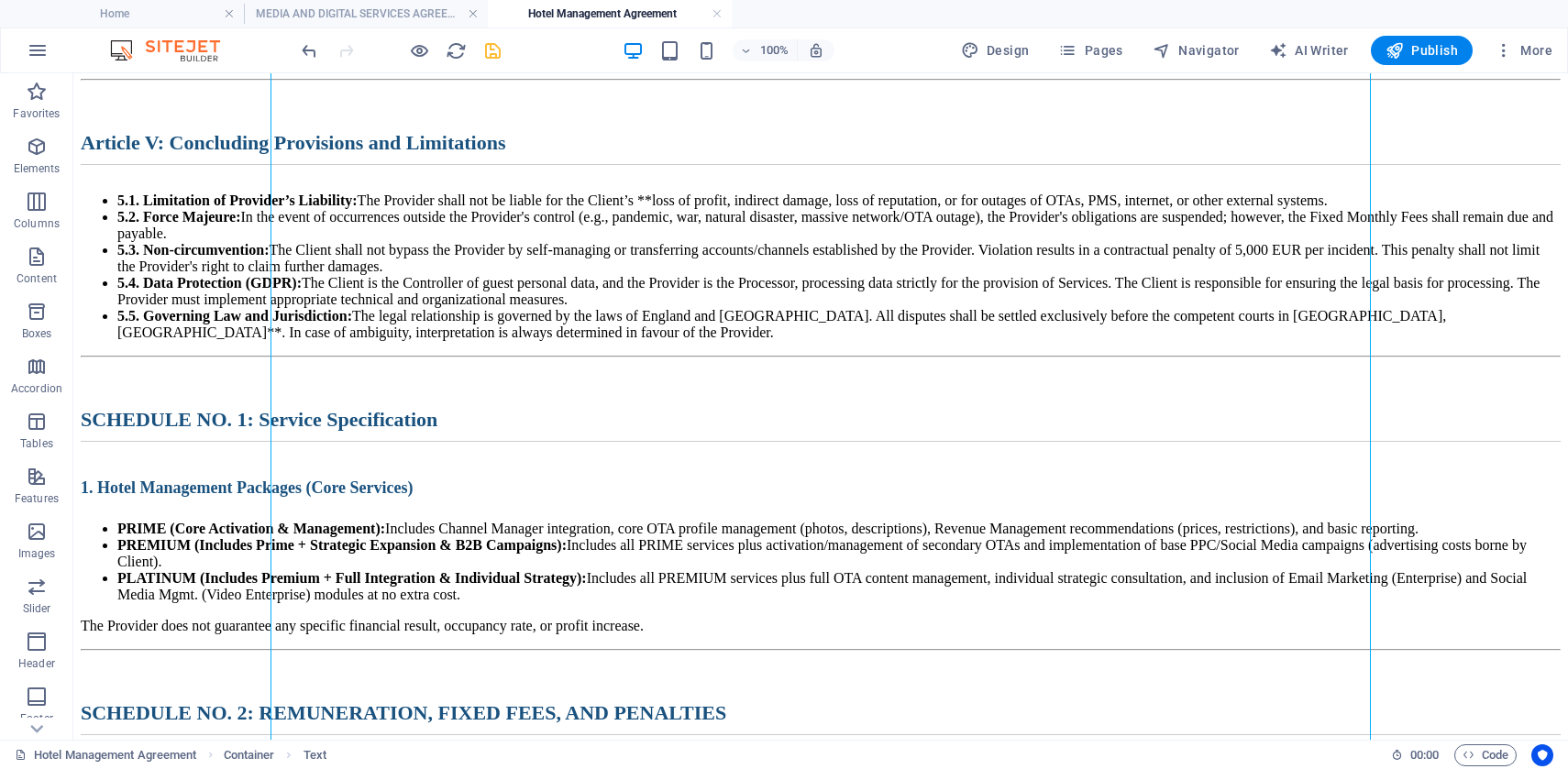
click at [492, 49] on icon "save" at bounding box center [492, 50] width 21 height 21
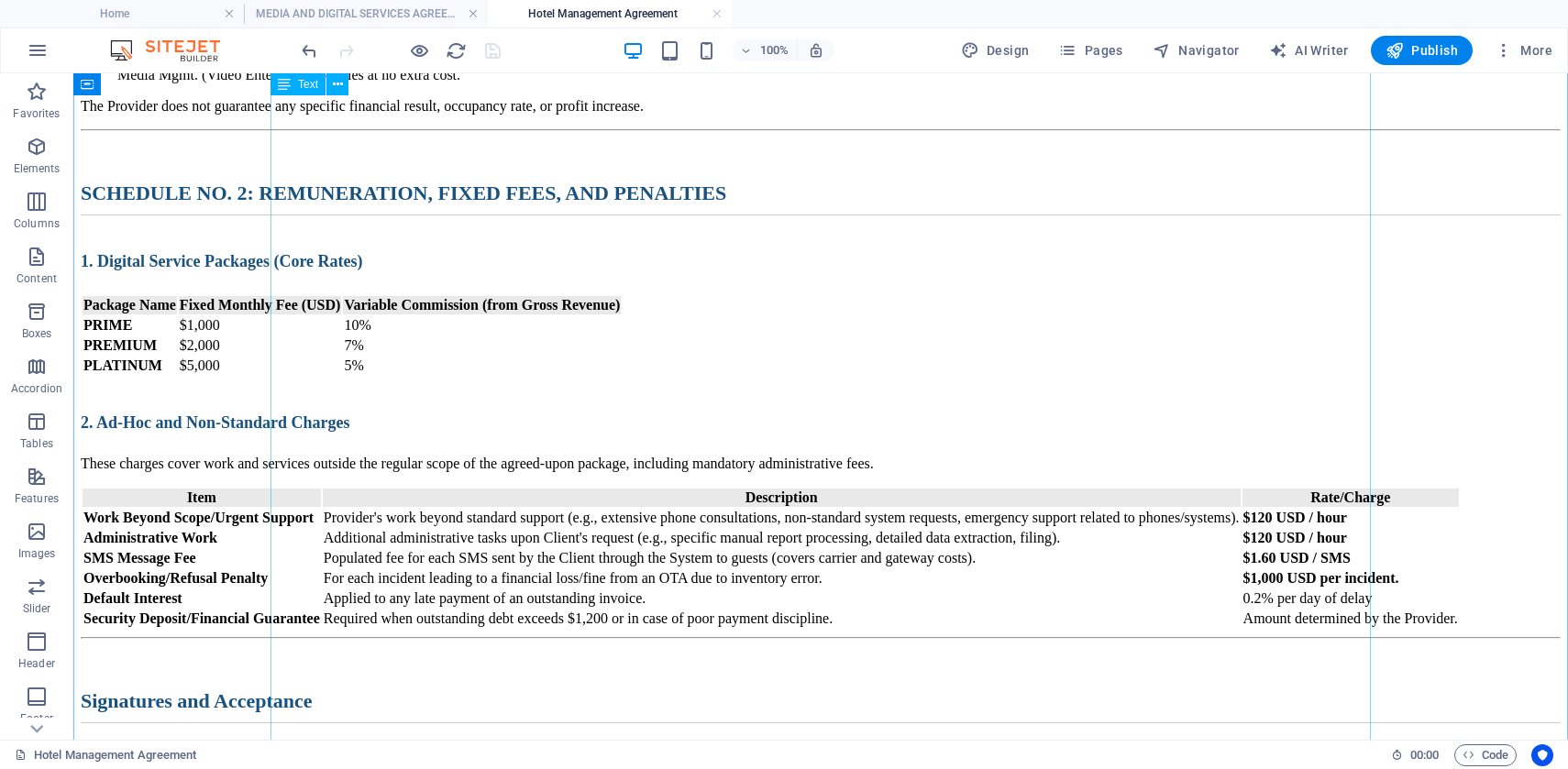
scroll to position [2791, 0]
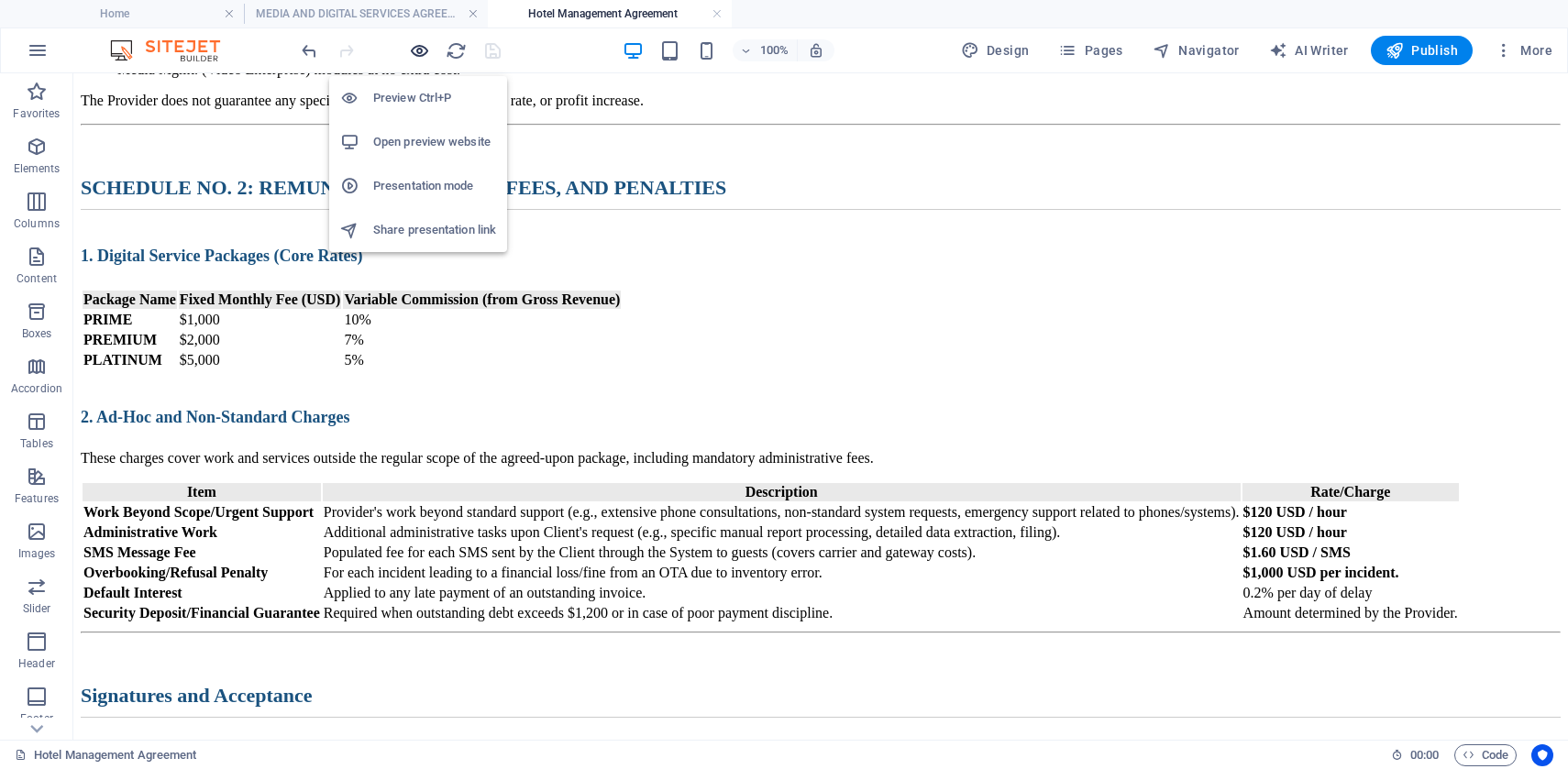
click at [419, 52] on icon "button" at bounding box center [420, 50] width 21 height 21
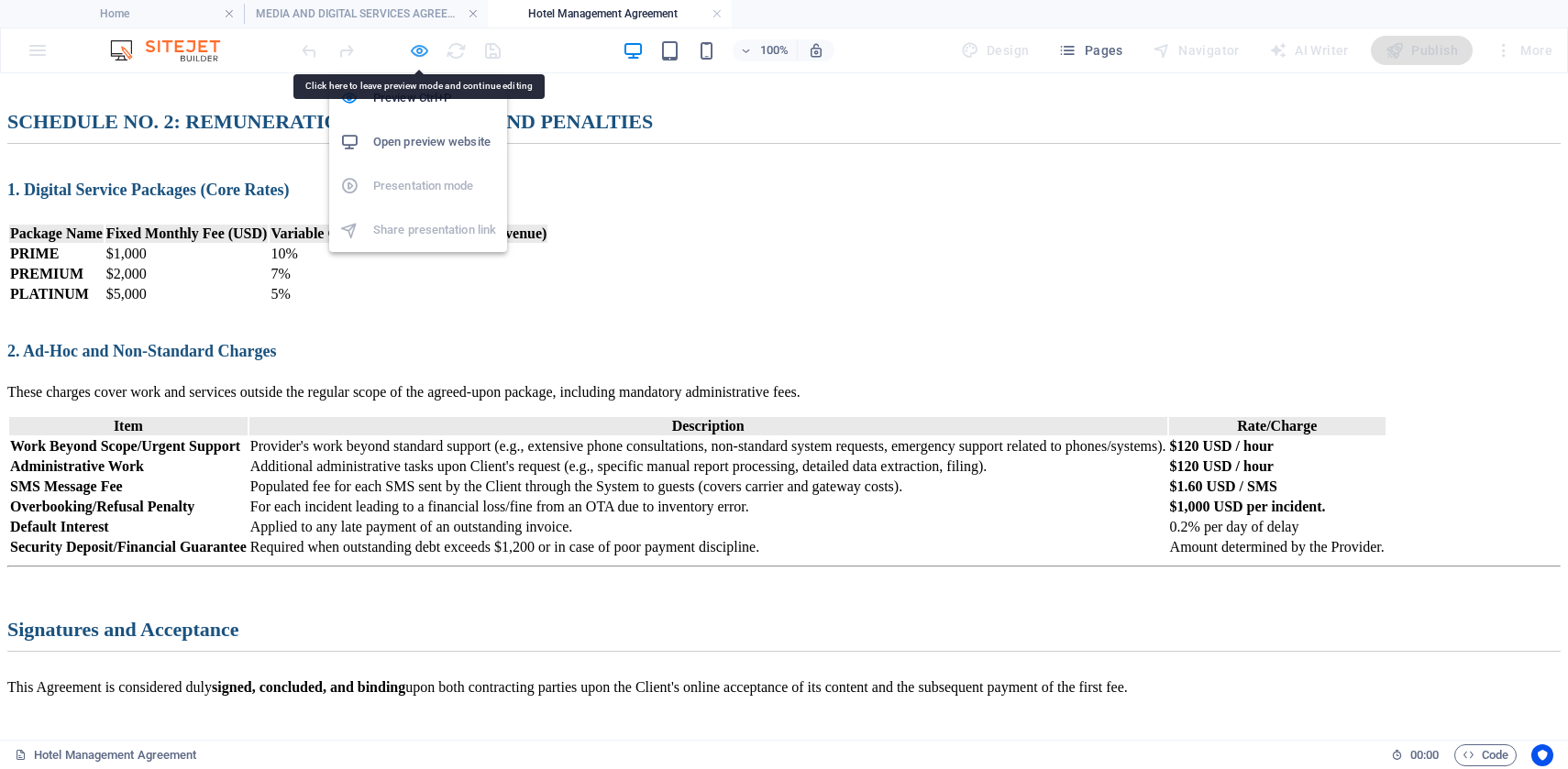
click at [415, 48] on icon "button" at bounding box center [420, 50] width 21 height 21
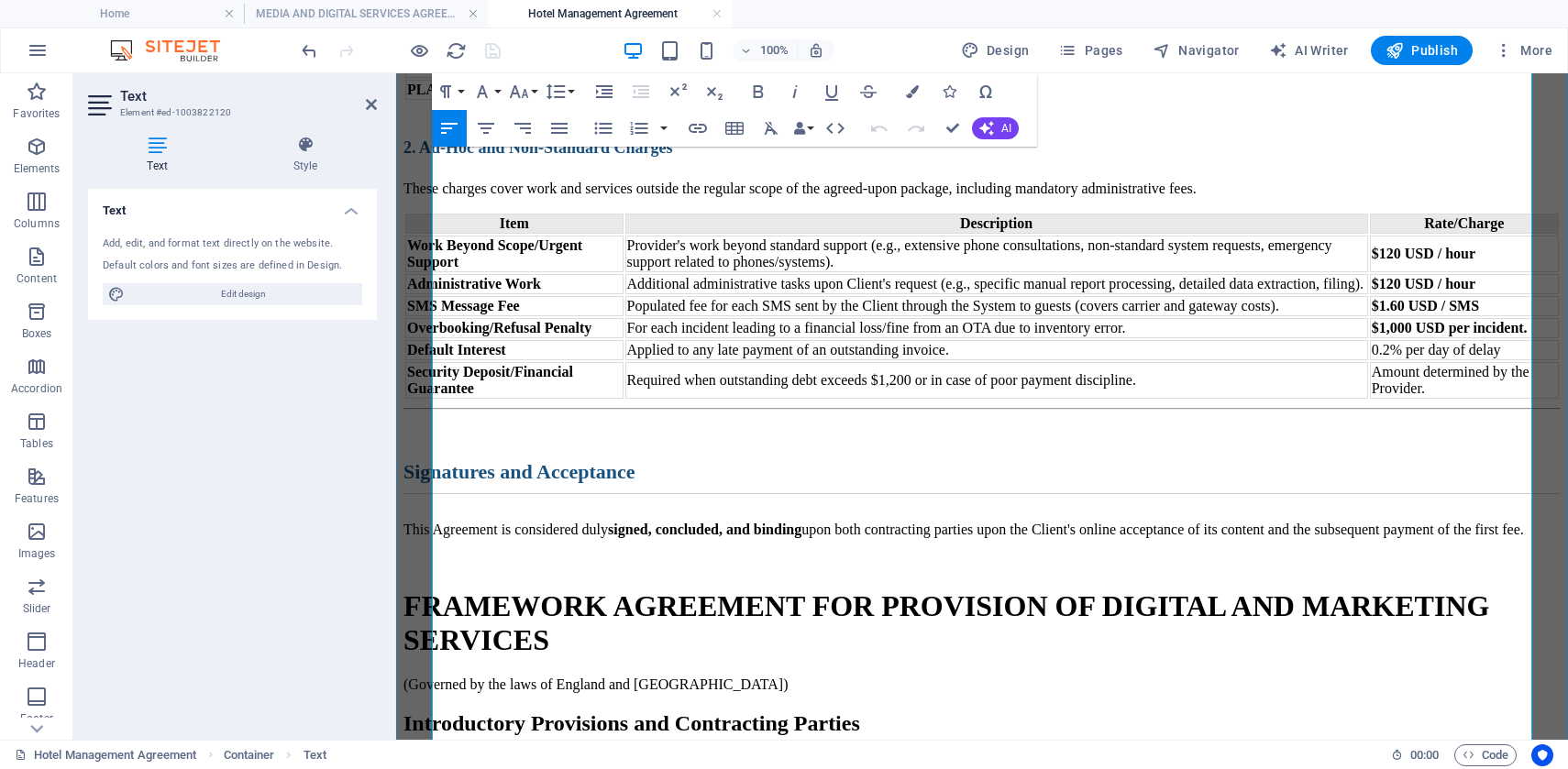
scroll to position [3170, 0]
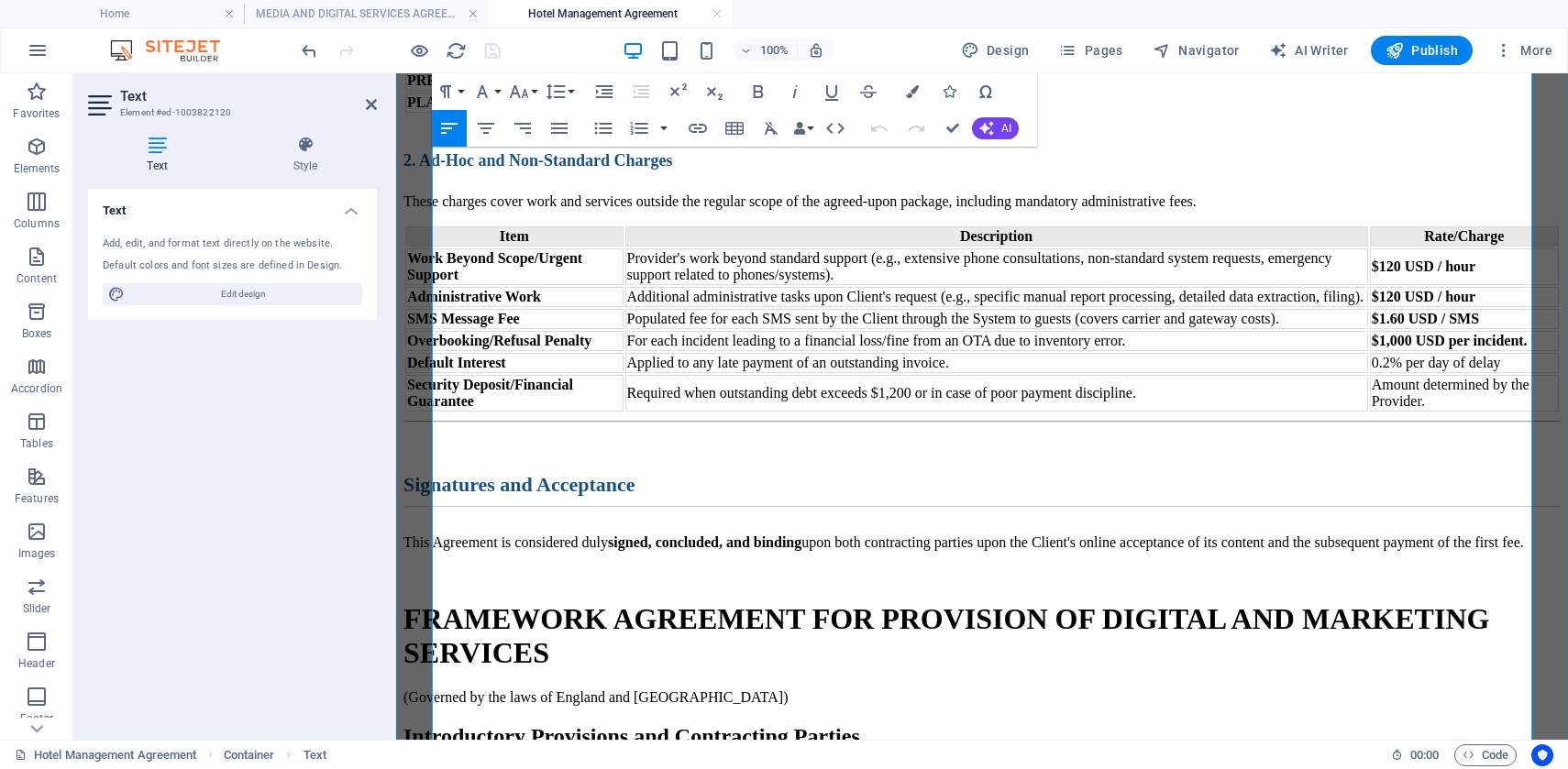
drag, startPoint x: 1123, startPoint y: 258, endPoint x: 1112, endPoint y: 257, distance: 11.0
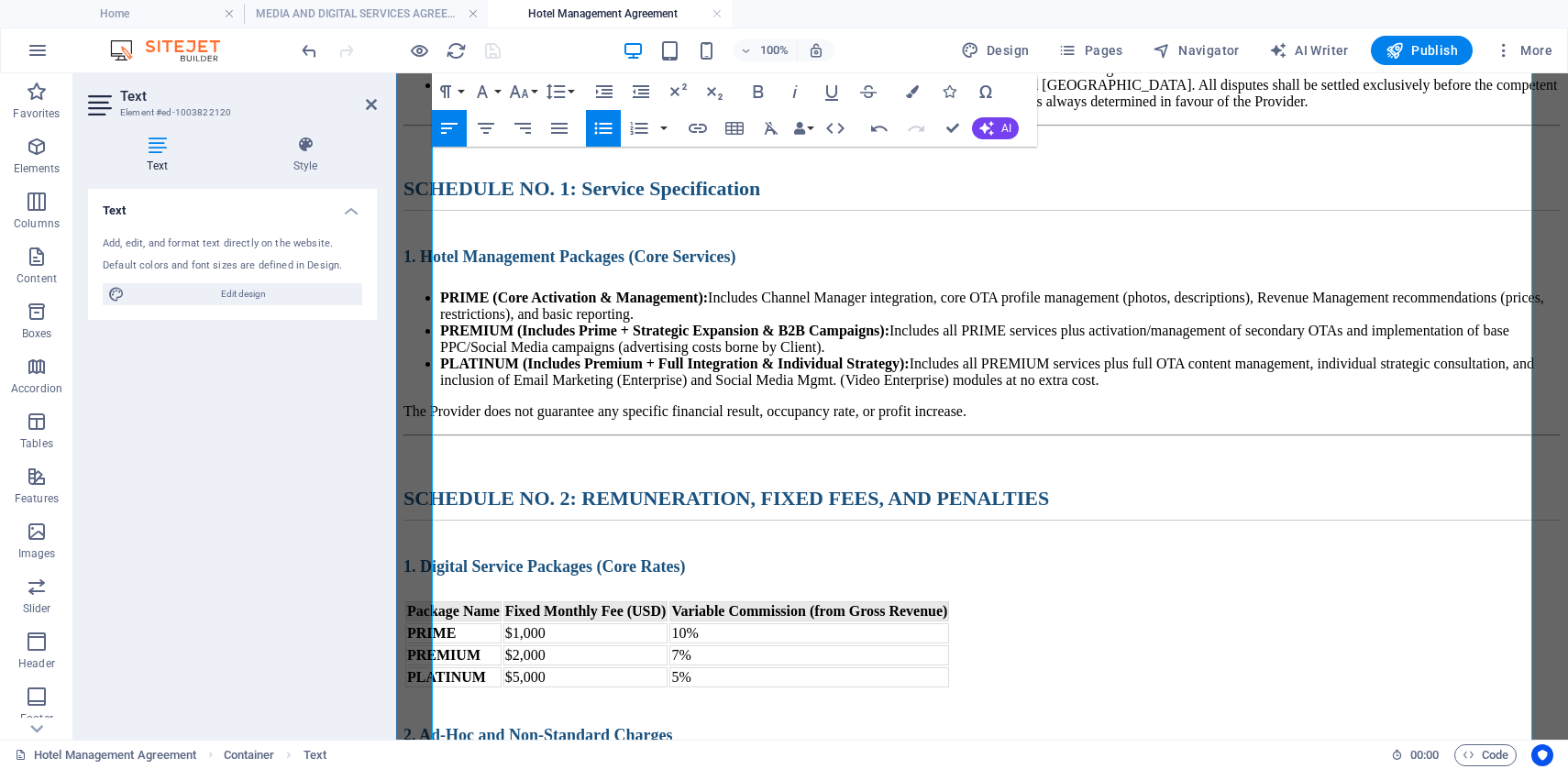
scroll to position [2597, 0]
drag, startPoint x: 1350, startPoint y: 539, endPoint x: 1334, endPoint y: 538, distance: 16.0
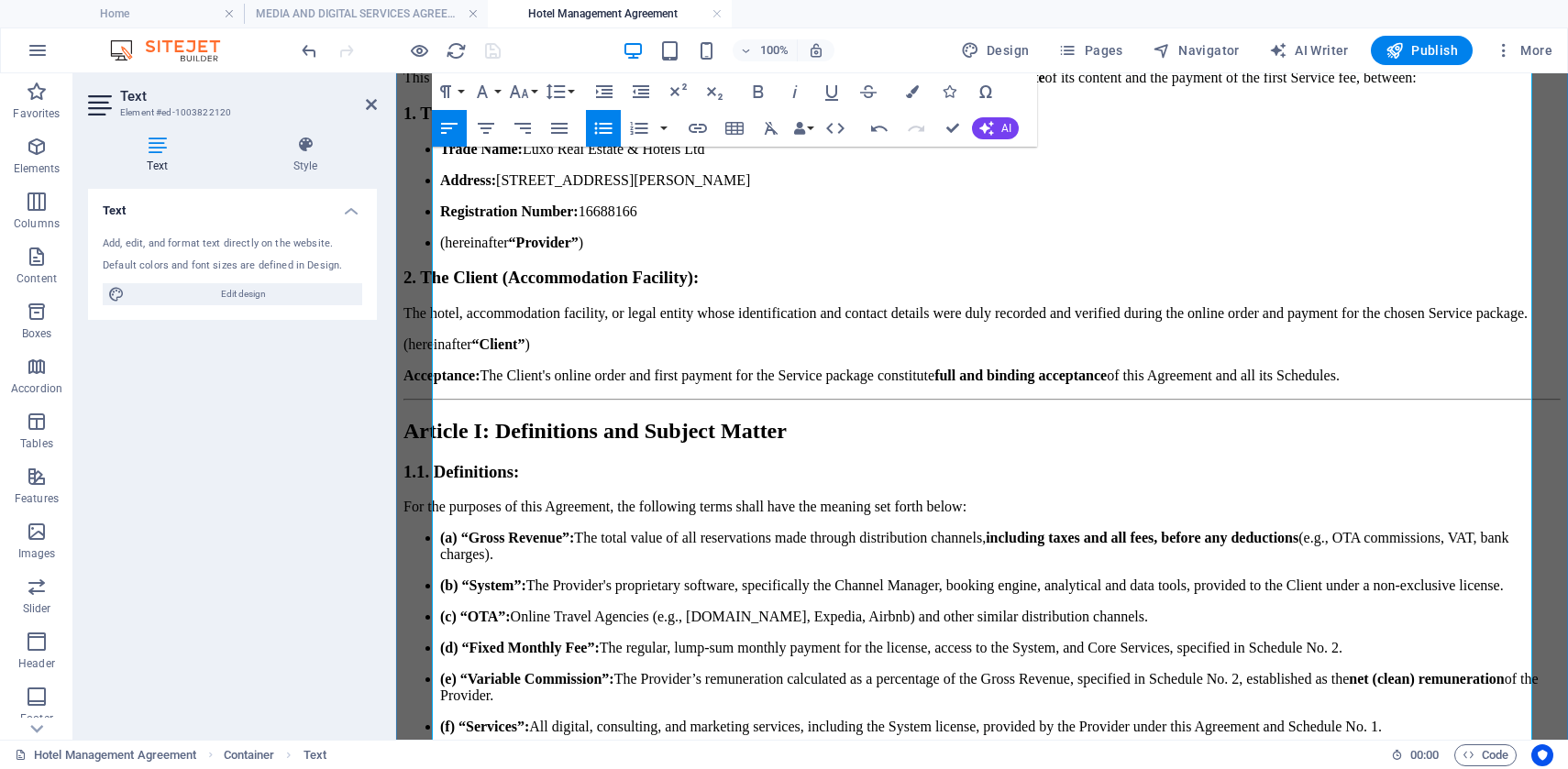
scroll to position [3778, 0]
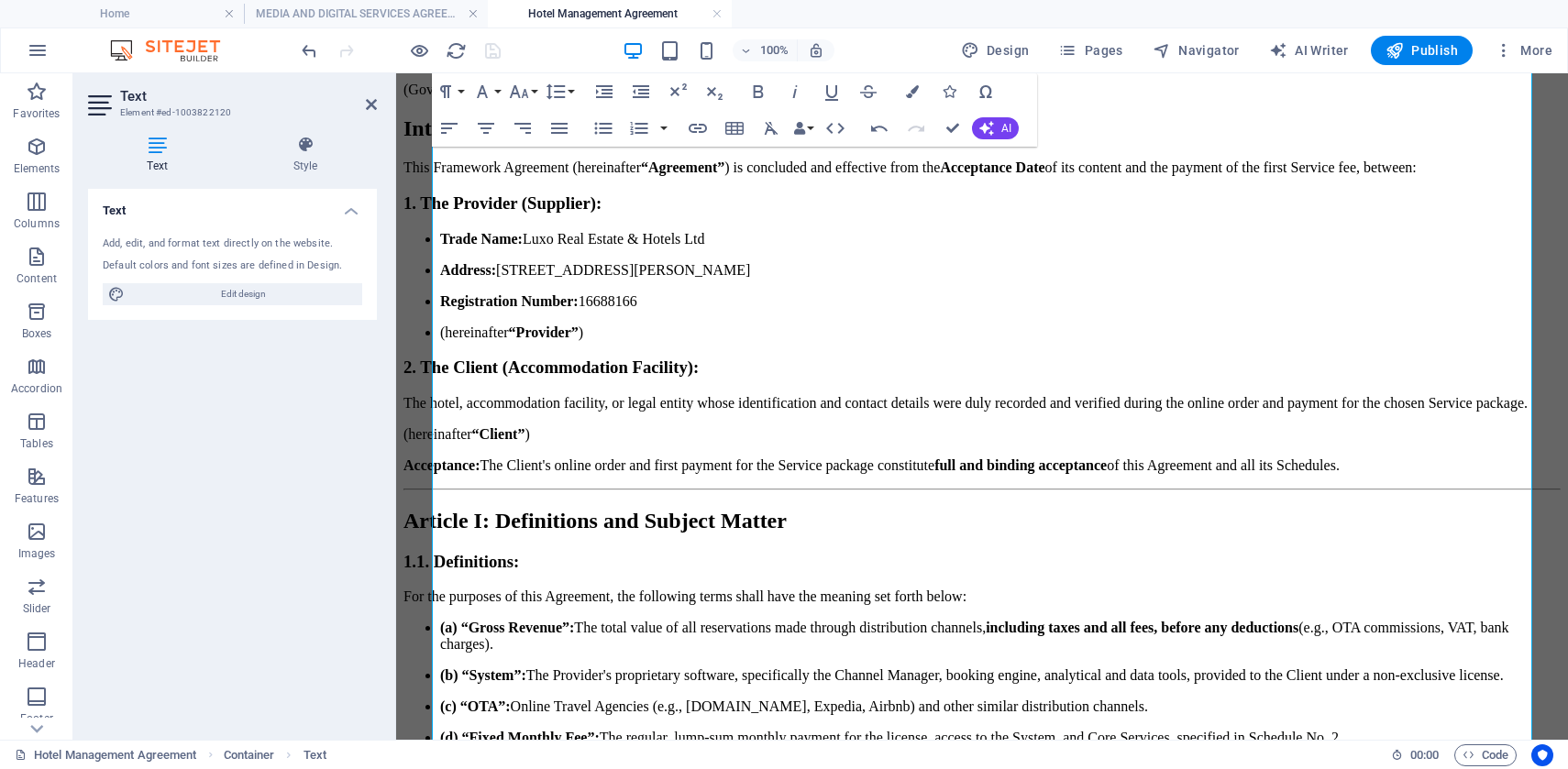
click at [492, 50] on div at bounding box center [401, 49] width 205 height 29
click at [369, 103] on icon at bounding box center [371, 104] width 11 height 15
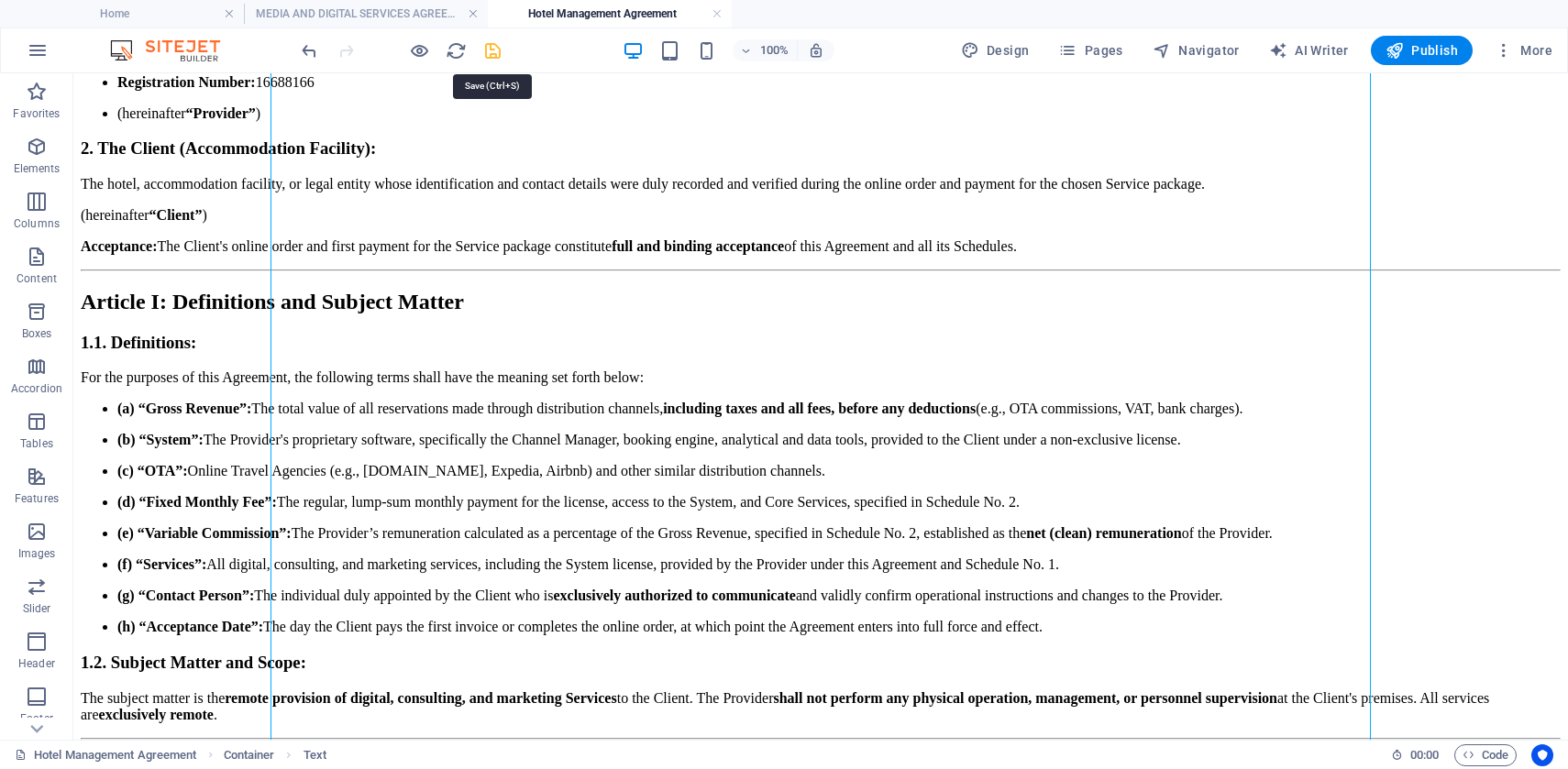
click at [493, 50] on icon "save" at bounding box center [492, 50] width 21 height 21
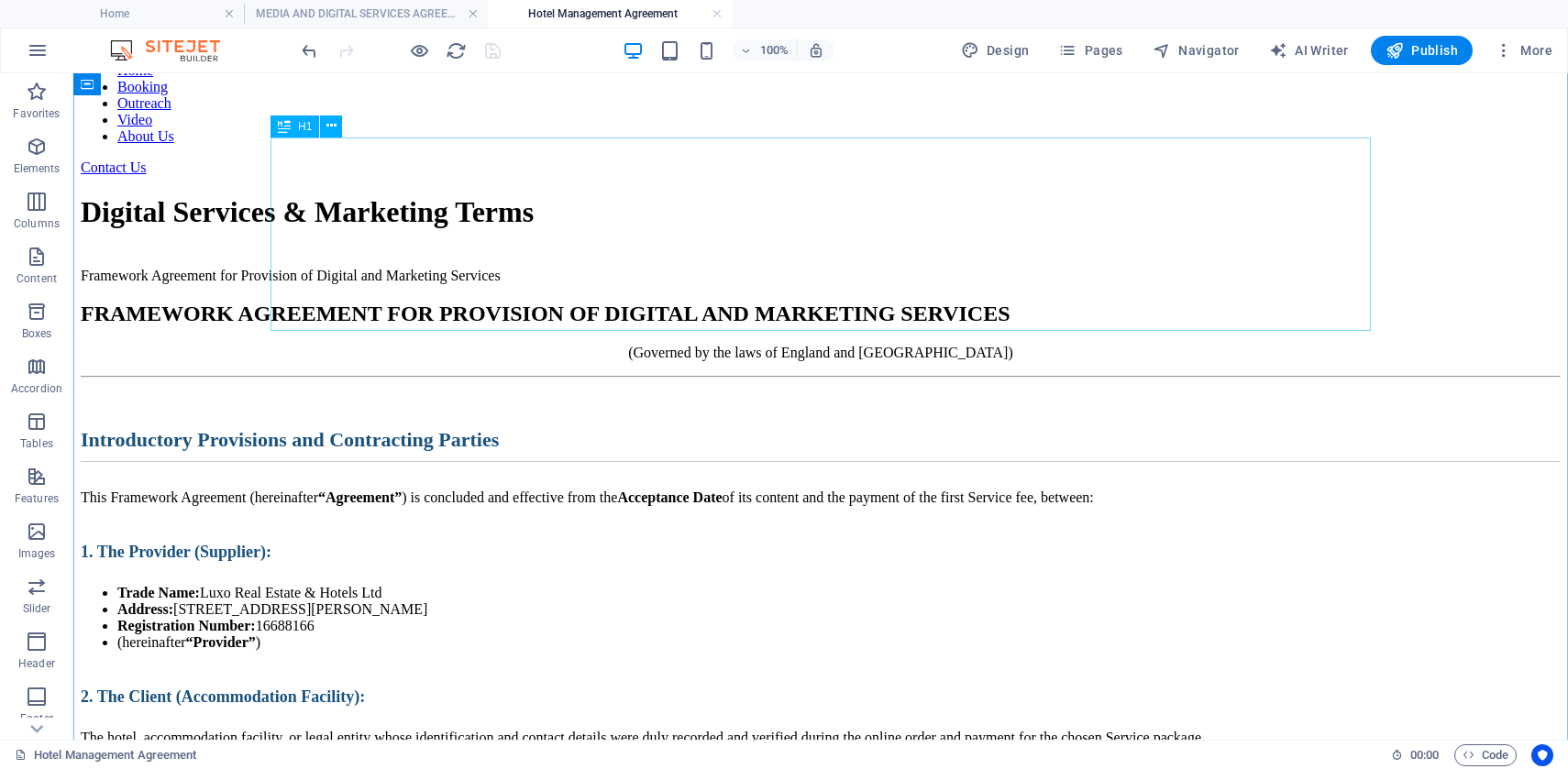
scroll to position [0, 0]
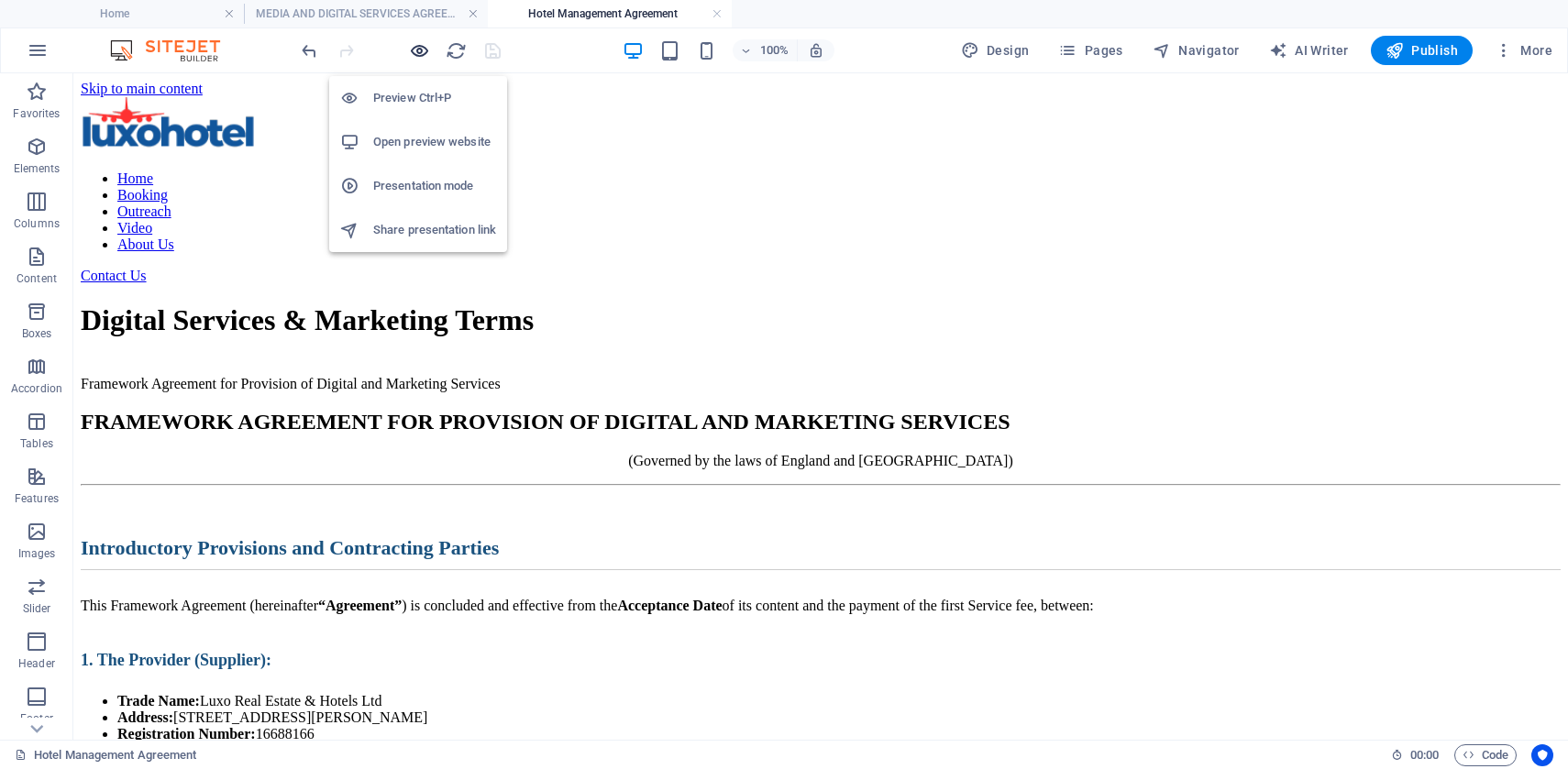
click at [420, 45] on icon "button" at bounding box center [420, 50] width 21 height 21
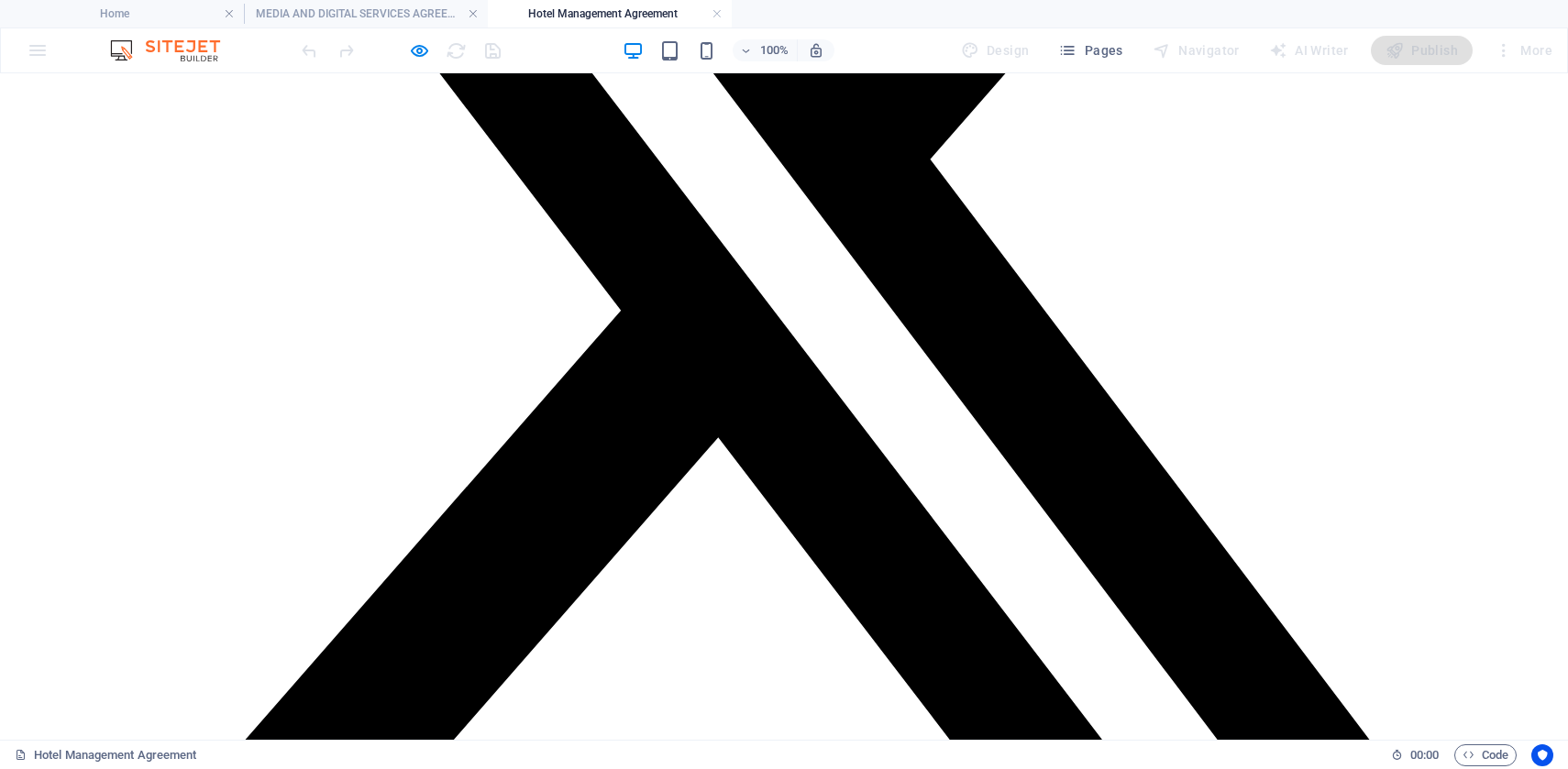
scroll to position [9874, 0]
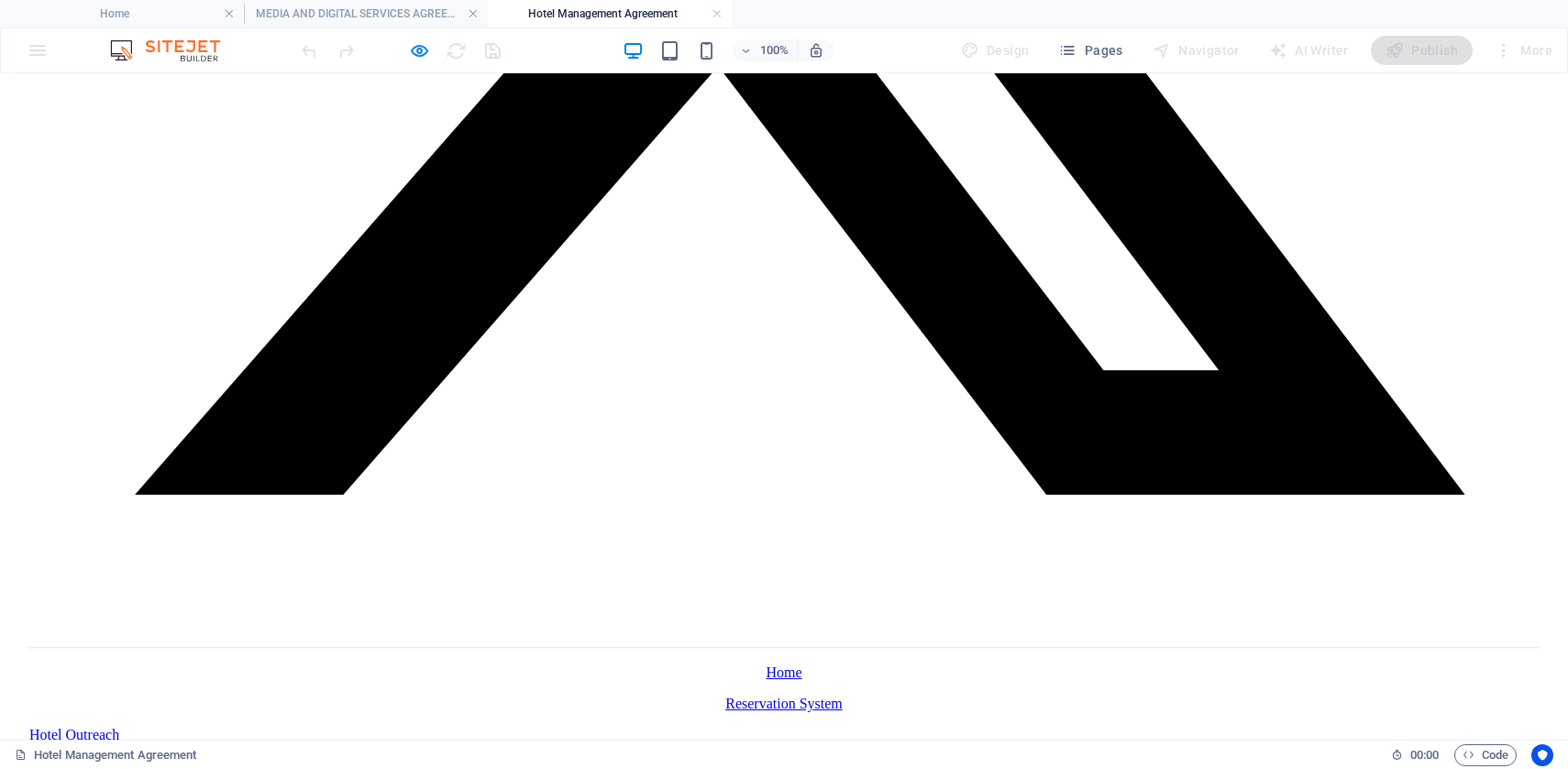
drag, startPoint x: 230, startPoint y: 311, endPoint x: 816, endPoint y: 417, distance: 595.5
copy div "Loremip Dolorsit & Ametconse Adipi Elitseddo Eiusmodte inc Utlaboree do Magnaal…"
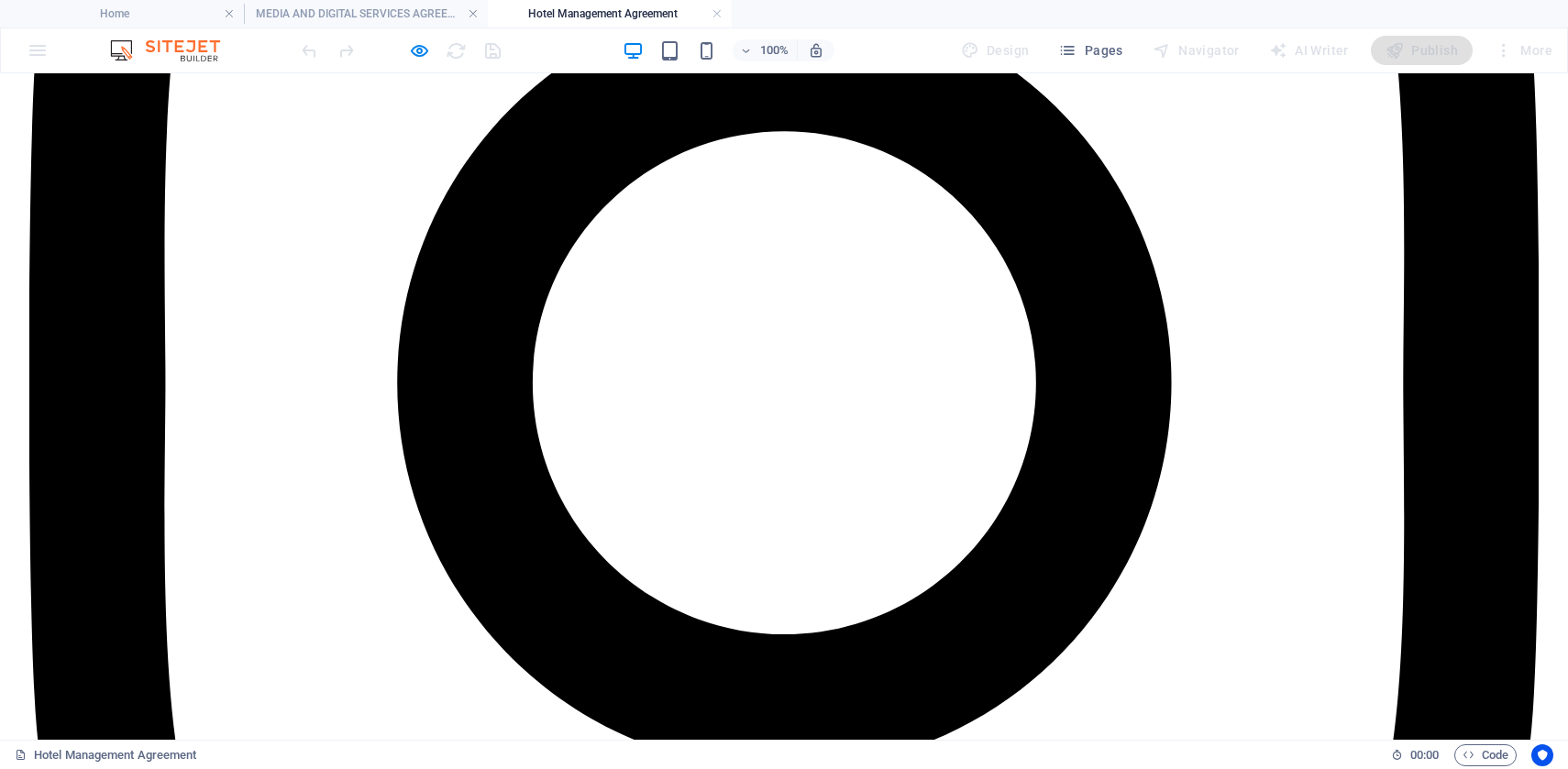
scroll to position [7805, 0]
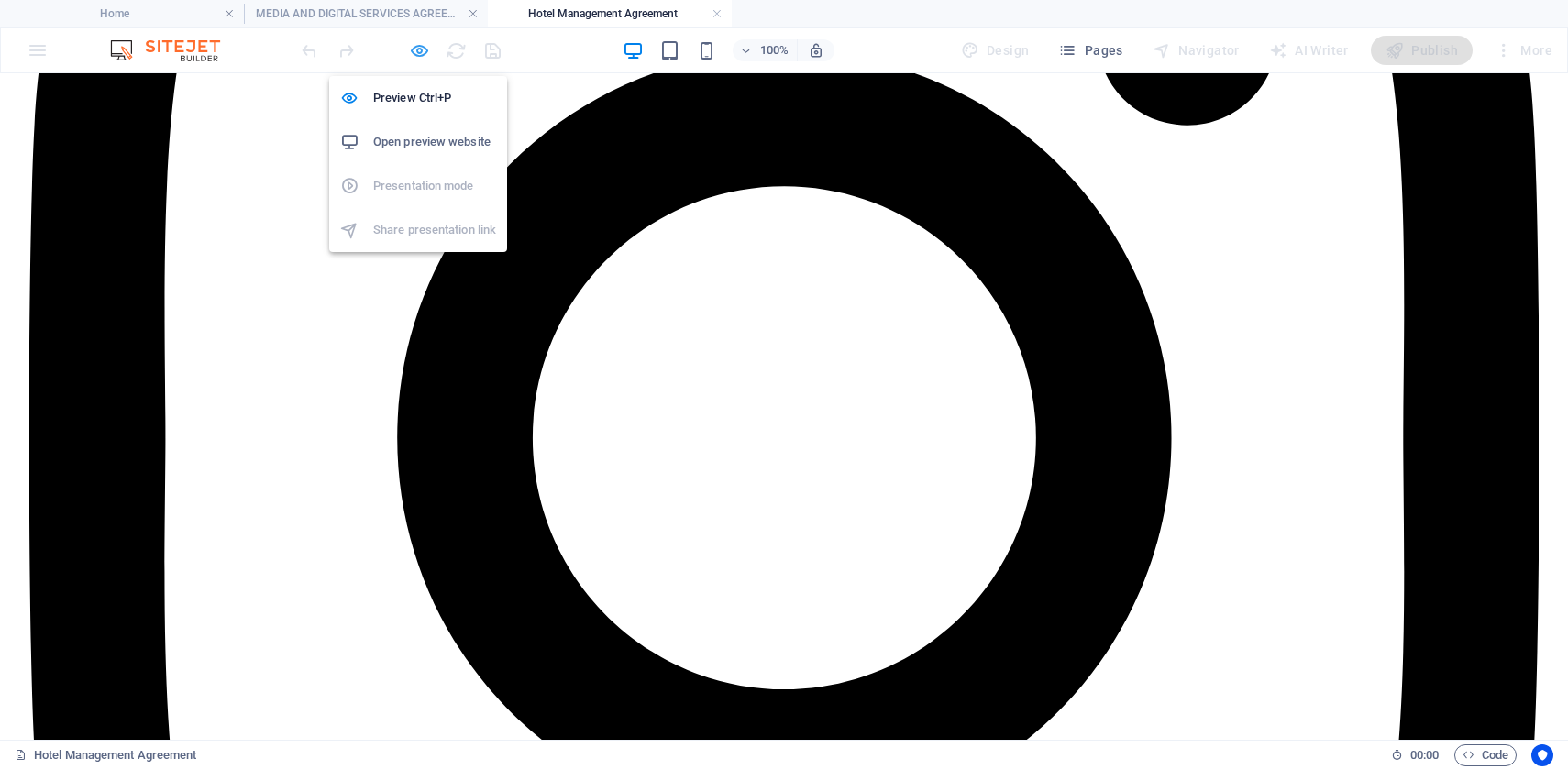
click at [412, 54] on icon "button" at bounding box center [420, 50] width 21 height 21
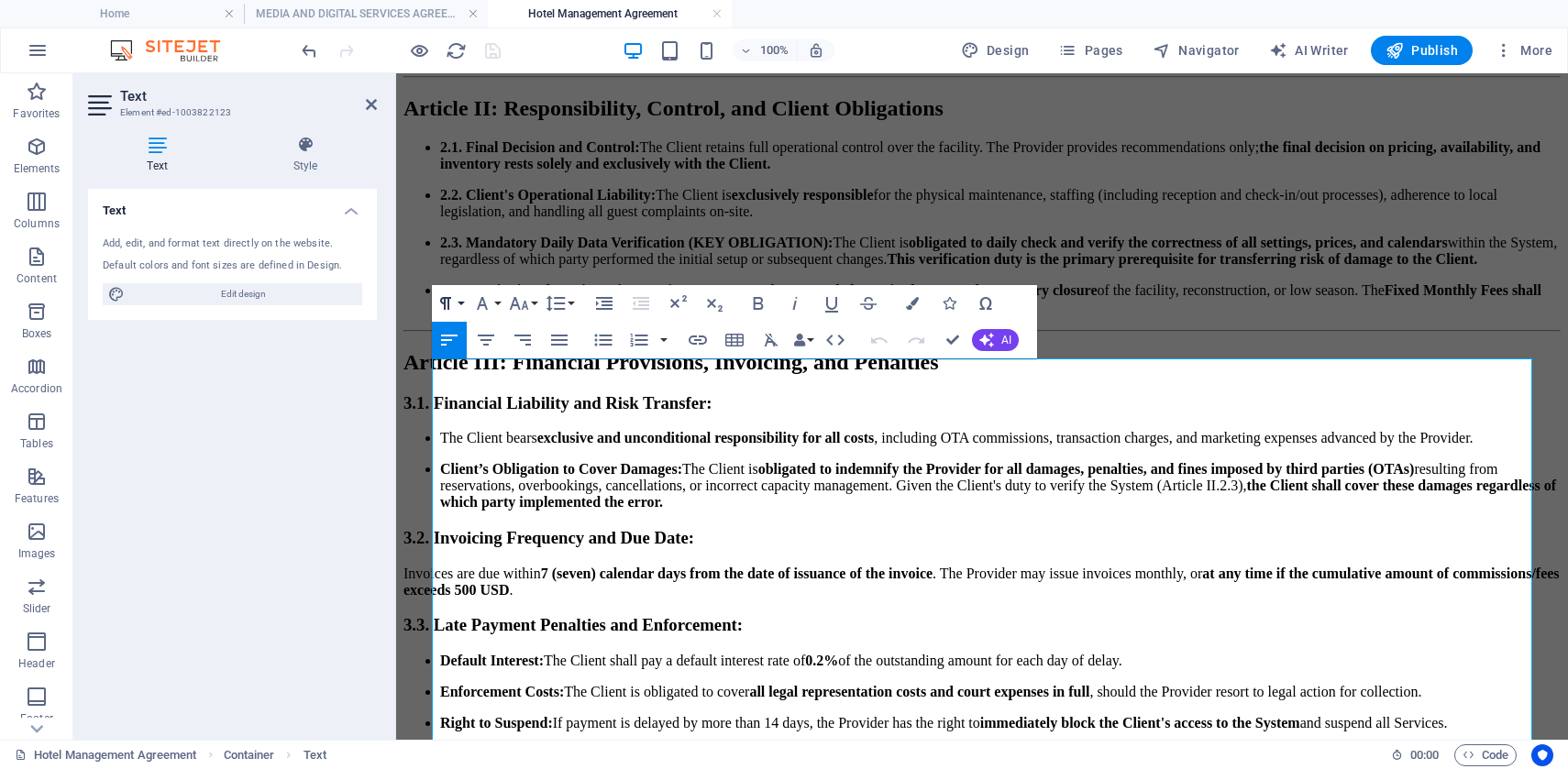
click at [454, 303] on icon "button" at bounding box center [446, 304] width 22 height 22
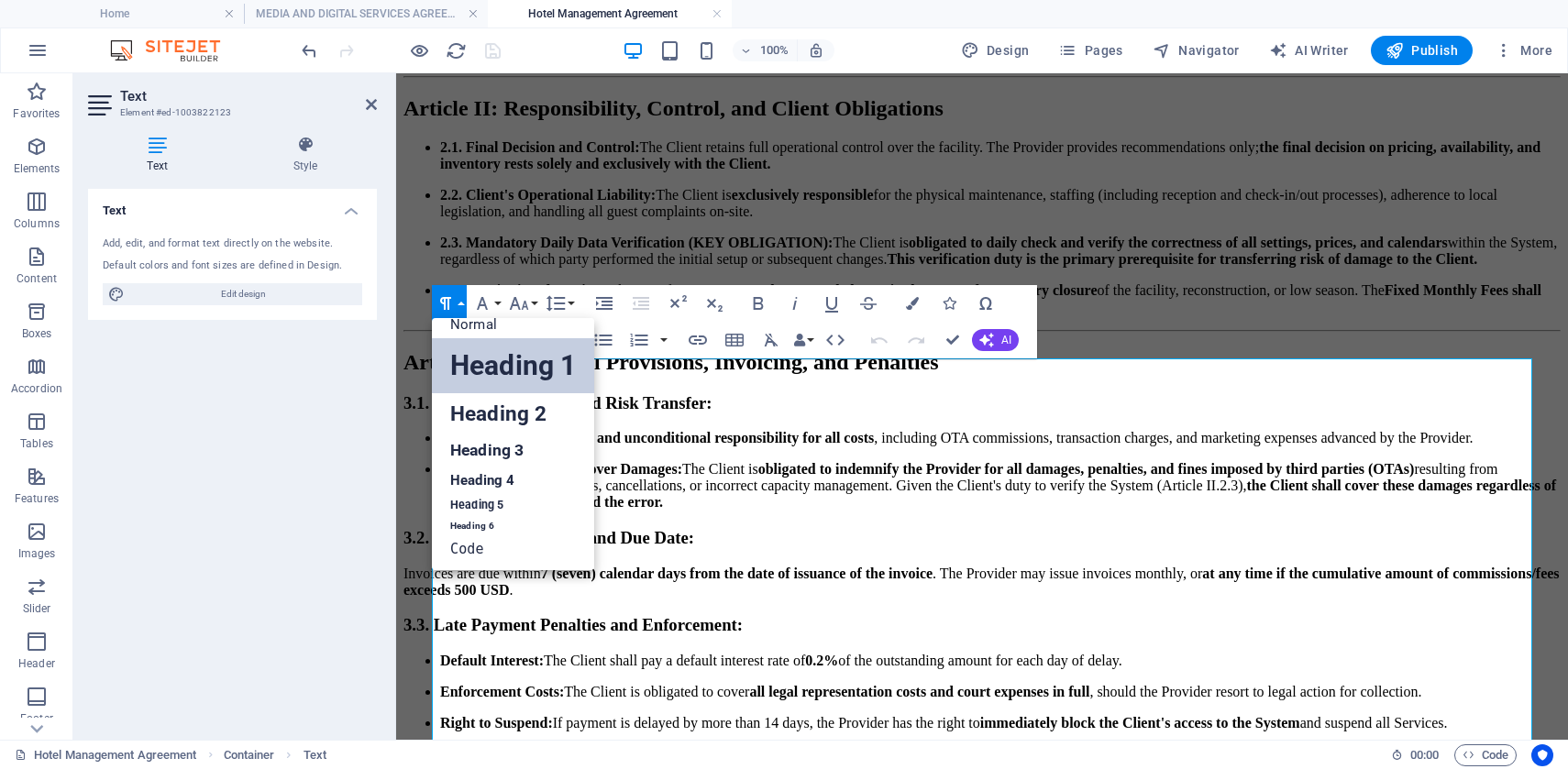
scroll to position [15, 0]
click at [474, 399] on link "Heading 2" at bounding box center [513, 414] width 162 height 41
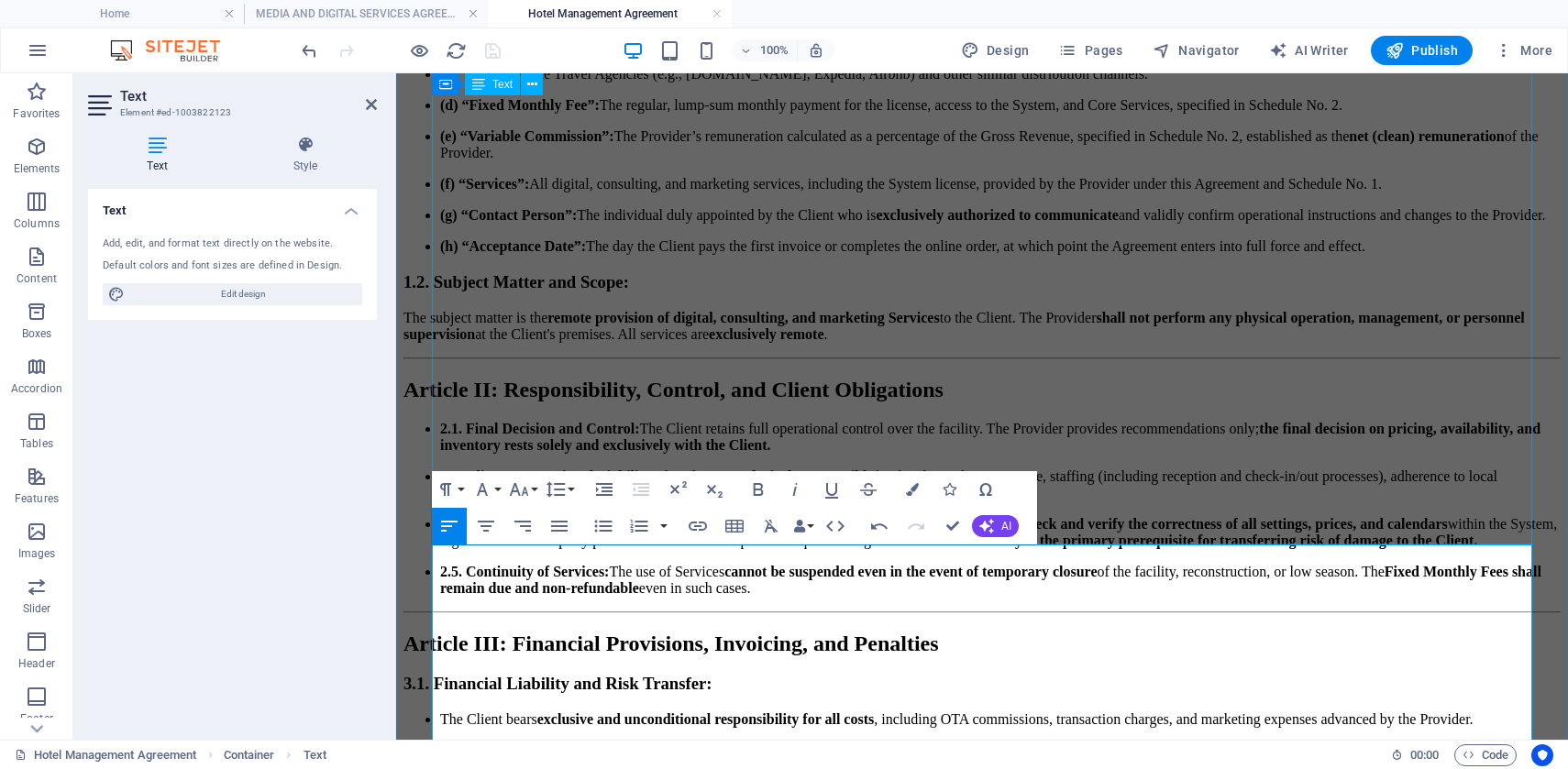
scroll to position [4061, 0]
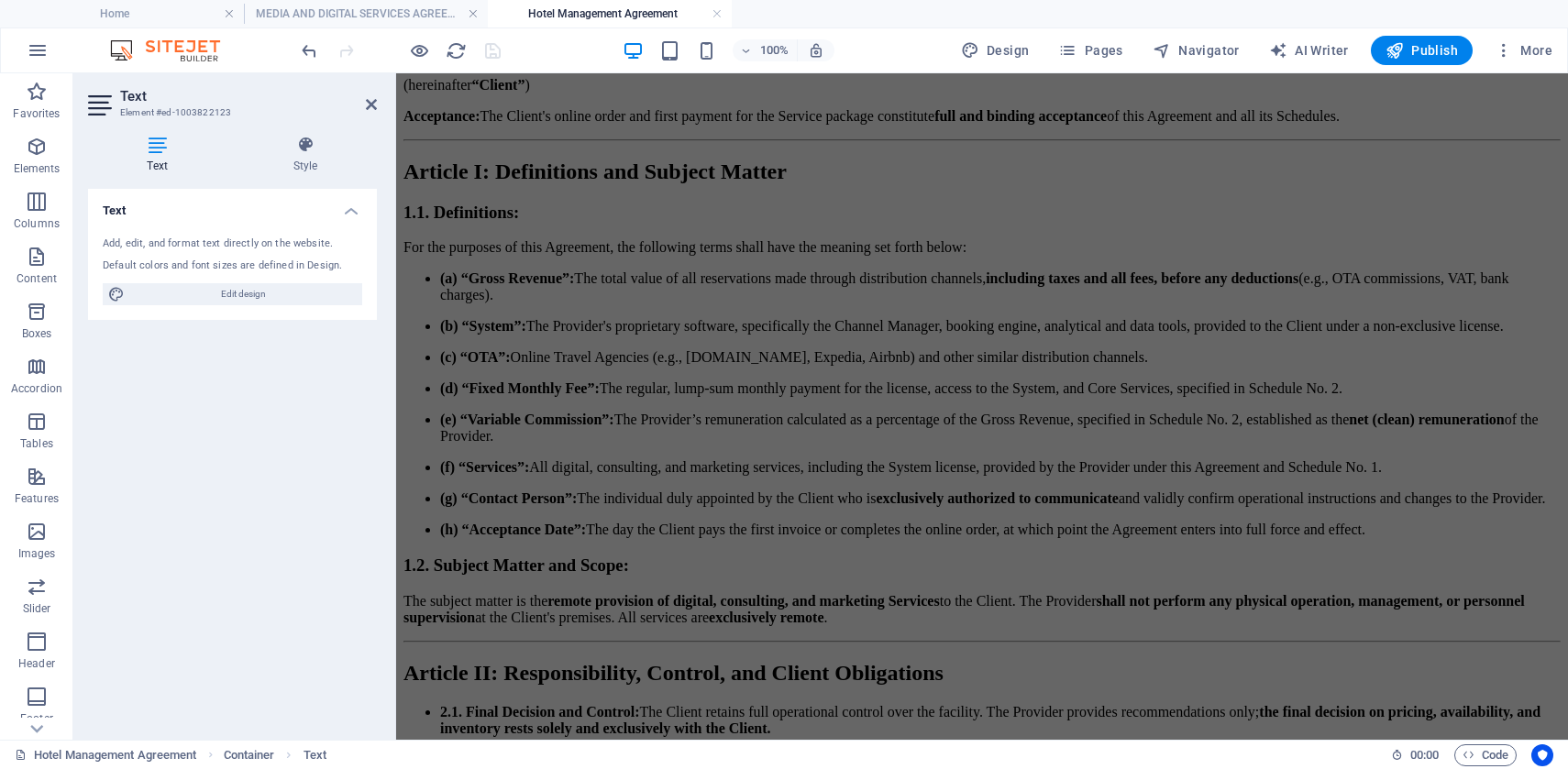
click at [296, 48] on div "100% Design Pages Navigator AI Writer Publish More" at bounding box center [784, 49] width 1566 height 44
click at [303, 50] on icon "undo" at bounding box center [309, 50] width 21 height 21
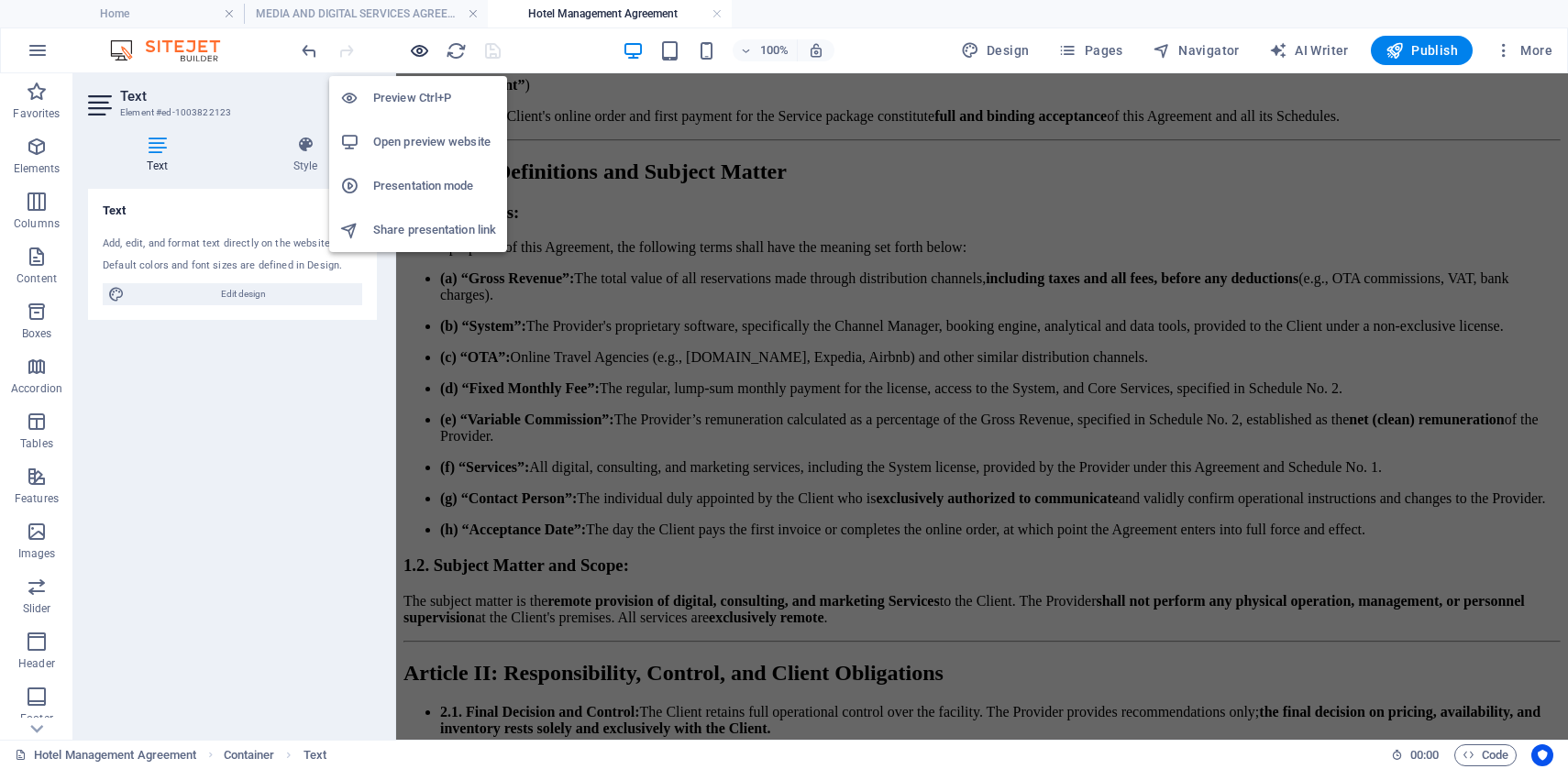
click at [421, 48] on icon "button" at bounding box center [420, 50] width 21 height 21
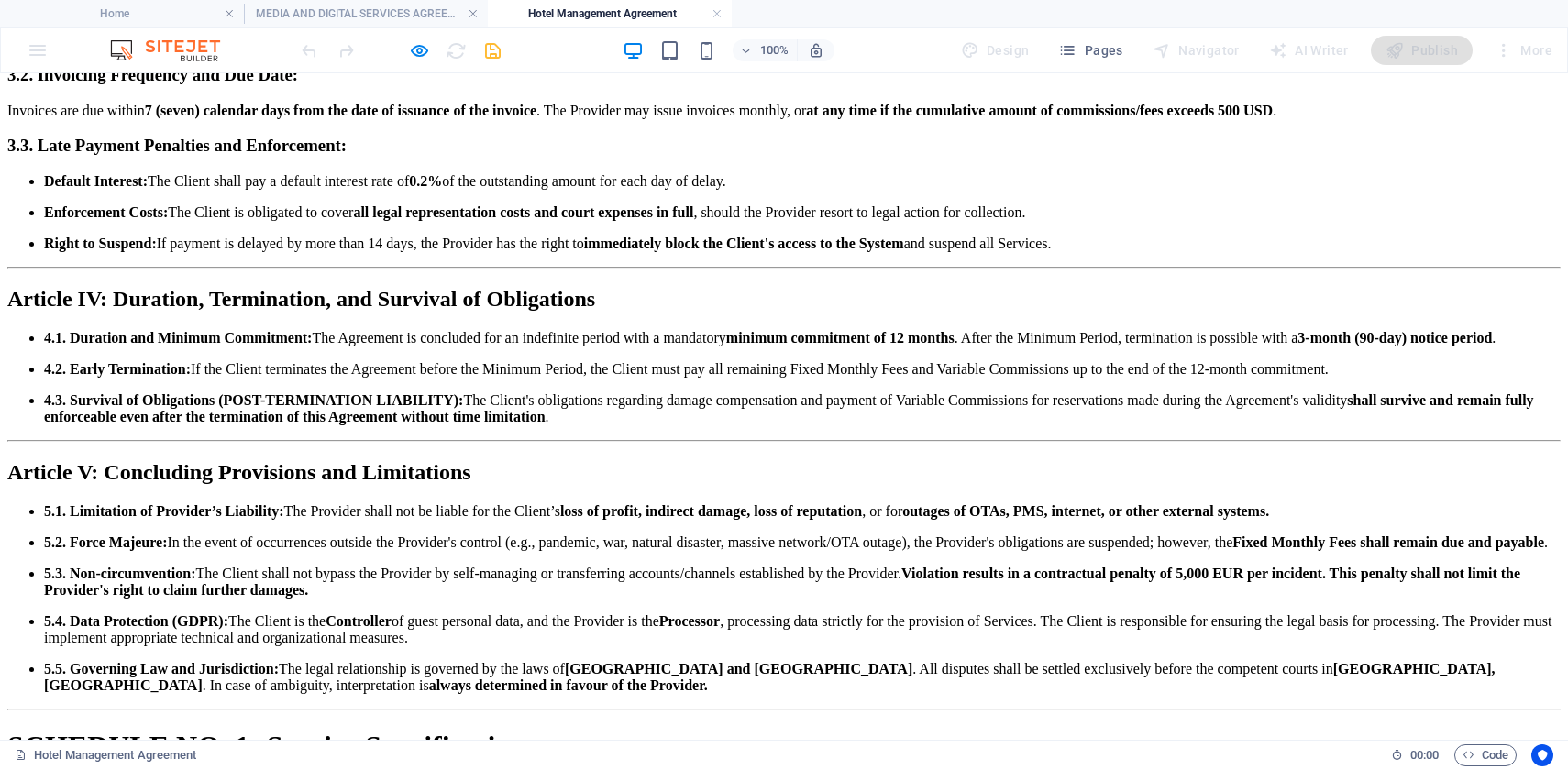
scroll to position [4756, 0]
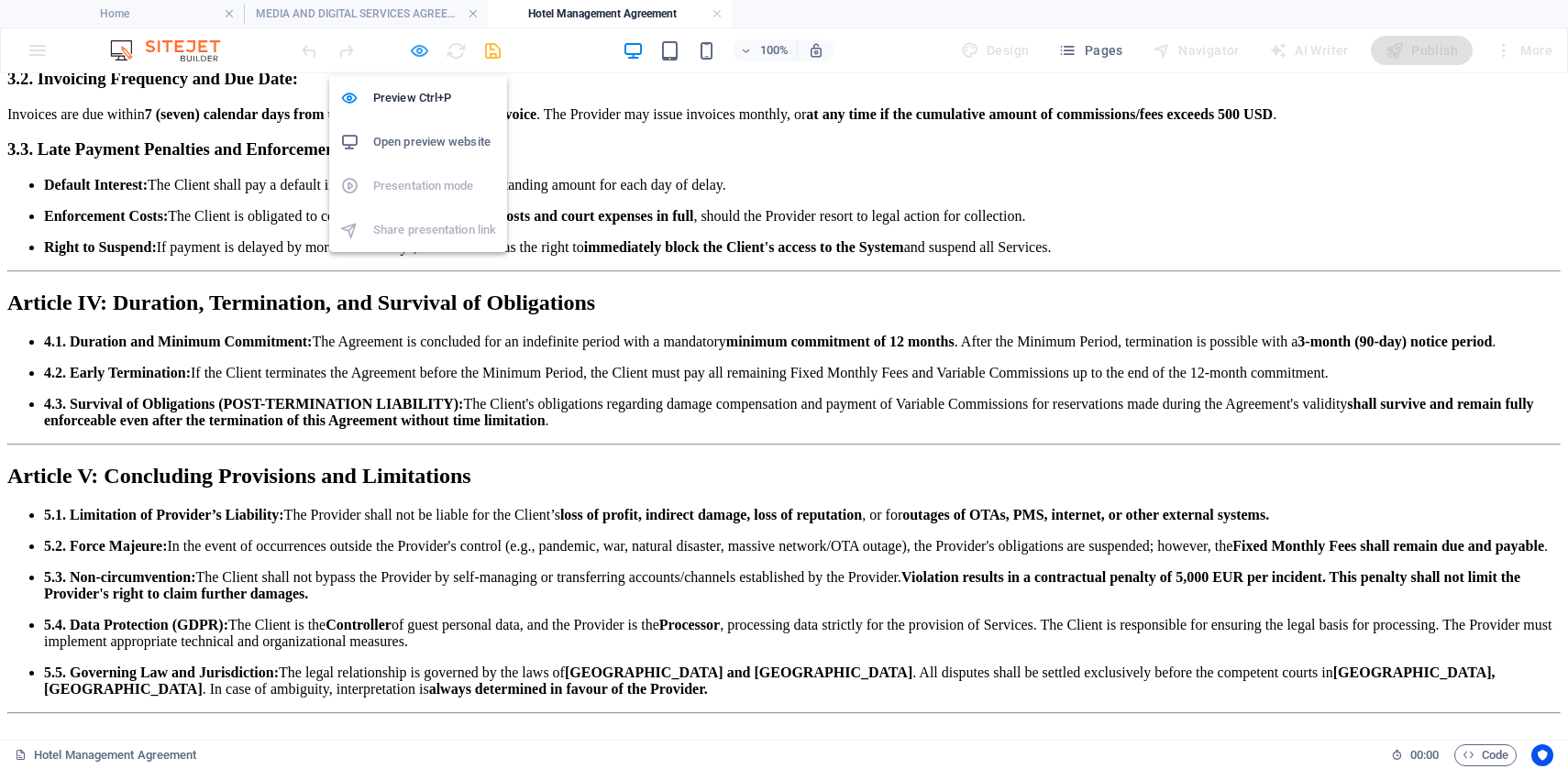
click at [415, 52] on icon "button" at bounding box center [420, 50] width 21 height 21
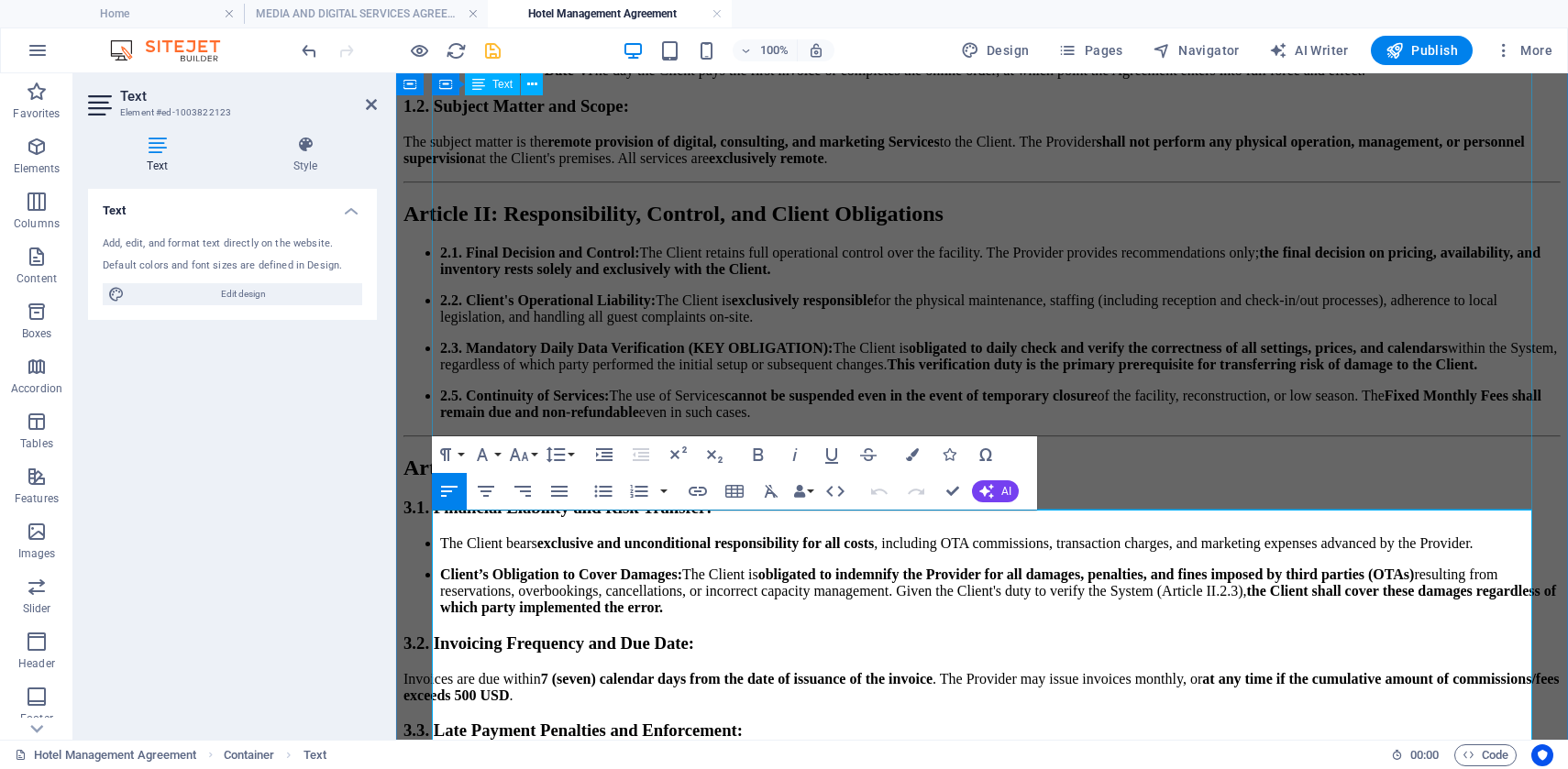
scroll to position [4587, 0]
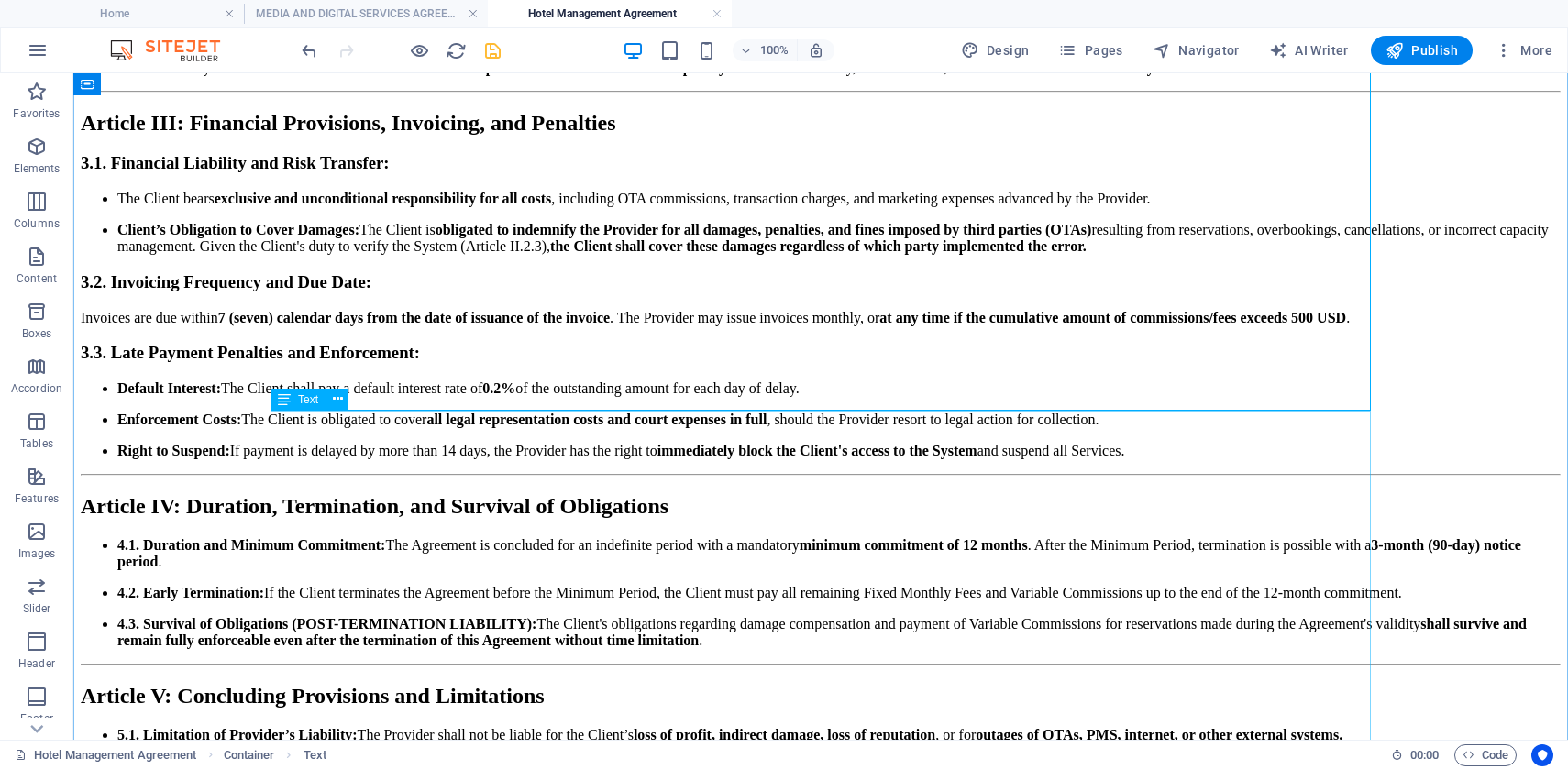
scroll to position [4621, 0]
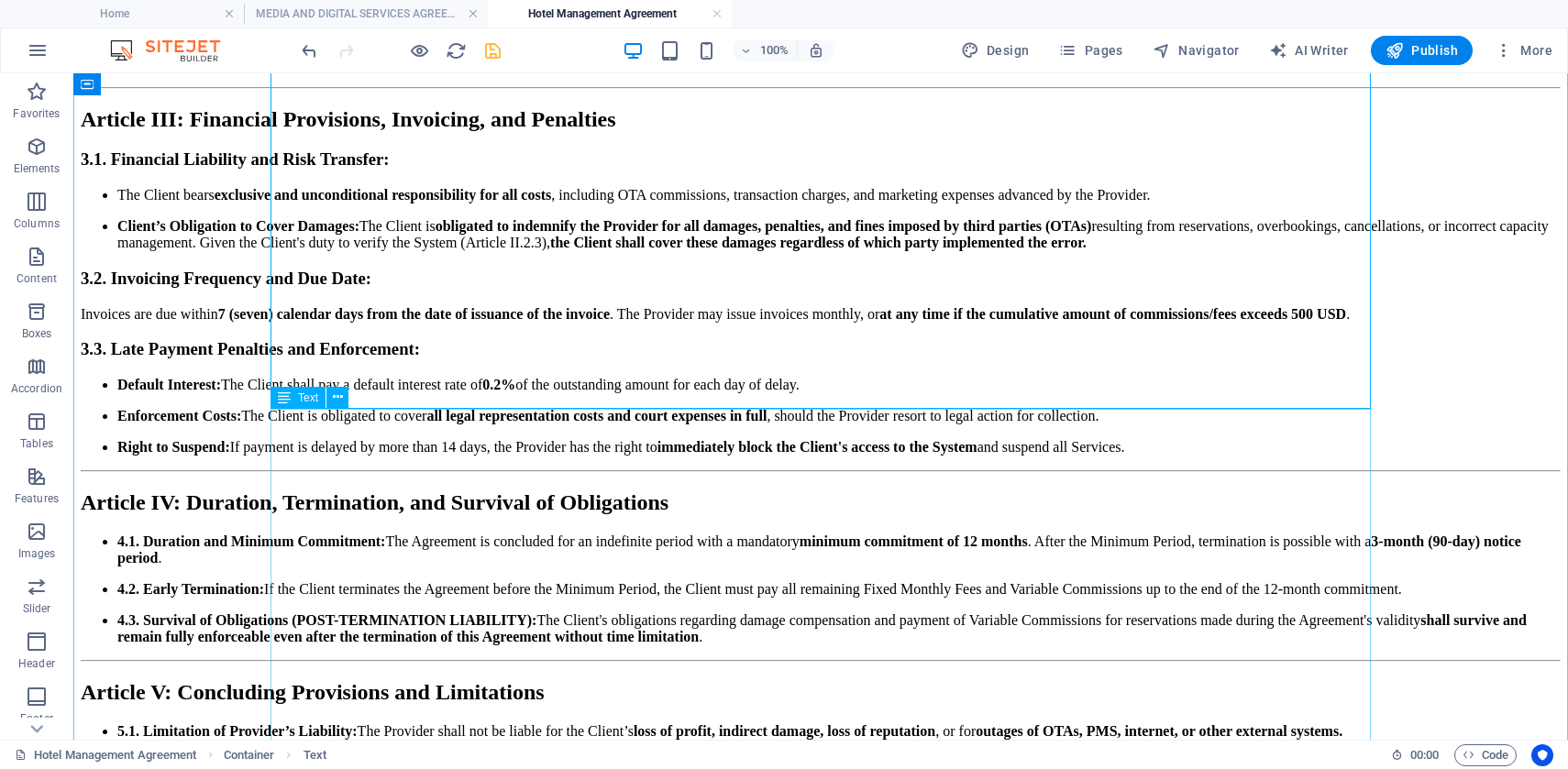
click at [450, 464] on div "FRAMEWORK AGREEMENT FOR PROVISION OF DIGITAL AND MARKETING SERVICES (Governed b…" at bounding box center [820, 305] width 1479 height 2681
click at [335, 397] on icon at bounding box center [337, 397] width 10 height 20
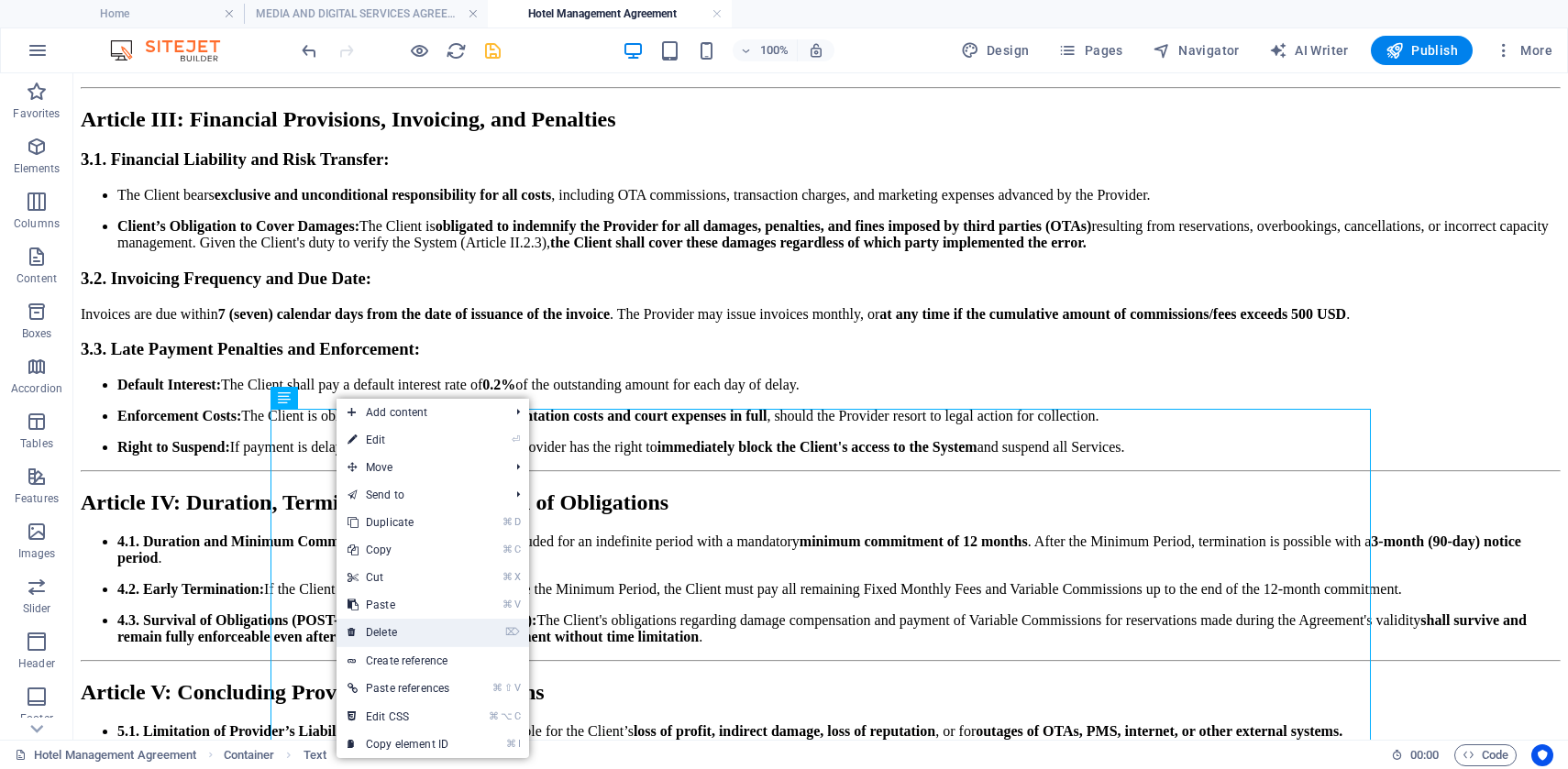
click at [395, 629] on link "⌦ Delete" at bounding box center [398, 633] width 124 height 28
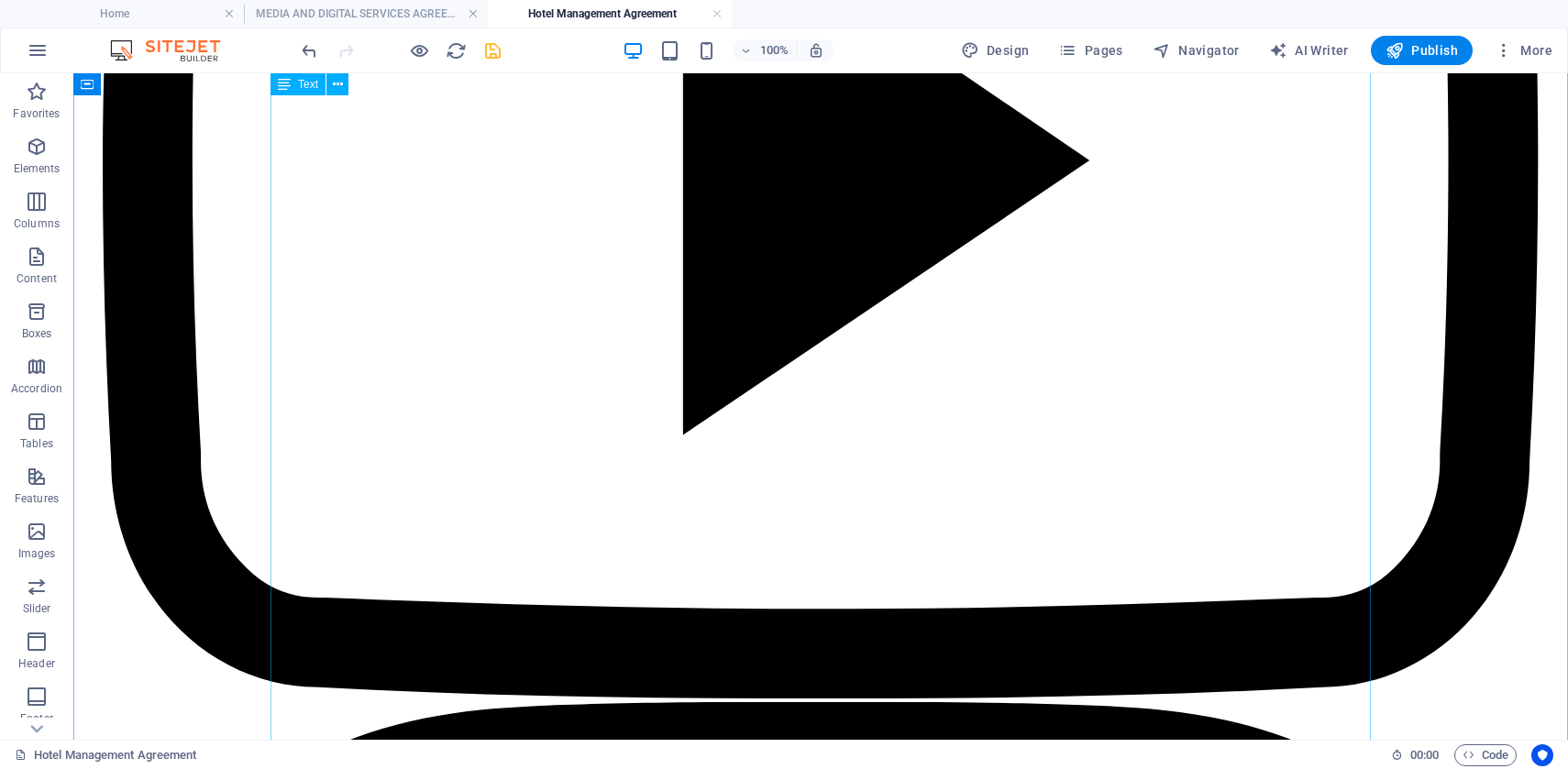
scroll to position [4141, 0]
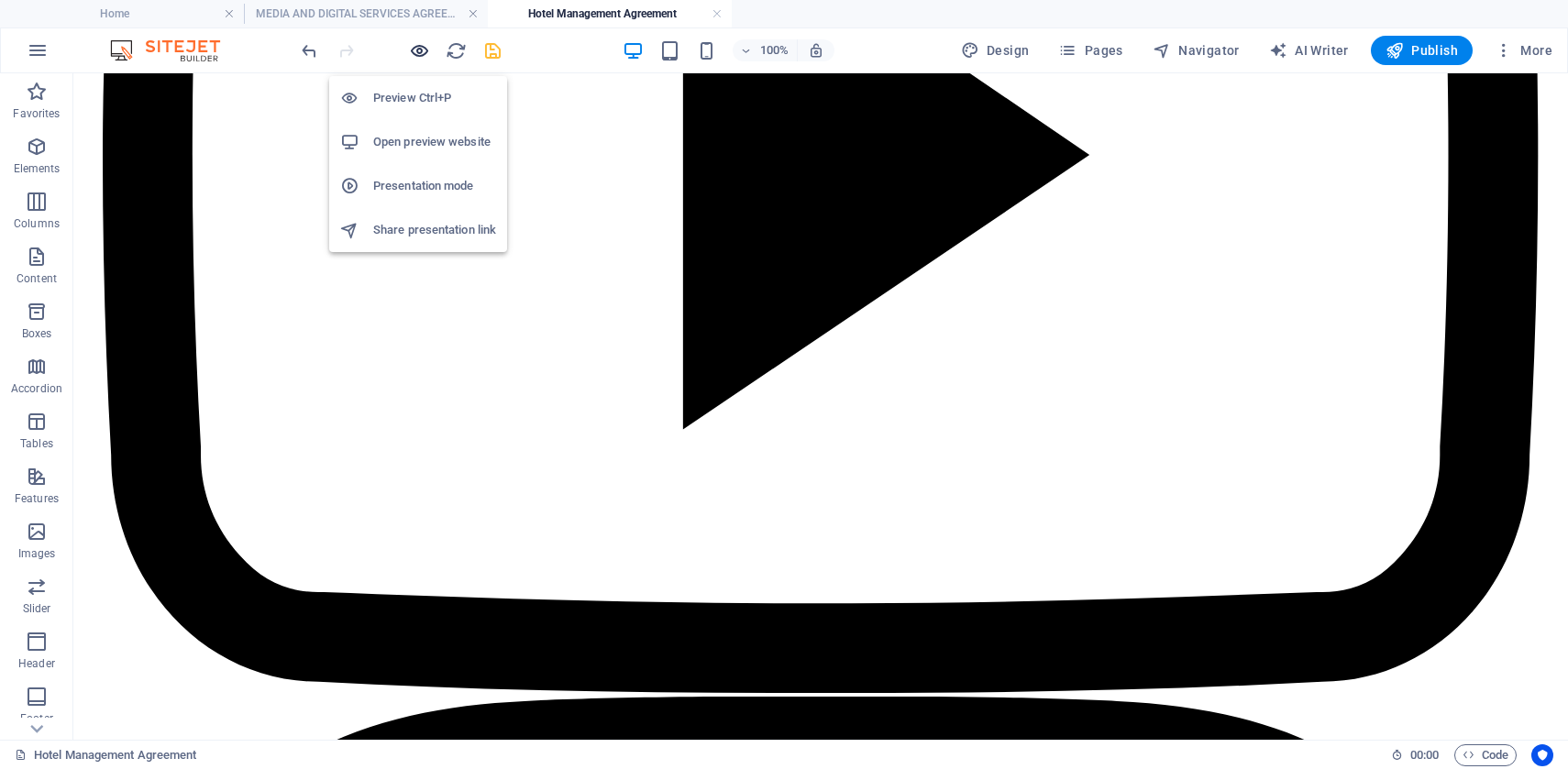
click at [420, 48] on icon "button" at bounding box center [420, 50] width 21 height 21
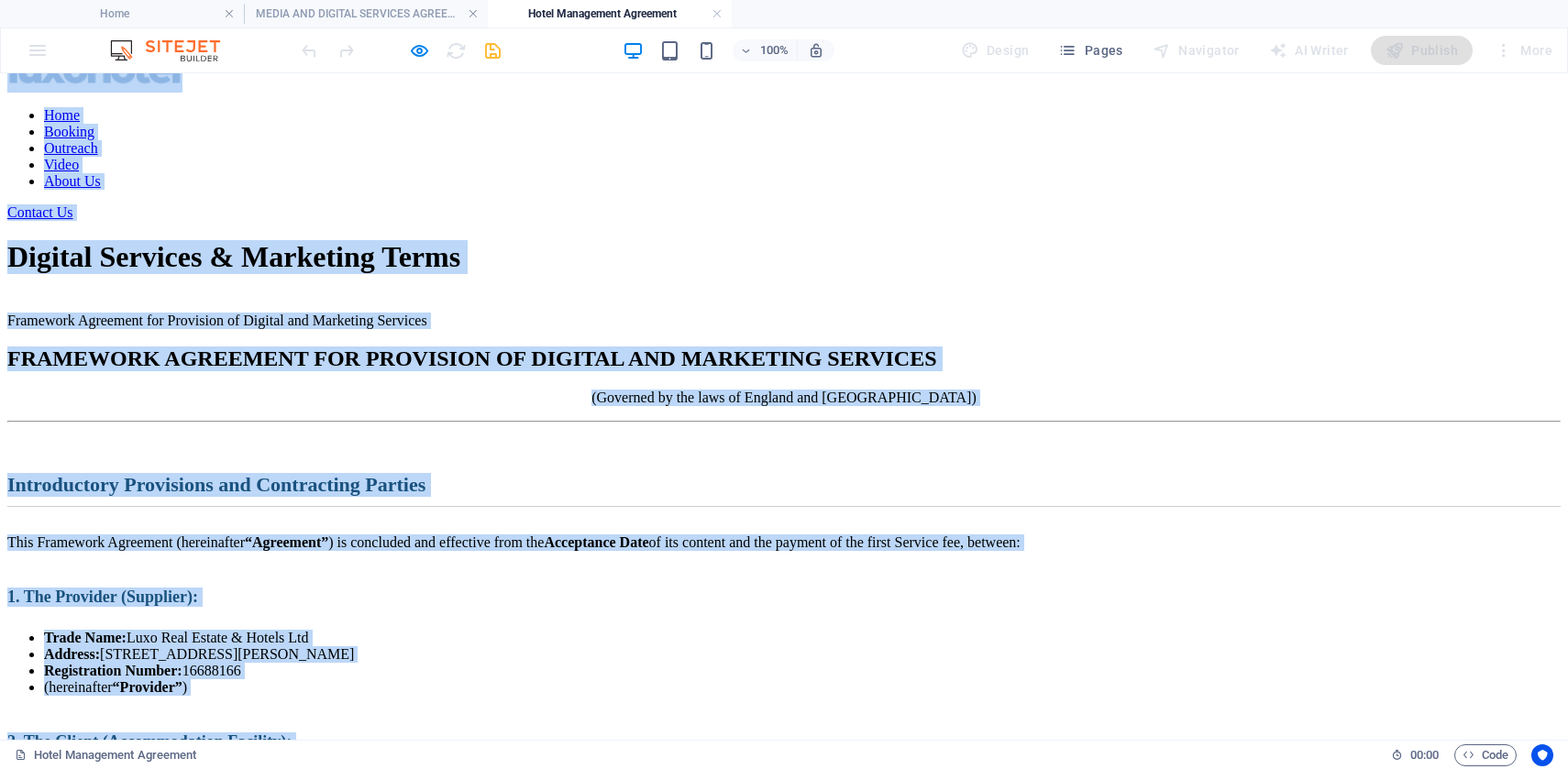
scroll to position [0, 0]
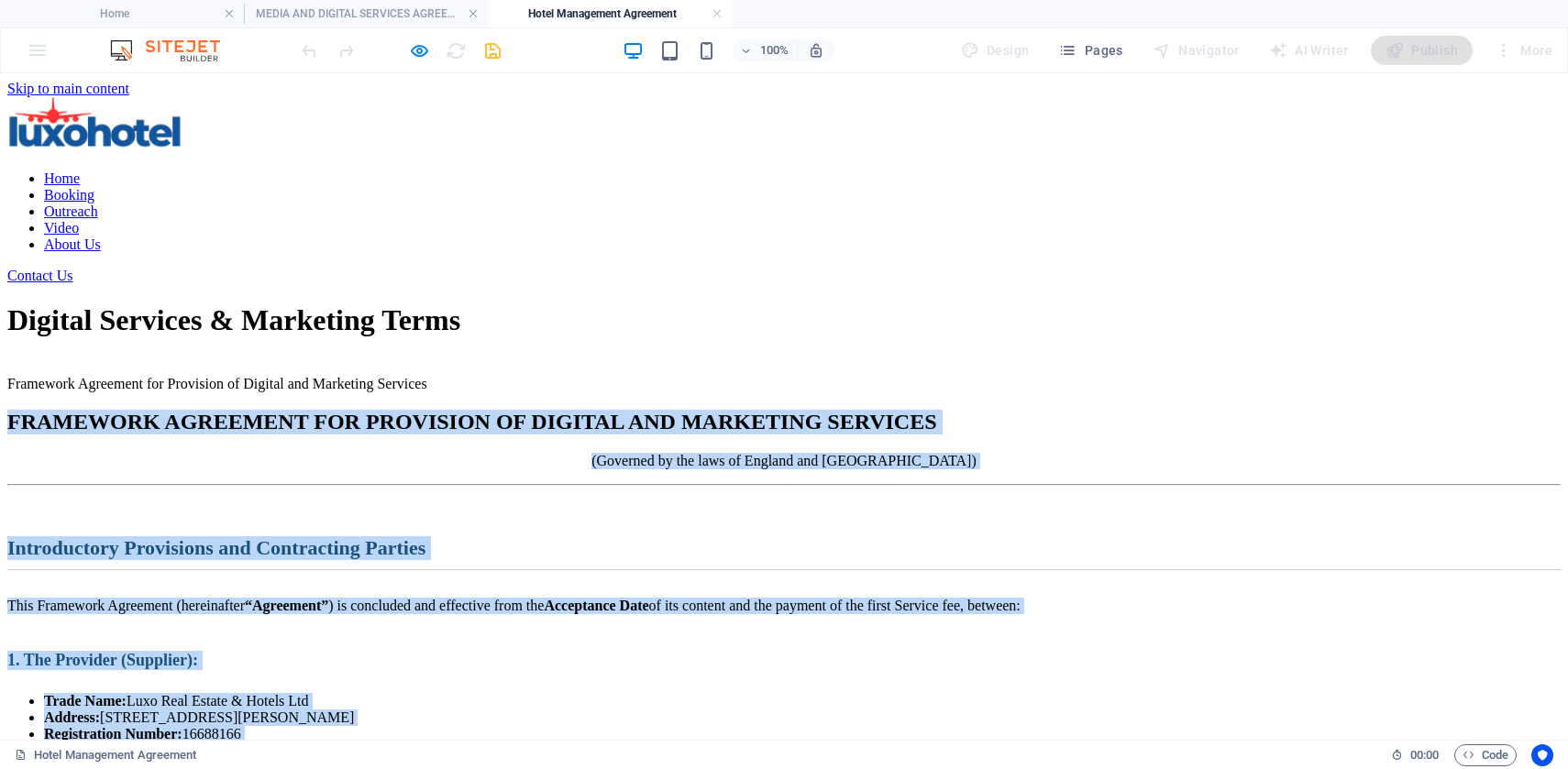
drag, startPoint x: 679, startPoint y: 461, endPoint x: 234, endPoint y: 505, distance: 447.2
copy div "LOREMIPSU DOLORSITA CON ADIPISCIN EL SEDDOEI TEM INCIDIDUN UTLABORE (Etdolore m…"
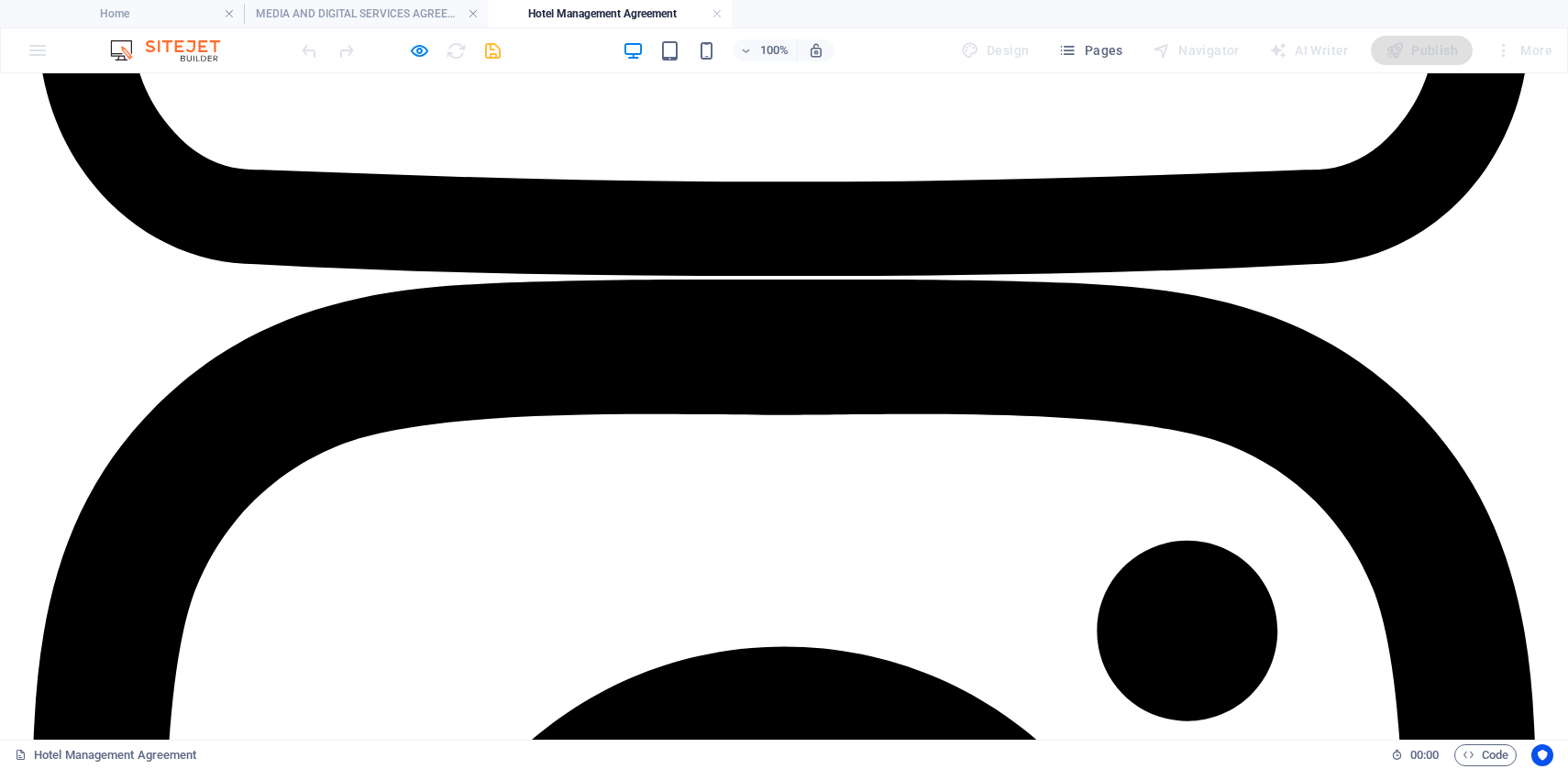
scroll to position [4566, 0]
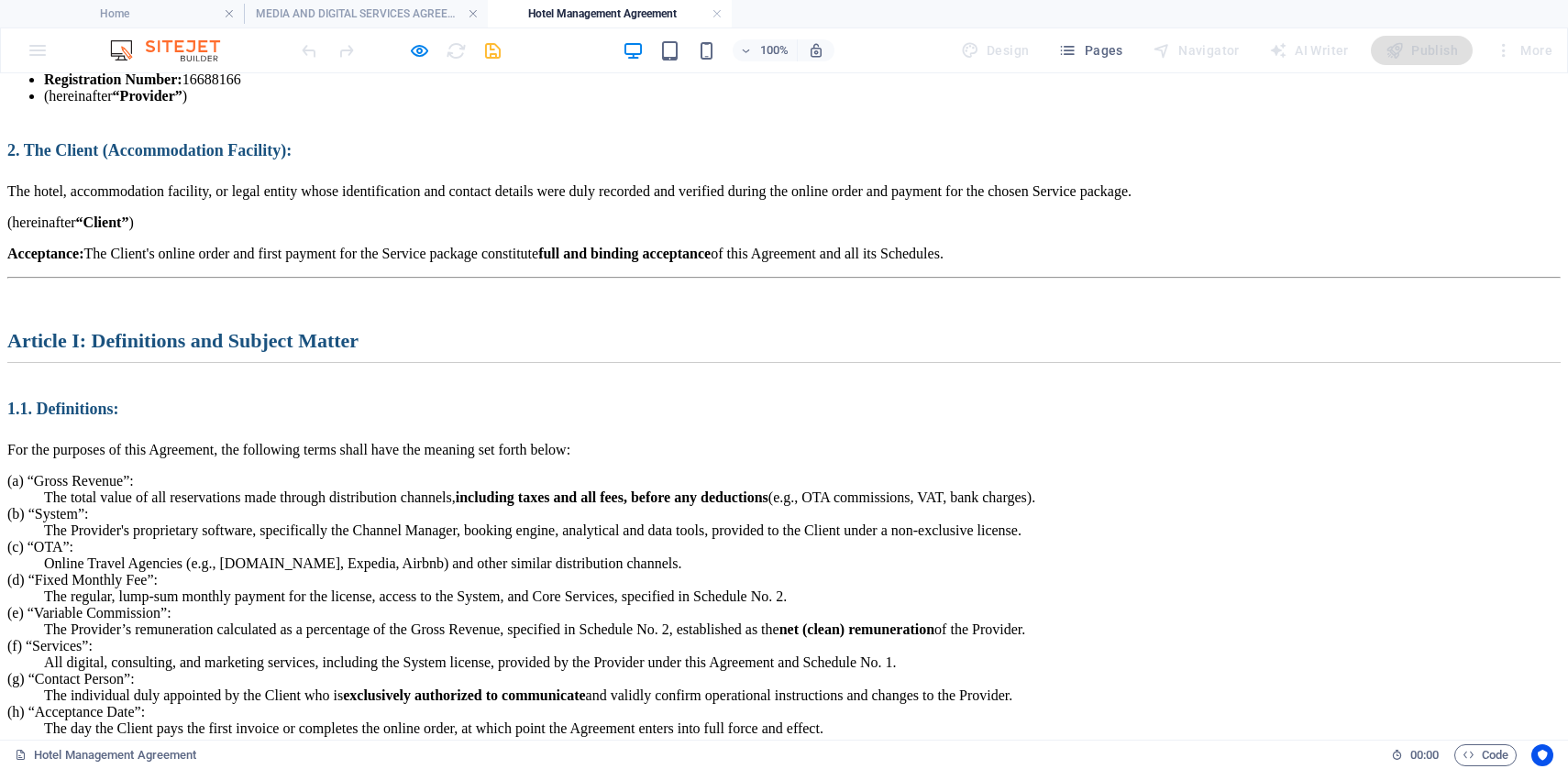
scroll to position [0, 0]
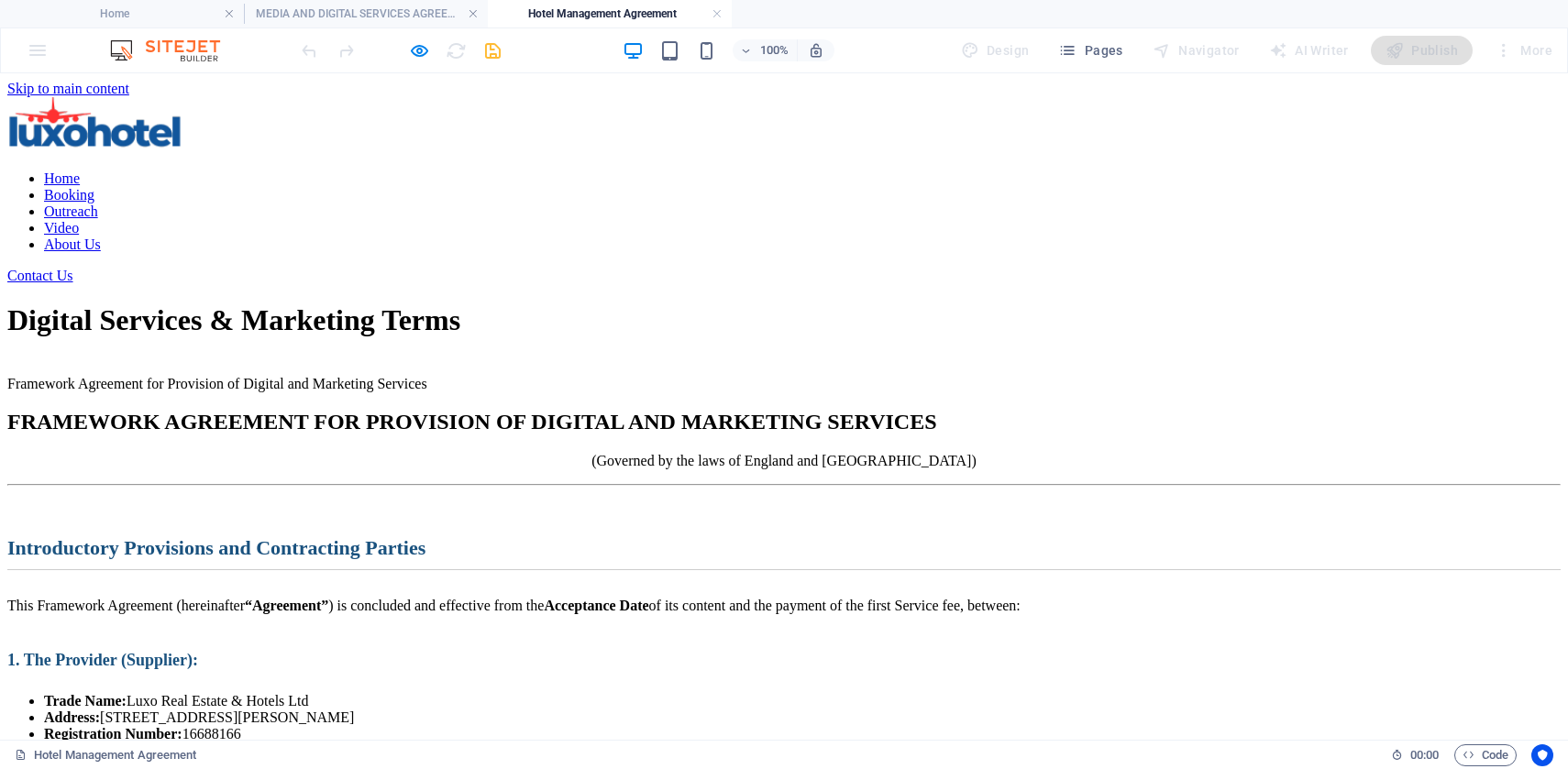
click at [488, 53] on div at bounding box center [401, 49] width 205 height 29
click at [418, 51] on icon "button" at bounding box center [420, 50] width 21 height 21
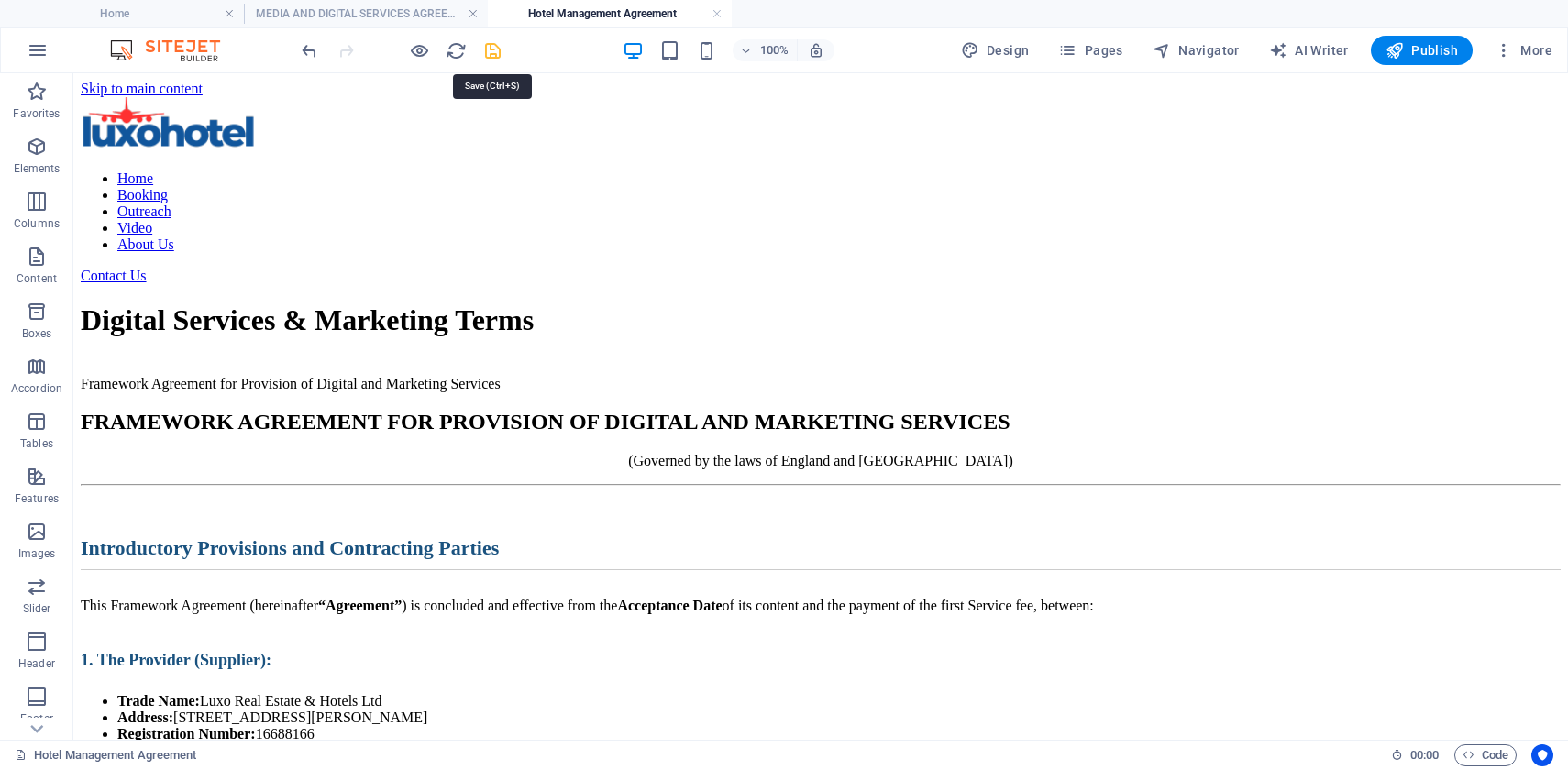
click at [498, 51] on icon "save" at bounding box center [492, 50] width 21 height 21
click at [351, 12] on h4 "MEDIA AND DIGITAL SERVICES AGREEMENT (MSA)" at bounding box center [366, 14] width 244 height 21
